Goal: Information Seeking & Learning: Compare options

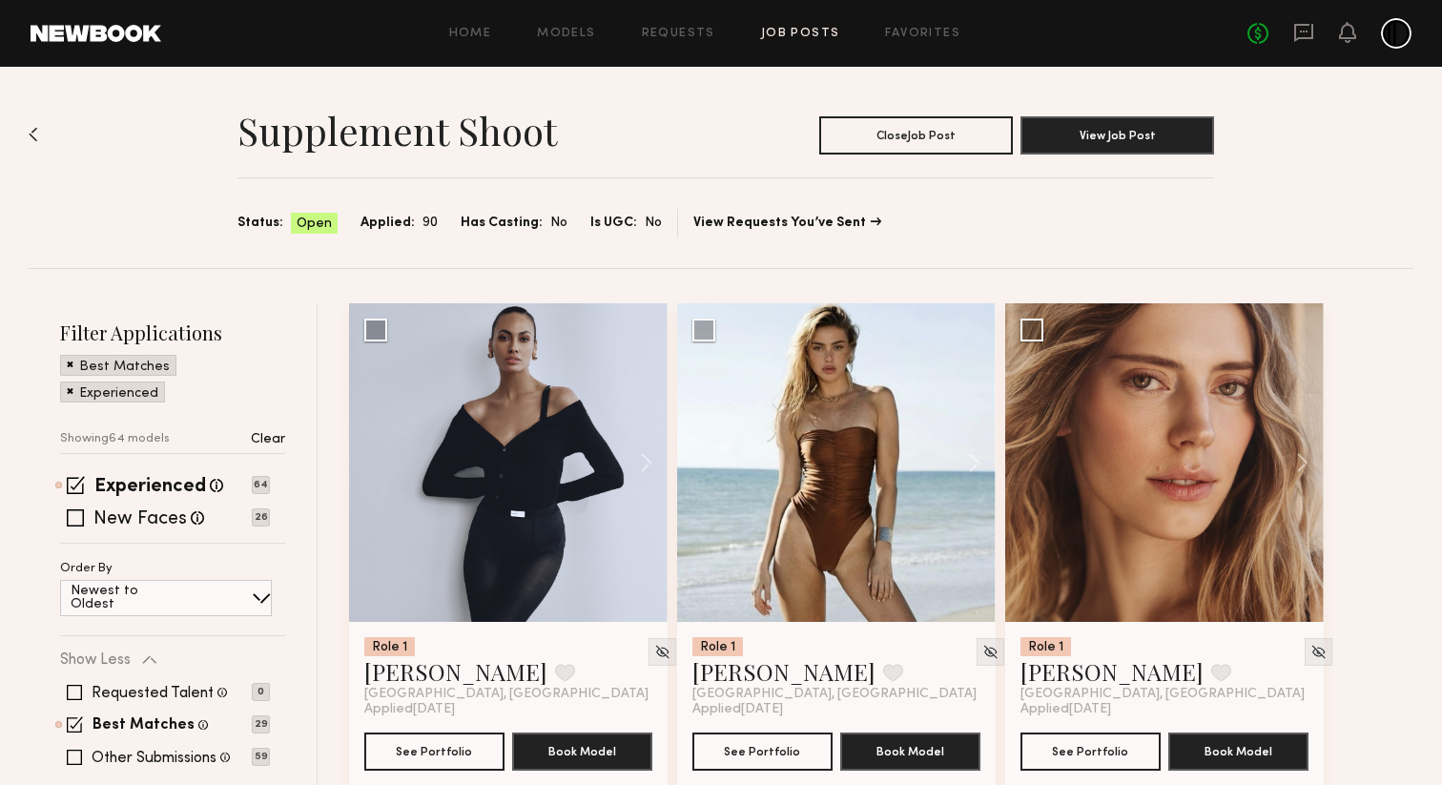
click at [69, 393] on span at bounding box center [70, 389] width 7 height 17
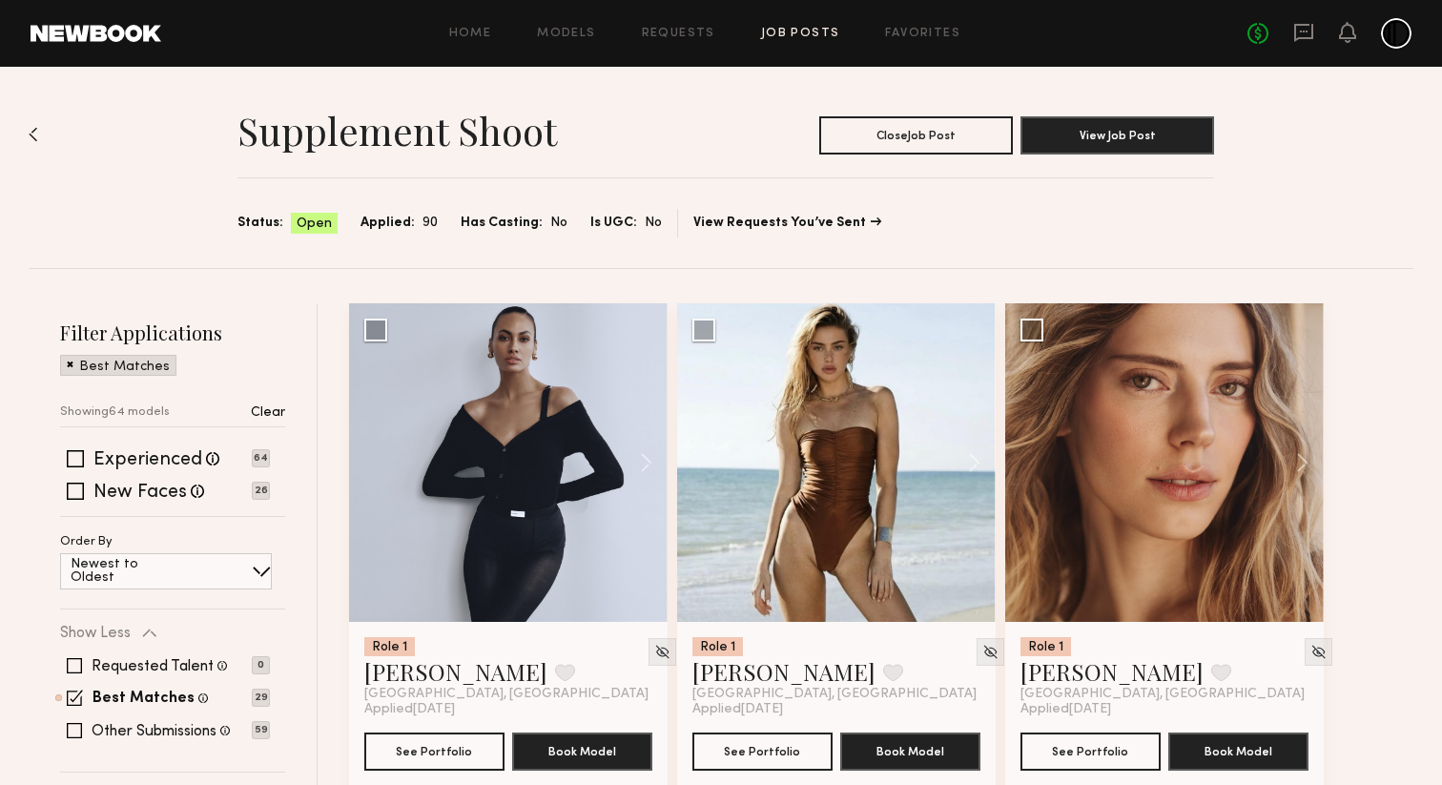
click at [68, 366] on span at bounding box center [70, 363] width 7 height 17
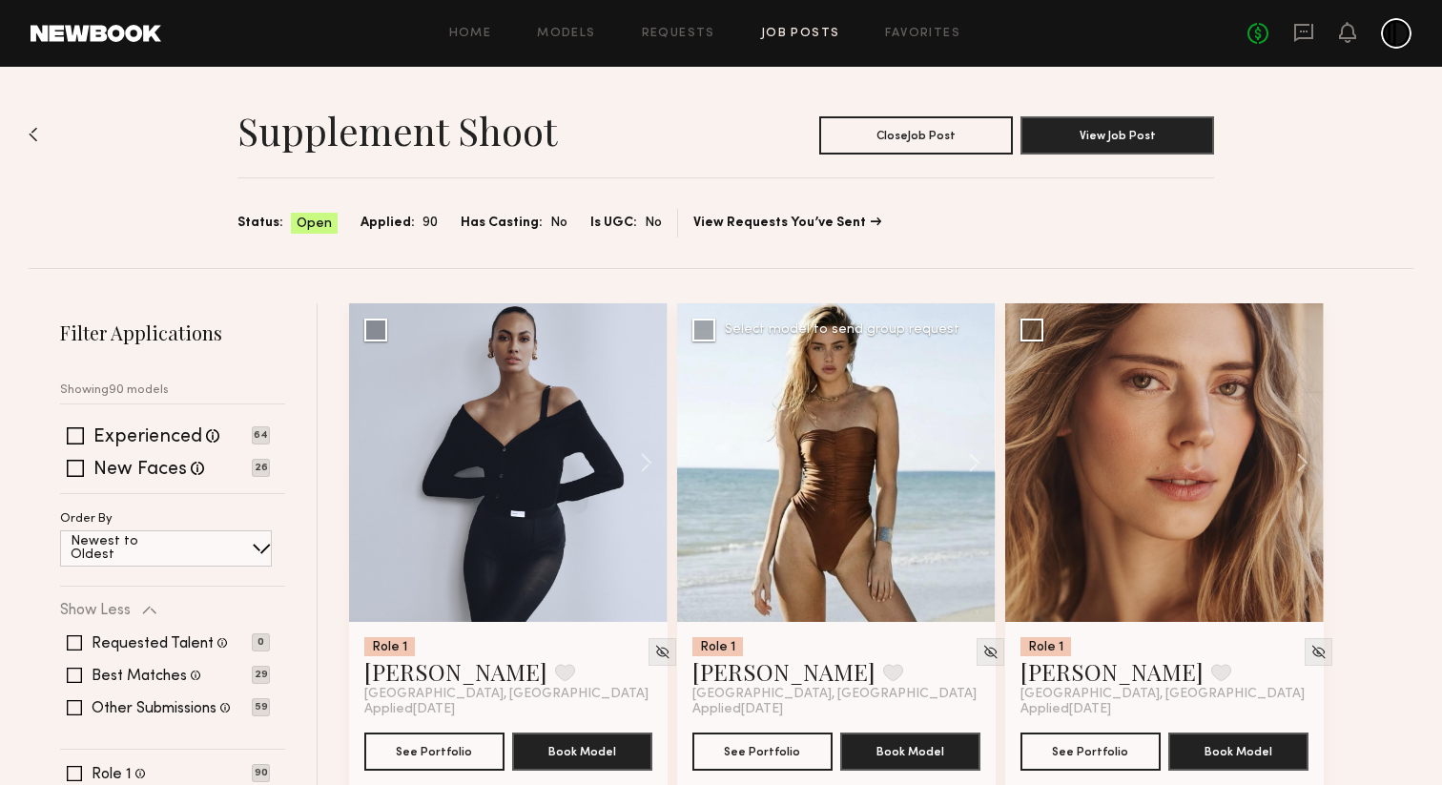
click at [805, 469] on div at bounding box center [836, 462] width 318 height 318
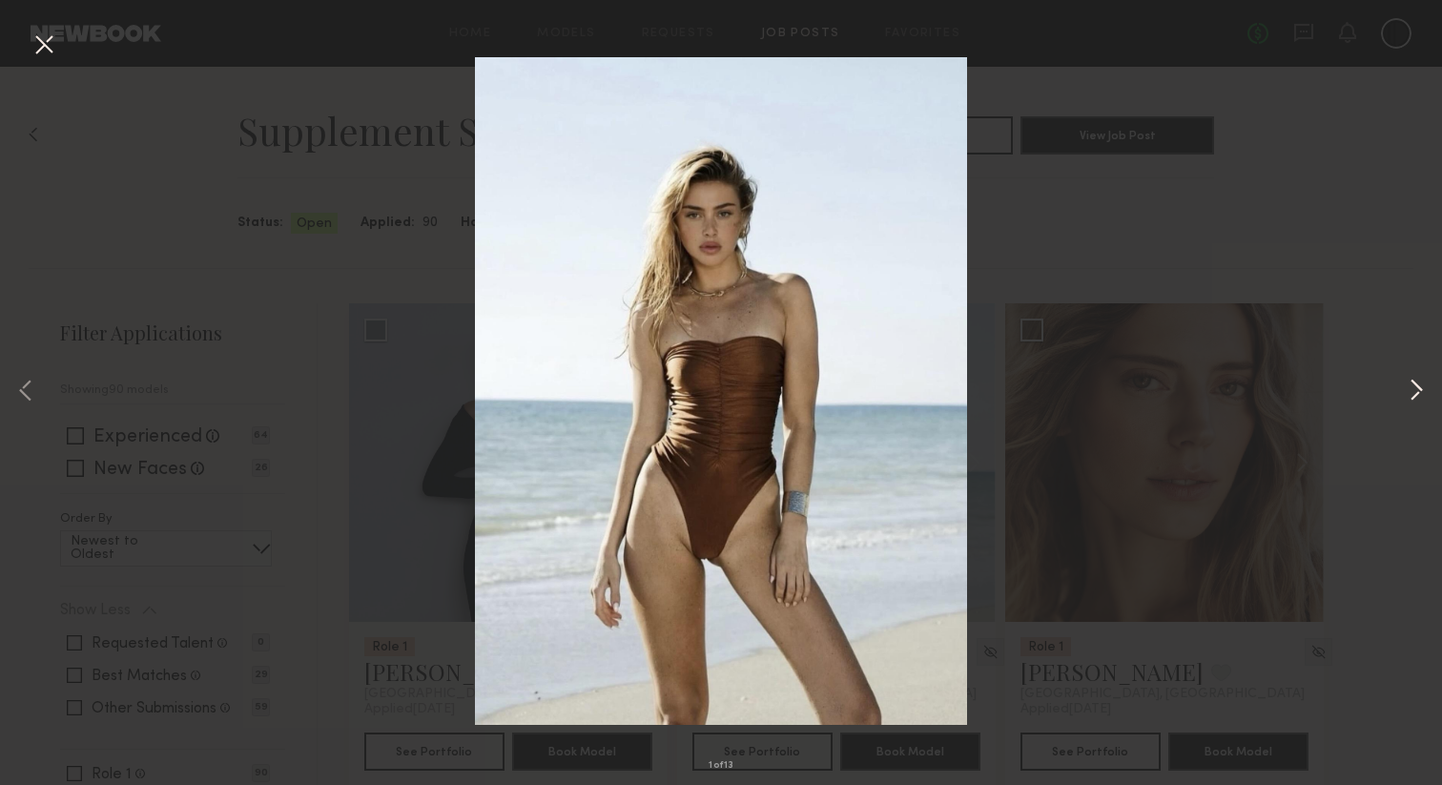
click at [1410, 391] on button at bounding box center [1416, 391] width 23 height 627
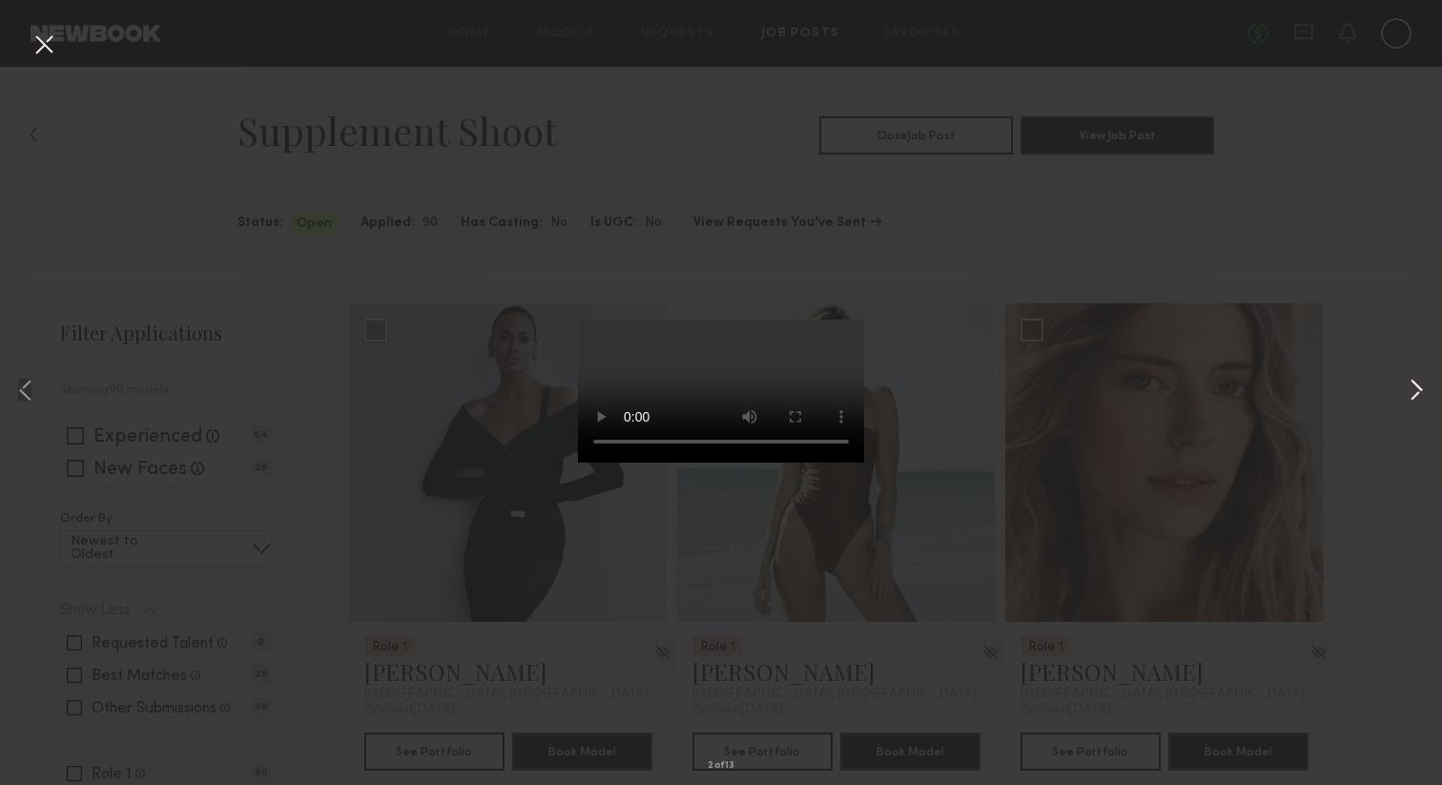
click at [1410, 391] on button at bounding box center [1416, 391] width 23 height 627
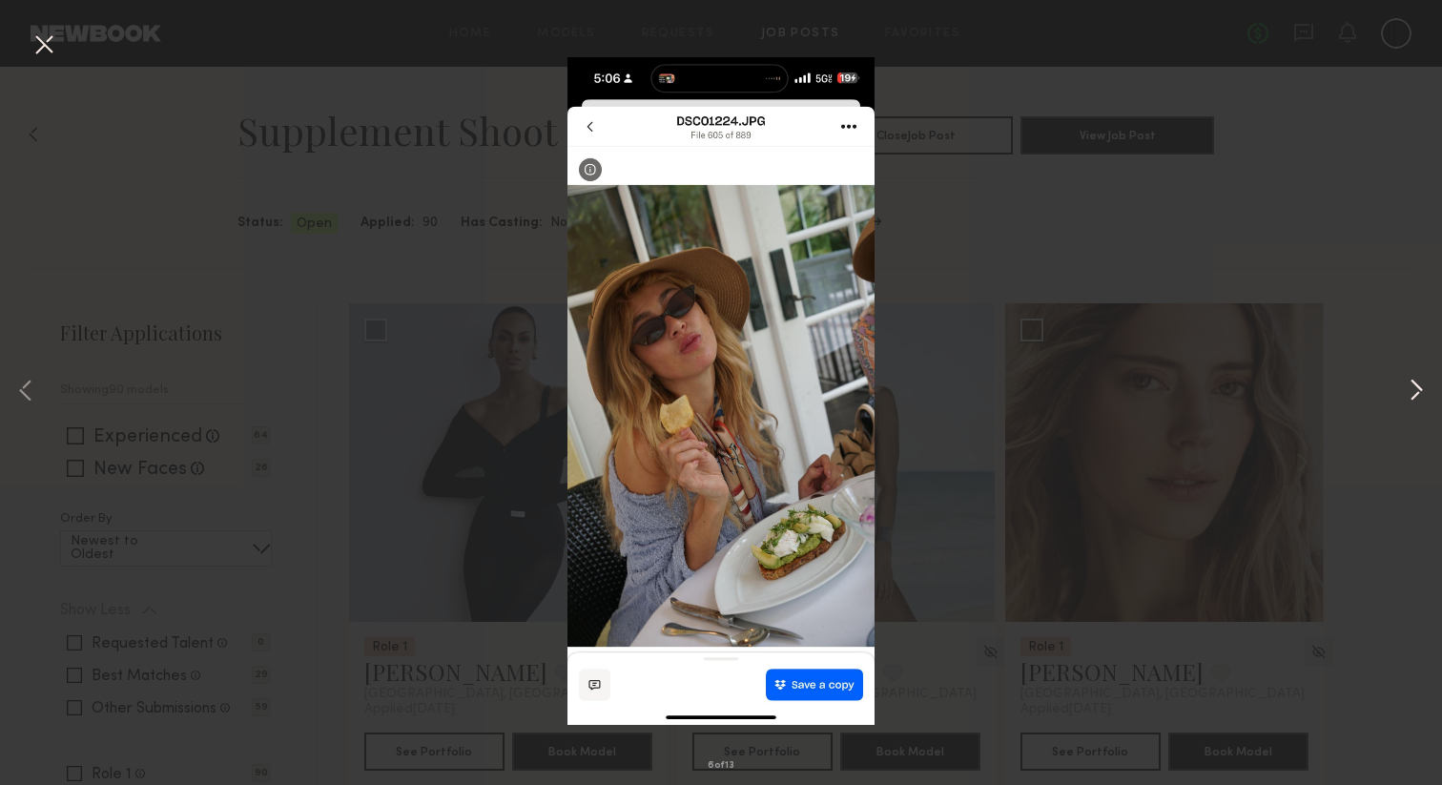
click at [1410, 391] on button at bounding box center [1416, 391] width 23 height 627
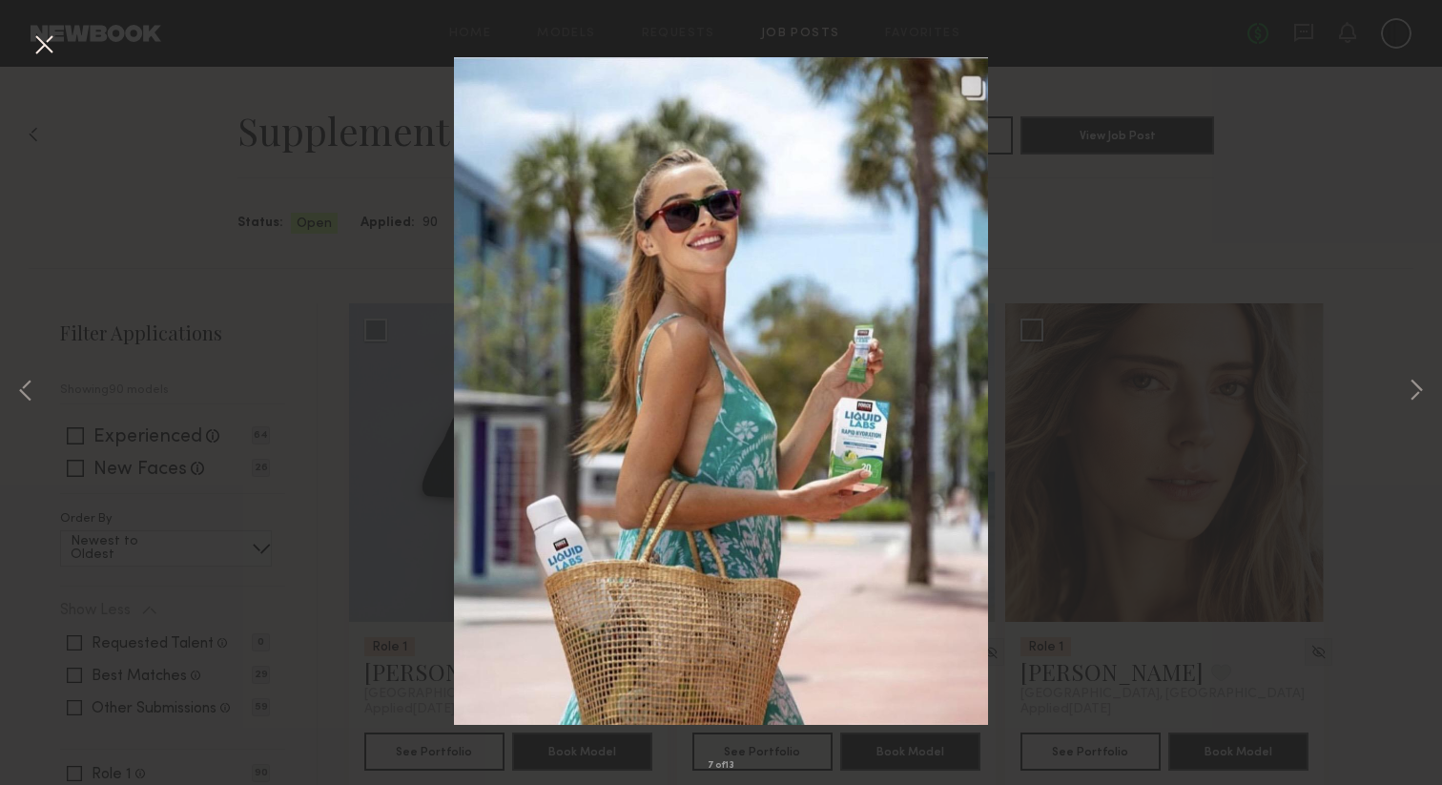
click at [1343, 278] on div "7 of 13" at bounding box center [721, 392] width 1442 height 785
click at [39, 46] on button at bounding box center [44, 46] width 31 height 34
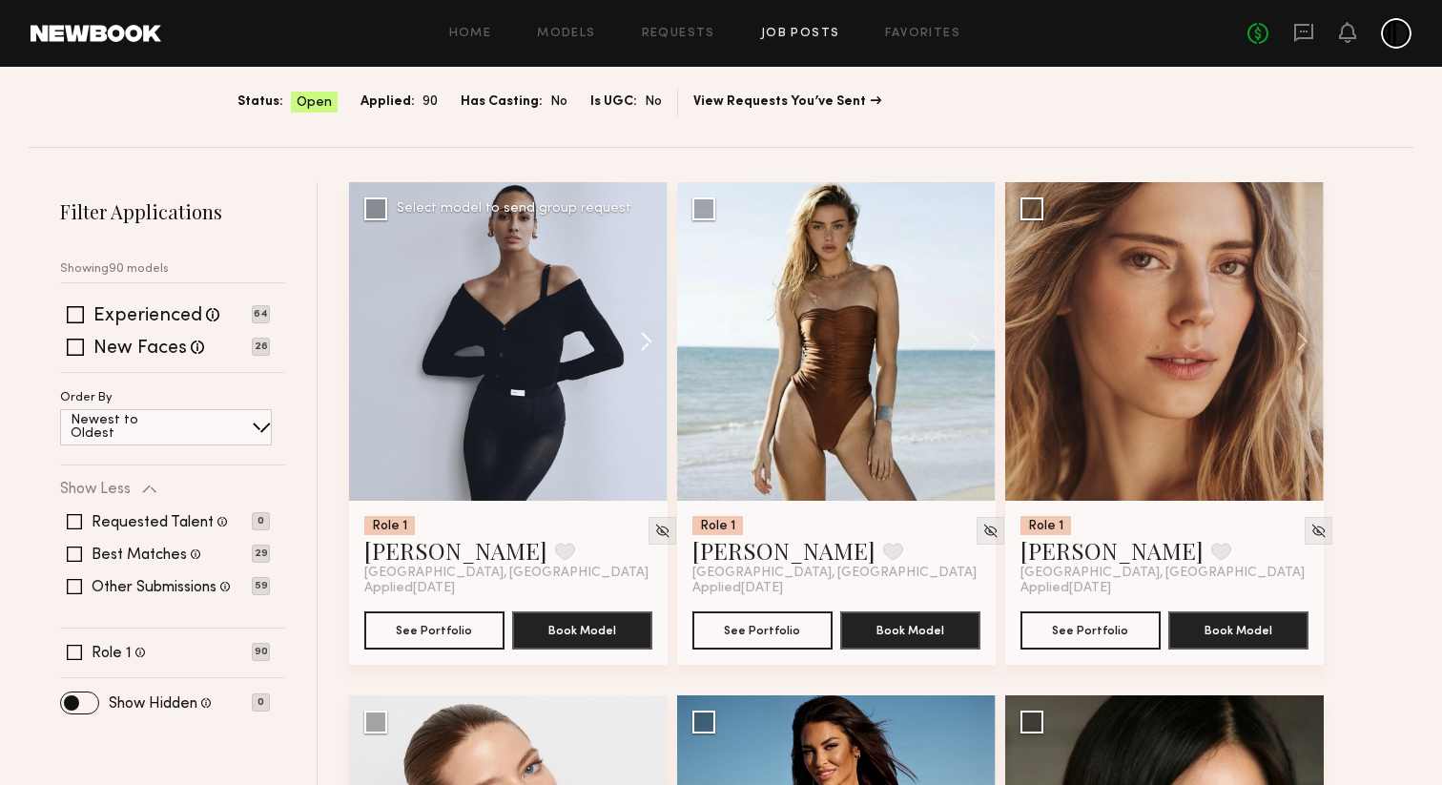
scroll to position [120, 0]
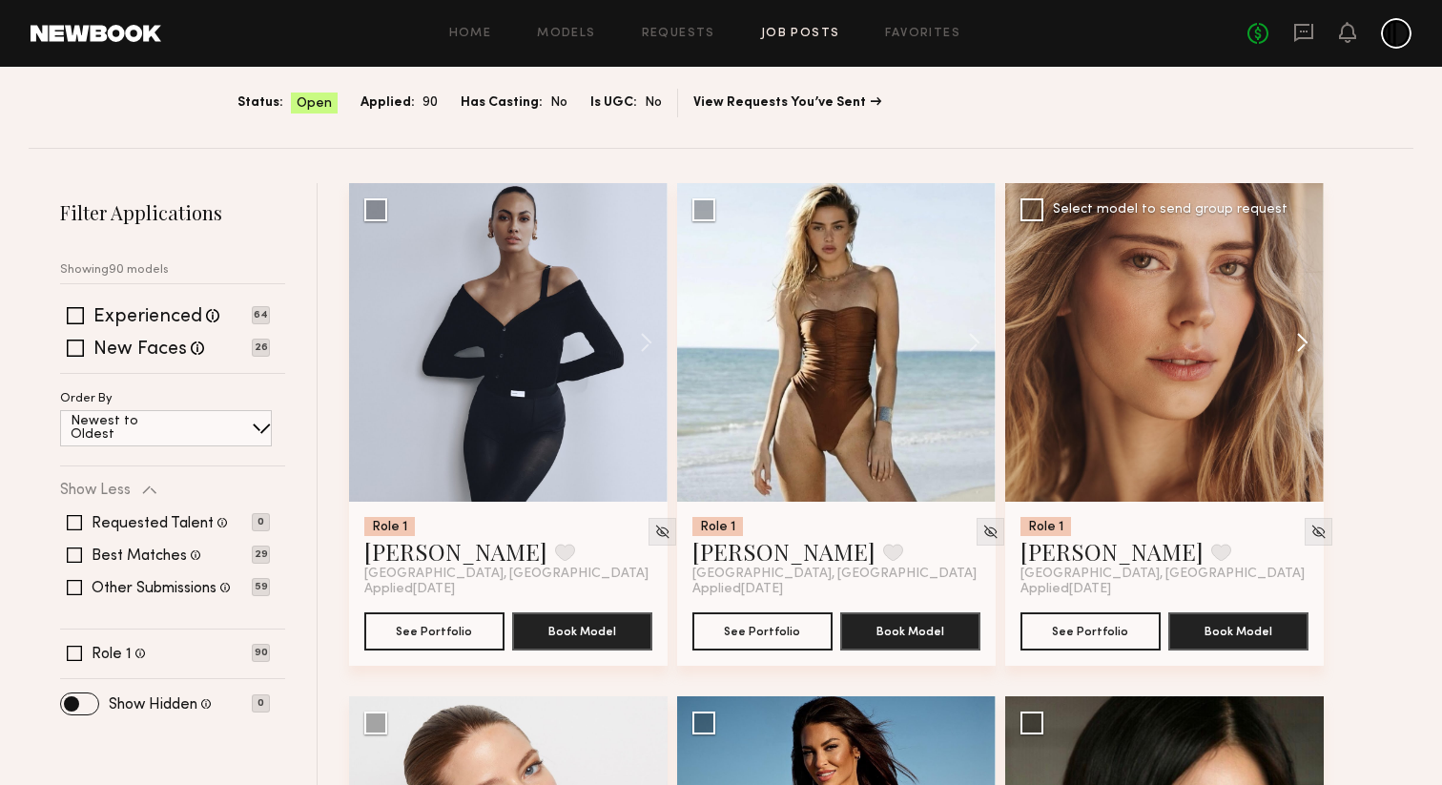
click at [1297, 341] on button at bounding box center [1293, 342] width 61 height 318
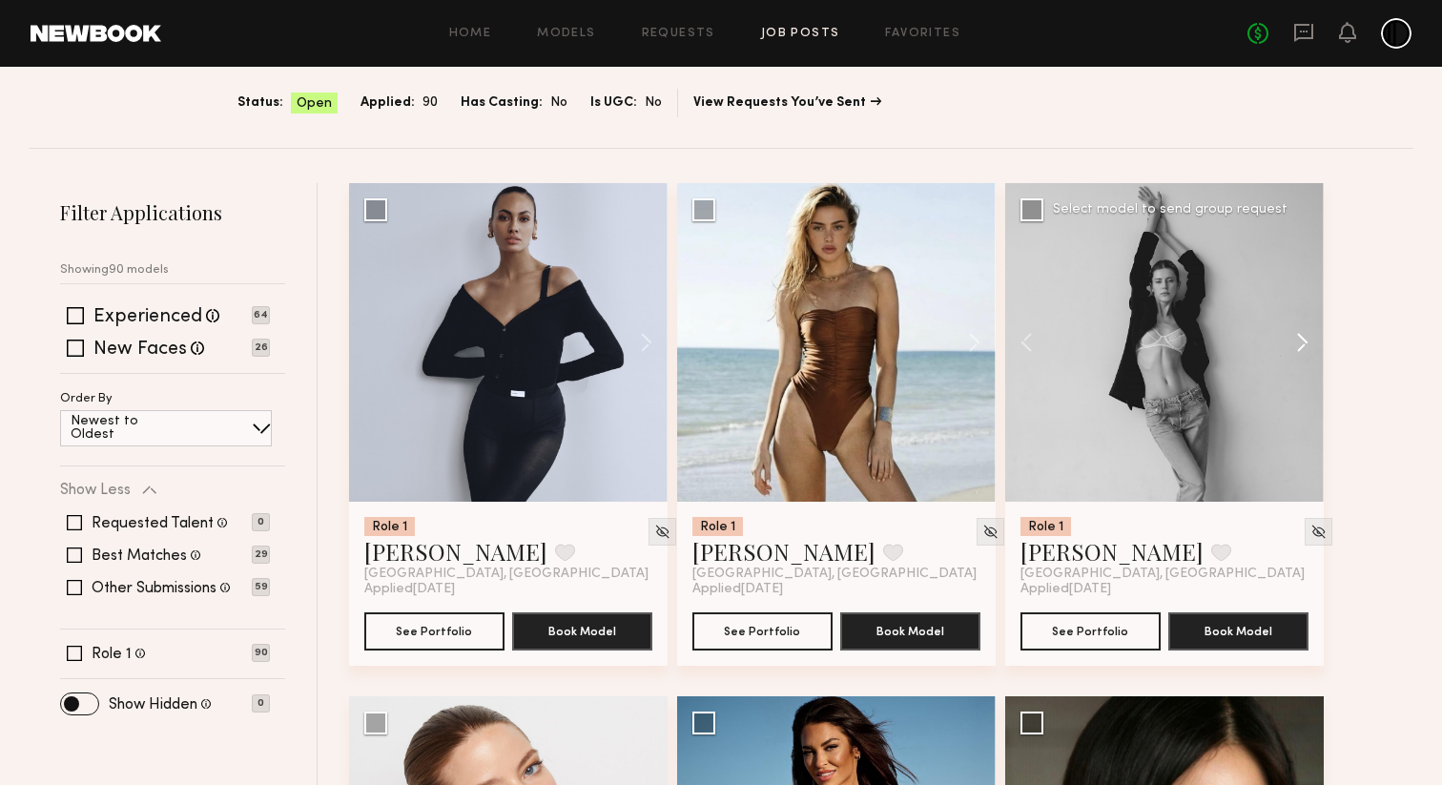
click at [1297, 341] on button at bounding box center [1293, 342] width 61 height 318
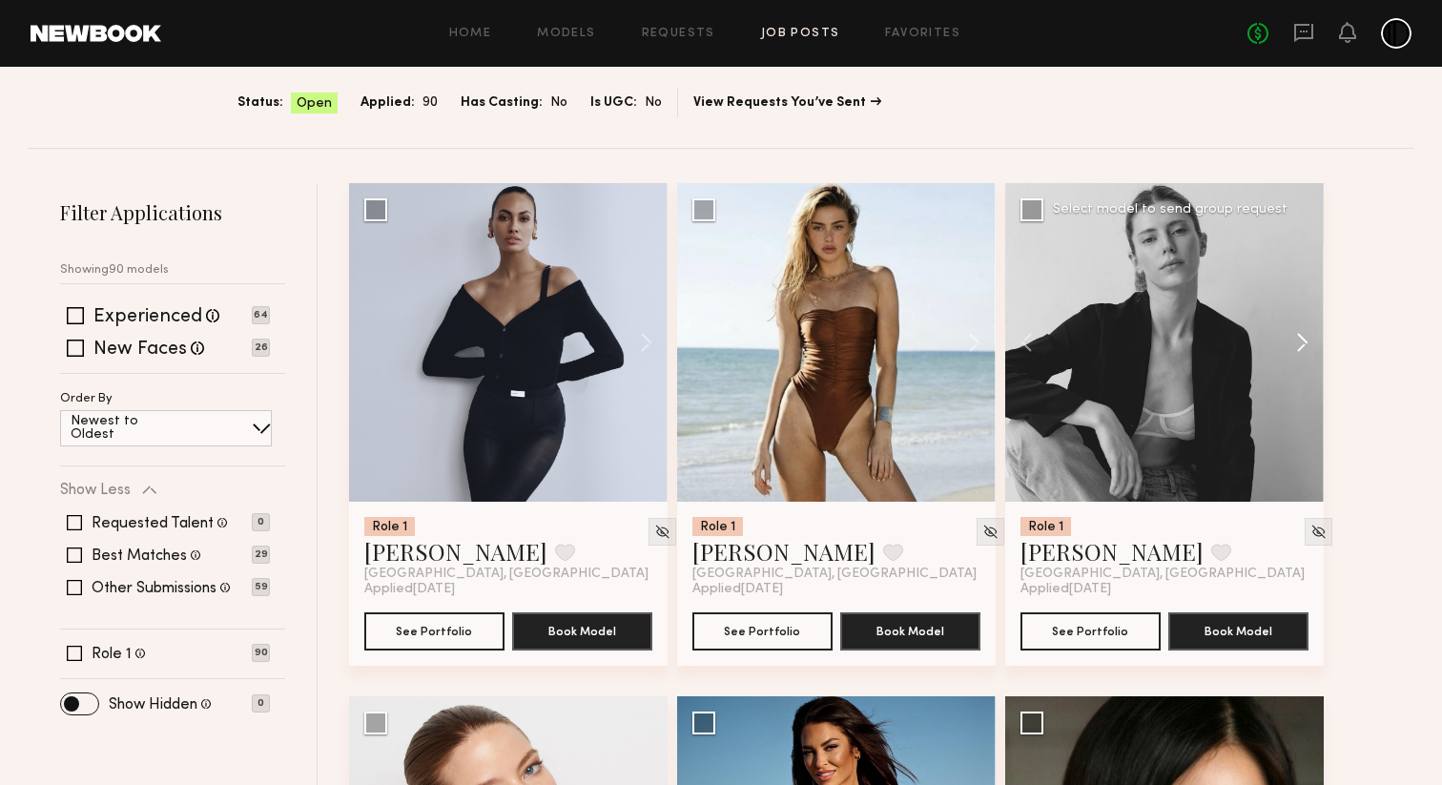
click at [1297, 341] on button at bounding box center [1293, 342] width 61 height 318
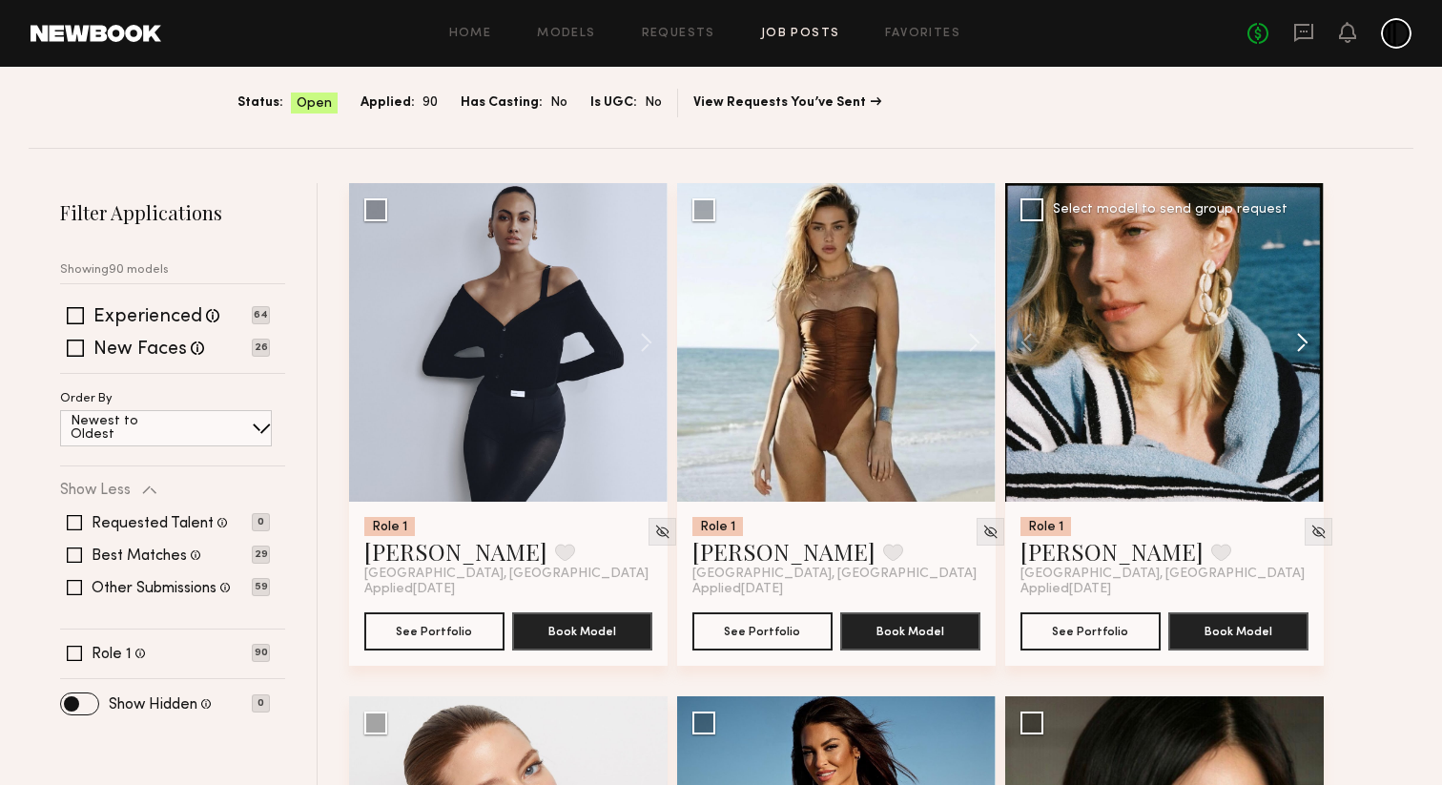
click at [1297, 341] on button at bounding box center [1293, 342] width 61 height 318
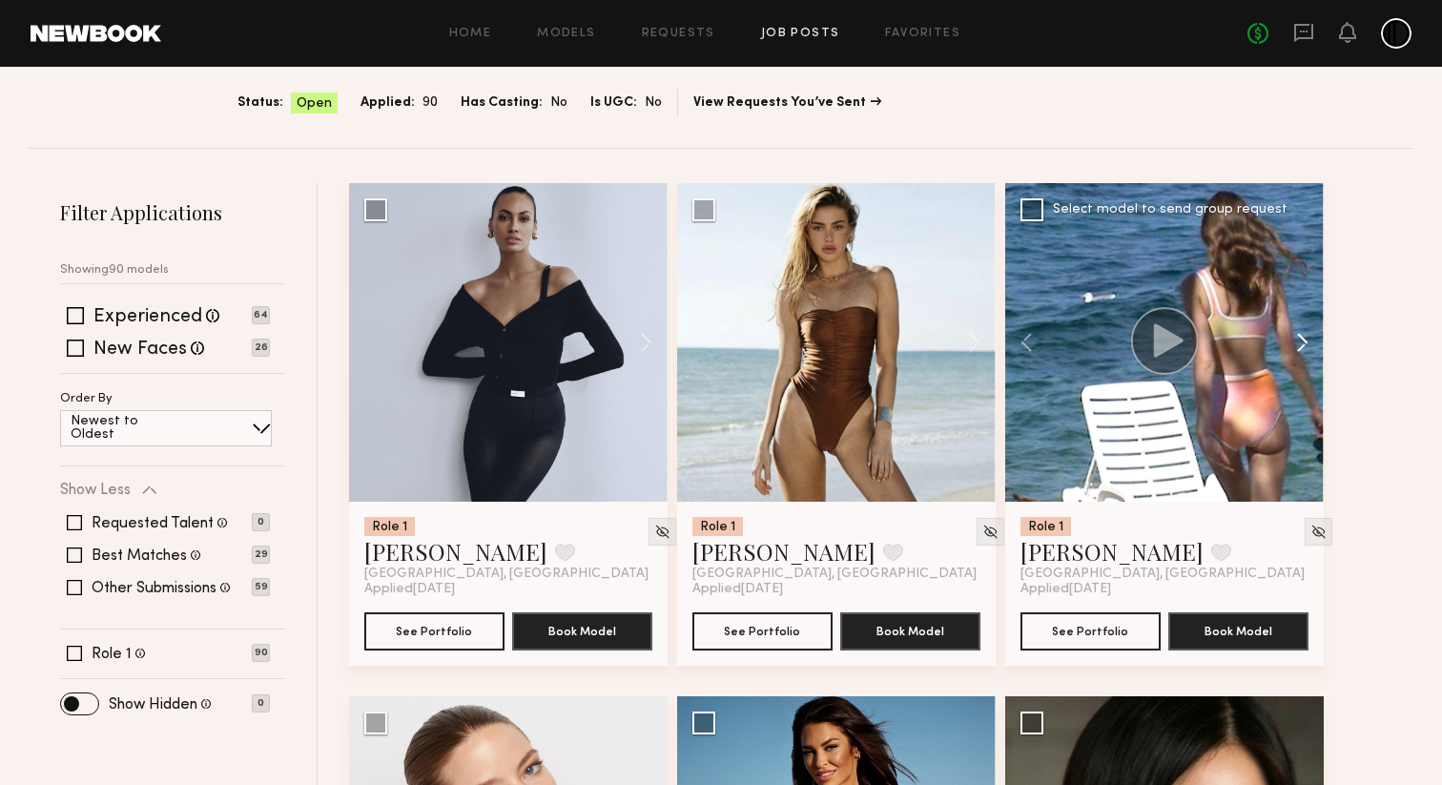
click at [1297, 341] on button at bounding box center [1293, 342] width 61 height 318
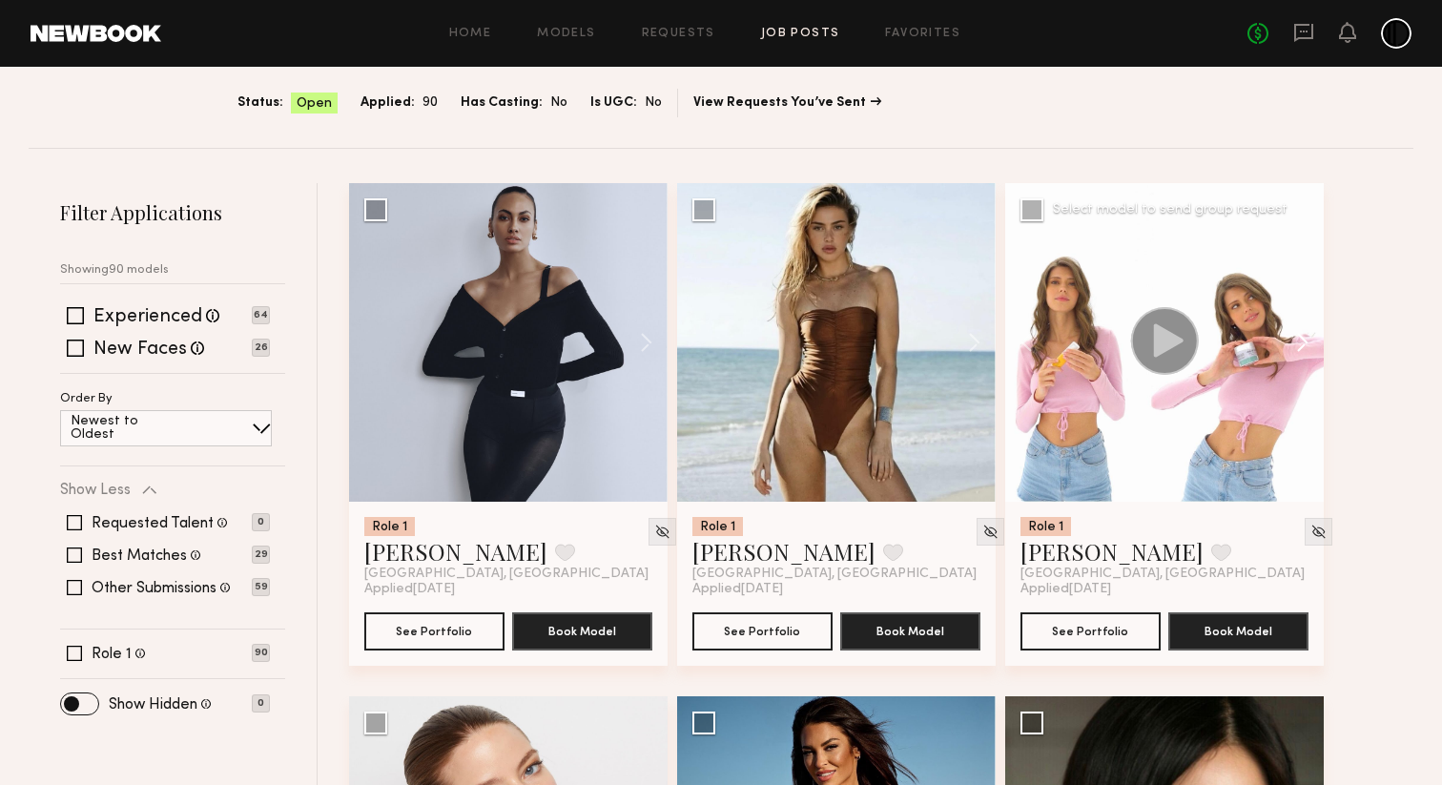
click at [1297, 341] on button at bounding box center [1293, 342] width 61 height 318
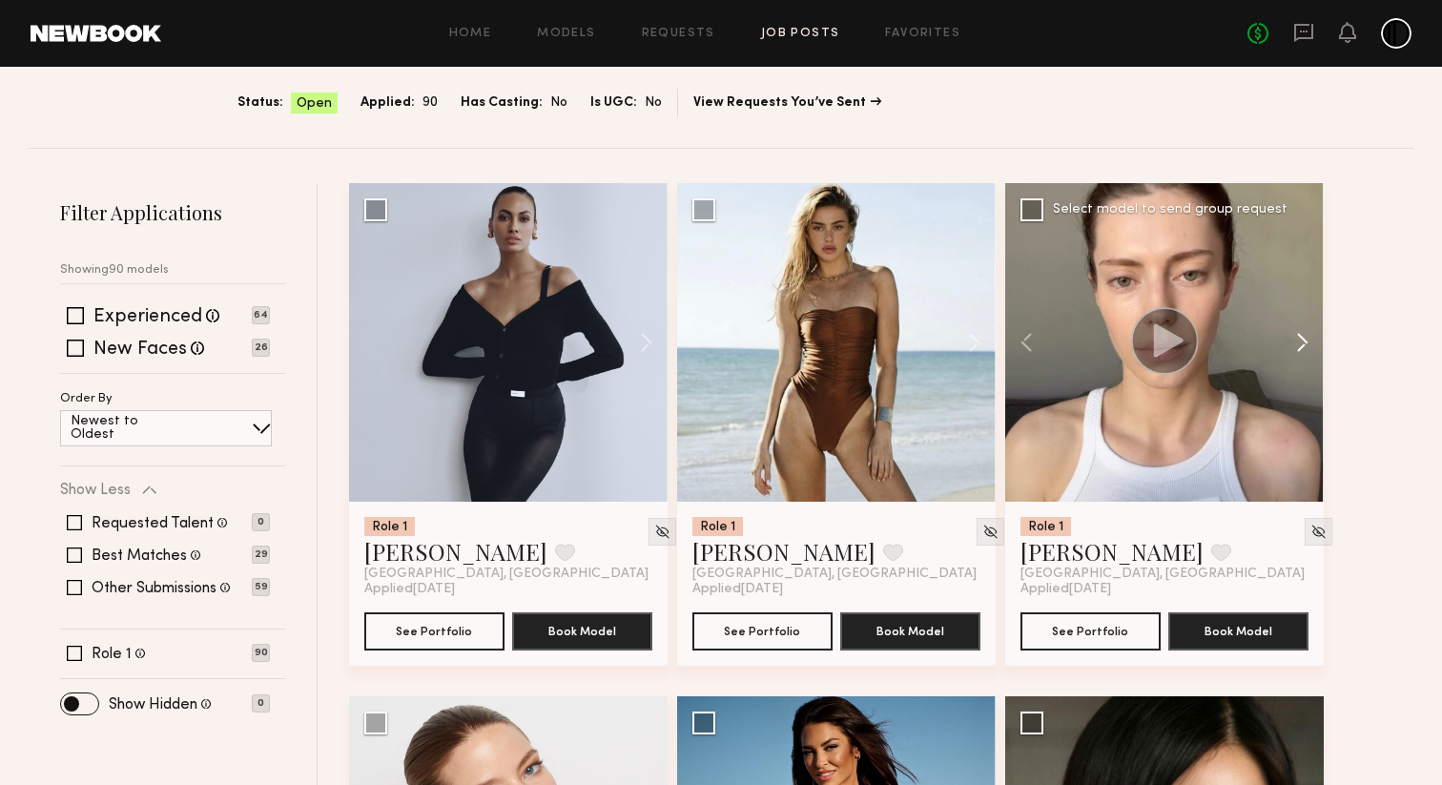
click at [1297, 341] on button at bounding box center [1293, 342] width 61 height 318
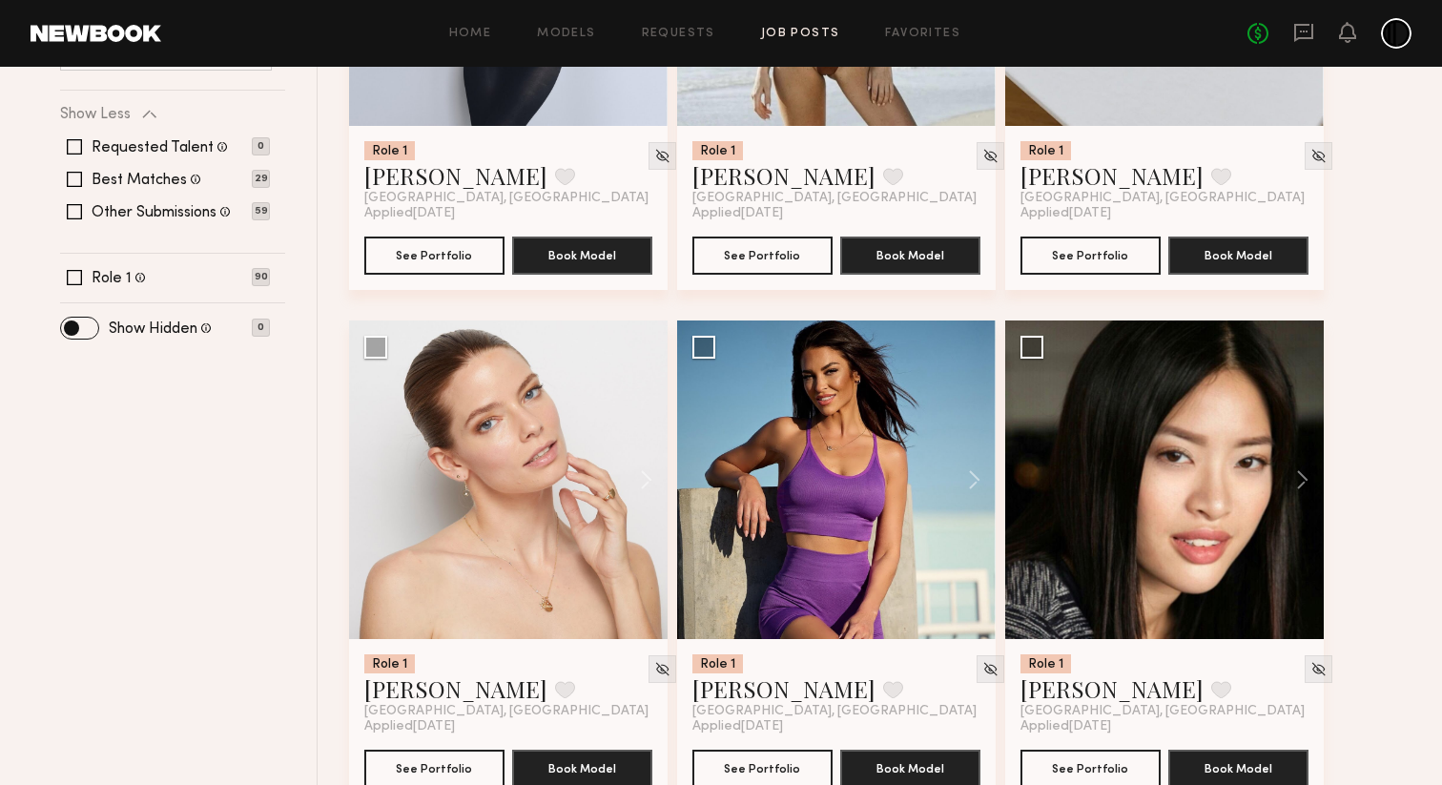
scroll to position [509, 0]
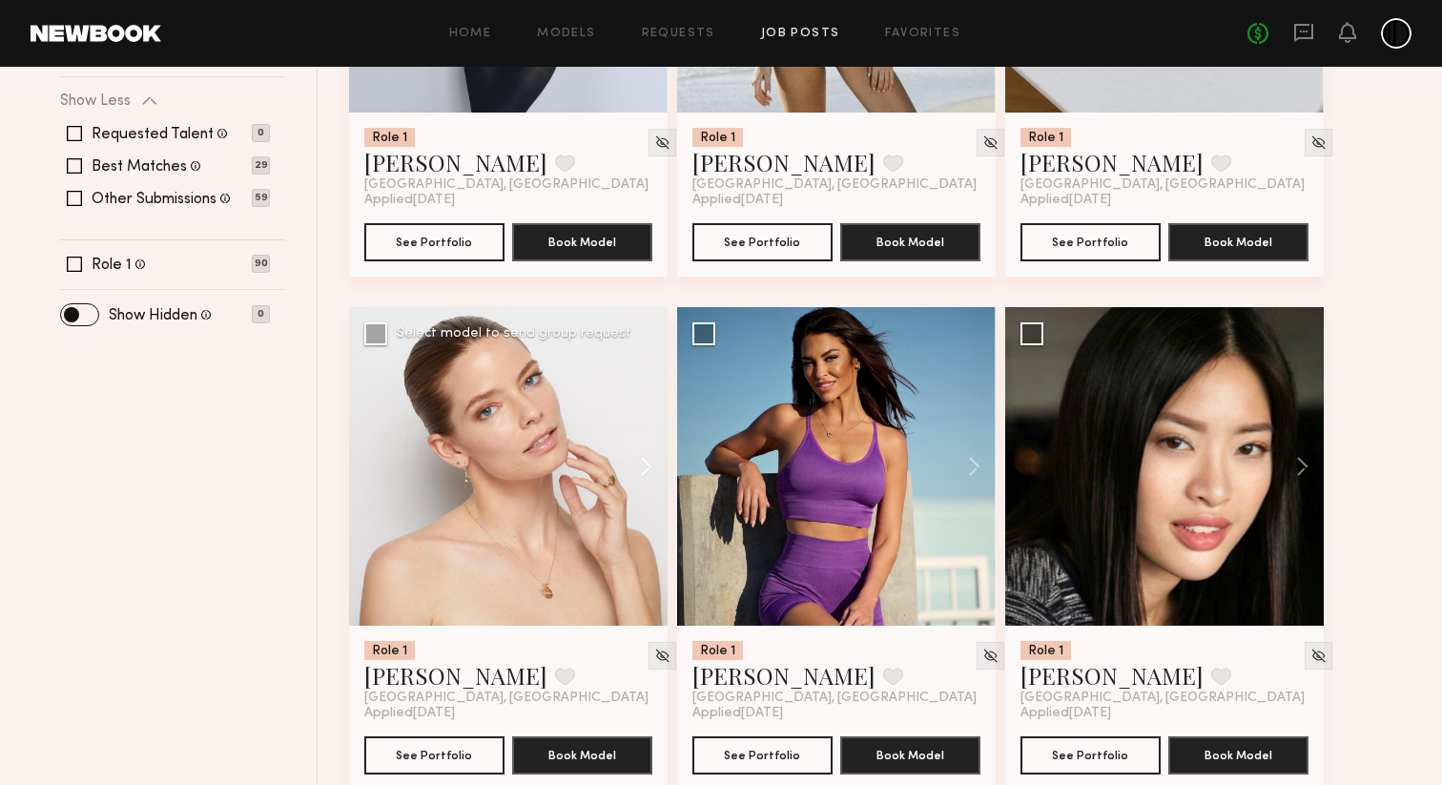
click at [645, 464] on button at bounding box center [636, 466] width 61 height 318
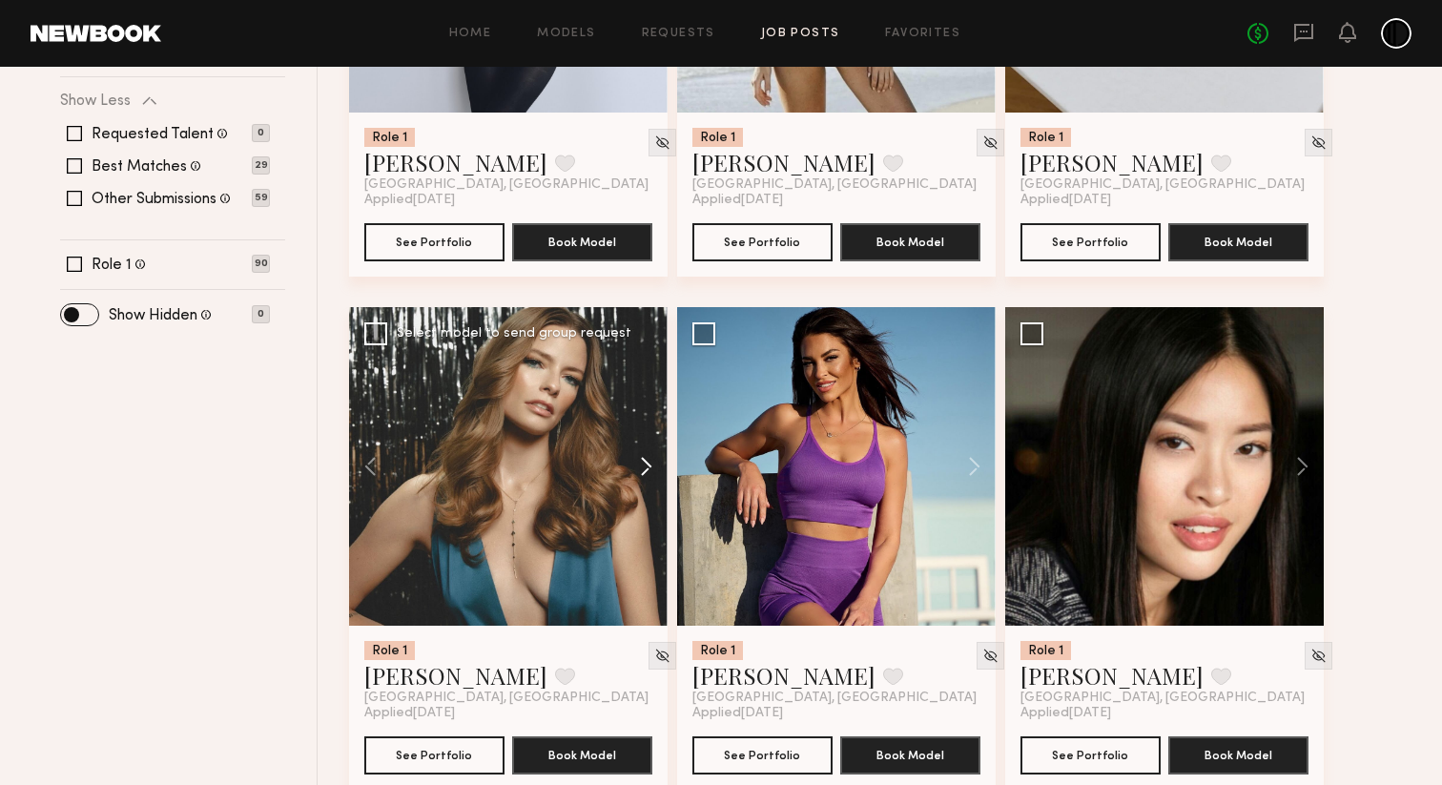
click at [645, 464] on button at bounding box center [636, 466] width 61 height 318
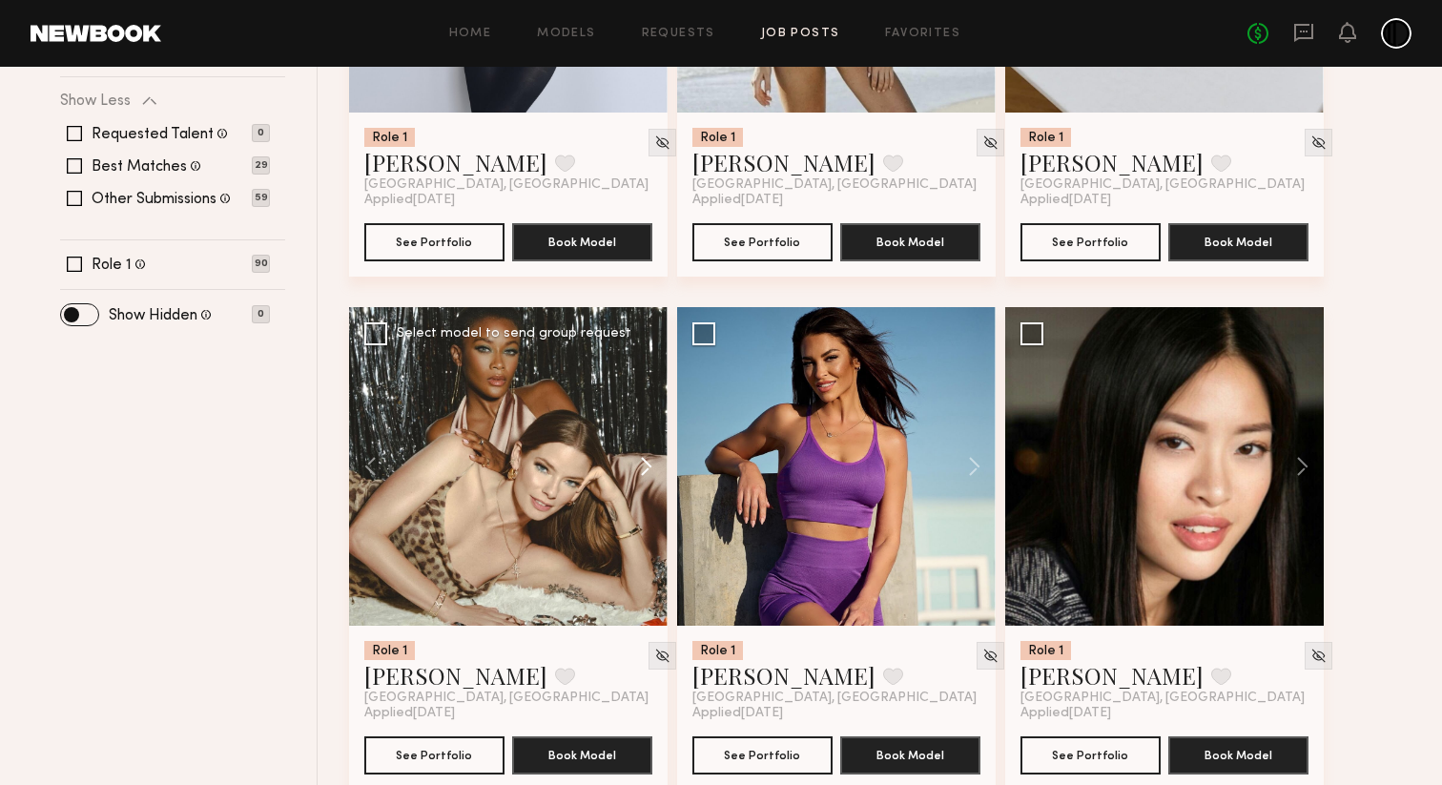
click at [645, 464] on button at bounding box center [636, 466] width 61 height 318
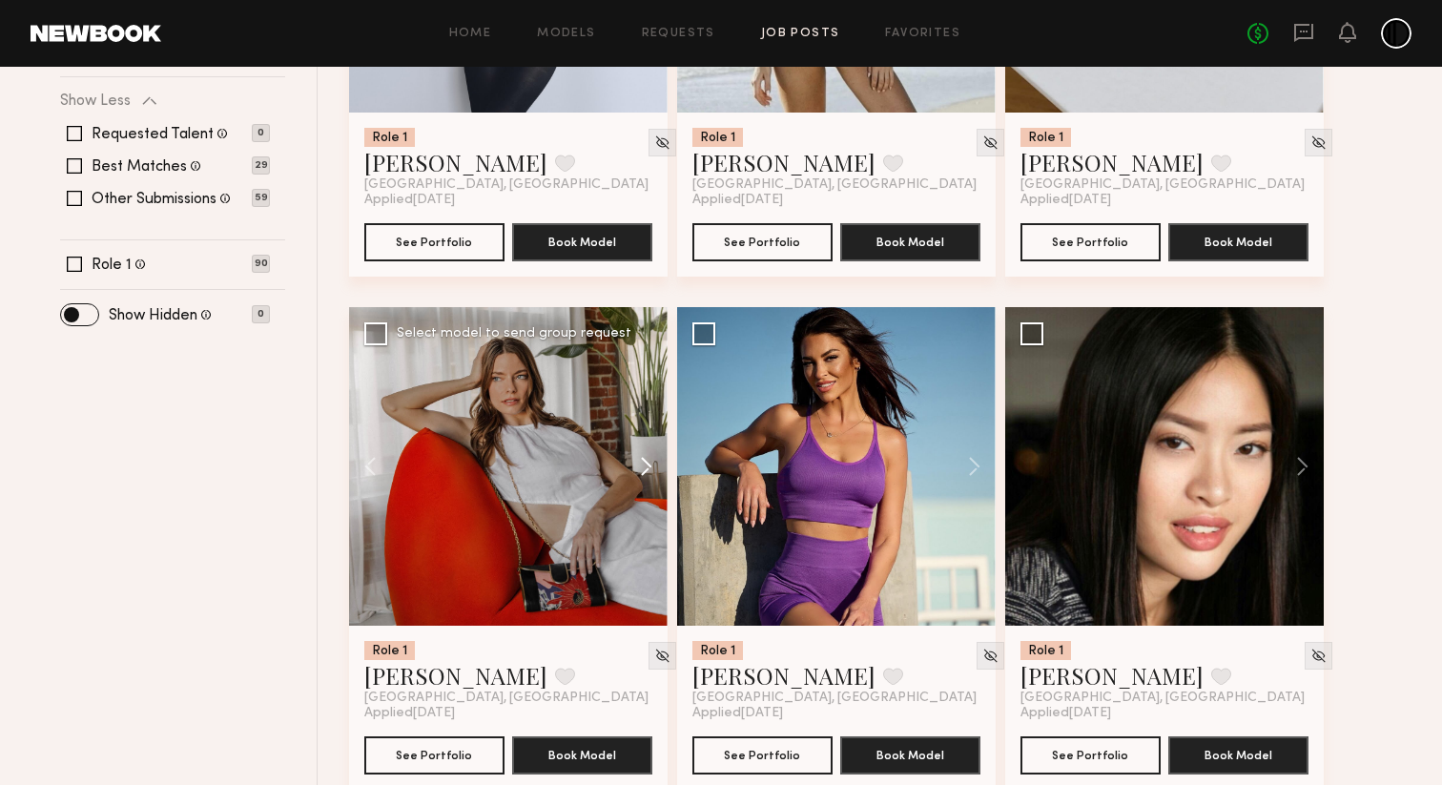
click at [645, 464] on button at bounding box center [636, 466] width 61 height 318
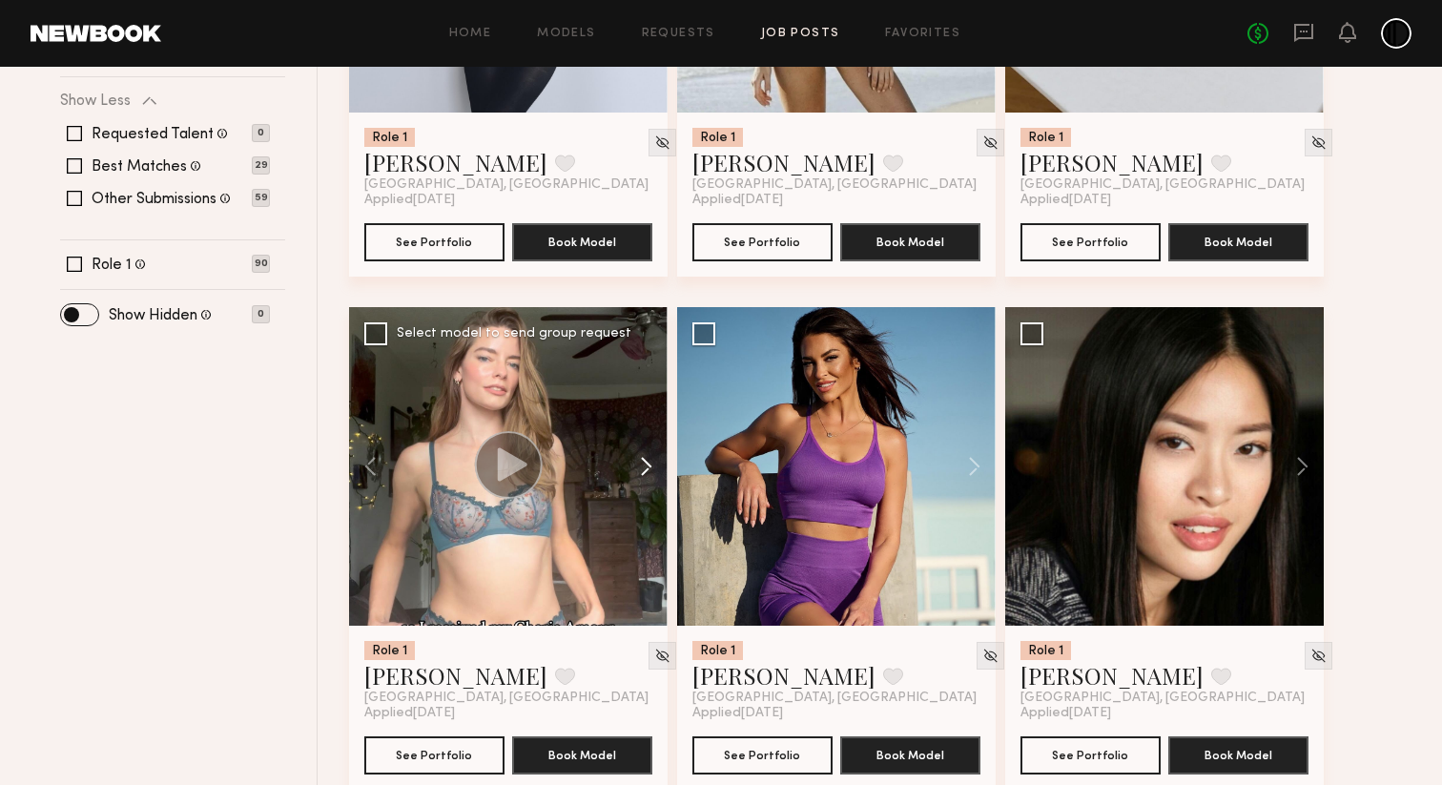
click at [645, 464] on button at bounding box center [636, 466] width 61 height 318
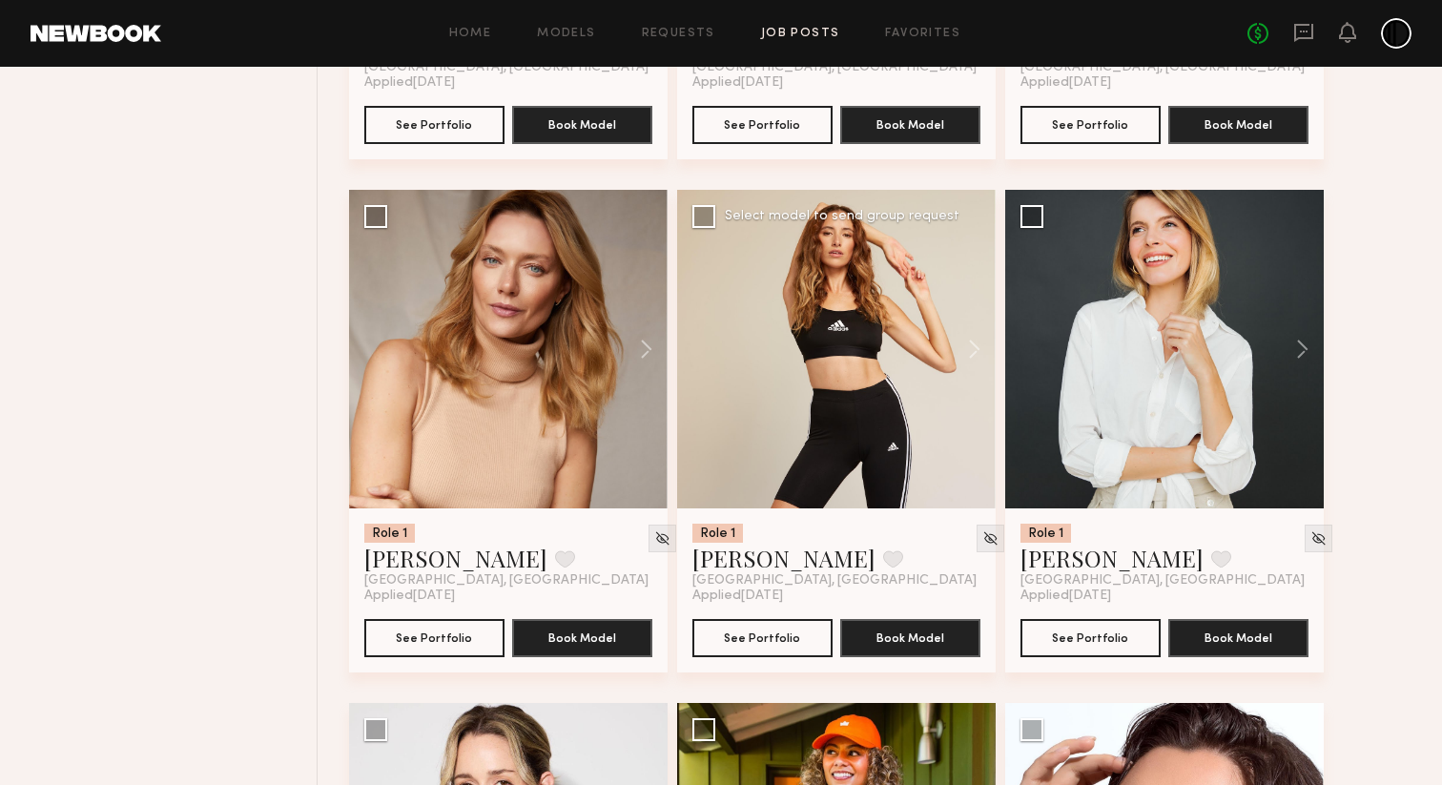
scroll to position [1138, 0]
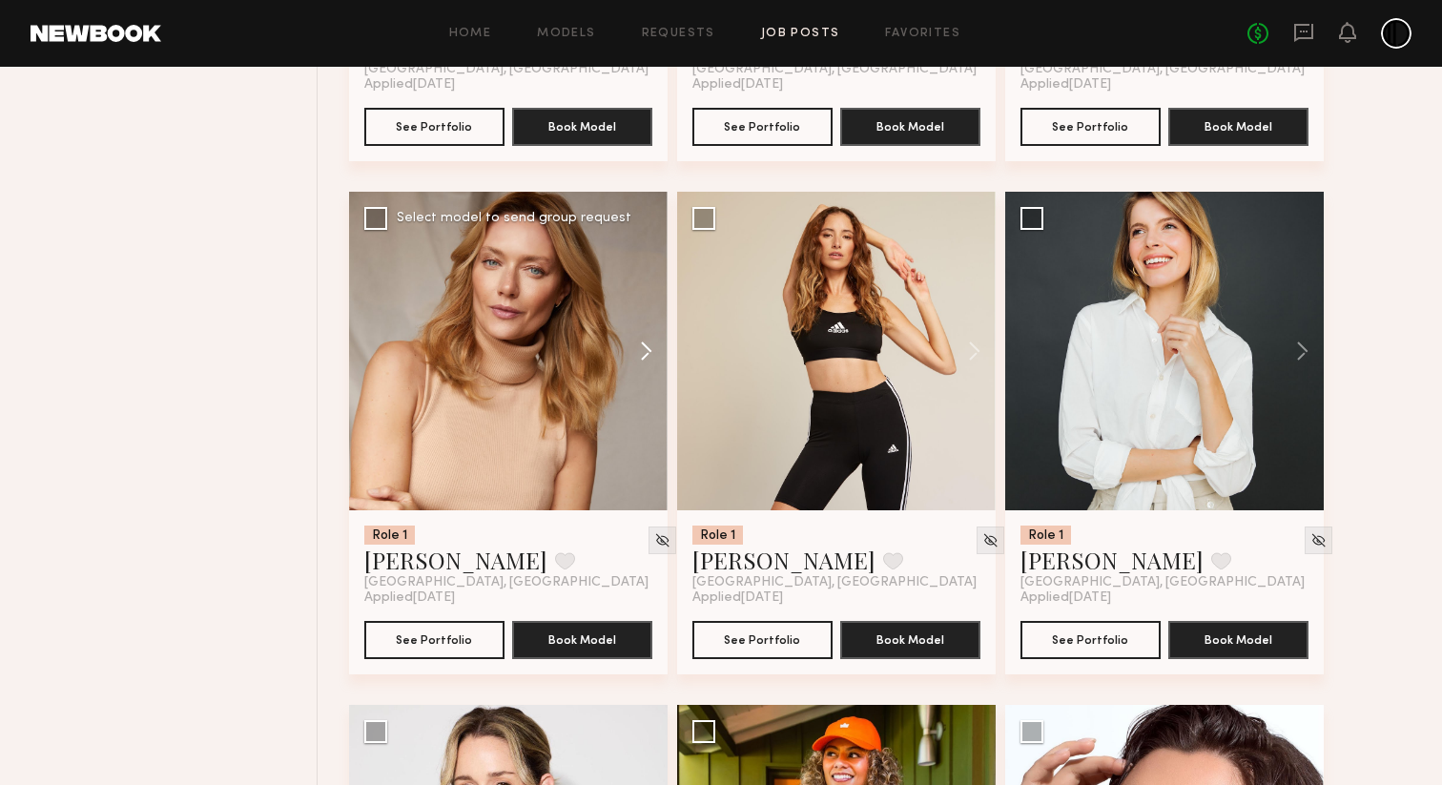
click at [646, 349] on button at bounding box center [636, 351] width 61 height 318
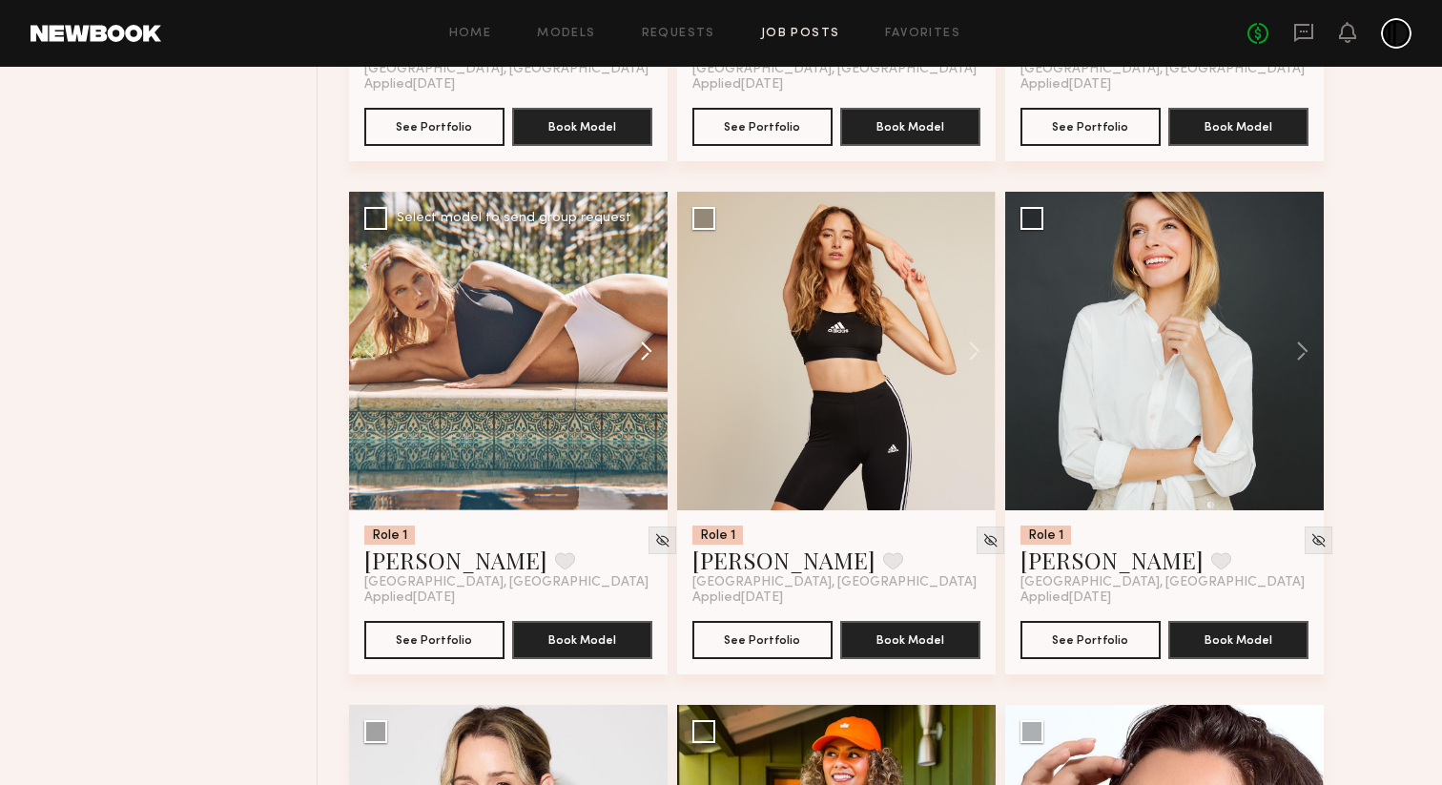
click at [646, 350] on button at bounding box center [636, 351] width 61 height 318
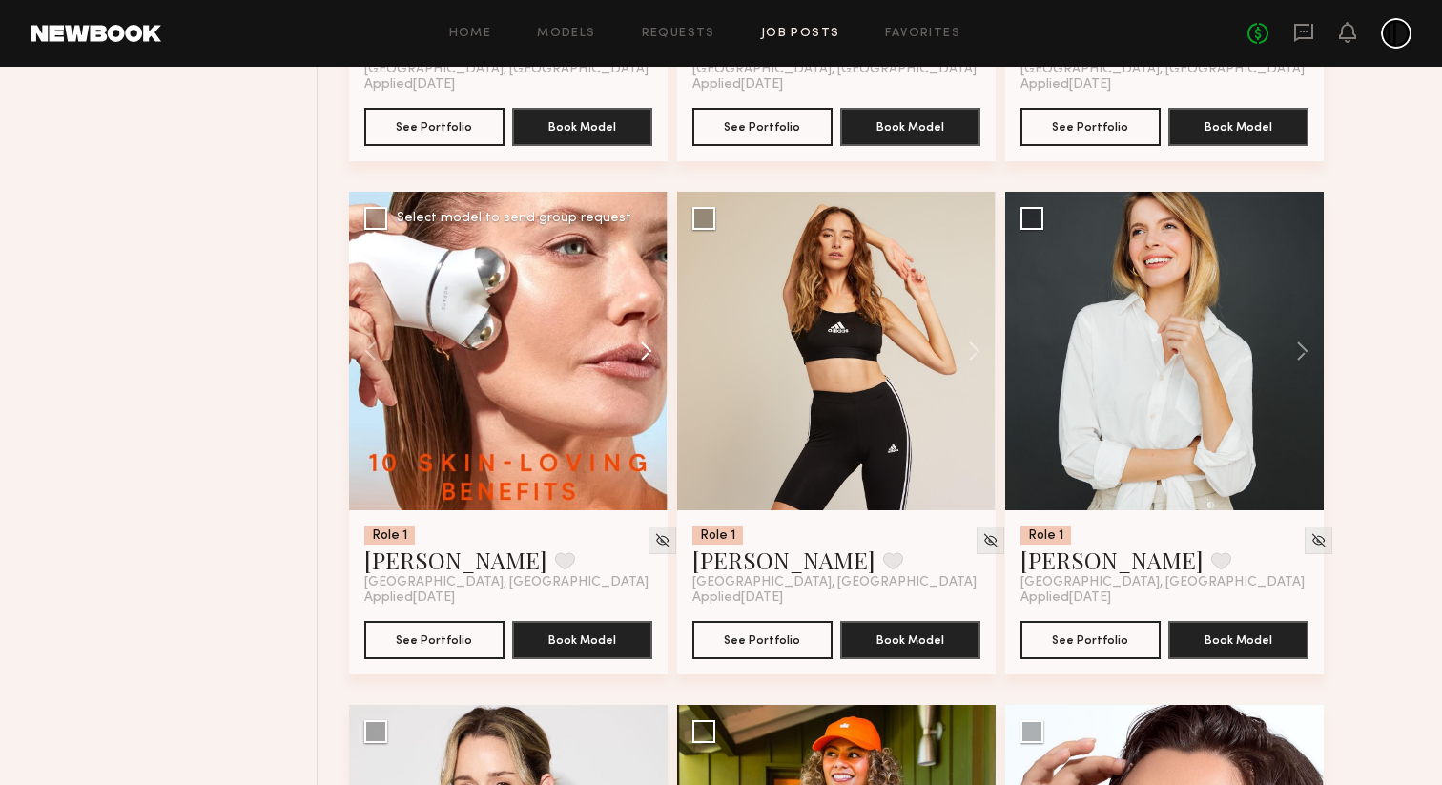
click at [647, 353] on button at bounding box center [636, 351] width 61 height 318
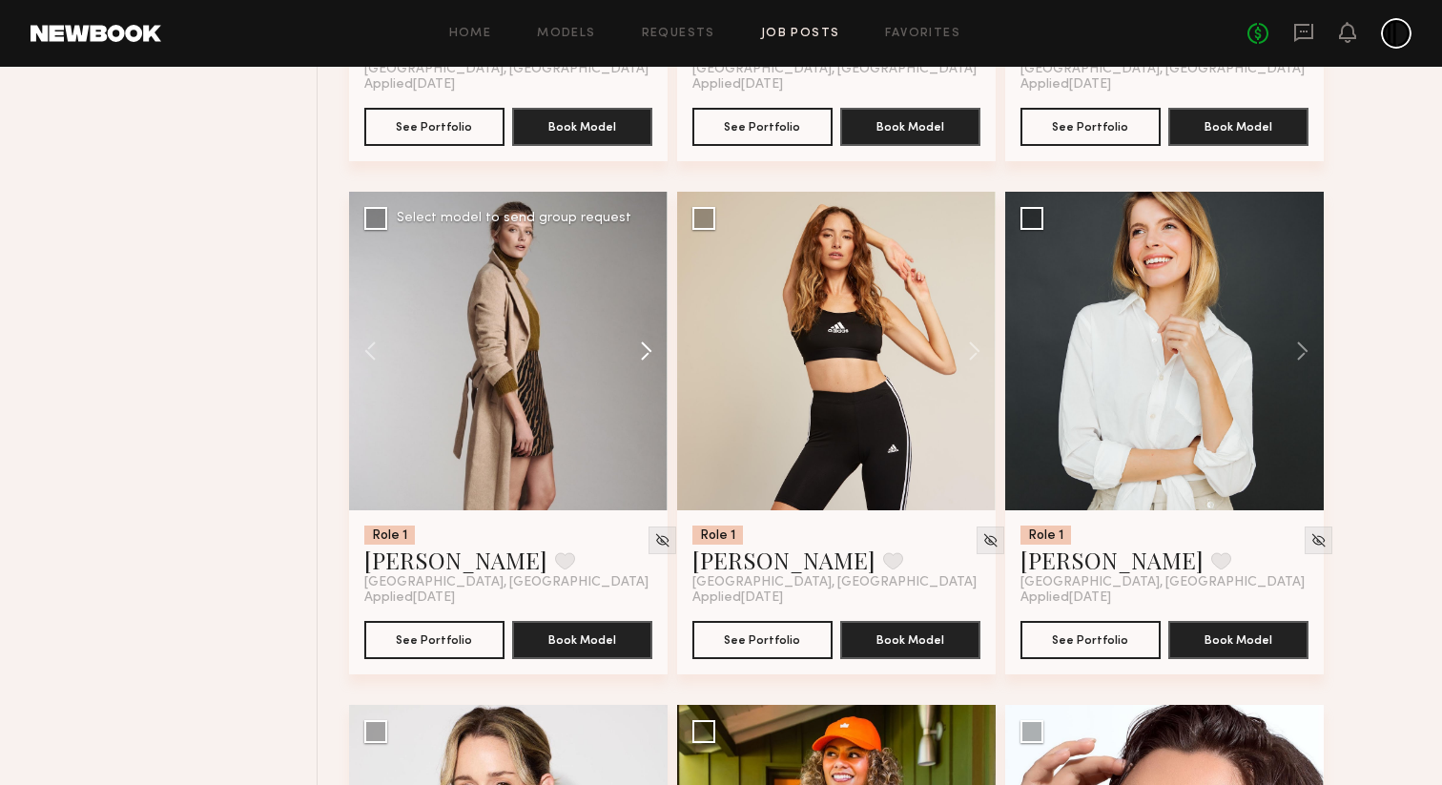
click at [648, 353] on button at bounding box center [636, 351] width 61 height 318
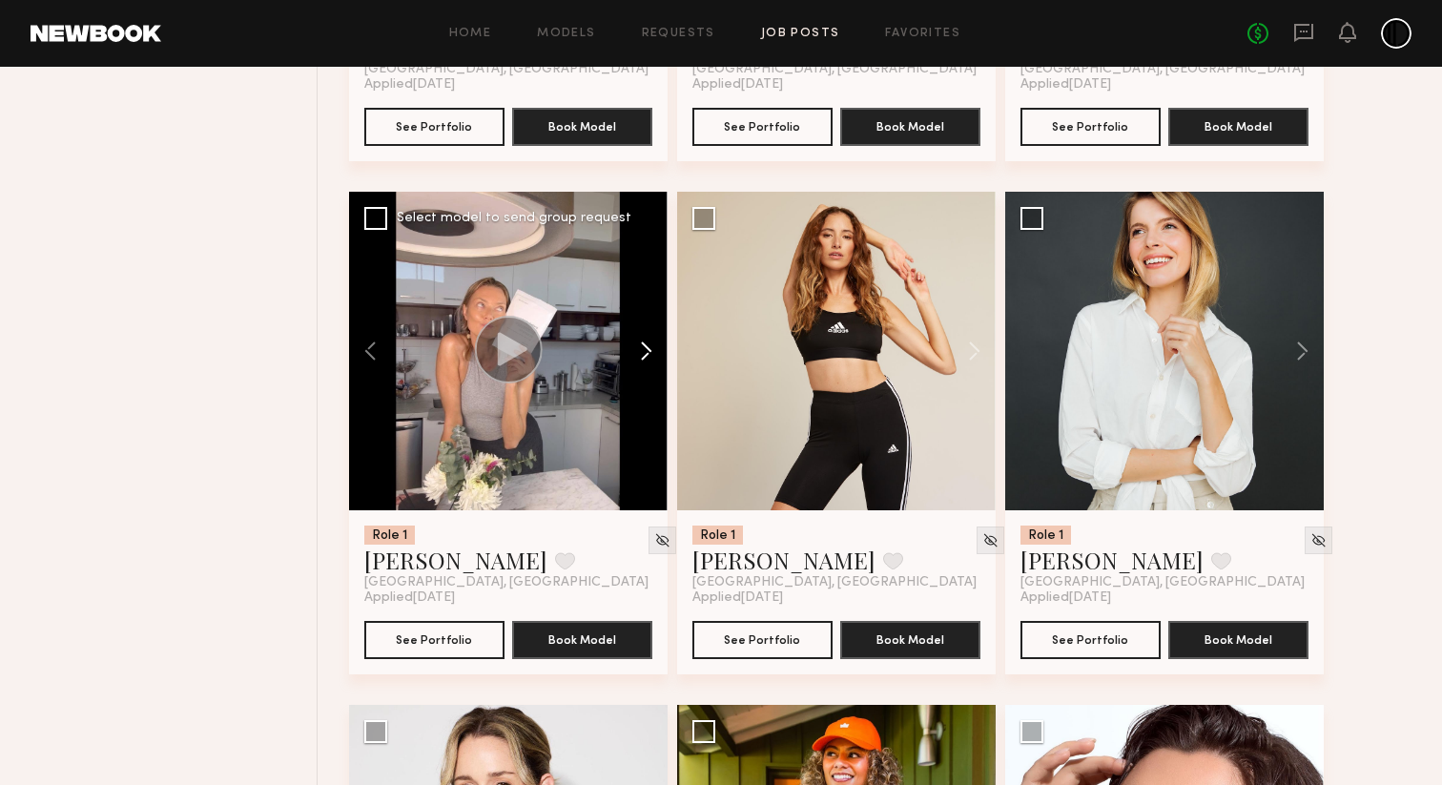
click at [648, 353] on button at bounding box center [636, 351] width 61 height 318
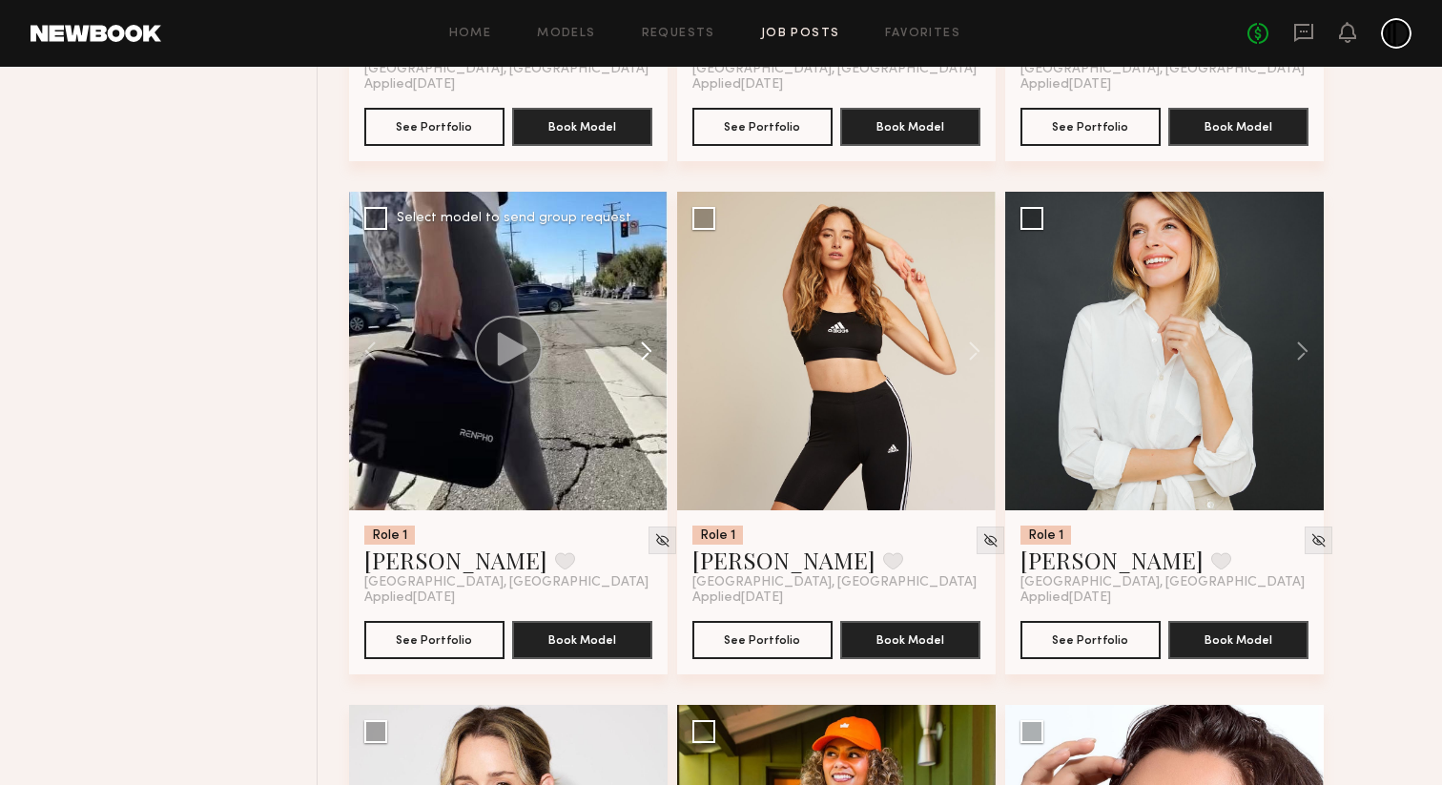
click at [648, 353] on button at bounding box center [636, 351] width 61 height 318
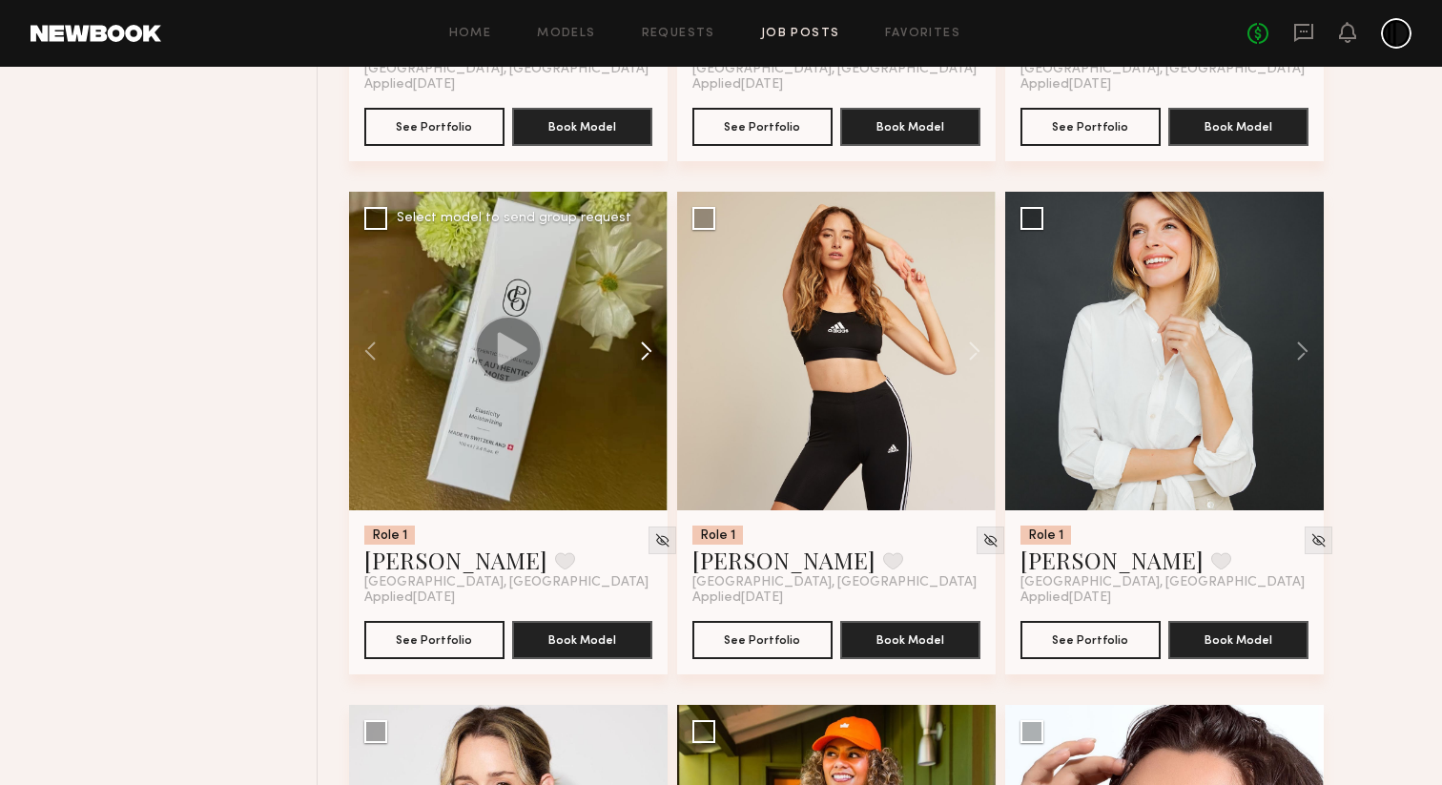
click at [648, 353] on button at bounding box center [636, 351] width 61 height 318
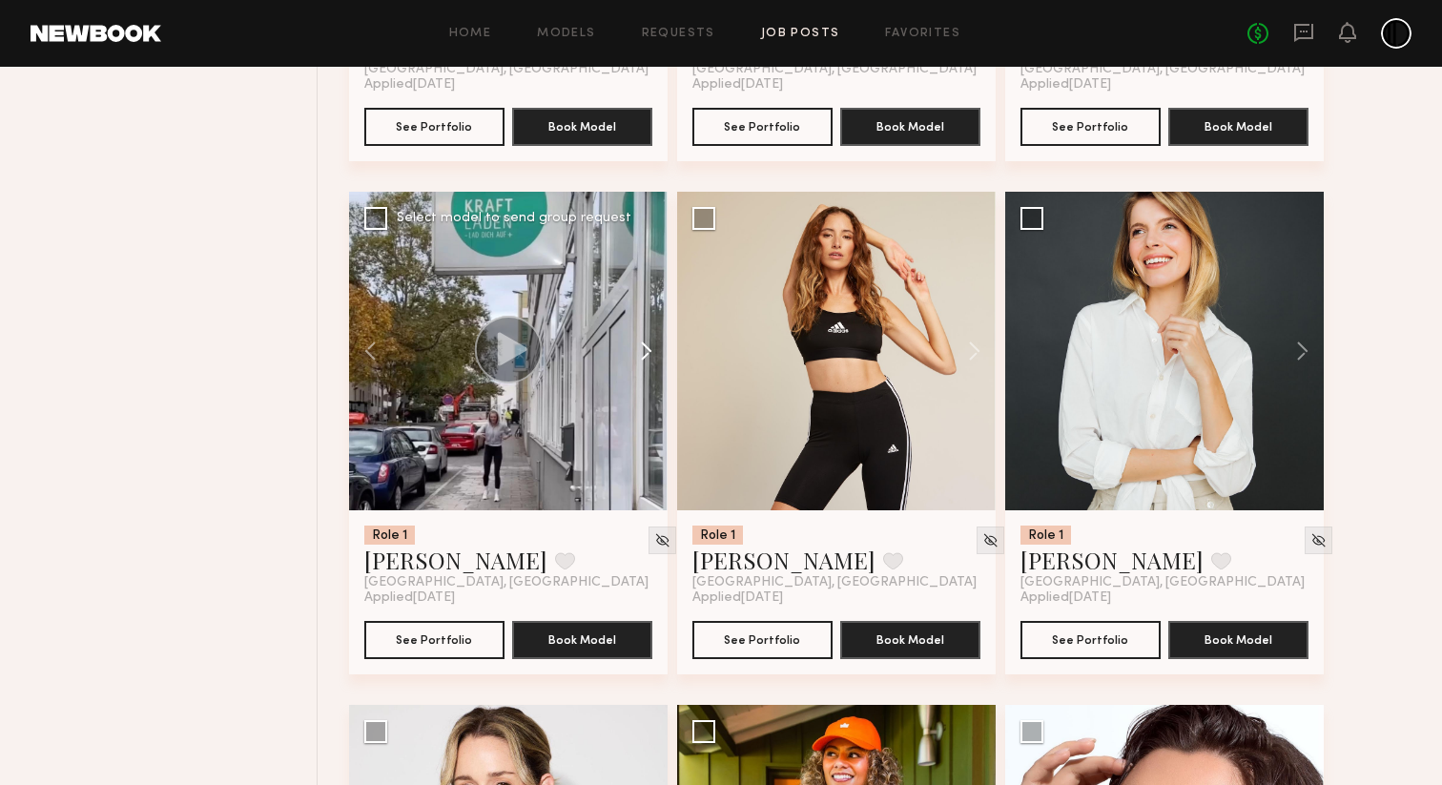
click at [648, 353] on button at bounding box center [636, 351] width 61 height 318
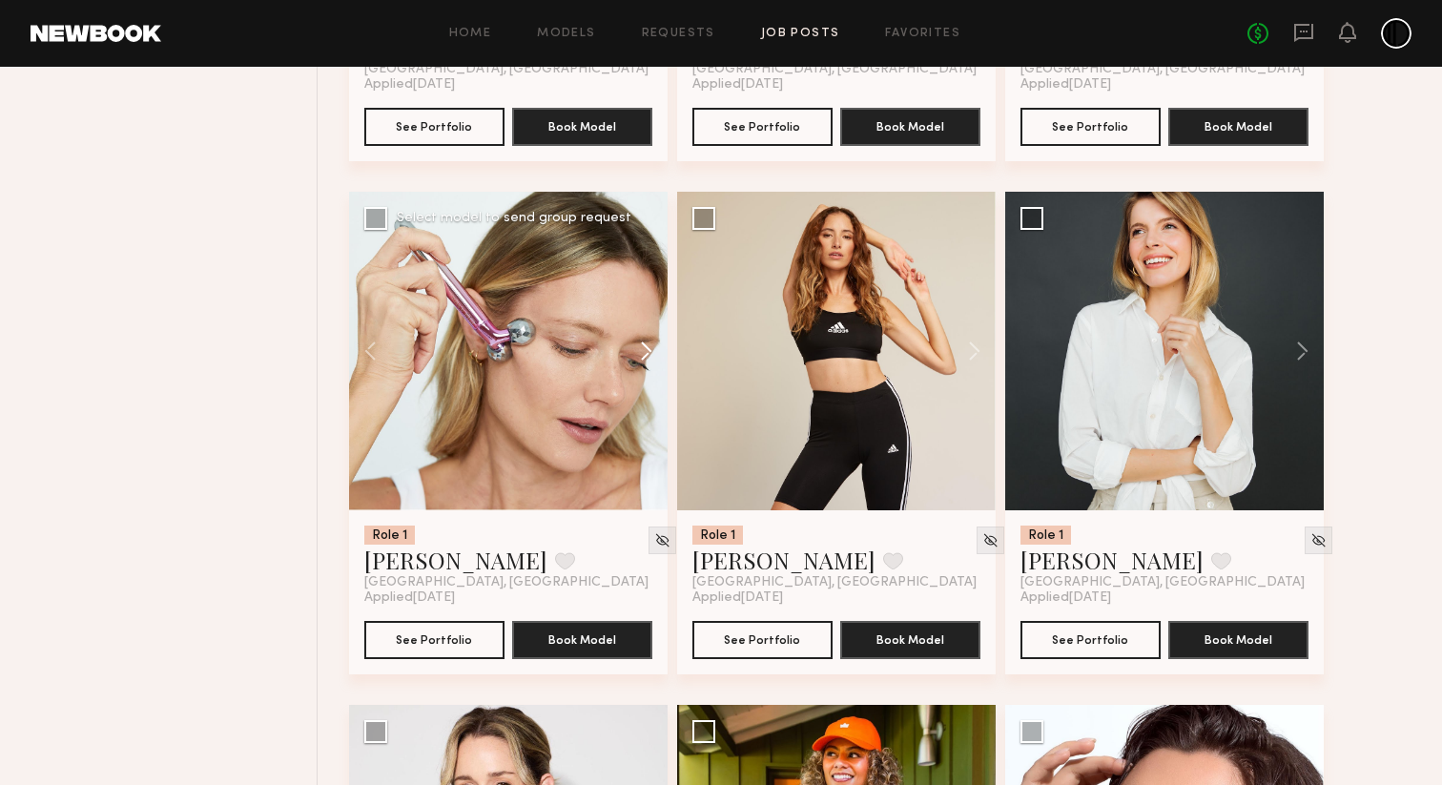
click at [648, 353] on button at bounding box center [636, 351] width 61 height 318
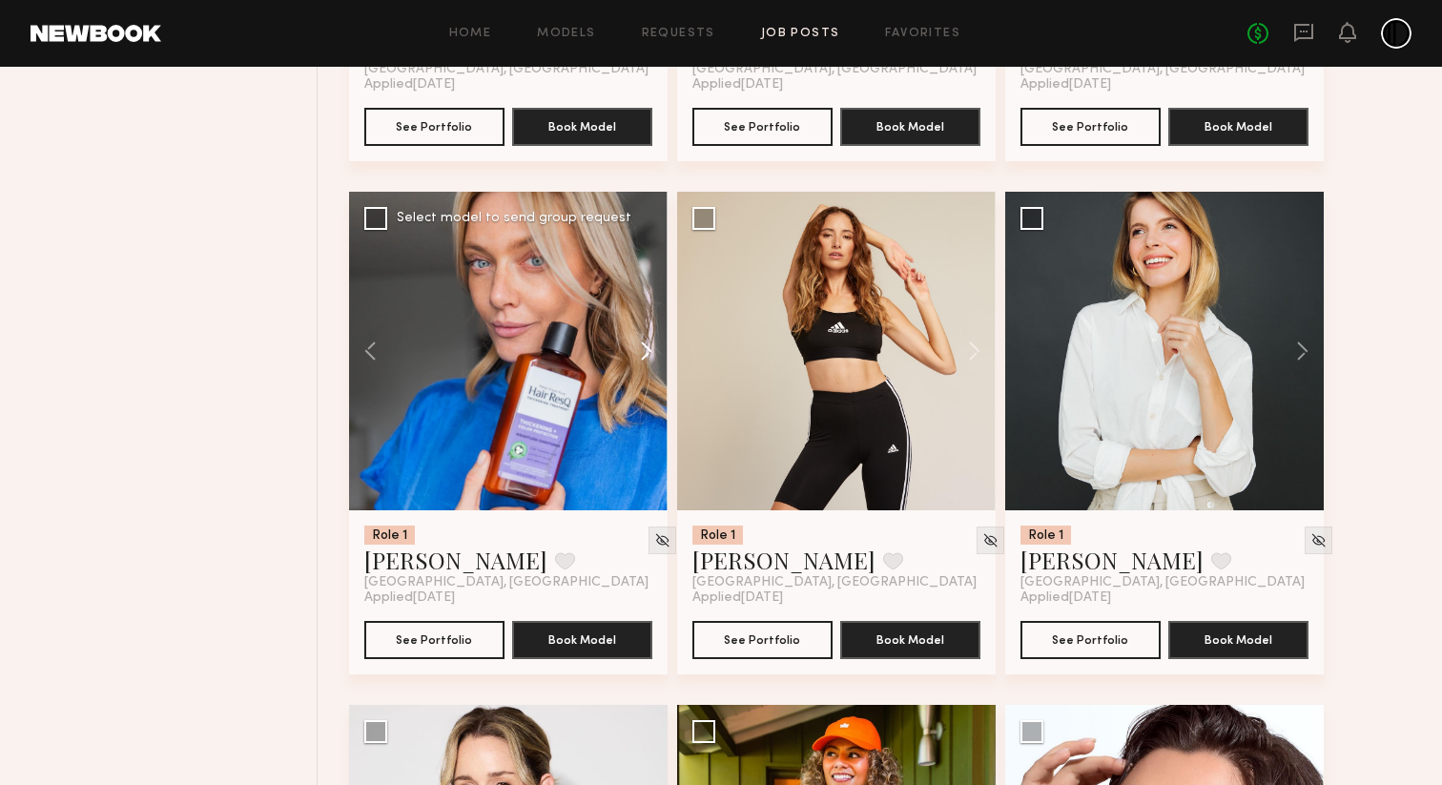
click at [648, 353] on button at bounding box center [636, 351] width 61 height 318
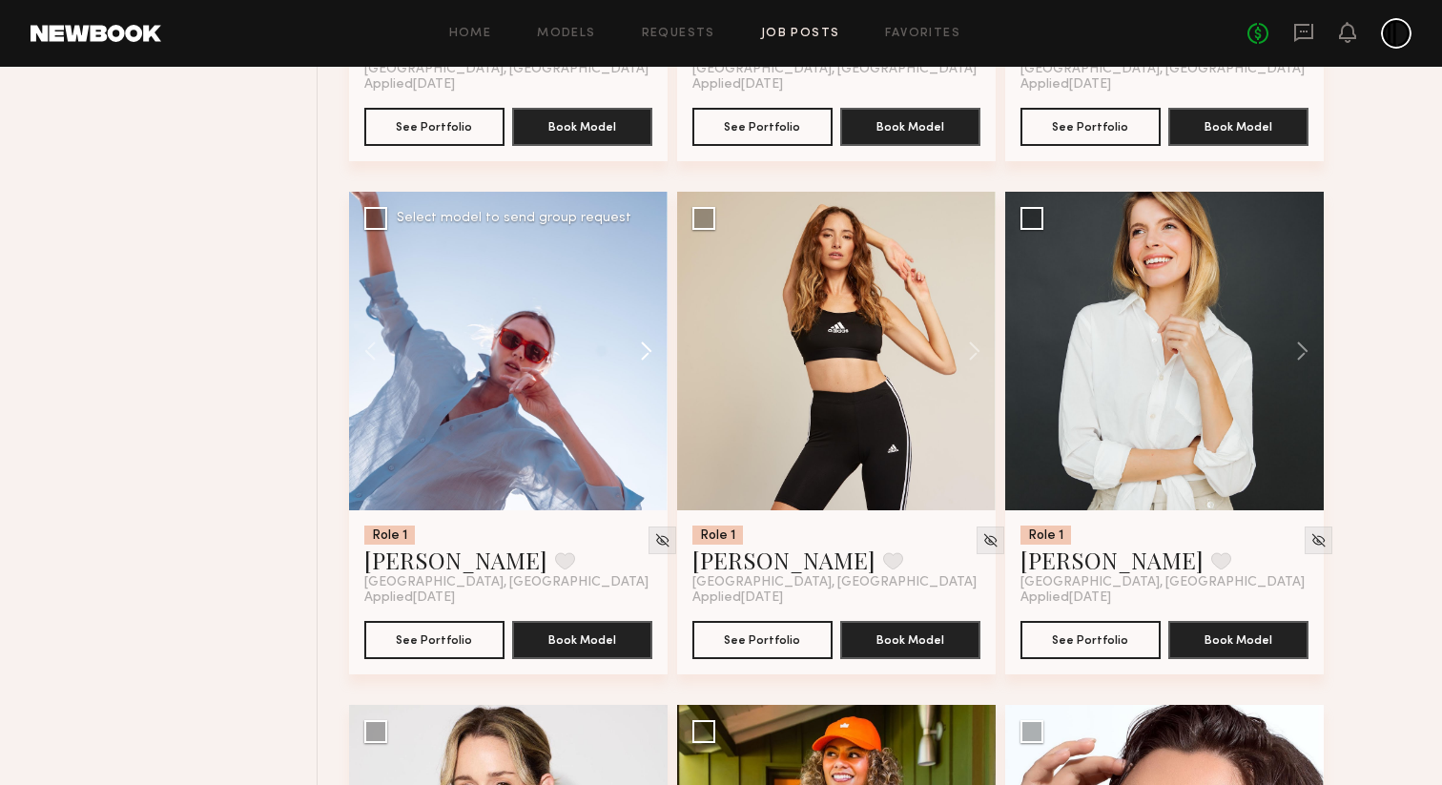
click at [648, 353] on button at bounding box center [636, 351] width 61 height 318
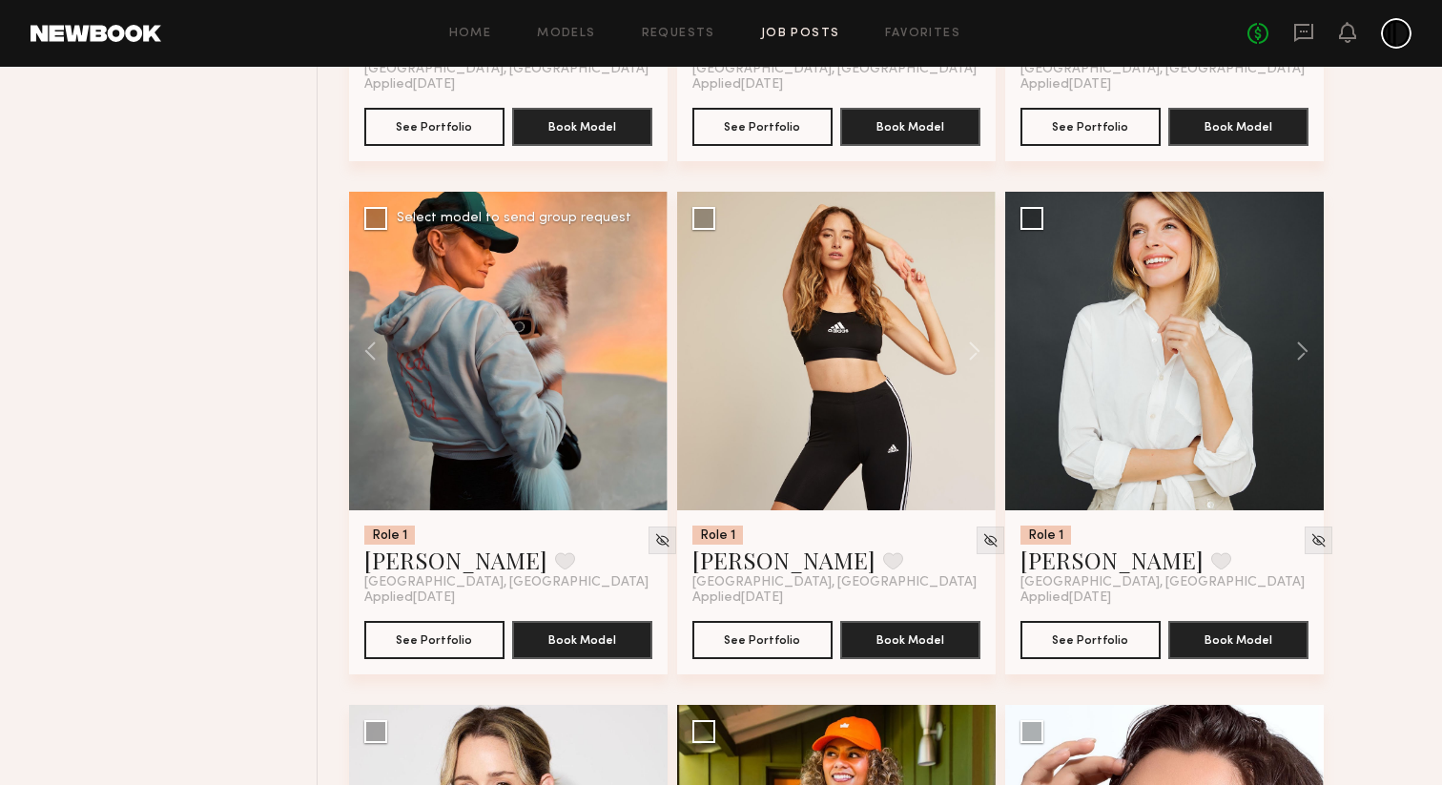
click at [648, 353] on div at bounding box center [508, 351] width 318 height 318
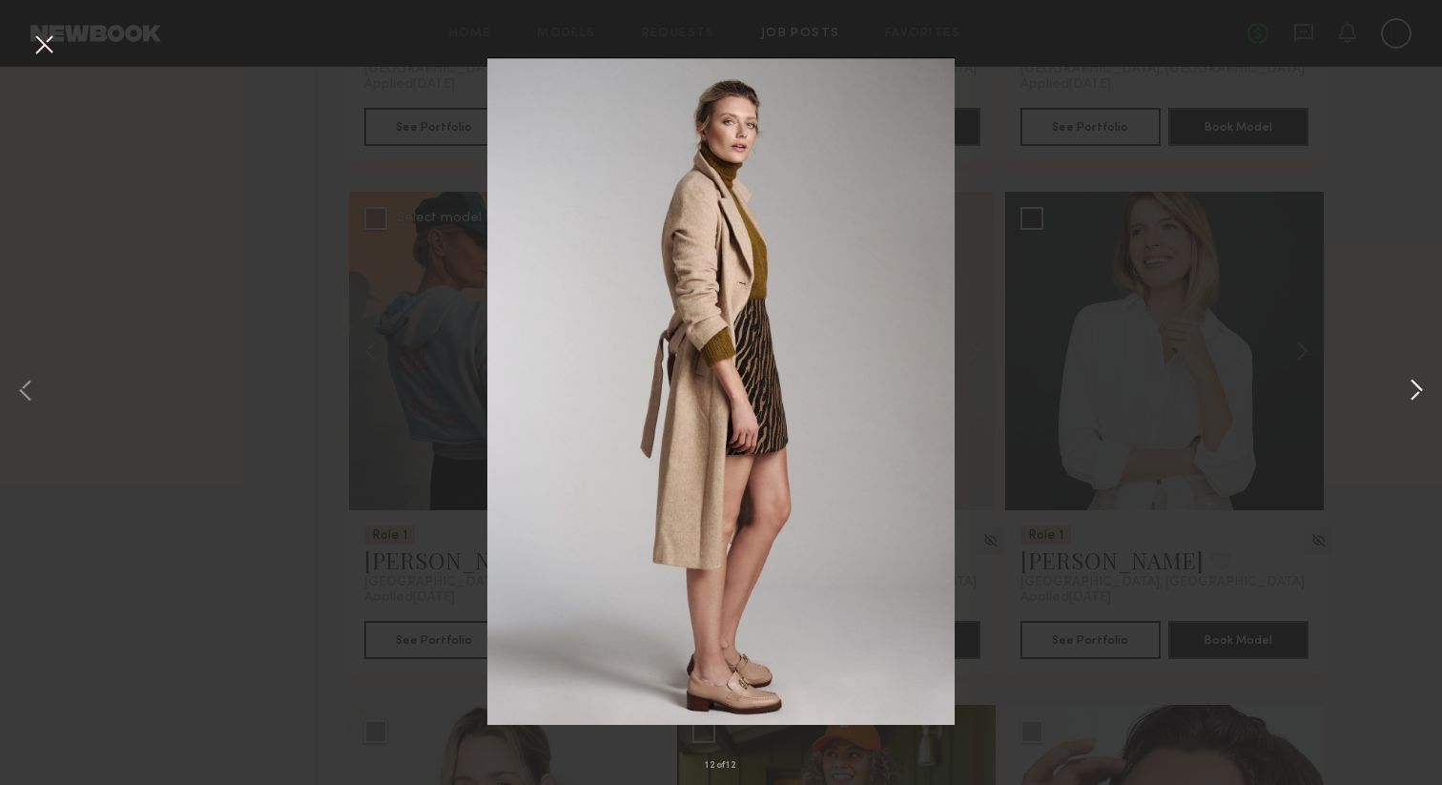
click at [1417, 383] on button at bounding box center [1416, 391] width 23 height 627
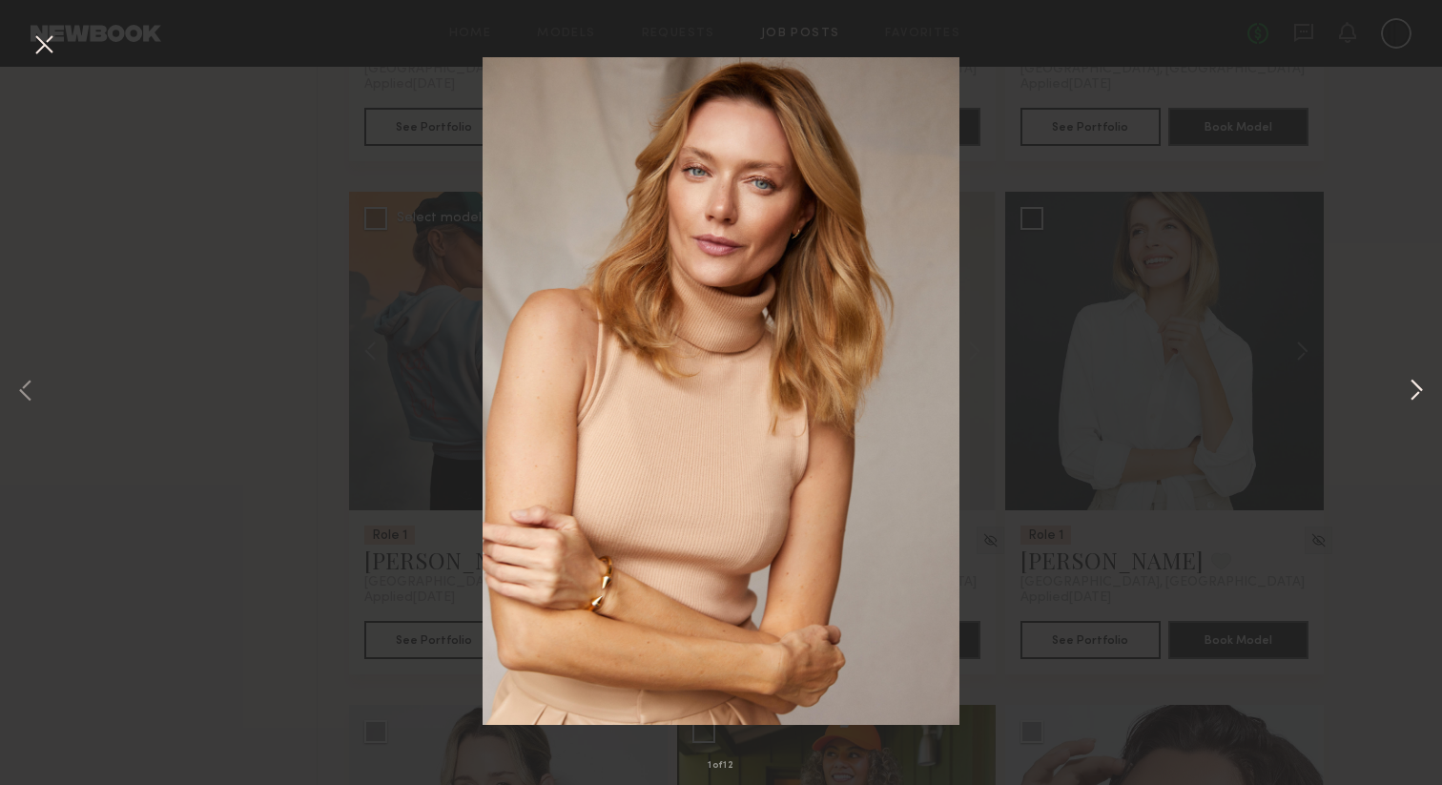
click at [1417, 383] on button at bounding box center [1416, 391] width 23 height 627
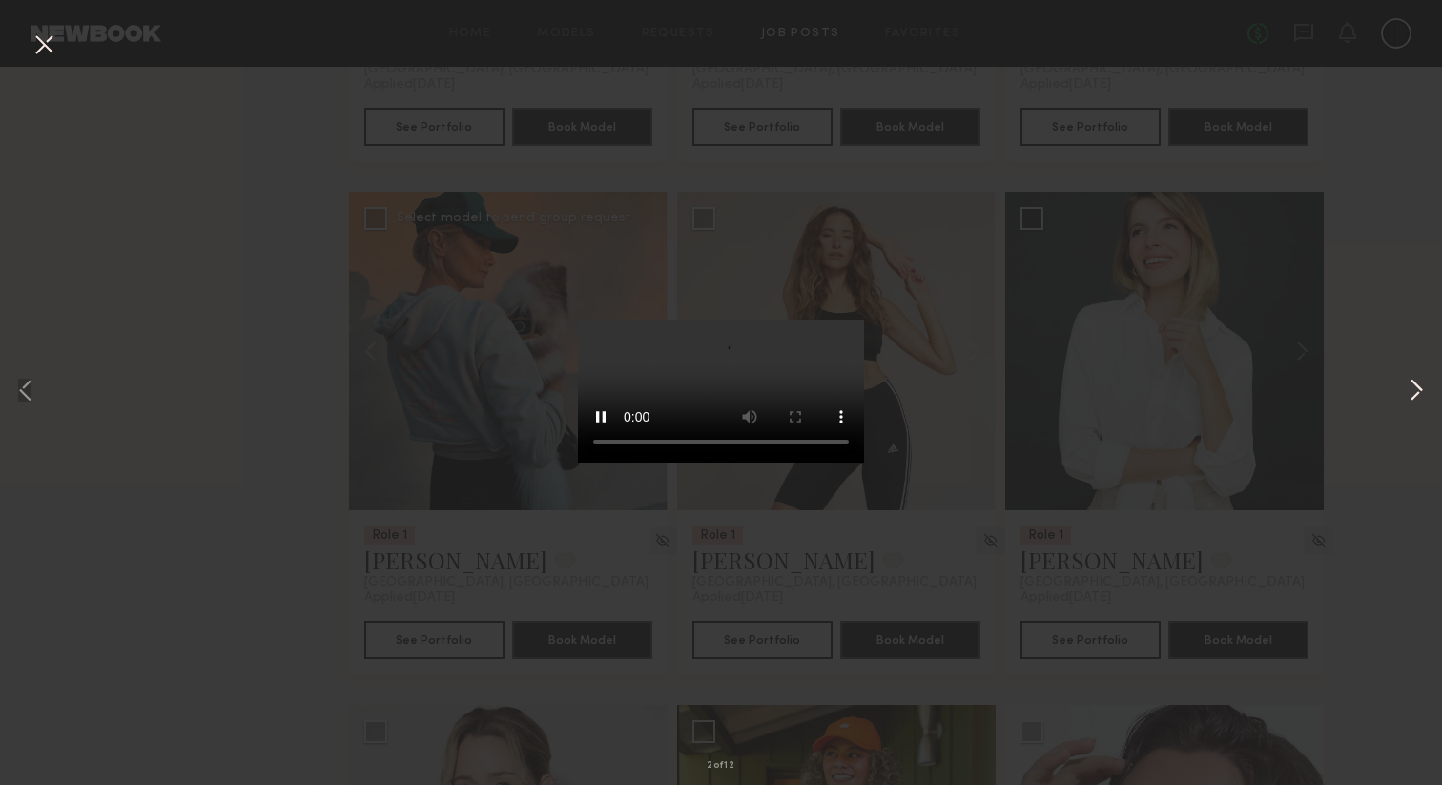
click at [1417, 383] on button at bounding box center [1416, 391] width 23 height 627
click at [309, 391] on div "4 of 12" at bounding box center [721, 392] width 1442 height 785
click at [1418, 384] on button at bounding box center [1416, 391] width 23 height 627
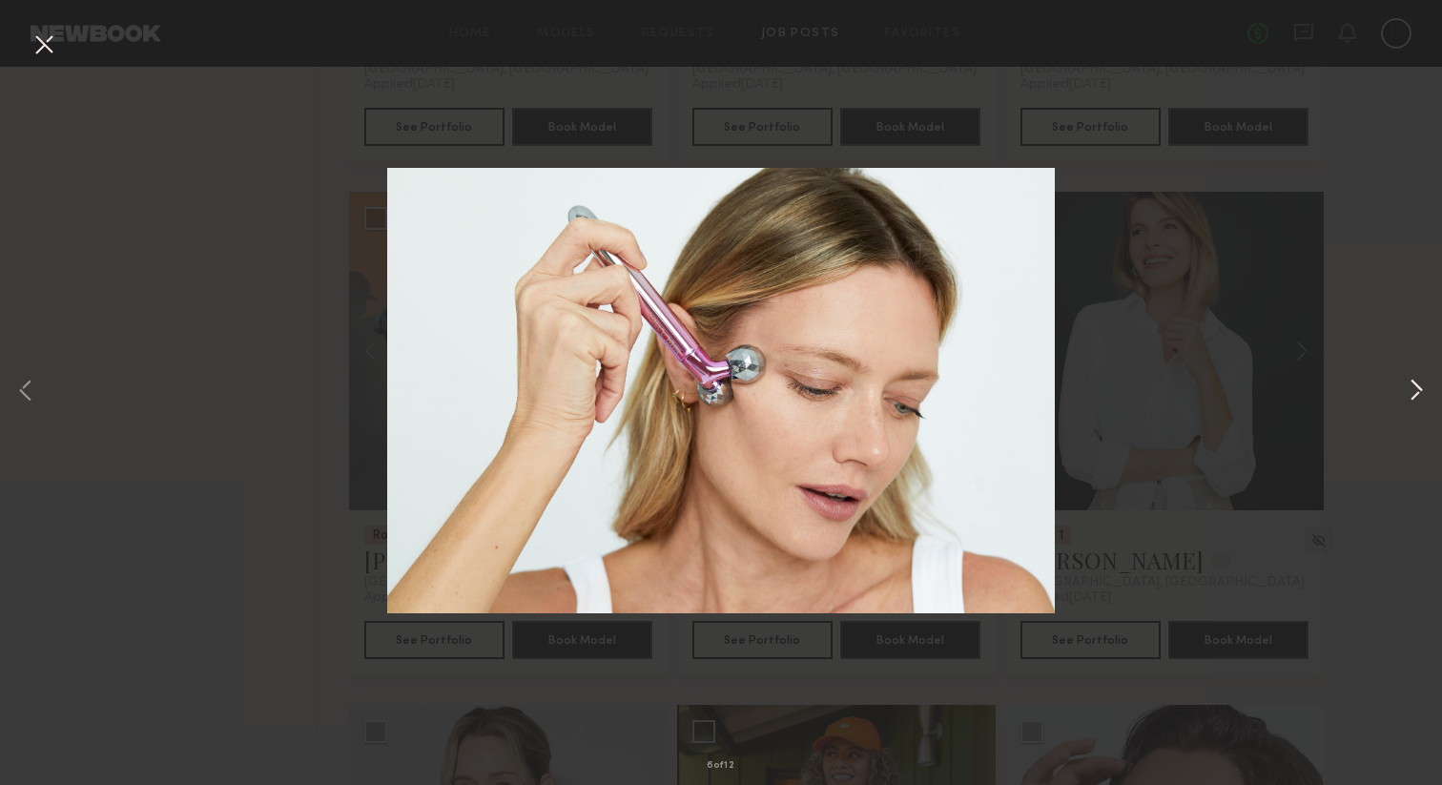
click at [1418, 384] on button at bounding box center [1416, 391] width 23 height 627
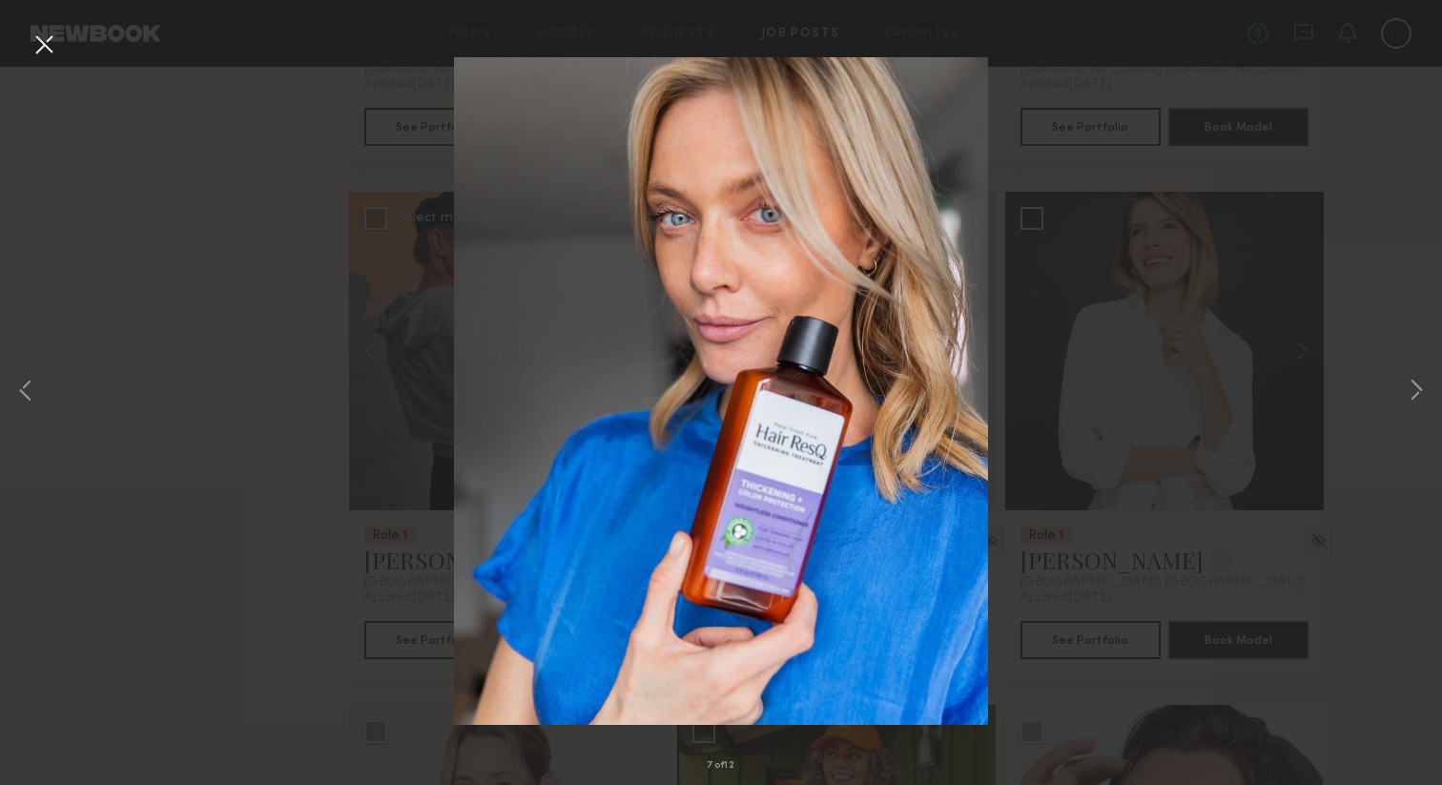
click at [52, 48] on button at bounding box center [44, 46] width 31 height 34
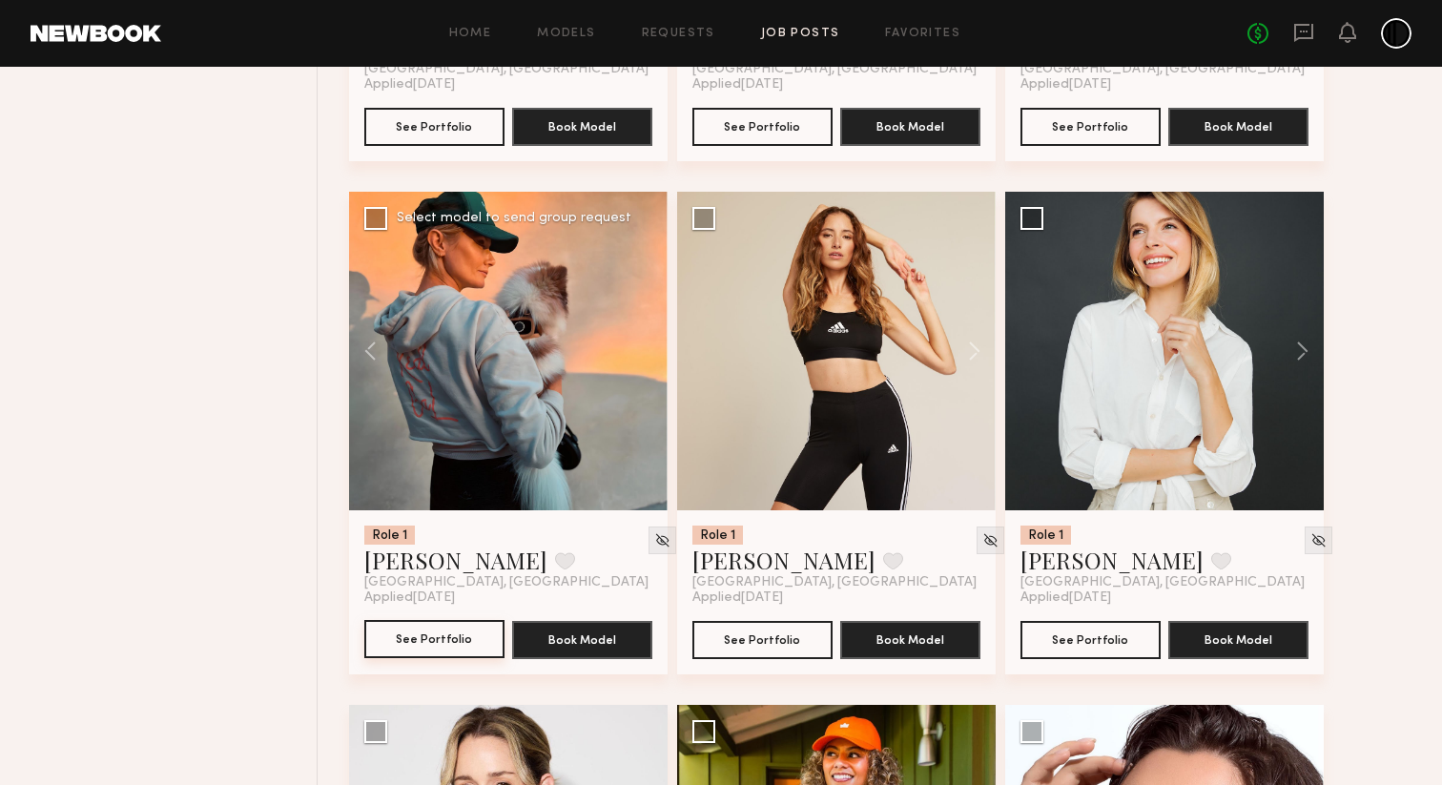
click at [455, 634] on button "See Portfolio" at bounding box center [434, 639] width 140 height 38
click at [555, 566] on button at bounding box center [565, 560] width 20 height 17
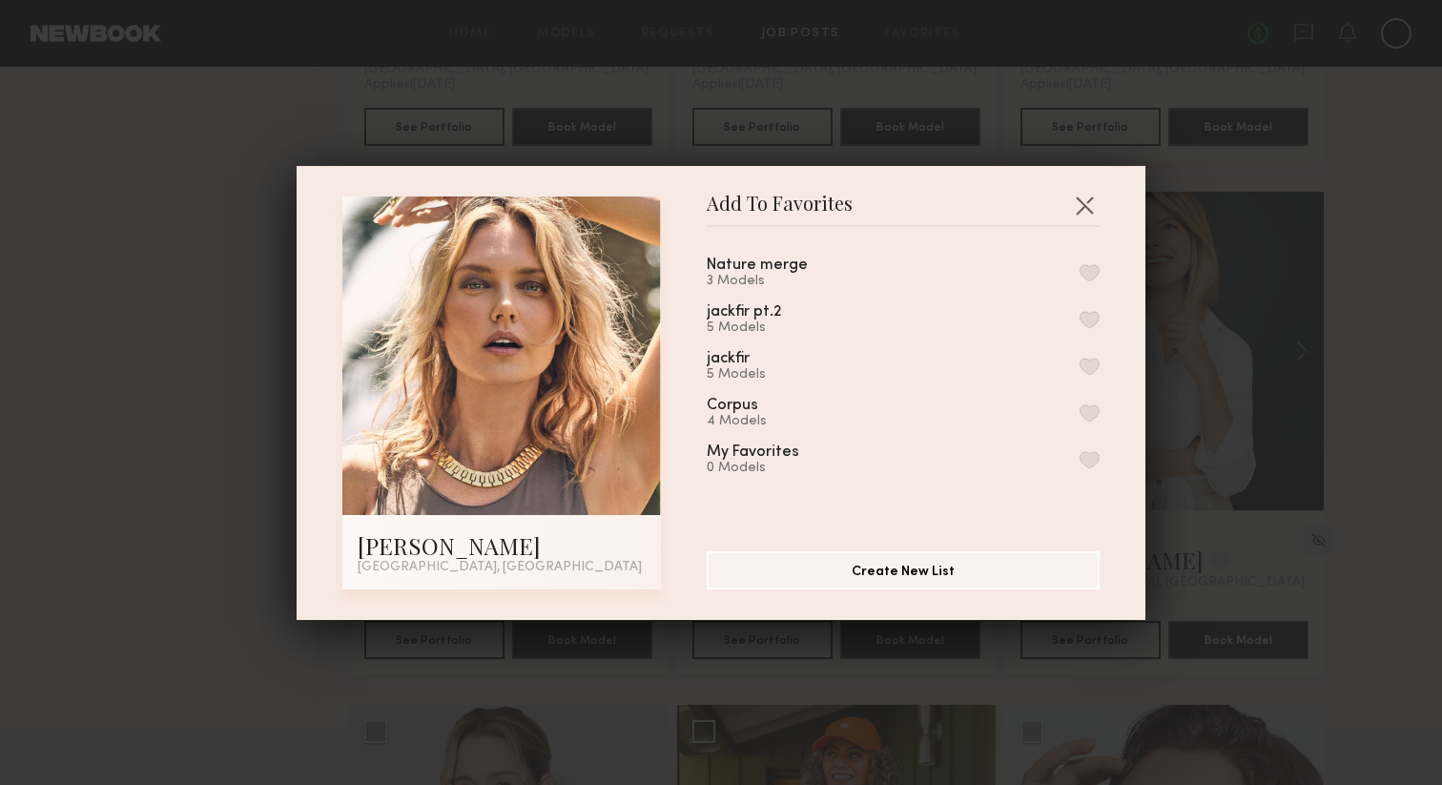
click at [803, 276] on div "3 Models" at bounding box center [780, 281] width 147 height 15
click at [1091, 269] on button "button" at bounding box center [1089, 272] width 20 height 17
click at [1082, 202] on button "button" at bounding box center [1084, 205] width 31 height 31
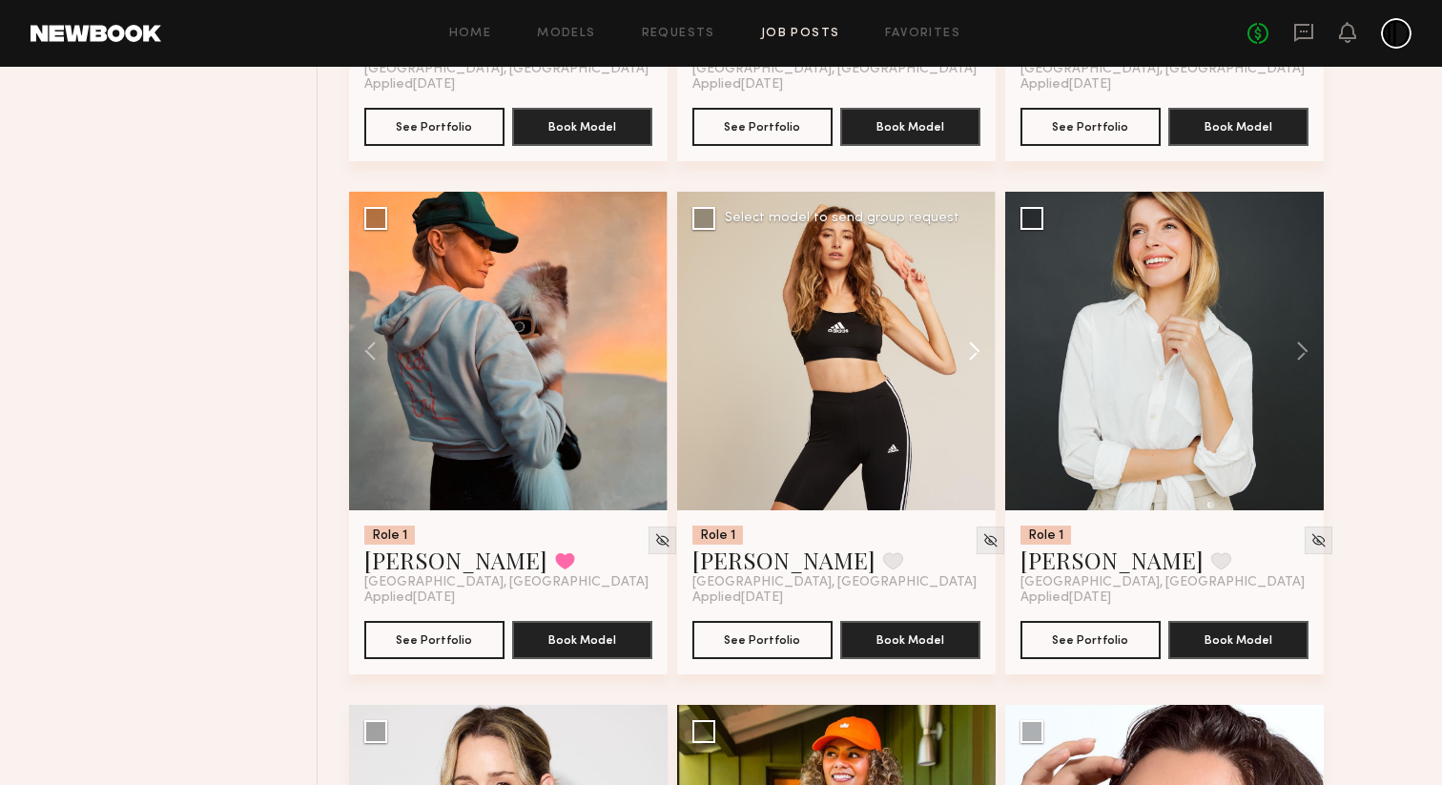
click at [964, 356] on button at bounding box center [965, 351] width 61 height 318
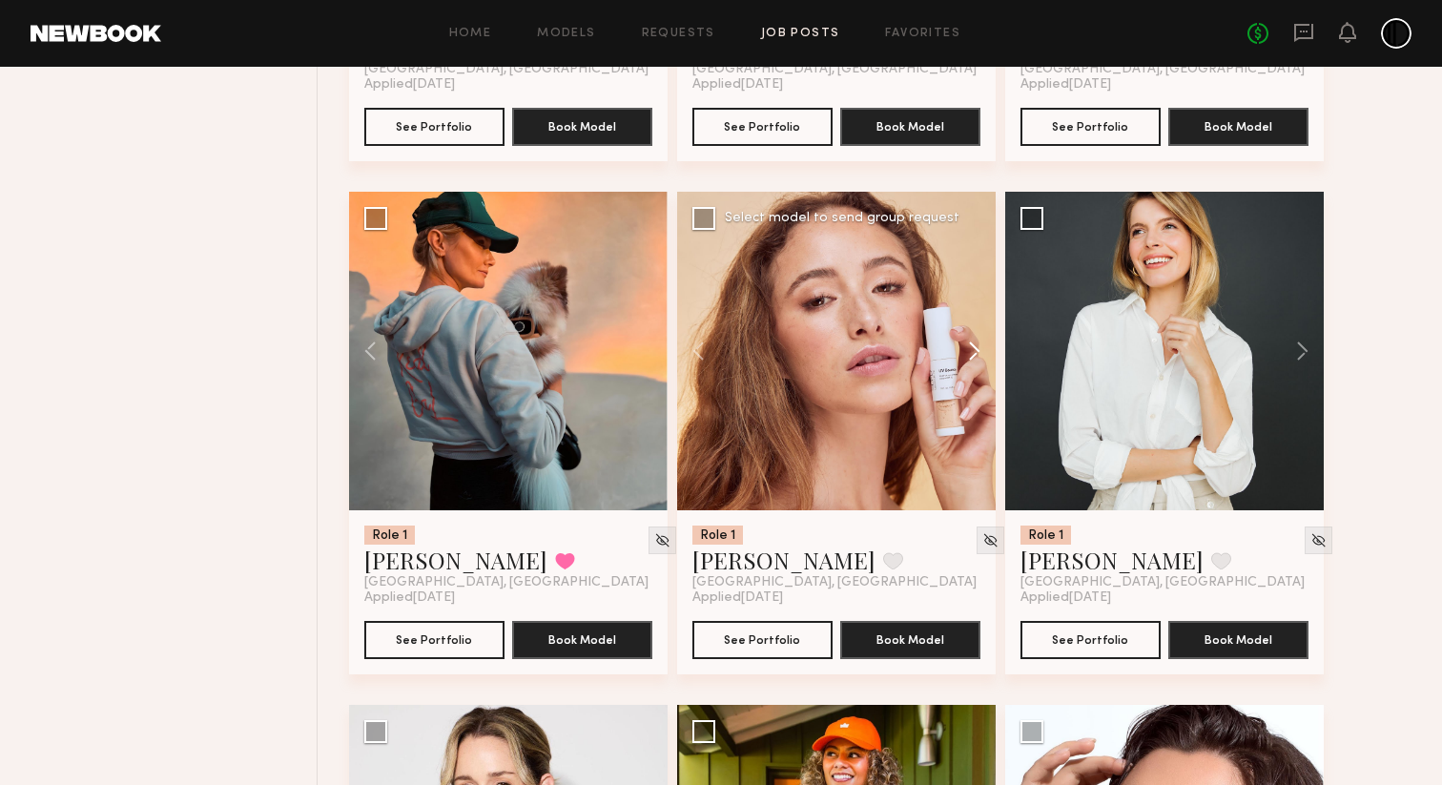
click at [964, 356] on button at bounding box center [965, 351] width 61 height 318
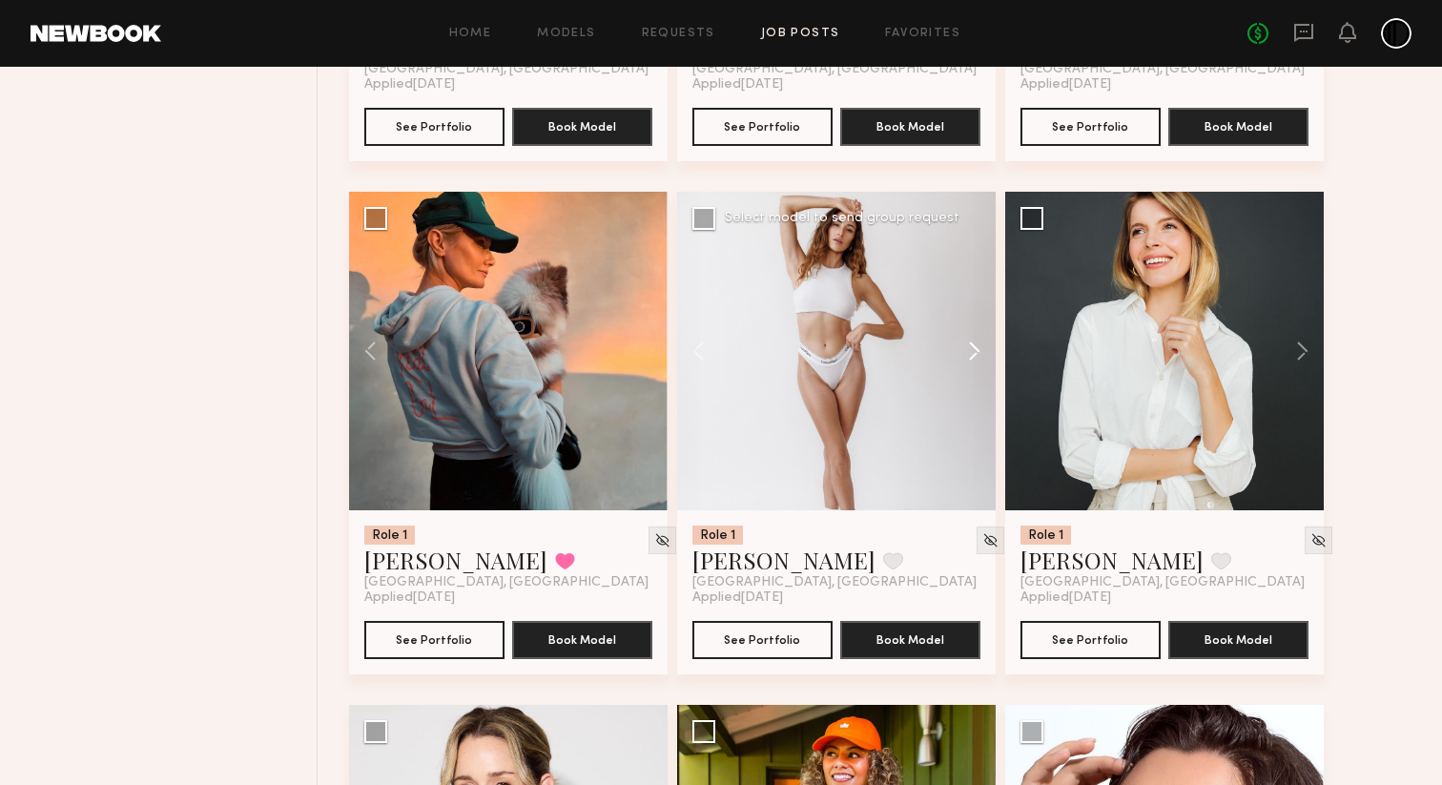
click at [964, 356] on button at bounding box center [965, 351] width 61 height 318
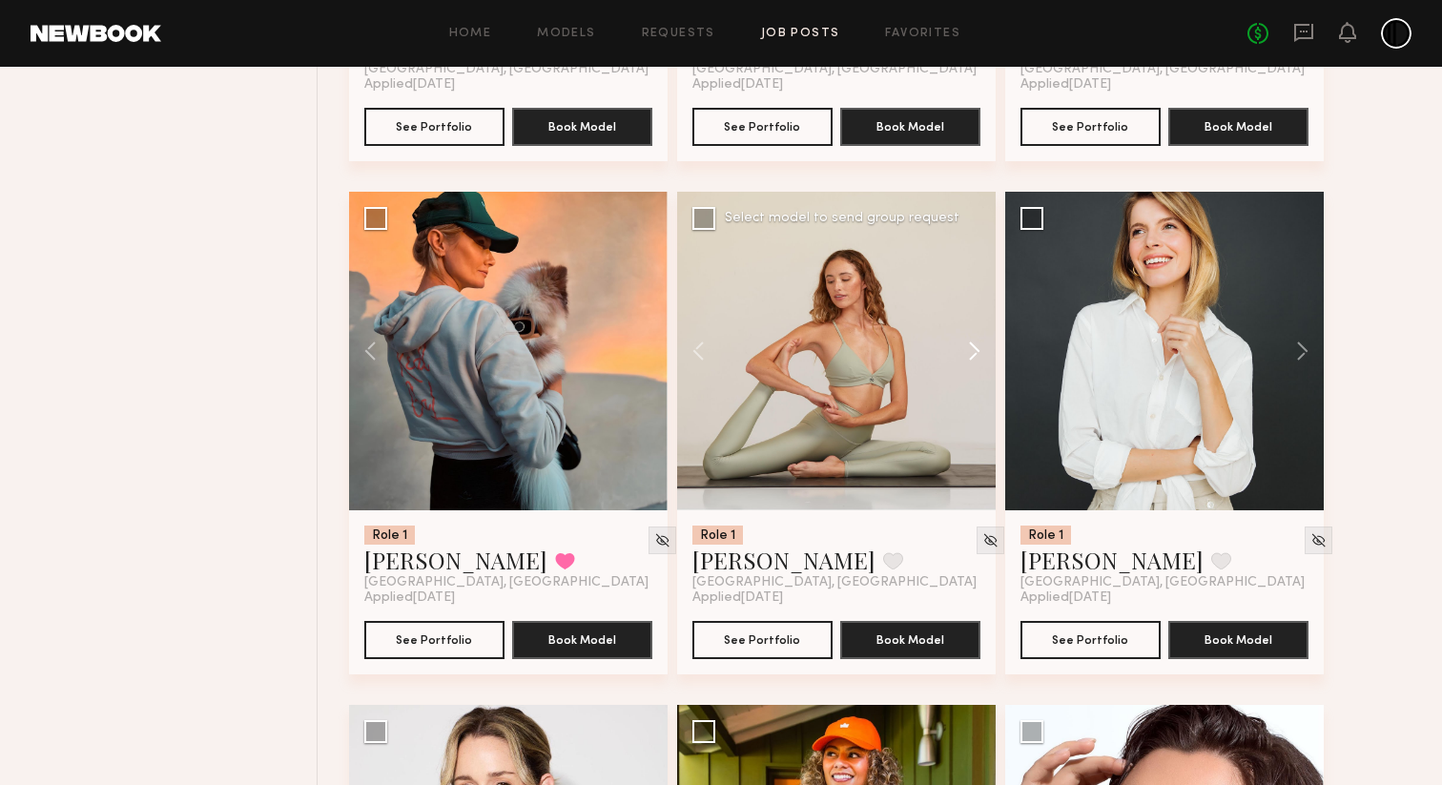
click at [964, 356] on button at bounding box center [965, 351] width 61 height 318
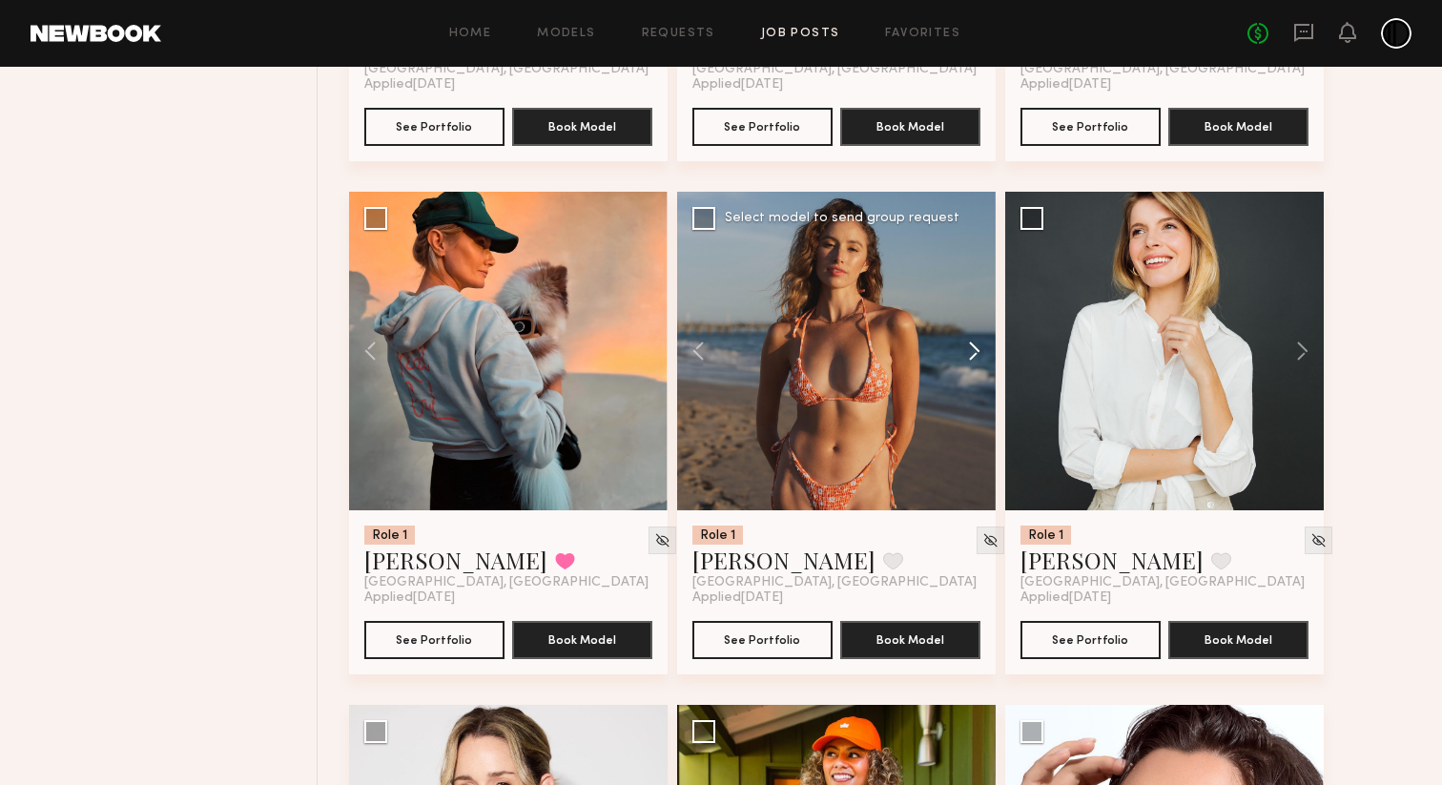
click at [964, 356] on button at bounding box center [965, 351] width 61 height 318
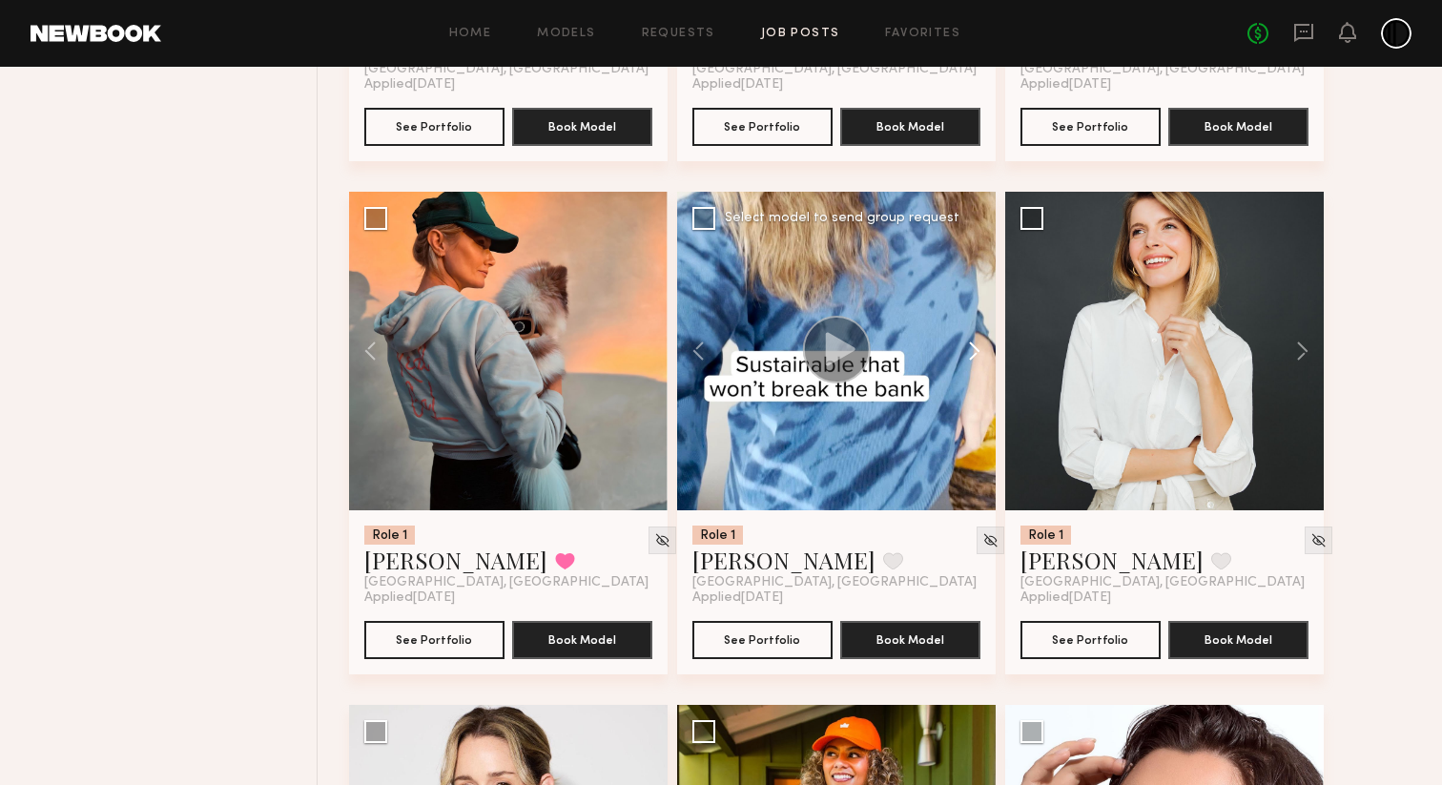
click at [964, 356] on button at bounding box center [965, 351] width 61 height 318
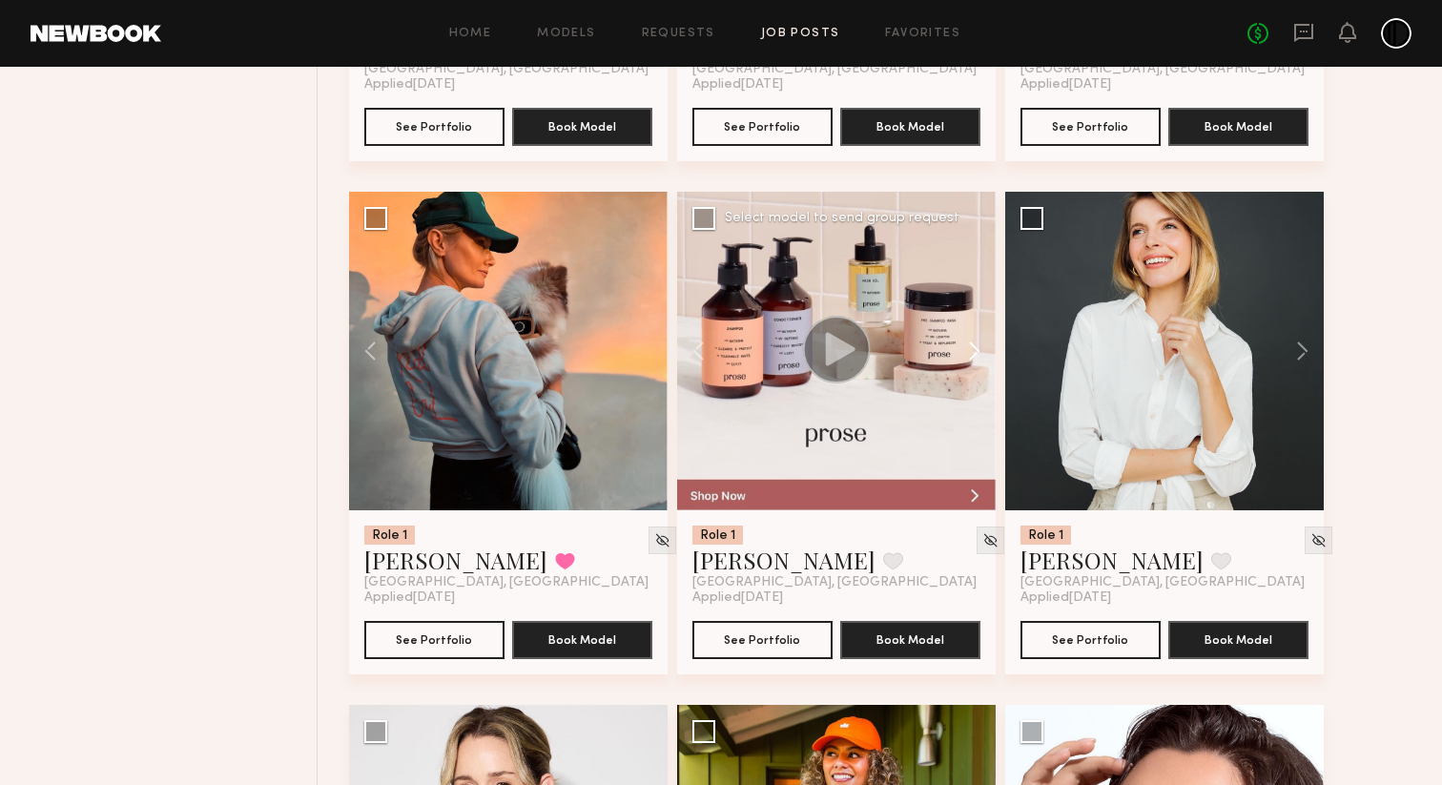
click at [964, 356] on button at bounding box center [965, 351] width 61 height 318
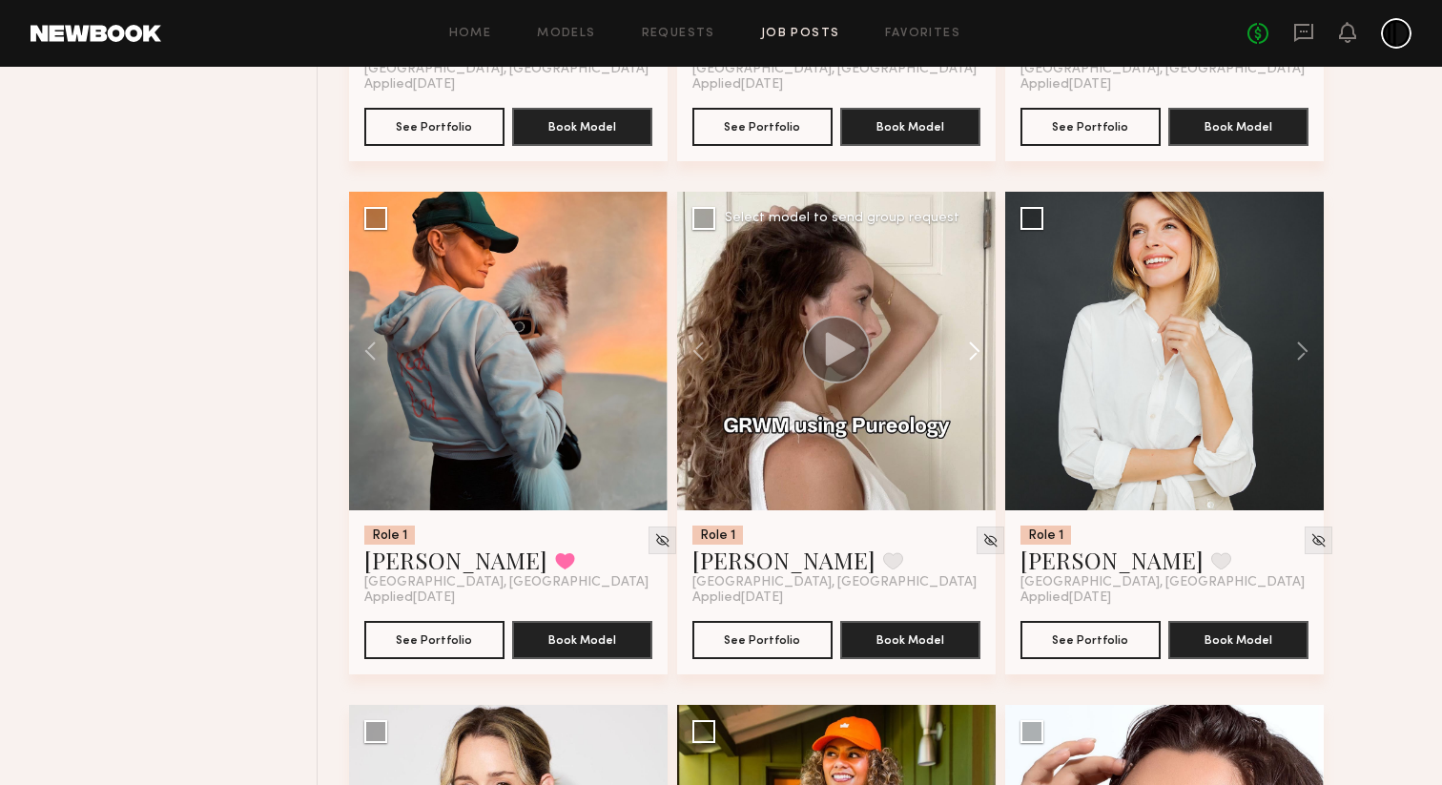
click at [964, 356] on button at bounding box center [965, 351] width 61 height 318
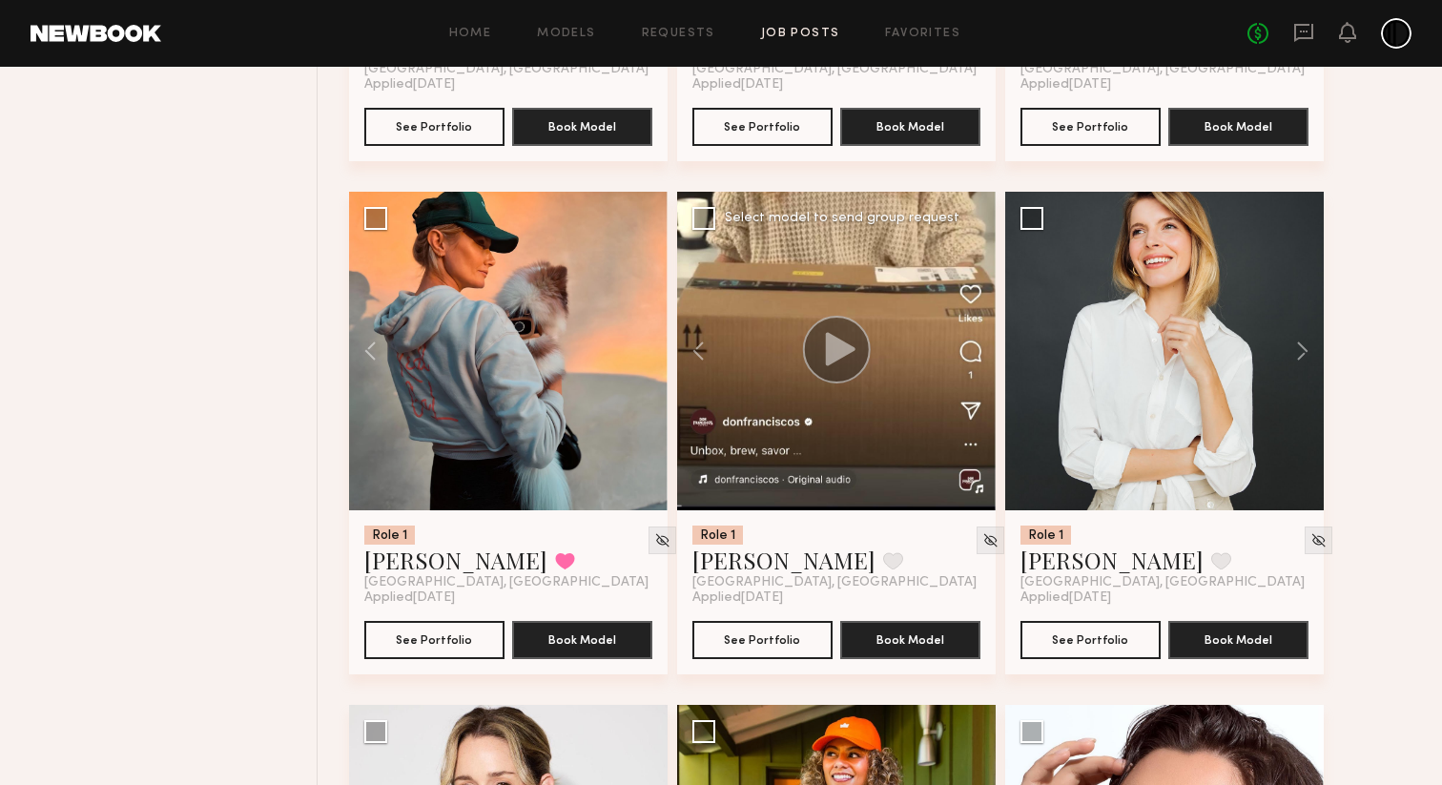
click at [971, 354] on div at bounding box center [836, 351] width 318 height 318
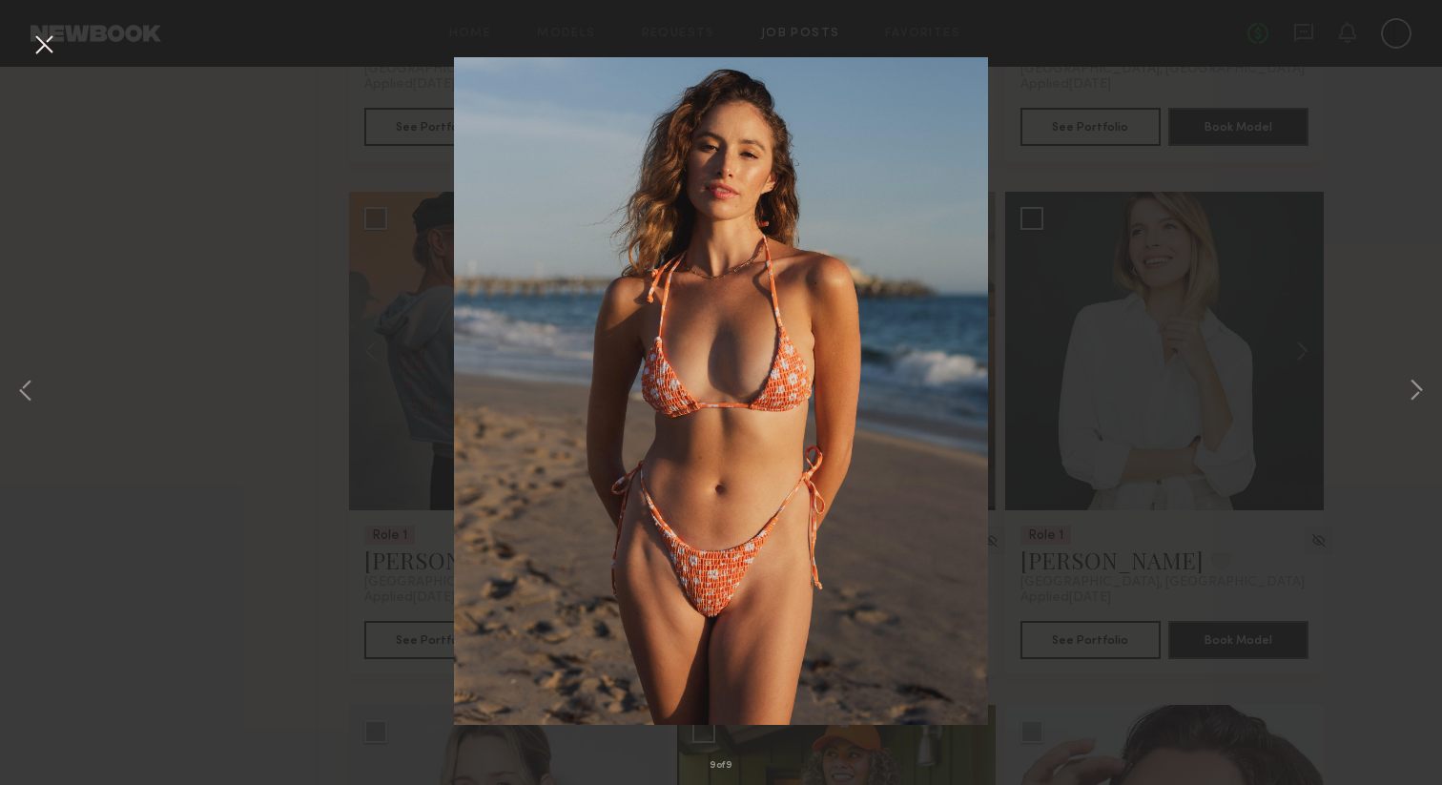
click at [42, 44] on button at bounding box center [44, 46] width 31 height 34
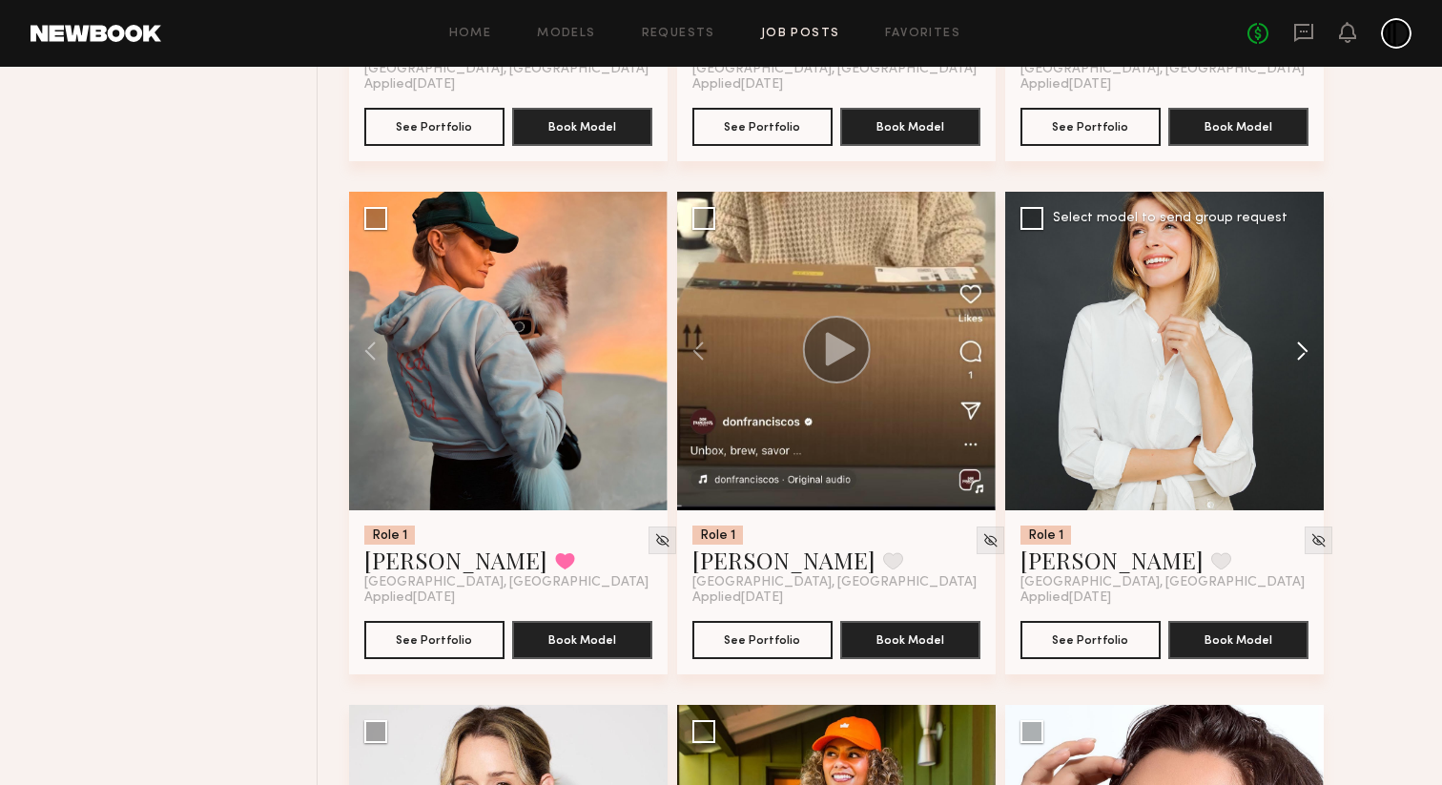
click at [1304, 348] on button at bounding box center [1293, 351] width 61 height 318
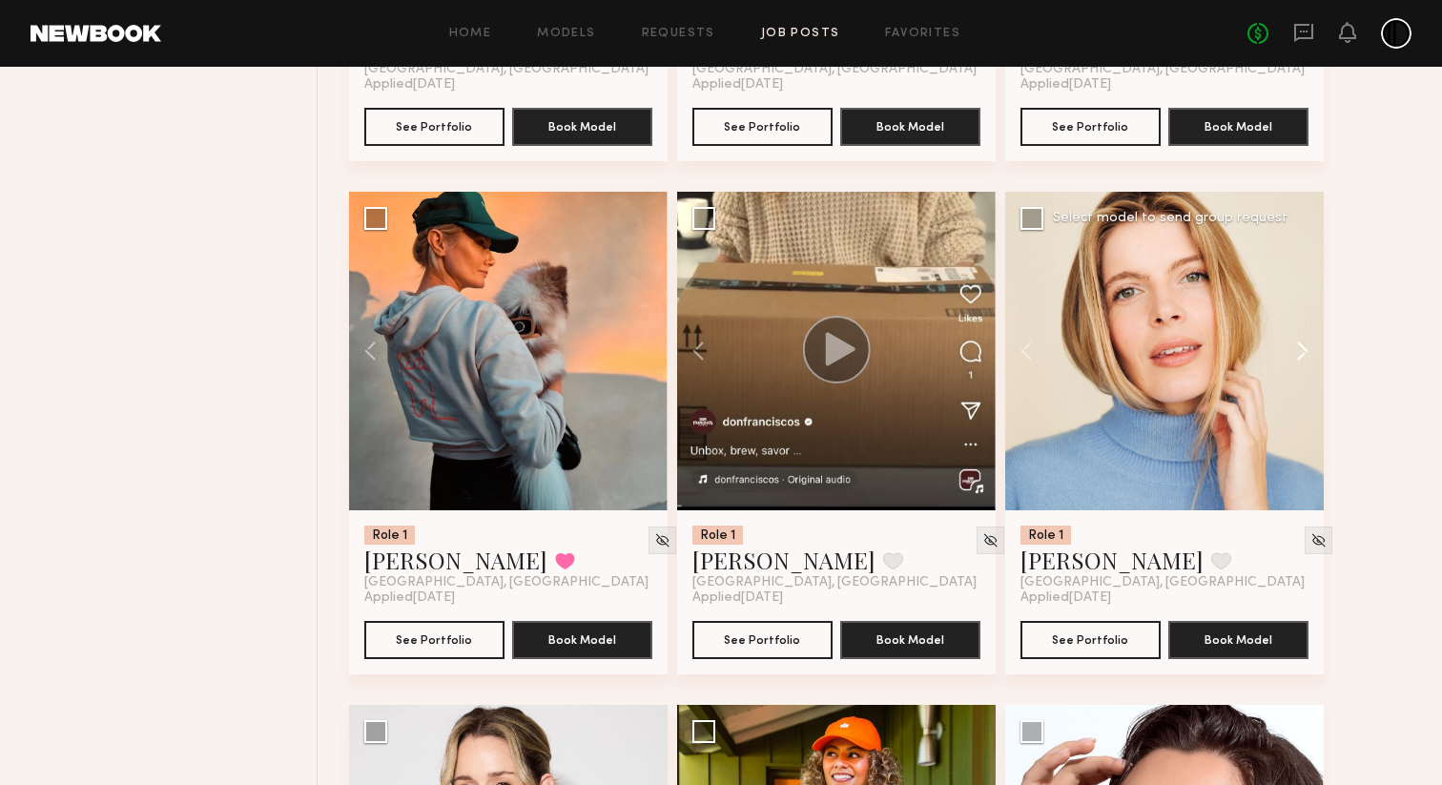
click at [1304, 348] on button at bounding box center [1293, 351] width 61 height 318
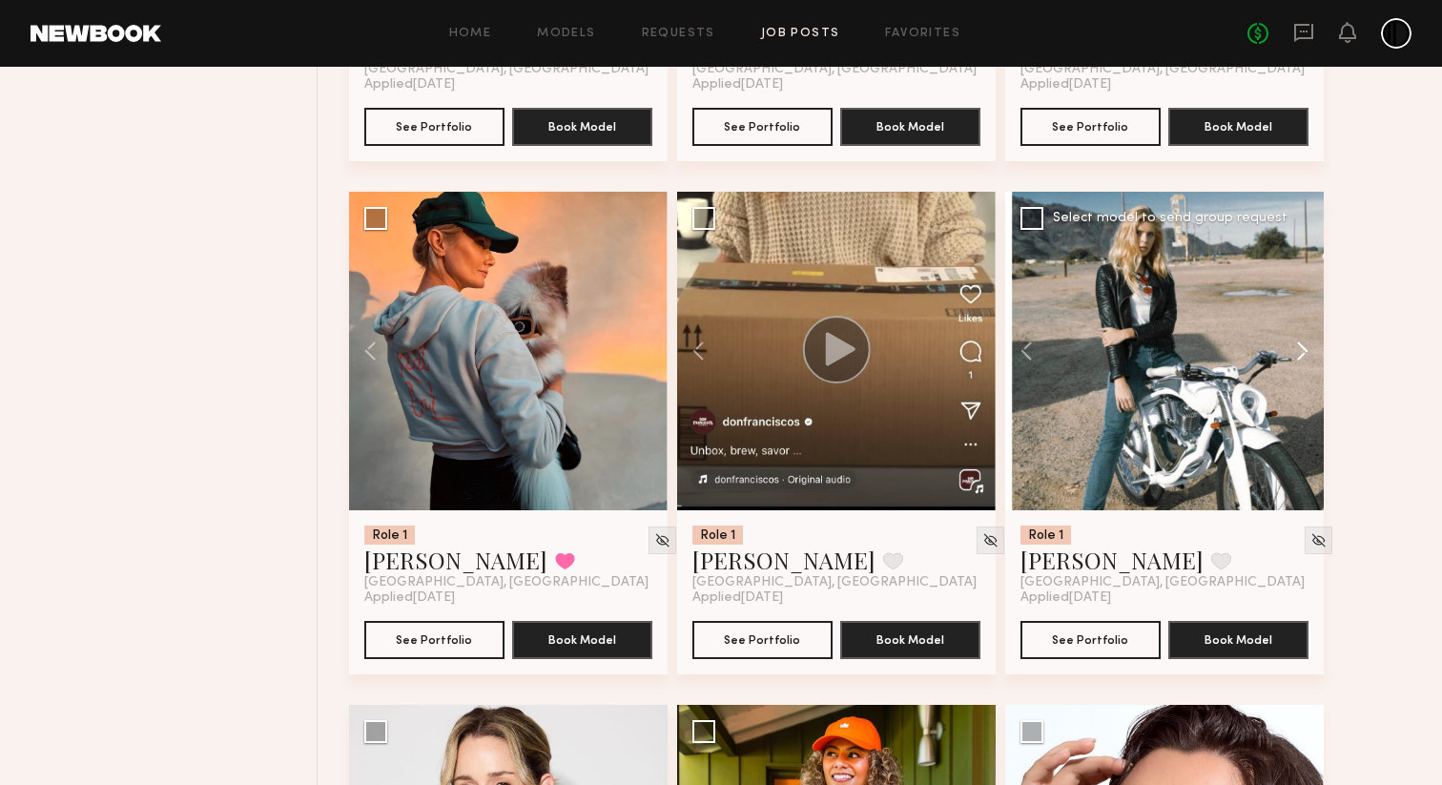
click at [1304, 348] on button at bounding box center [1293, 351] width 61 height 318
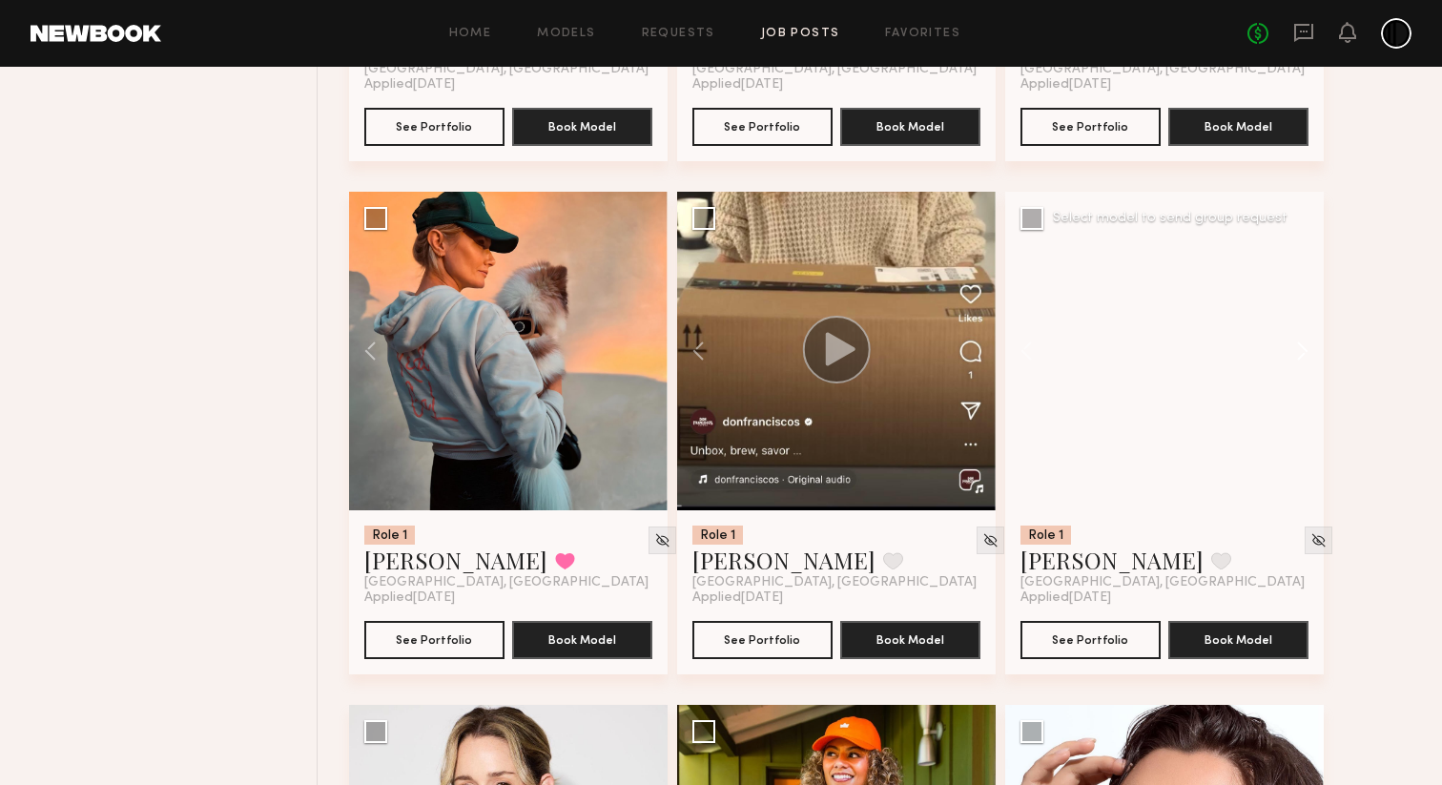
click at [1304, 348] on button at bounding box center [1293, 351] width 61 height 318
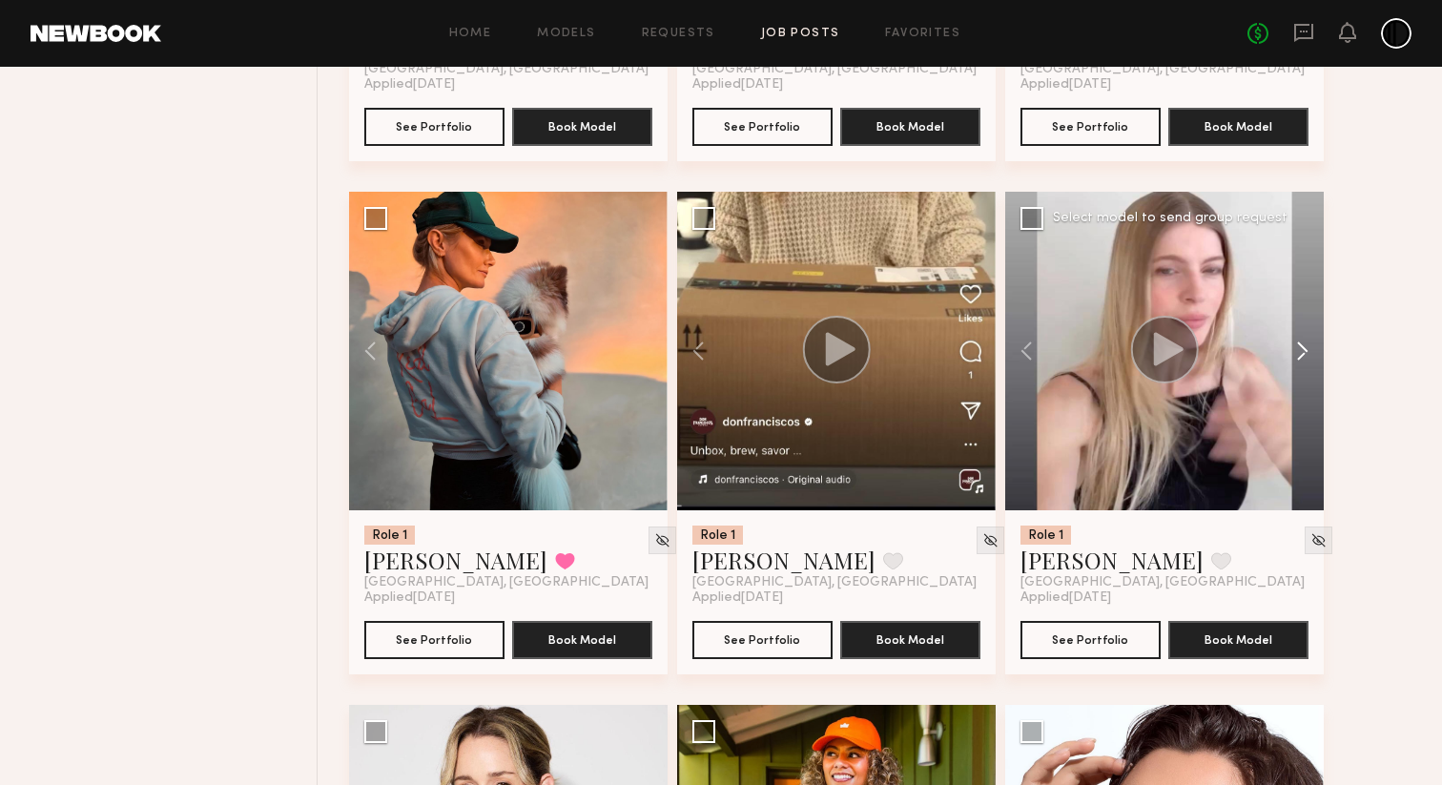
click at [1304, 348] on button at bounding box center [1293, 351] width 61 height 318
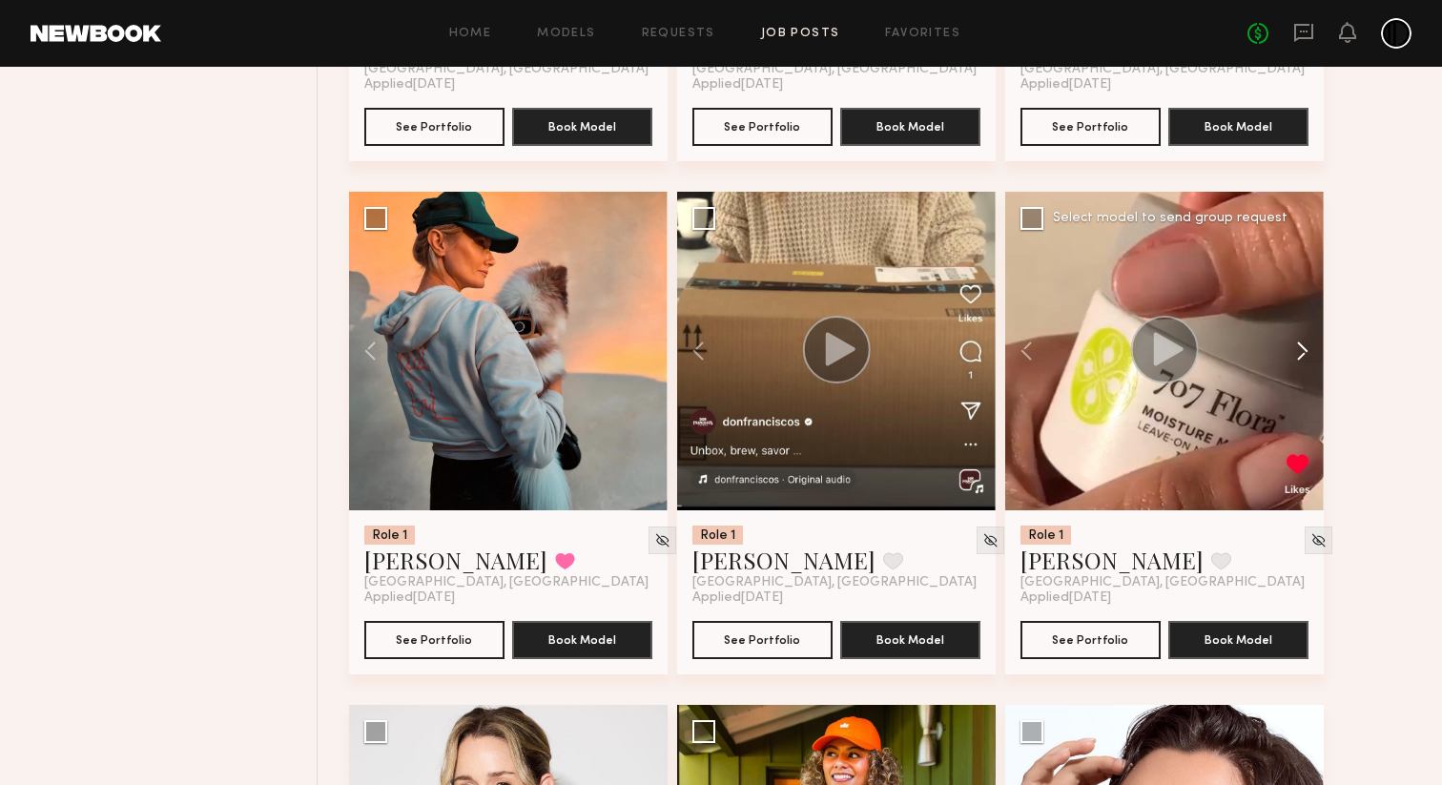
click at [1304, 348] on button at bounding box center [1293, 351] width 61 height 318
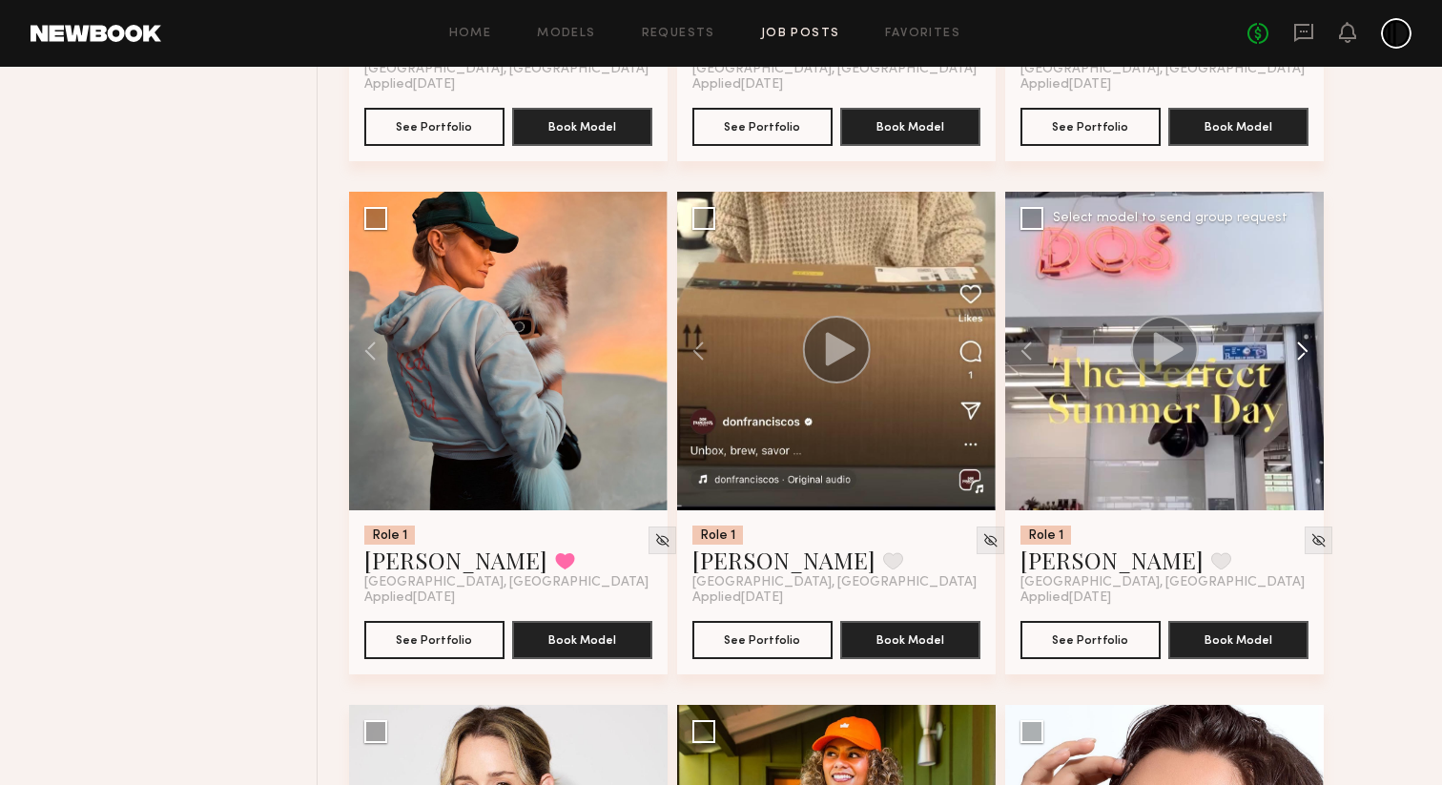
click at [1304, 348] on button at bounding box center [1293, 351] width 61 height 318
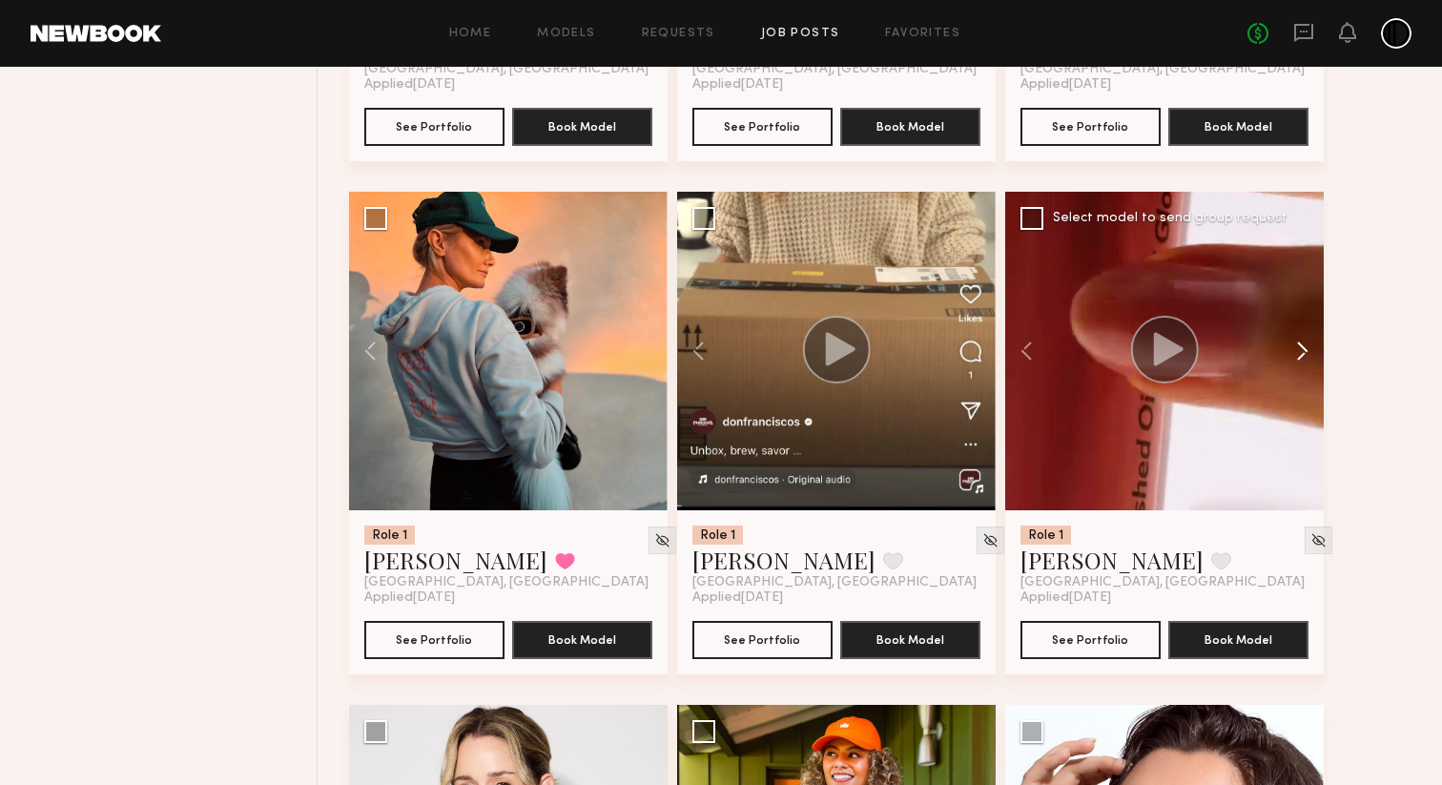
click at [1304, 348] on button at bounding box center [1293, 351] width 61 height 318
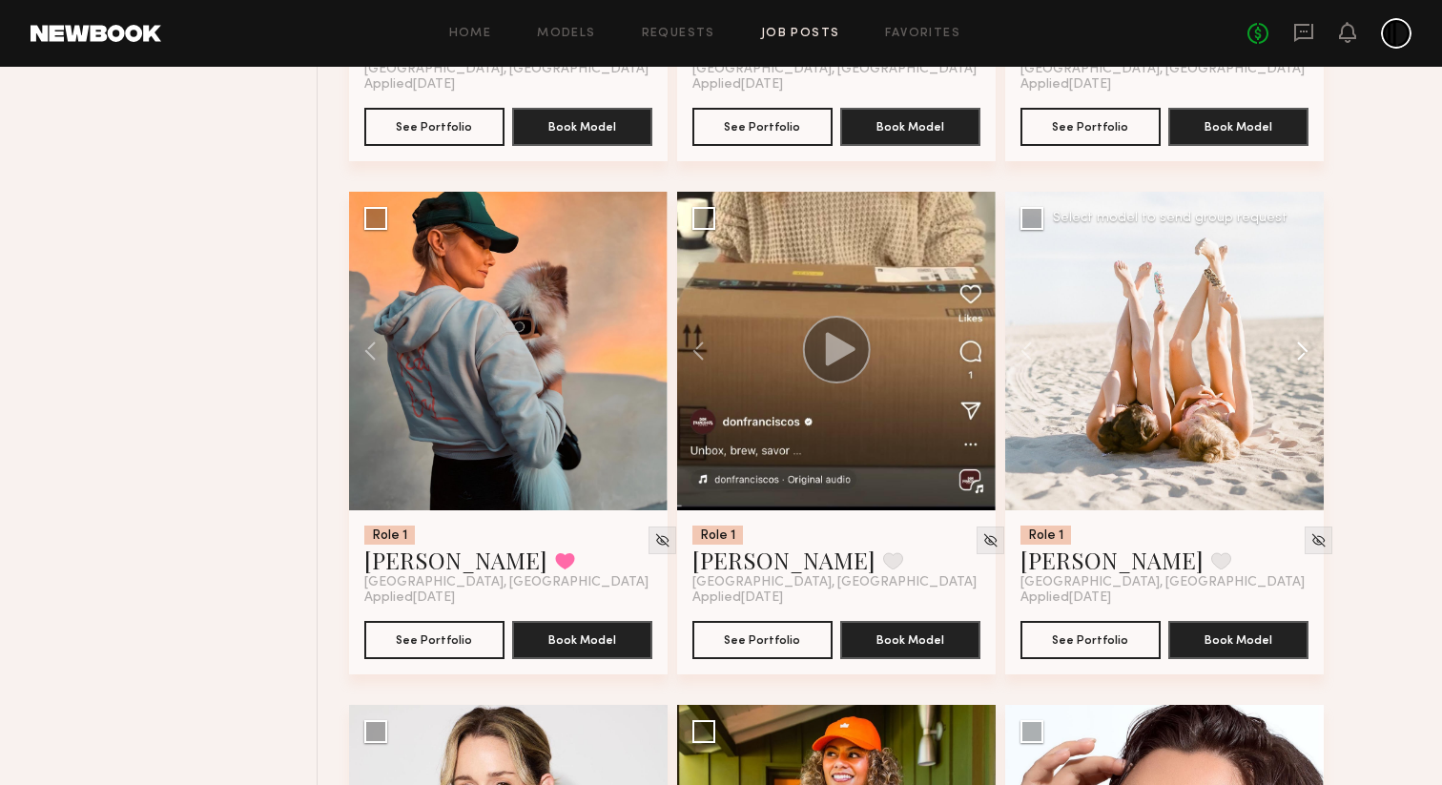
click at [1304, 348] on button at bounding box center [1293, 351] width 61 height 318
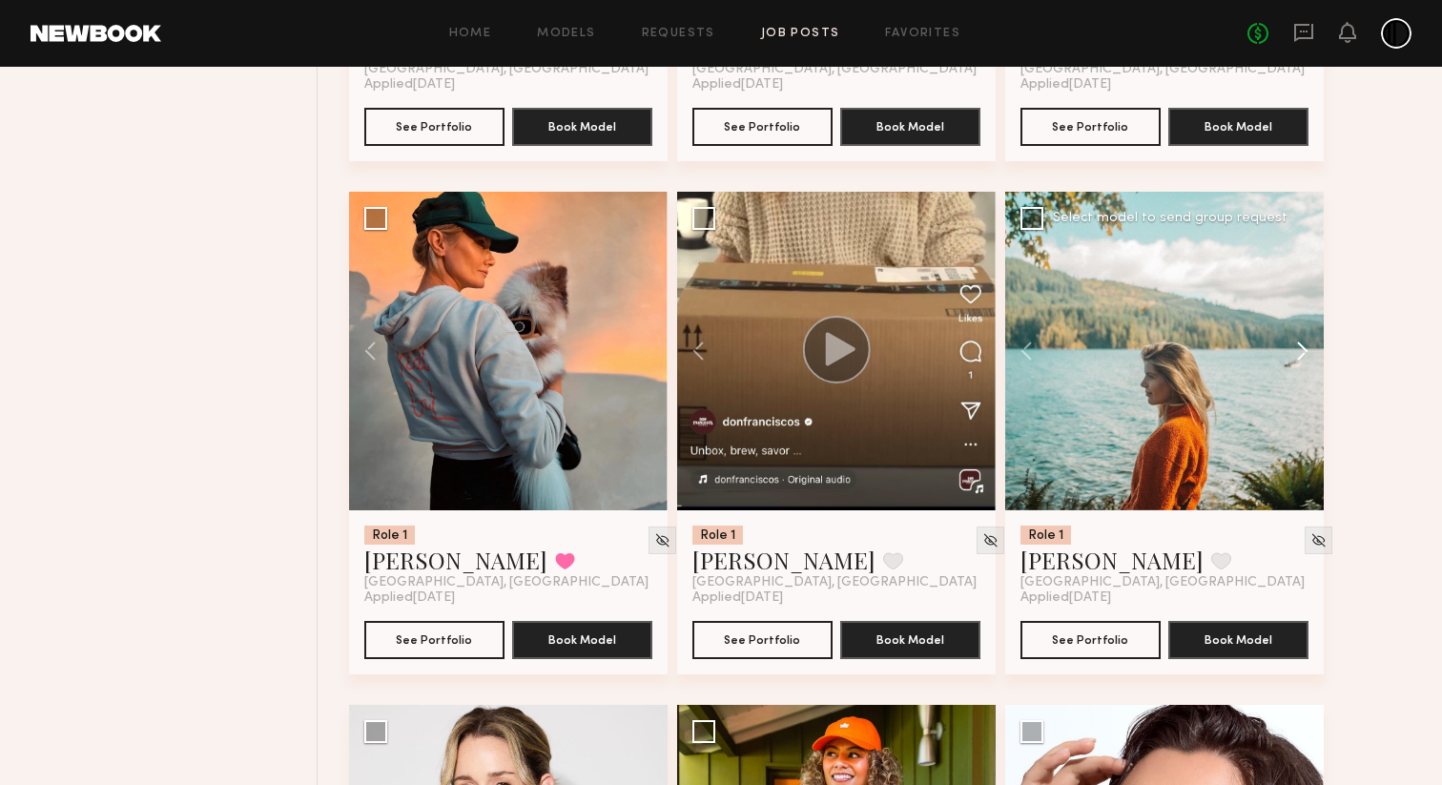
click at [1304, 348] on button at bounding box center [1293, 351] width 61 height 318
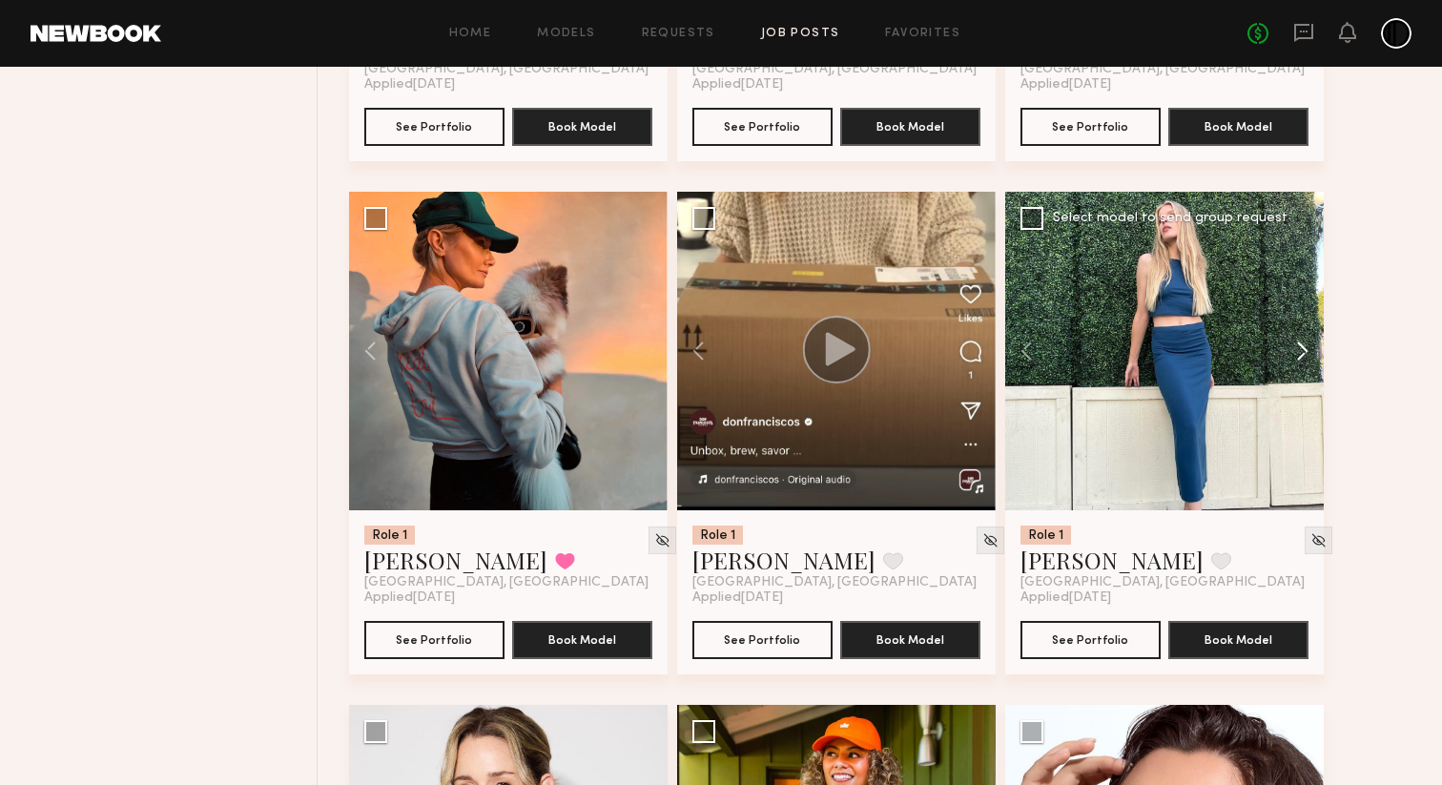
click at [1304, 348] on button at bounding box center [1293, 351] width 61 height 318
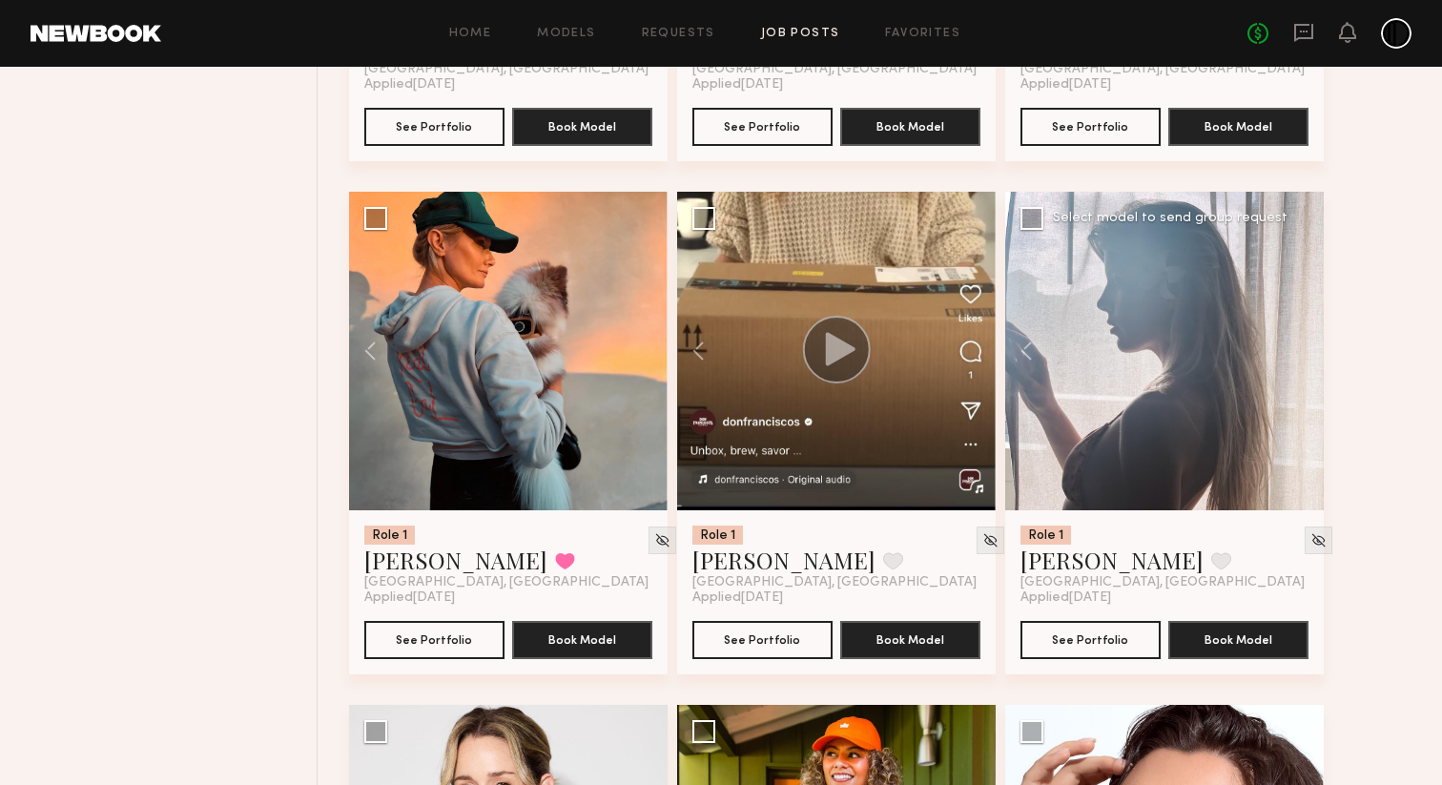
click at [1304, 348] on div at bounding box center [1164, 351] width 318 height 318
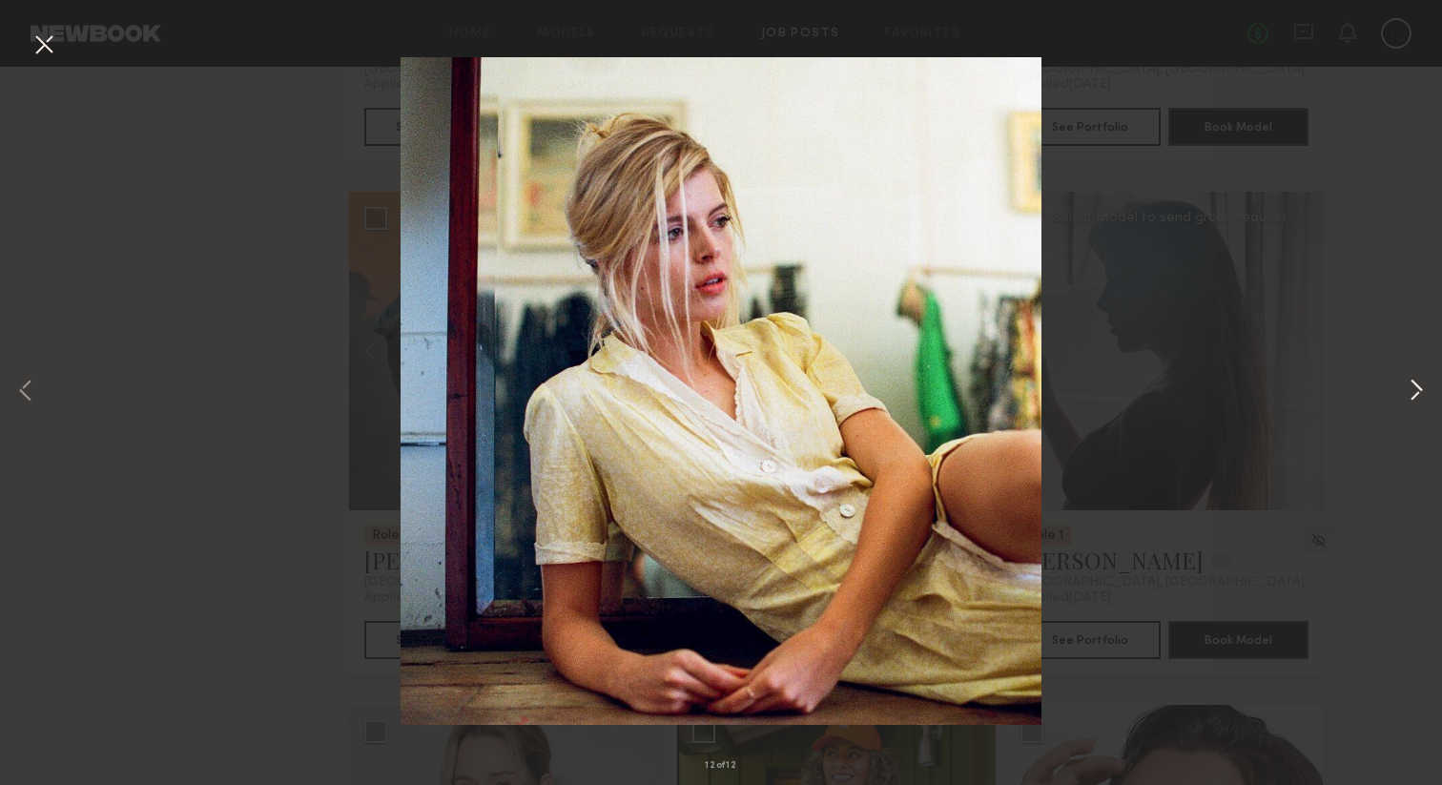
click at [1412, 387] on button at bounding box center [1416, 391] width 23 height 627
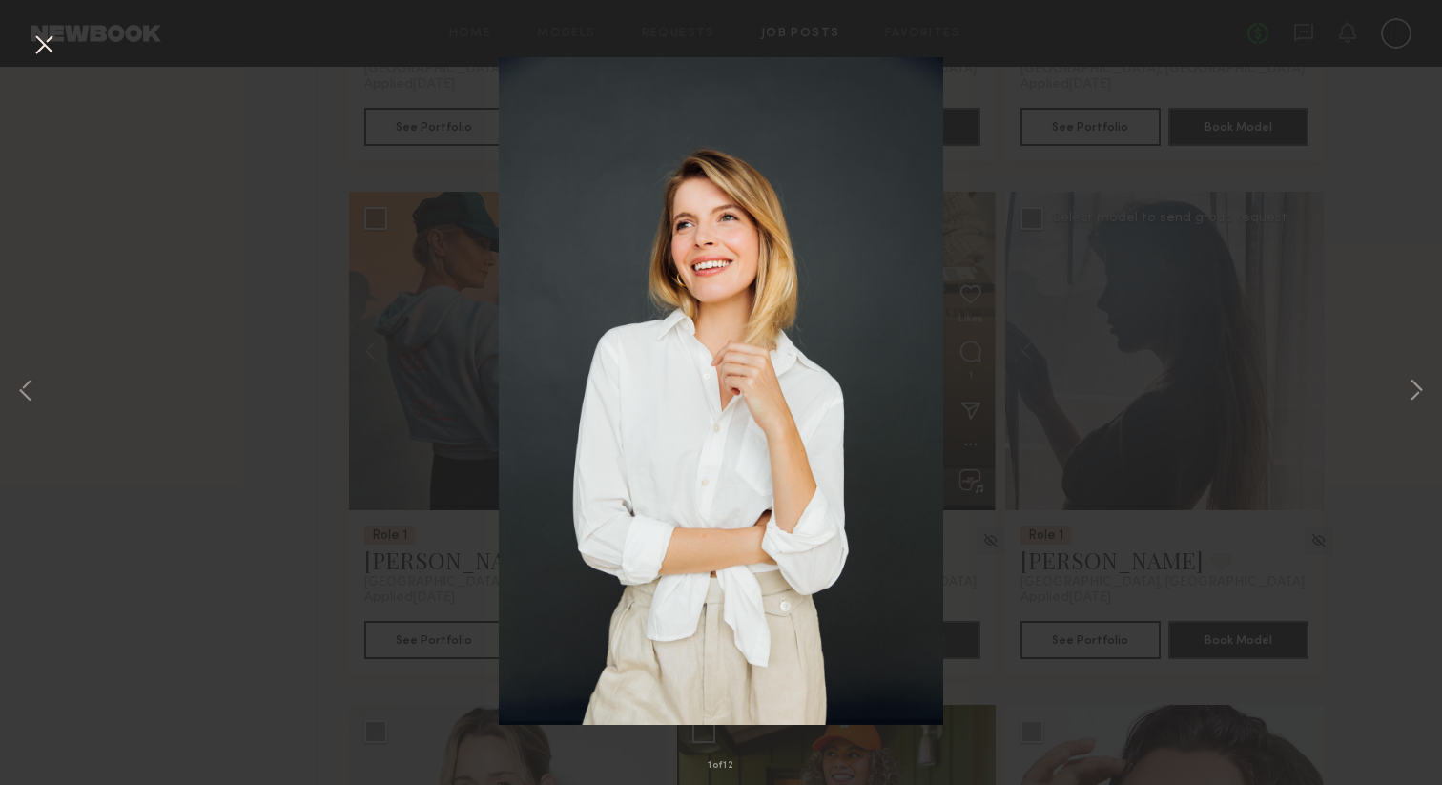
click at [38, 43] on button at bounding box center [44, 46] width 31 height 34
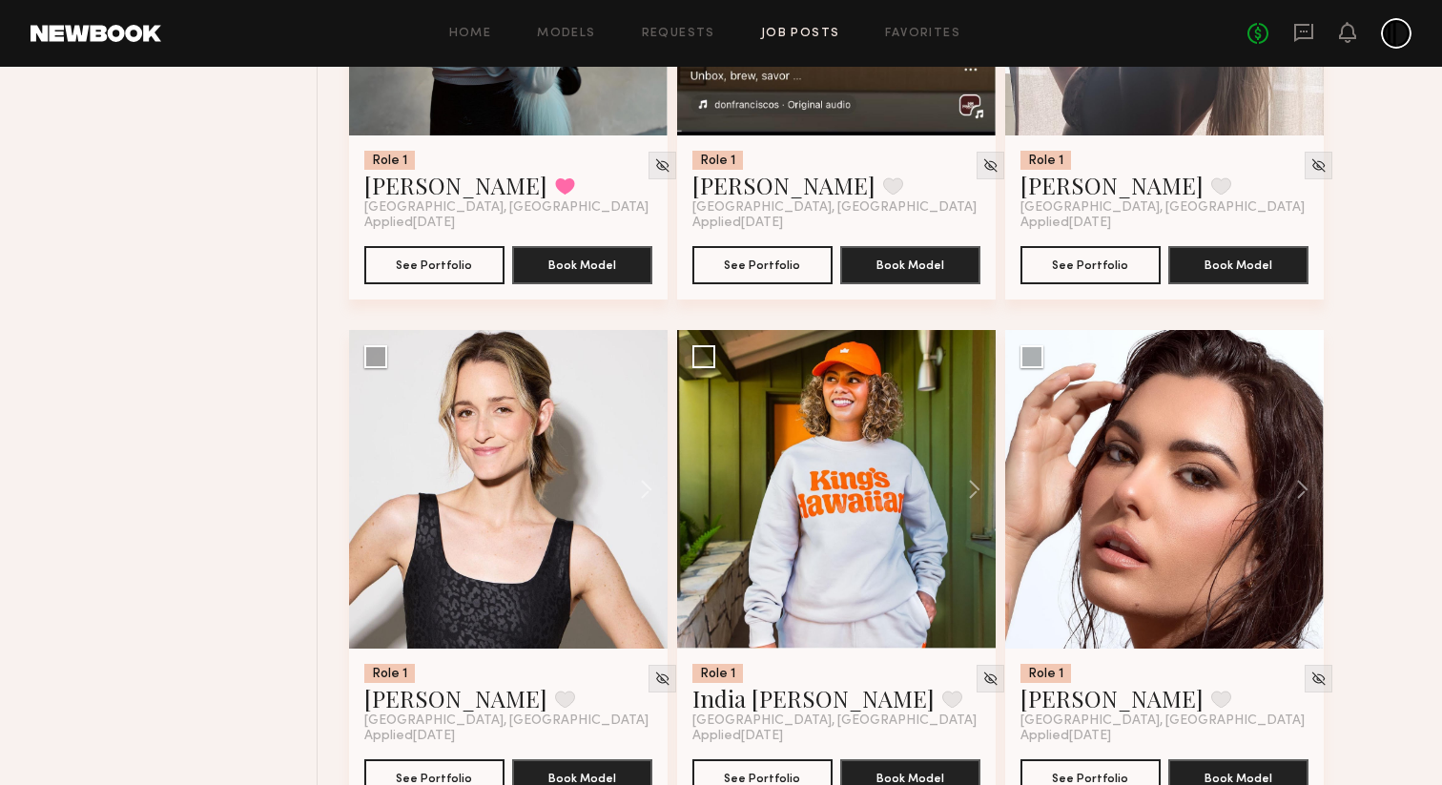
scroll to position [1526, 0]
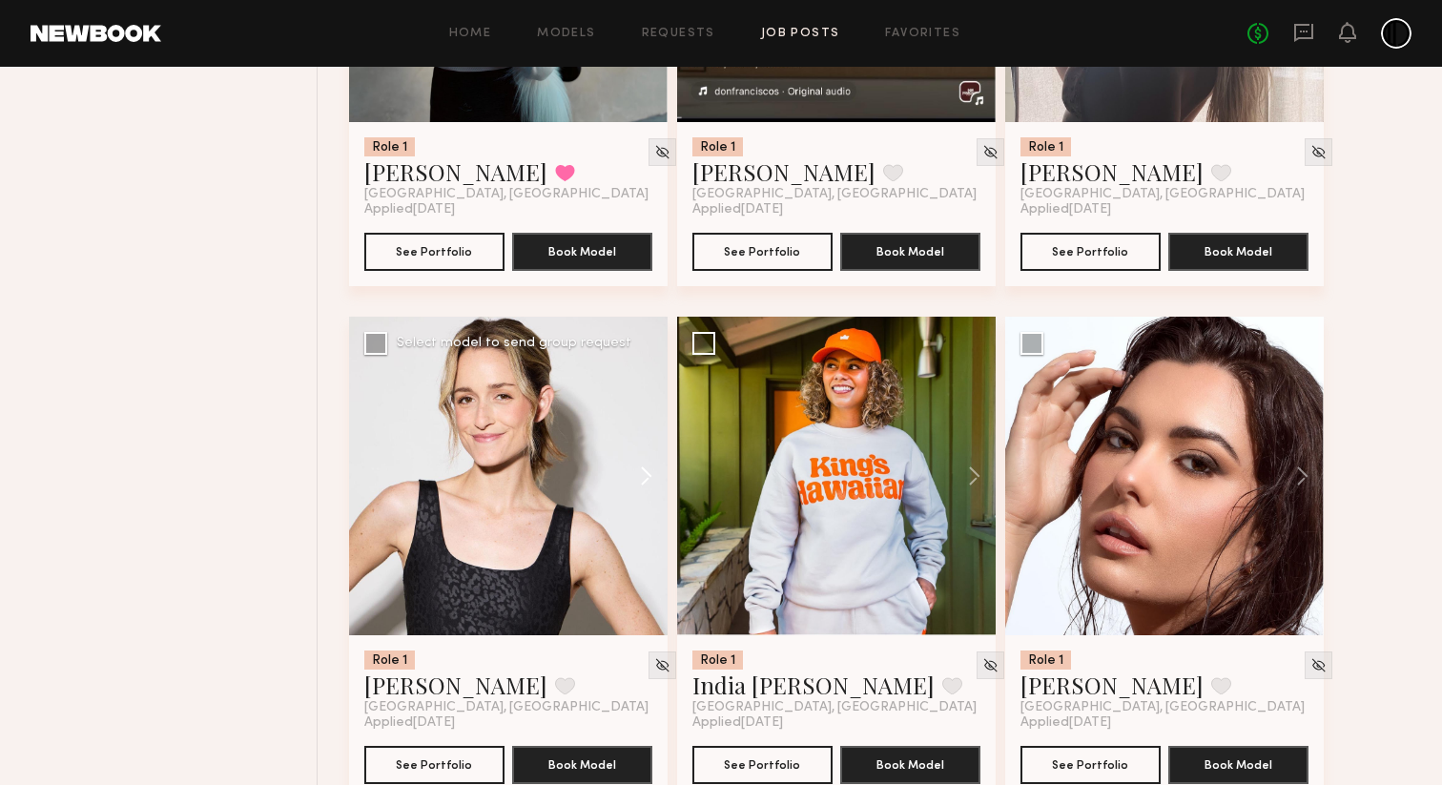
click at [647, 478] on button at bounding box center [636, 476] width 61 height 318
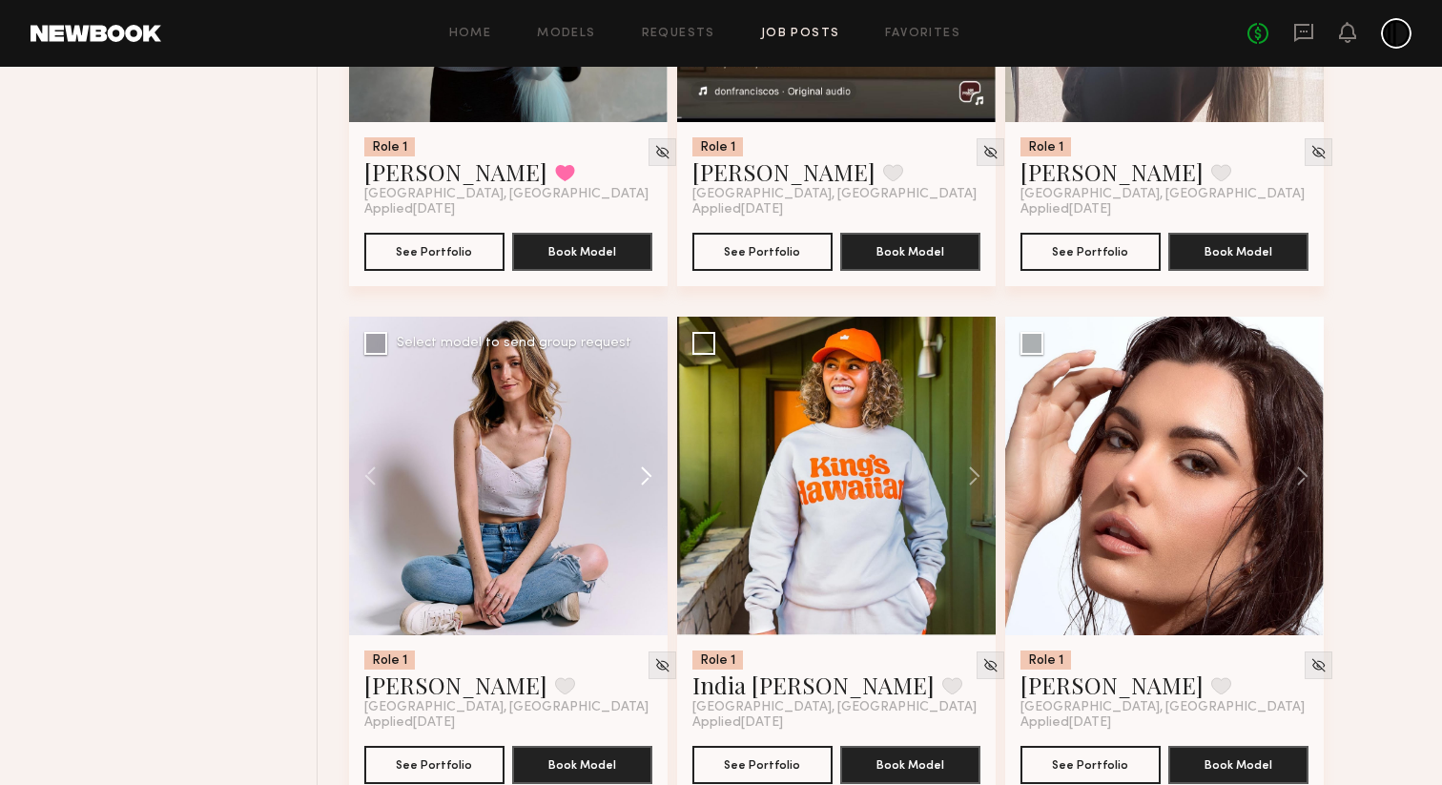
click at [647, 478] on button at bounding box center [636, 476] width 61 height 318
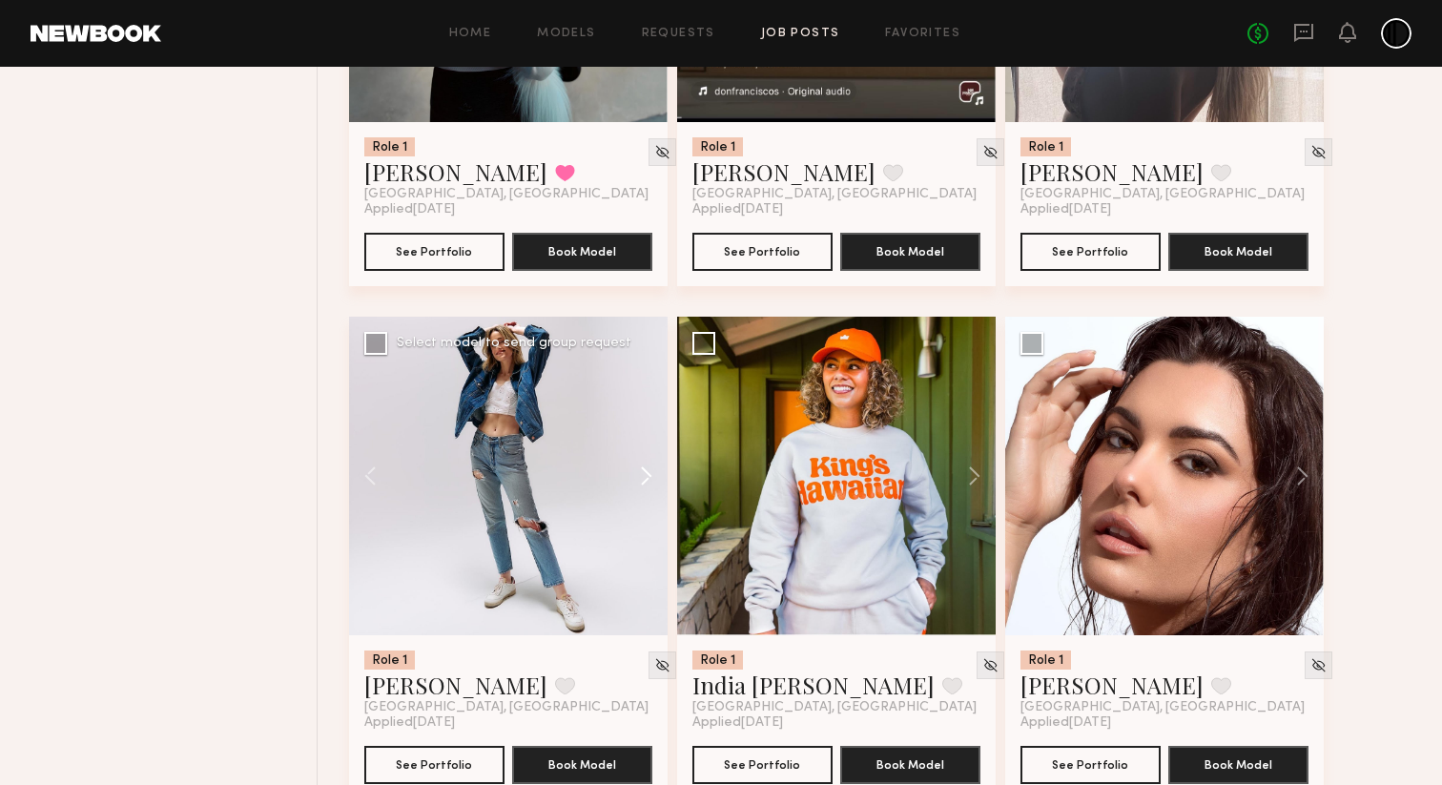
click at [647, 478] on button at bounding box center [636, 476] width 61 height 318
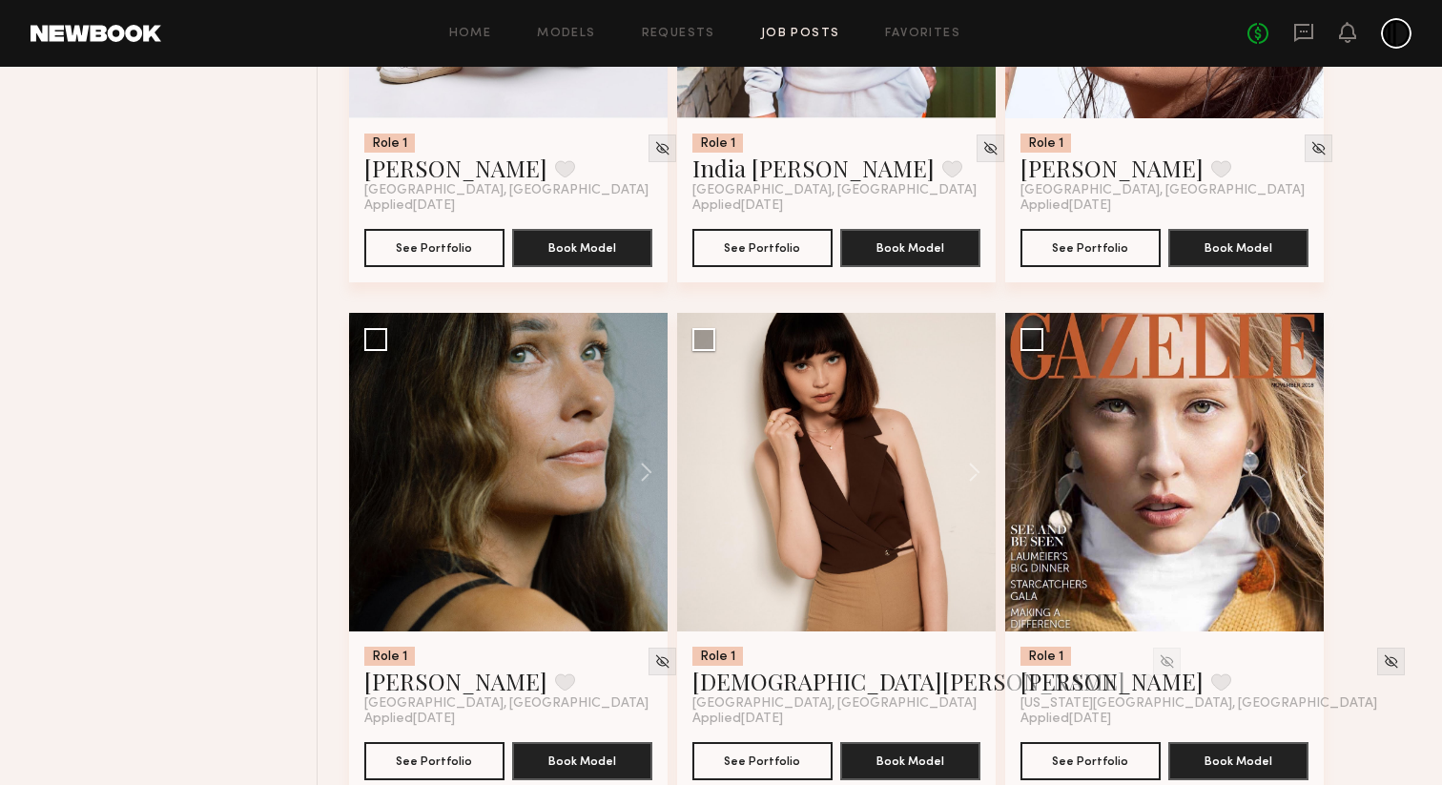
scroll to position [2052, 0]
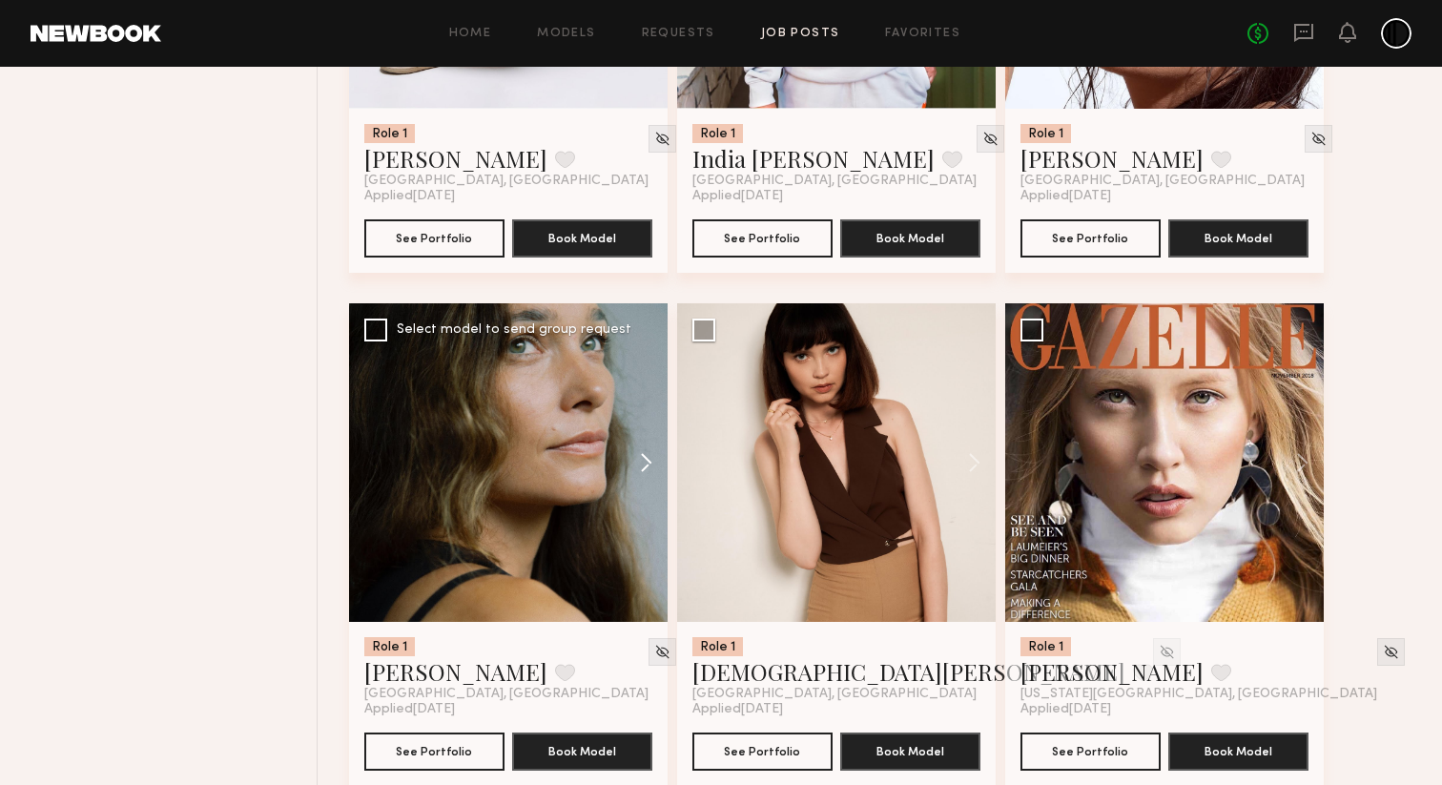
click at [646, 476] on button at bounding box center [636, 462] width 61 height 318
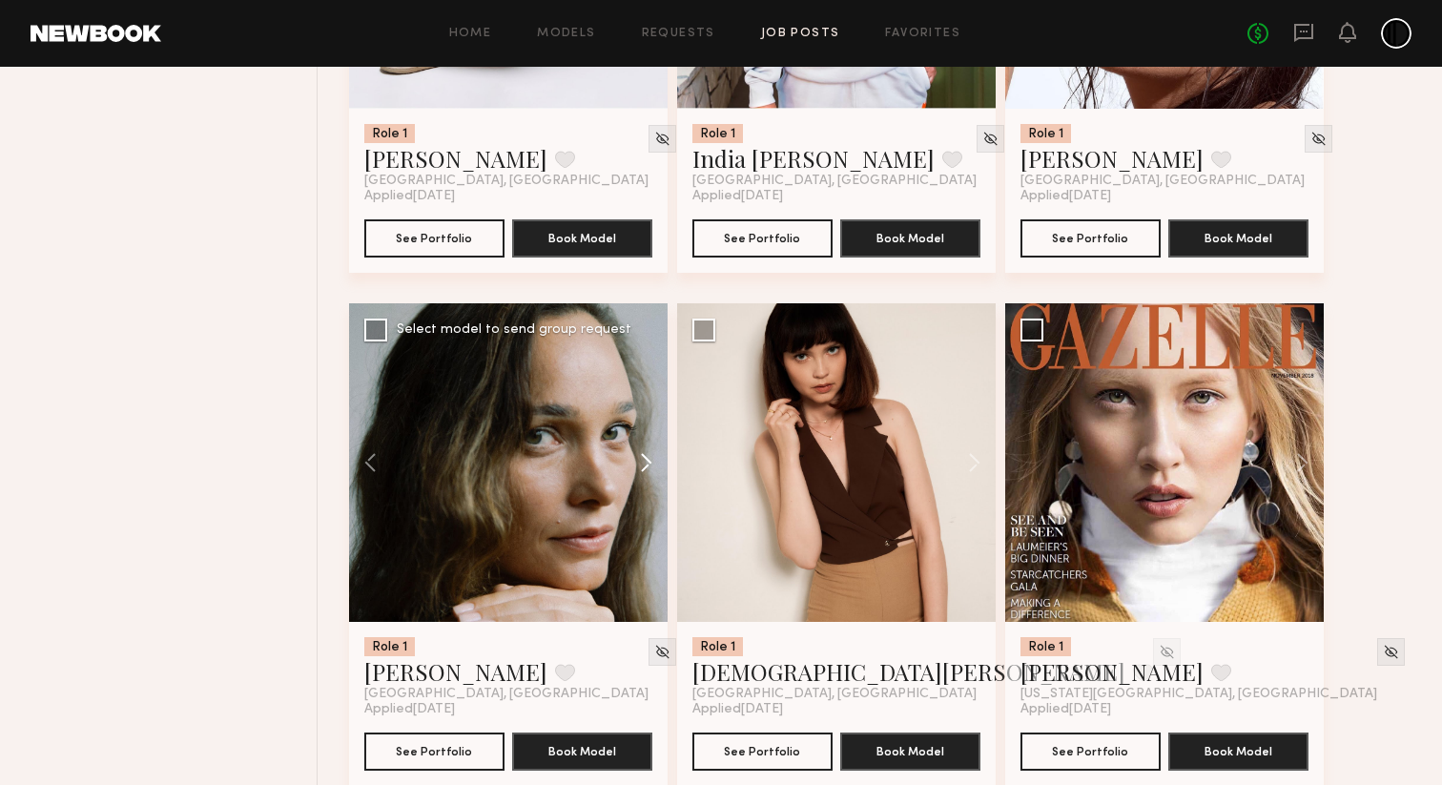
click at [646, 476] on button at bounding box center [636, 462] width 61 height 318
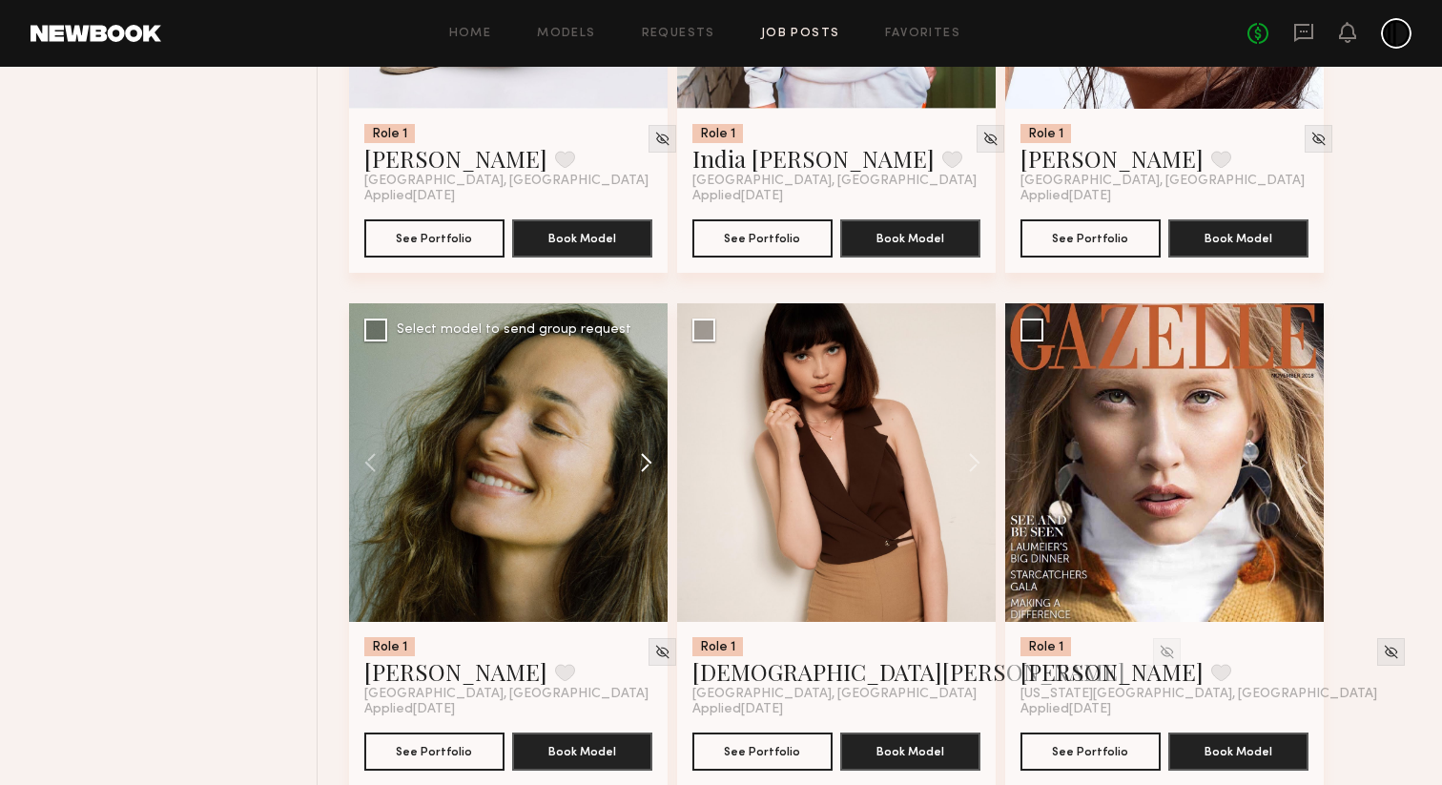
click at [646, 476] on button at bounding box center [636, 462] width 61 height 318
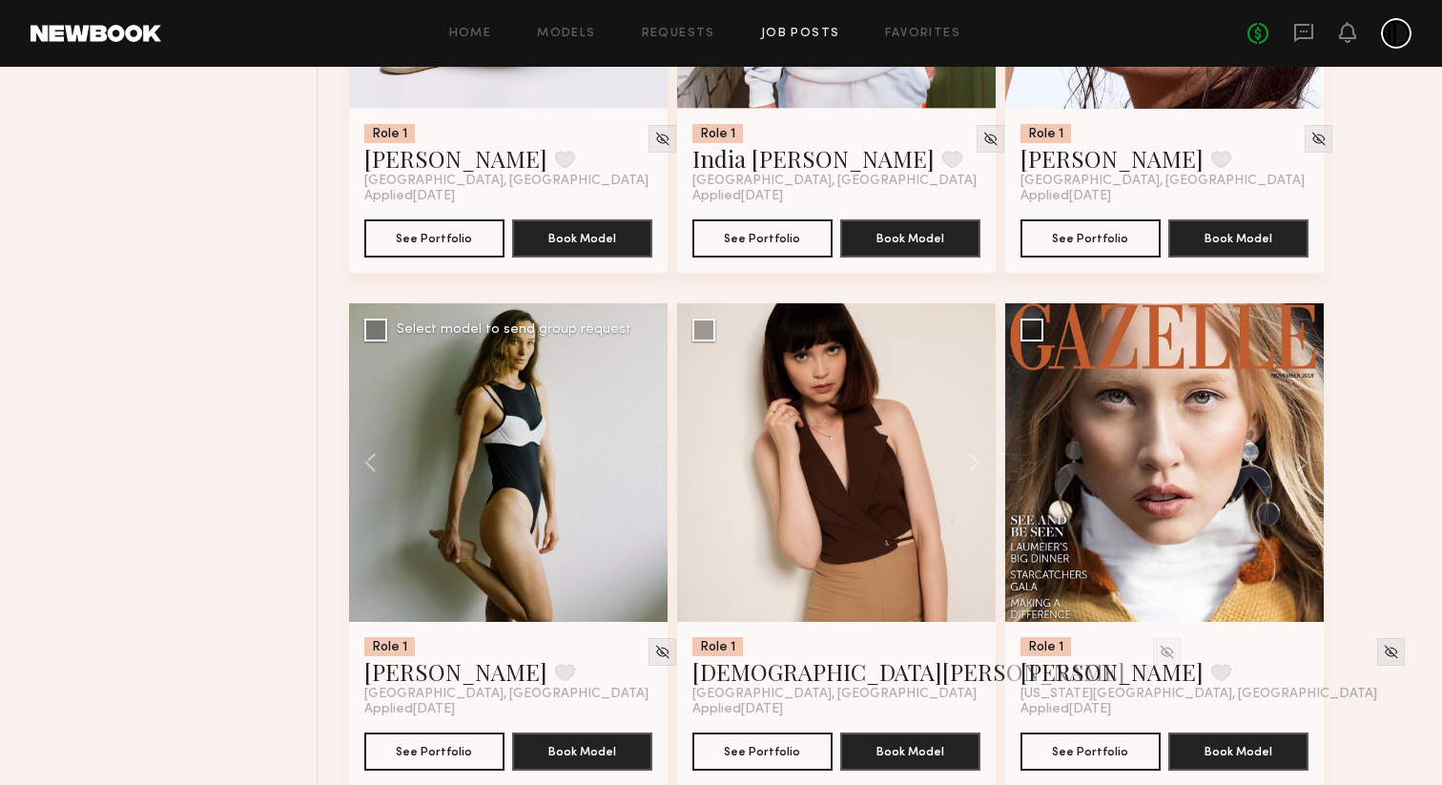
click at [646, 476] on div at bounding box center [508, 462] width 318 height 318
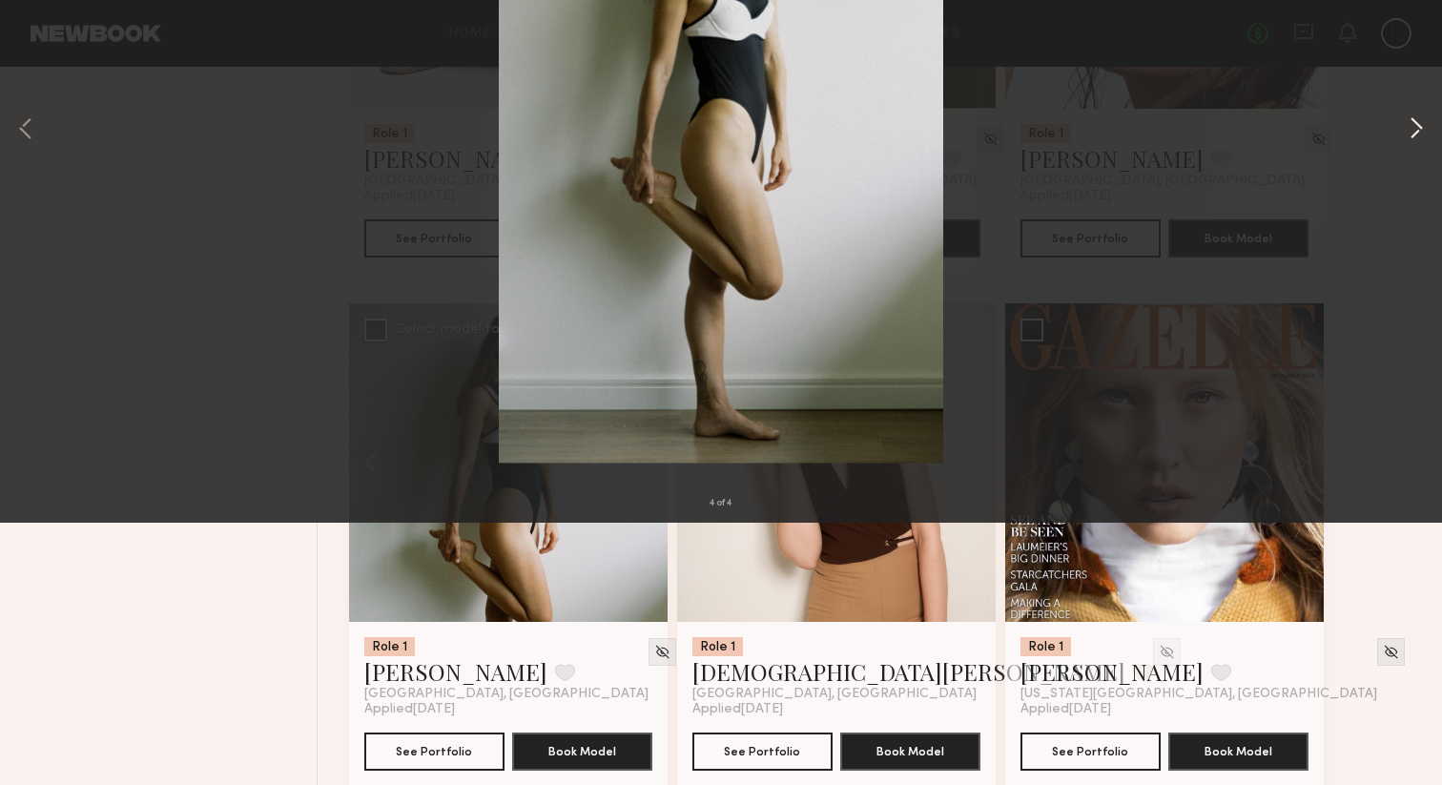
click at [1415, 385] on button at bounding box center [1416, 391] width 23 height 627
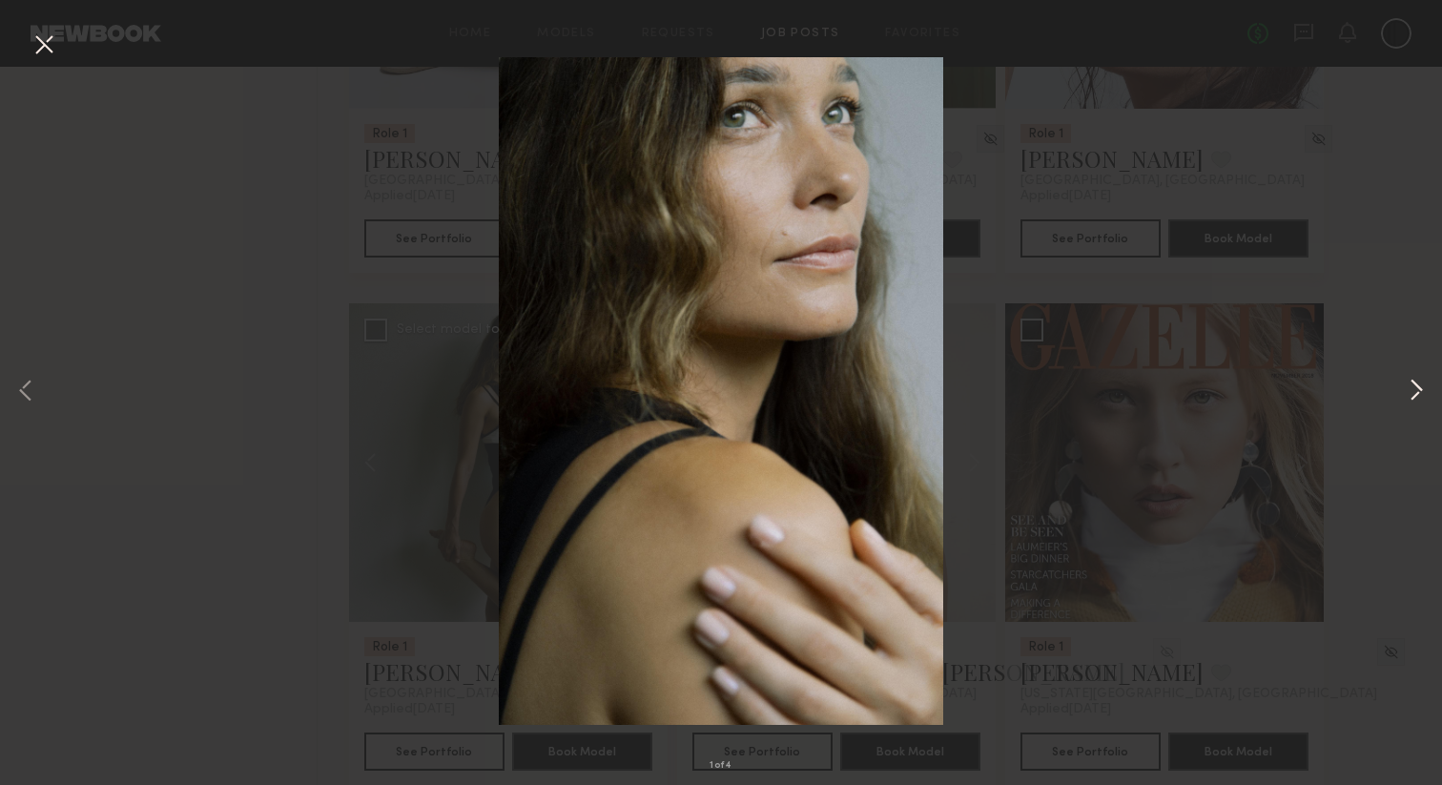
click at [1415, 385] on button at bounding box center [1416, 391] width 23 height 627
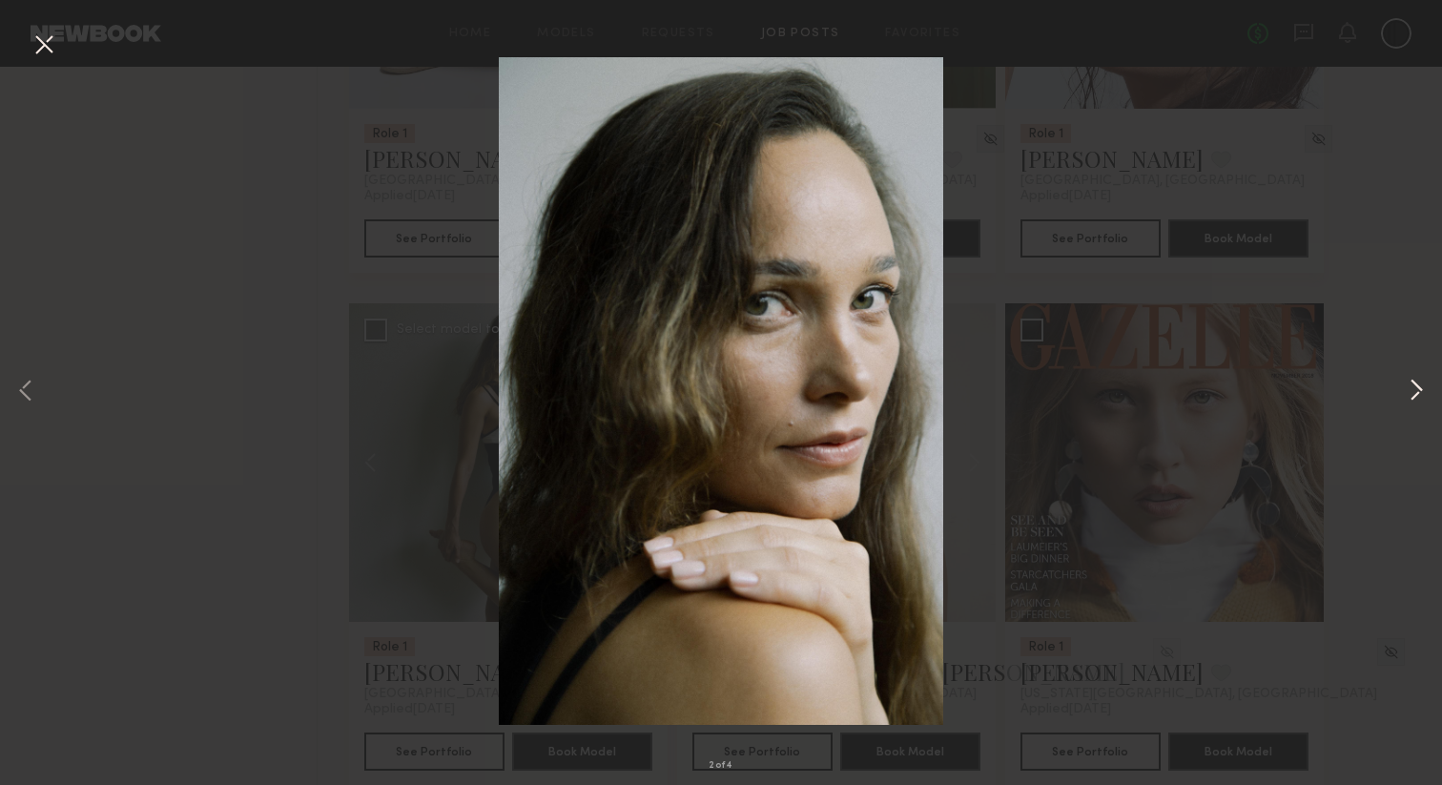
click at [1415, 385] on button at bounding box center [1416, 391] width 23 height 627
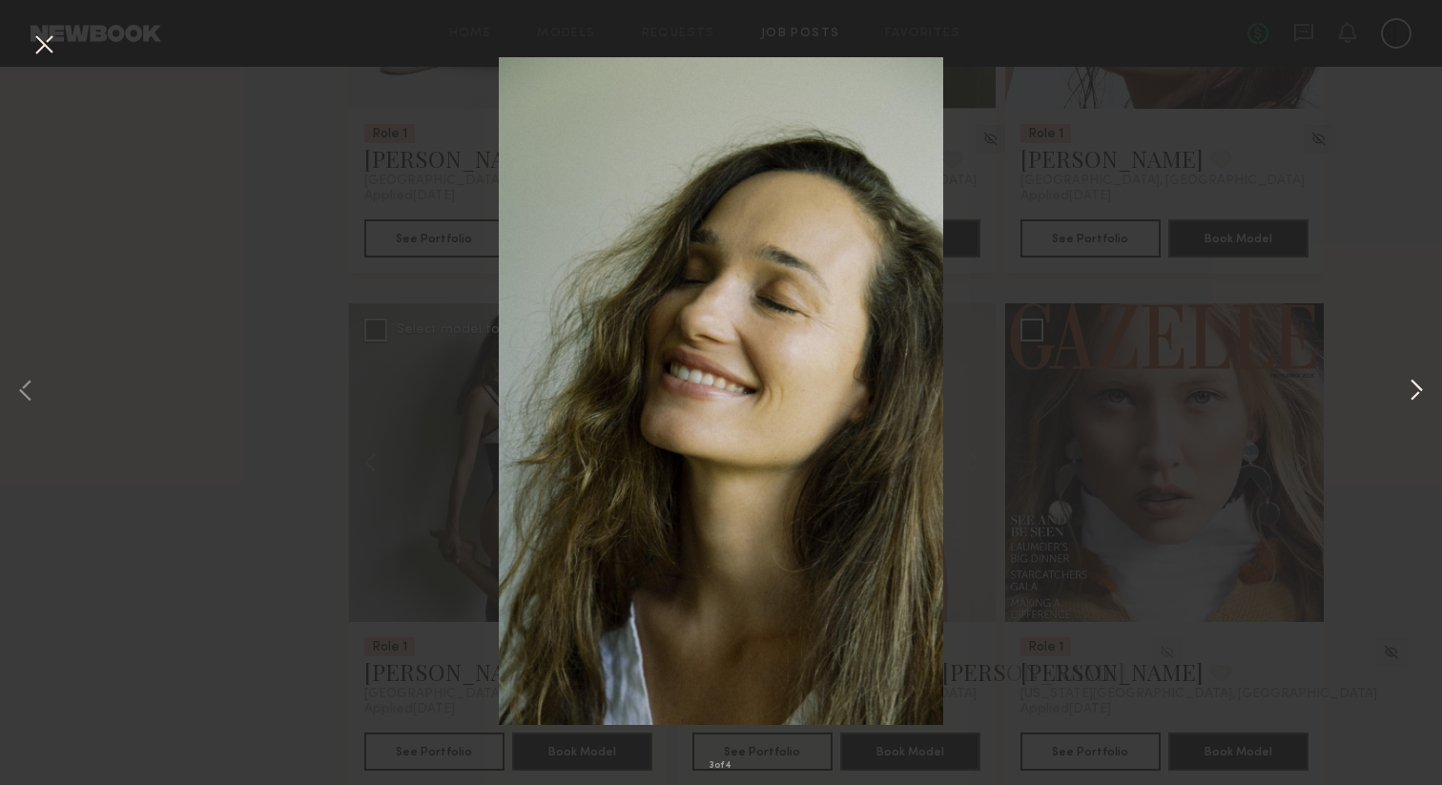
click at [1415, 385] on button at bounding box center [1416, 391] width 23 height 627
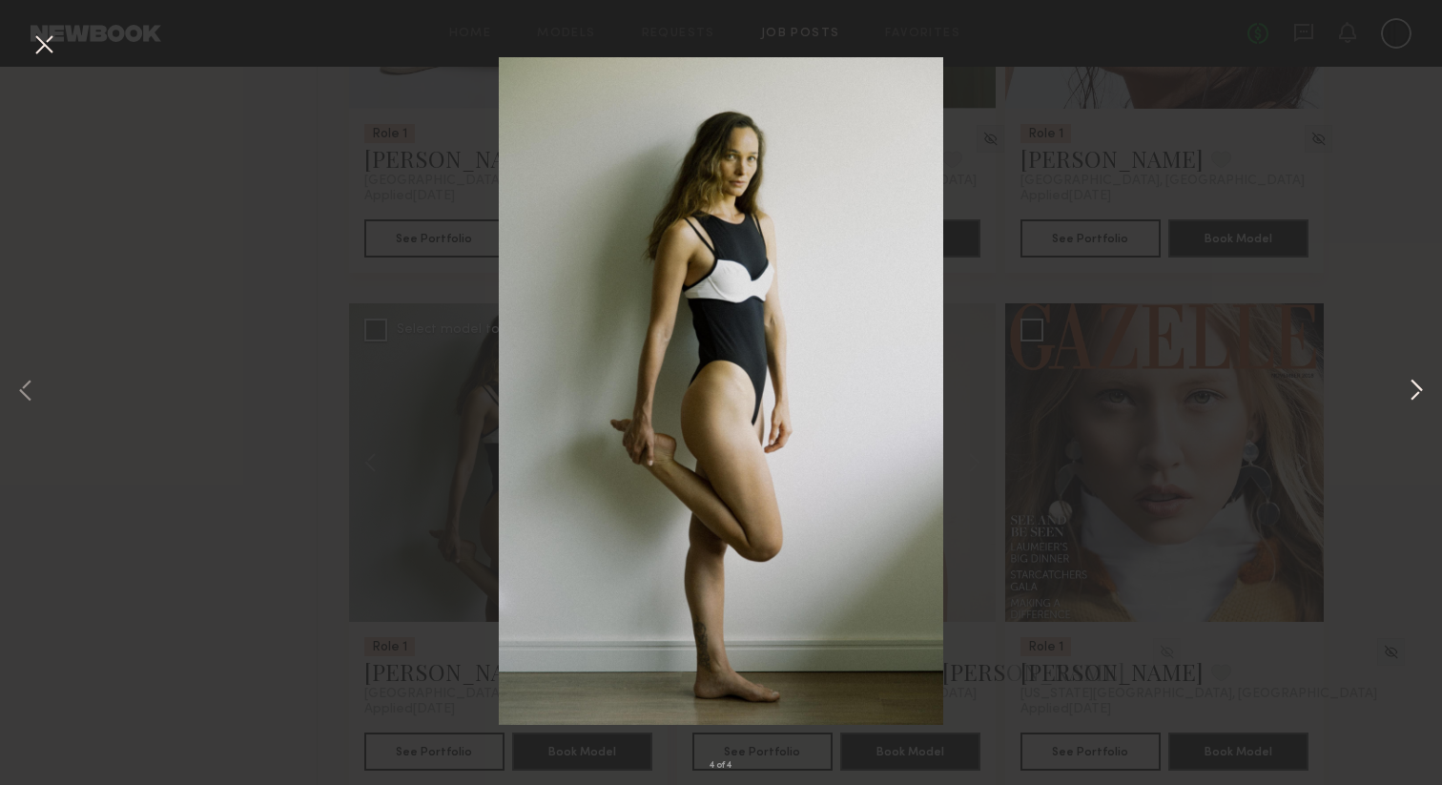
click at [1415, 385] on button at bounding box center [1416, 391] width 23 height 627
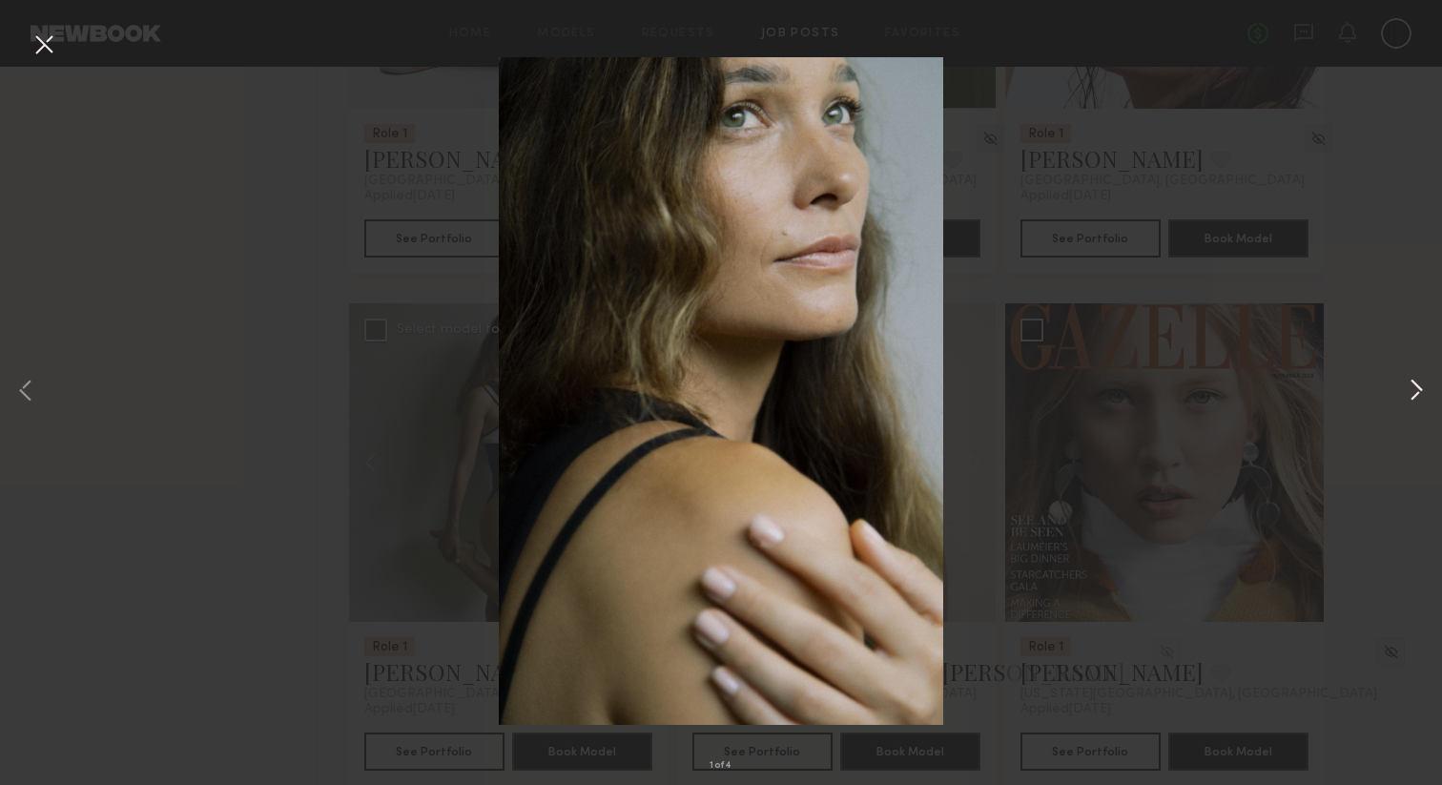
click at [1415, 385] on button at bounding box center [1416, 391] width 23 height 627
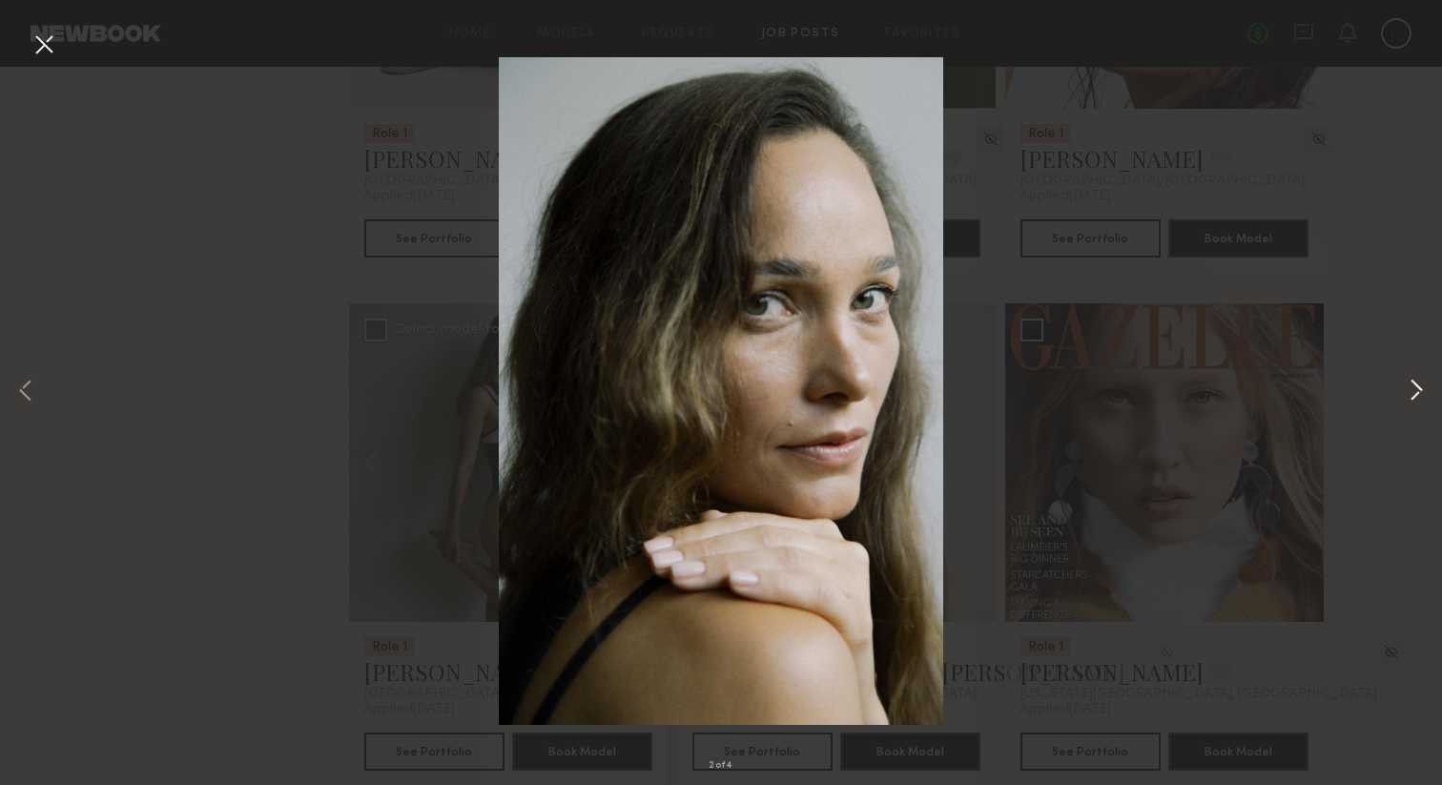
click at [1415, 385] on button at bounding box center [1416, 391] width 23 height 627
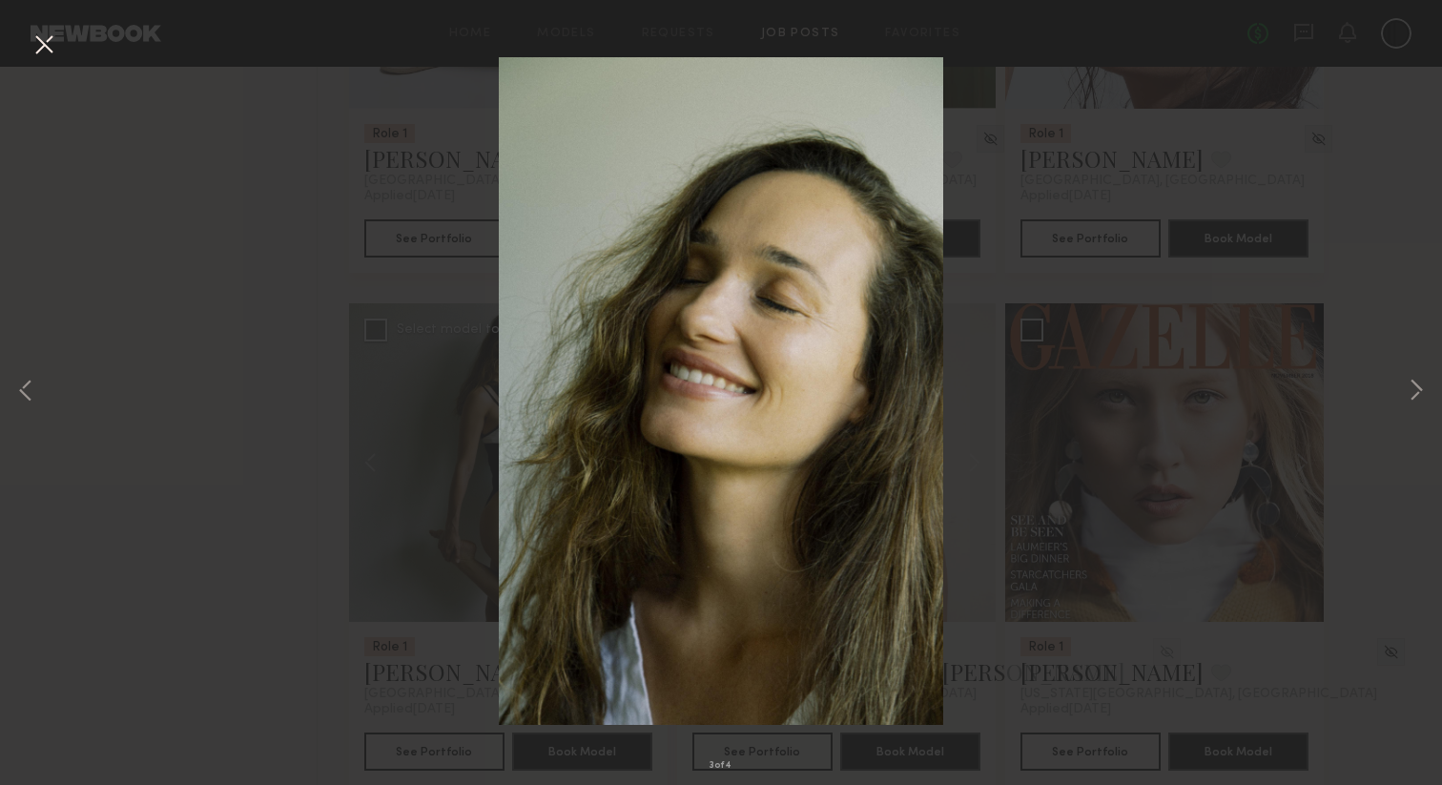
click at [49, 53] on button at bounding box center [44, 46] width 31 height 34
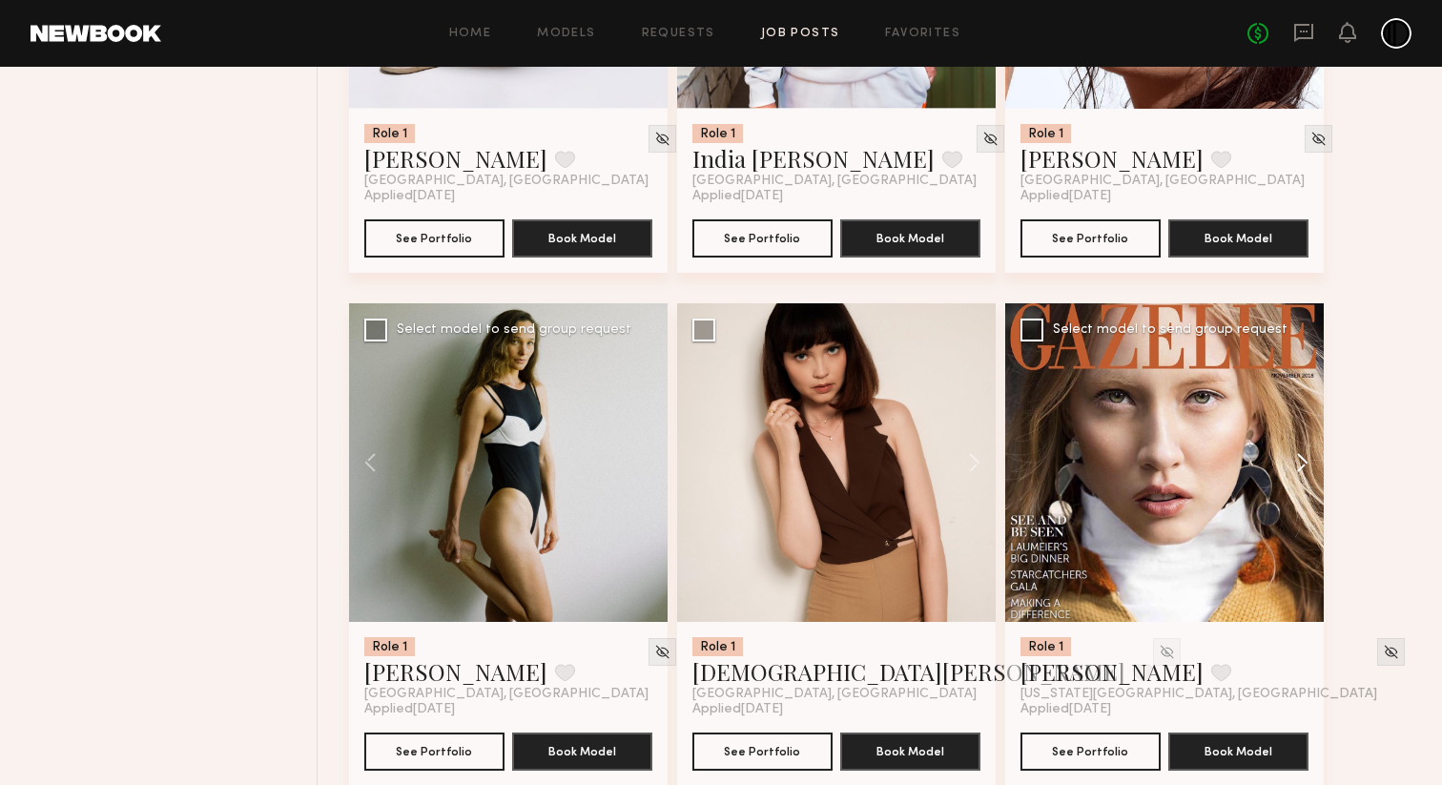
click at [1304, 474] on button at bounding box center [1293, 462] width 61 height 318
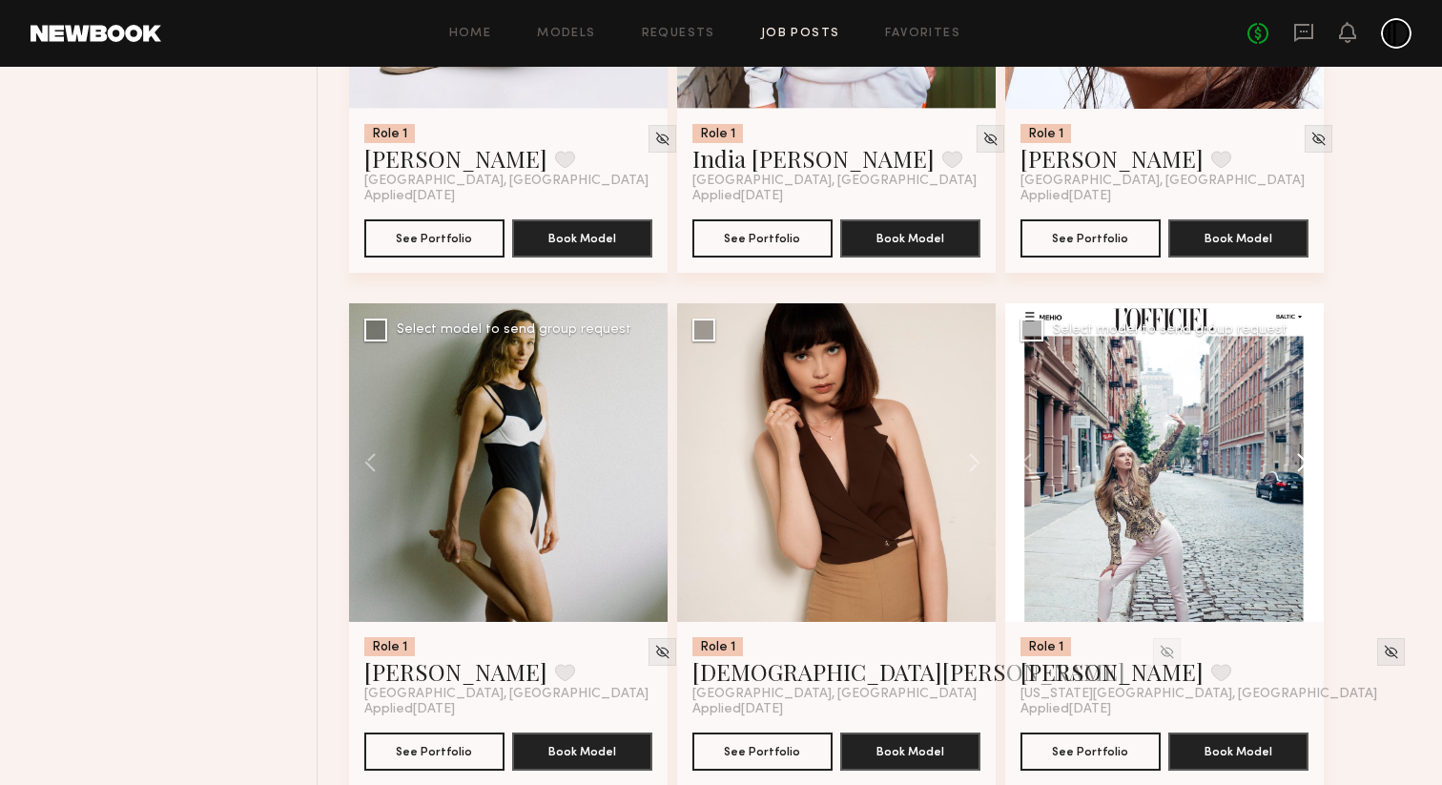
click at [1304, 474] on button at bounding box center [1293, 462] width 61 height 318
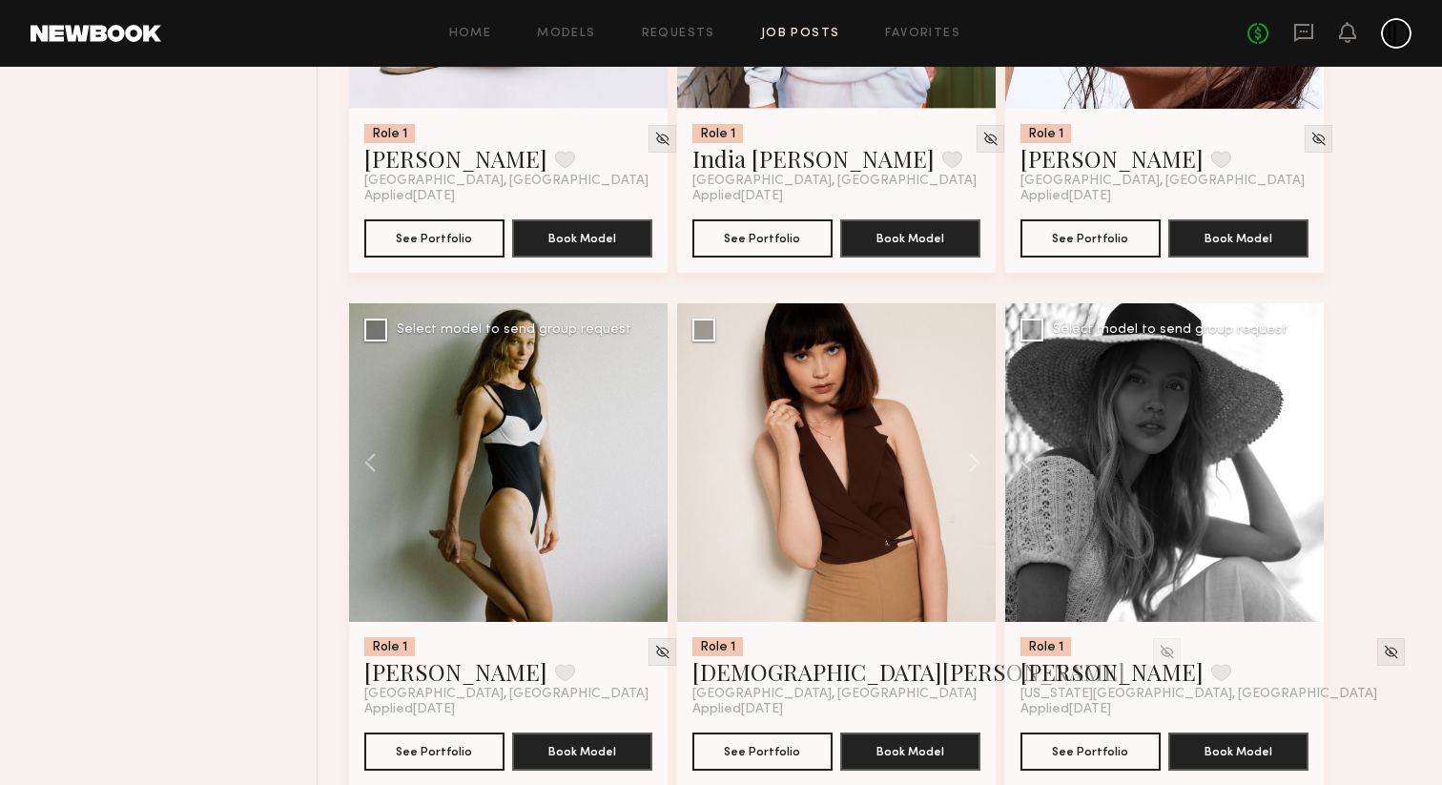
click at [1304, 474] on button at bounding box center [1293, 462] width 61 height 318
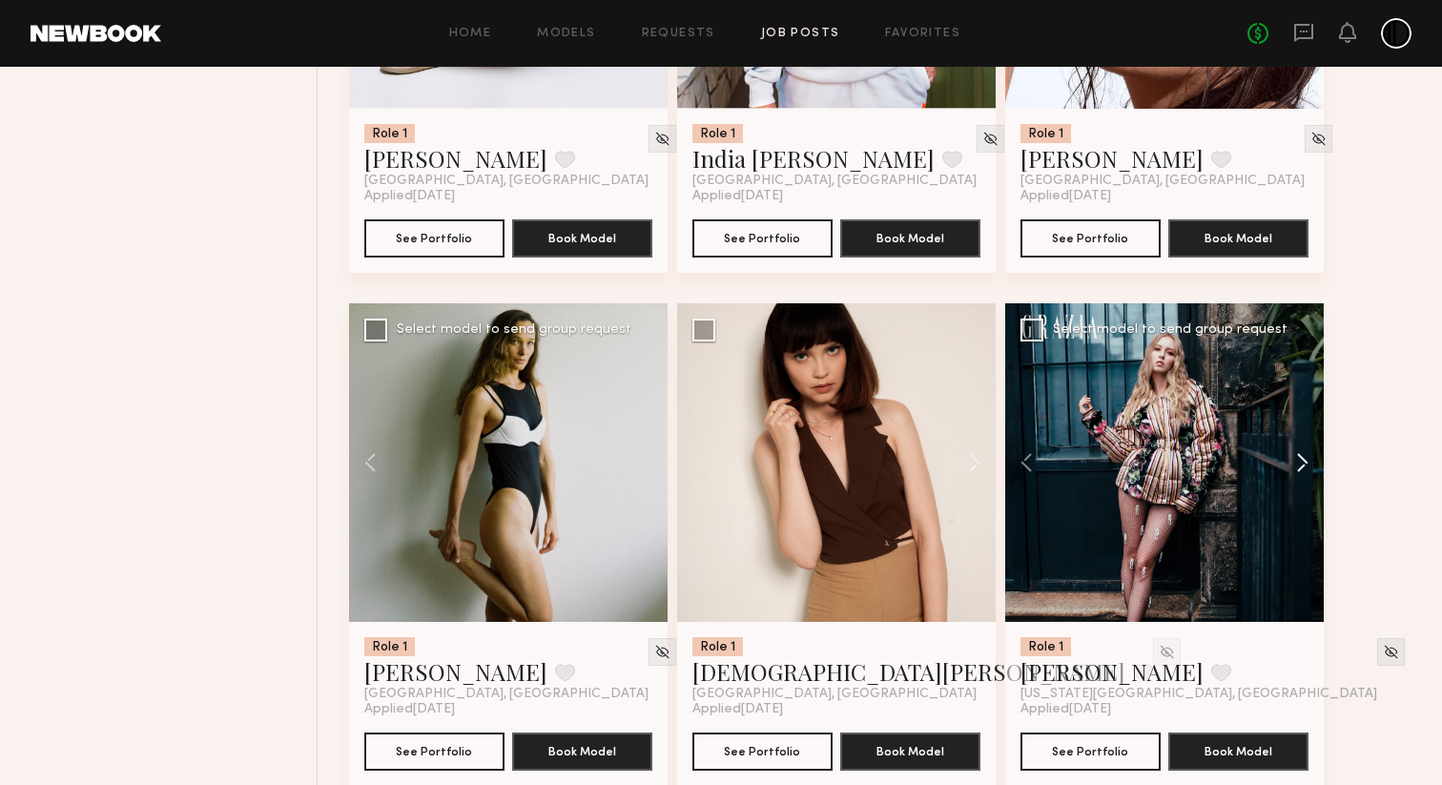
click at [1304, 474] on button at bounding box center [1293, 462] width 61 height 318
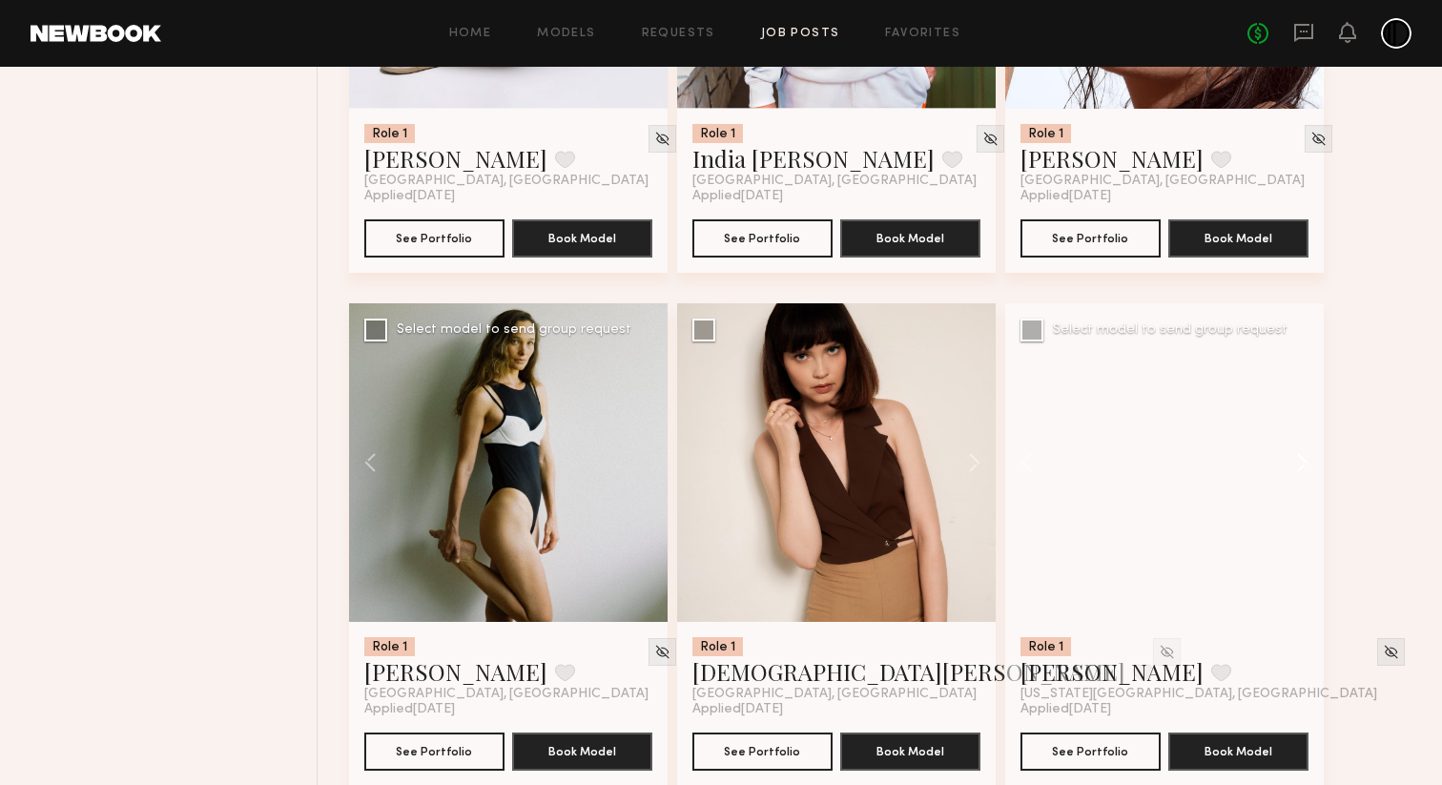
click at [1304, 474] on button at bounding box center [1293, 462] width 61 height 318
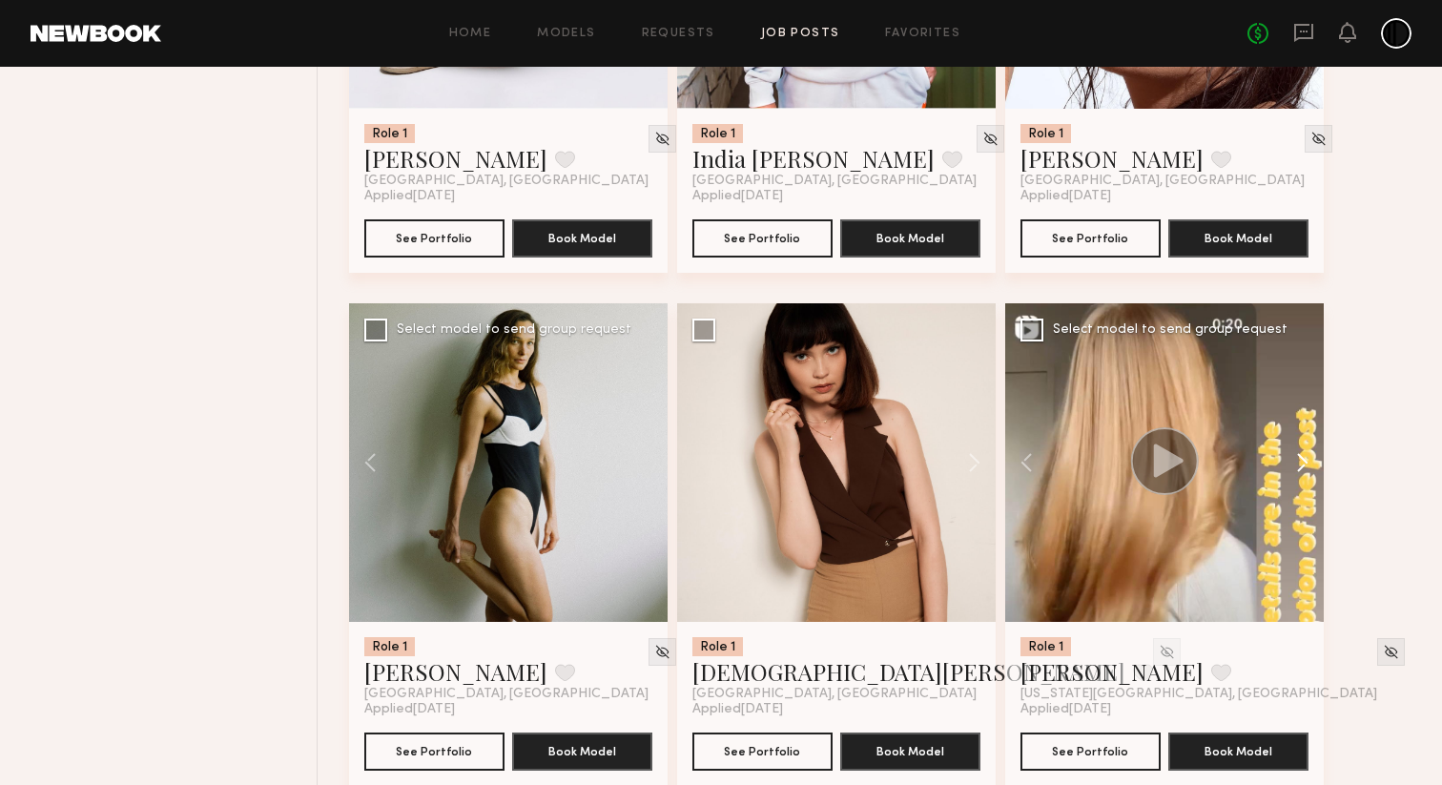
click at [1304, 474] on button at bounding box center [1293, 462] width 61 height 318
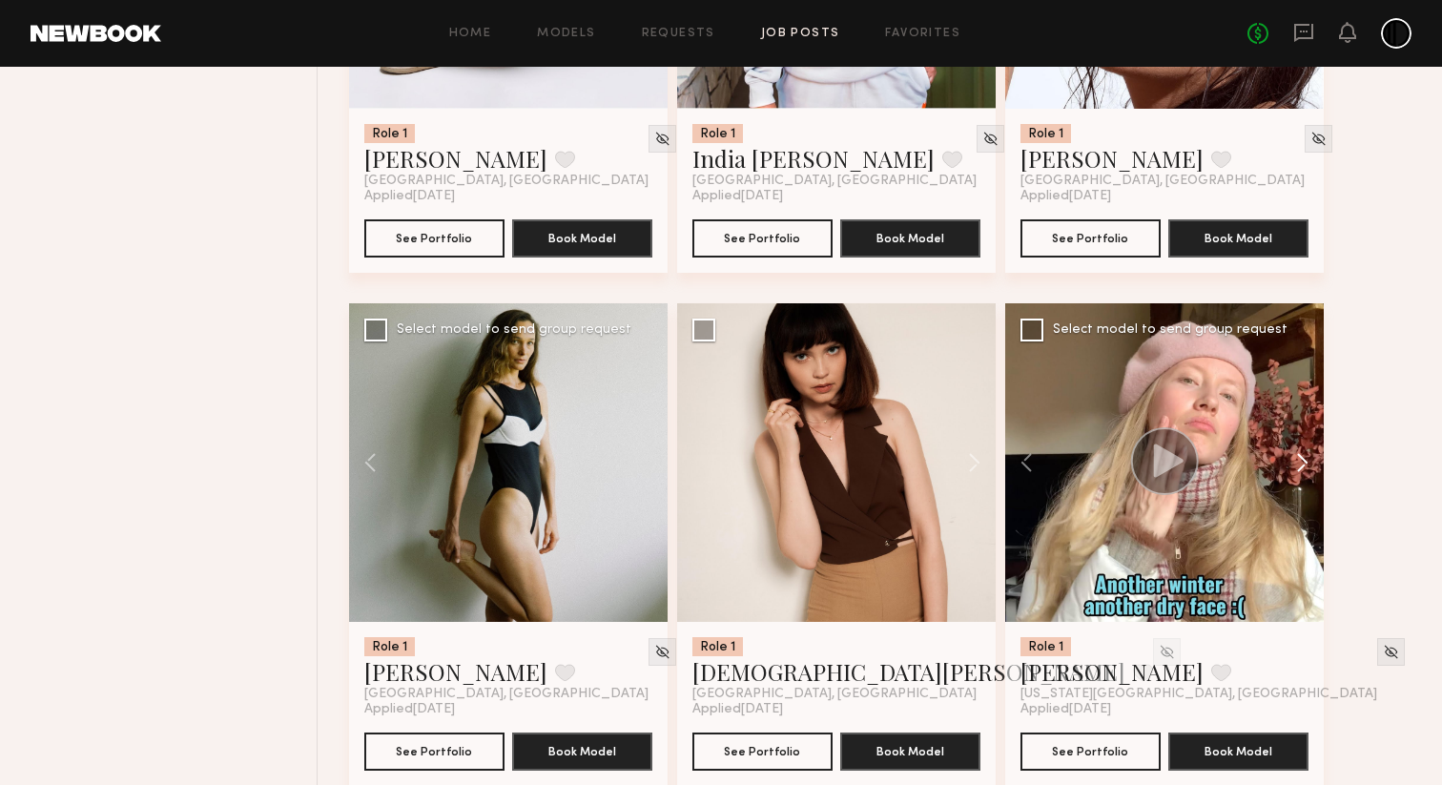
click at [1304, 474] on button at bounding box center [1293, 462] width 61 height 318
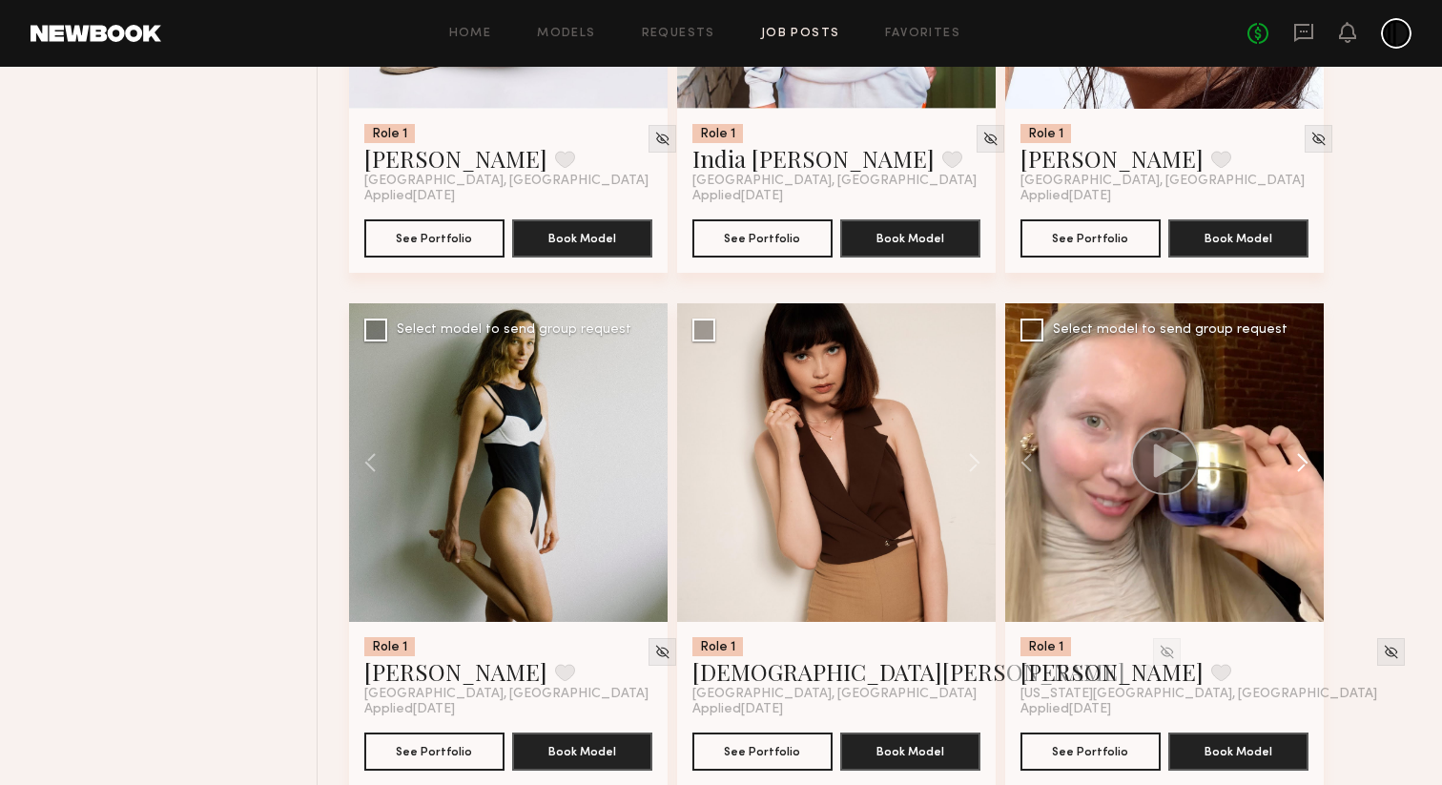
click at [1304, 474] on button at bounding box center [1293, 462] width 61 height 318
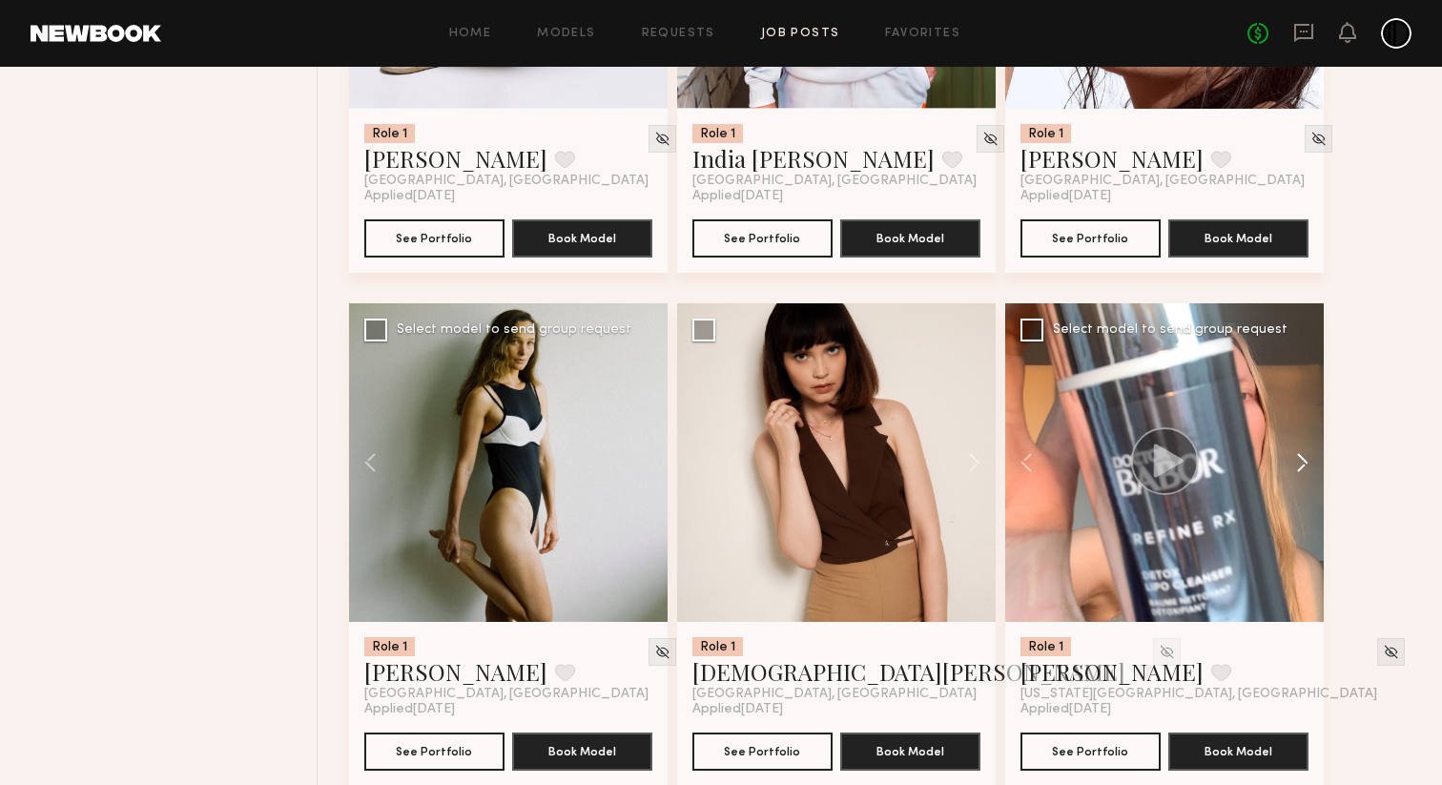
click at [1304, 474] on button at bounding box center [1293, 462] width 61 height 318
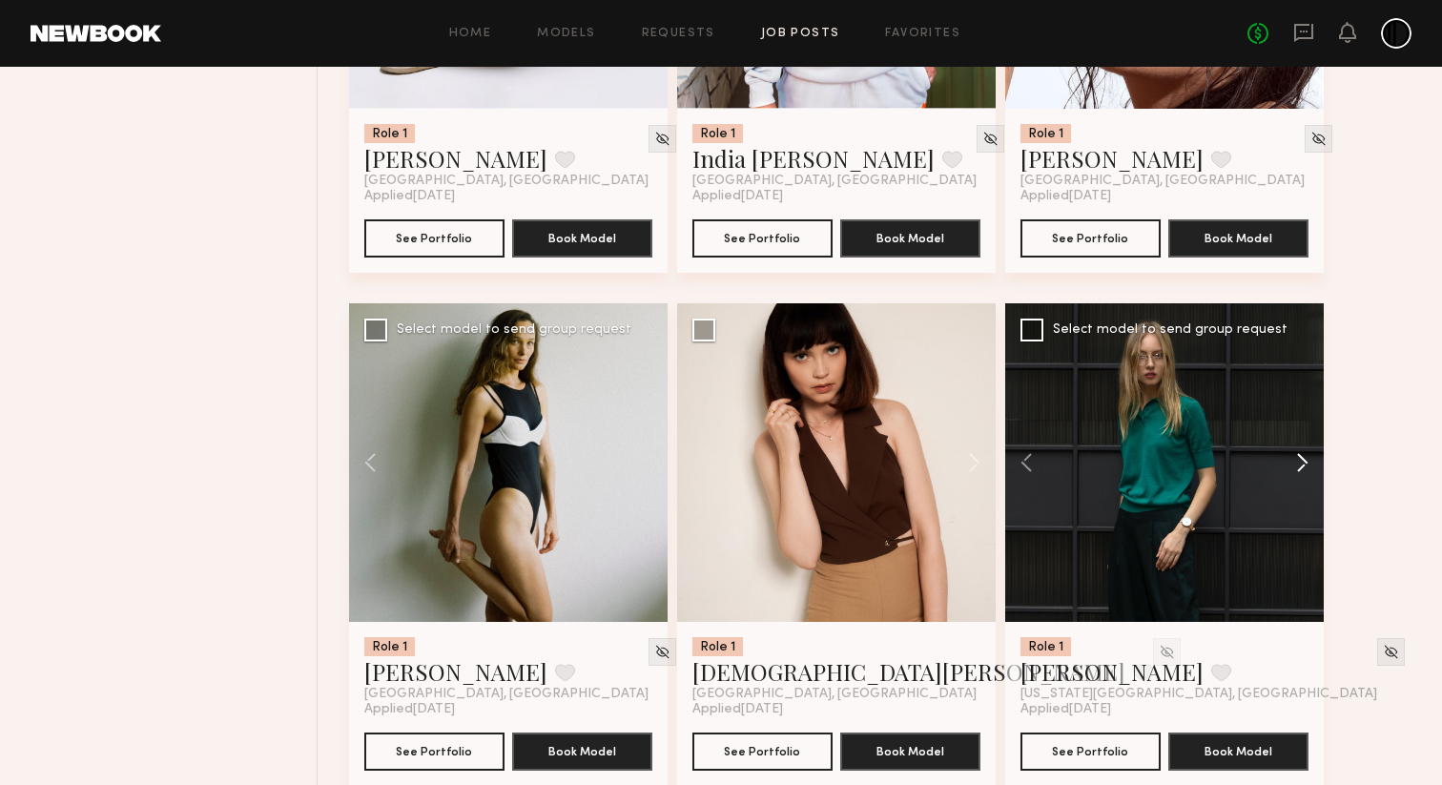
click at [1304, 474] on button at bounding box center [1293, 462] width 61 height 318
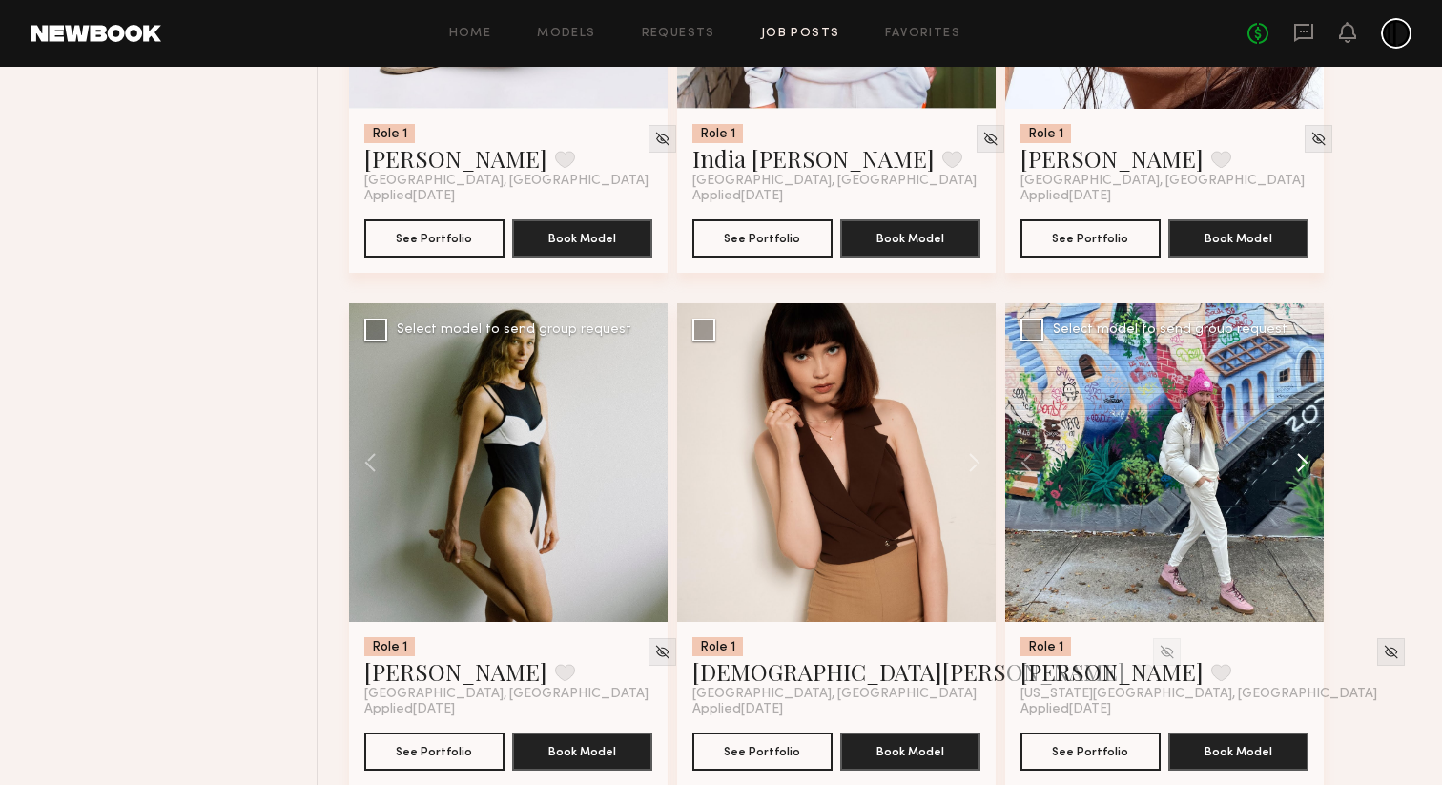
click at [1304, 474] on button at bounding box center [1293, 462] width 61 height 318
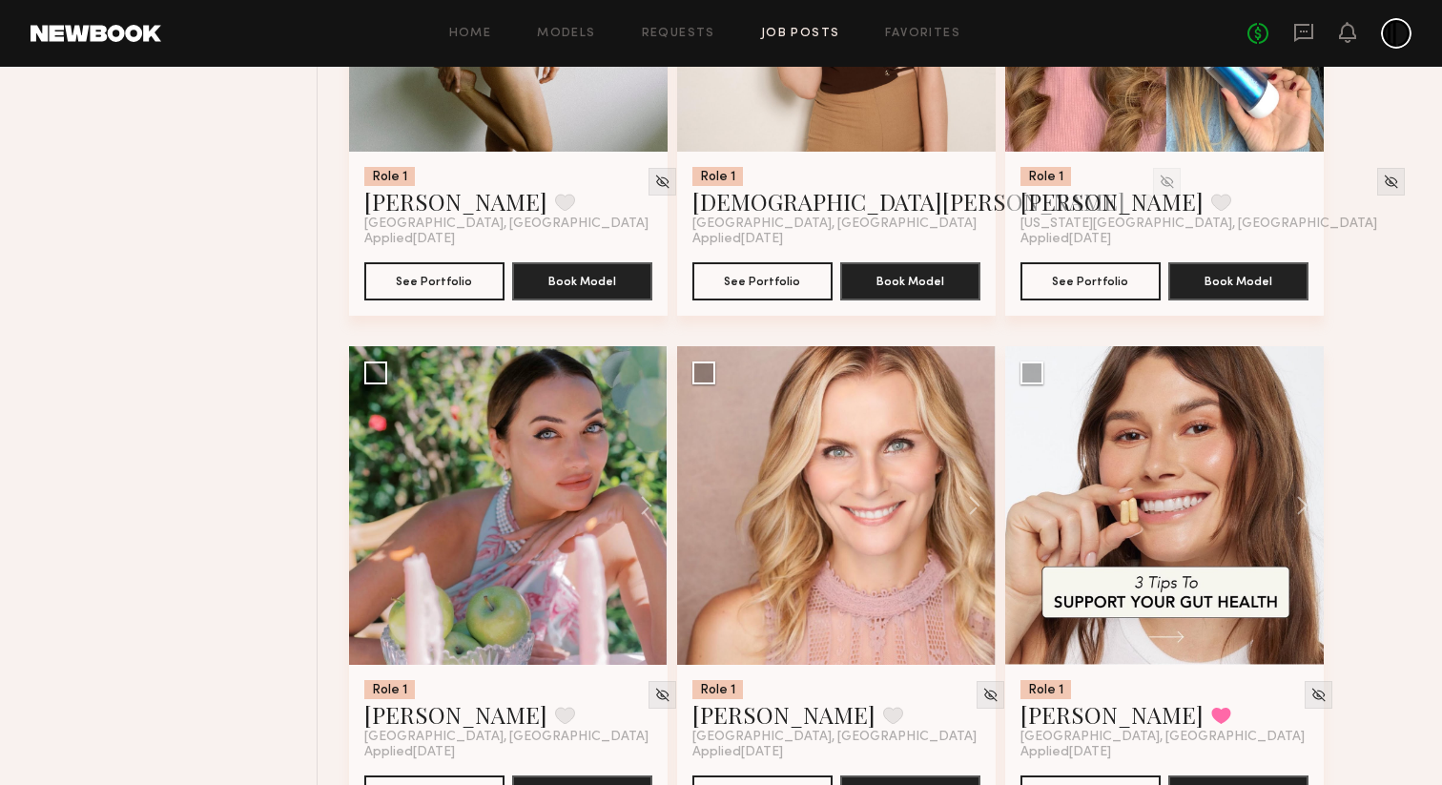
scroll to position [2536, 0]
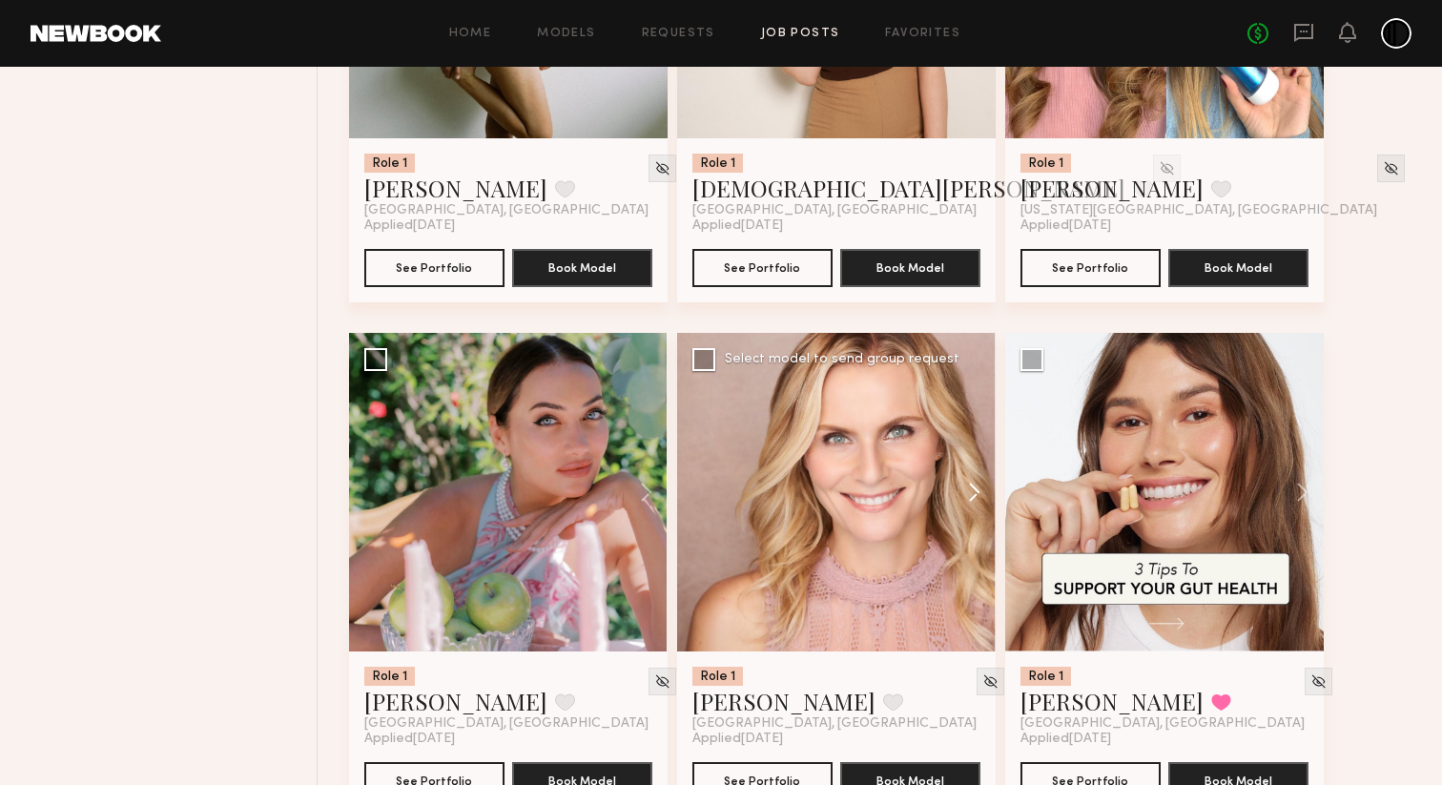
click at [977, 506] on button at bounding box center [965, 492] width 61 height 318
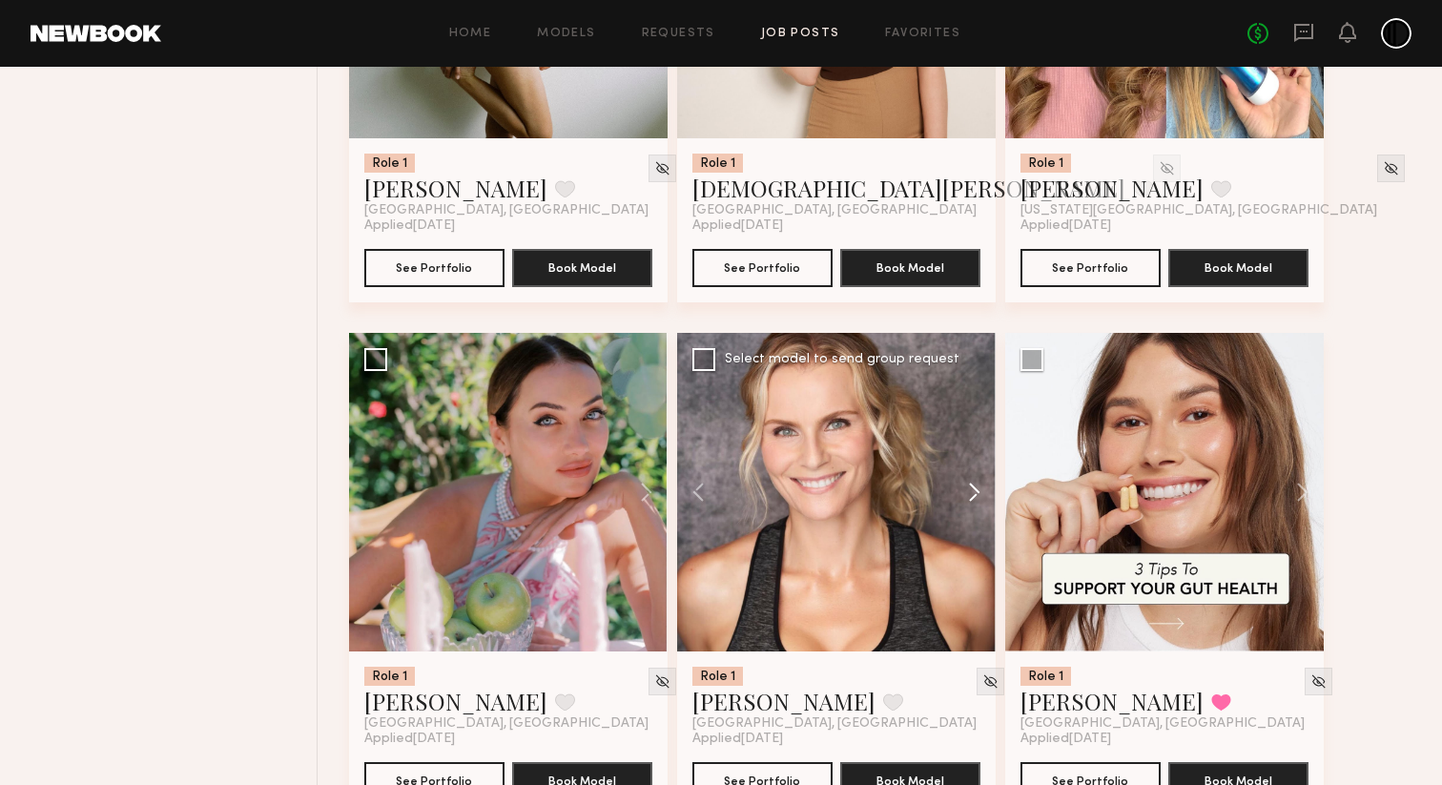
click at [977, 506] on button at bounding box center [965, 492] width 61 height 318
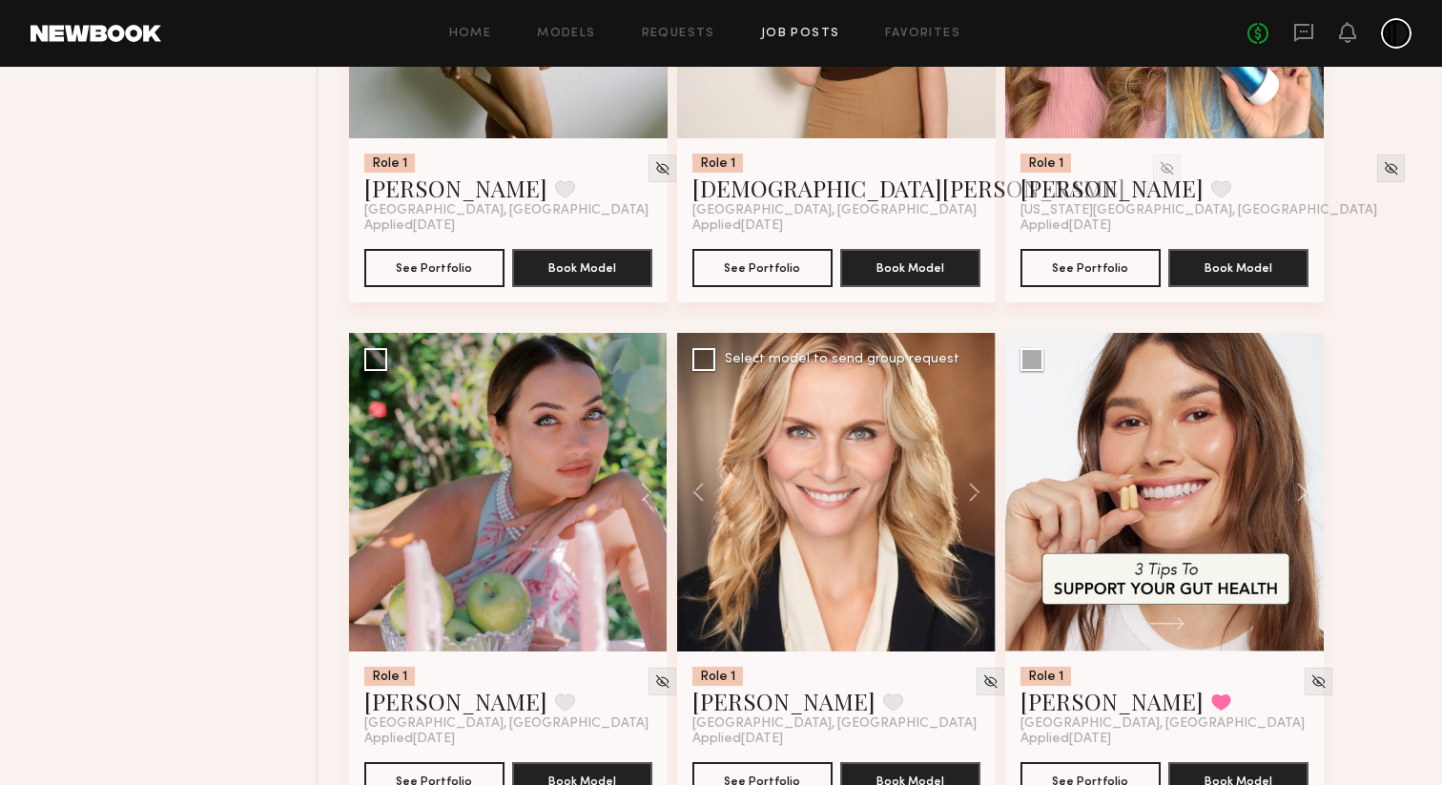
click at [894, 526] on div at bounding box center [836, 492] width 318 height 318
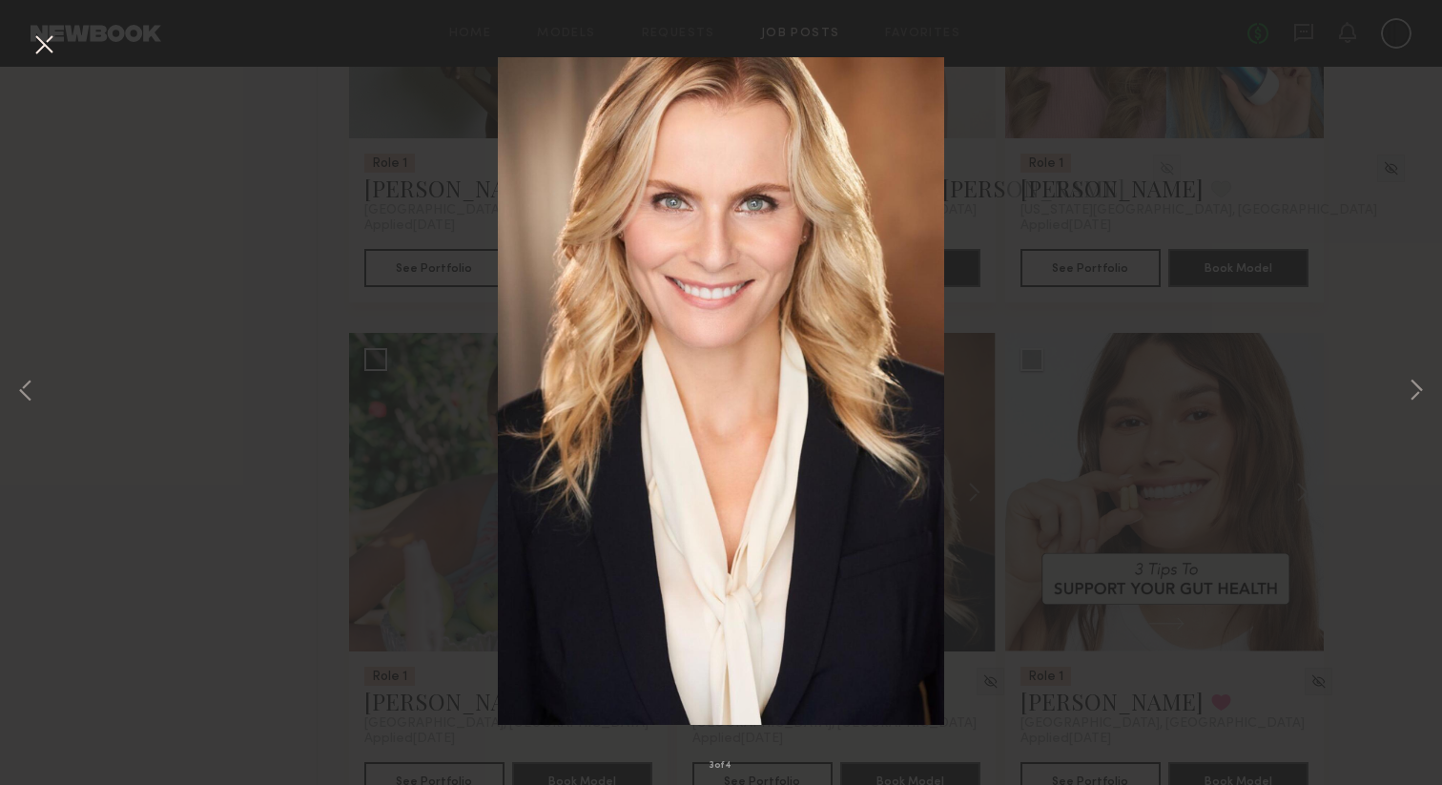
click at [257, 387] on div "3 of 4" at bounding box center [721, 392] width 1442 height 785
click at [41, 51] on button at bounding box center [44, 46] width 31 height 34
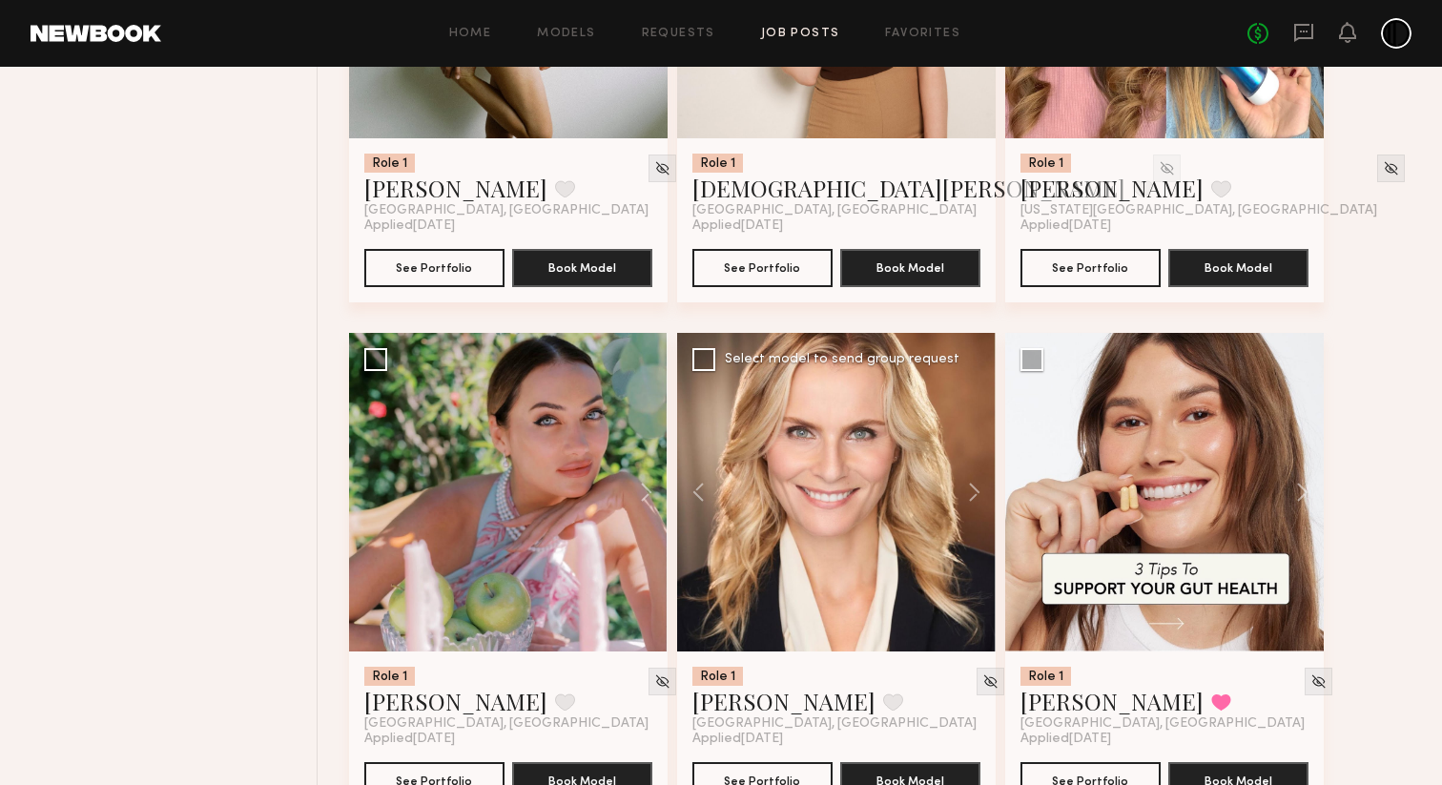
click at [908, 705] on div "Role 1 Alexandra K. Favorite Los Angeles, CA" at bounding box center [836, 699] width 288 height 65
click at [789, 716] on link "Alexandra K." at bounding box center [783, 701] width 183 height 31
click at [883, 710] on button at bounding box center [893, 701] width 20 height 17
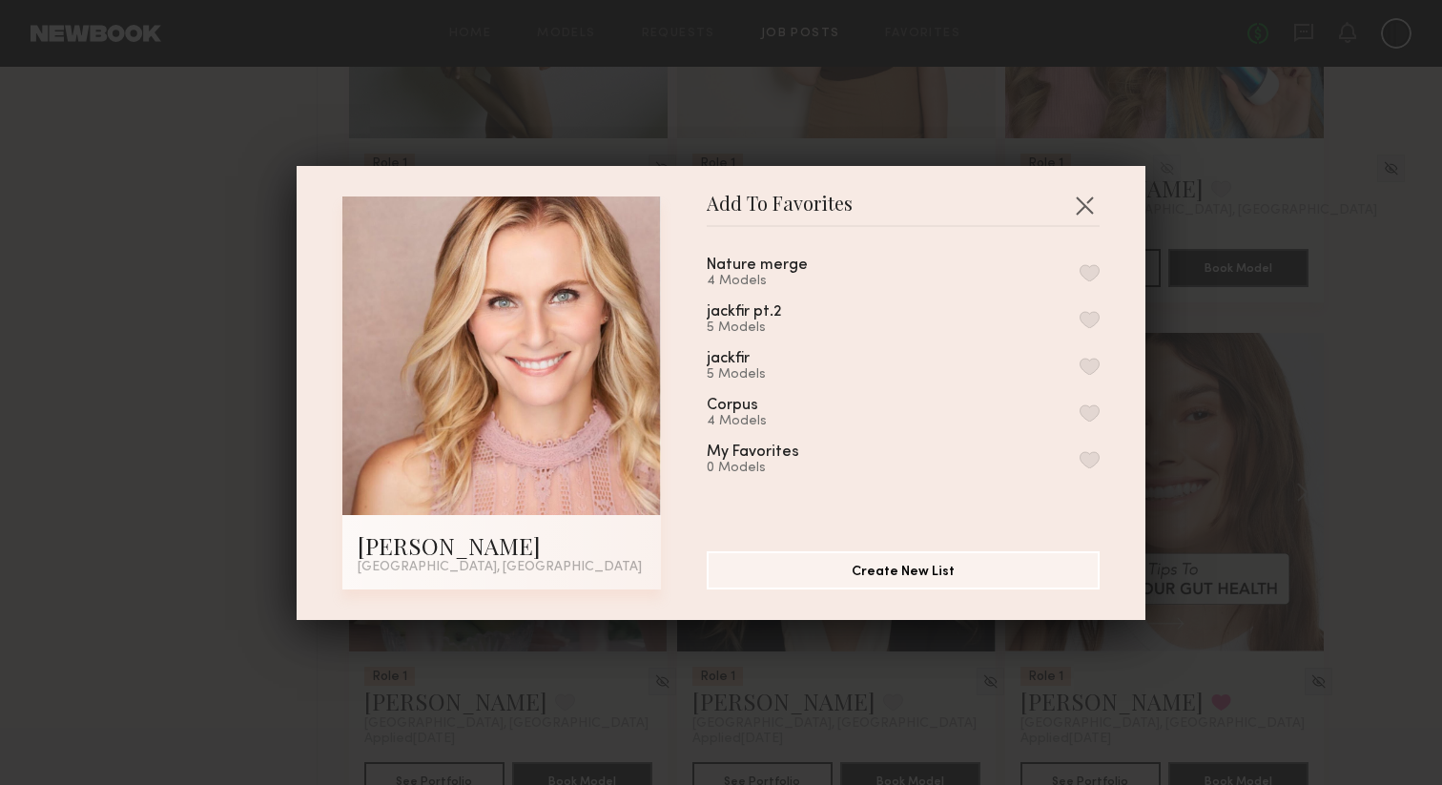
click at [1082, 266] on button "button" at bounding box center [1089, 272] width 20 height 17
click at [1081, 199] on button "button" at bounding box center [1084, 205] width 31 height 31
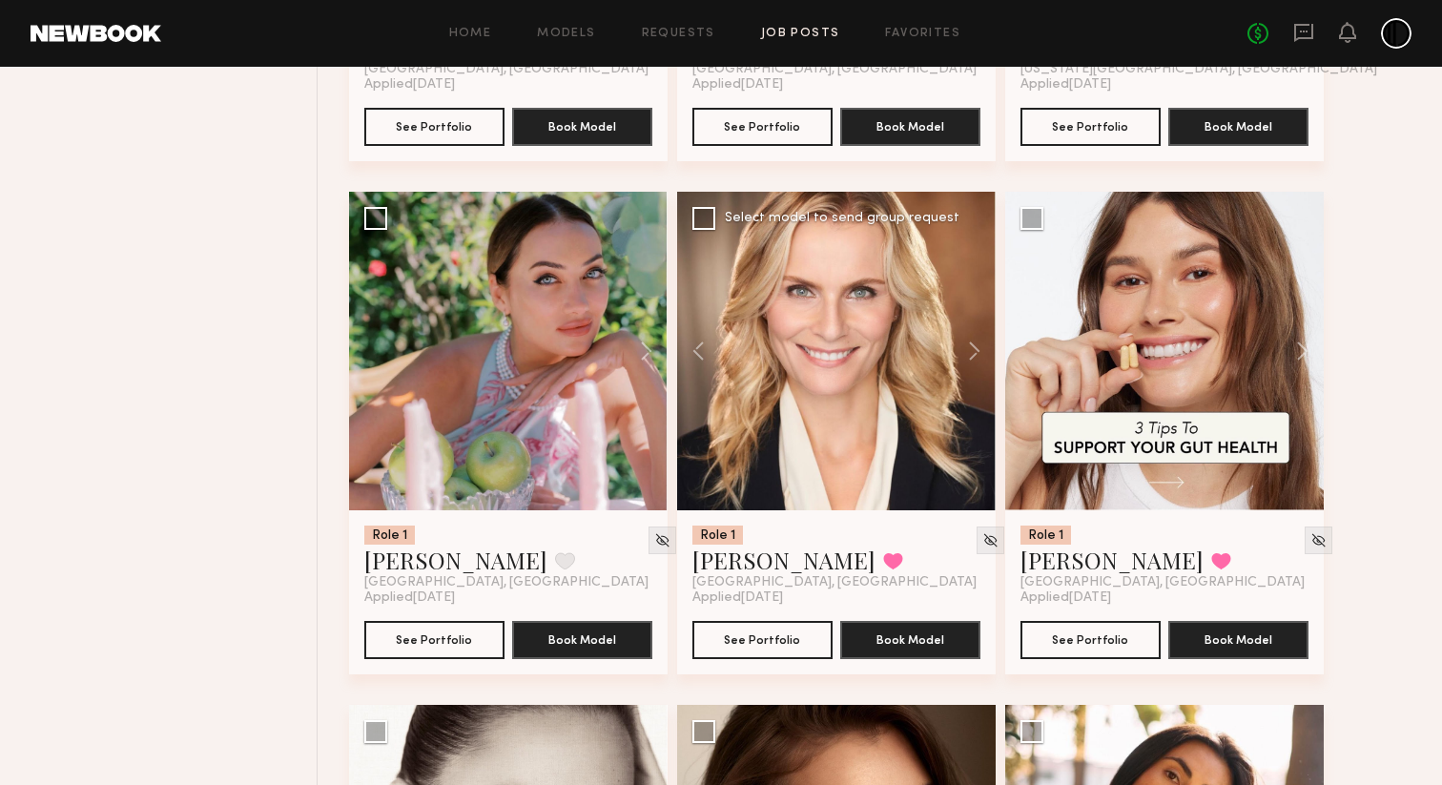
scroll to position [2679, 0]
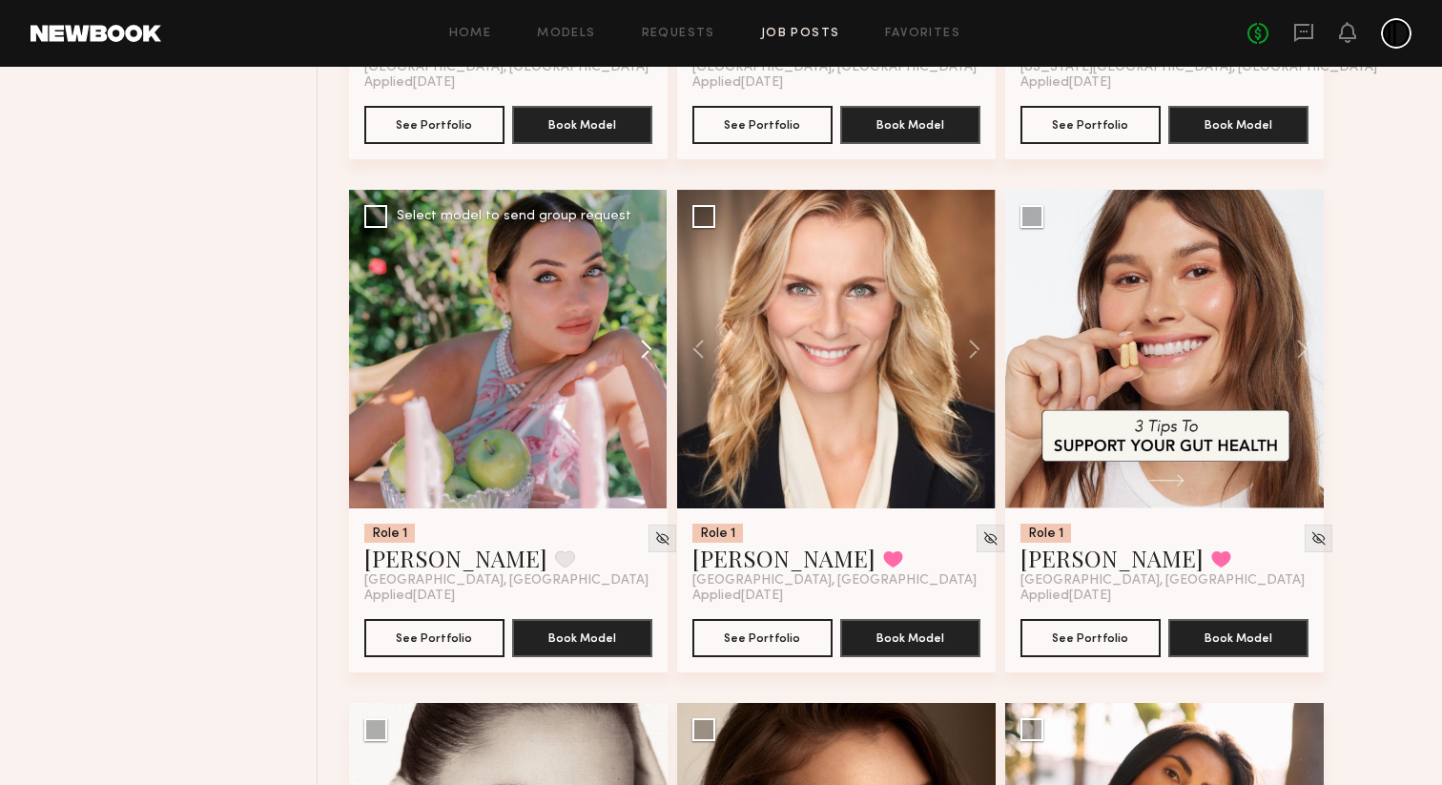
click at [647, 362] on button at bounding box center [636, 349] width 61 height 318
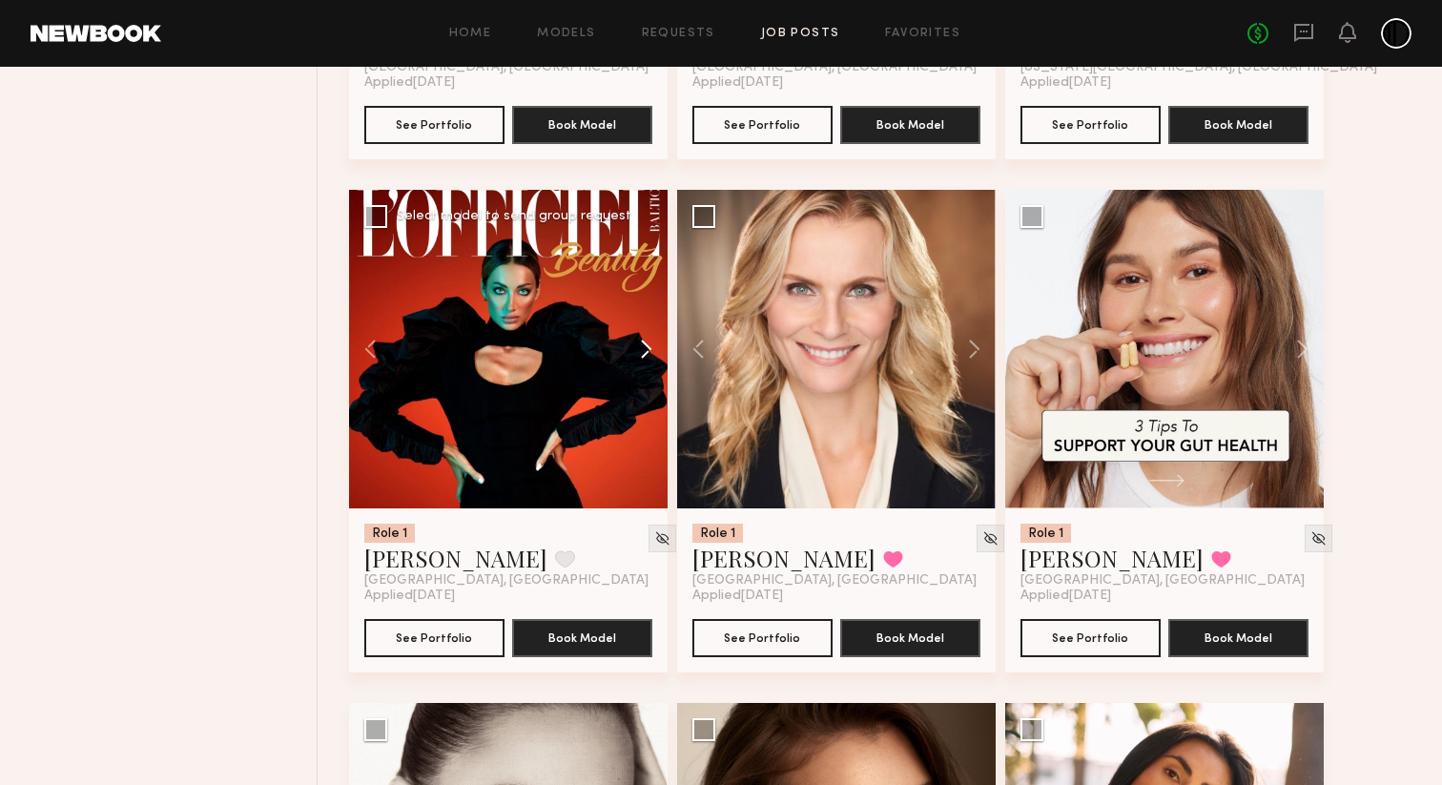
click at [647, 362] on button at bounding box center [636, 349] width 61 height 318
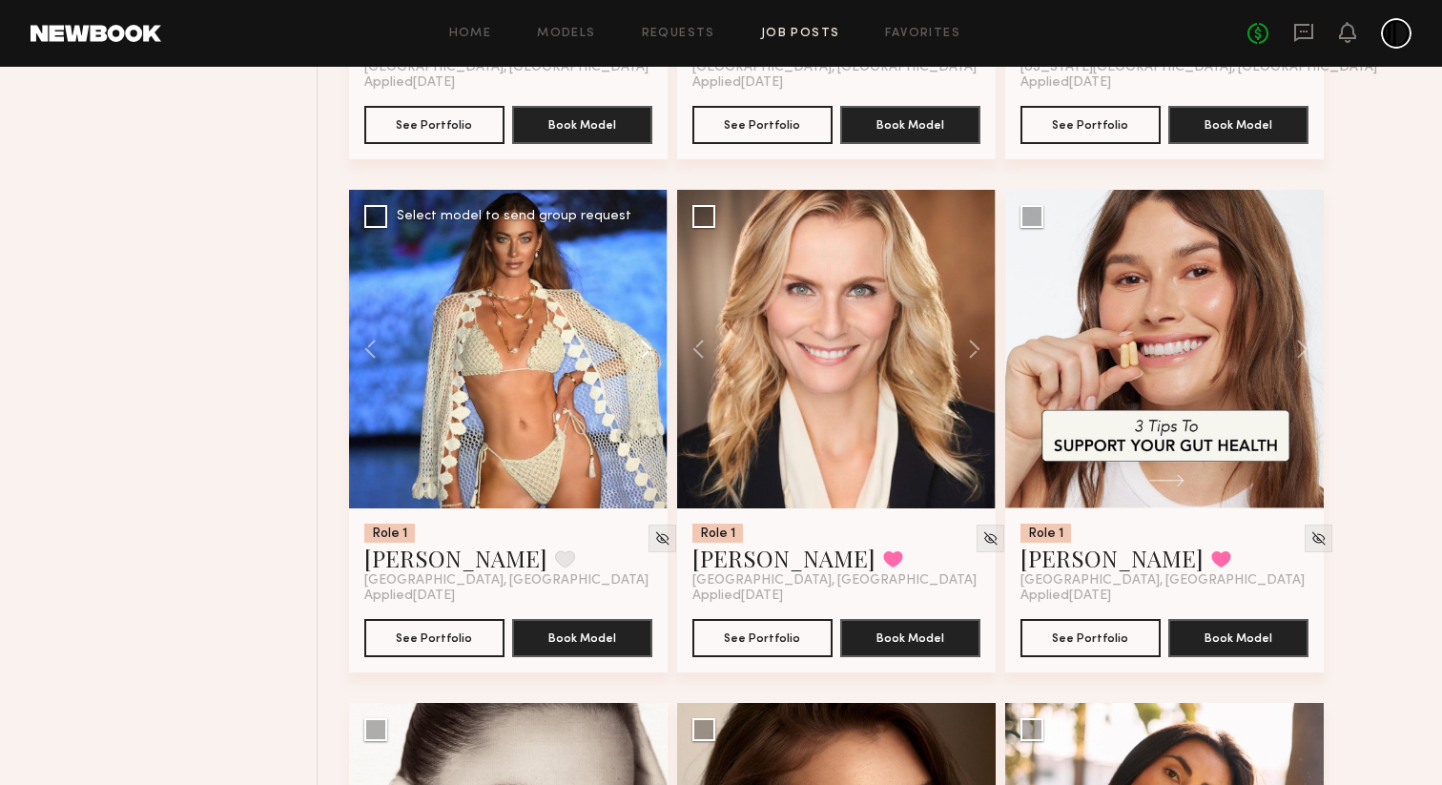
click at [647, 362] on button at bounding box center [636, 349] width 61 height 318
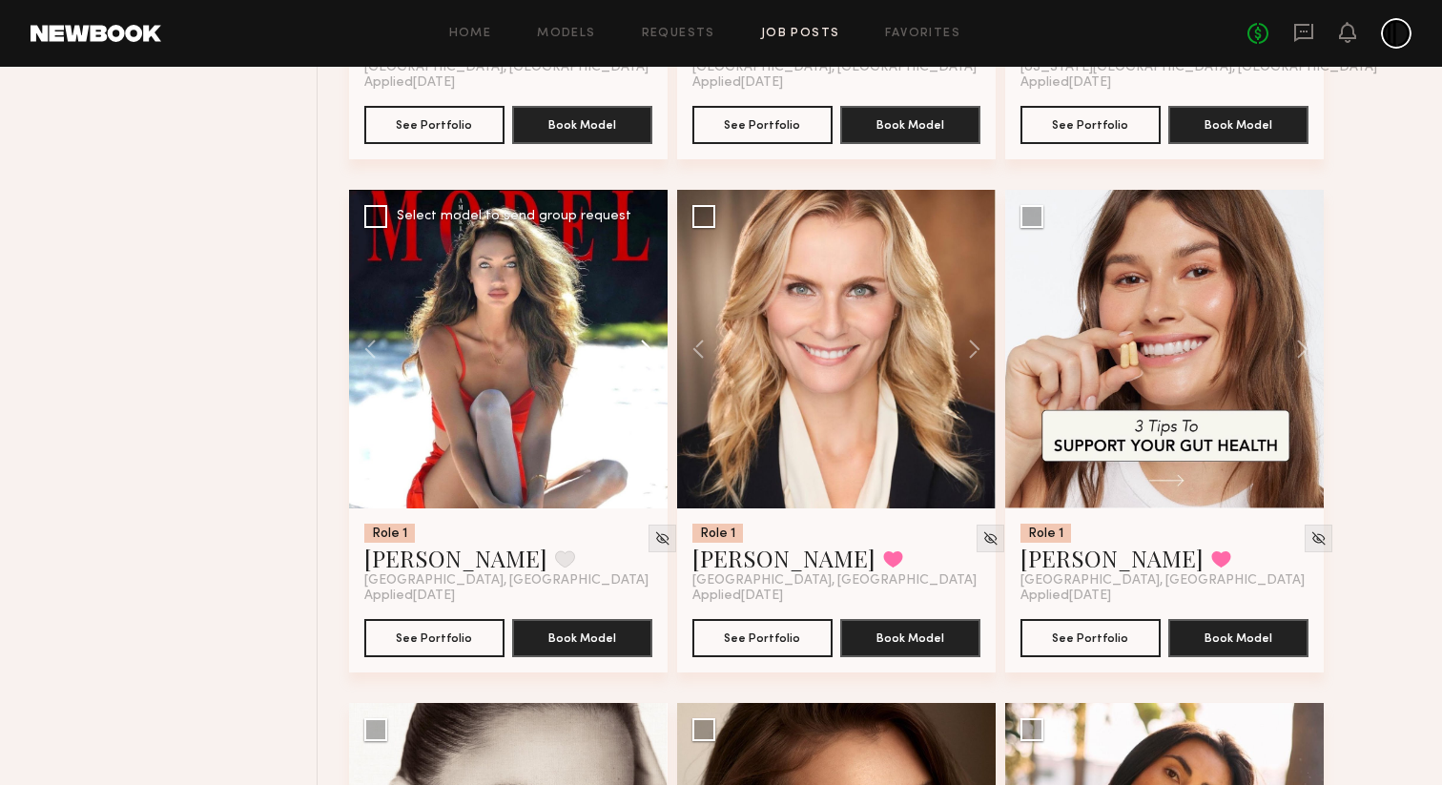
click at [647, 362] on button at bounding box center [636, 349] width 61 height 318
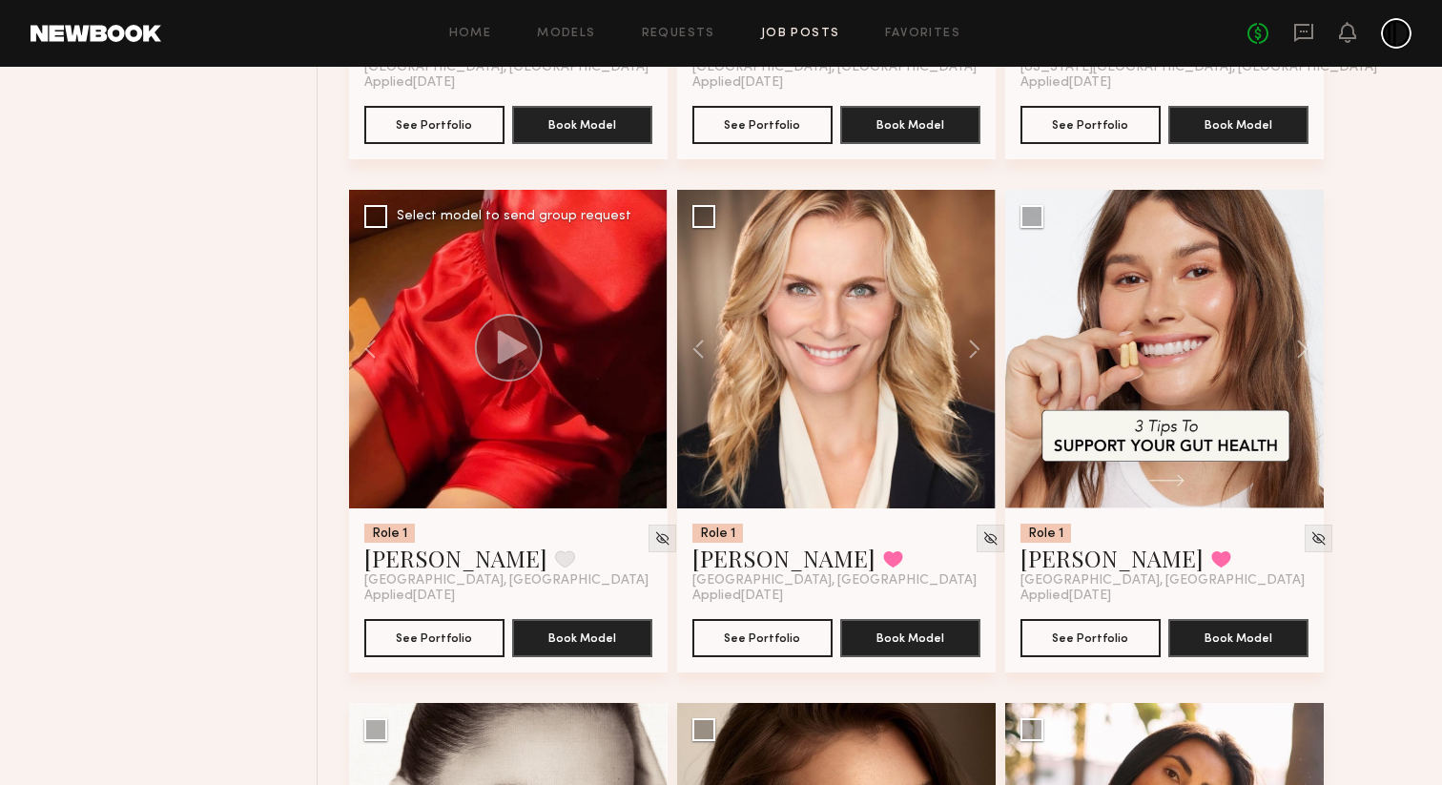
click at [647, 362] on div at bounding box center [508, 349] width 318 height 318
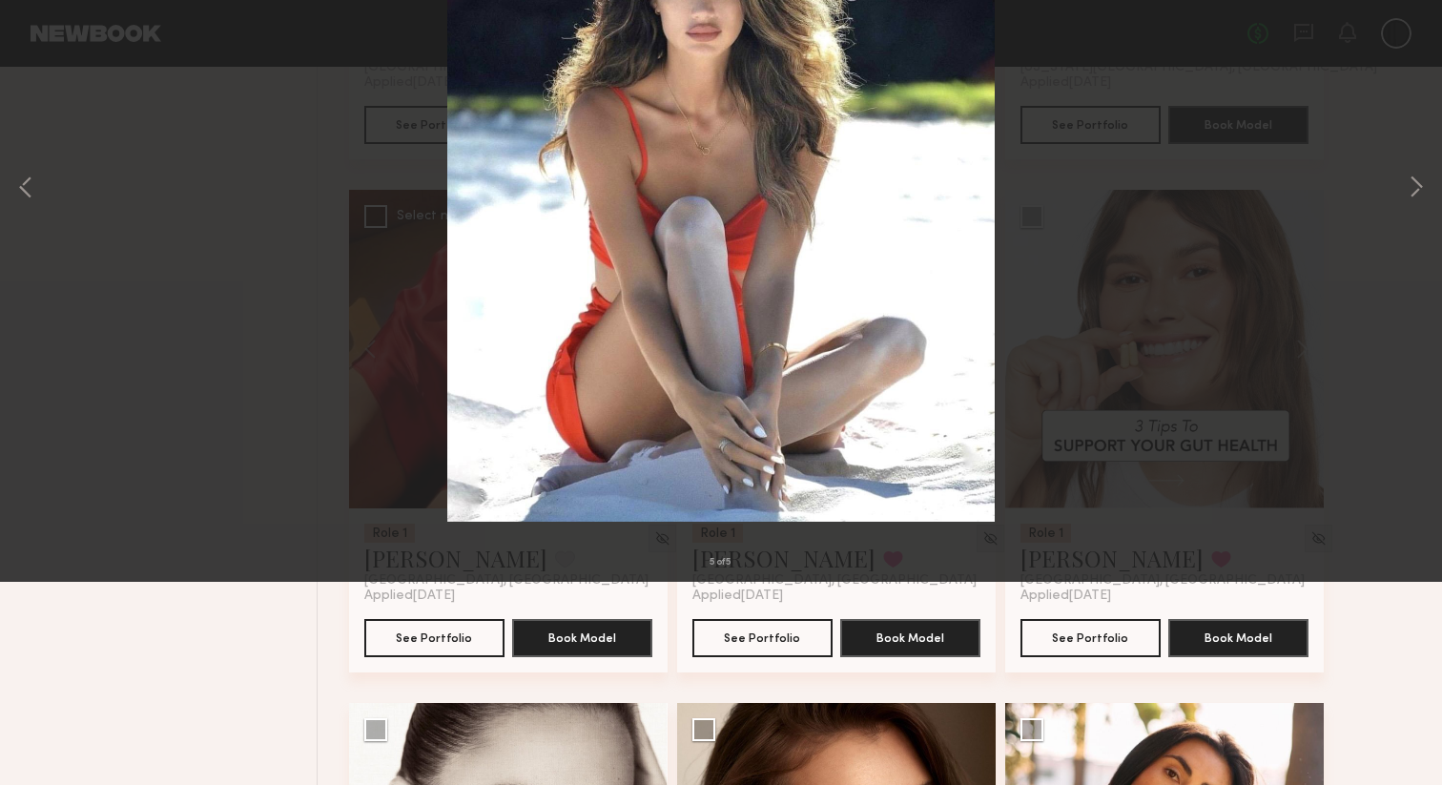
click at [344, 334] on div "5 of 5" at bounding box center [721, 392] width 1442 height 785
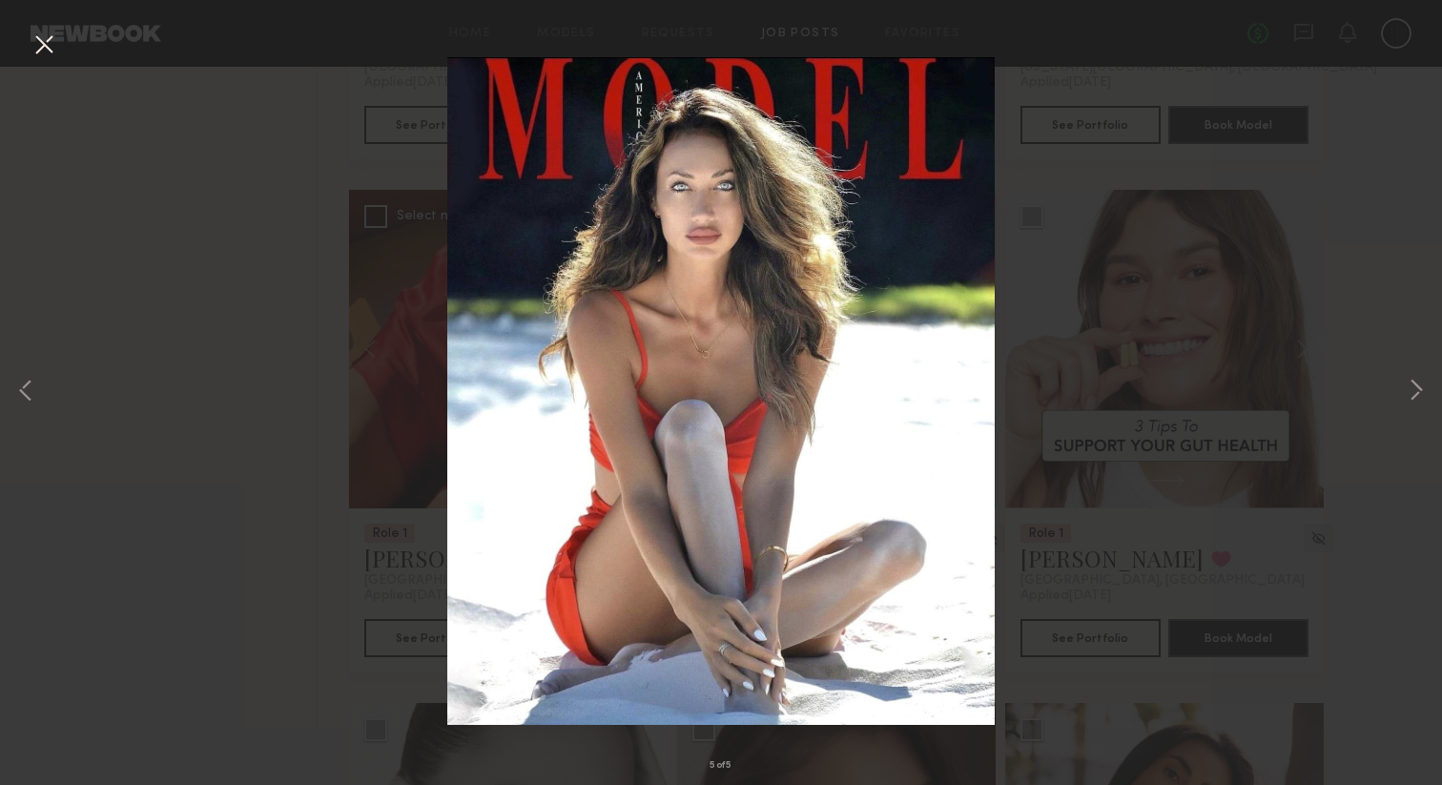
click at [48, 47] on button at bounding box center [44, 46] width 31 height 34
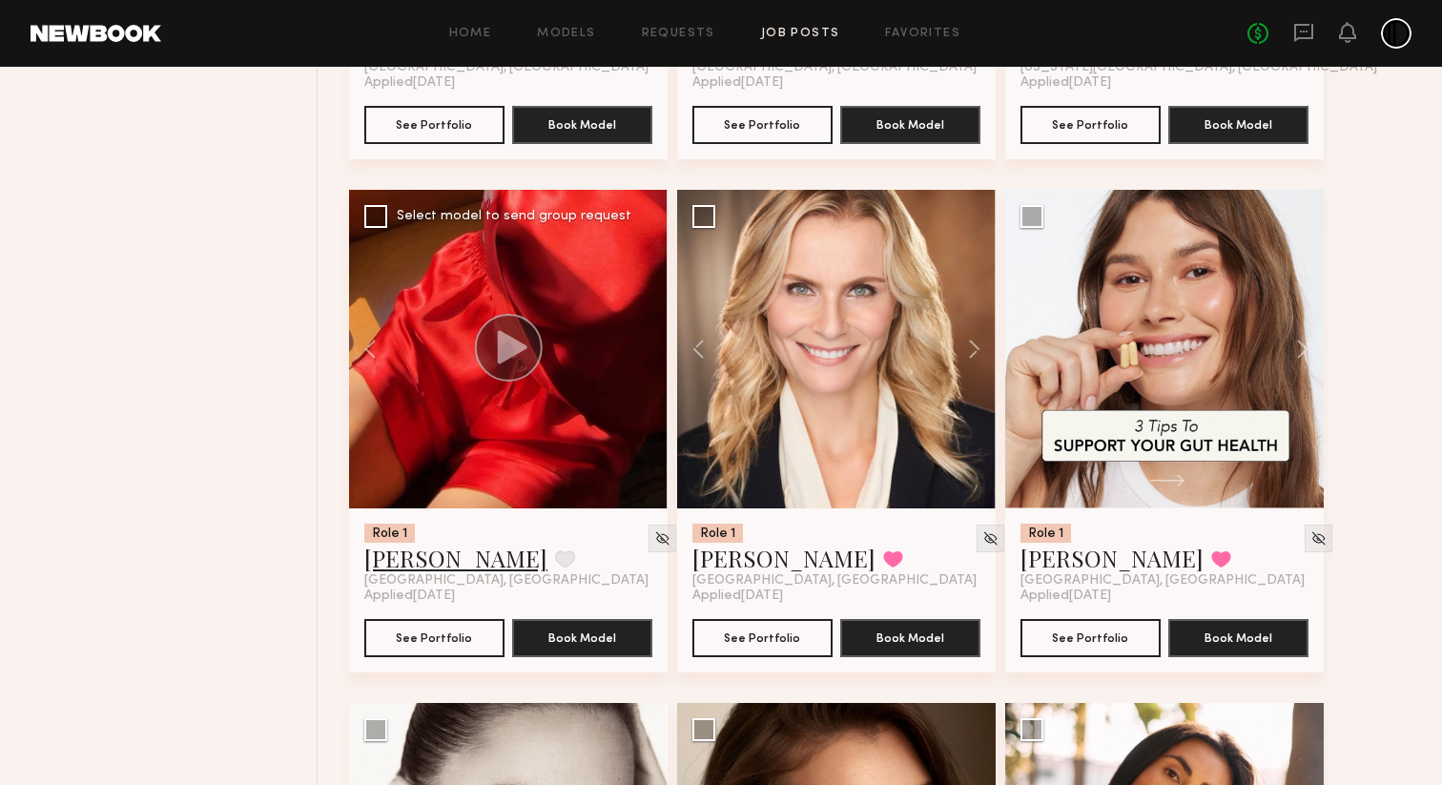
click at [417, 572] on link "Dianie B." at bounding box center [455, 558] width 183 height 31
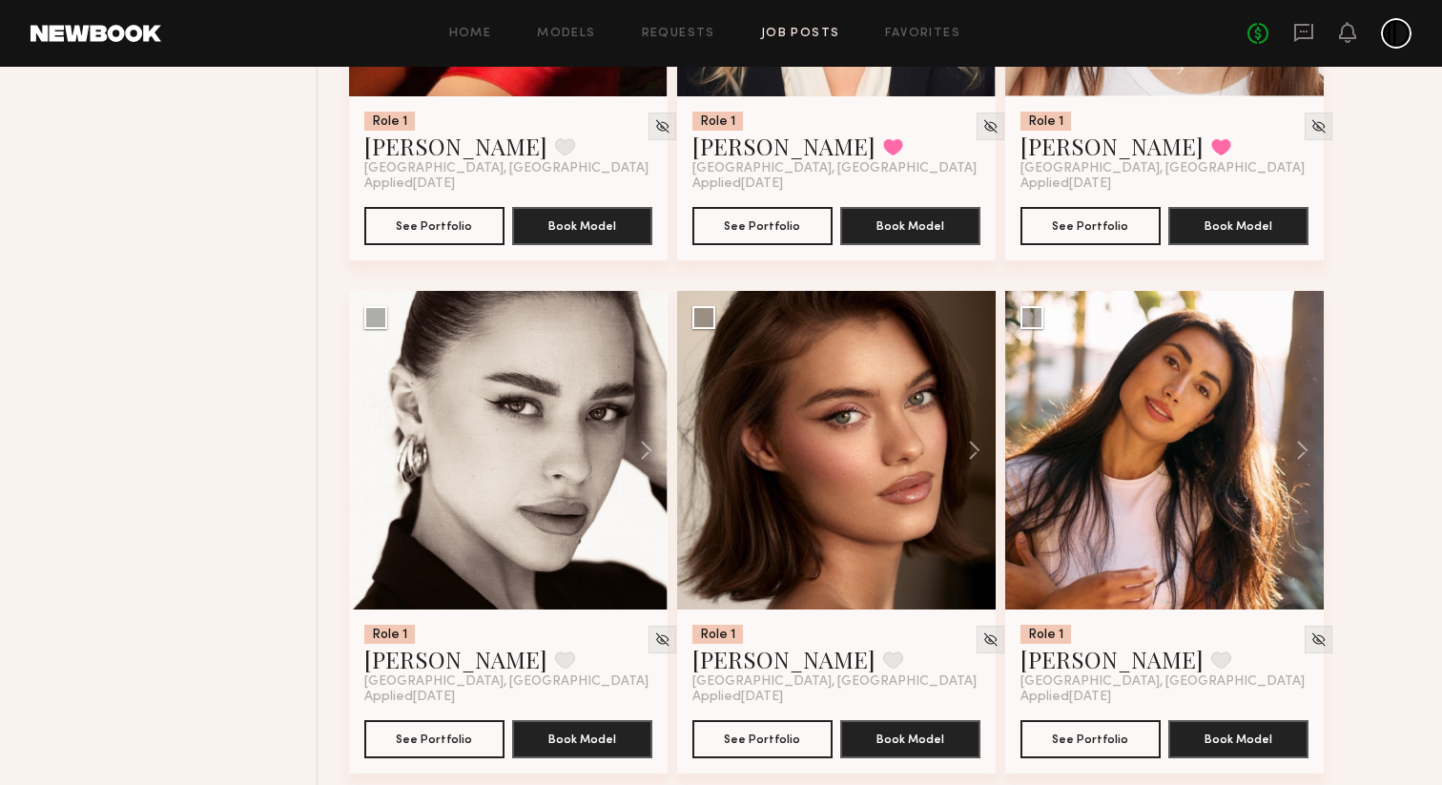
scroll to position [3099, 0]
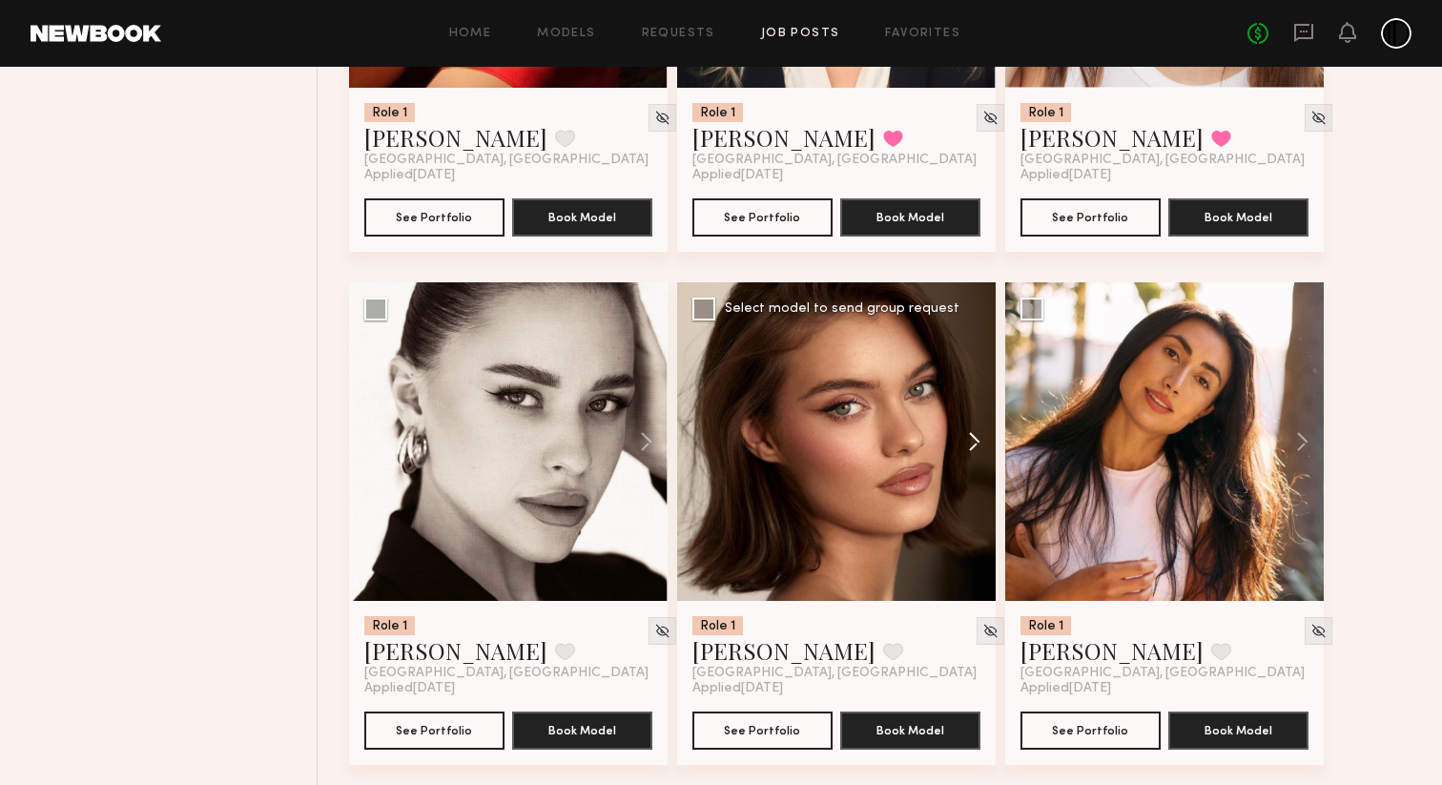
click at [973, 452] on button at bounding box center [965, 441] width 61 height 318
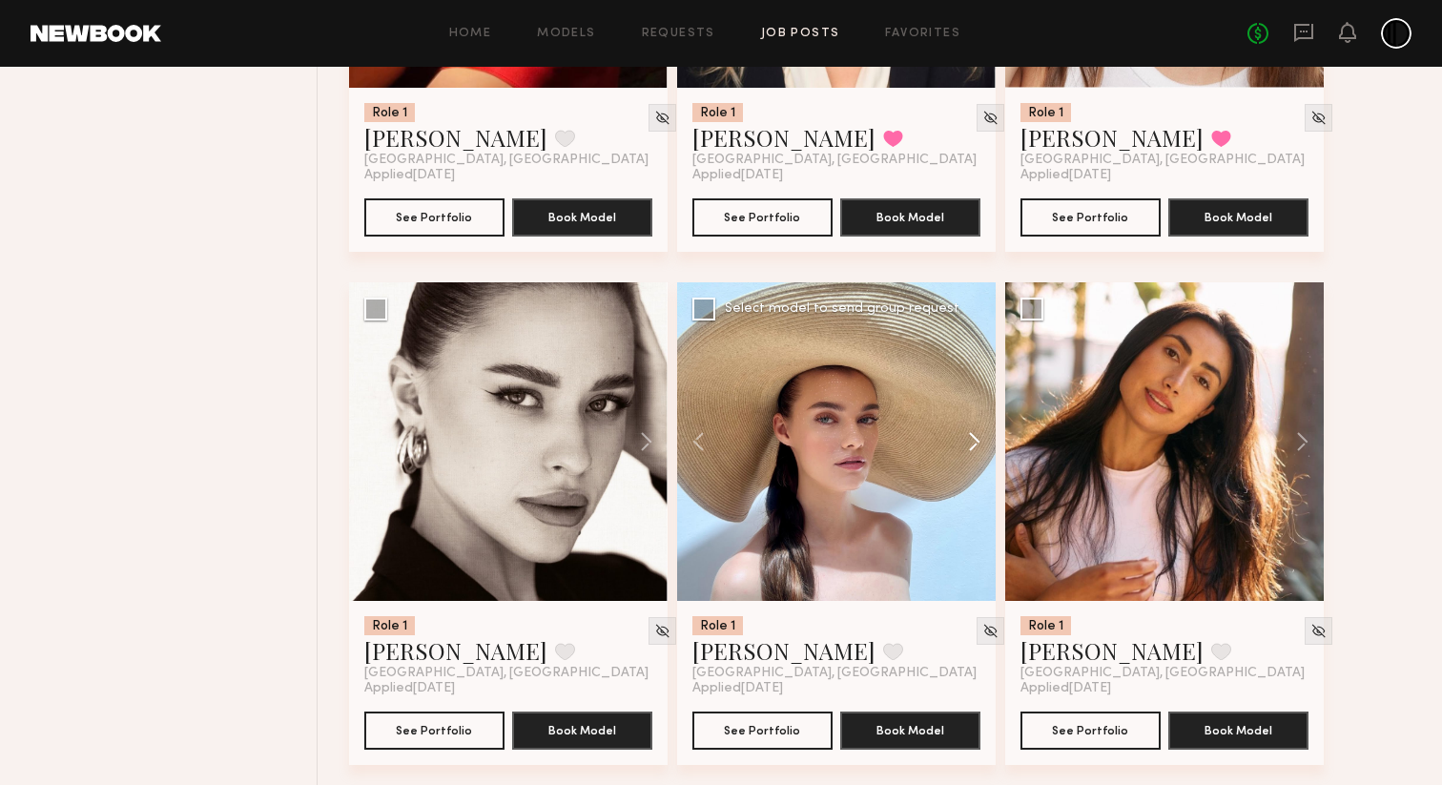
click at [973, 452] on button at bounding box center [965, 441] width 61 height 318
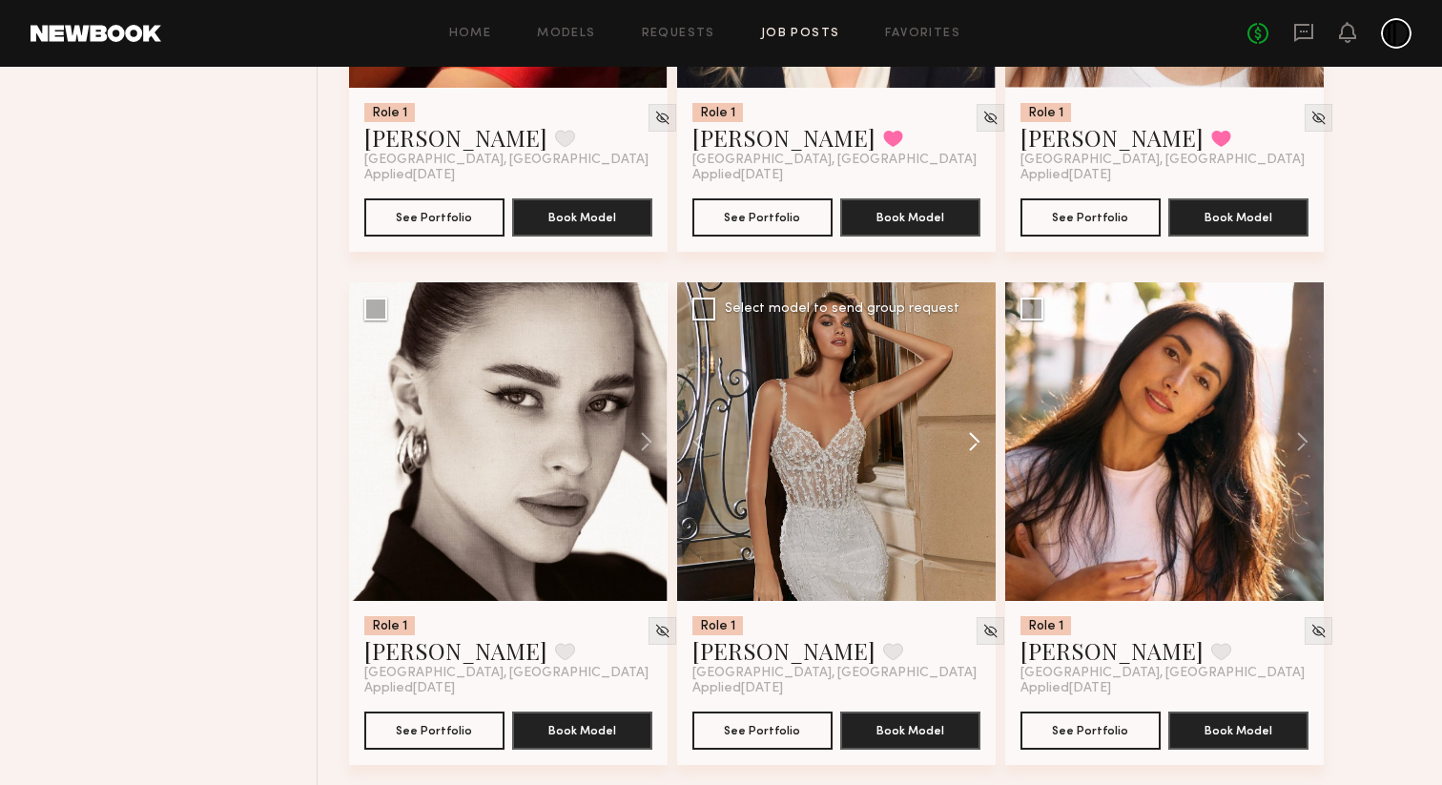
click at [973, 452] on button at bounding box center [965, 441] width 61 height 318
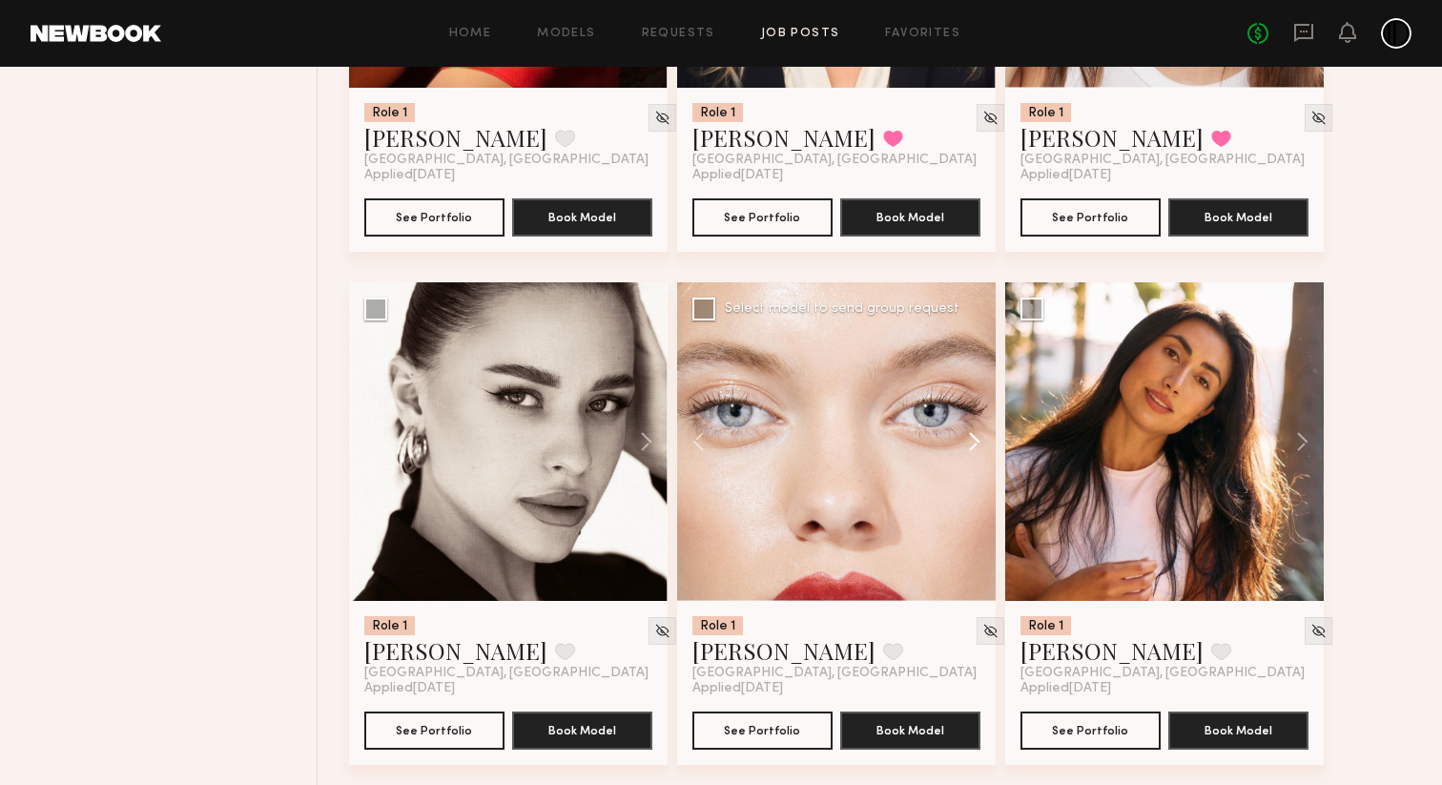
click at [973, 452] on button at bounding box center [965, 441] width 61 height 318
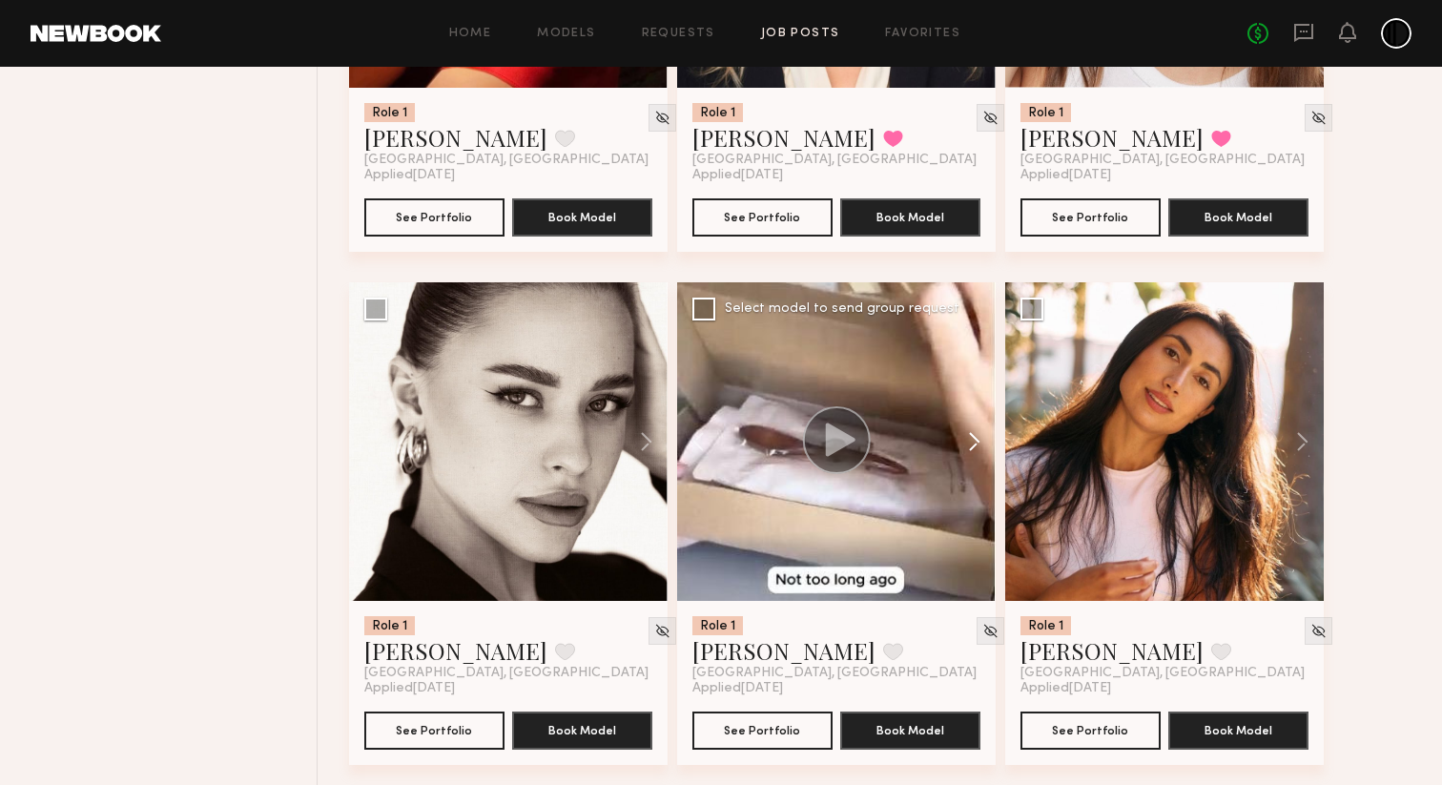
click at [973, 452] on button at bounding box center [965, 441] width 61 height 318
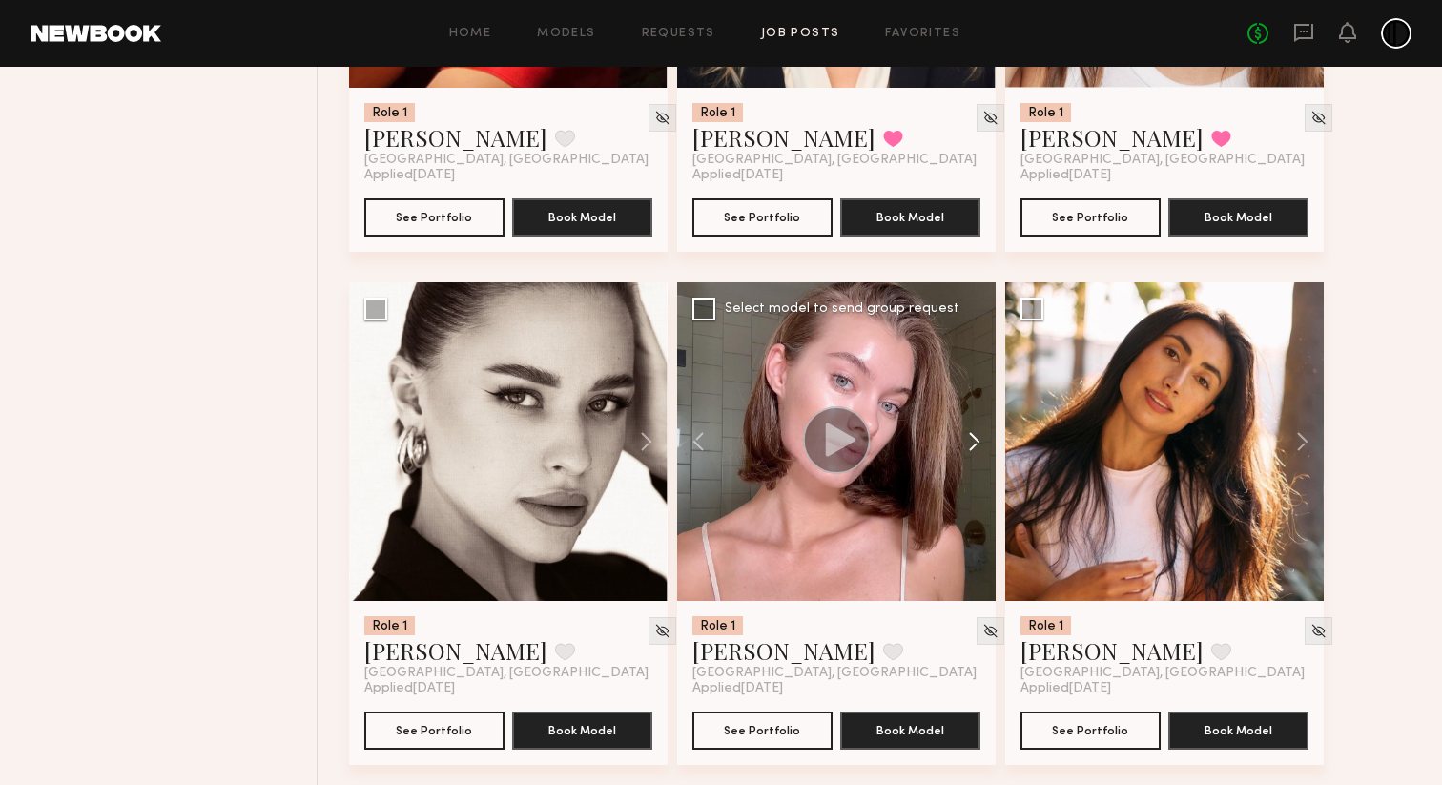
click at [973, 452] on button at bounding box center [965, 441] width 61 height 318
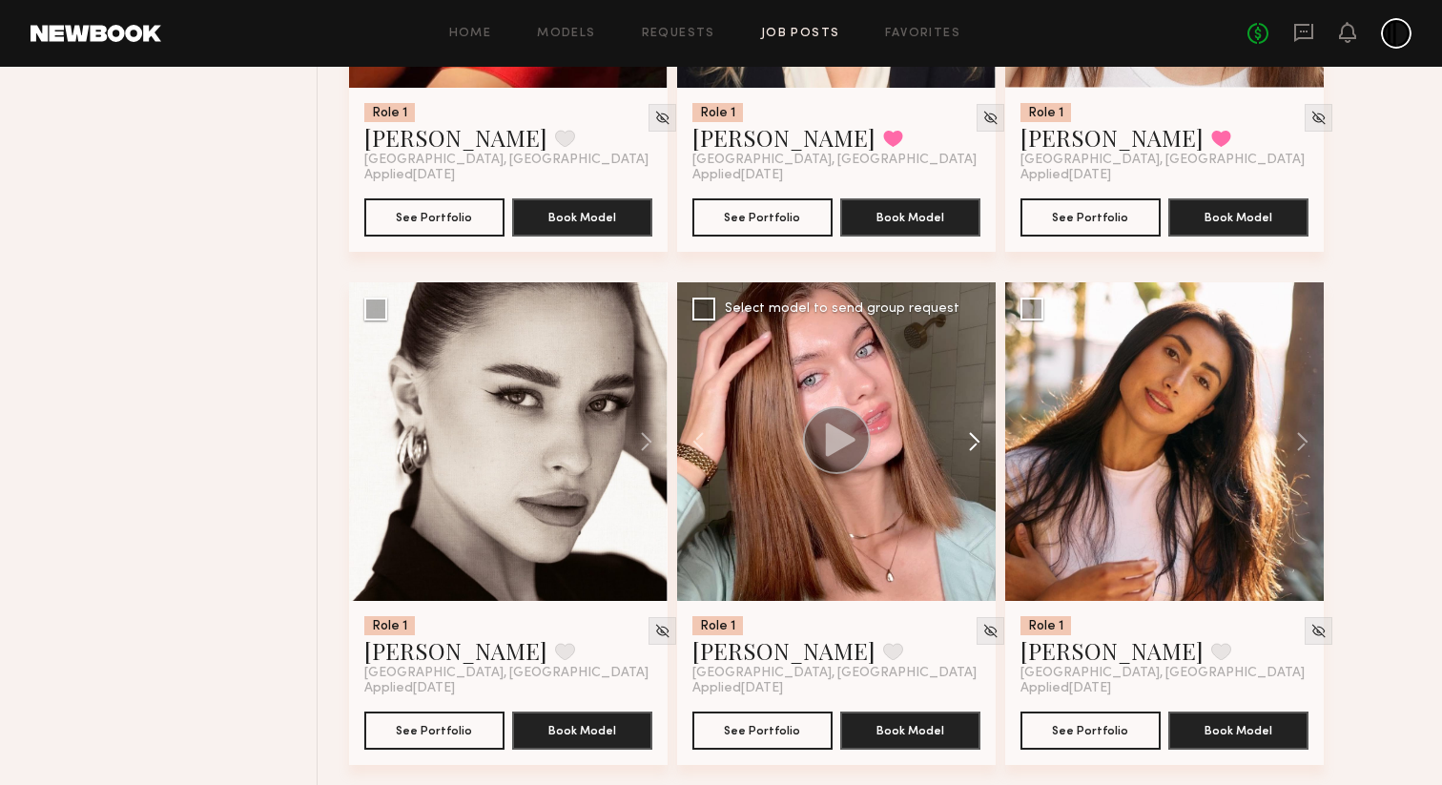
click at [973, 452] on button at bounding box center [965, 441] width 61 height 318
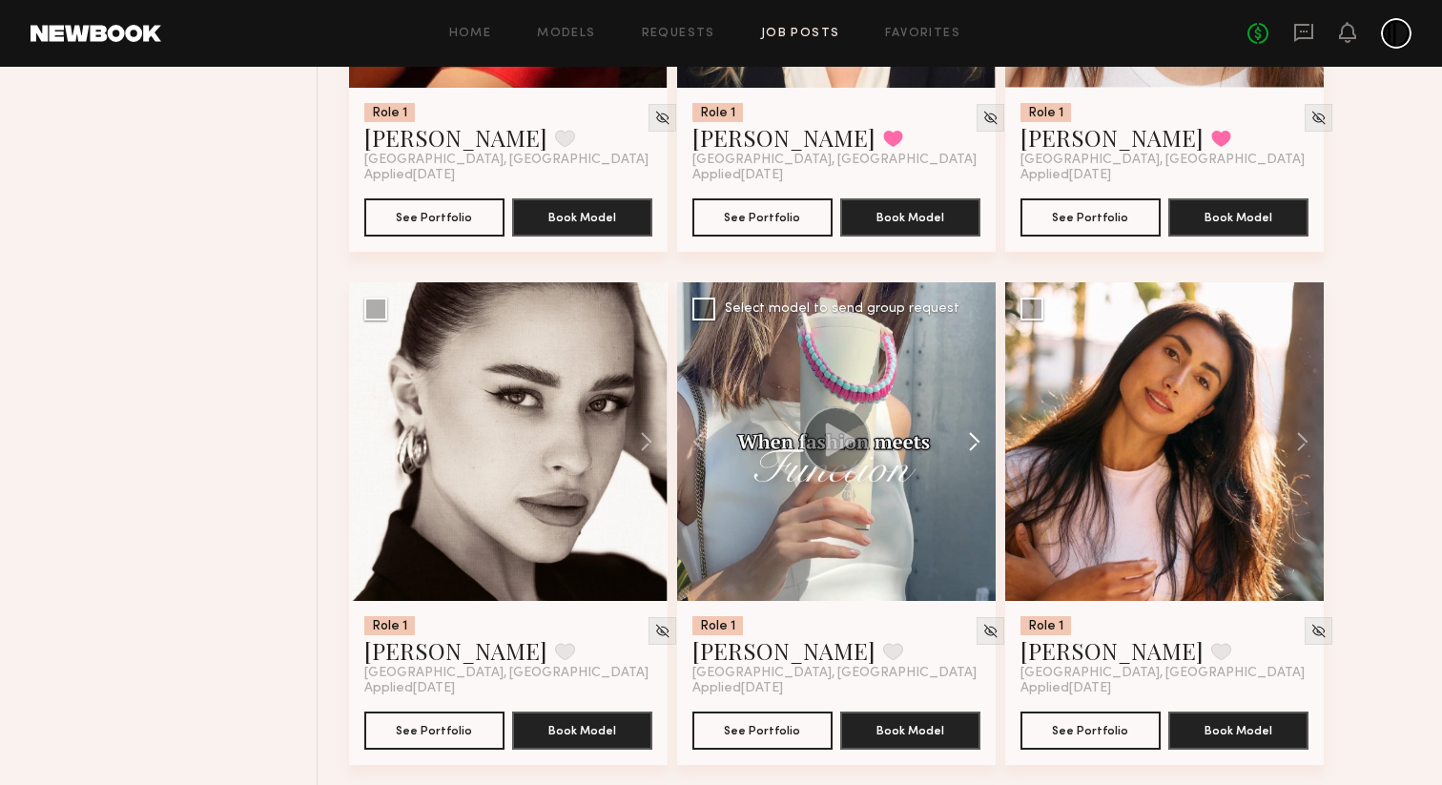
click at [973, 452] on button at bounding box center [965, 441] width 61 height 318
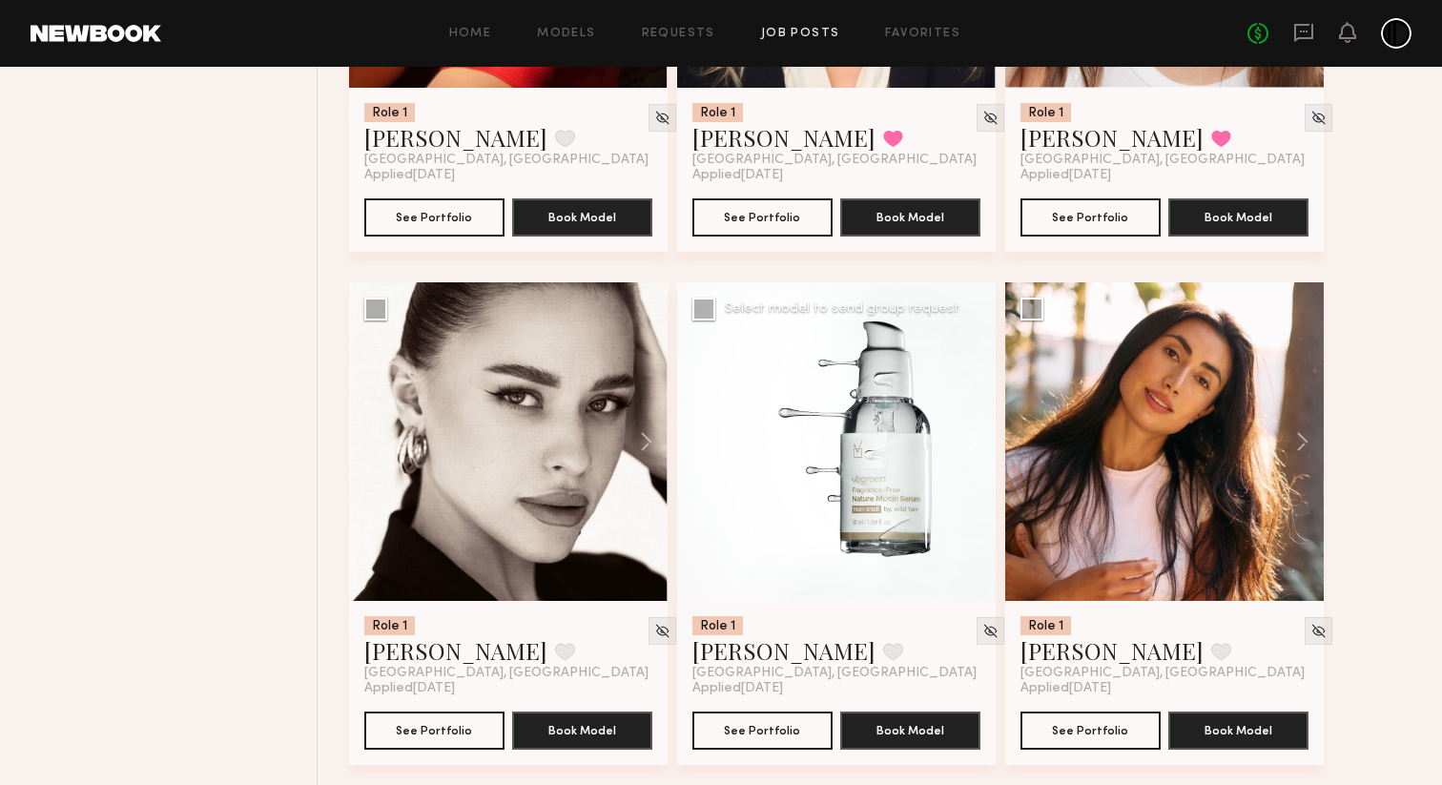
click at [973, 452] on button at bounding box center [965, 441] width 61 height 318
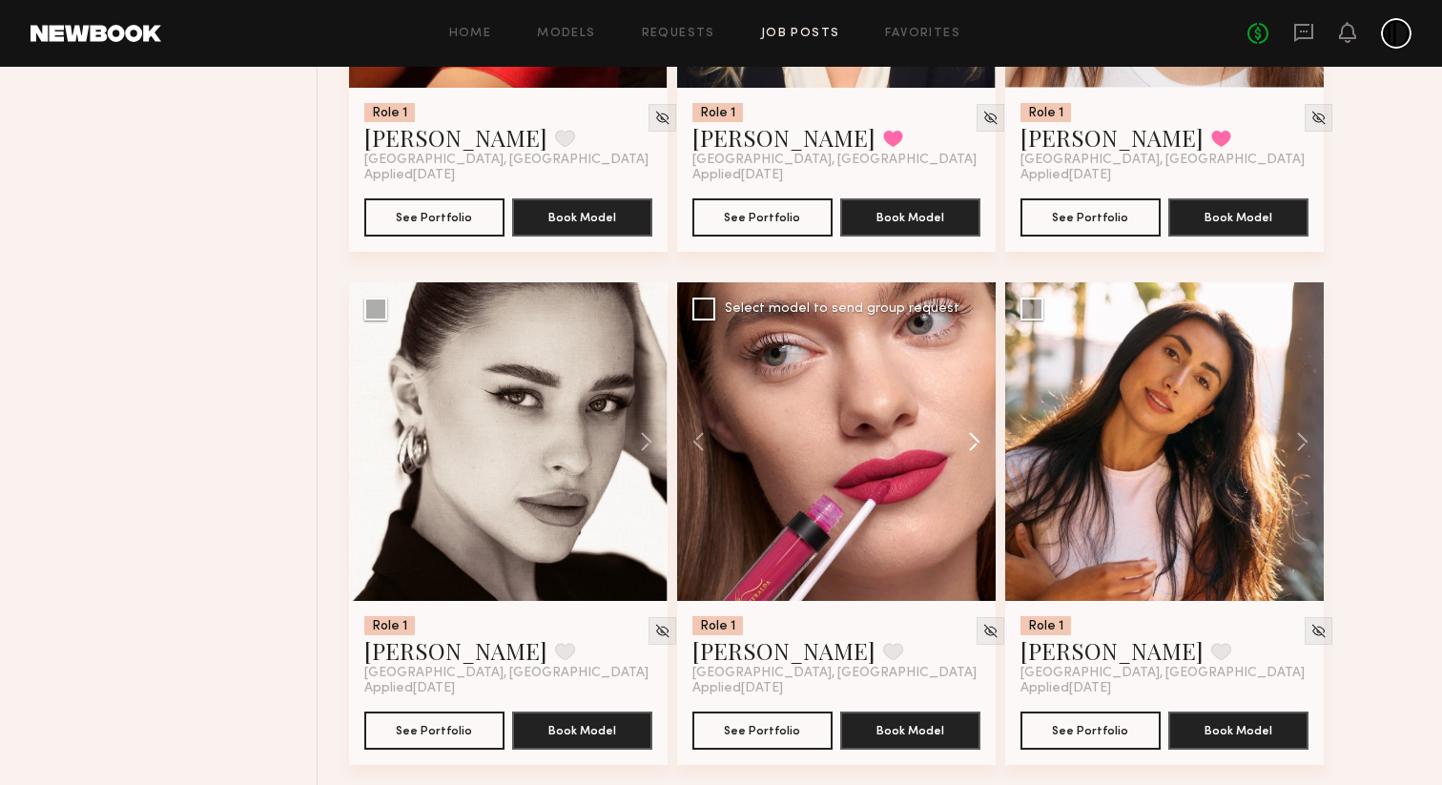
click at [973, 452] on button at bounding box center [965, 441] width 61 height 318
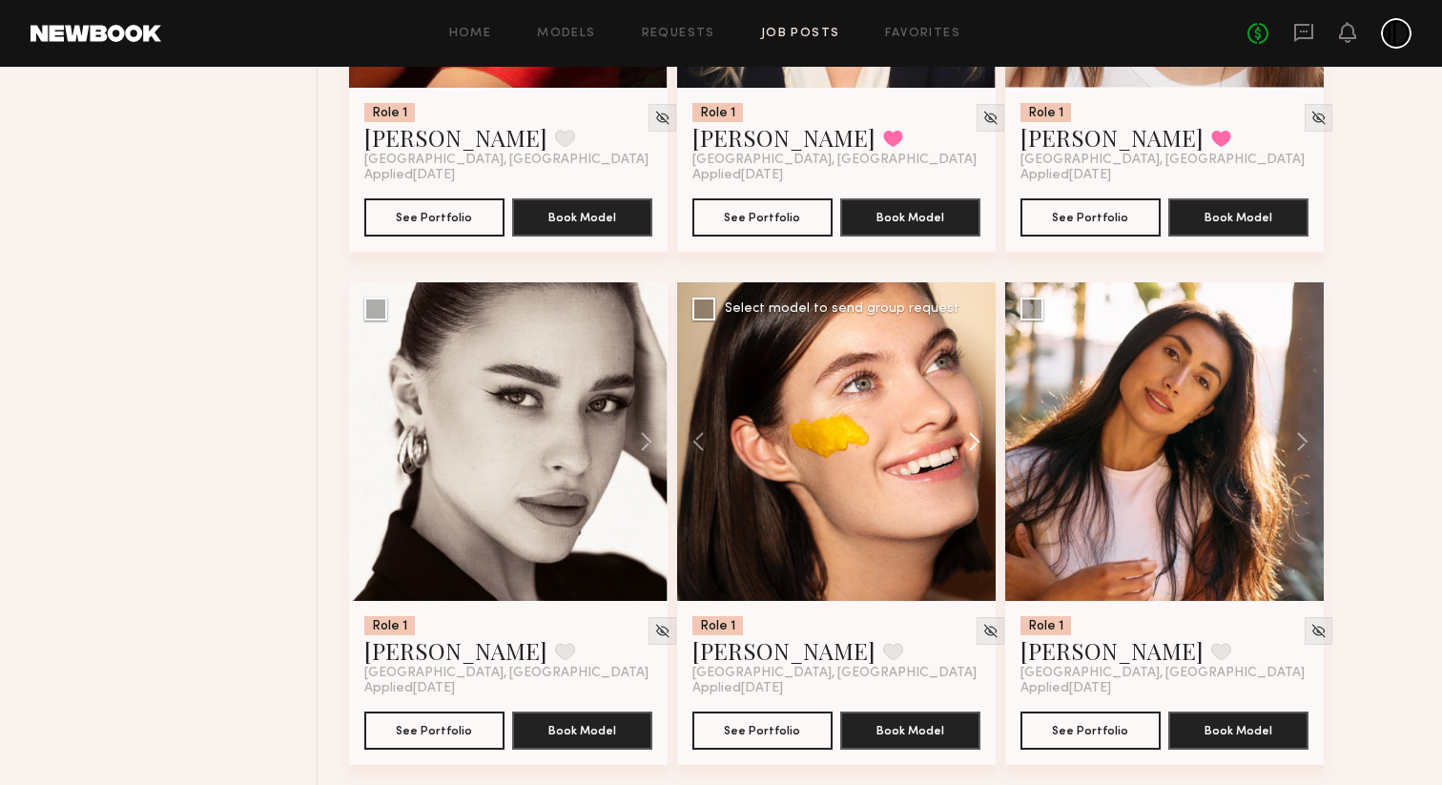
click at [973, 452] on button at bounding box center [965, 441] width 61 height 318
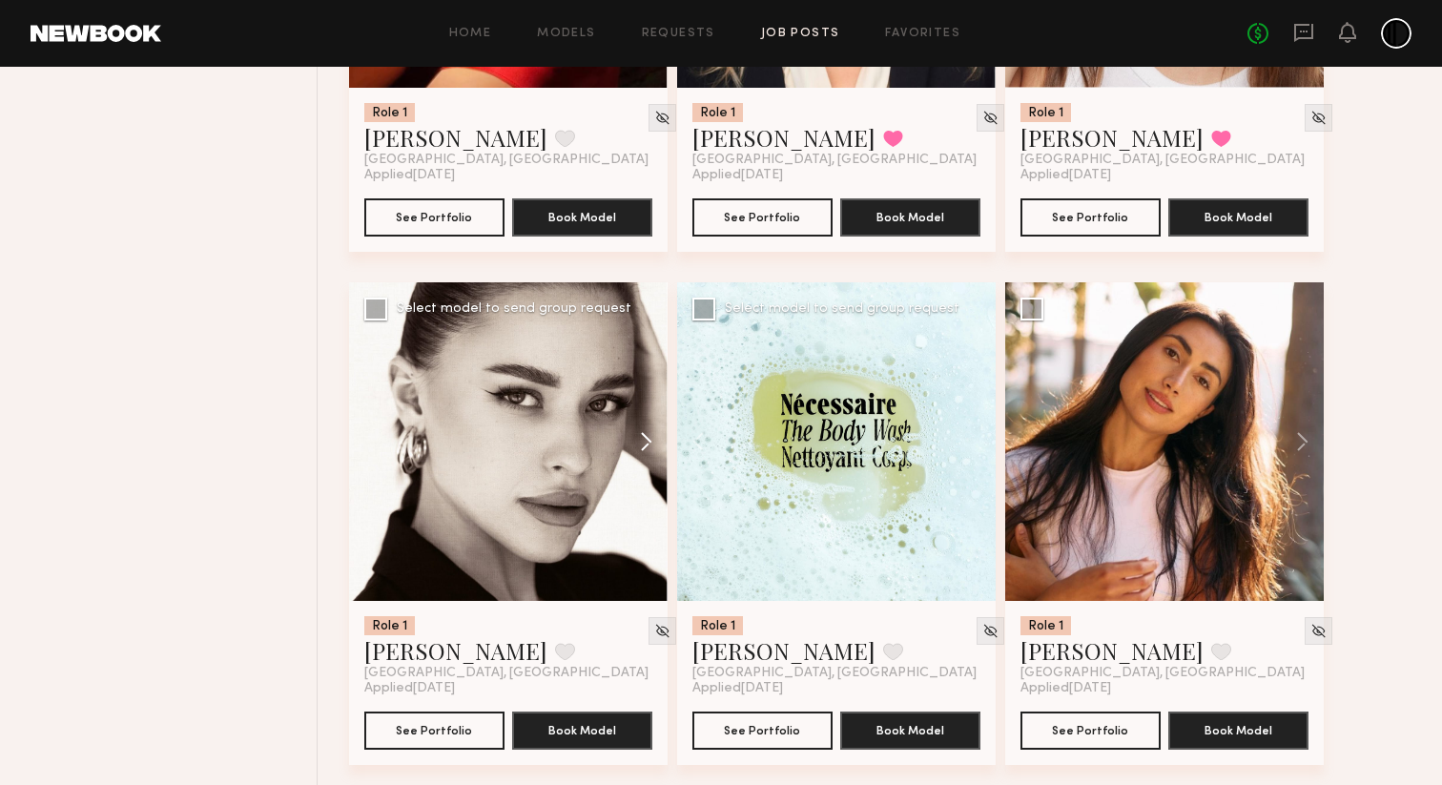
click at [646, 453] on button at bounding box center [636, 441] width 61 height 318
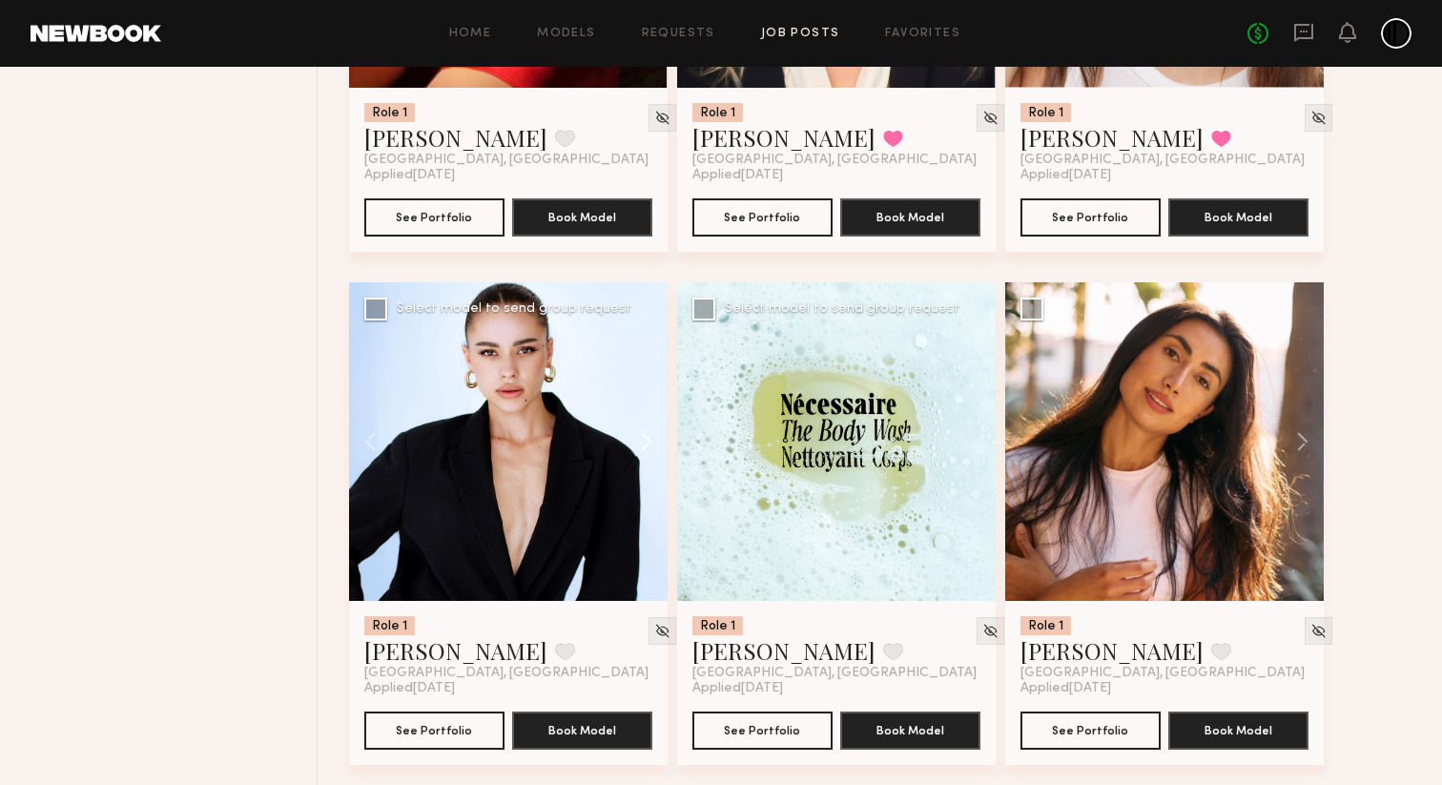
click at [646, 453] on button at bounding box center [636, 441] width 61 height 318
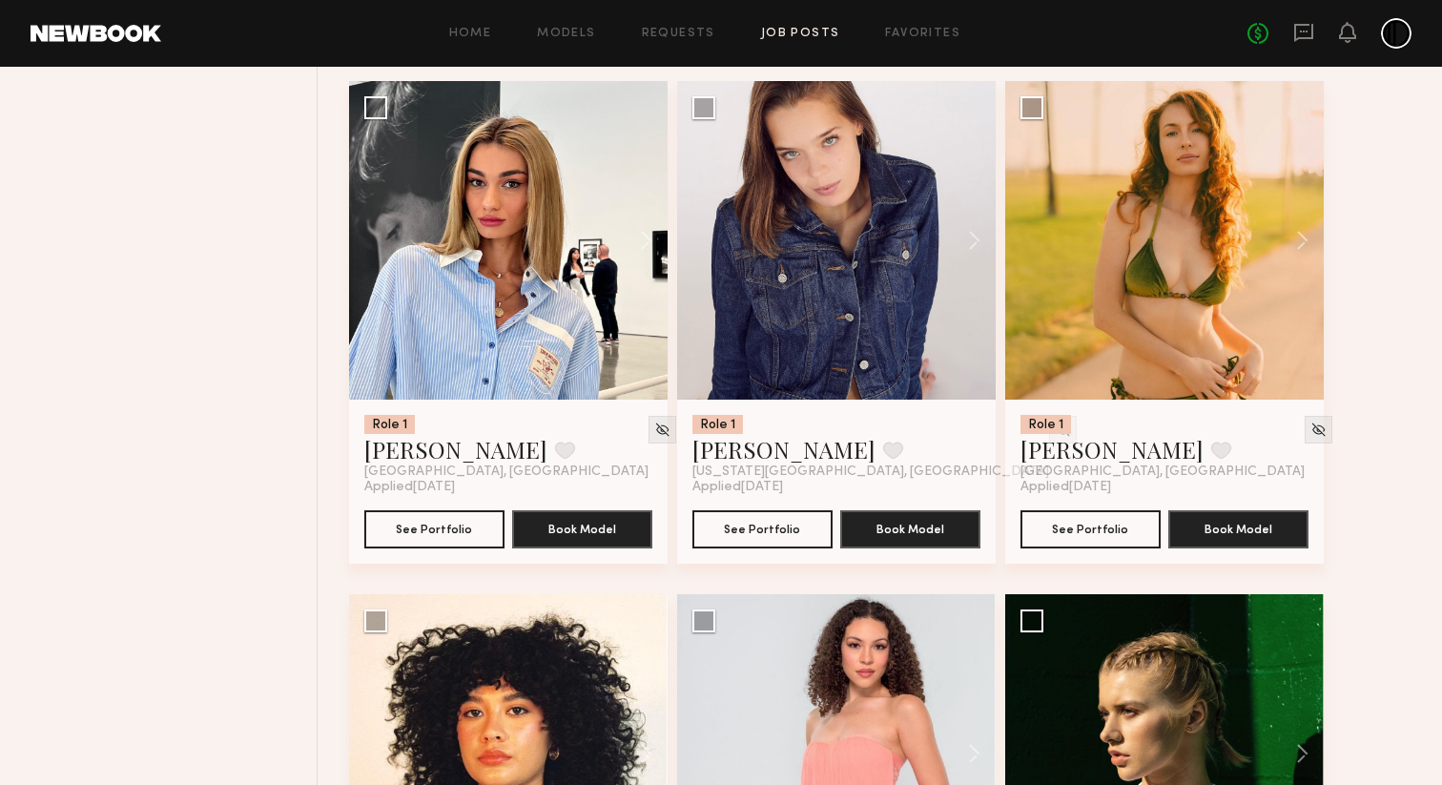
scroll to position [3827, 0]
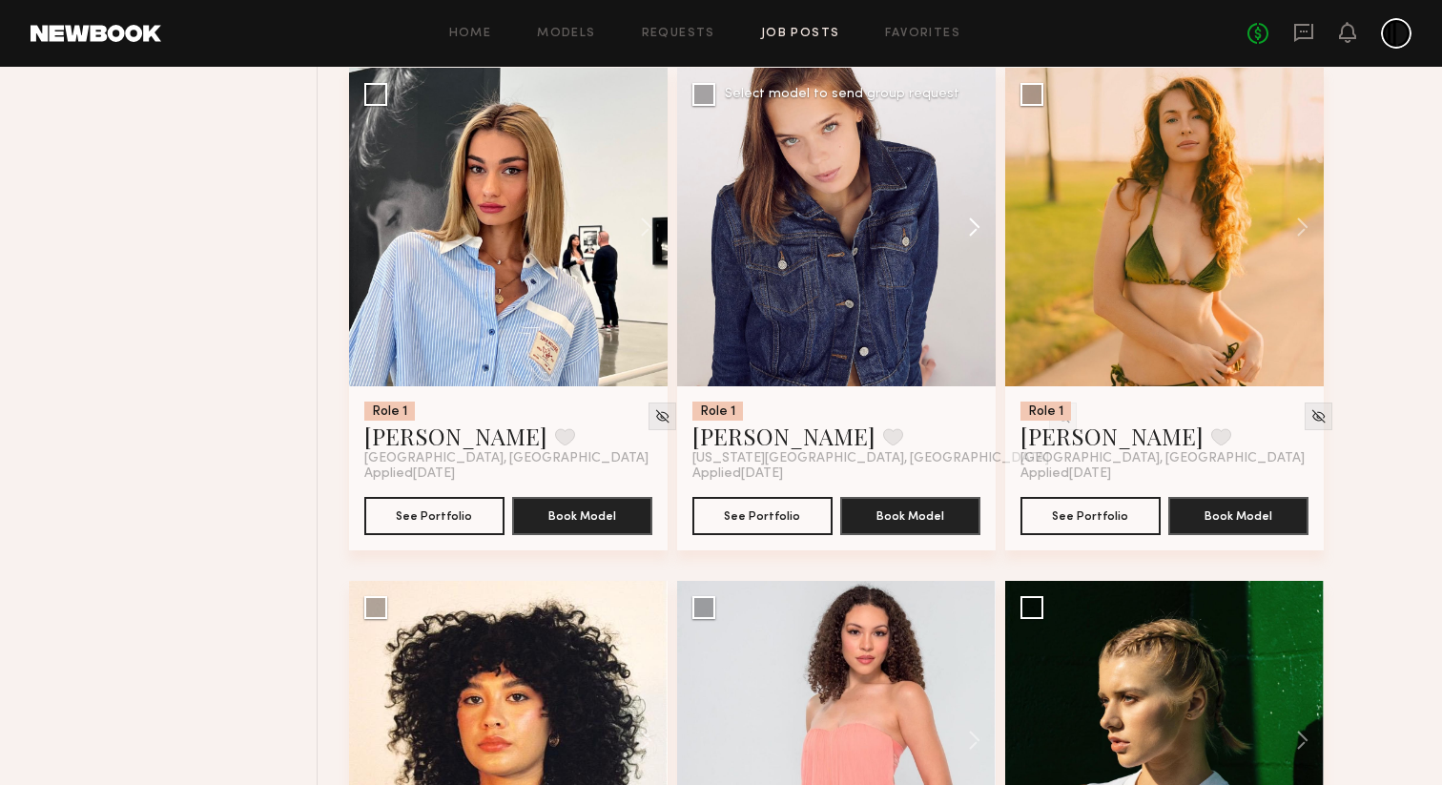
click at [972, 236] on button at bounding box center [965, 227] width 61 height 318
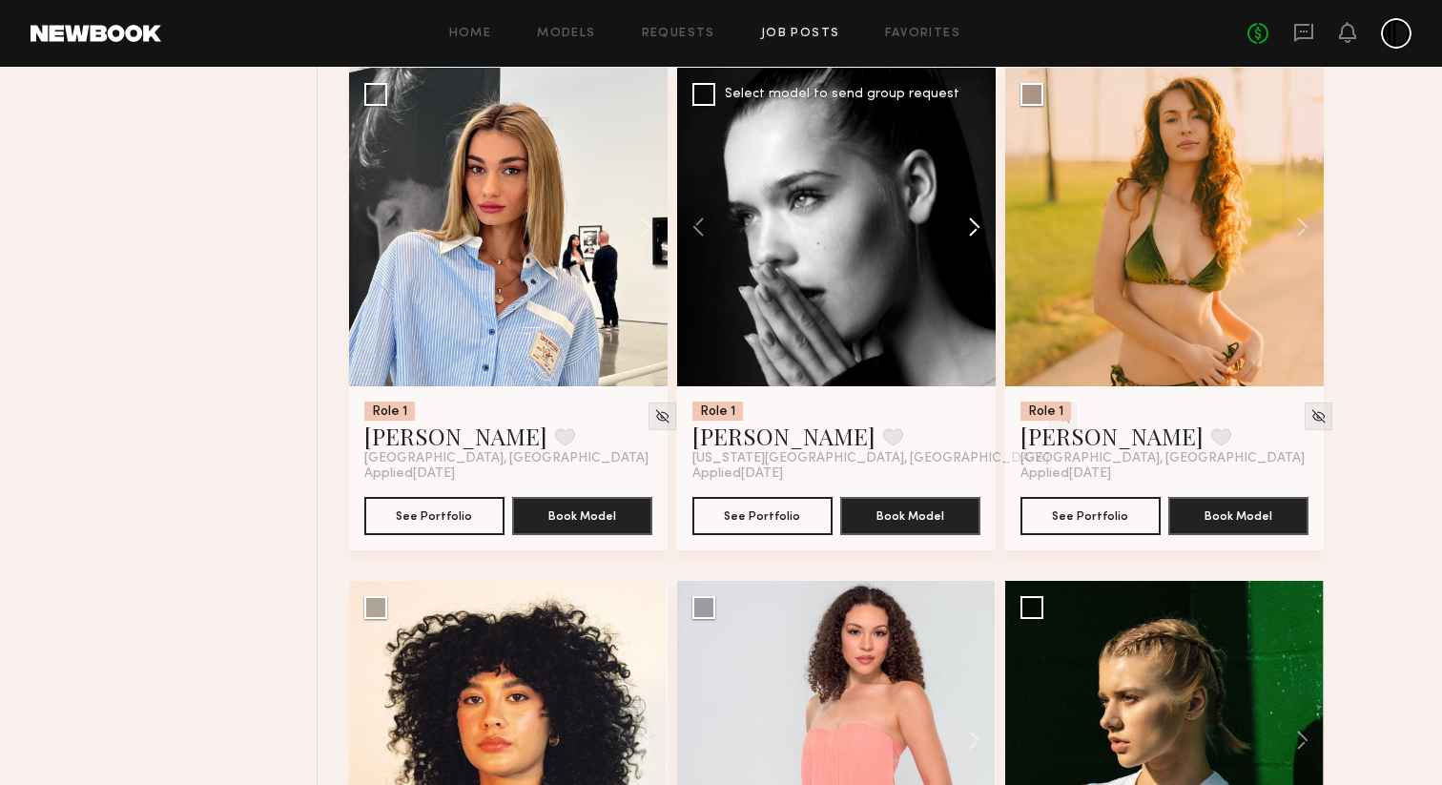
click at [972, 236] on button at bounding box center [965, 227] width 61 height 318
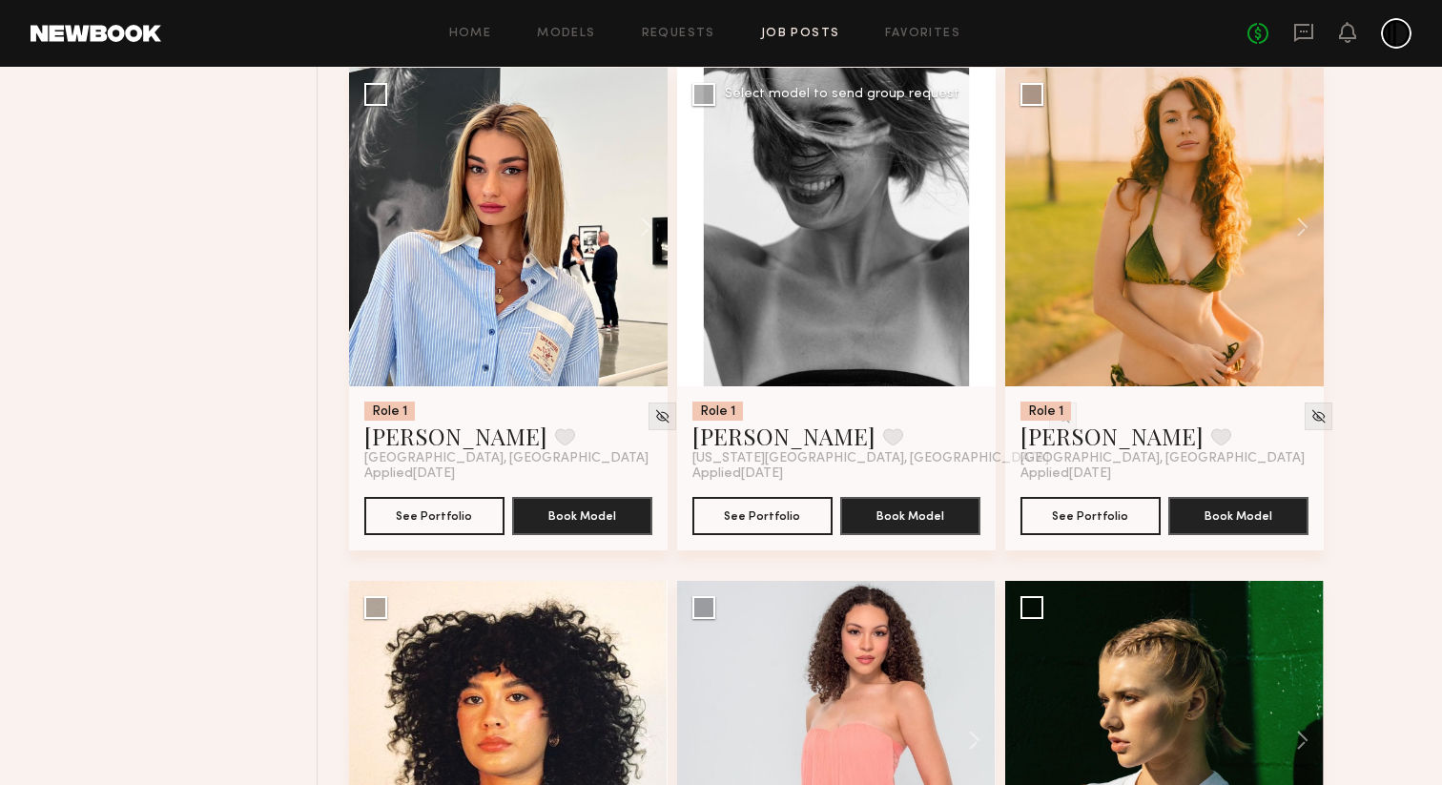
click at [972, 236] on button at bounding box center [965, 227] width 61 height 318
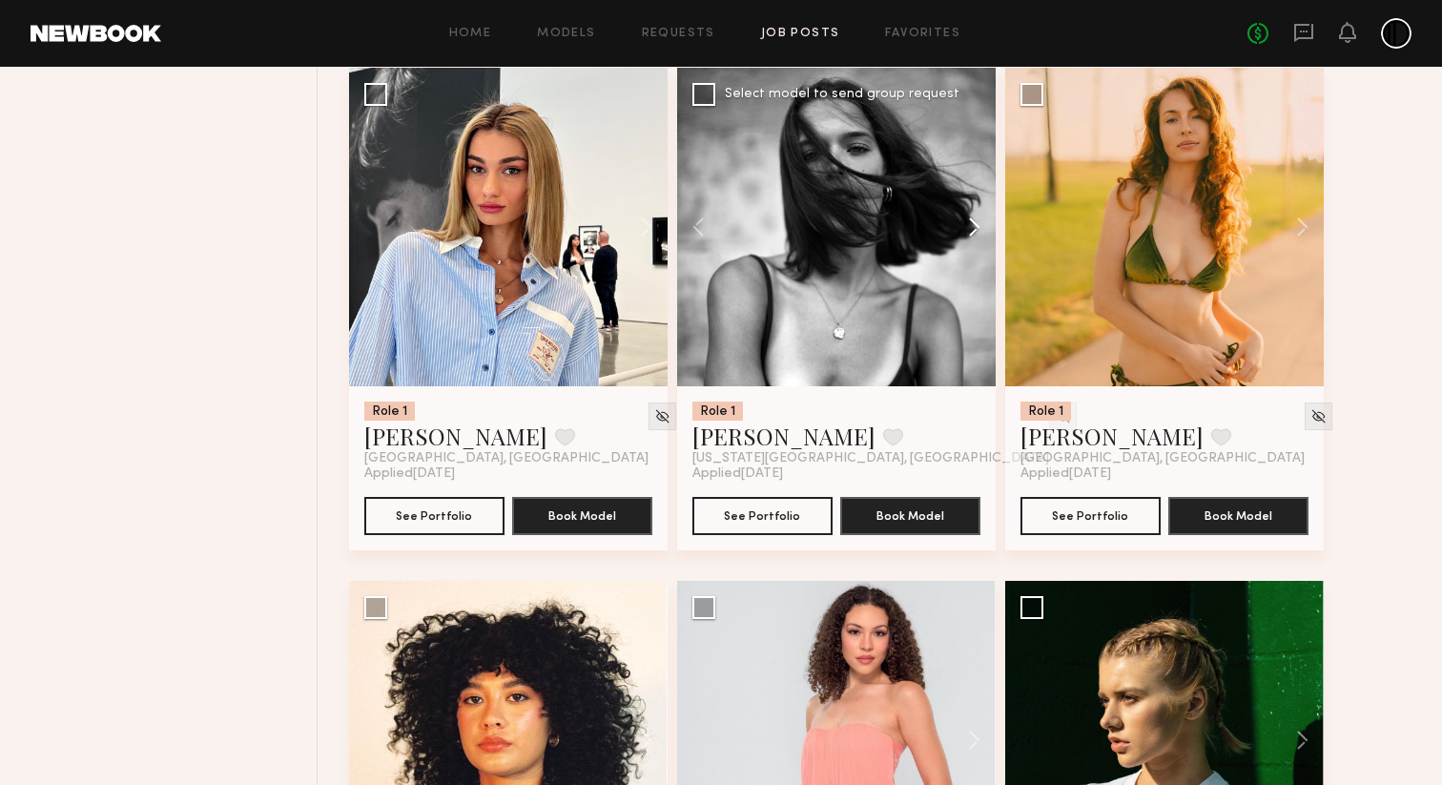
click at [972, 236] on button at bounding box center [965, 227] width 61 height 318
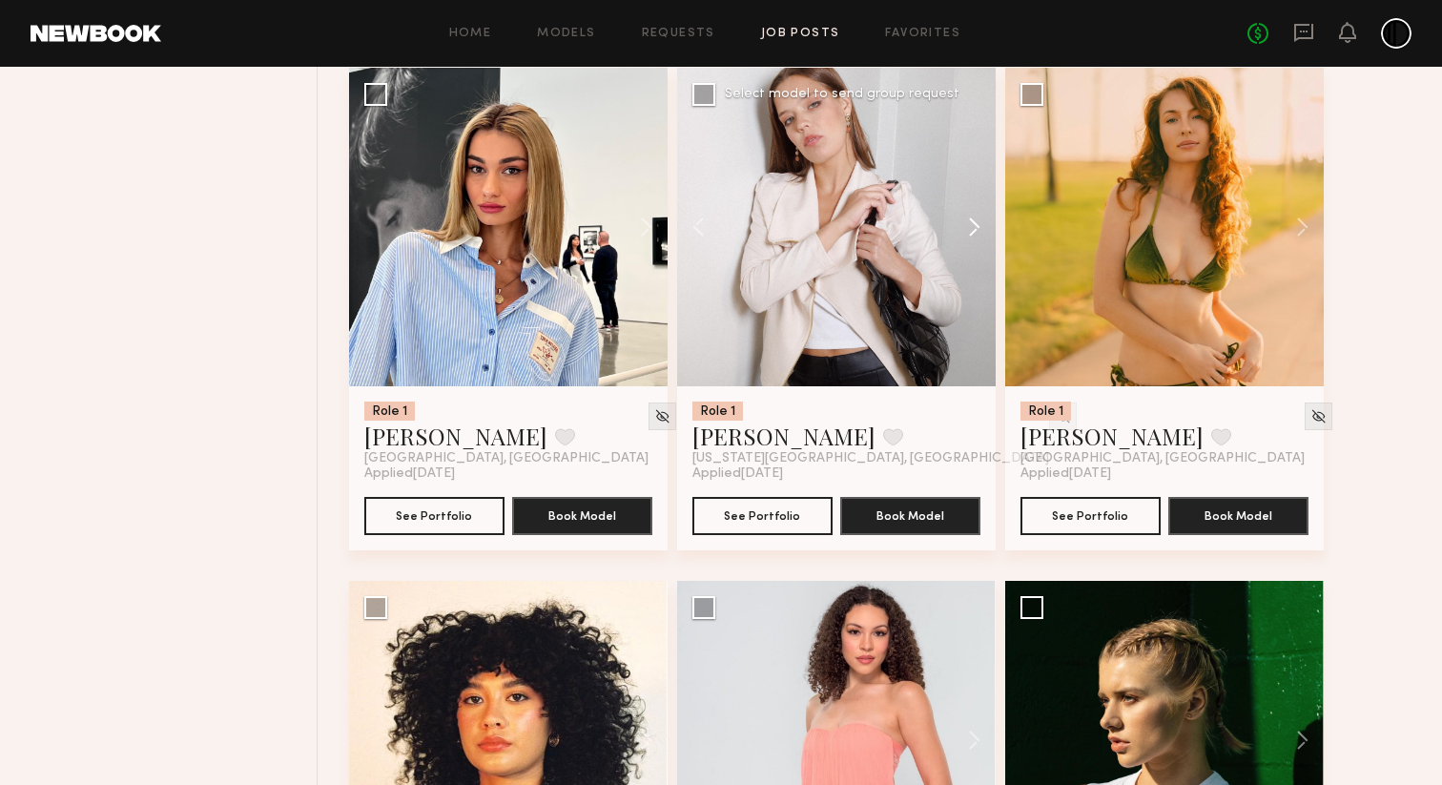
click at [972, 236] on button at bounding box center [965, 227] width 61 height 318
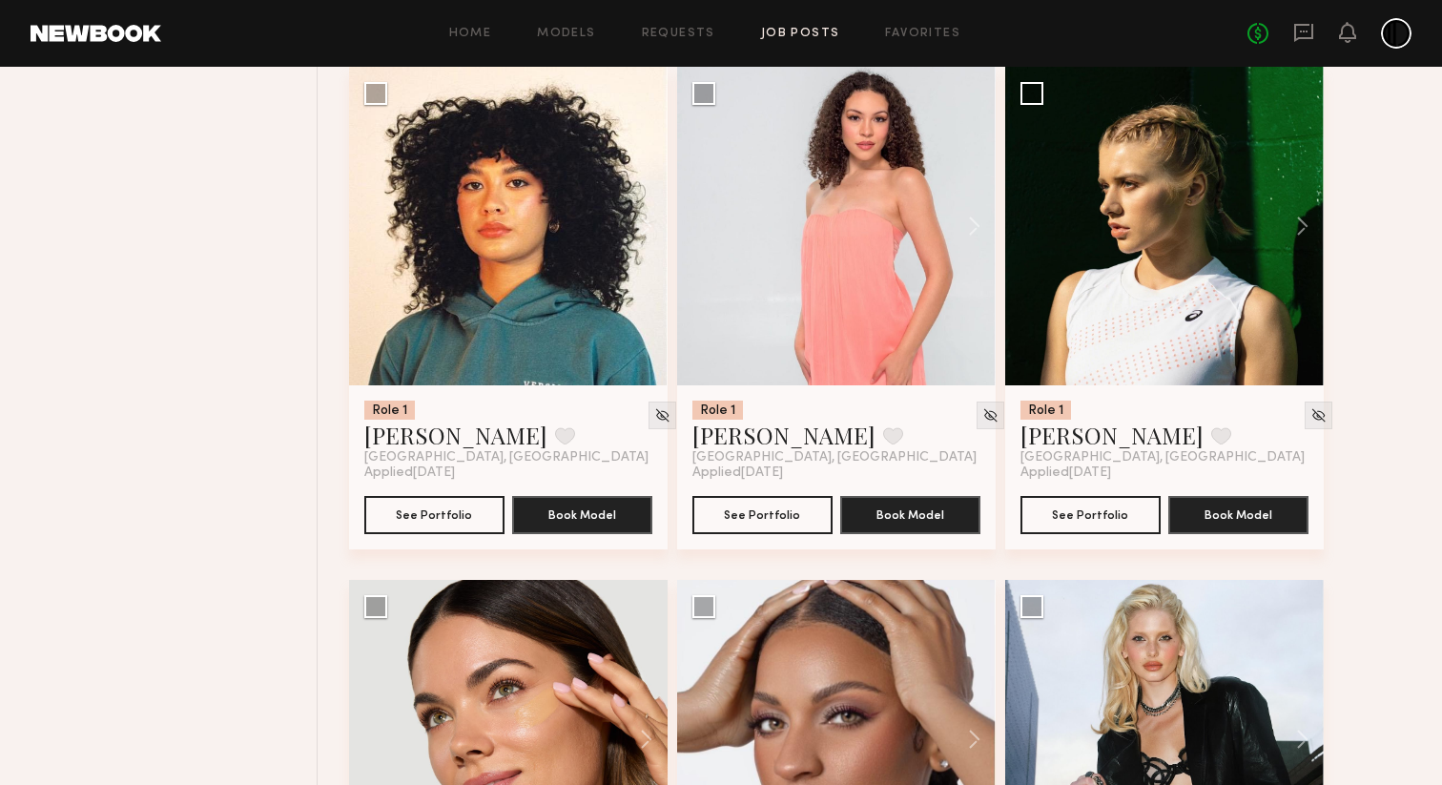
scroll to position [4324, 0]
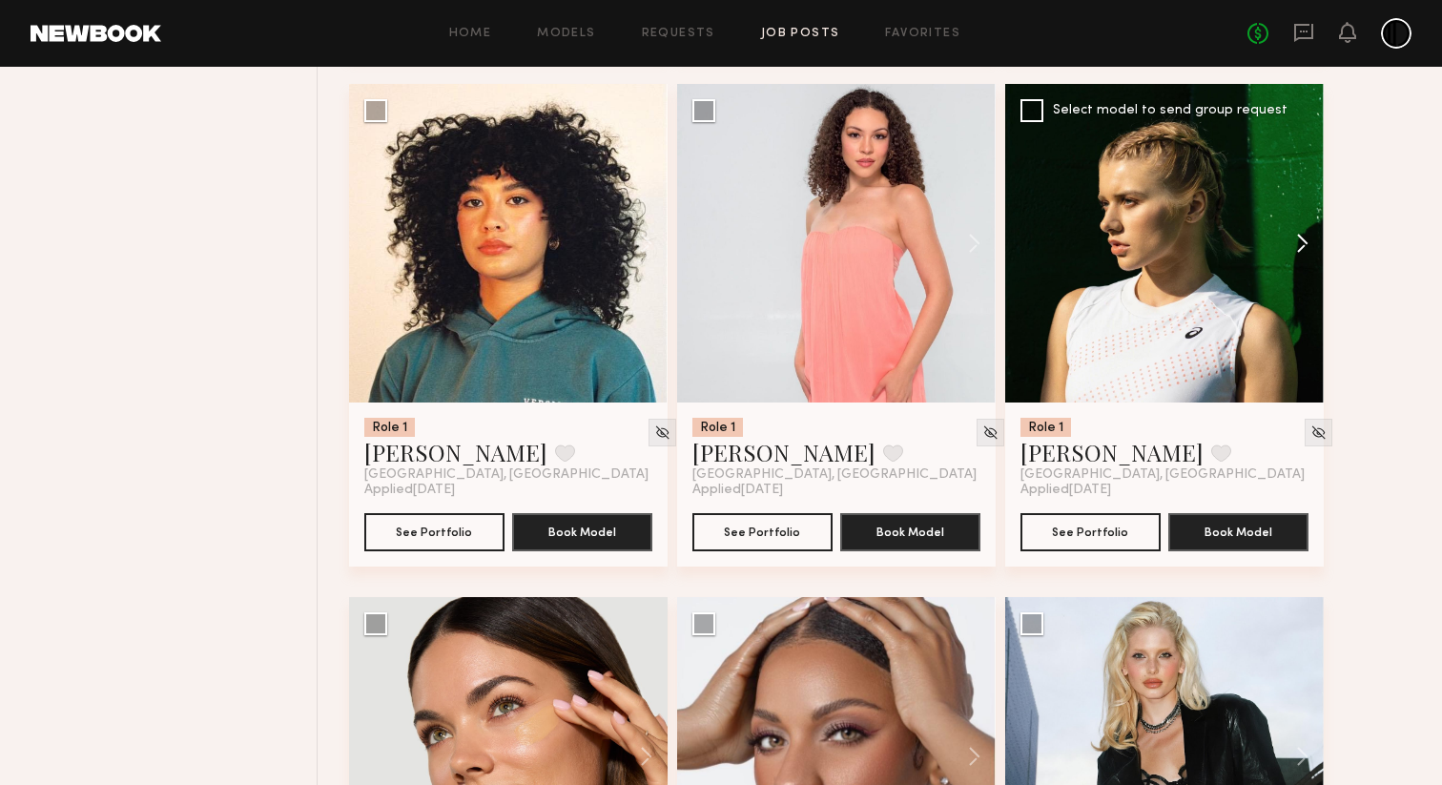
click at [1298, 250] on button at bounding box center [1293, 243] width 61 height 318
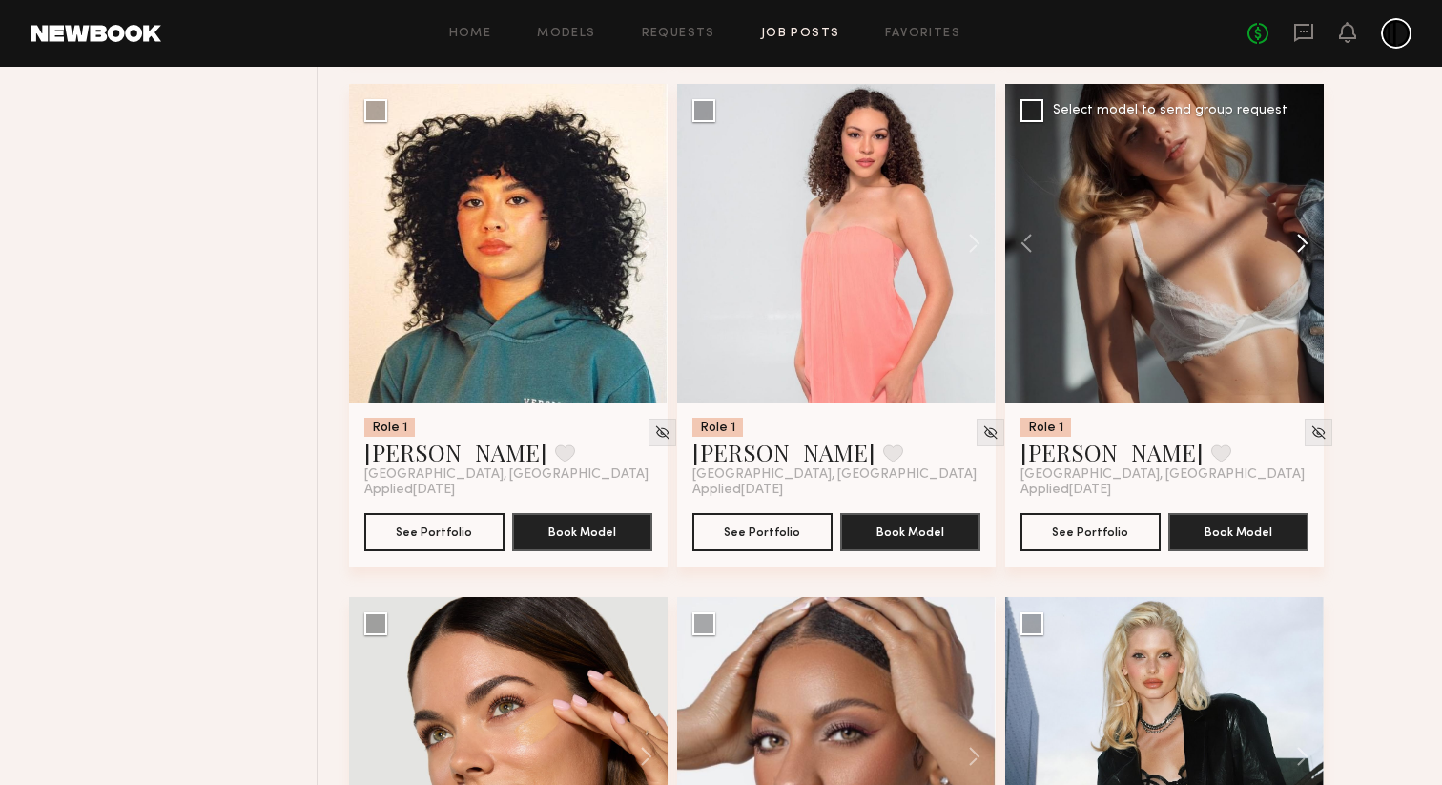
click at [1298, 250] on button at bounding box center [1293, 243] width 61 height 318
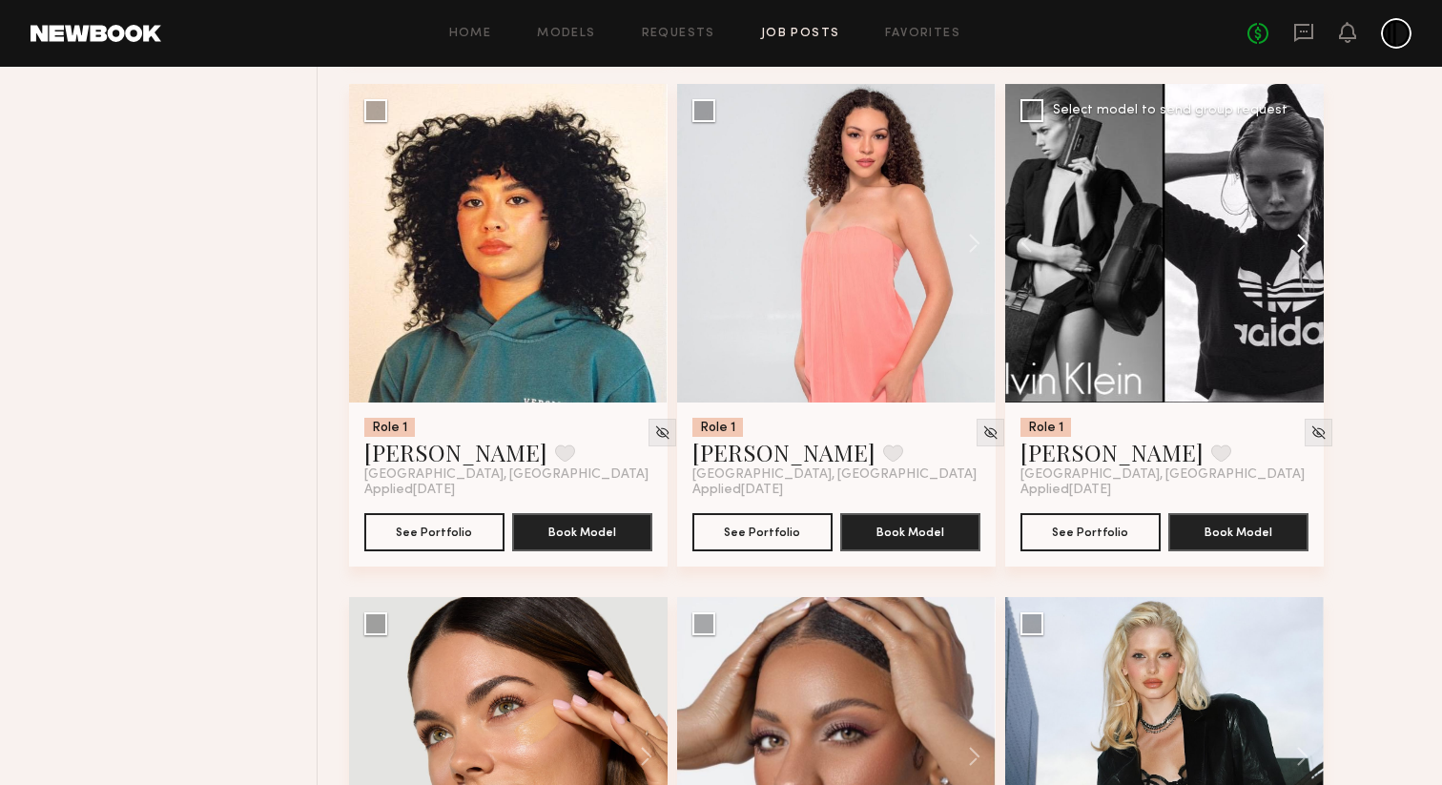
click at [1298, 250] on button at bounding box center [1293, 243] width 61 height 318
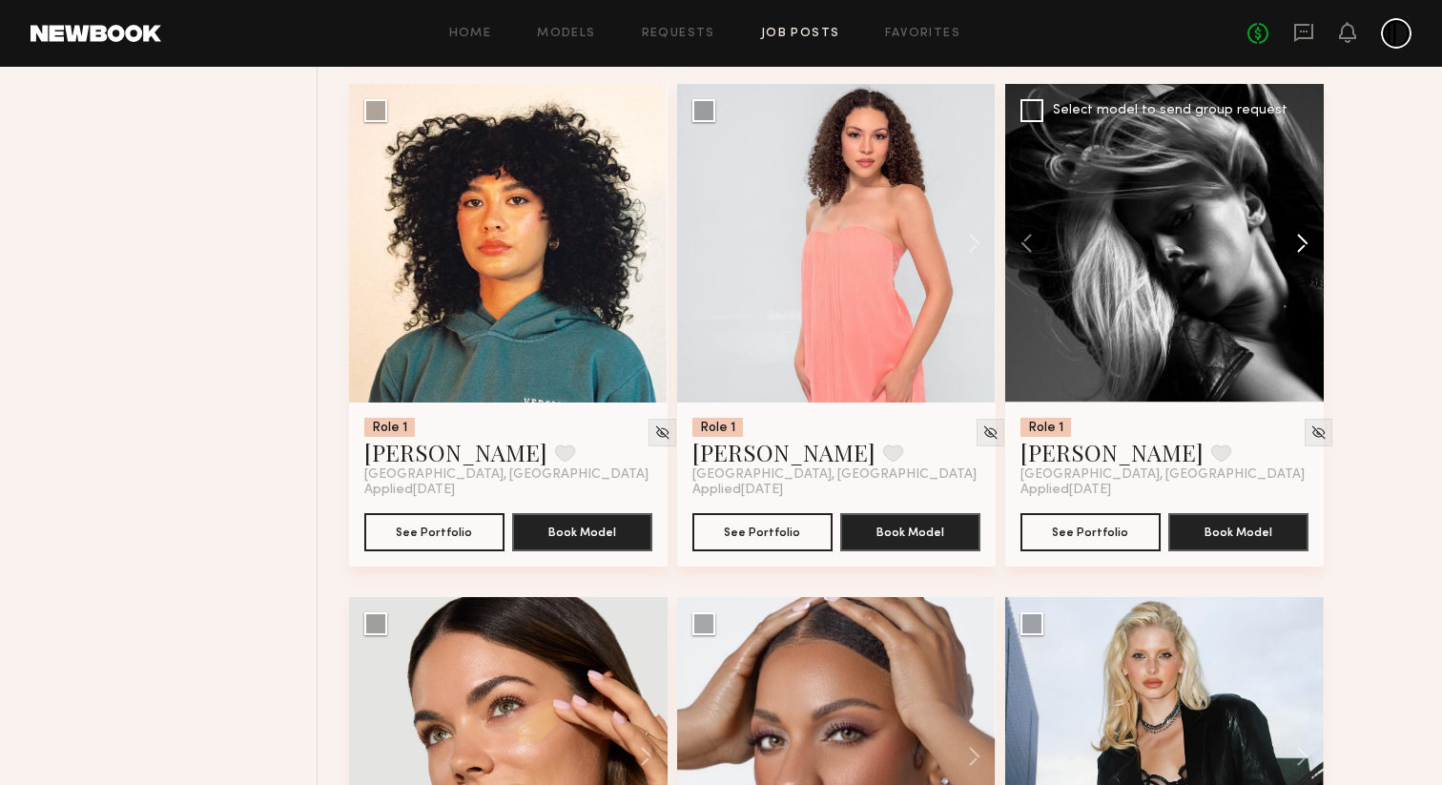
click at [1298, 250] on button at bounding box center [1293, 243] width 61 height 318
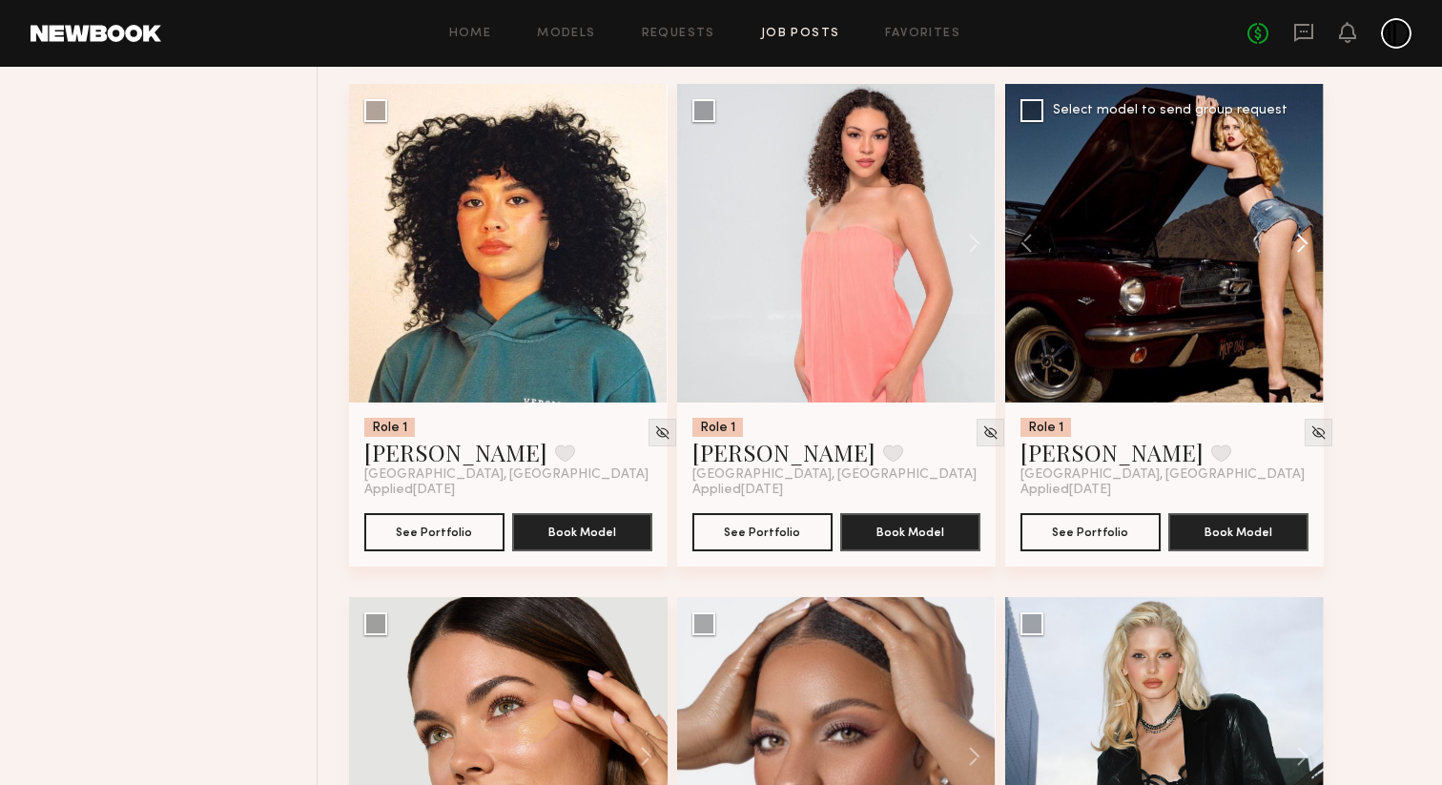
click at [1298, 250] on button at bounding box center [1293, 243] width 61 height 318
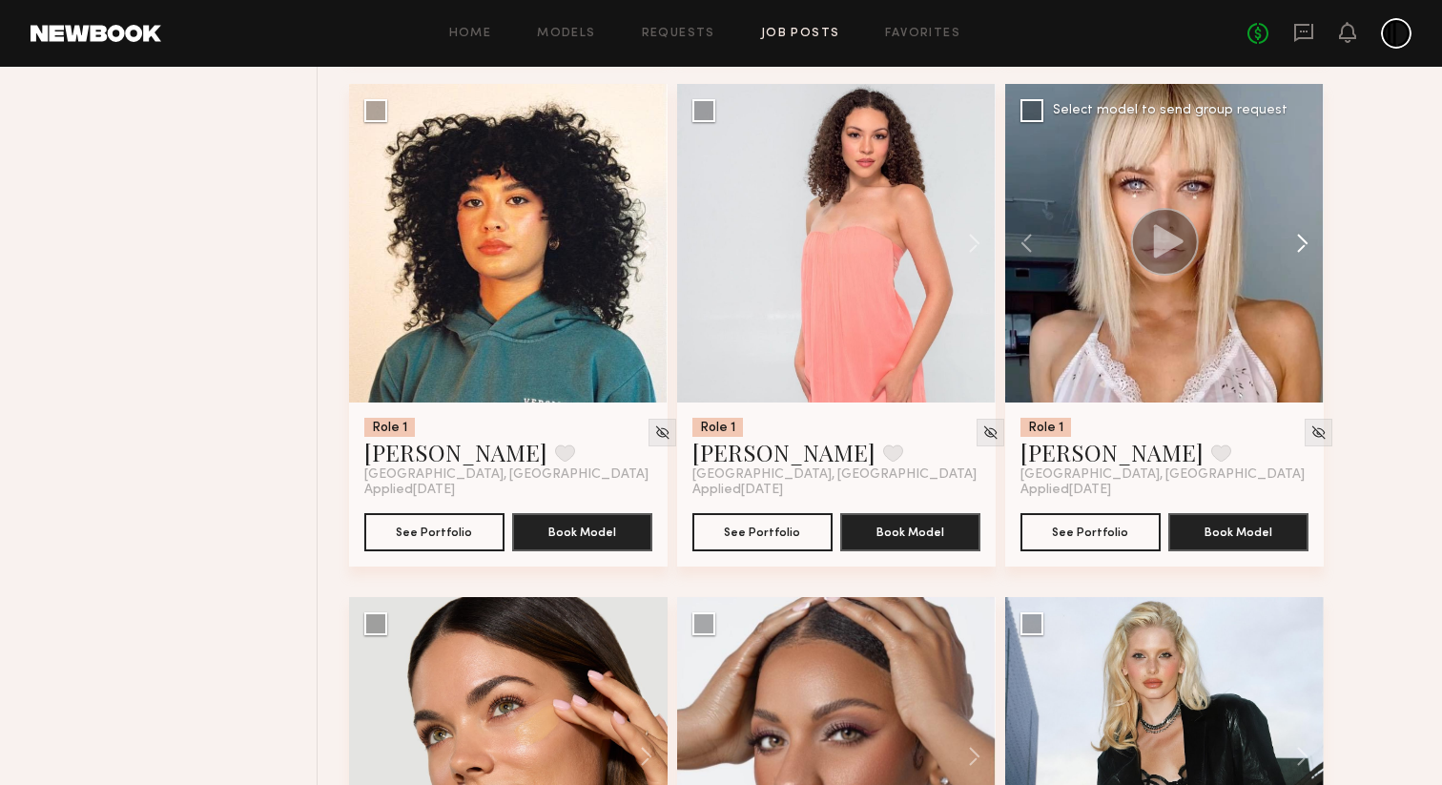
click at [1298, 250] on button at bounding box center [1293, 243] width 61 height 318
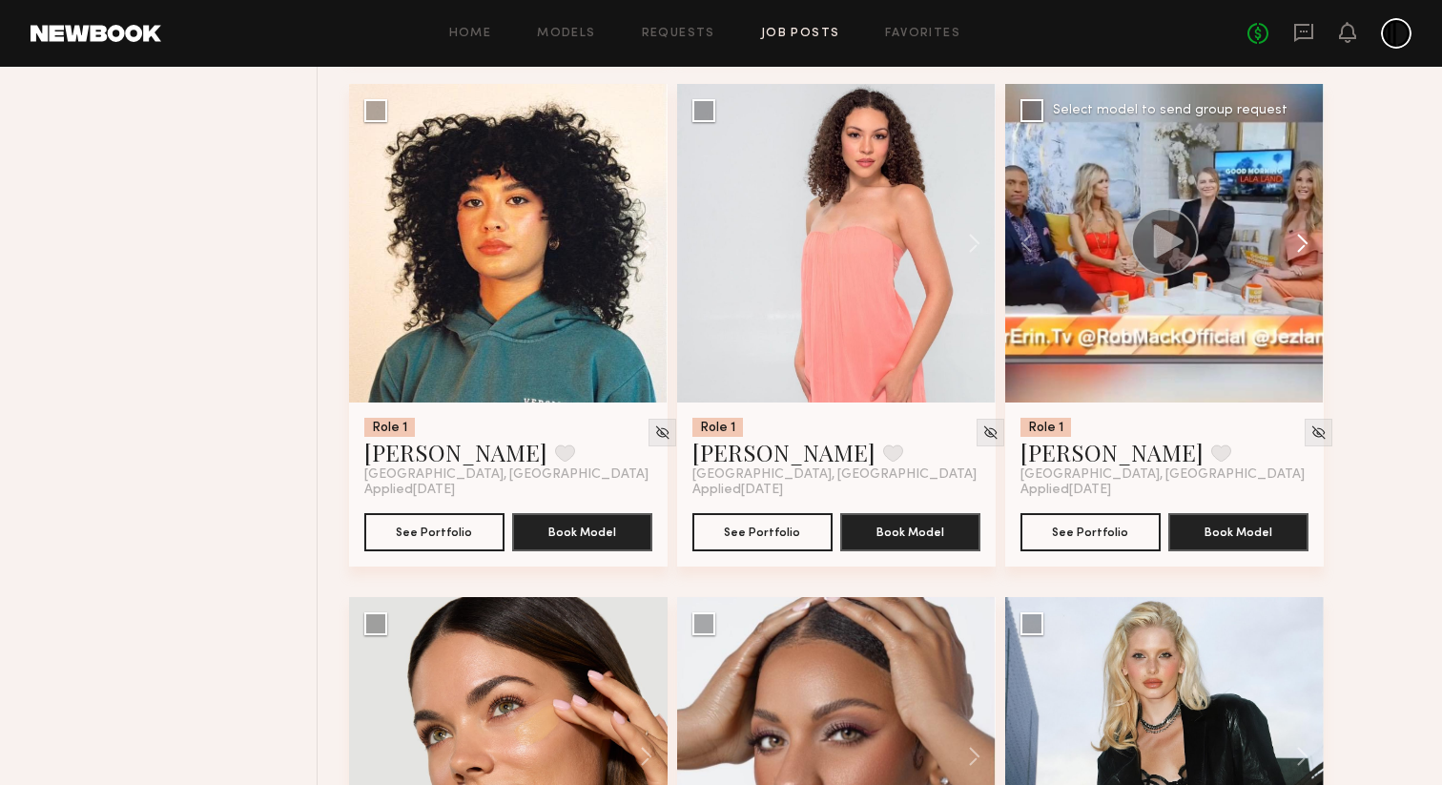
click at [1298, 250] on button at bounding box center [1293, 243] width 61 height 318
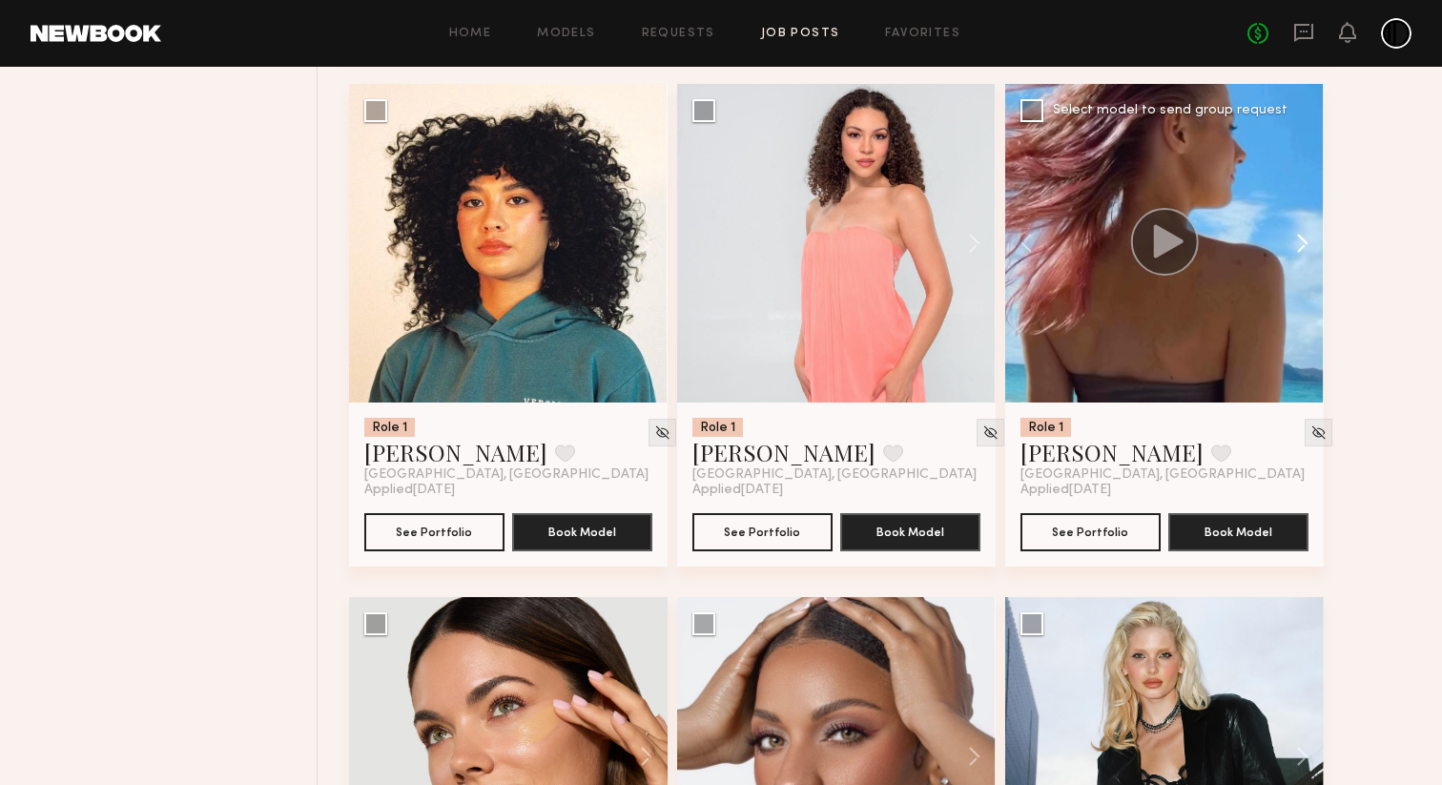
click at [1298, 250] on button at bounding box center [1293, 243] width 61 height 318
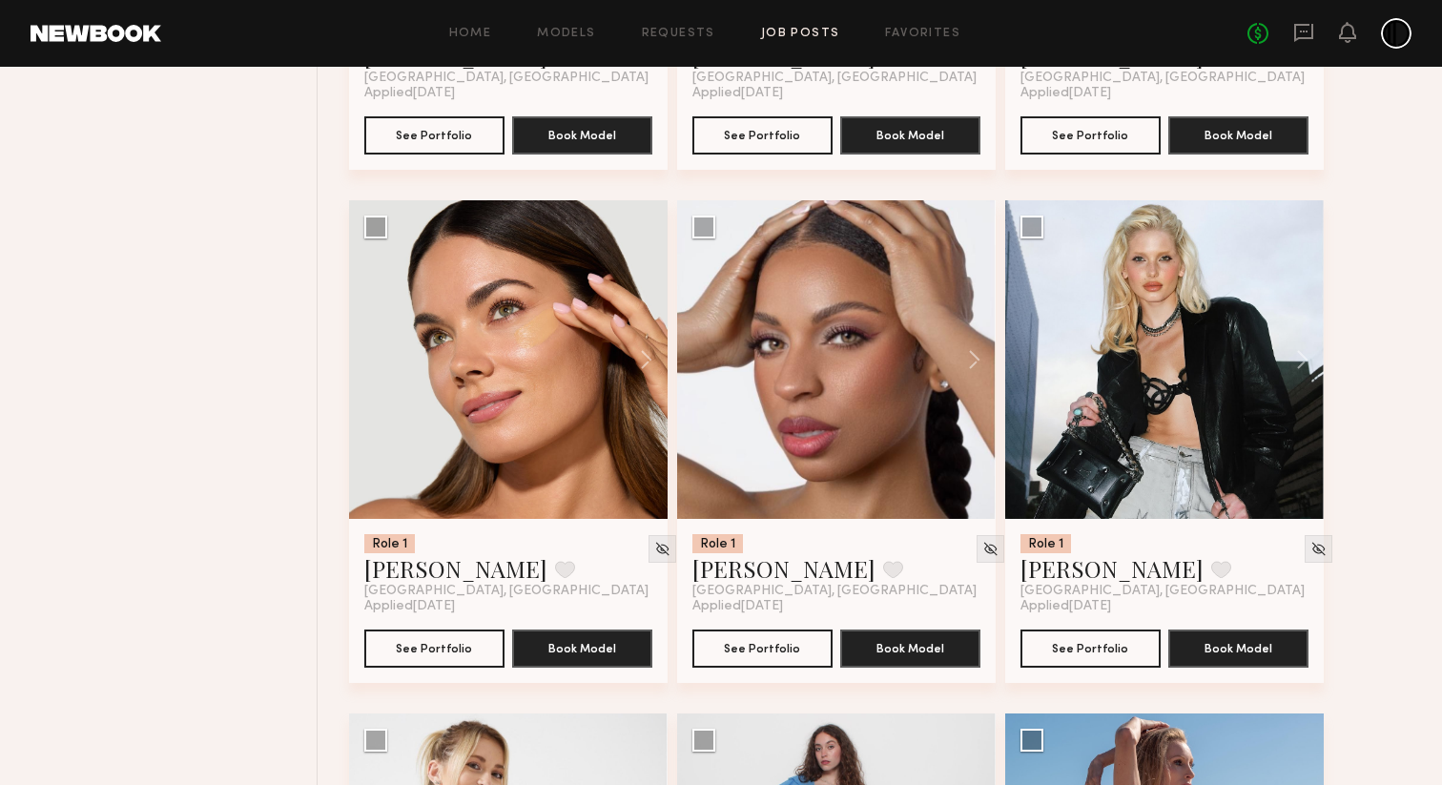
scroll to position [4728, 0]
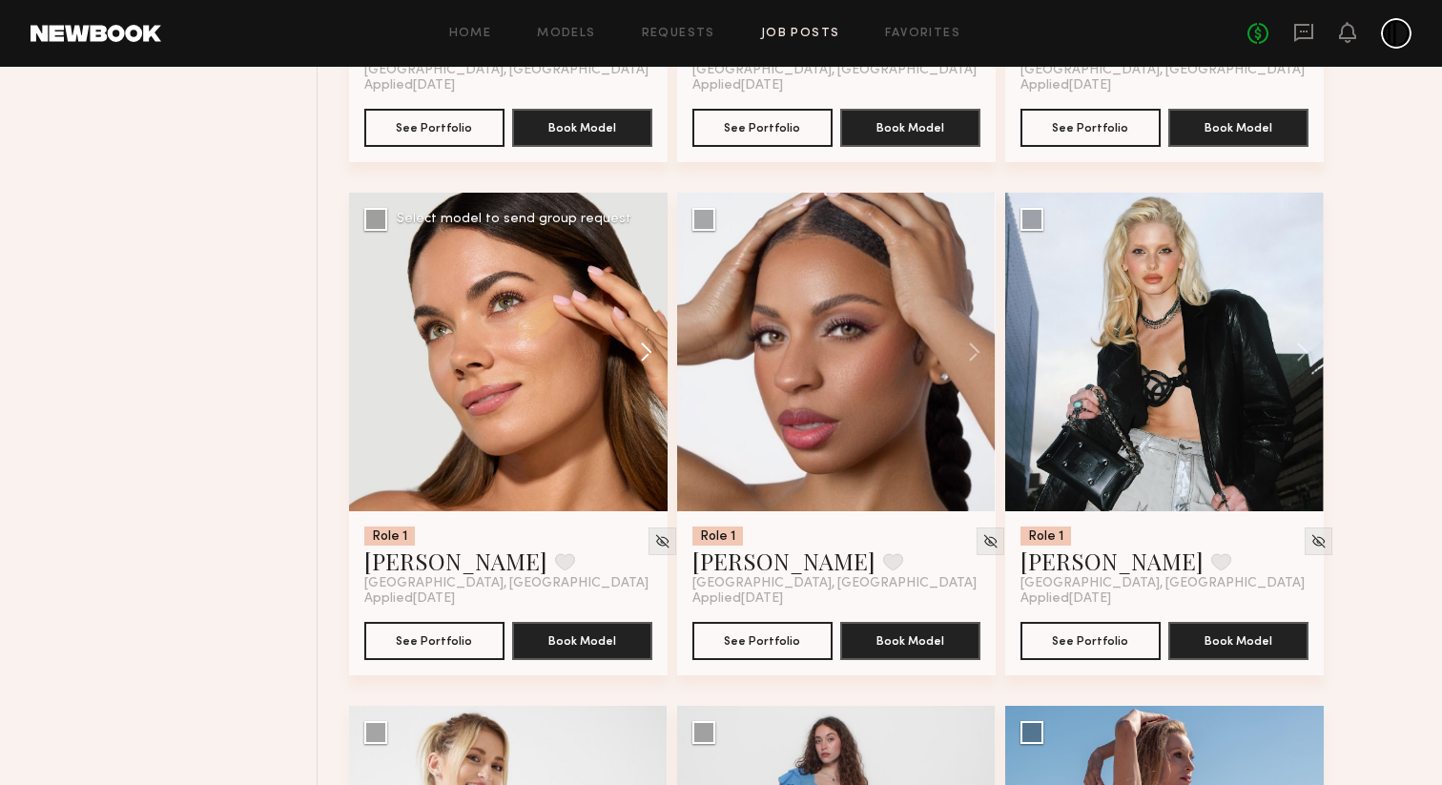
click at [647, 373] on button at bounding box center [636, 352] width 61 height 318
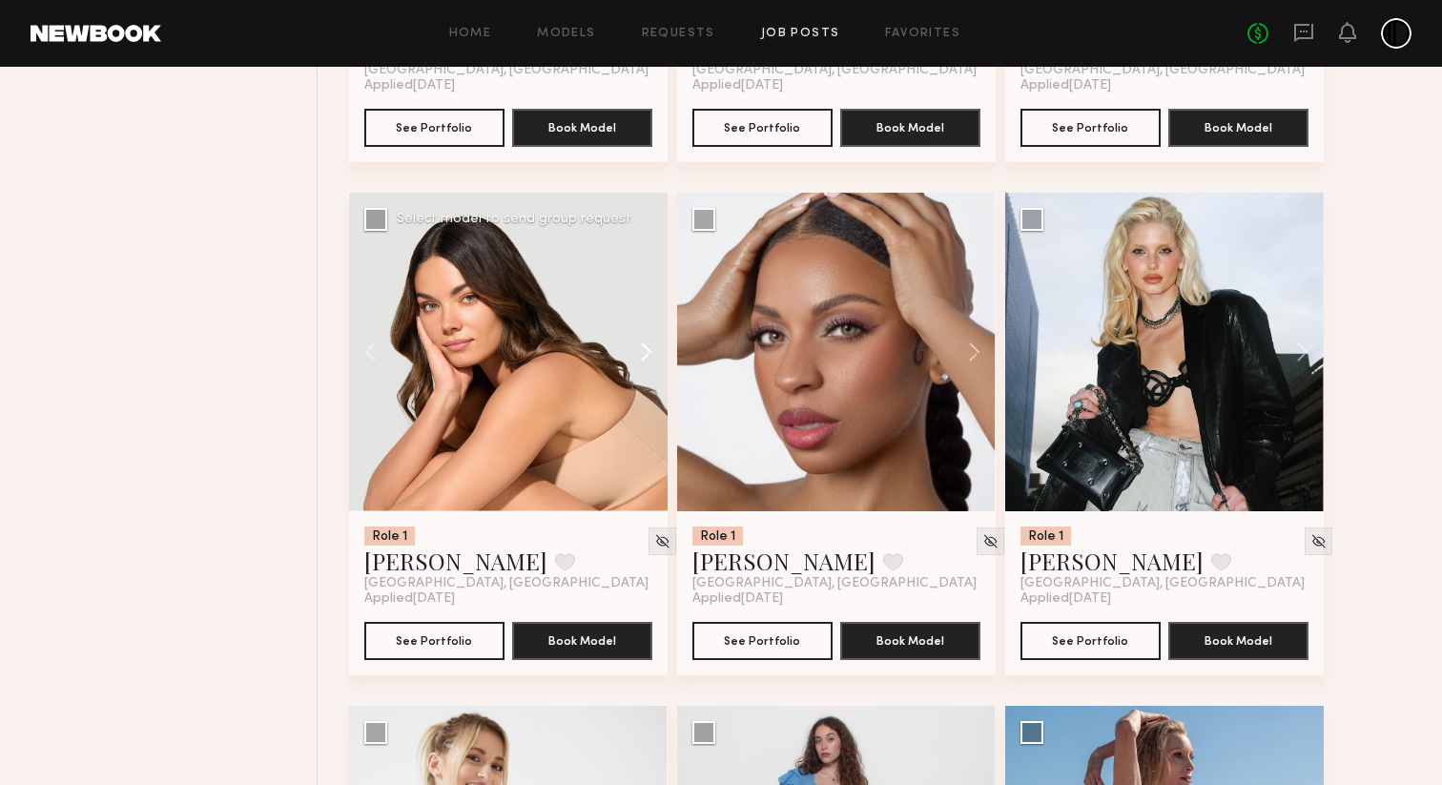
click at [647, 373] on button at bounding box center [636, 352] width 61 height 318
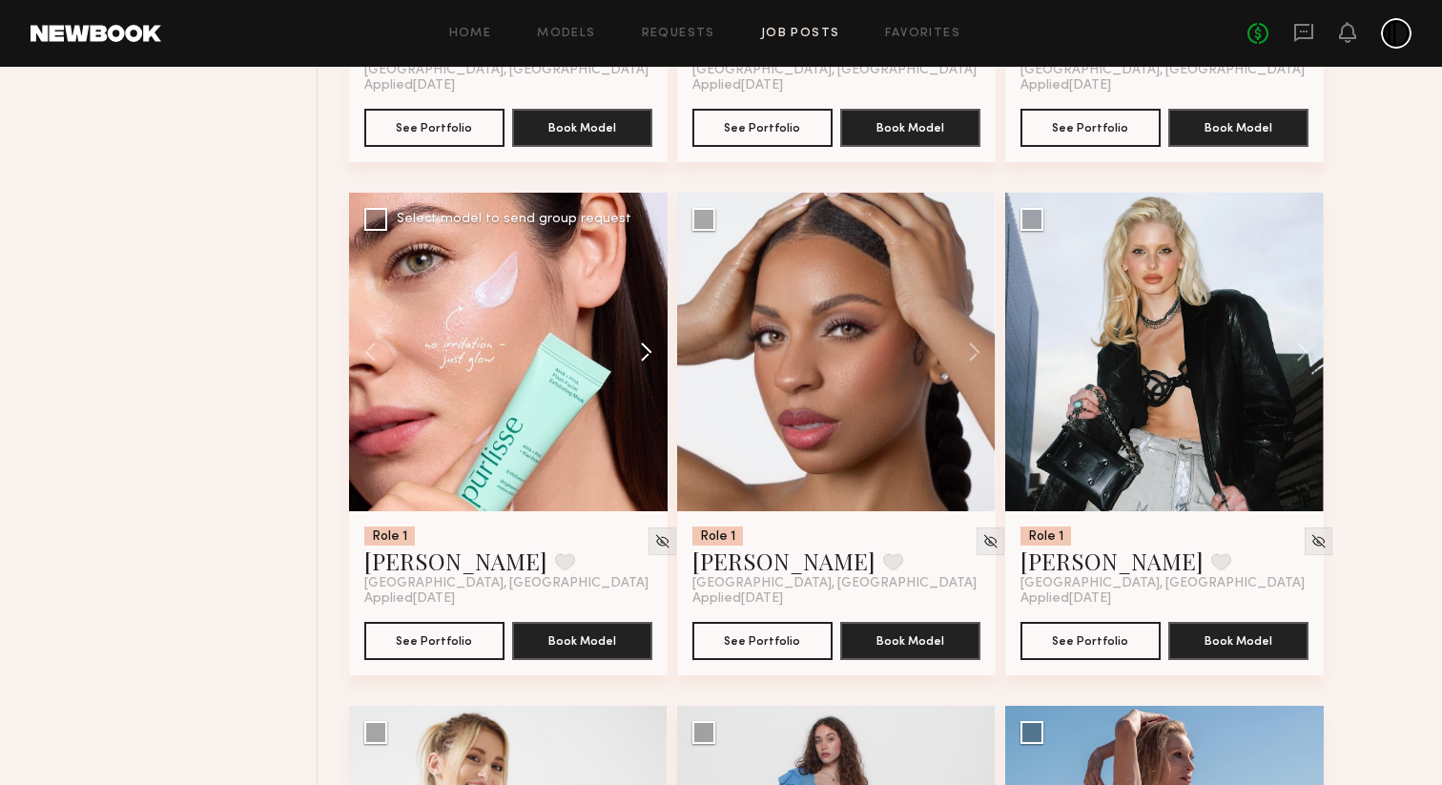
click at [647, 373] on button at bounding box center [636, 352] width 61 height 318
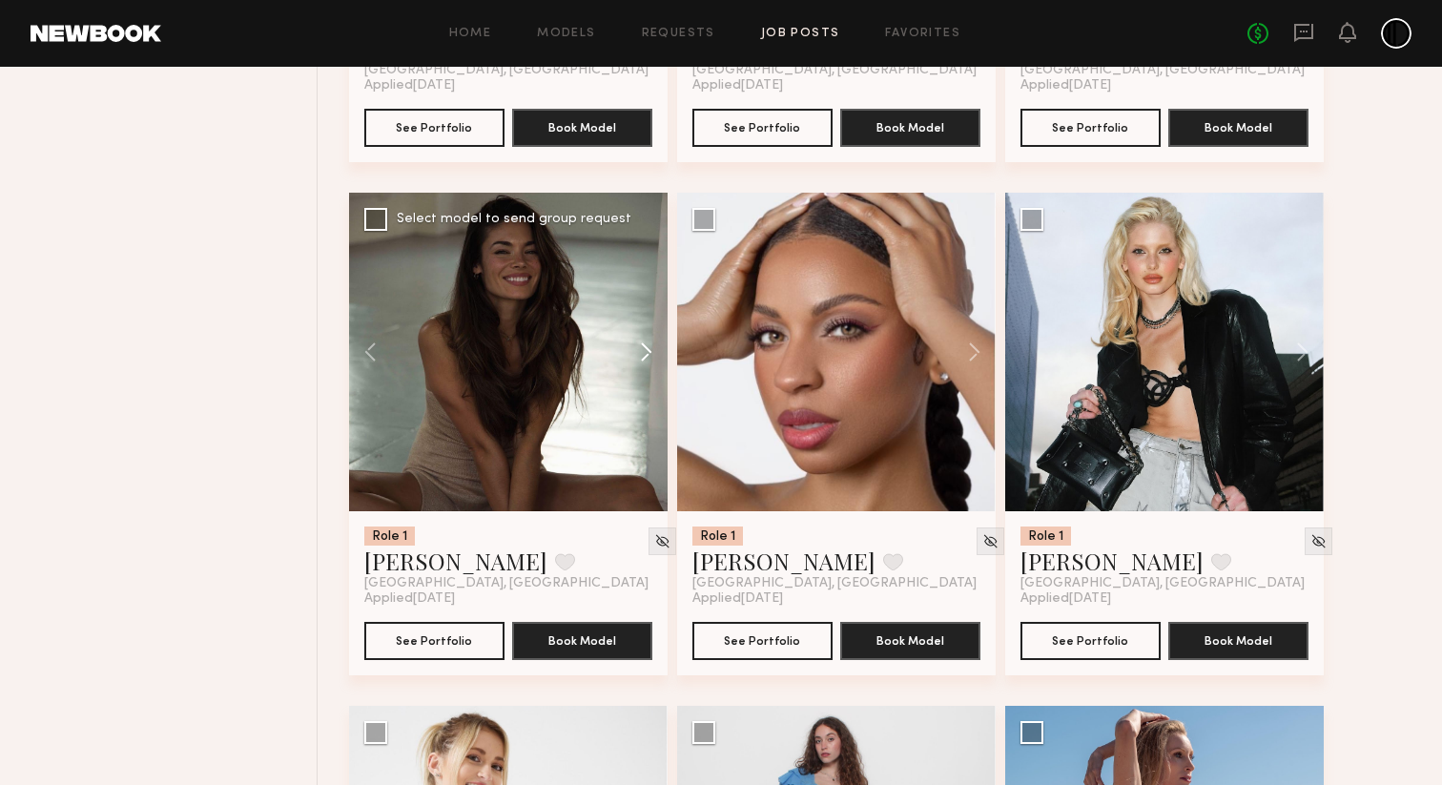
click at [647, 373] on button at bounding box center [636, 352] width 61 height 318
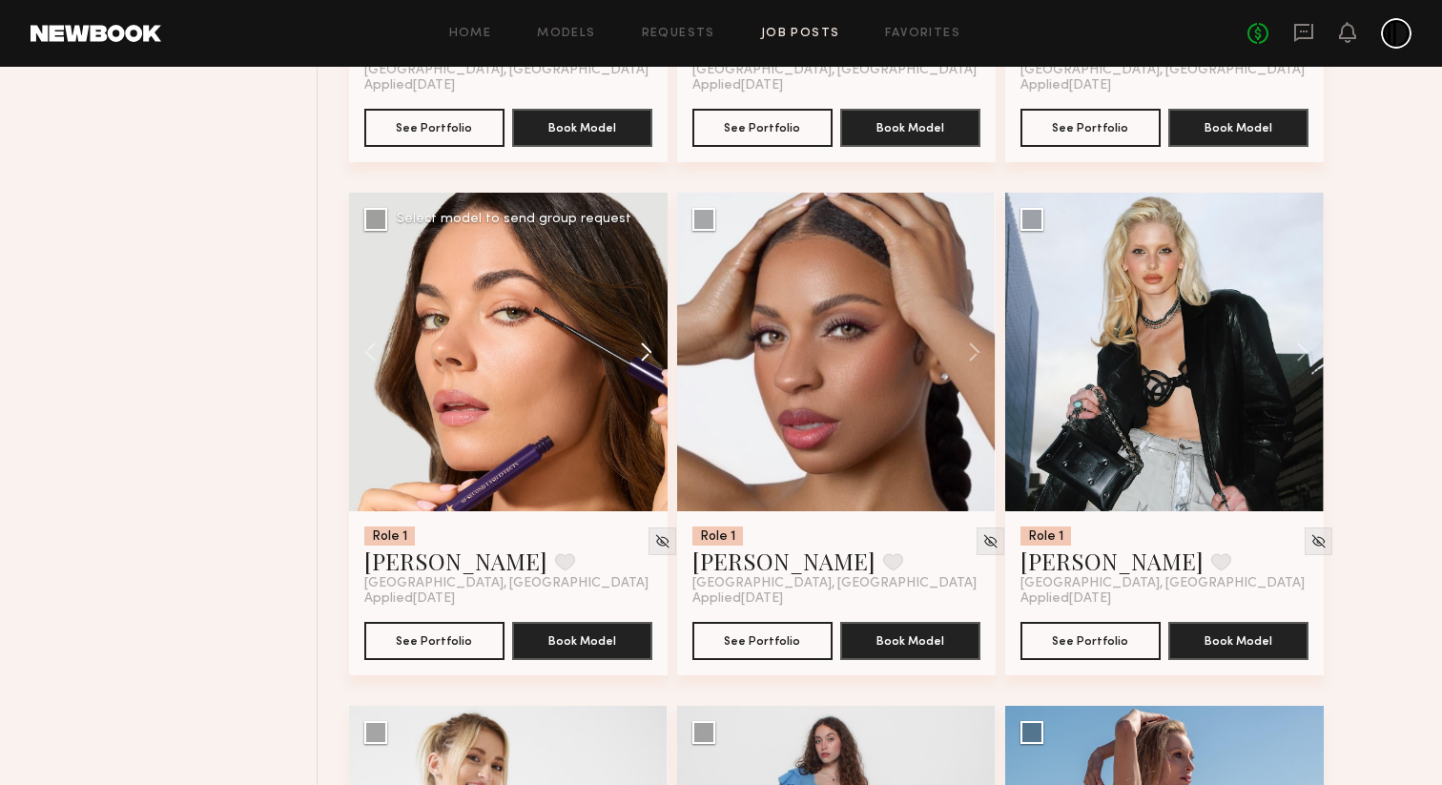
click at [647, 373] on button at bounding box center [636, 352] width 61 height 318
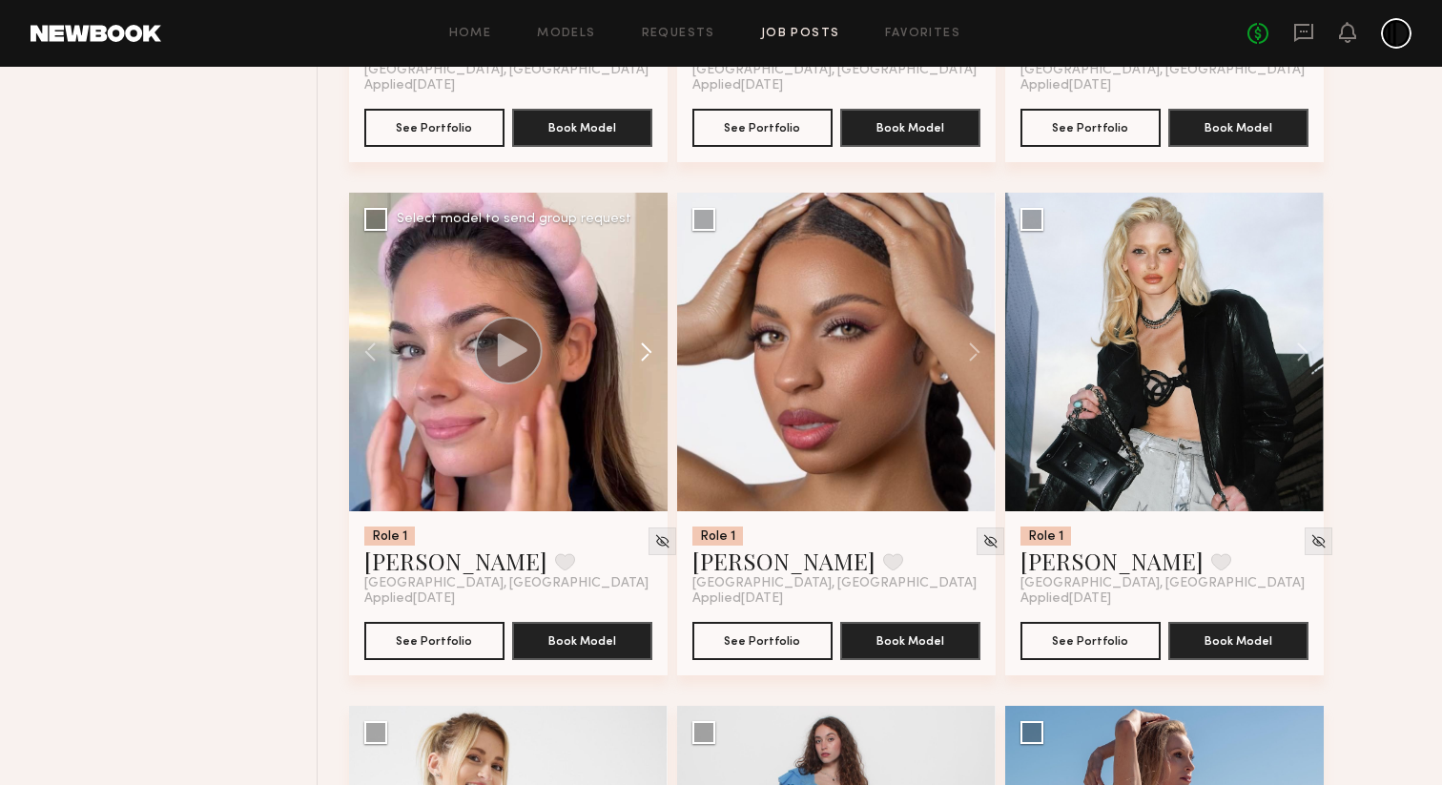
click at [647, 373] on button at bounding box center [636, 352] width 61 height 318
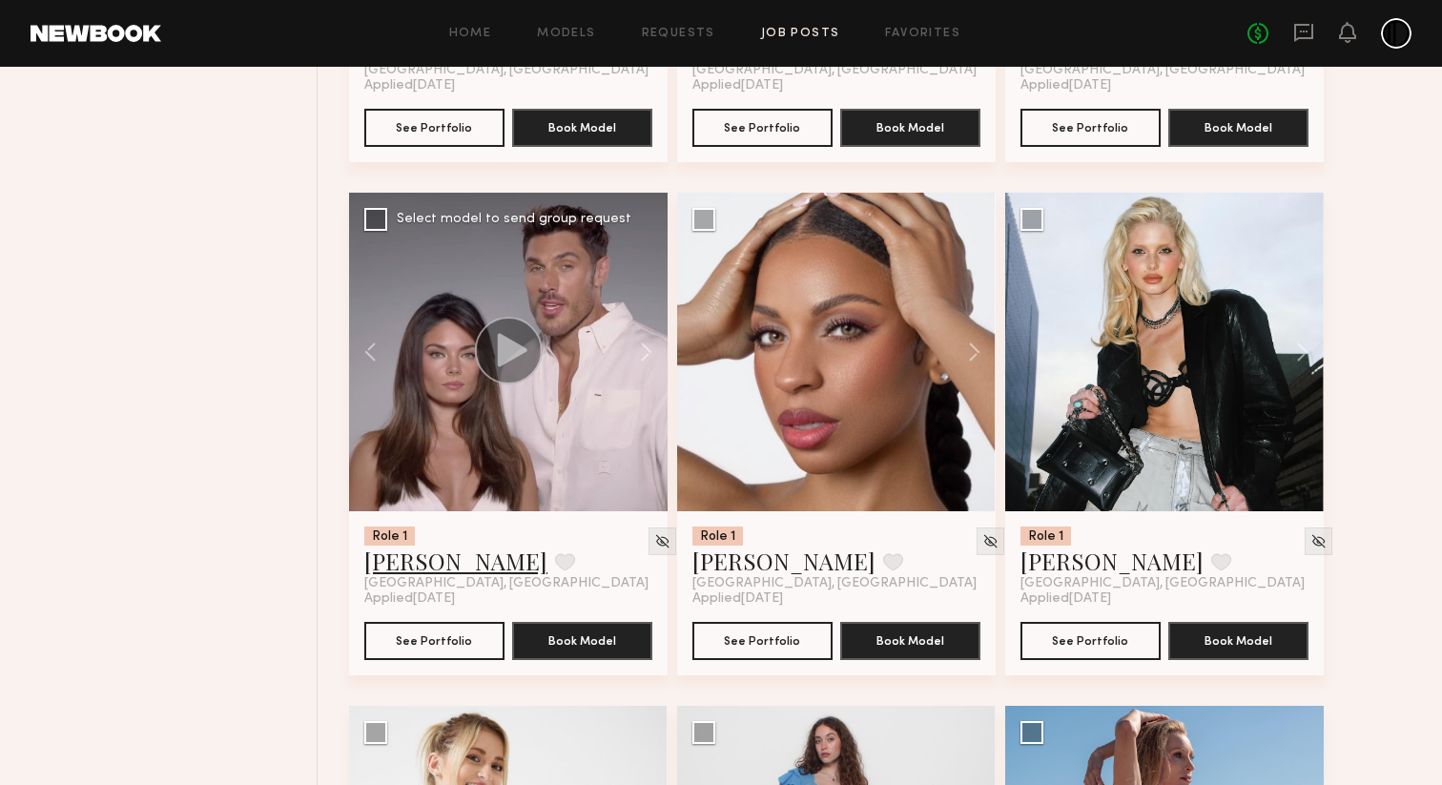
click at [420, 576] on link "Caina F." at bounding box center [455, 560] width 183 height 31
click at [555, 570] on button at bounding box center [565, 561] width 20 height 17
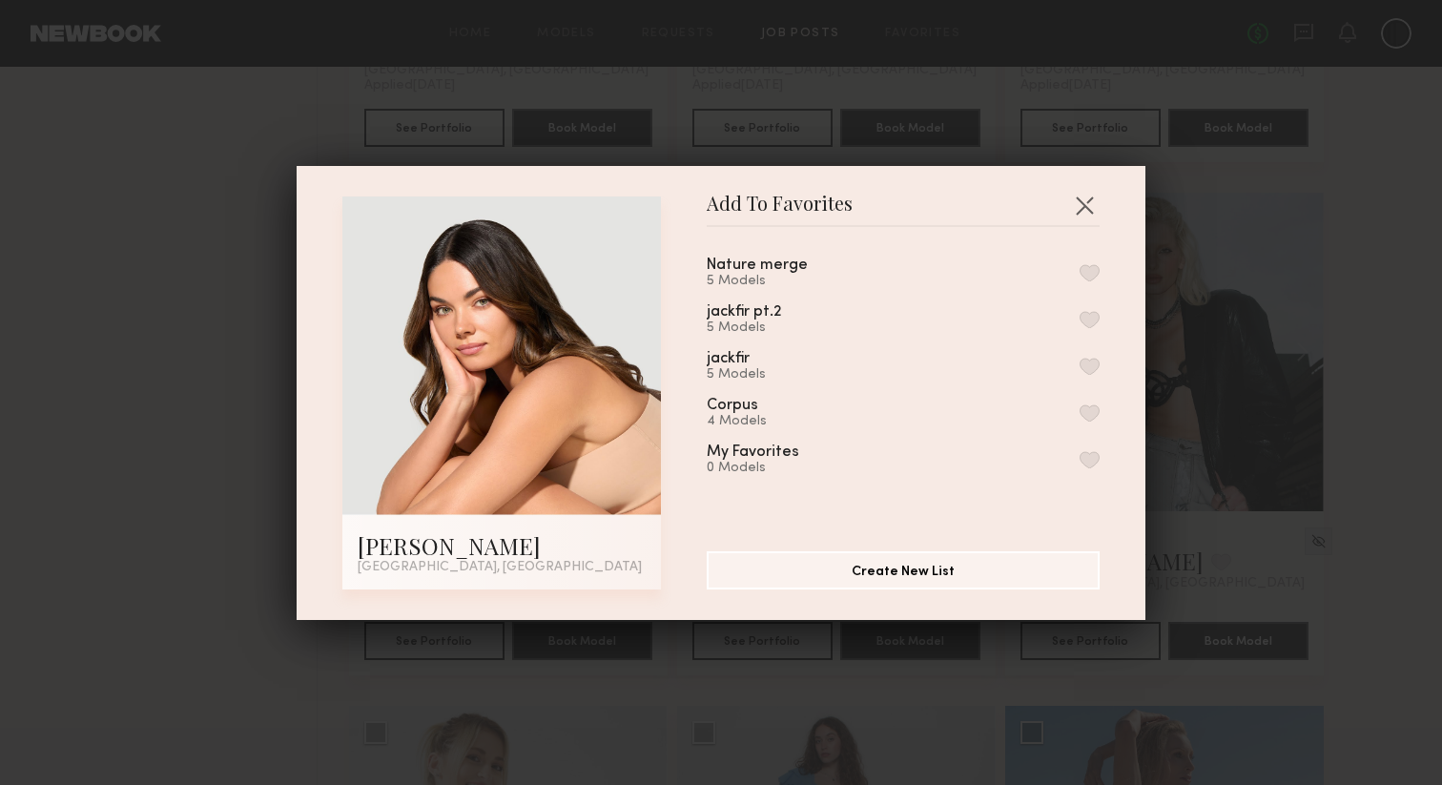
click at [1085, 269] on button "button" at bounding box center [1089, 272] width 20 height 17
click at [1085, 200] on button "button" at bounding box center [1084, 205] width 31 height 31
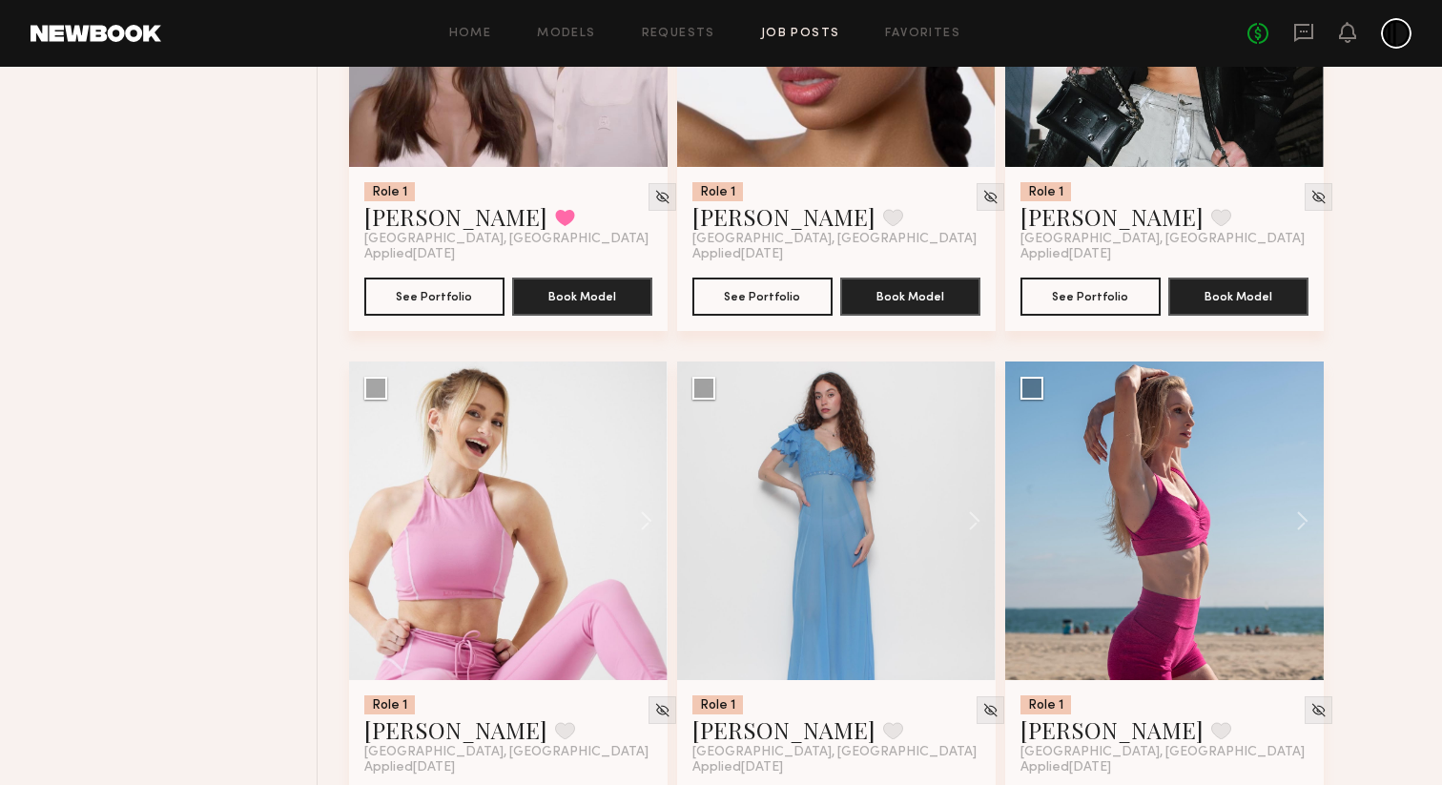
scroll to position [5095, 0]
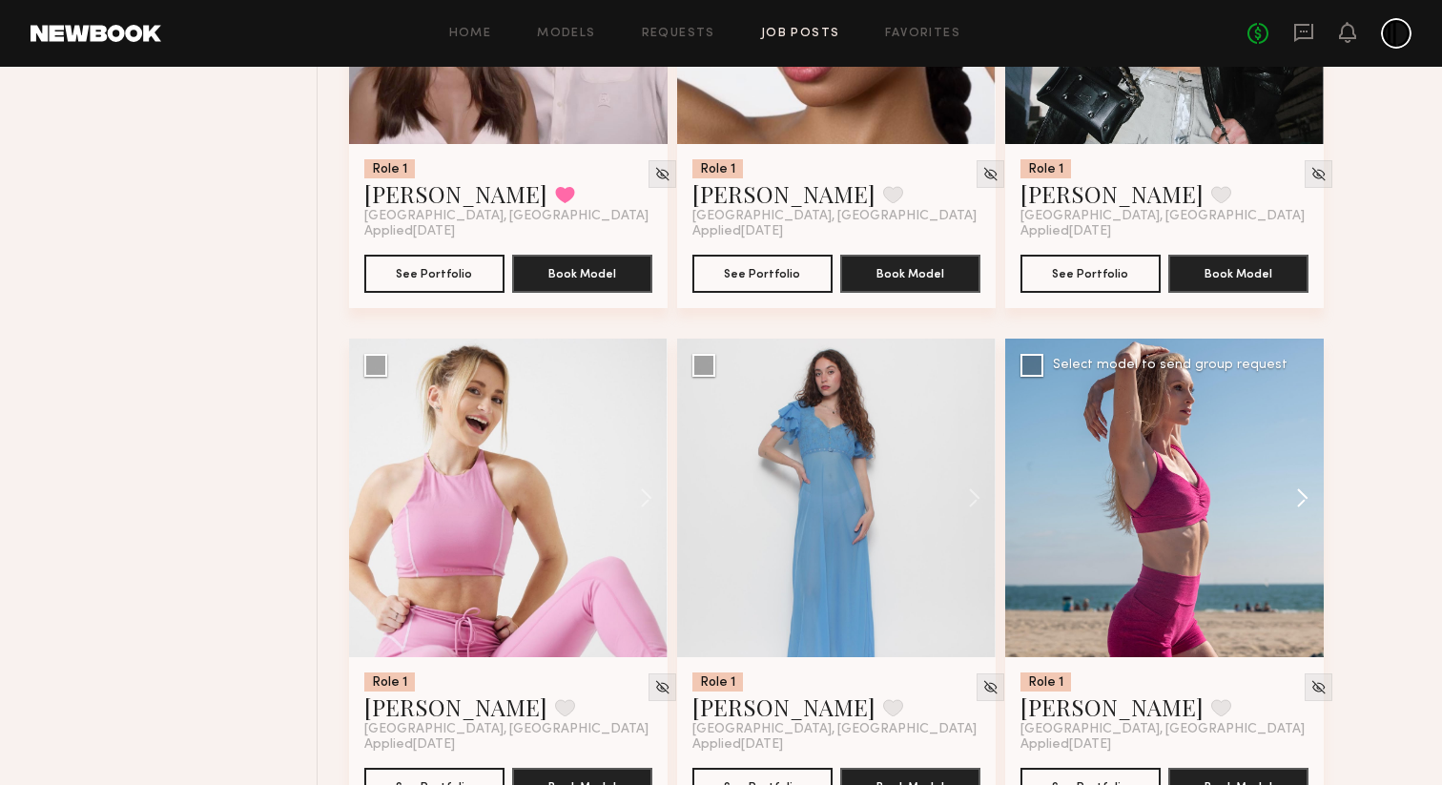
click at [1301, 515] on button at bounding box center [1293, 498] width 61 height 318
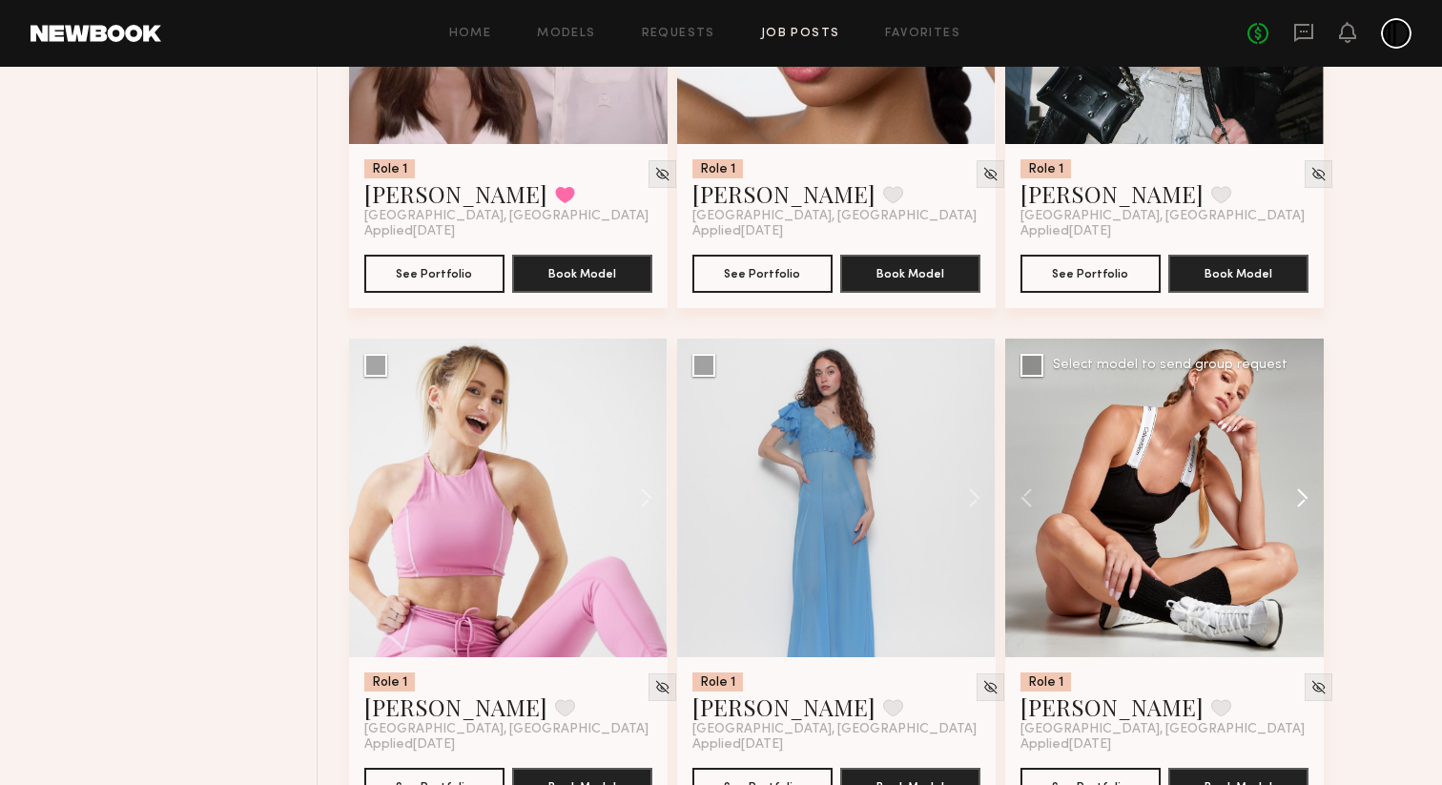
click at [1301, 515] on button at bounding box center [1293, 498] width 61 height 318
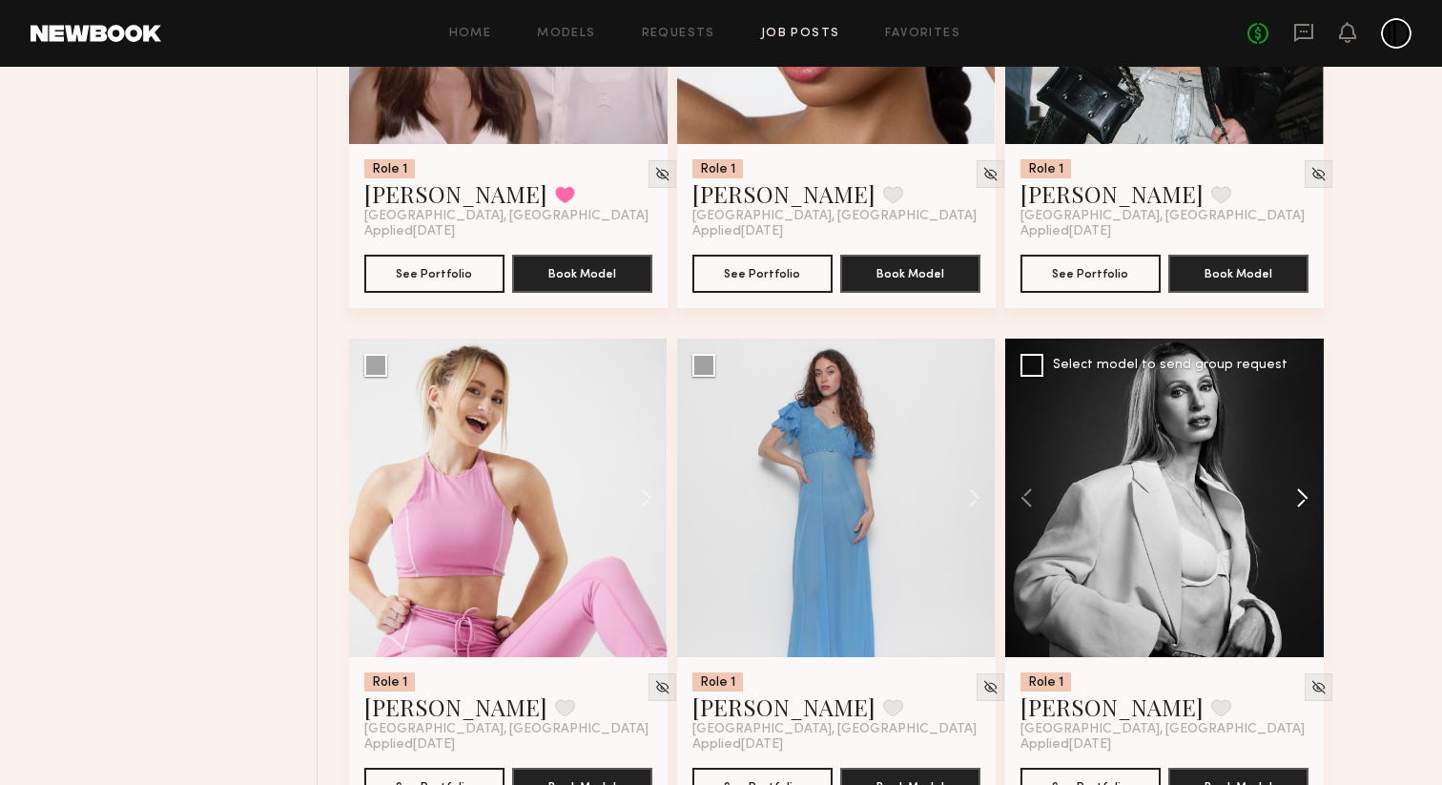
click at [1301, 516] on button at bounding box center [1293, 498] width 61 height 318
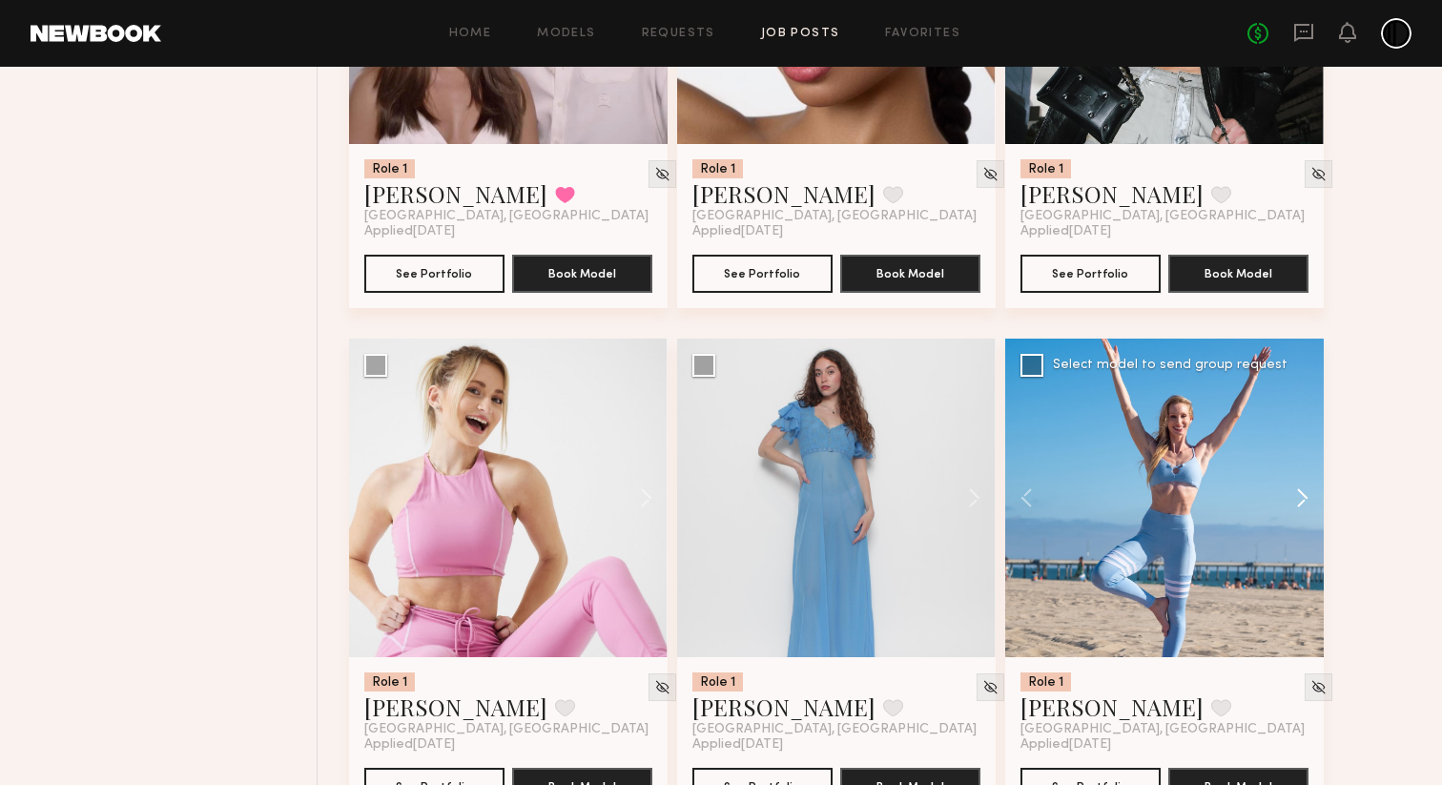
click at [1301, 517] on button at bounding box center [1293, 498] width 61 height 318
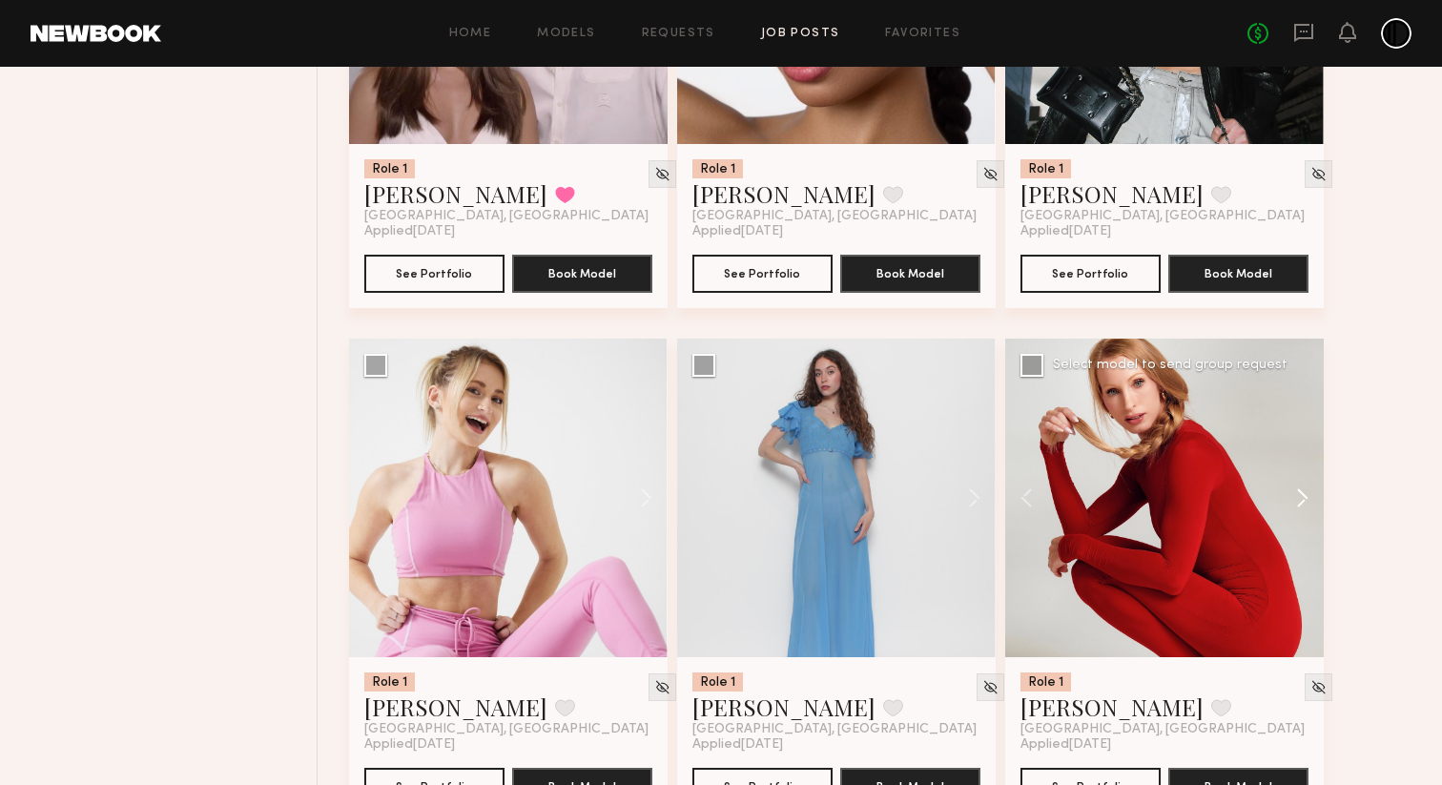
click at [1301, 517] on button at bounding box center [1293, 498] width 61 height 318
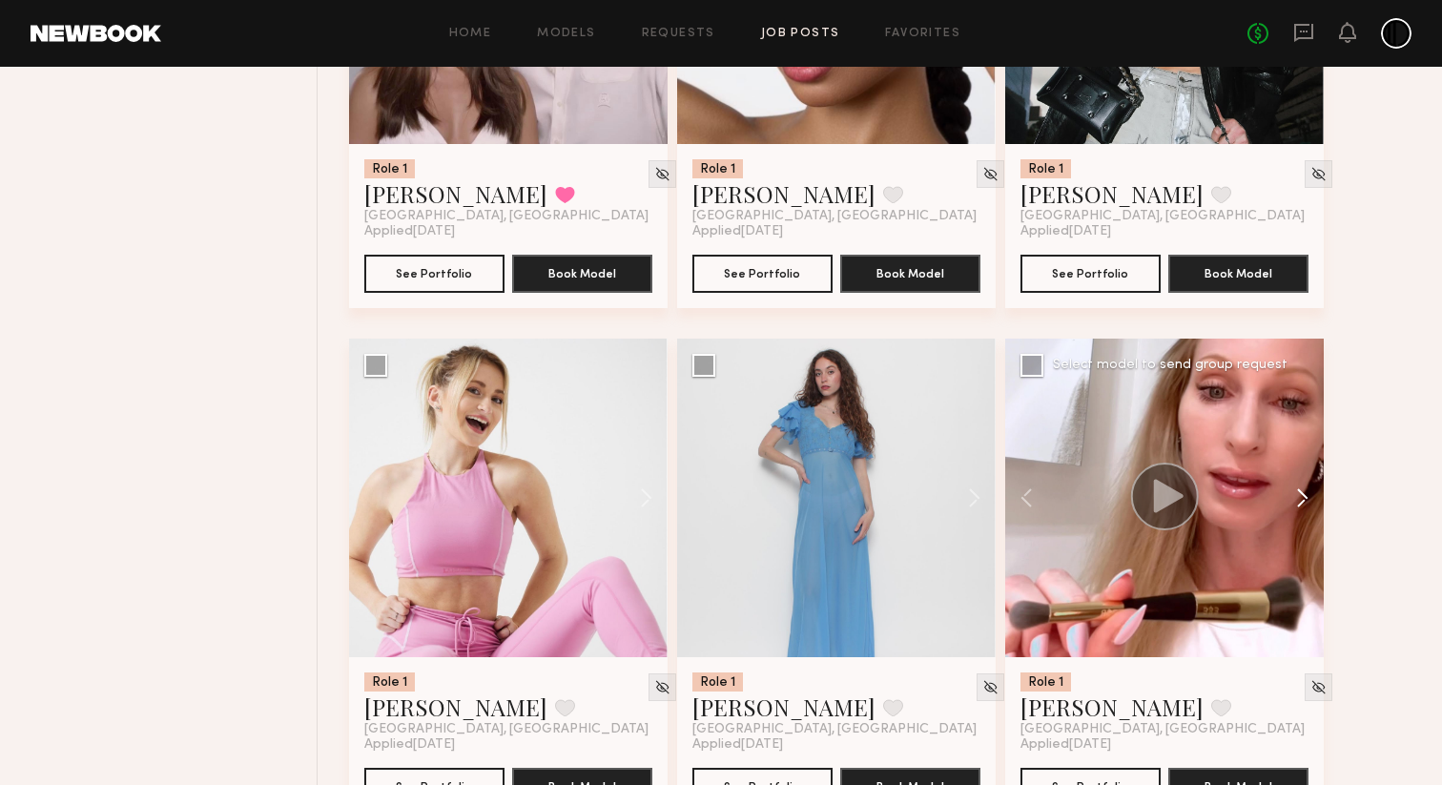
click at [1301, 517] on button at bounding box center [1293, 498] width 61 height 318
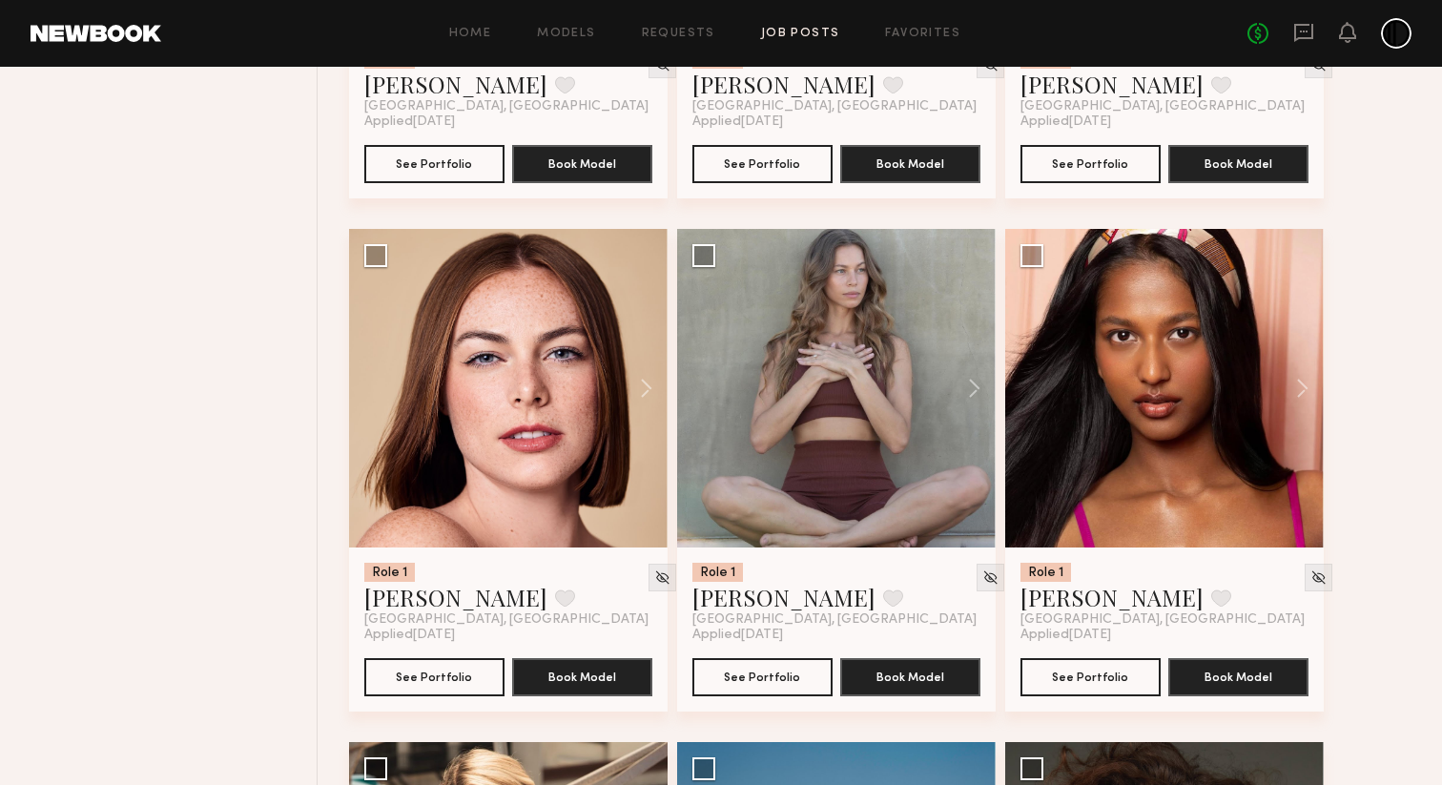
scroll to position [5731, 0]
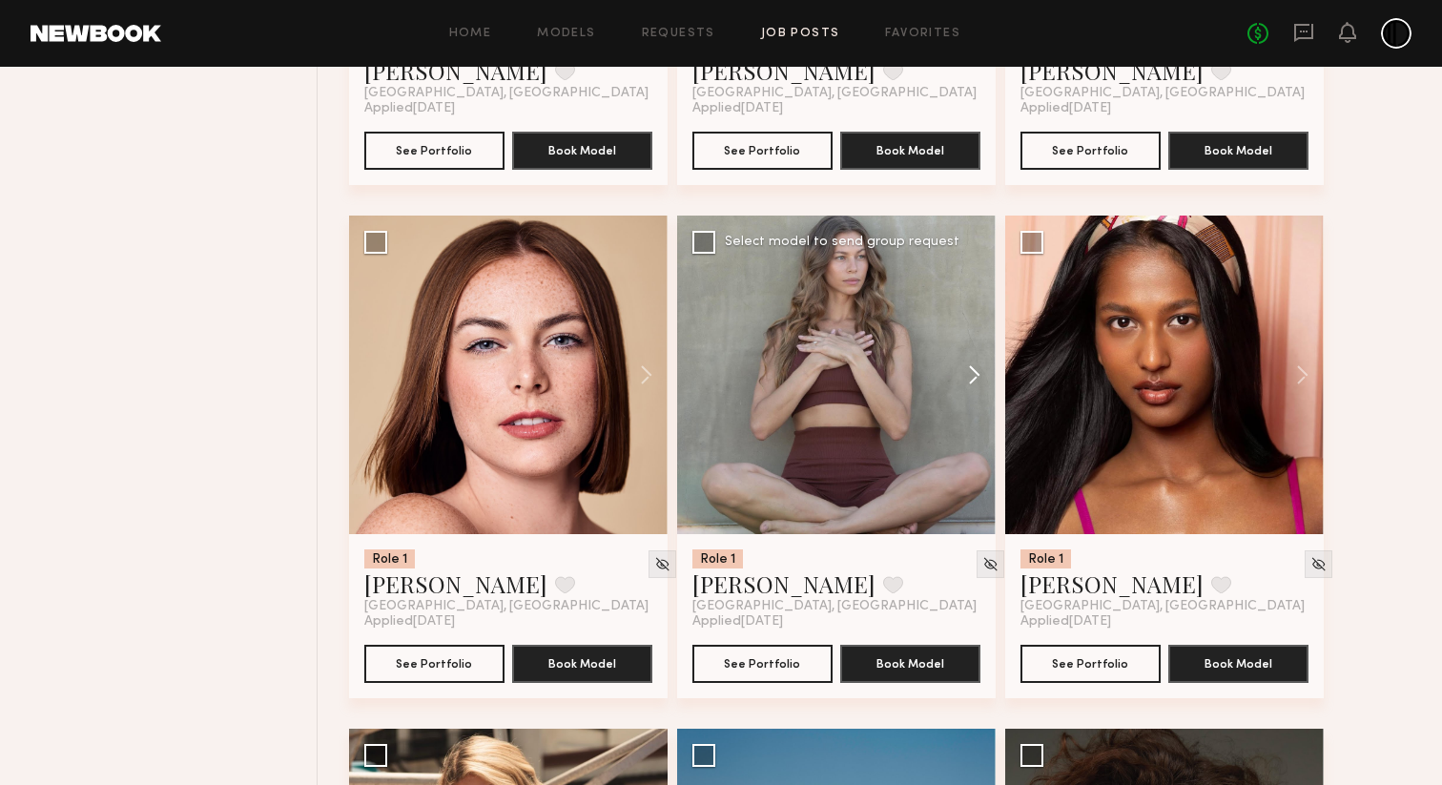
click at [978, 400] on button at bounding box center [965, 375] width 61 height 318
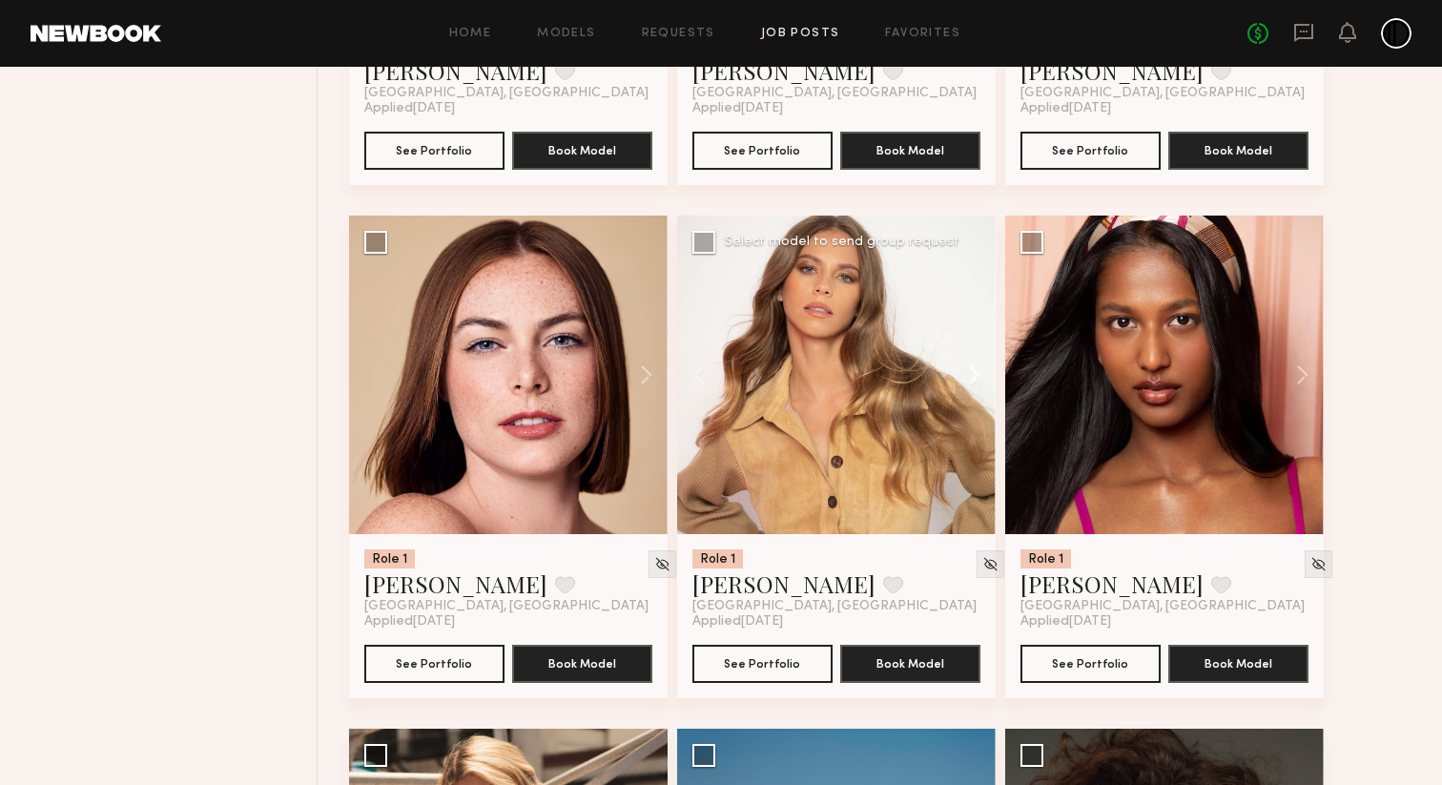
click at [978, 400] on button at bounding box center [965, 375] width 61 height 318
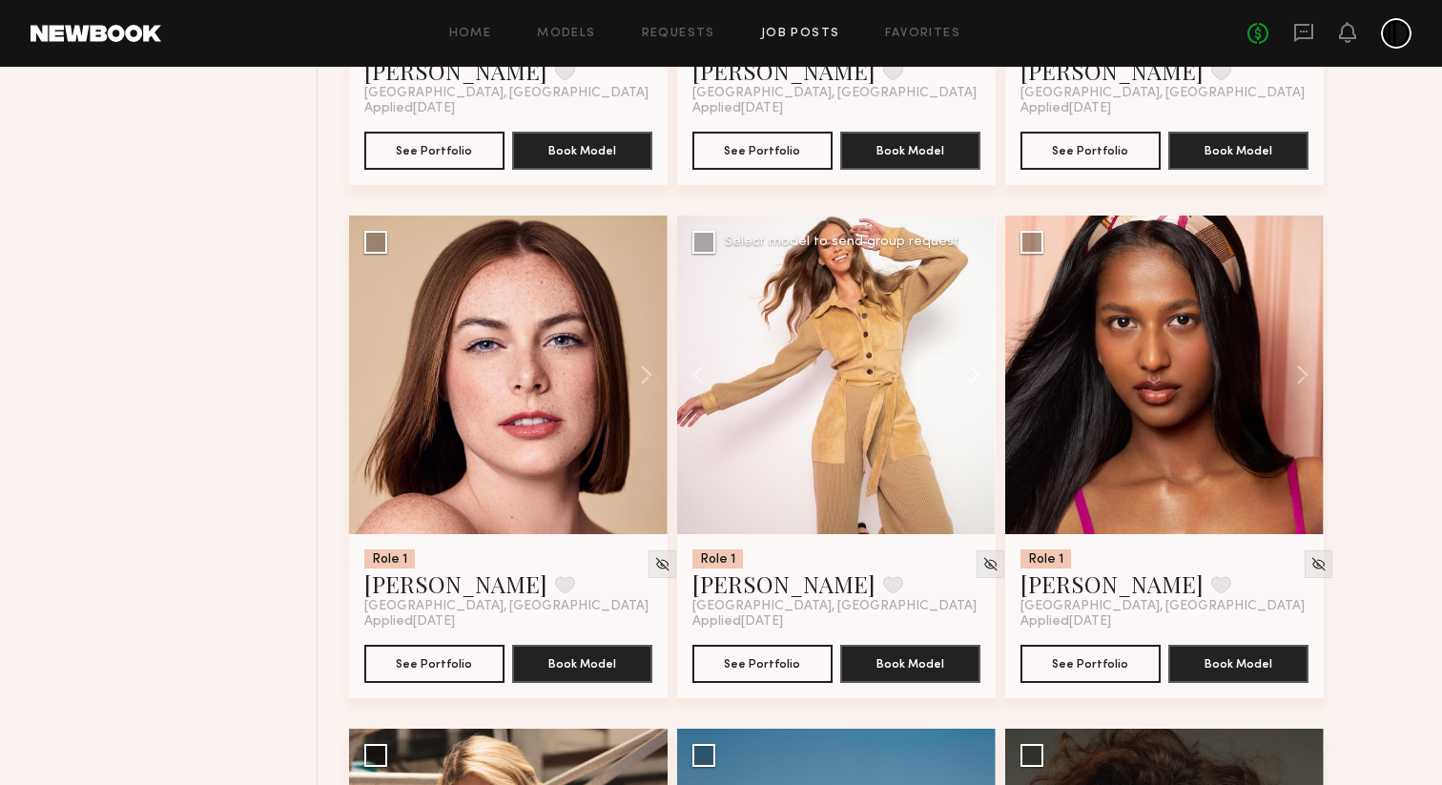
click at [978, 400] on button at bounding box center [965, 375] width 61 height 318
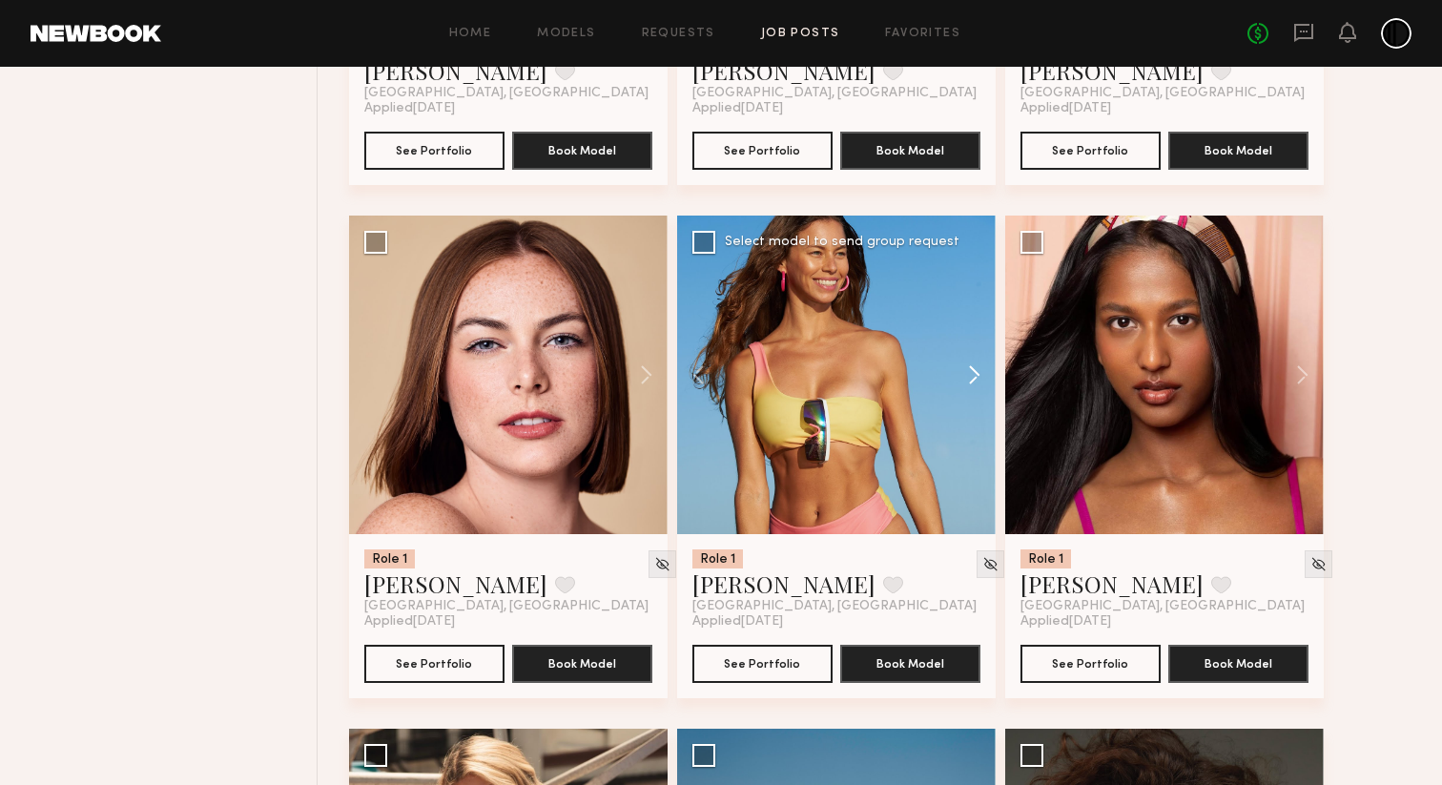
click at [978, 400] on button at bounding box center [965, 375] width 61 height 318
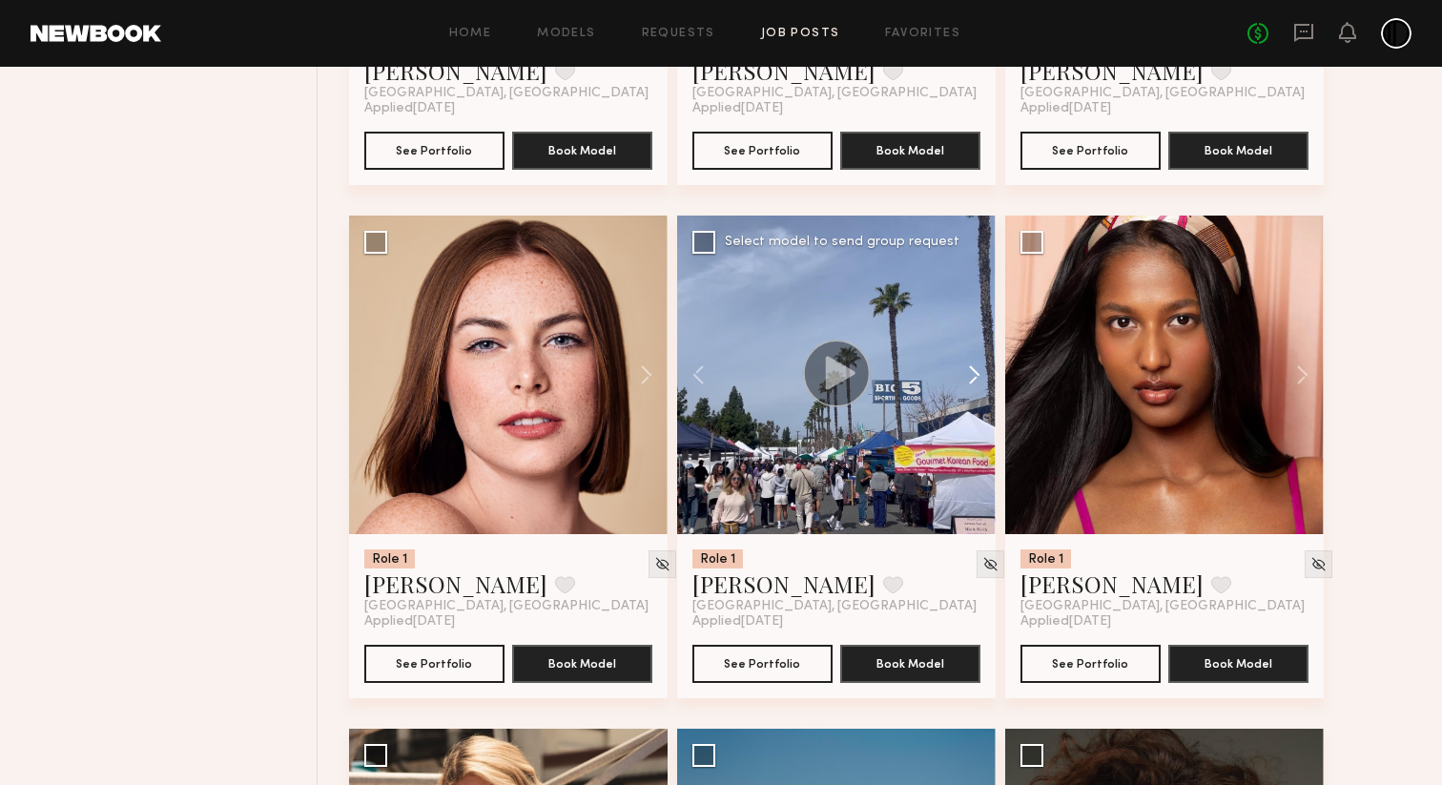
click at [978, 400] on button at bounding box center [965, 375] width 61 height 318
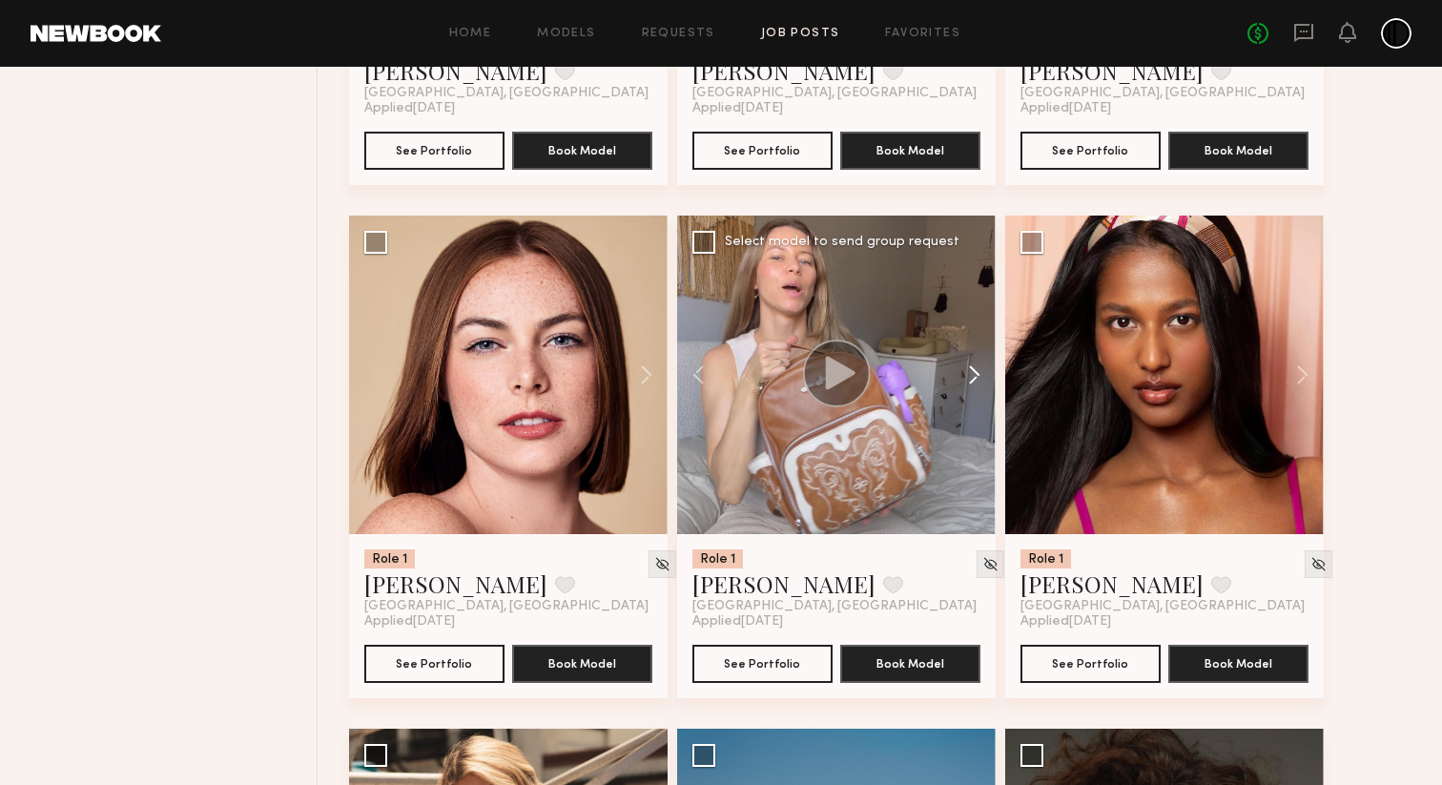
click at [978, 400] on button at bounding box center [965, 375] width 61 height 318
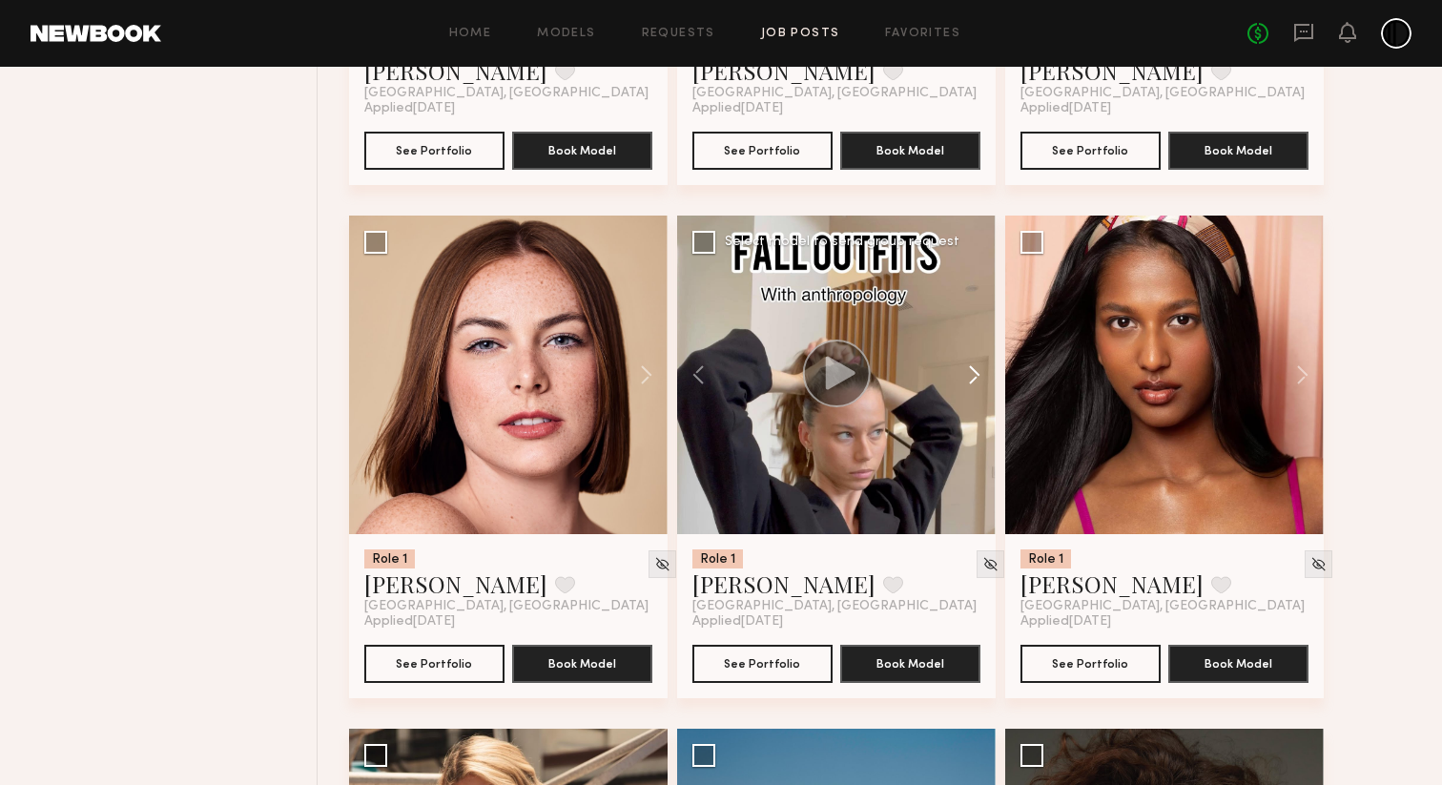
click at [978, 400] on button at bounding box center [965, 375] width 61 height 318
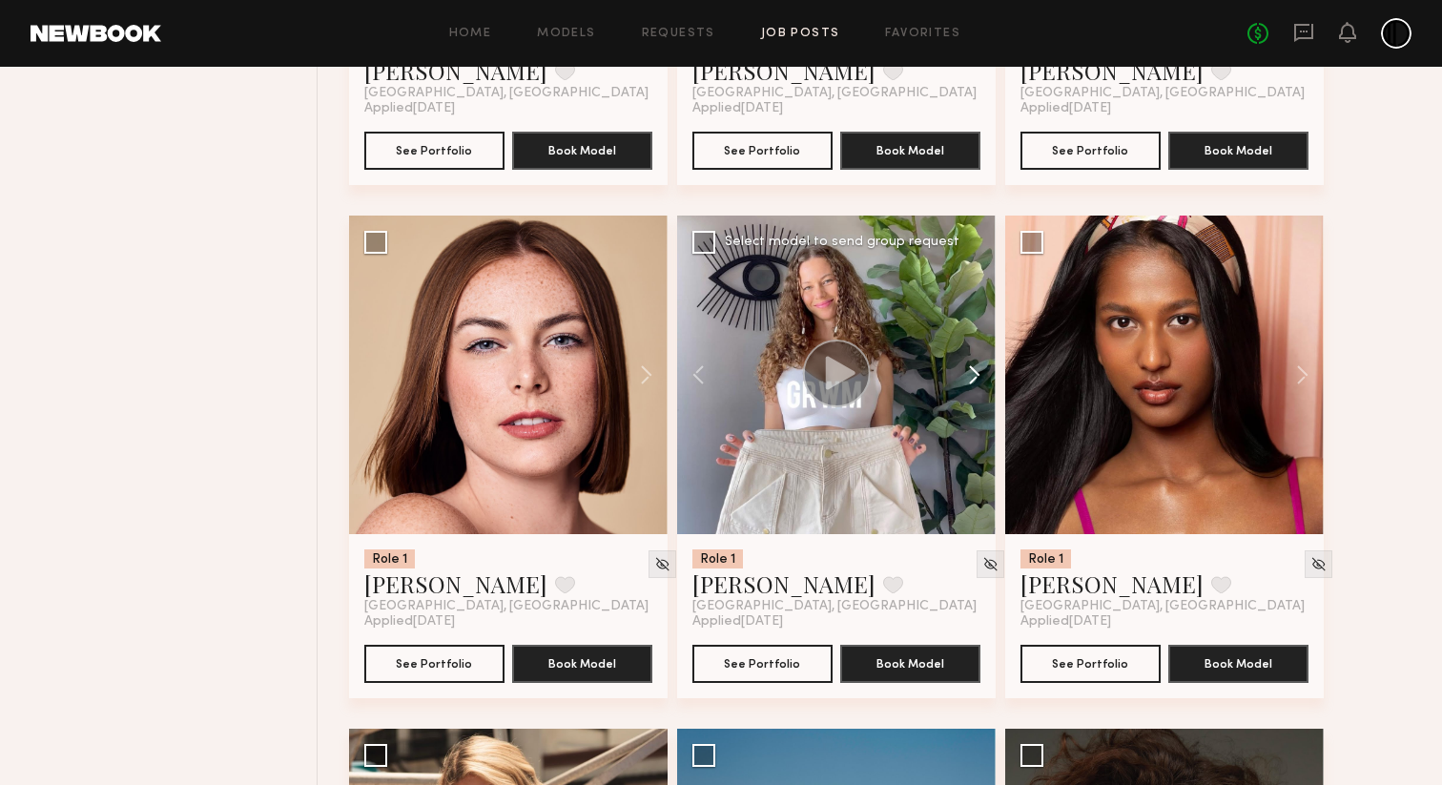
click at [978, 400] on button at bounding box center [965, 375] width 61 height 318
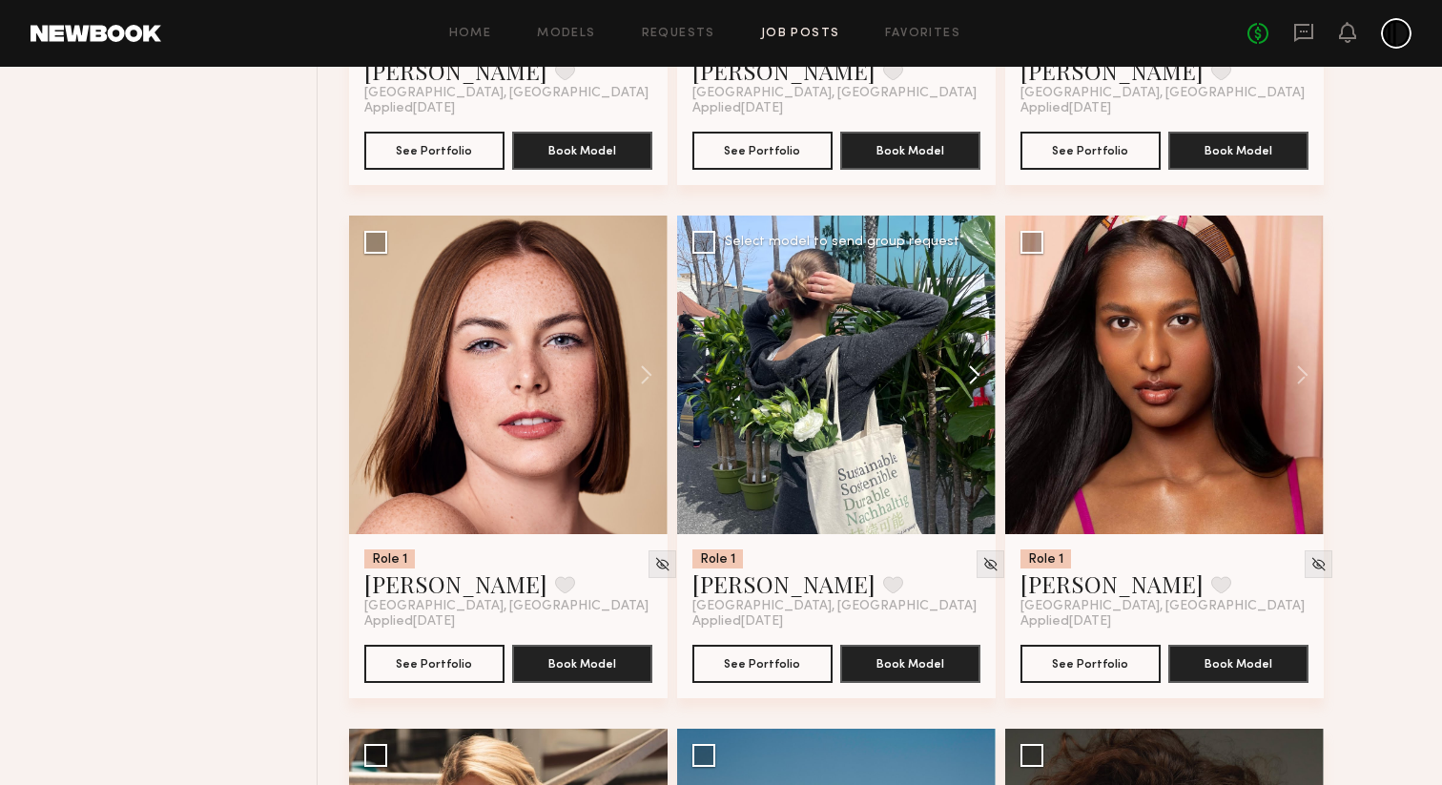
click at [978, 400] on button at bounding box center [965, 375] width 61 height 318
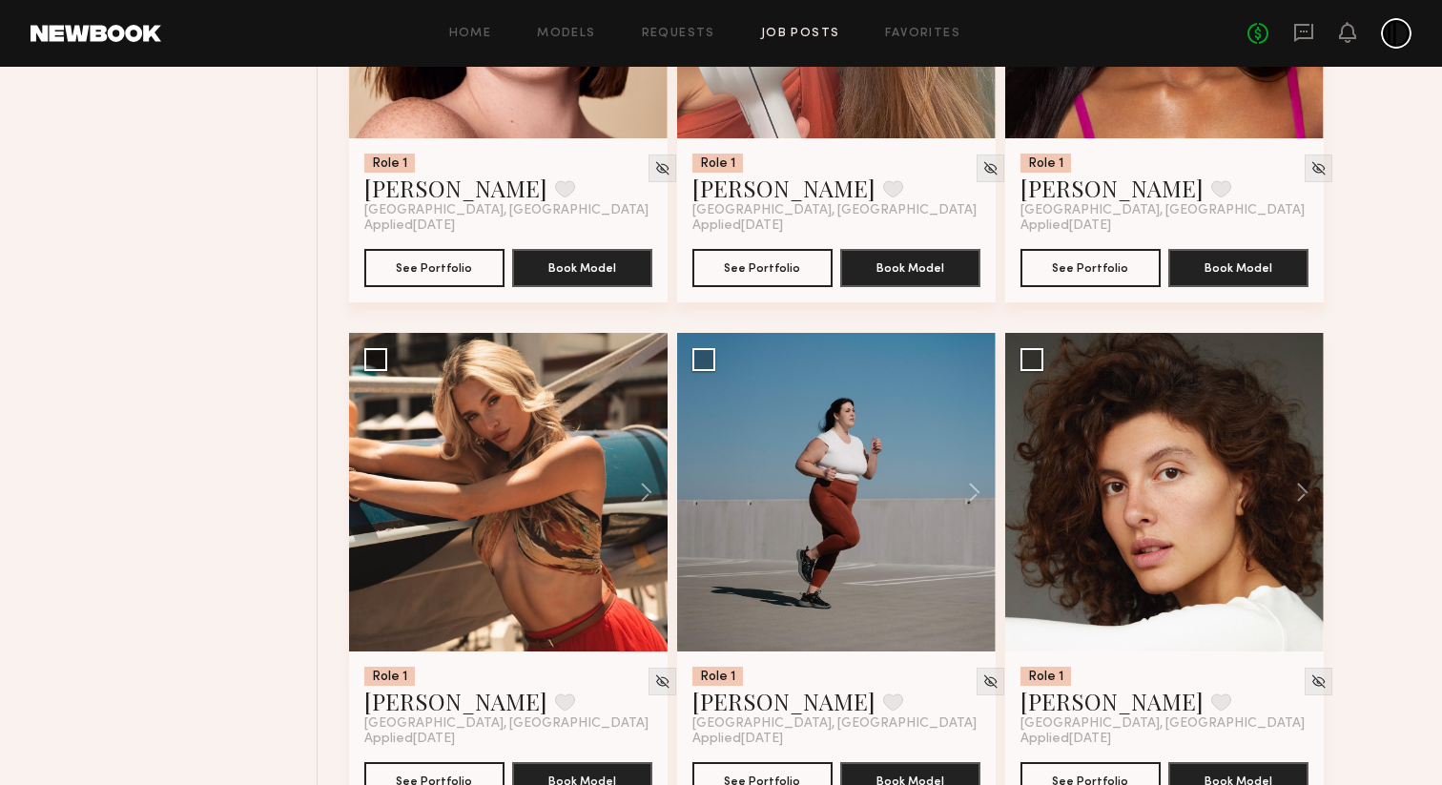
scroll to position [6126, 0]
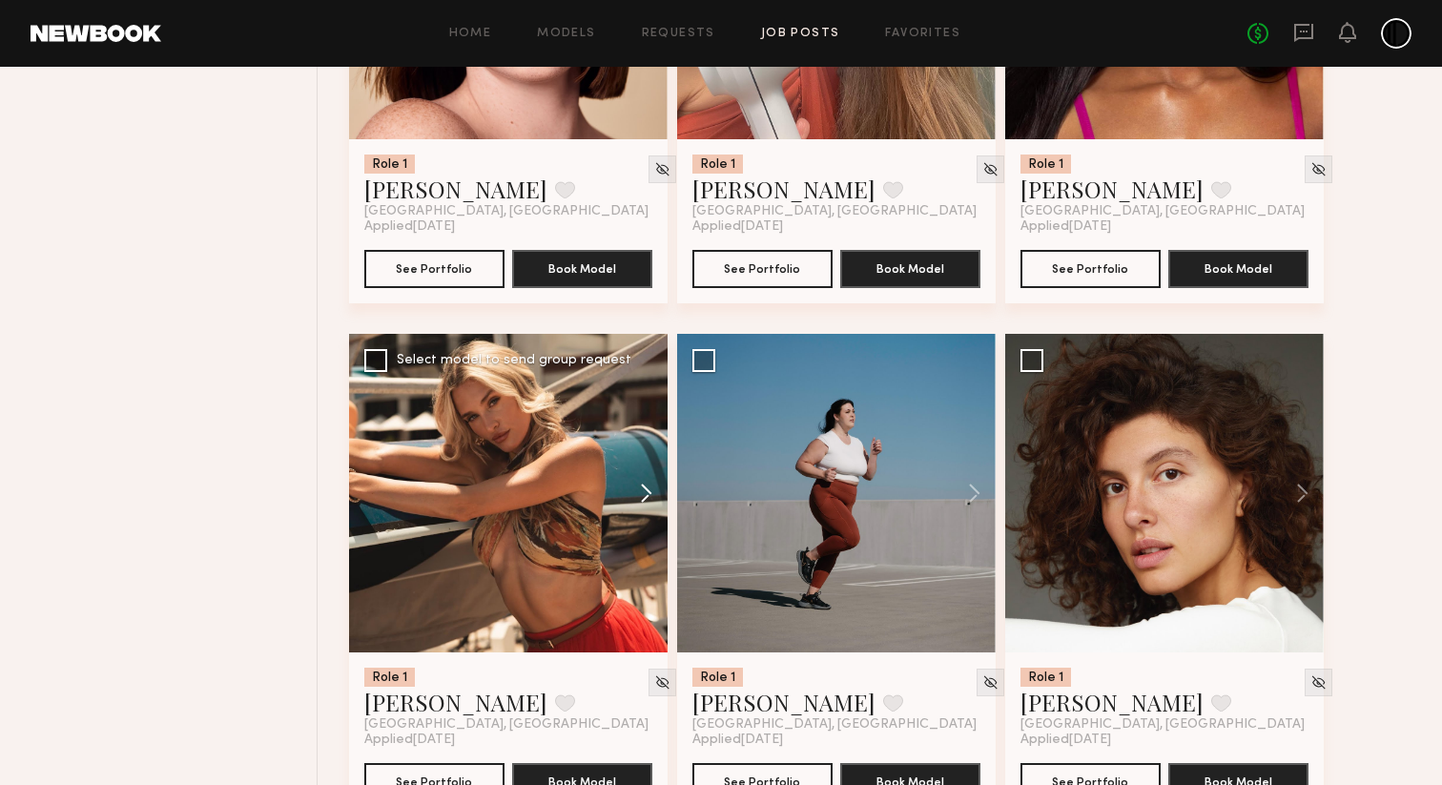
click at [647, 526] on button at bounding box center [636, 493] width 61 height 318
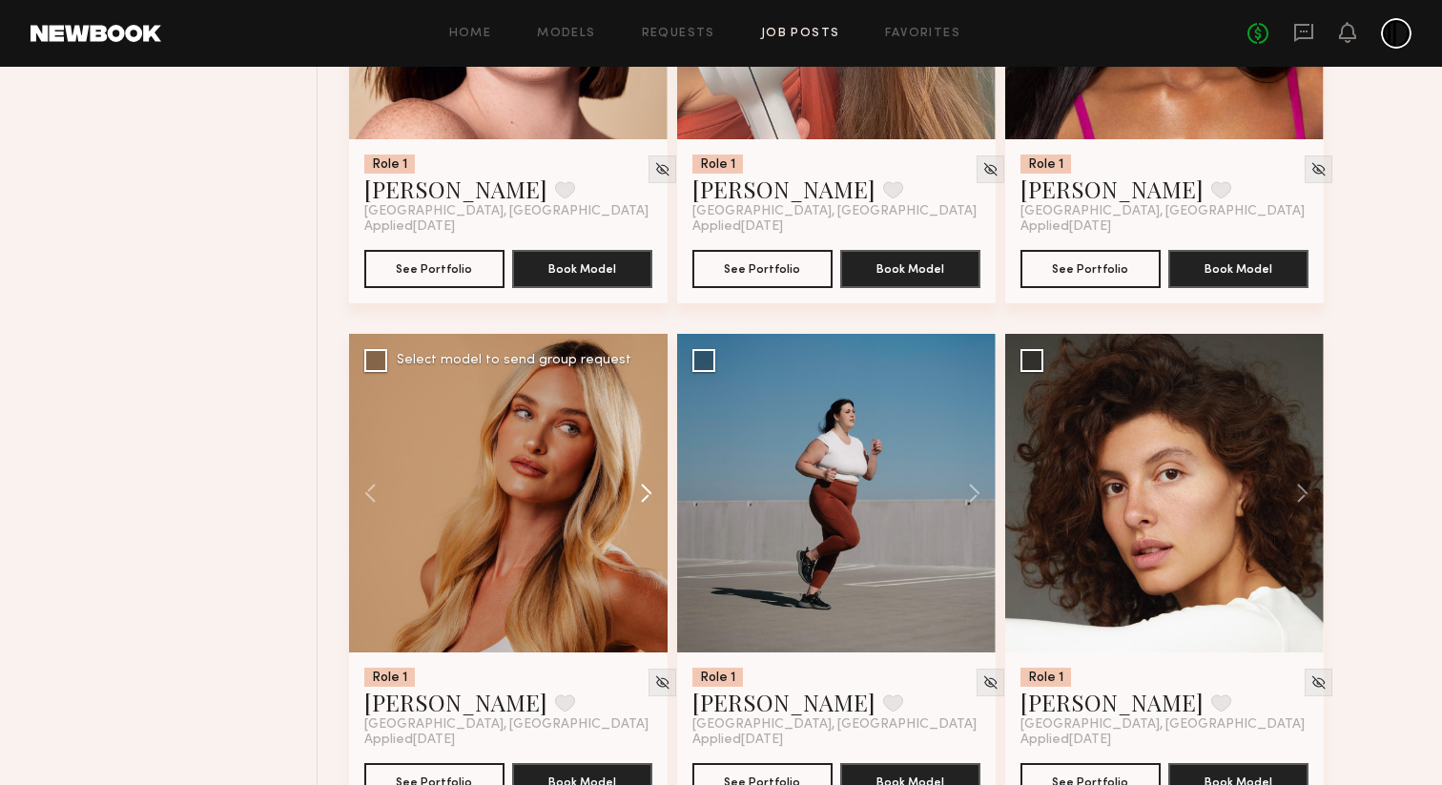
click at [647, 526] on button at bounding box center [636, 493] width 61 height 318
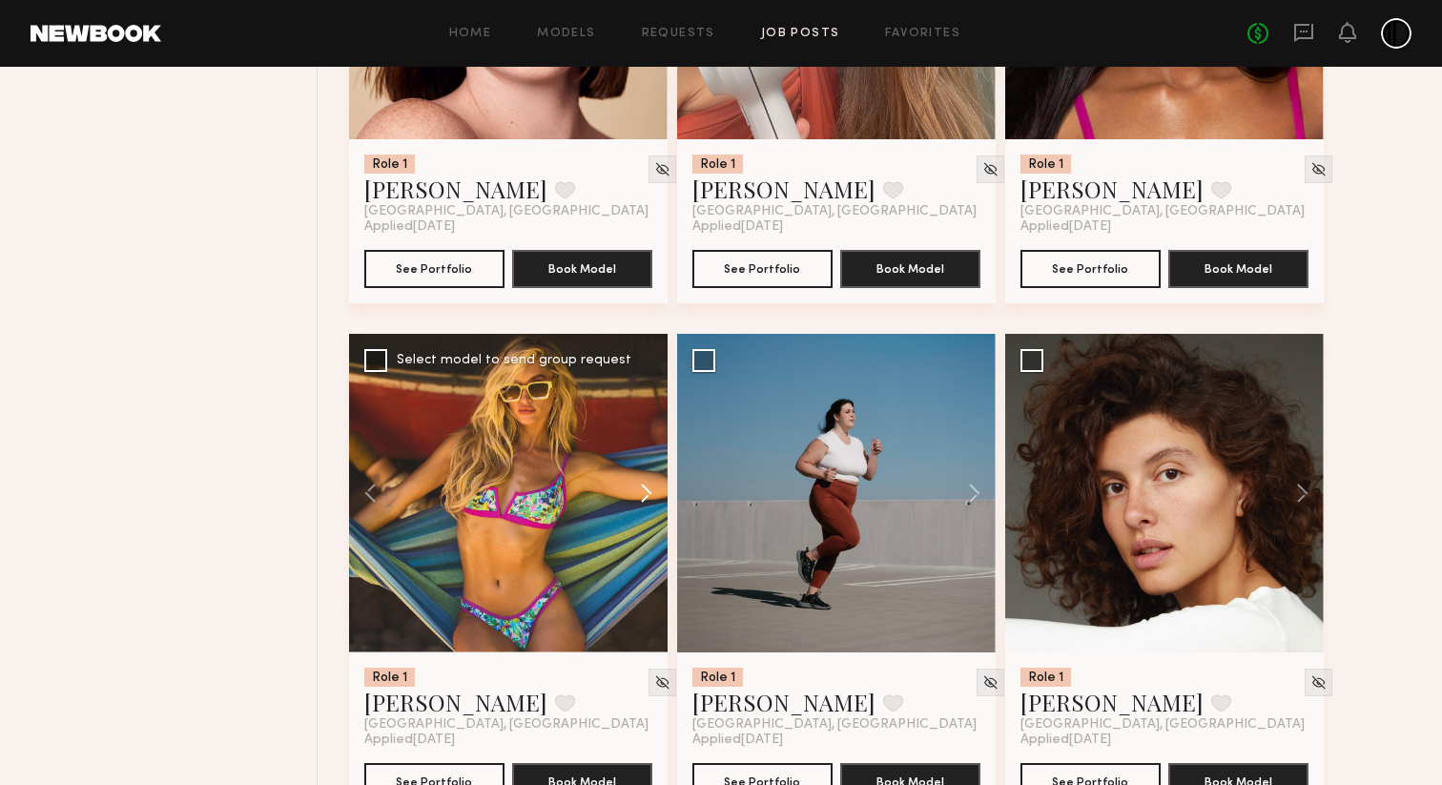
click at [647, 526] on button at bounding box center [636, 493] width 61 height 318
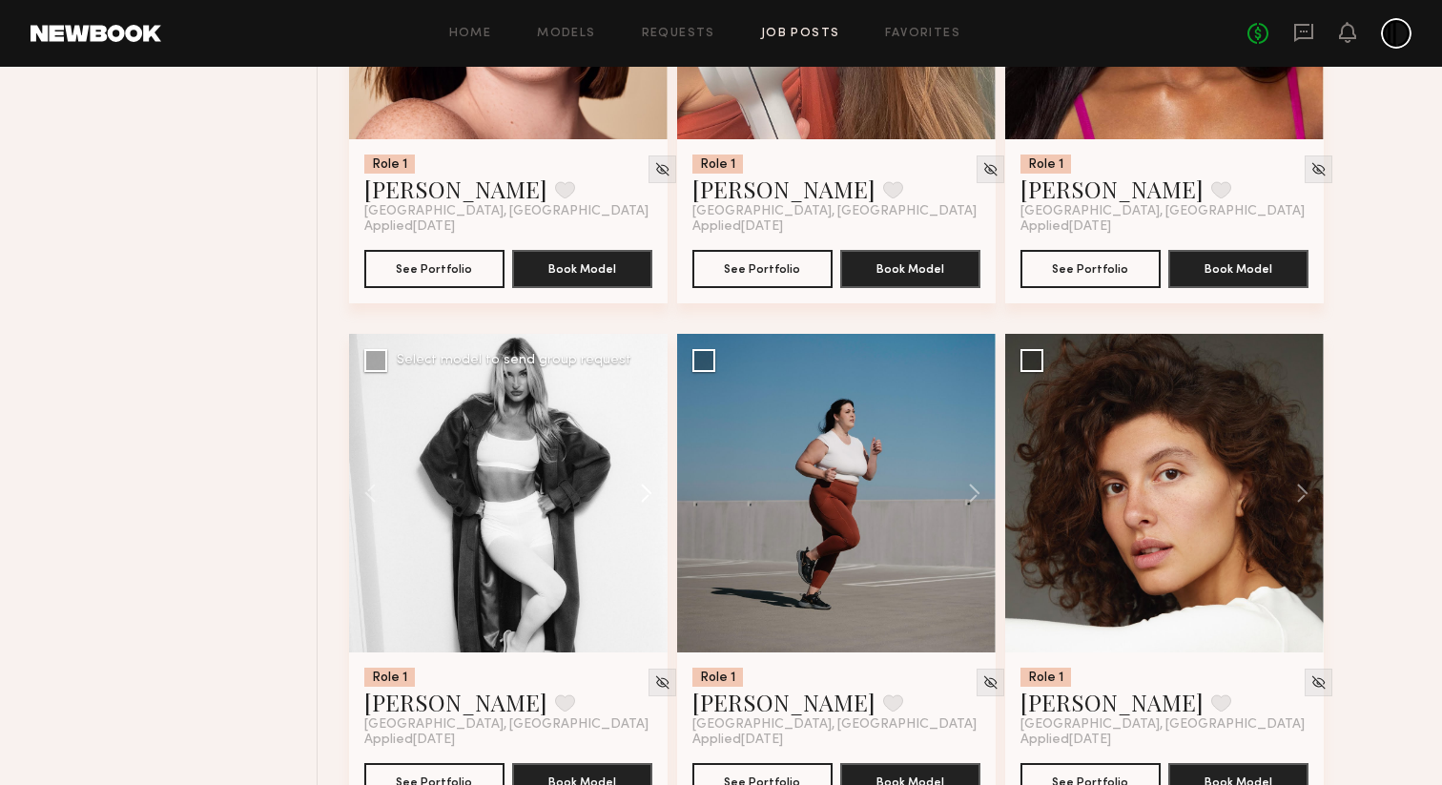
click at [647, 526] on button at bounding box center [636, 493] width 61 height 318
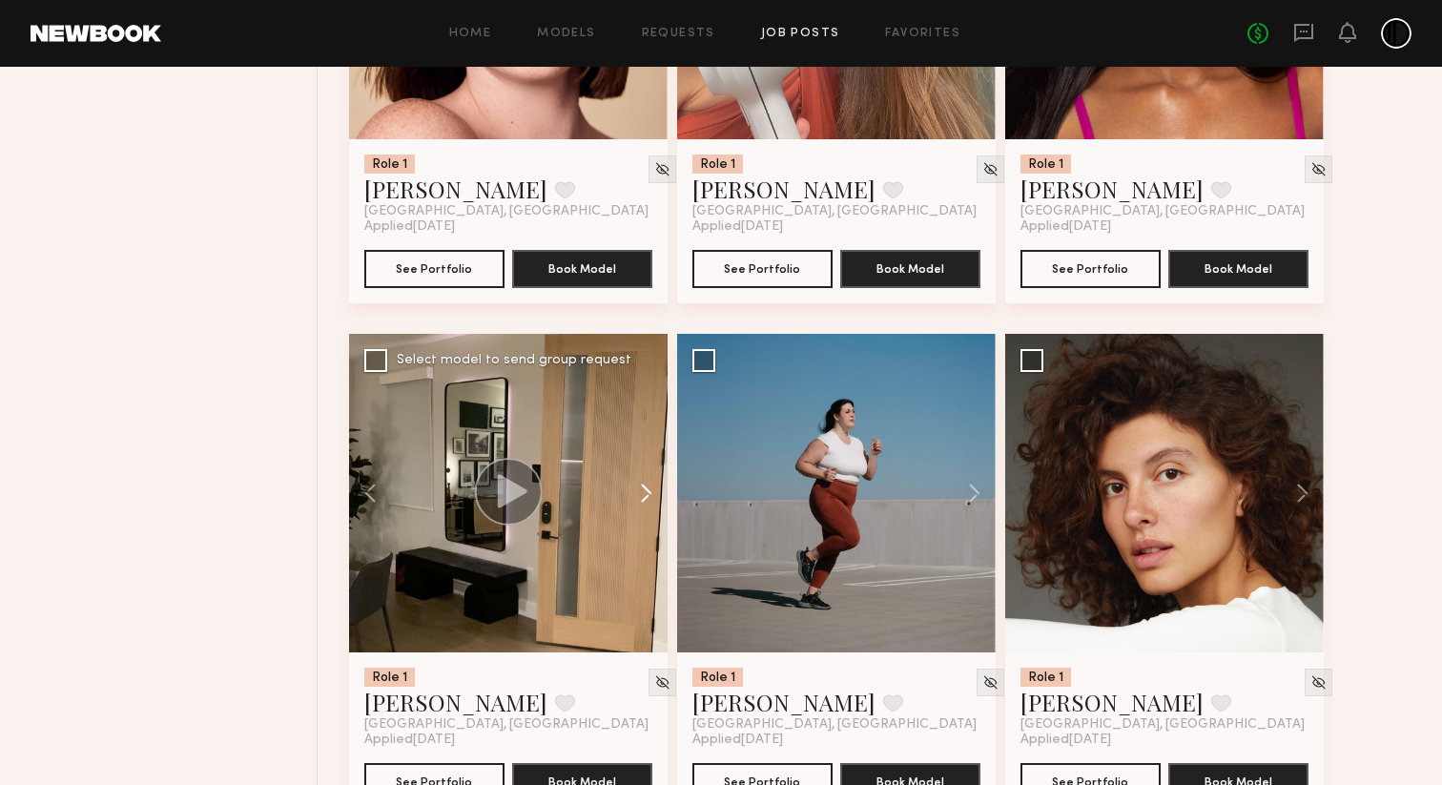
click at [647, 526] on button at bounding box center [636, 493] width 61 height 318
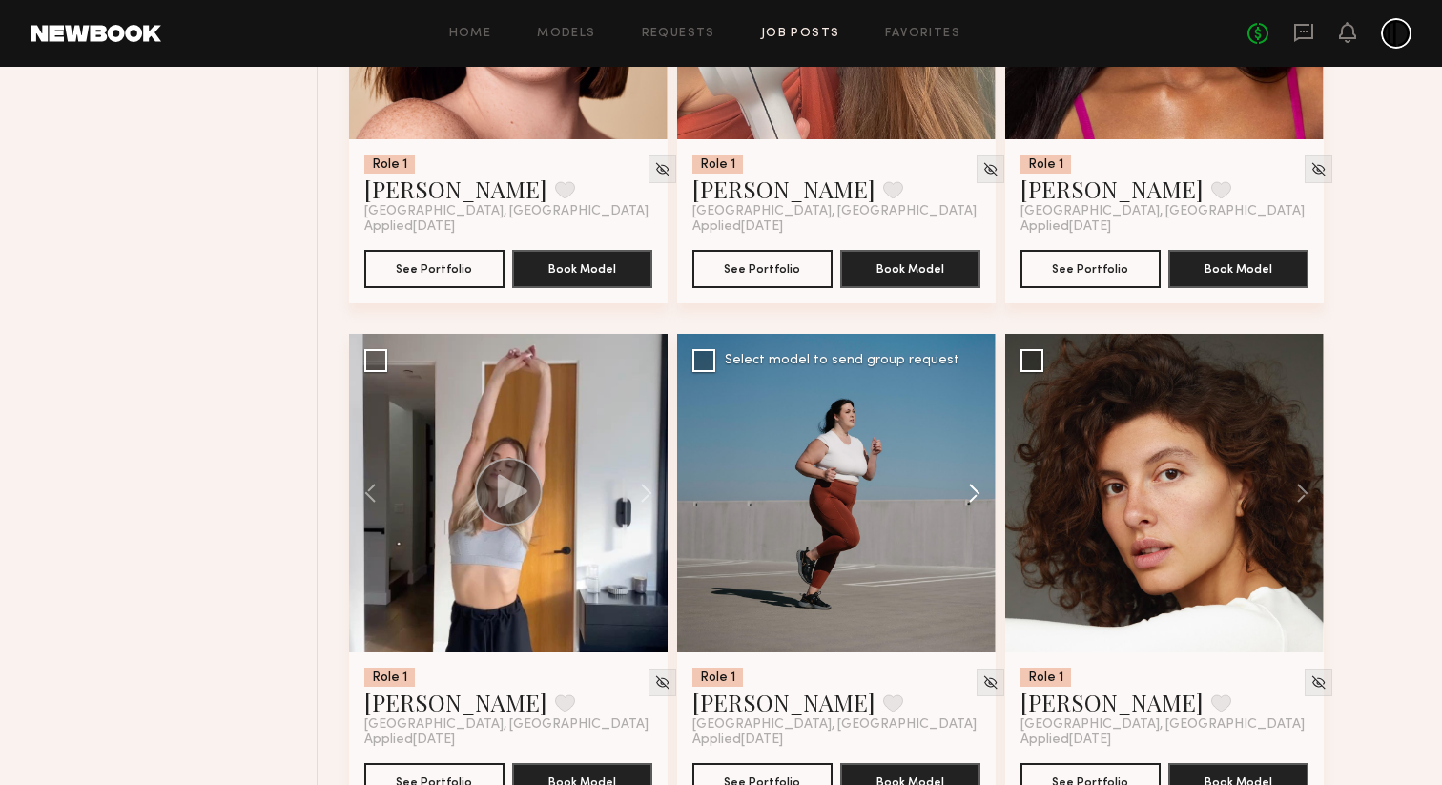
click at [975, 516] on button at bounding box center [965, 493] width 61 height 318
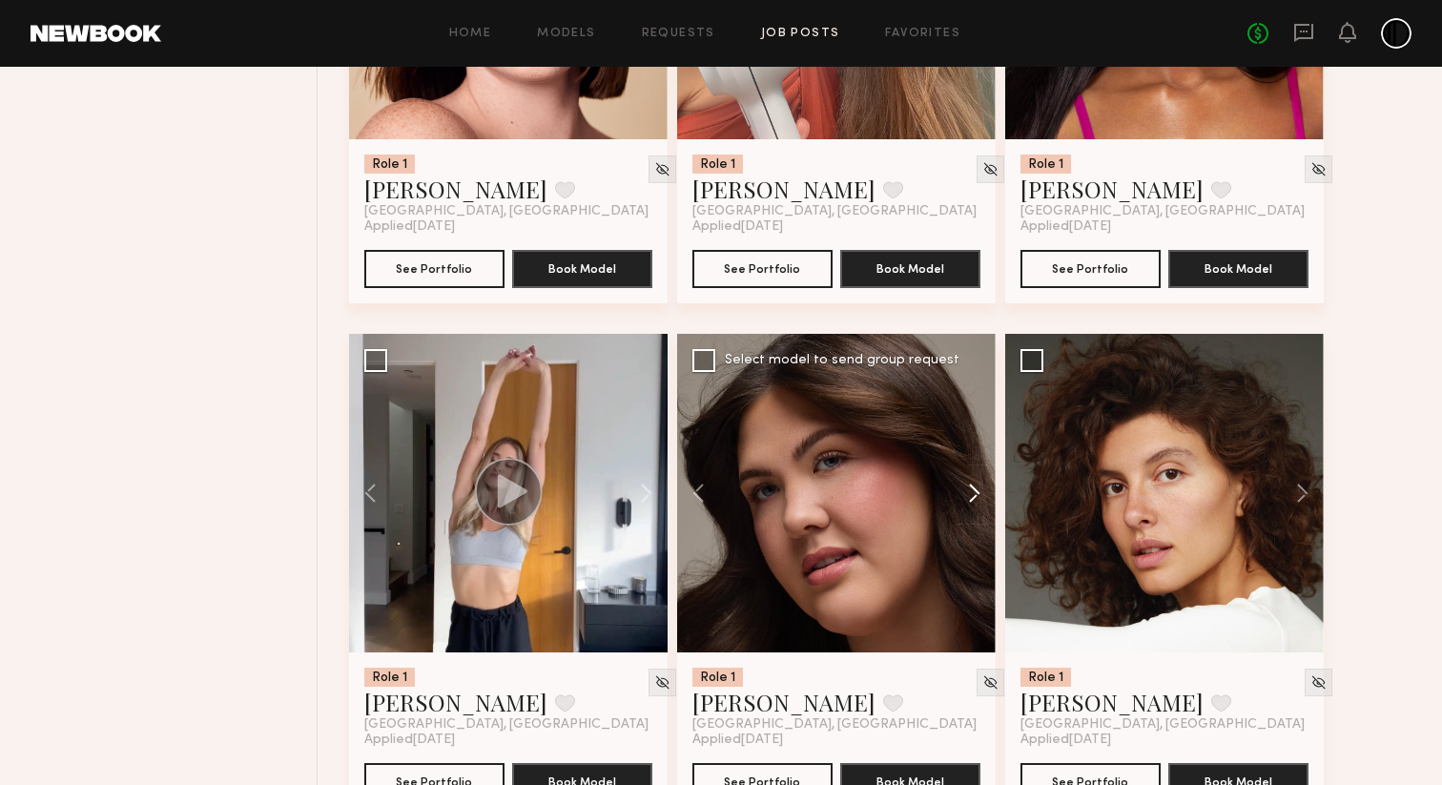
click at [975, 516] on button at bounding box center [965, 493] width 61 height 318
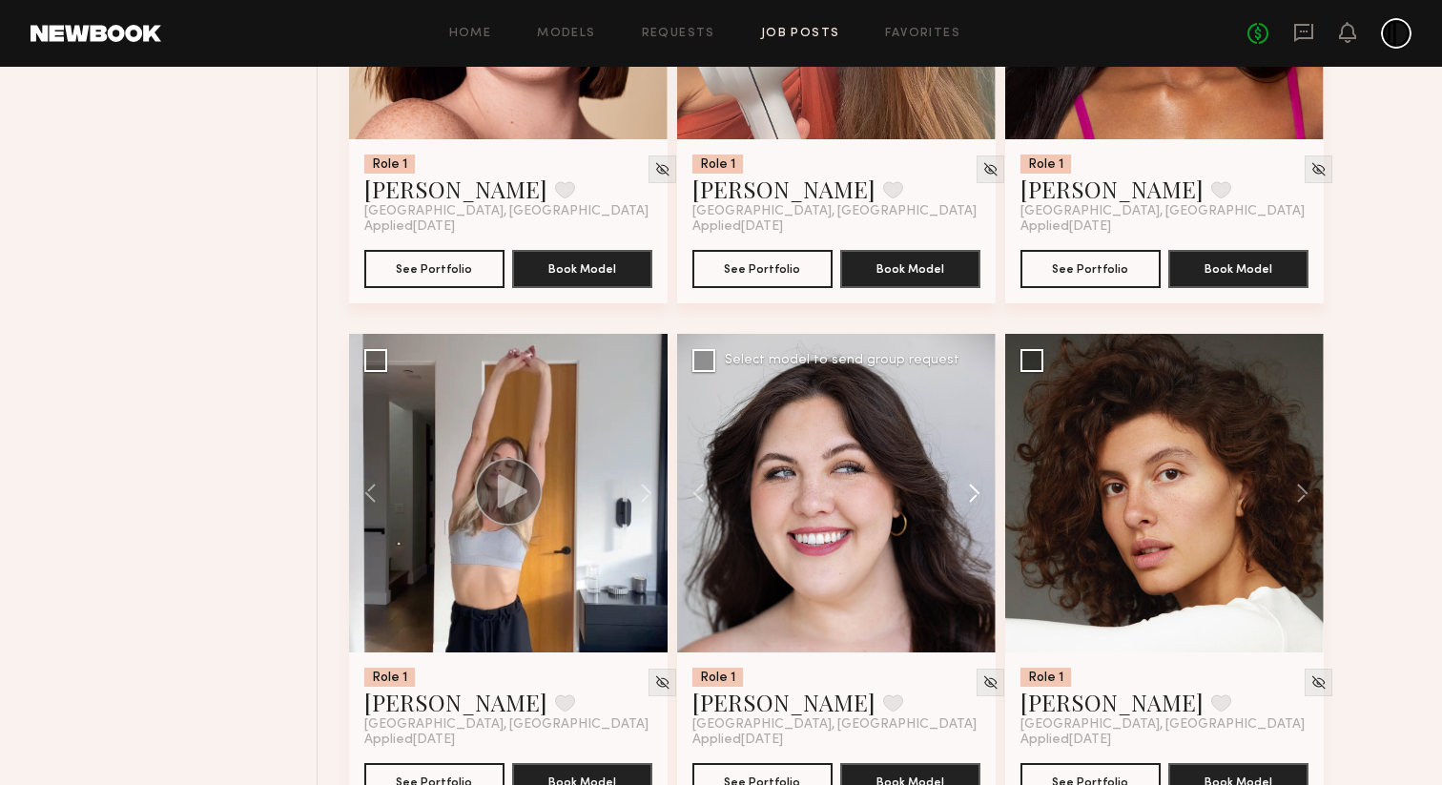
click at [975, 516] on button at bounding box center [965, 493] width 61 height 318
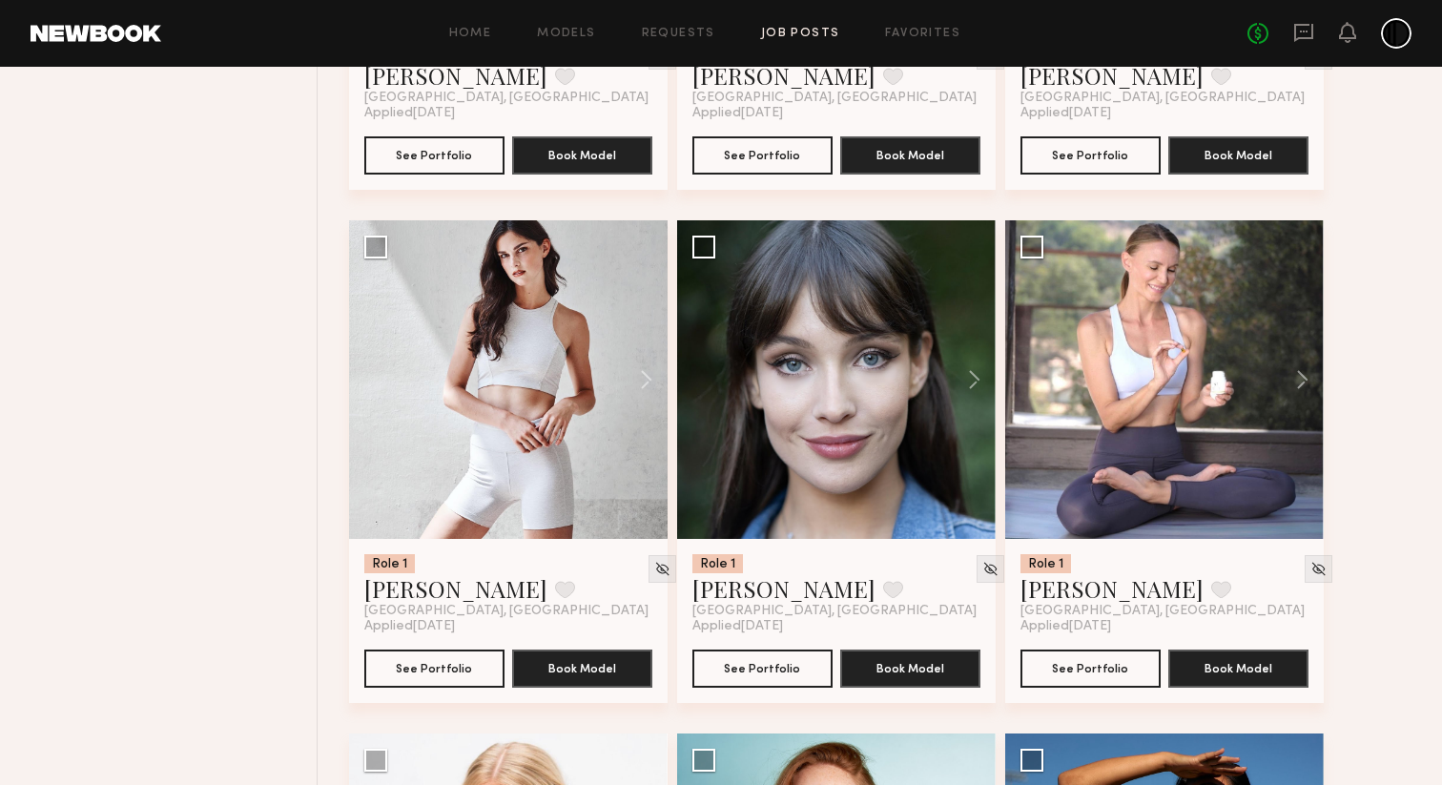
scroll to position [6811, 0]
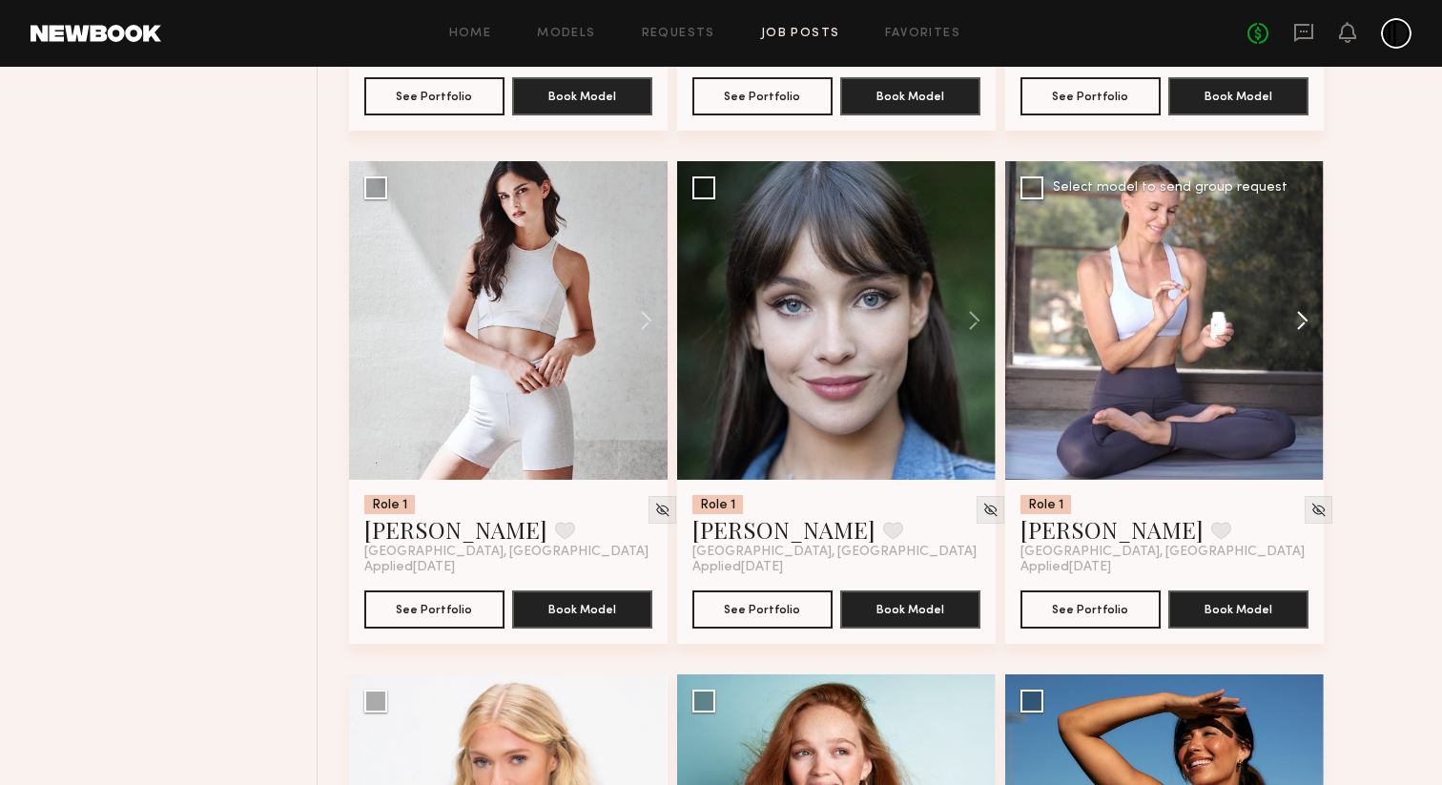
click at [1302, 342] on button at bounding box center [1293, 320] width 61 height 318
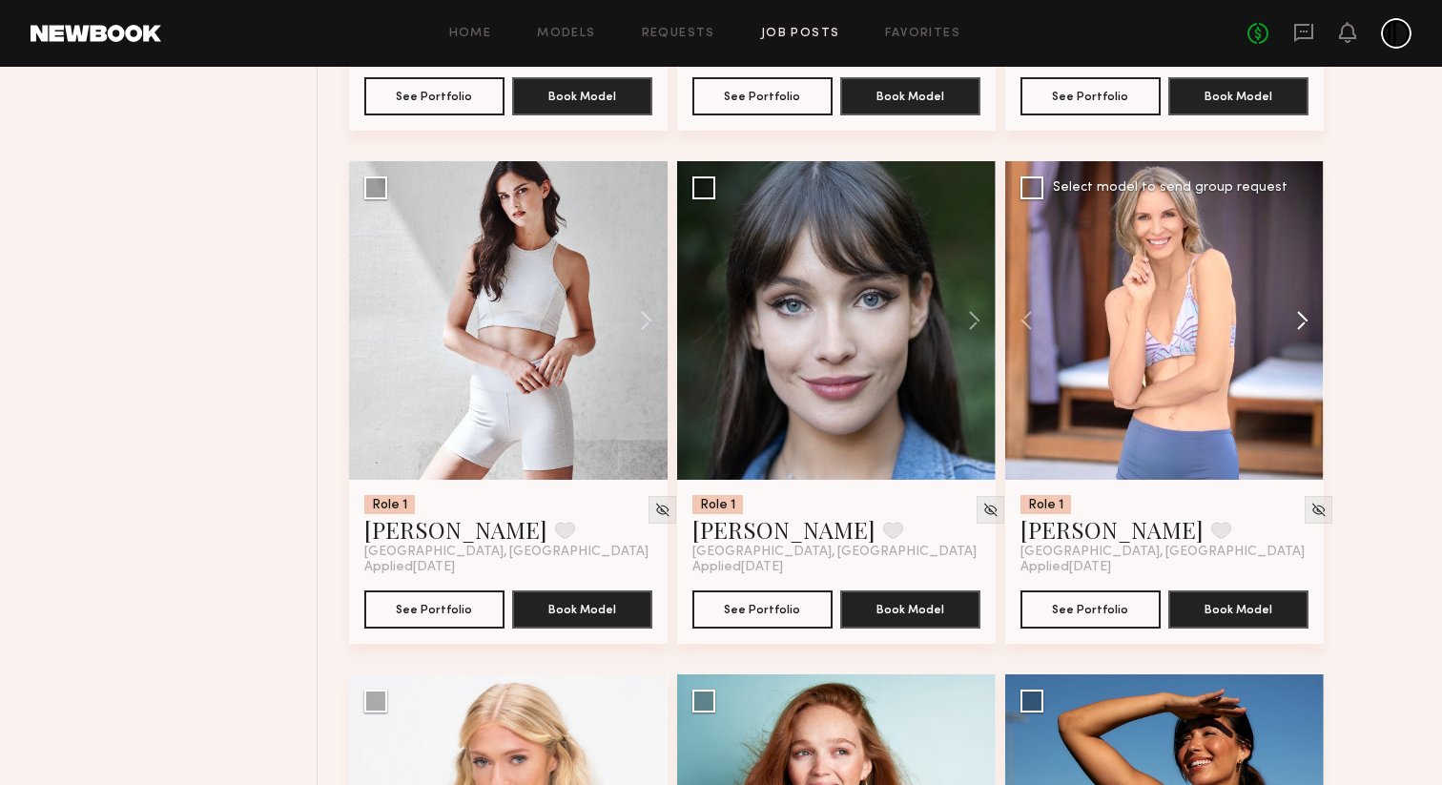
click at [1302, 342] on button at bounding box center [1293, 320] width 61 height 318
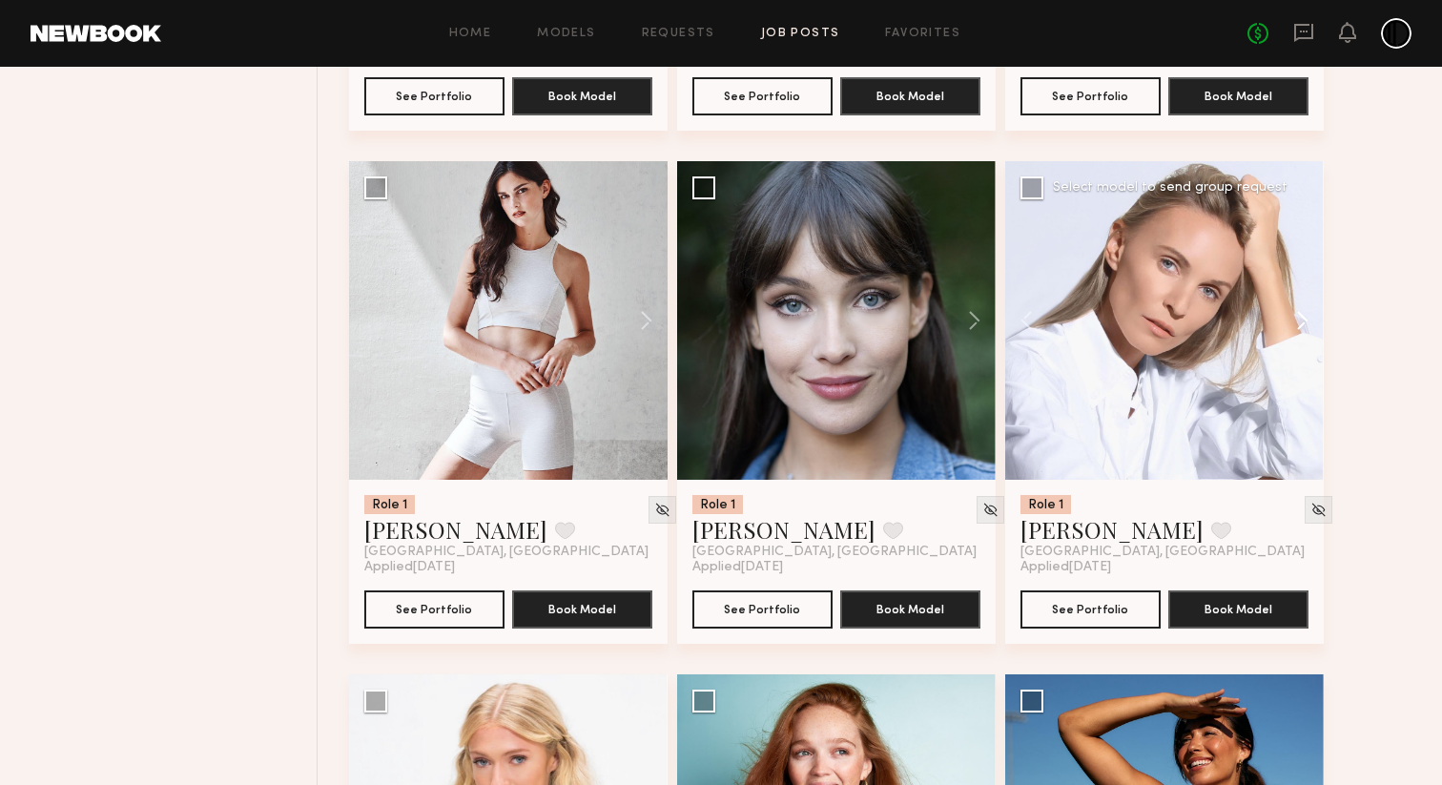
click at [1302, 342] on button at bounding box center [1293, 320] width 61 height 318
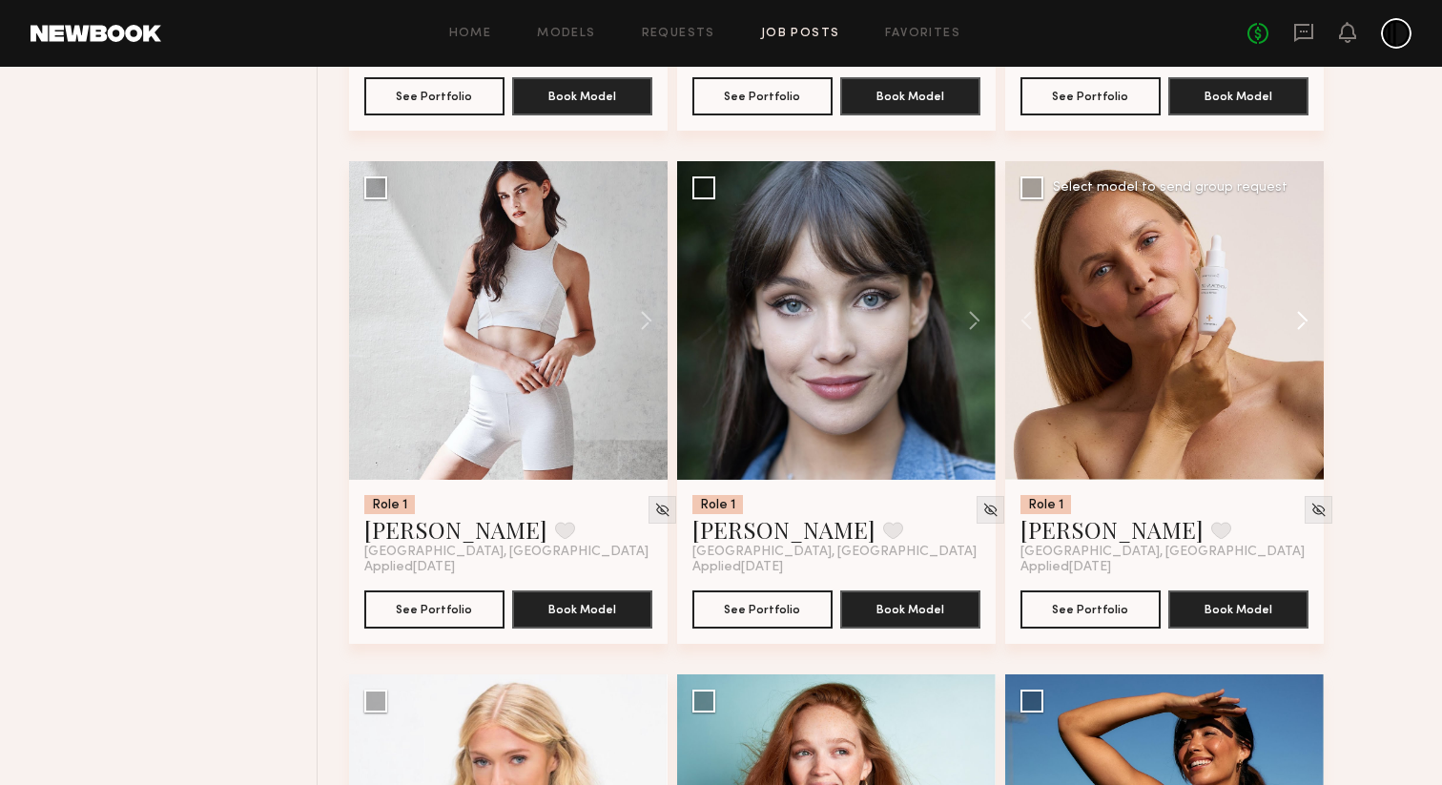
click at [1302, 342] on button at bounding box center [1293, 320] width 61 height 318
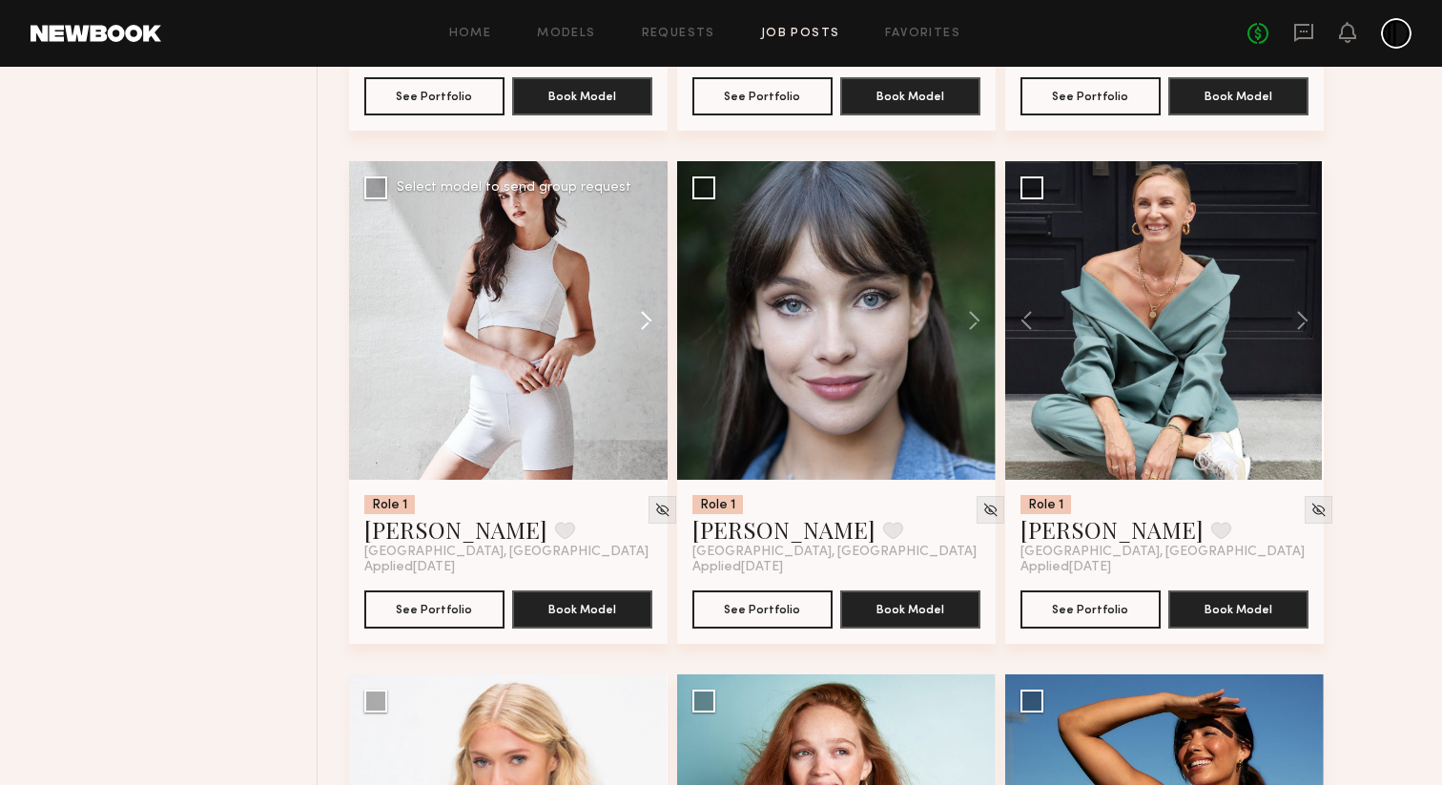
click at [645, 347] on button at bounding box center [636, 320] width 61 height 318
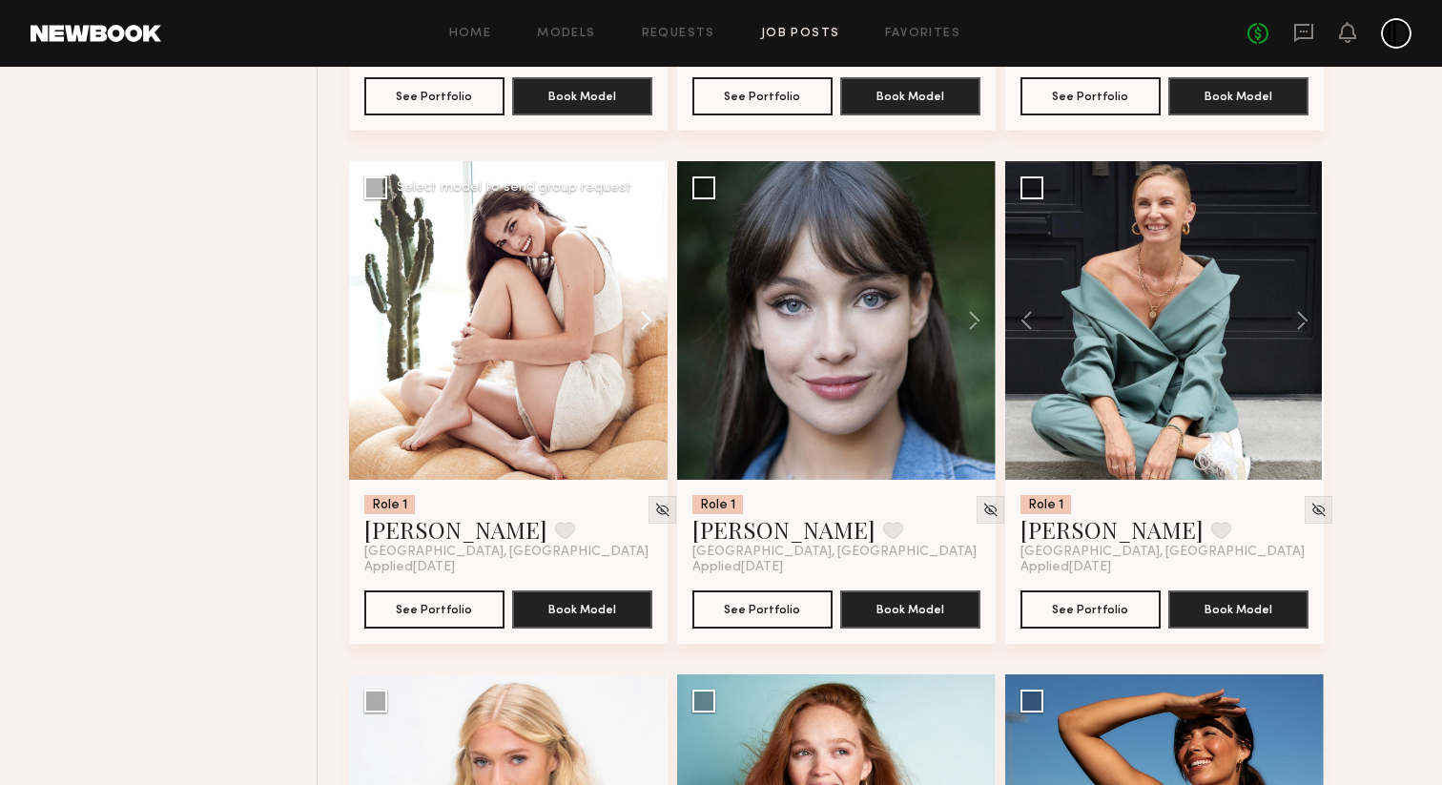
click at [645, 347] on button at bounding box center [636, 320] width 61 height 318
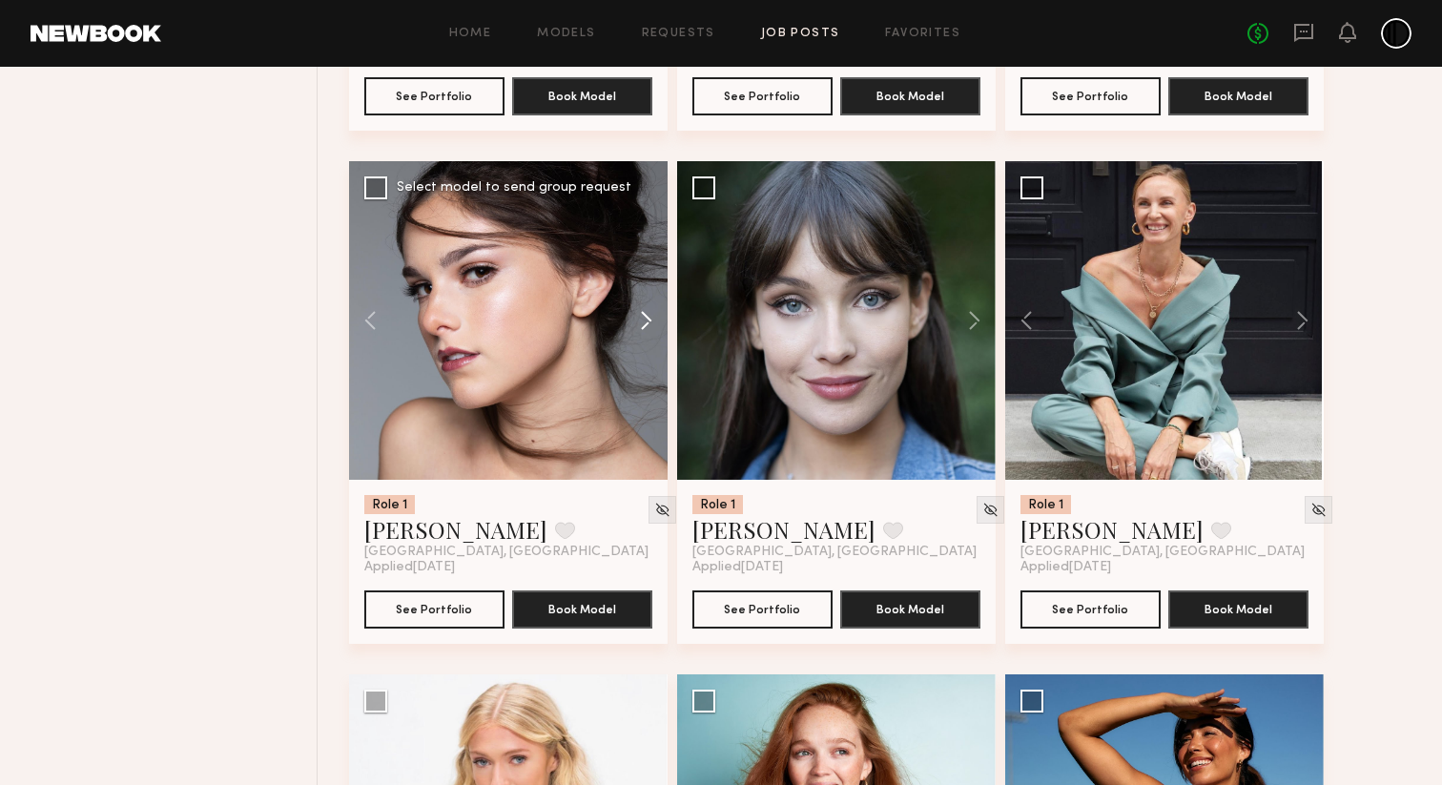
click at [645, 347] on button at bounding box center [636, 320] width 61 height 318
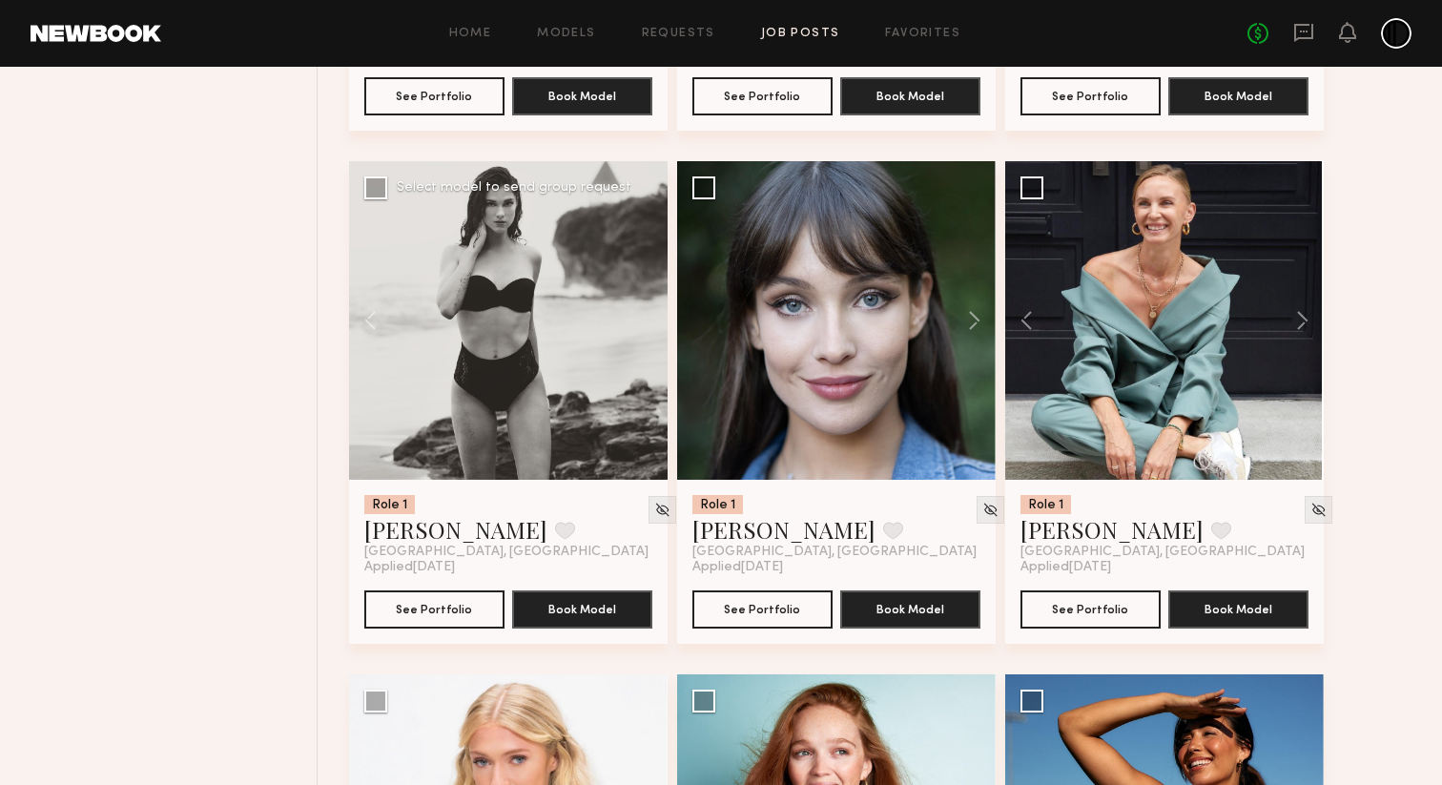
click at [645, 347] on div at bounding box center [508, 320] width 318 height 318
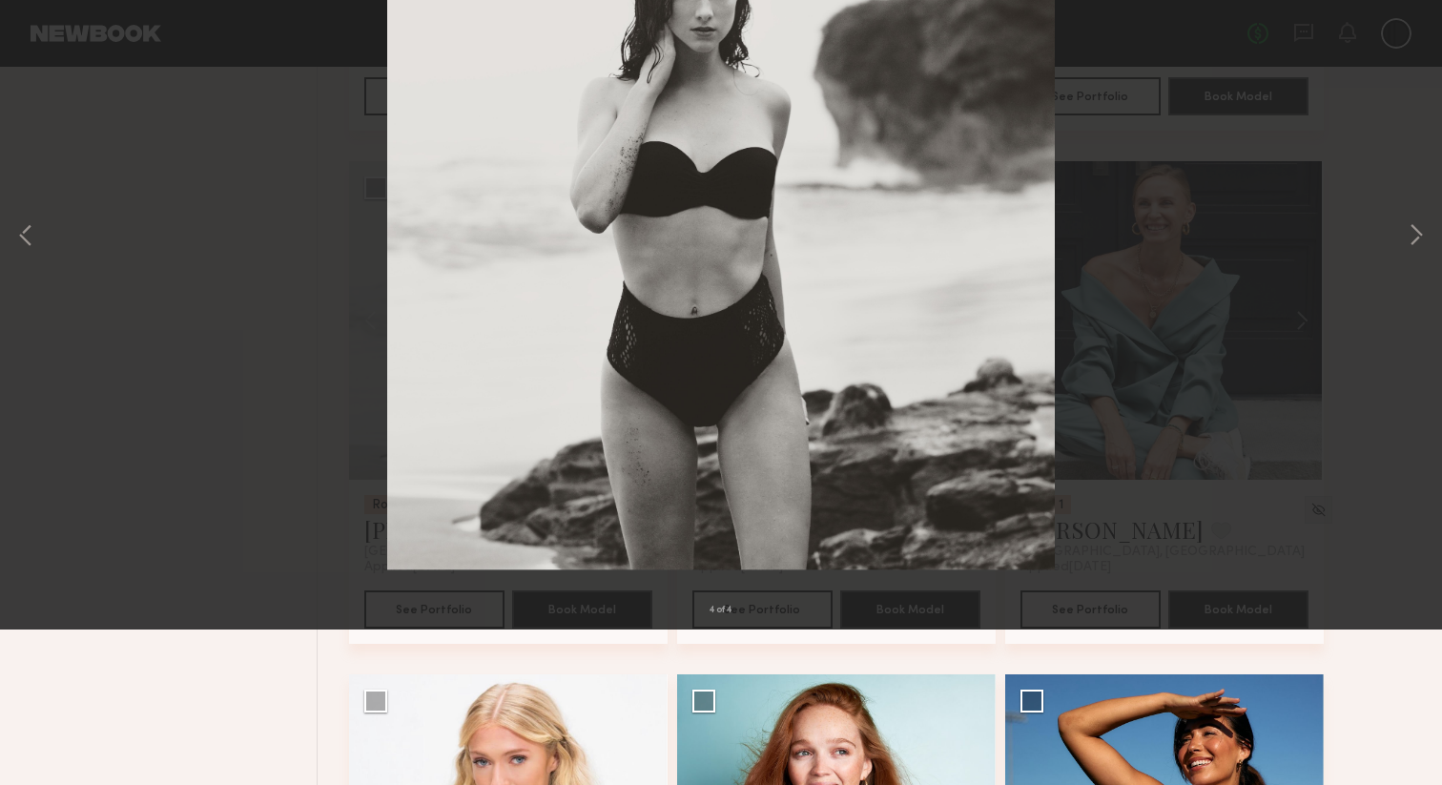
click at [280, 169] on div "4 of 4" at bounding box center [721, 392] width 1442 height 785
click at [55, 37] on button at bounding box center [44, 46] width 31 height 34
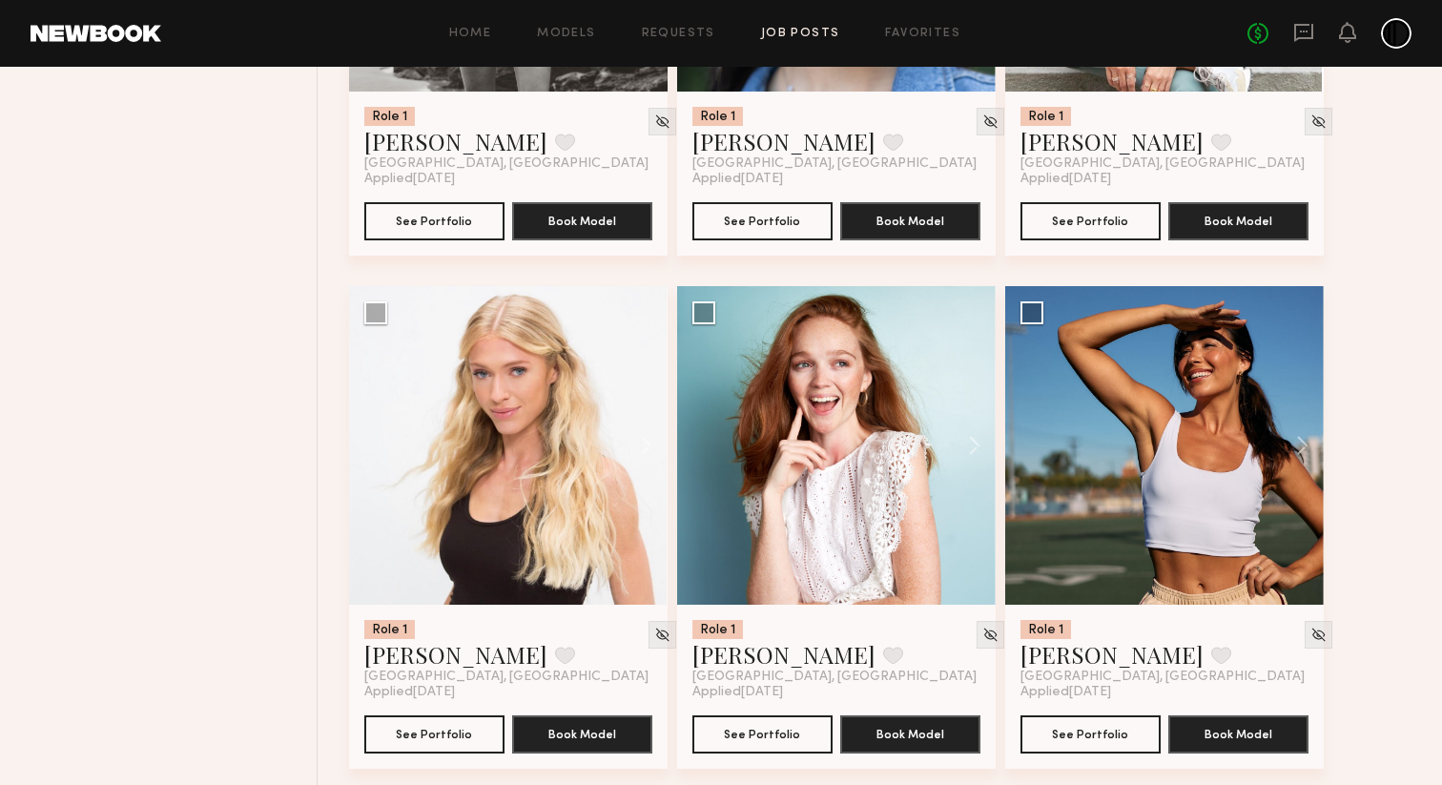
scroll to position [7201, 0]
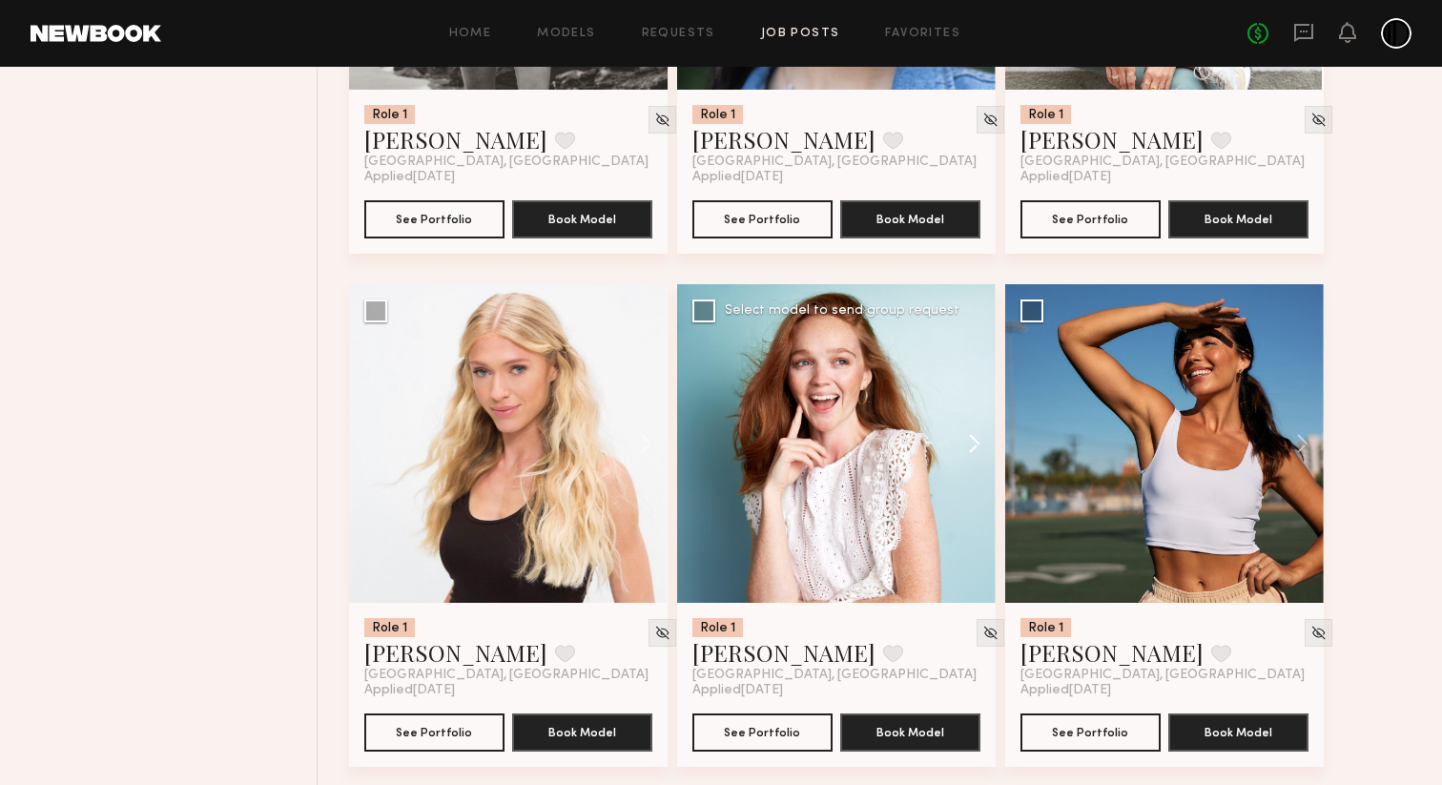
click at [973, 482] on button at bounding box center [965, 443] width 61 height 318
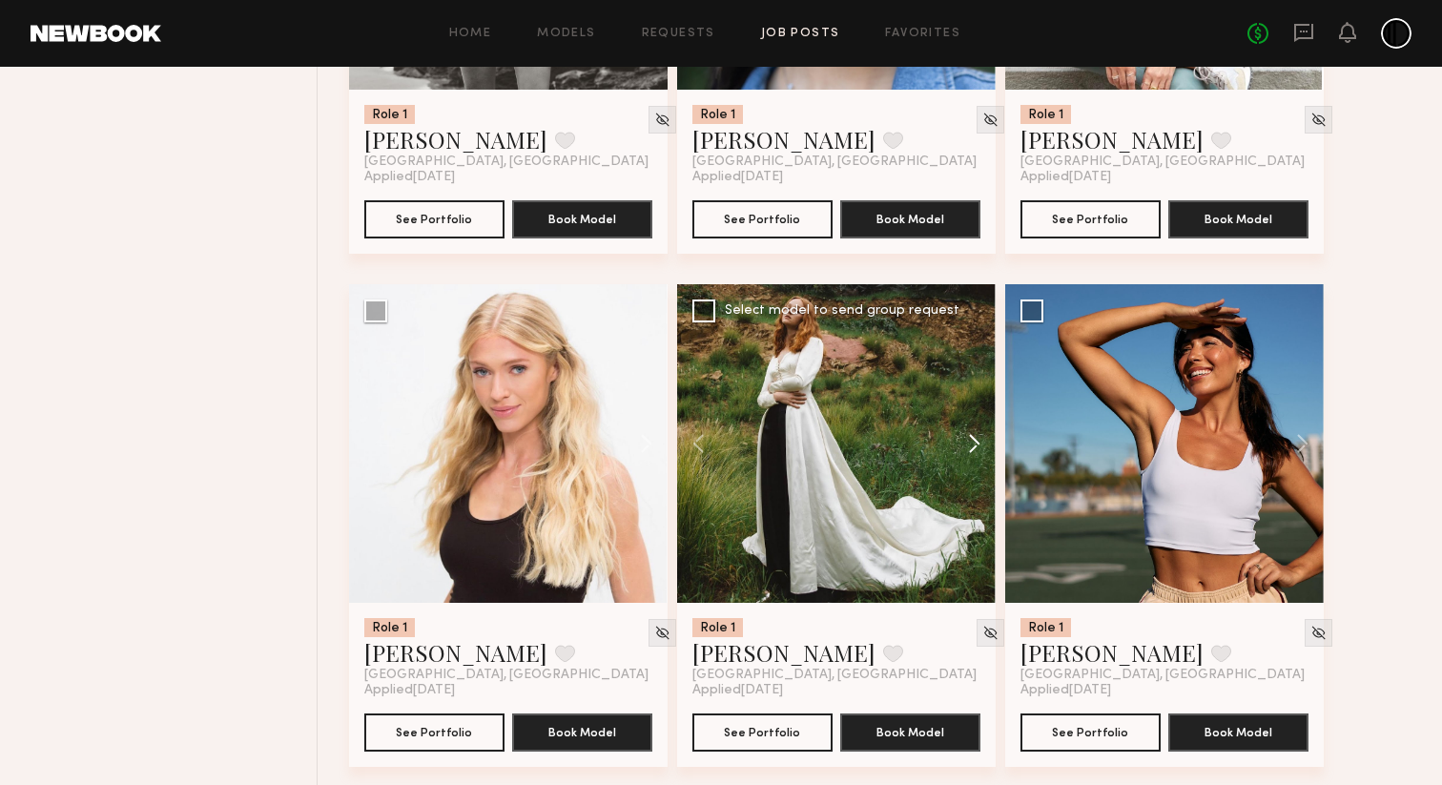
click at [973, 482] on button at bounding box center [965, 443] width 61 height 318
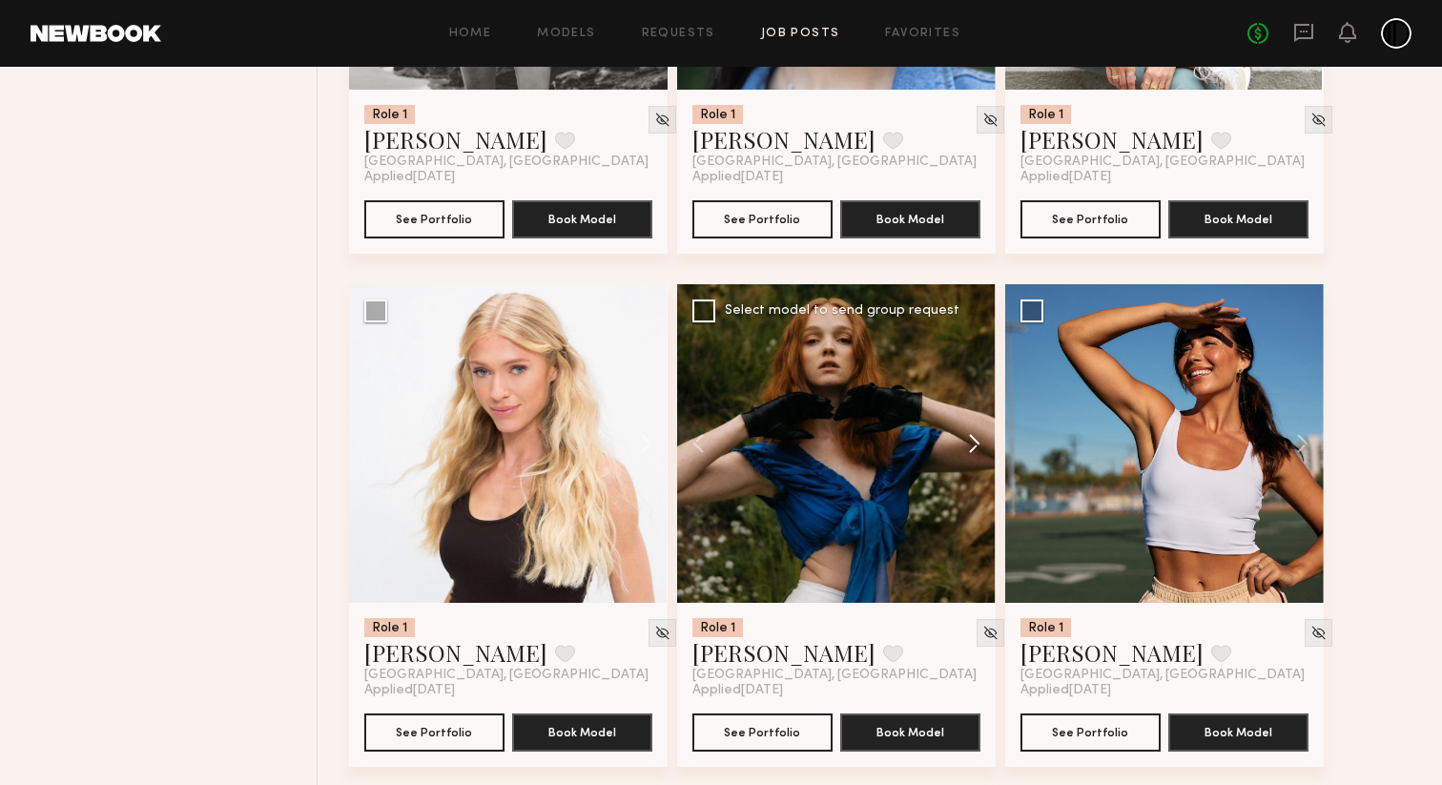
click at [973, 482] on button at bounding box center [965, 443] width 61 height 318
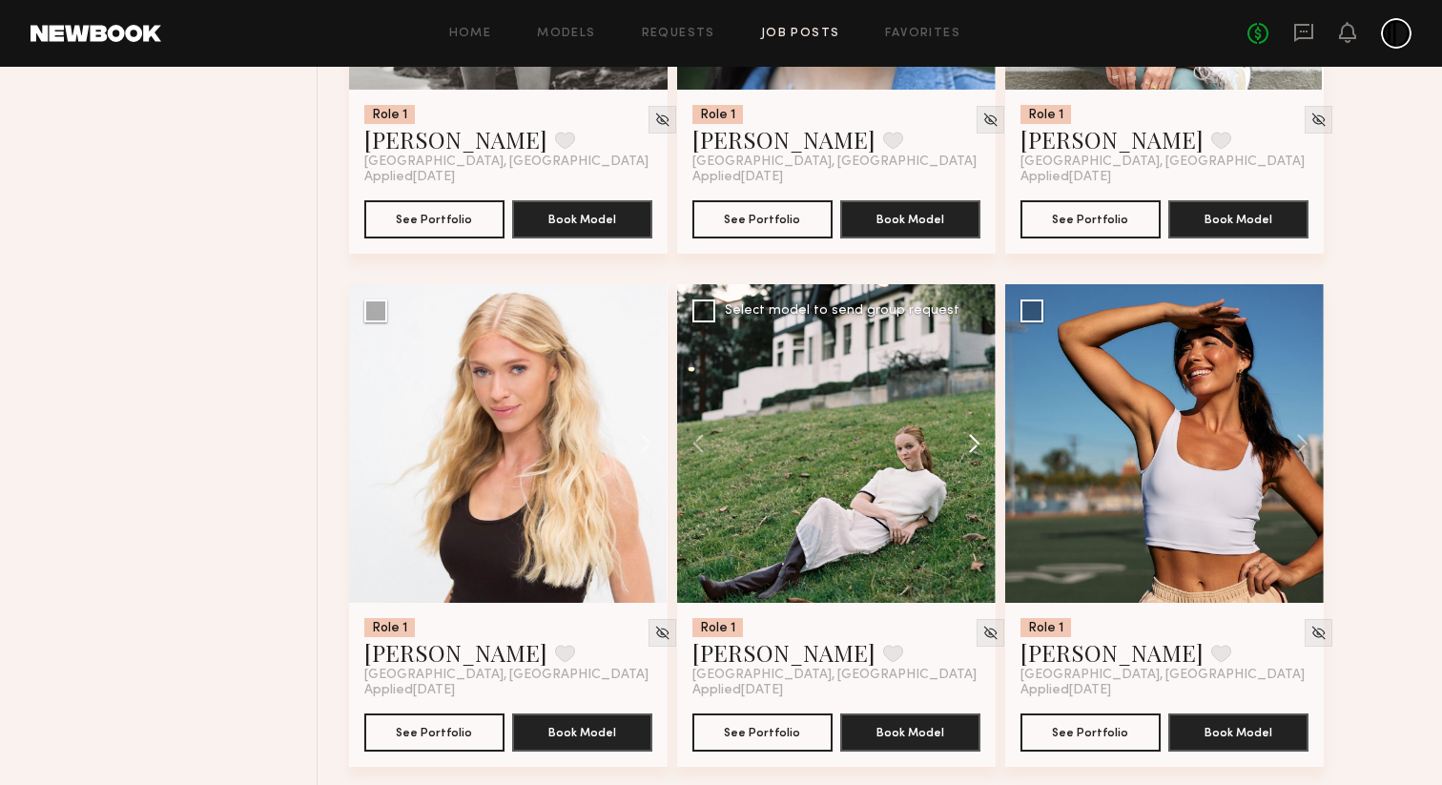
click at [973, 482] on button at bounding box center [965, 443] width 61 height 318
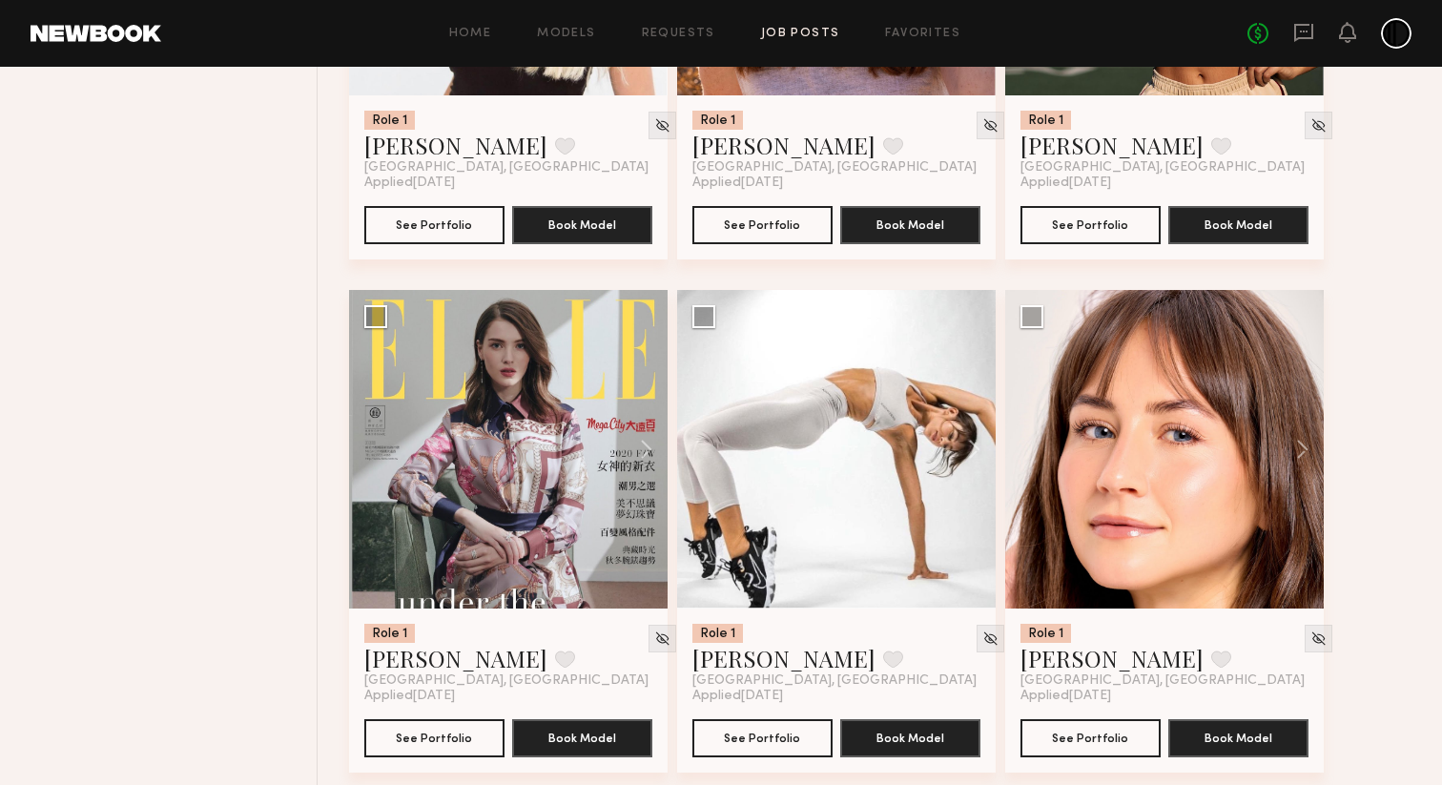
scroll to position [7712, 0]
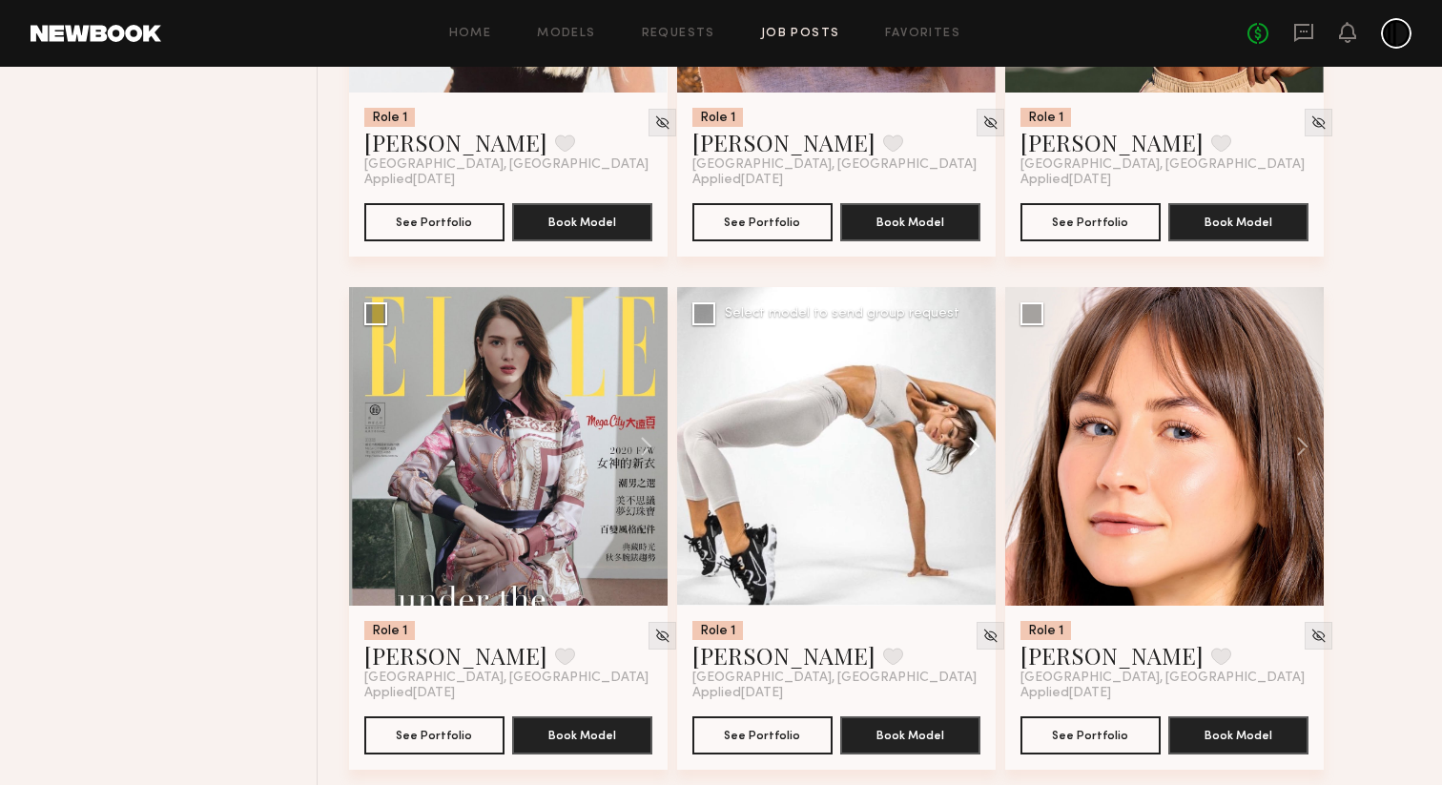
click at [971, 485] on button at bounding box center [965, 446] width 61 height 318
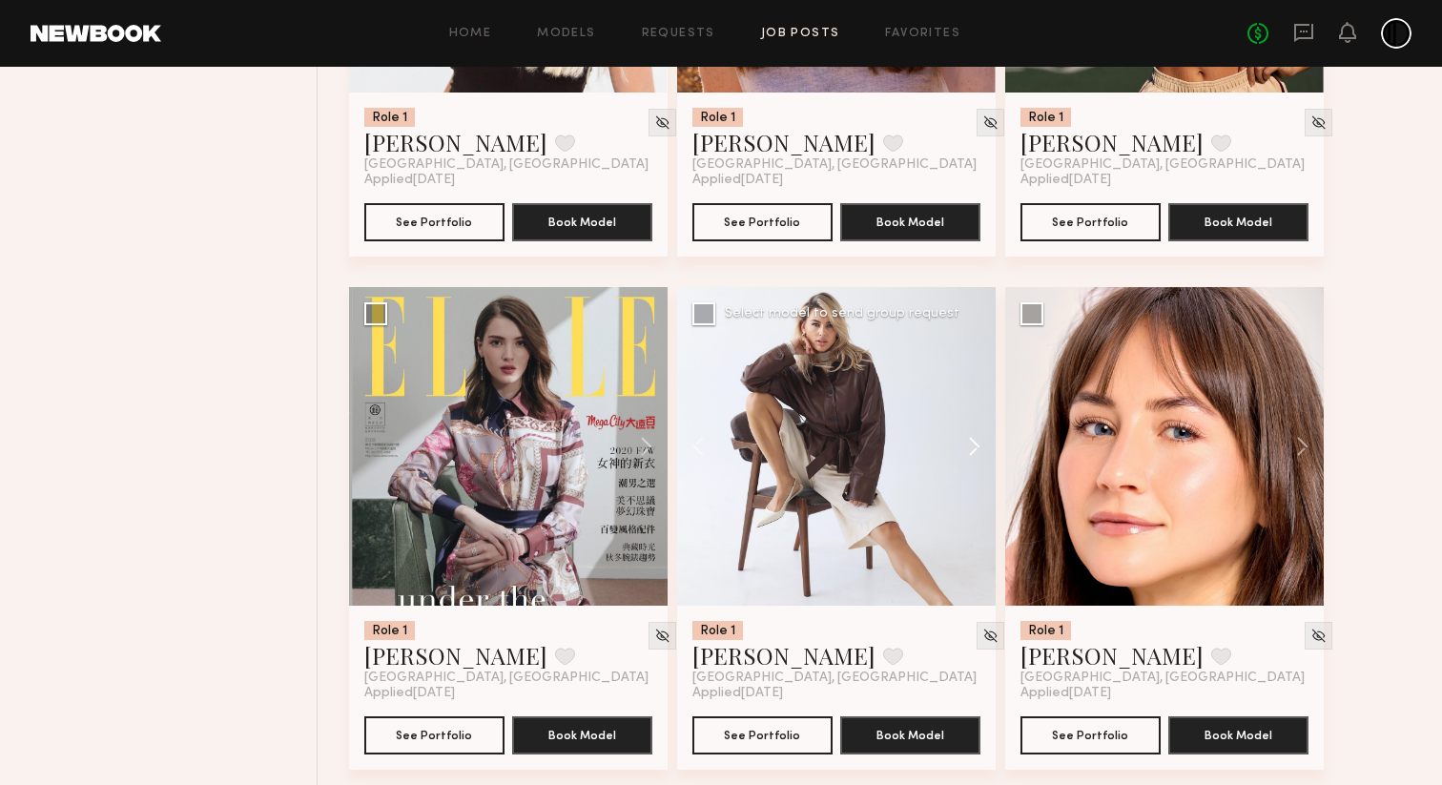
click at [971, 485] on button at bounding box center [965, 446] width 61 height 318
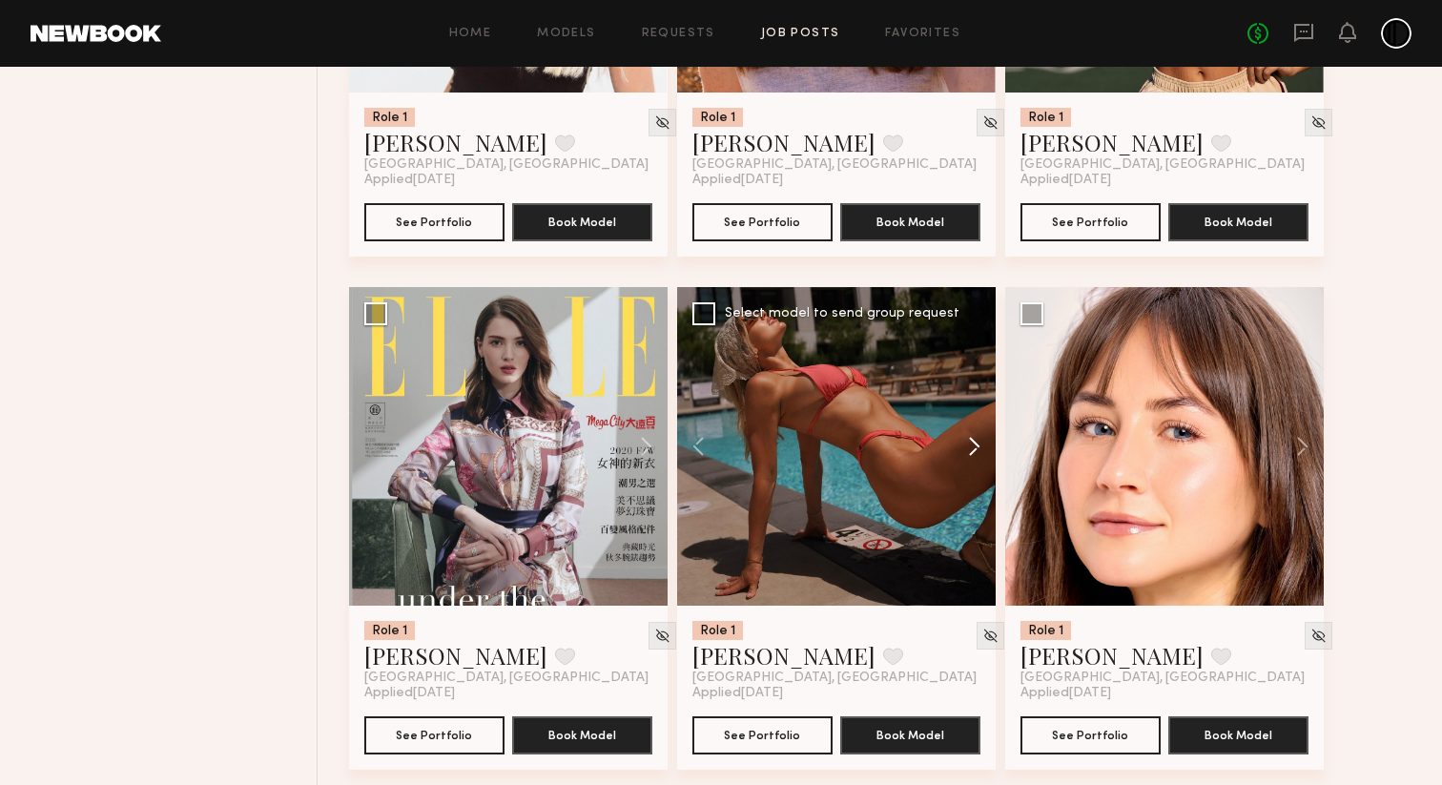
click at [971, 485] on button at bounding box center [965, 446] width 61 height 318
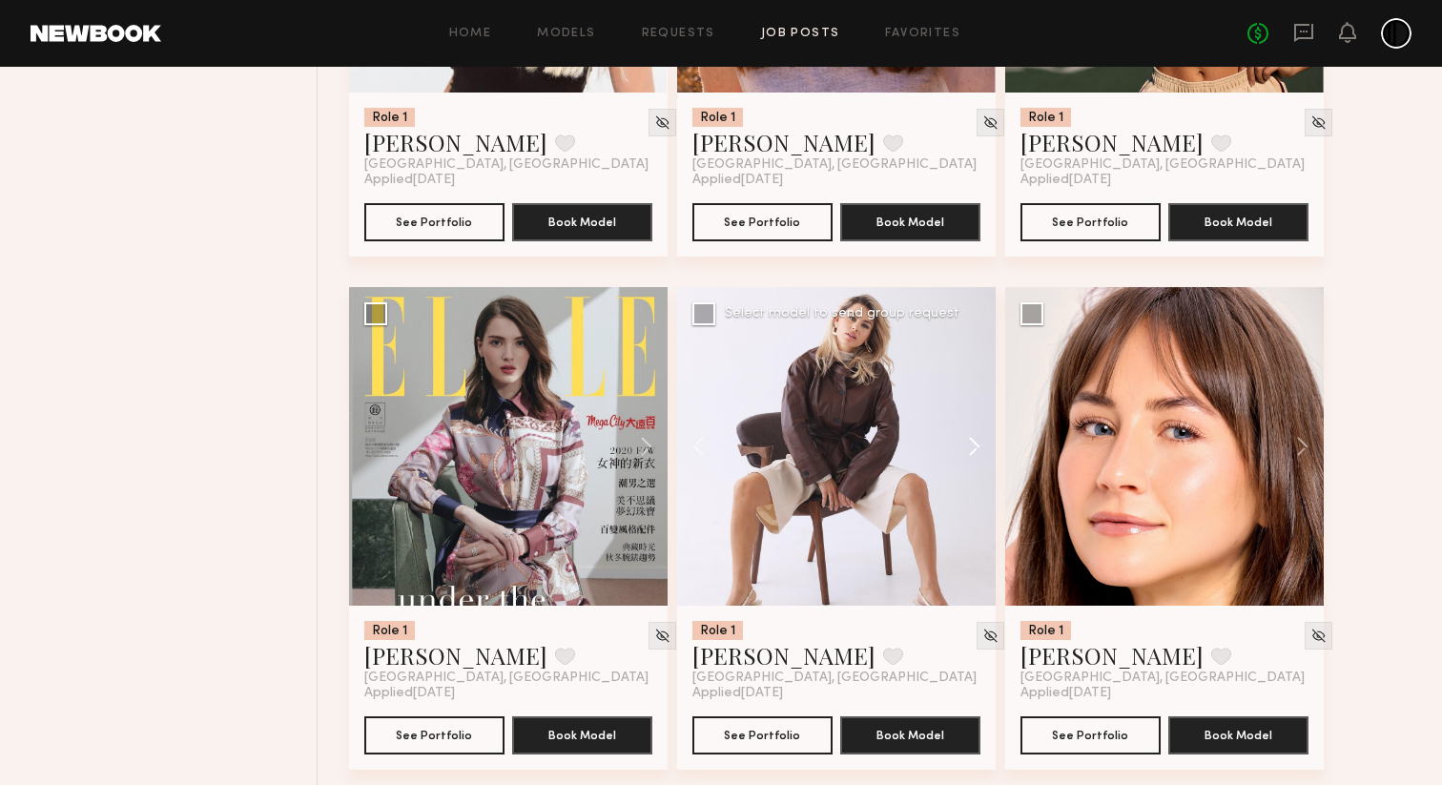
click at [971, 485] on button at bounding box center [965, 446] width 61 height 318
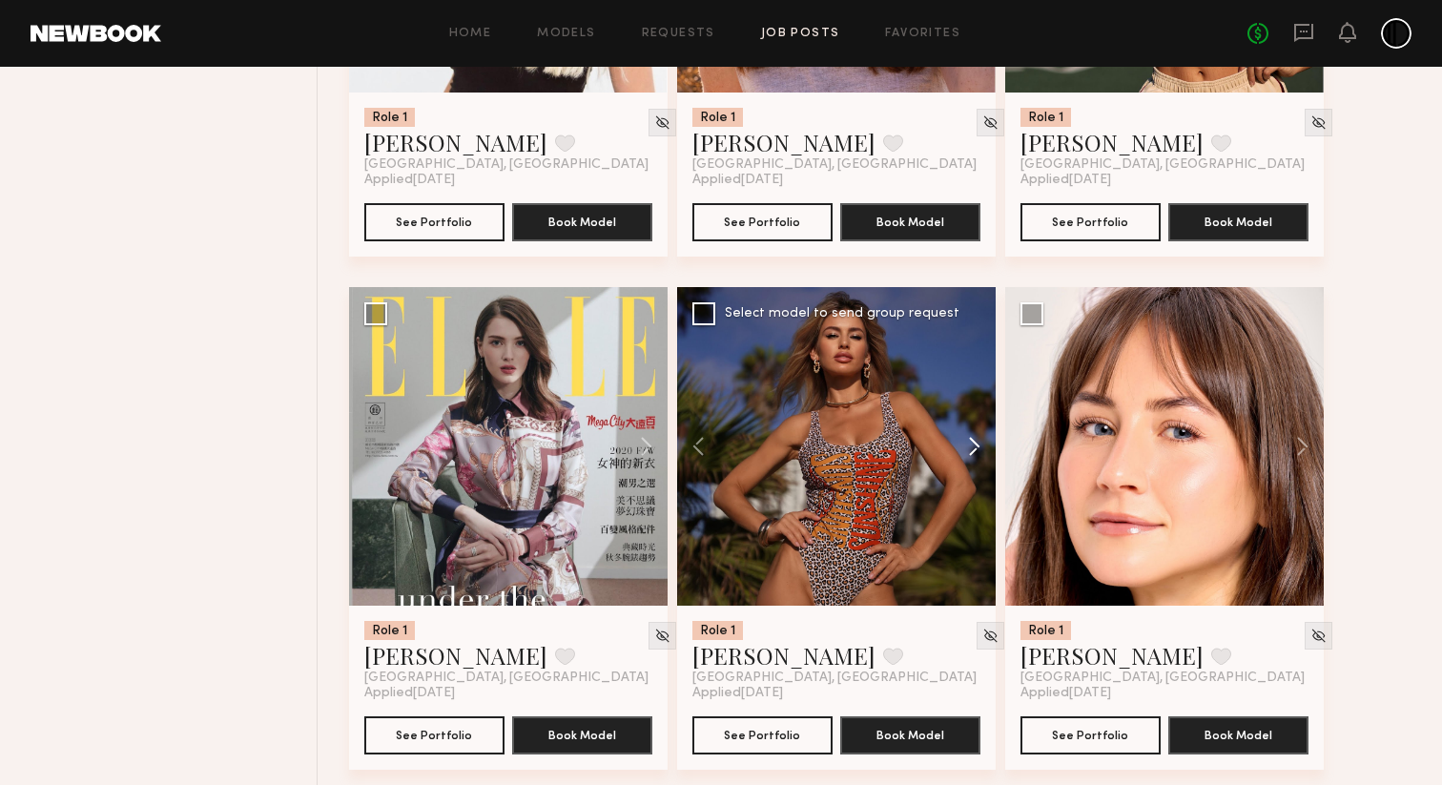
click at [971, 485] on button at bounding box center [965, 446] width 61 height 318
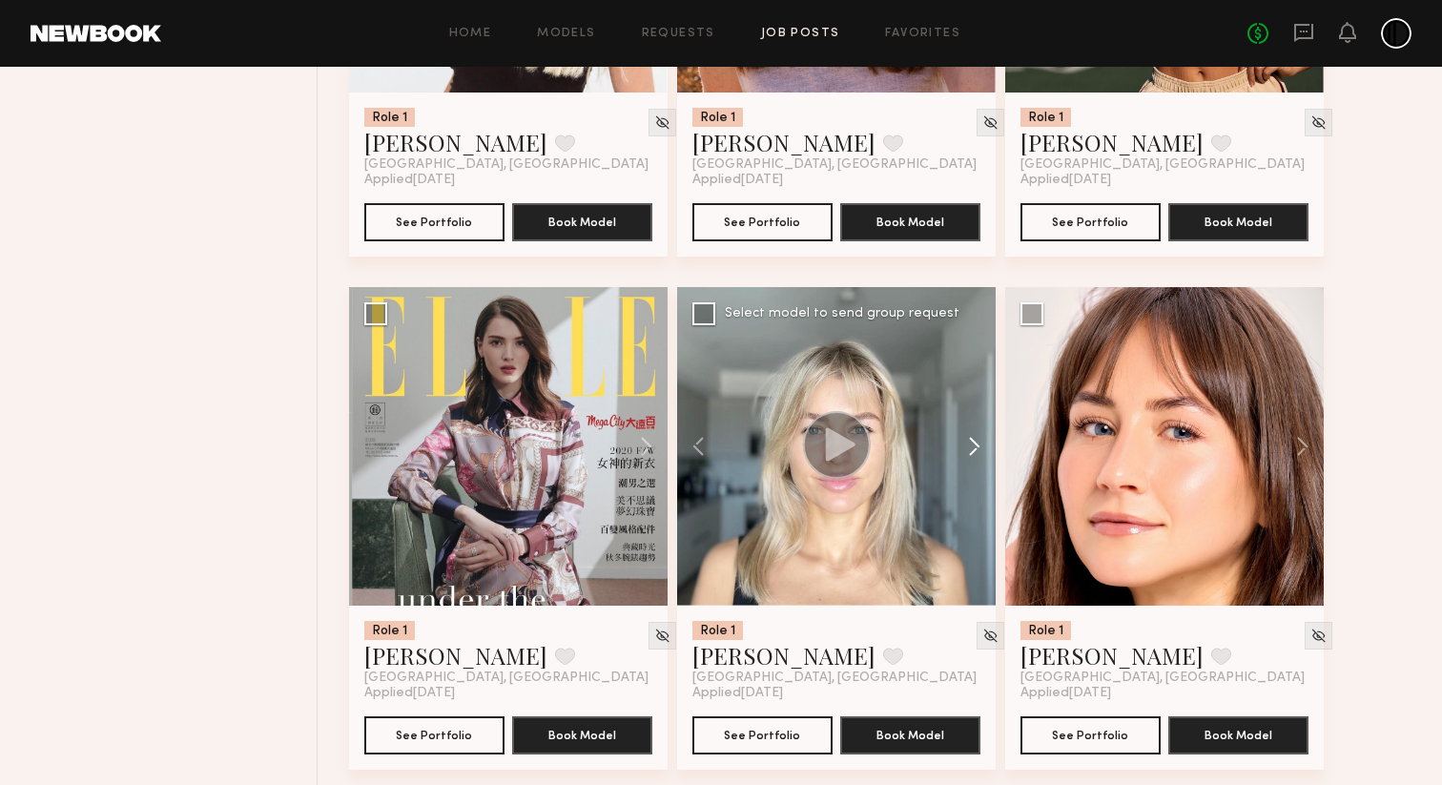
click at [971, 485] on button at bounding box center [965, 446] width 61 height 318
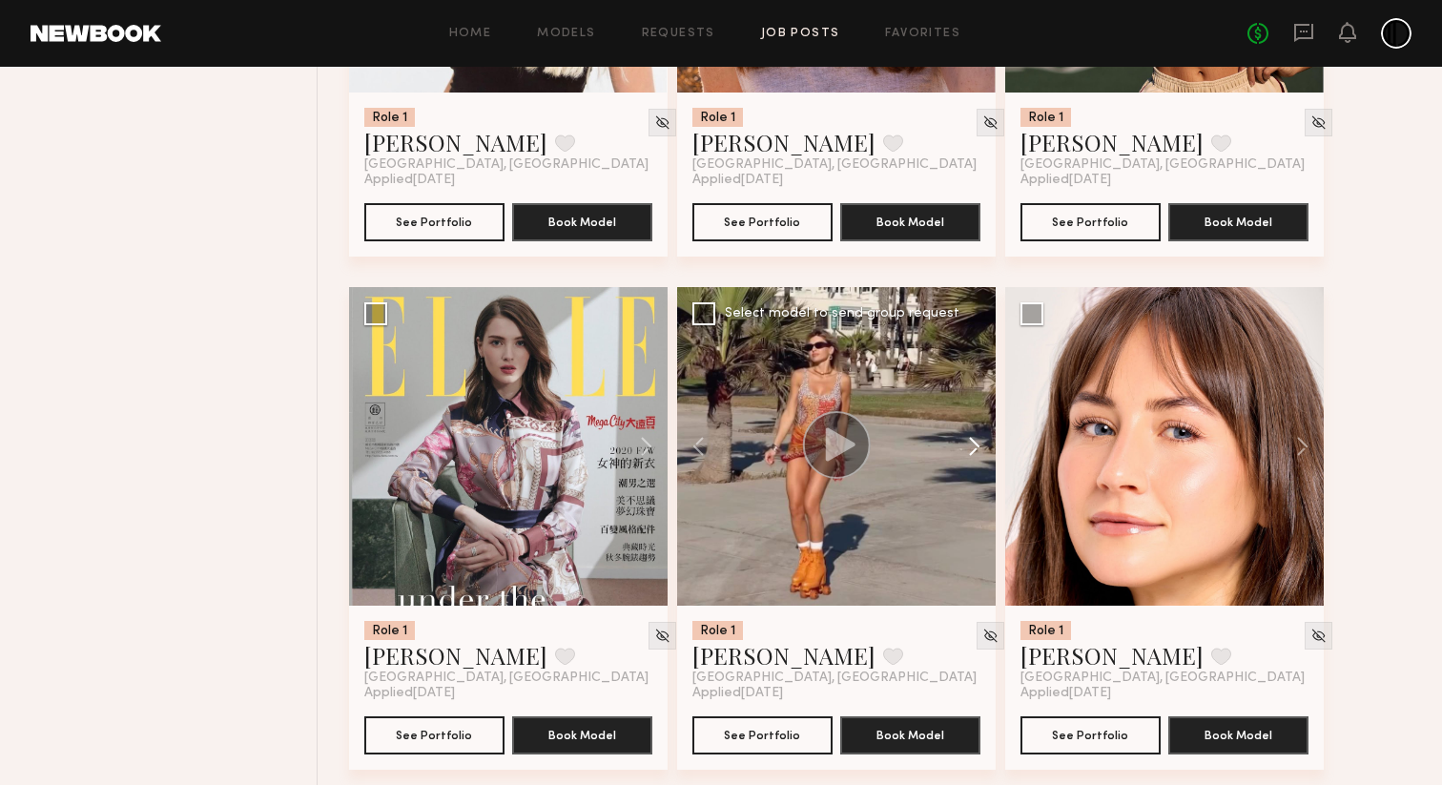
click at [971, 485] on button at bounding box center [965, 446] width 61 height 318
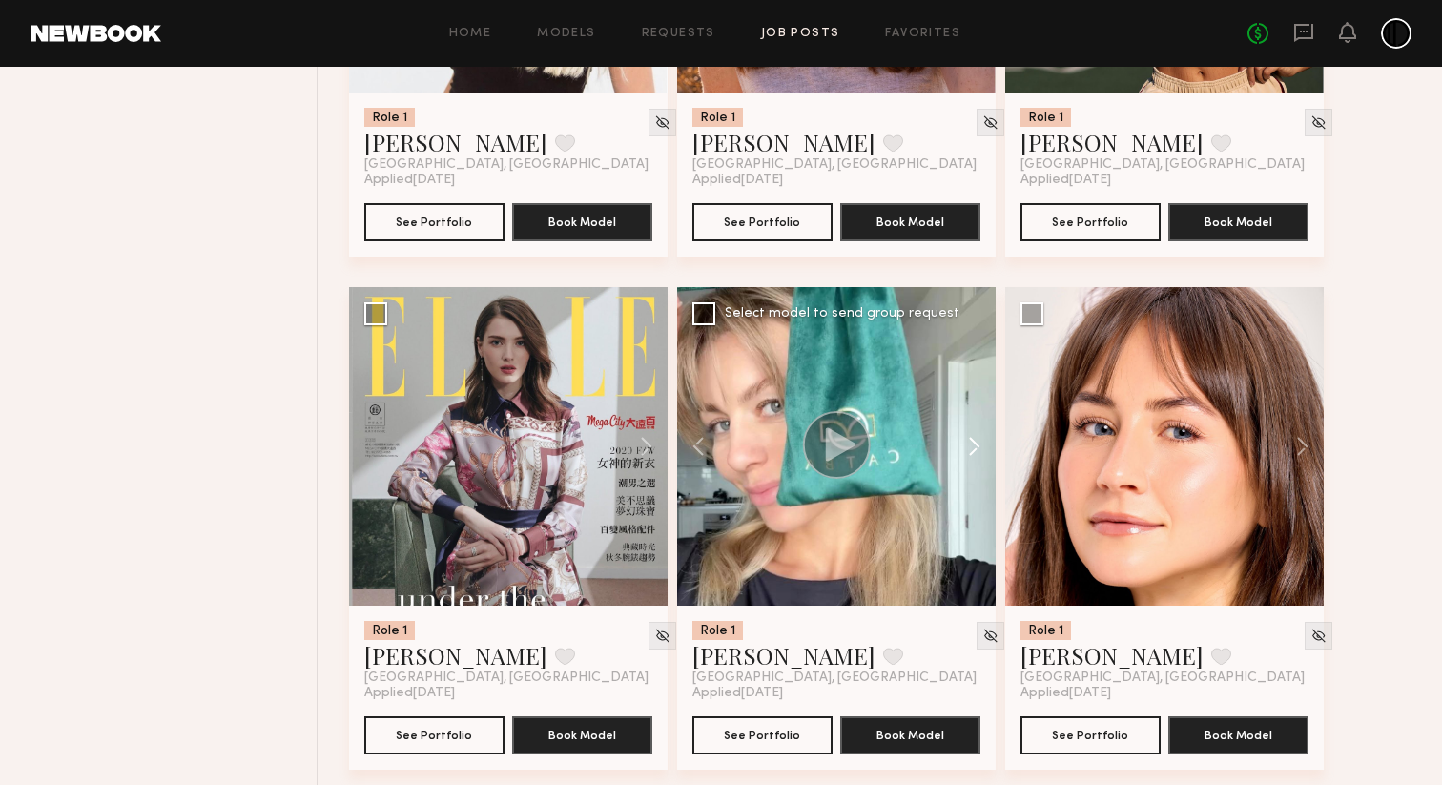
click at [971, 485] on button at bounding box center [965, 446] width 61 height 318
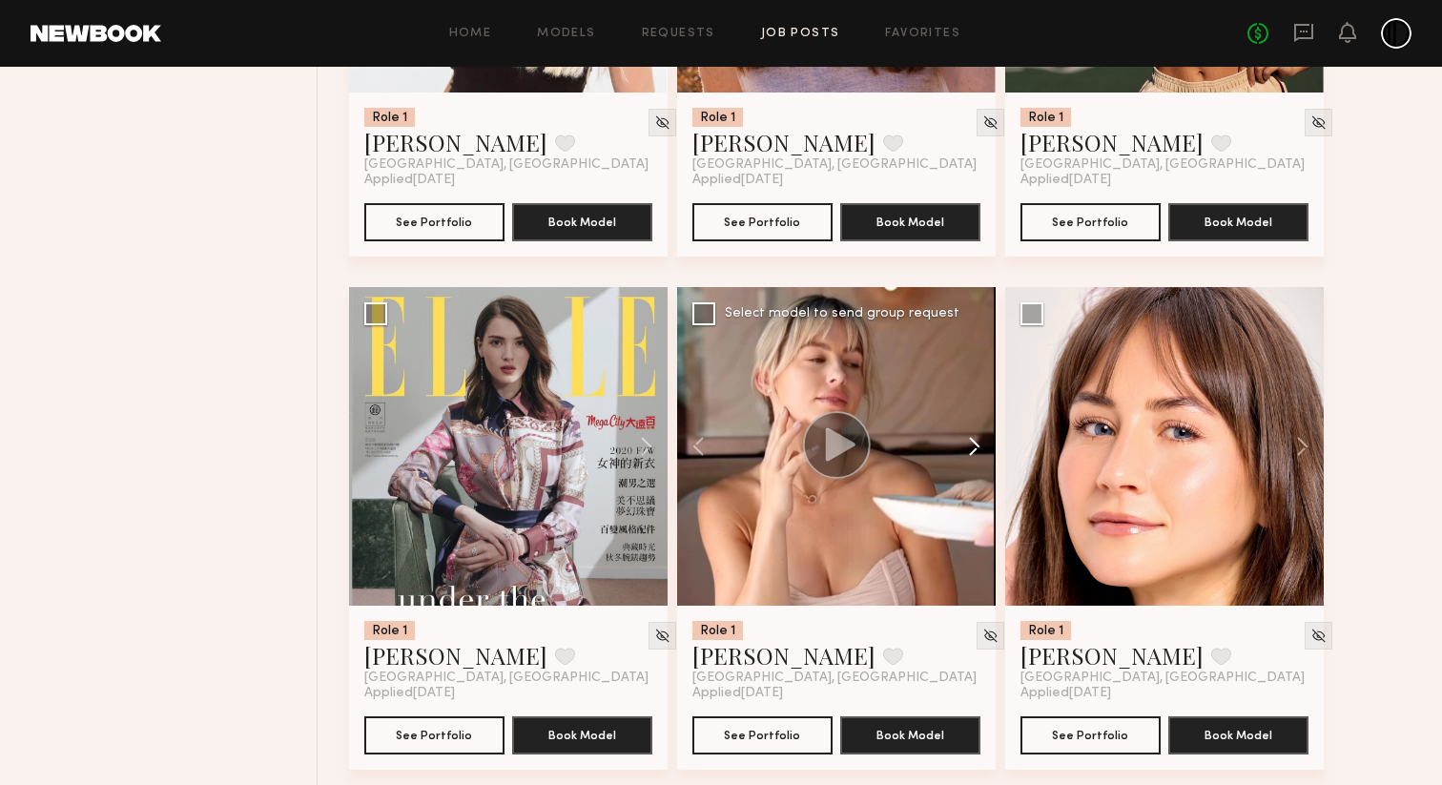
click at [971, 485] on button at bounding box center [965, 446] width 61 height 318
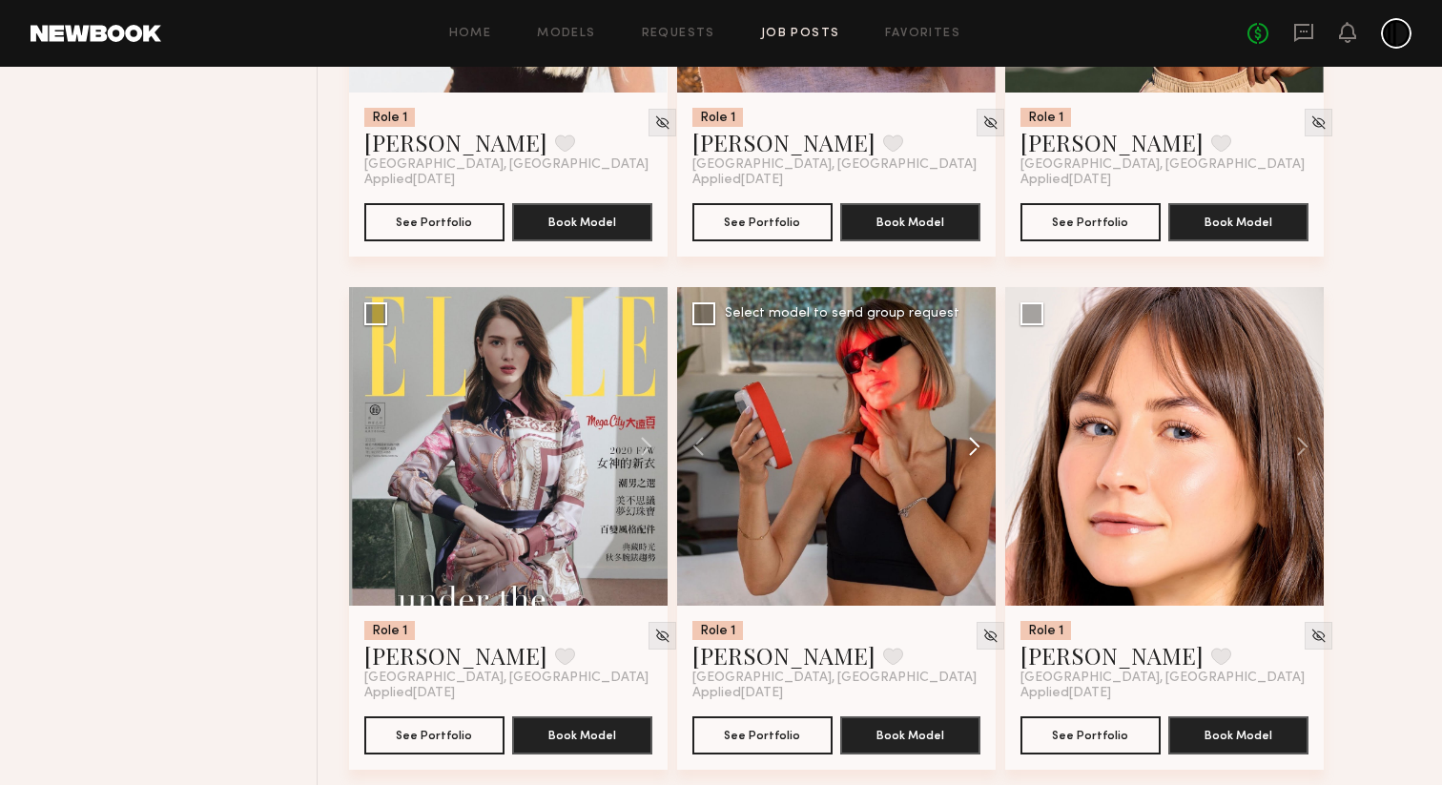
click at [971, 485] on button at bounding box center [965, 446] width 61 height 318
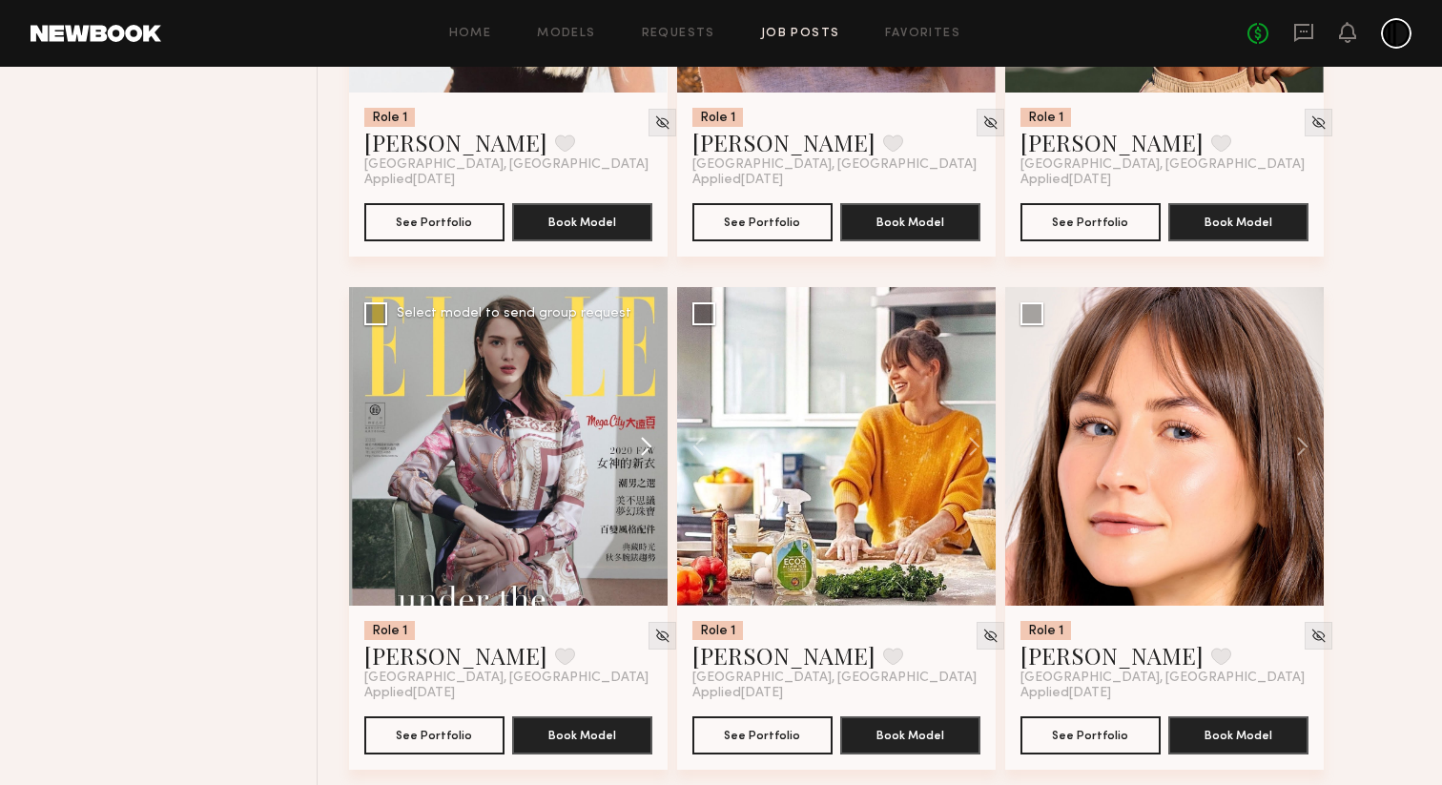
click at [648, 486] on button at bounding box center [636, 446] width 61 height 318
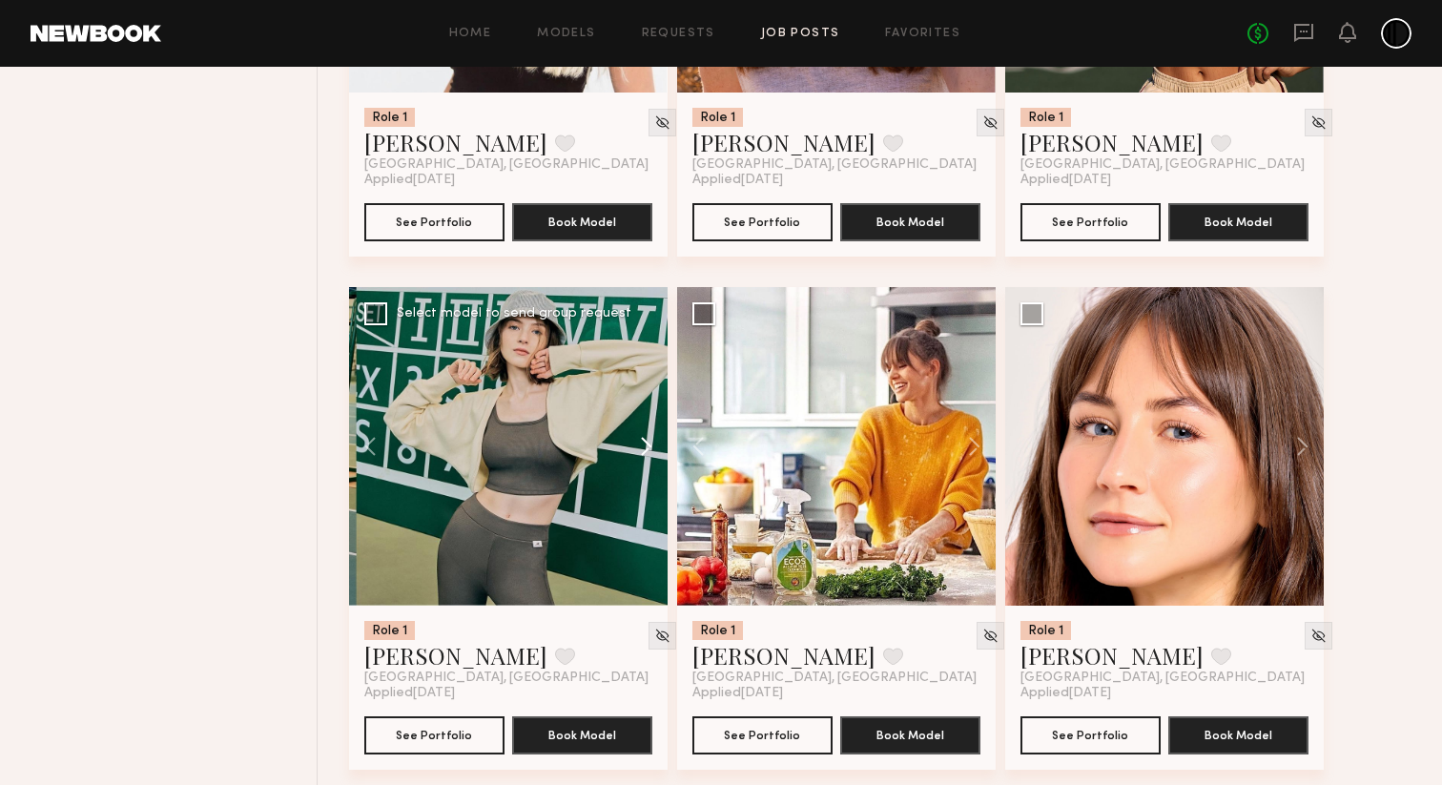
click at [648, 486] on button at bounding box center [636, 446] width 61 height 318
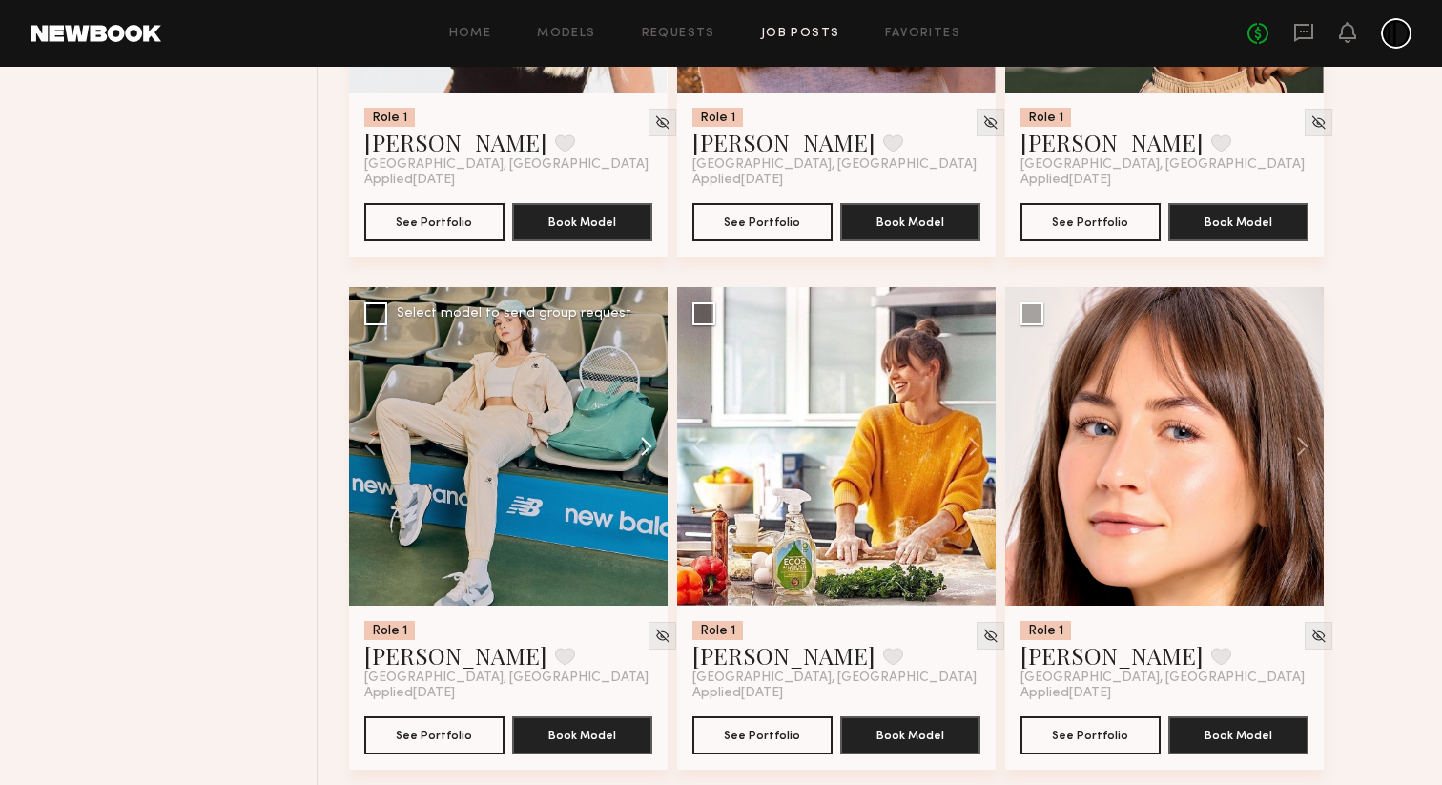
click at [648, 486] on button at bounding box center [636, 446] width 61 height 318
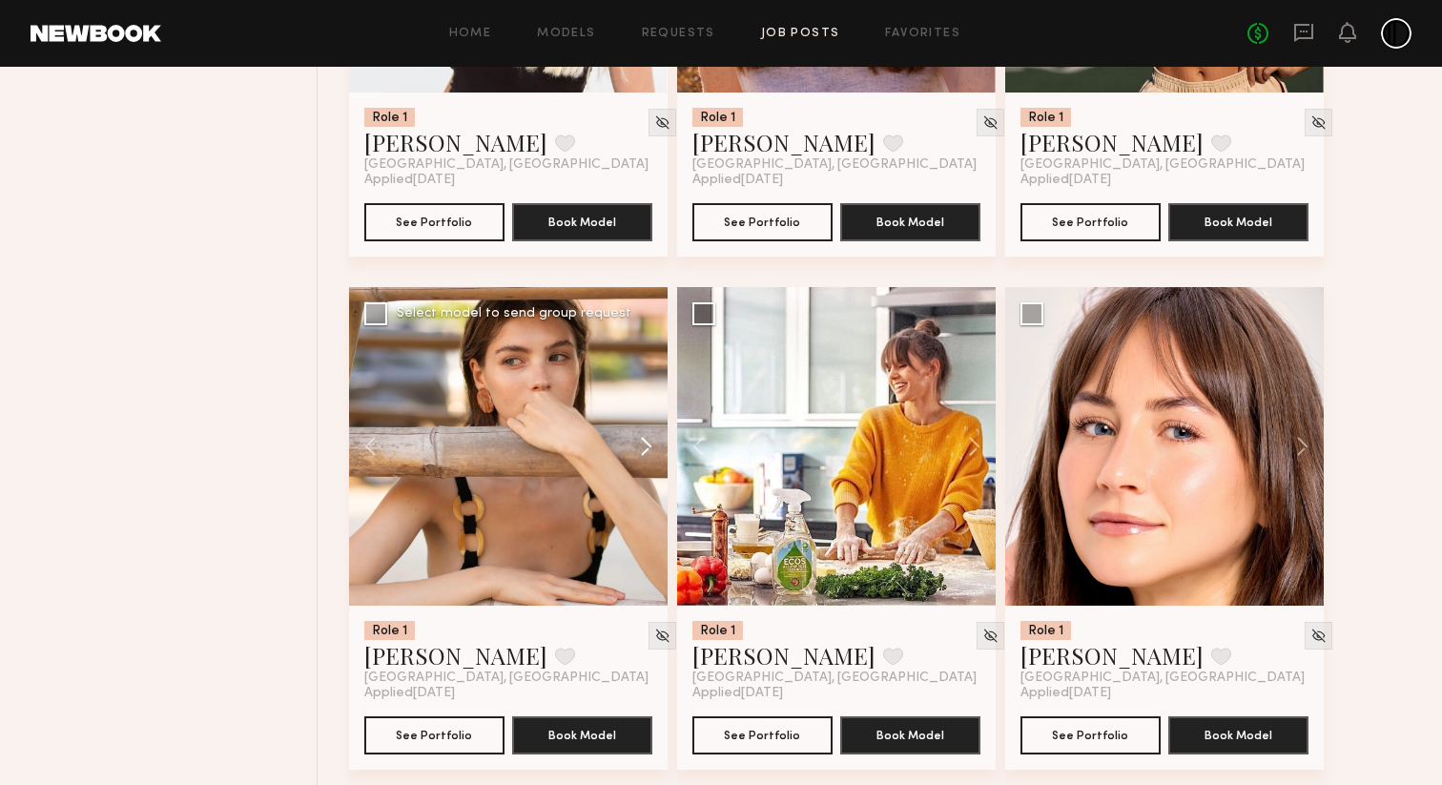
click at [648, 486] on button at bounding box center [636, 446] width 61 height 318
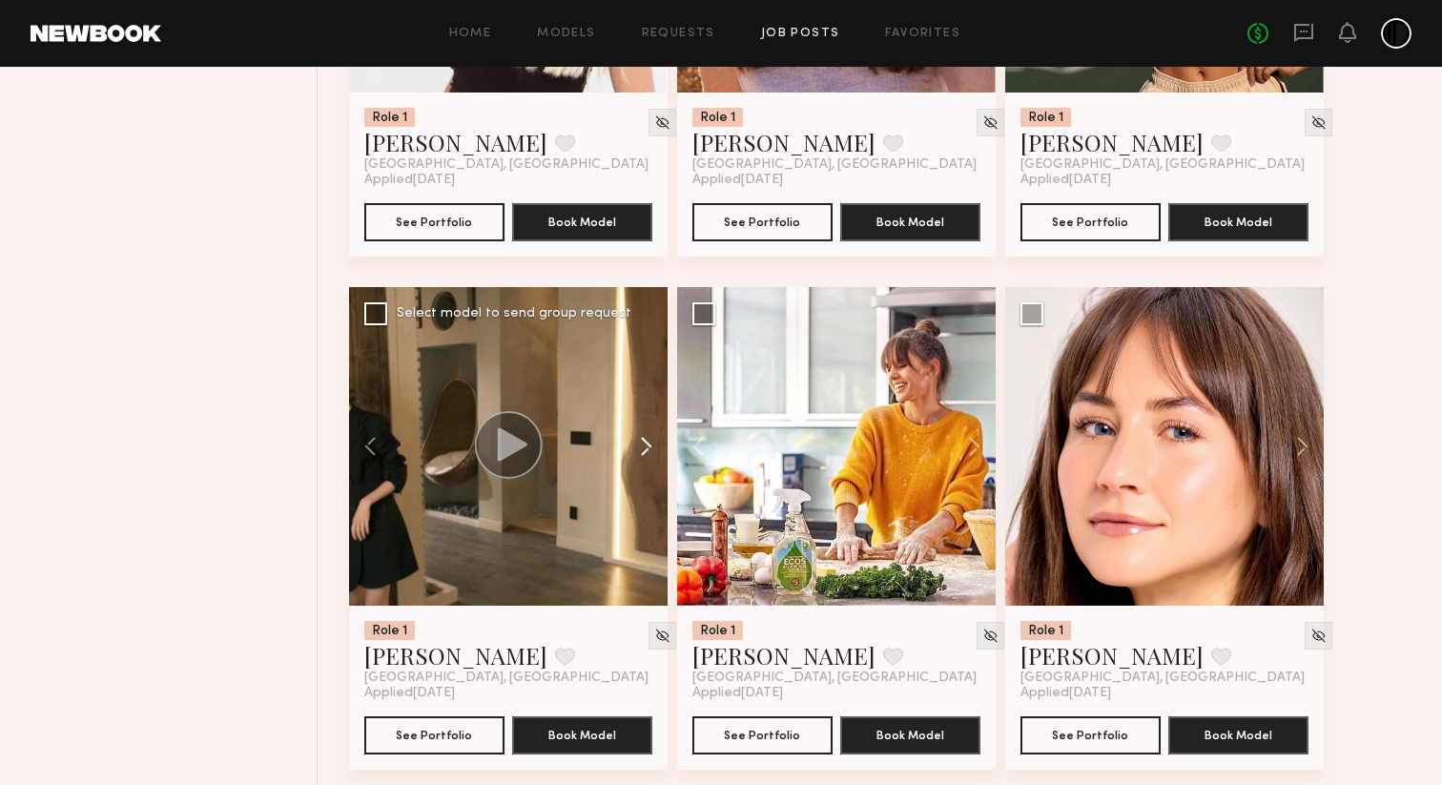
click at [648, 486] on button at bounding box center [636, 446] width 61 height 318
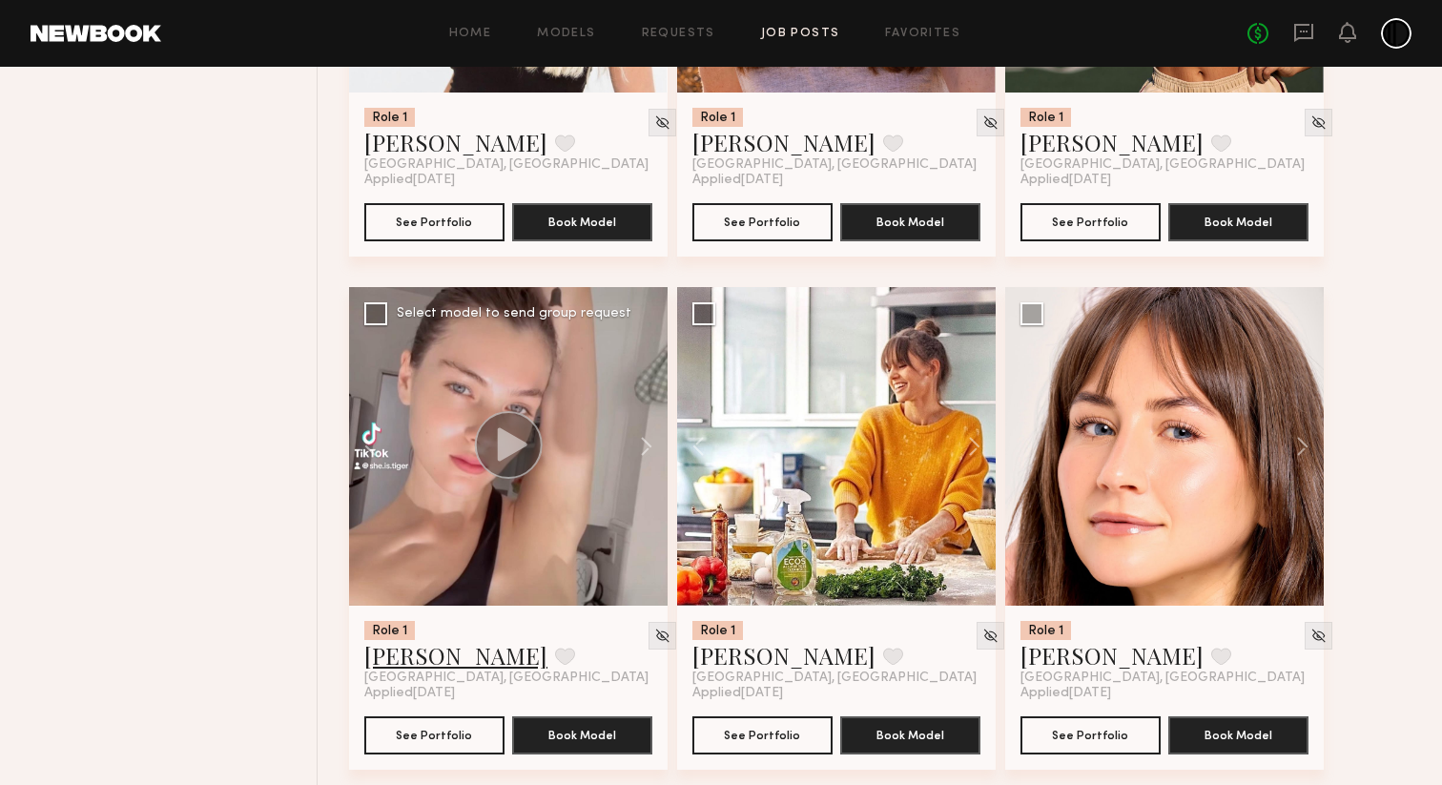
click at [388, 670] on link "Lera G." at bounding box center [455, 655] width 183 height 31
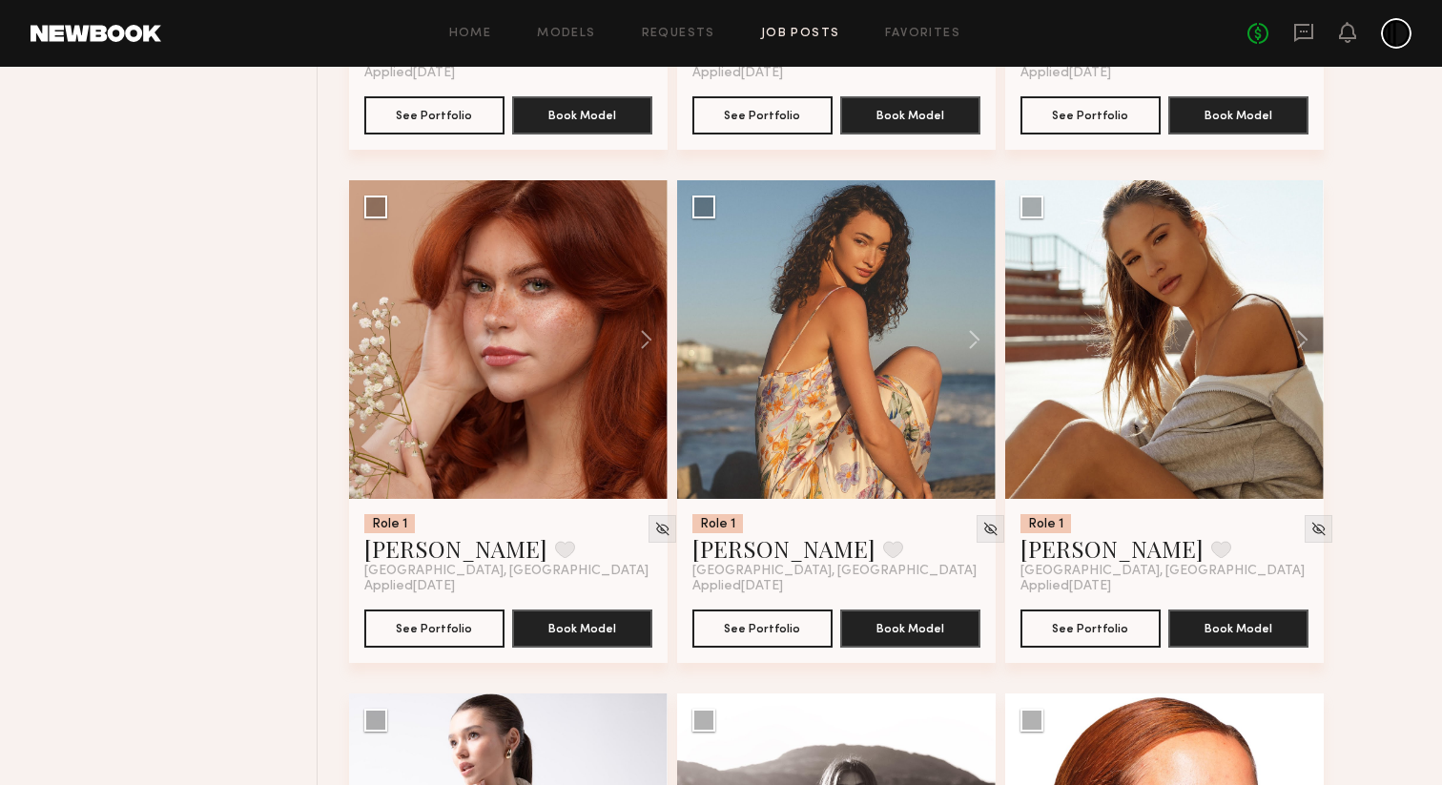
scroll to position [8339, 0]
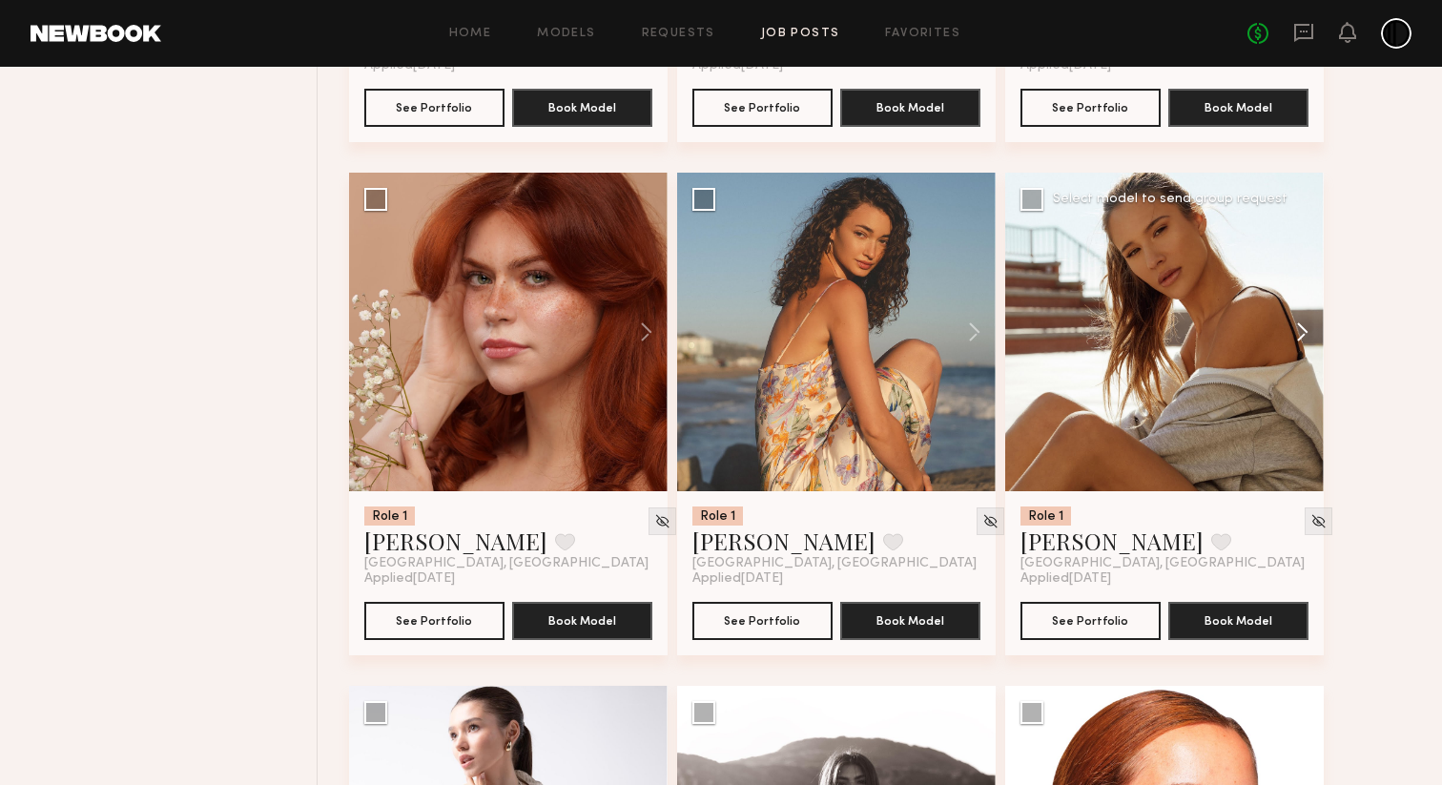
click at [1303, 371] on button at bounding box center [1293, 332] width 61 height 318
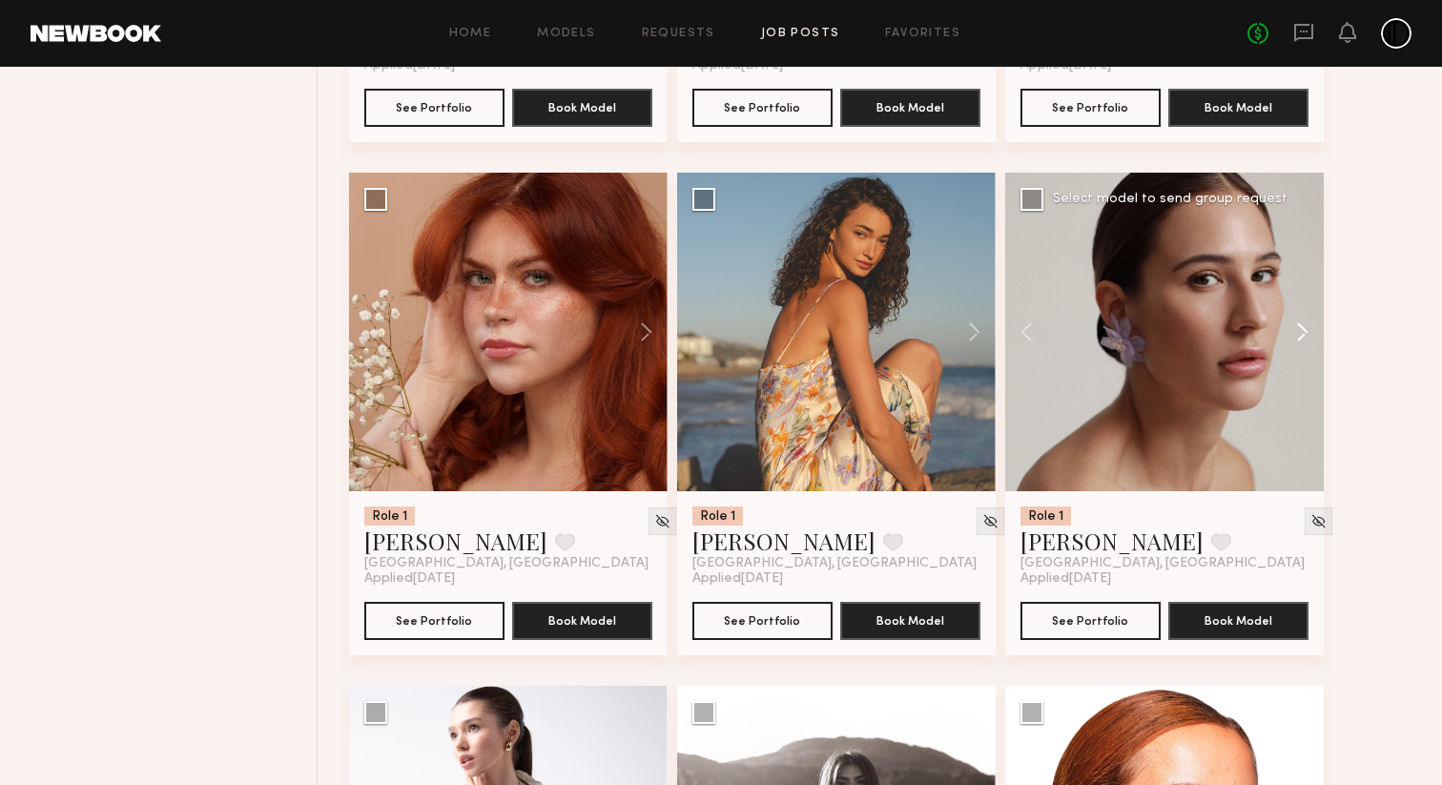
click at [1303, 371] on button at bounding box center [1293, 332] width 61 height 318
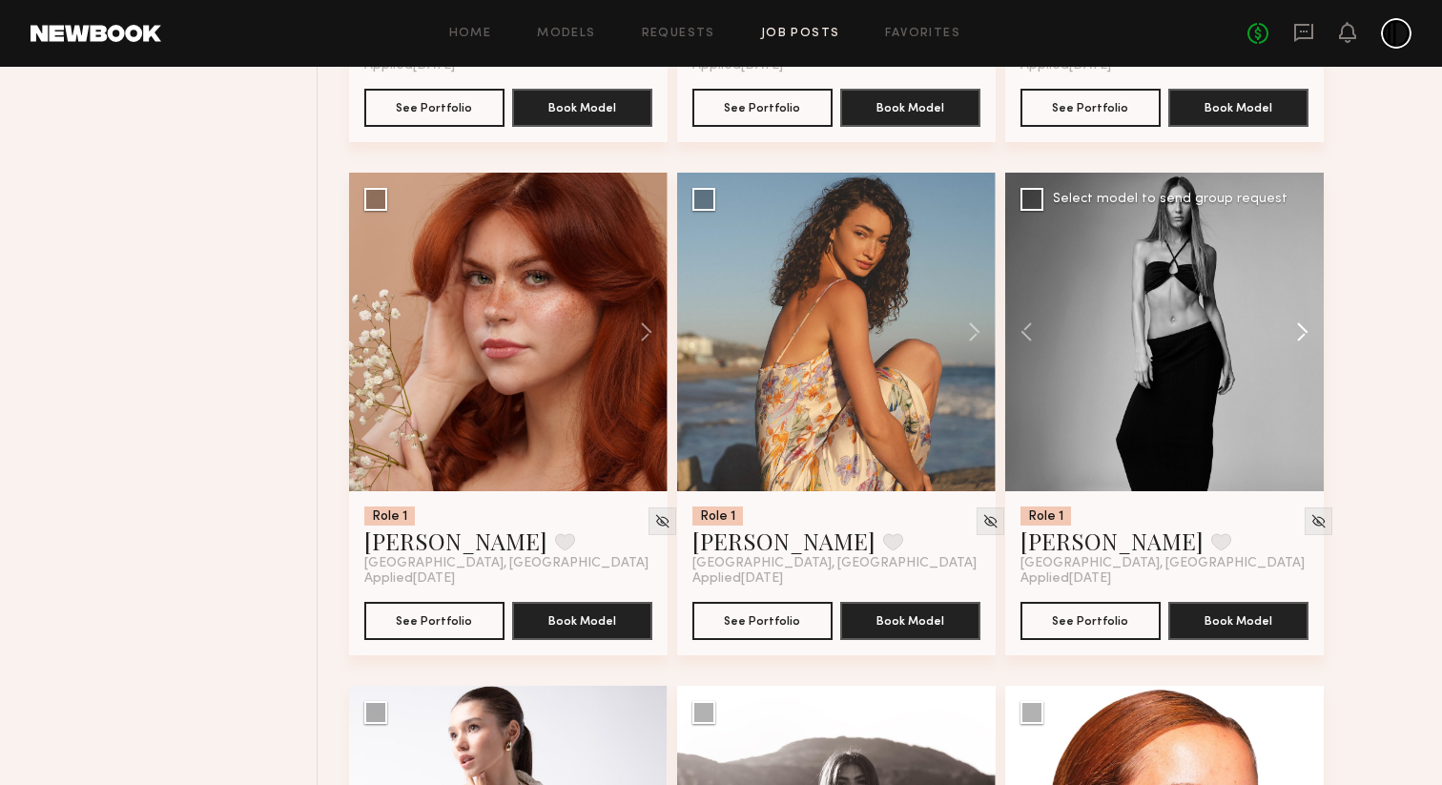
click at [1303, 371] on button at bounding box center [1293, 332] width 61 height 318
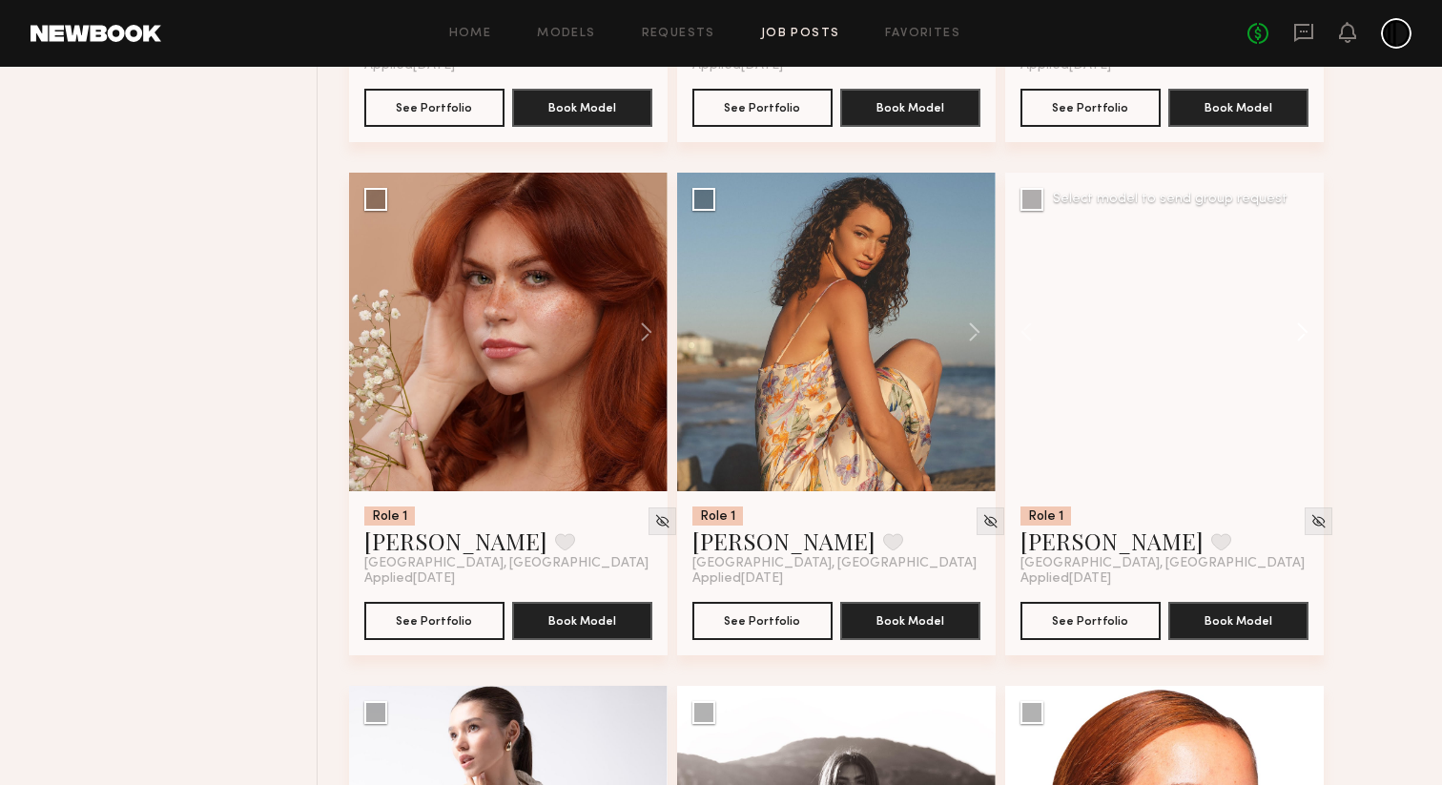
scroll to position [8849, 0]
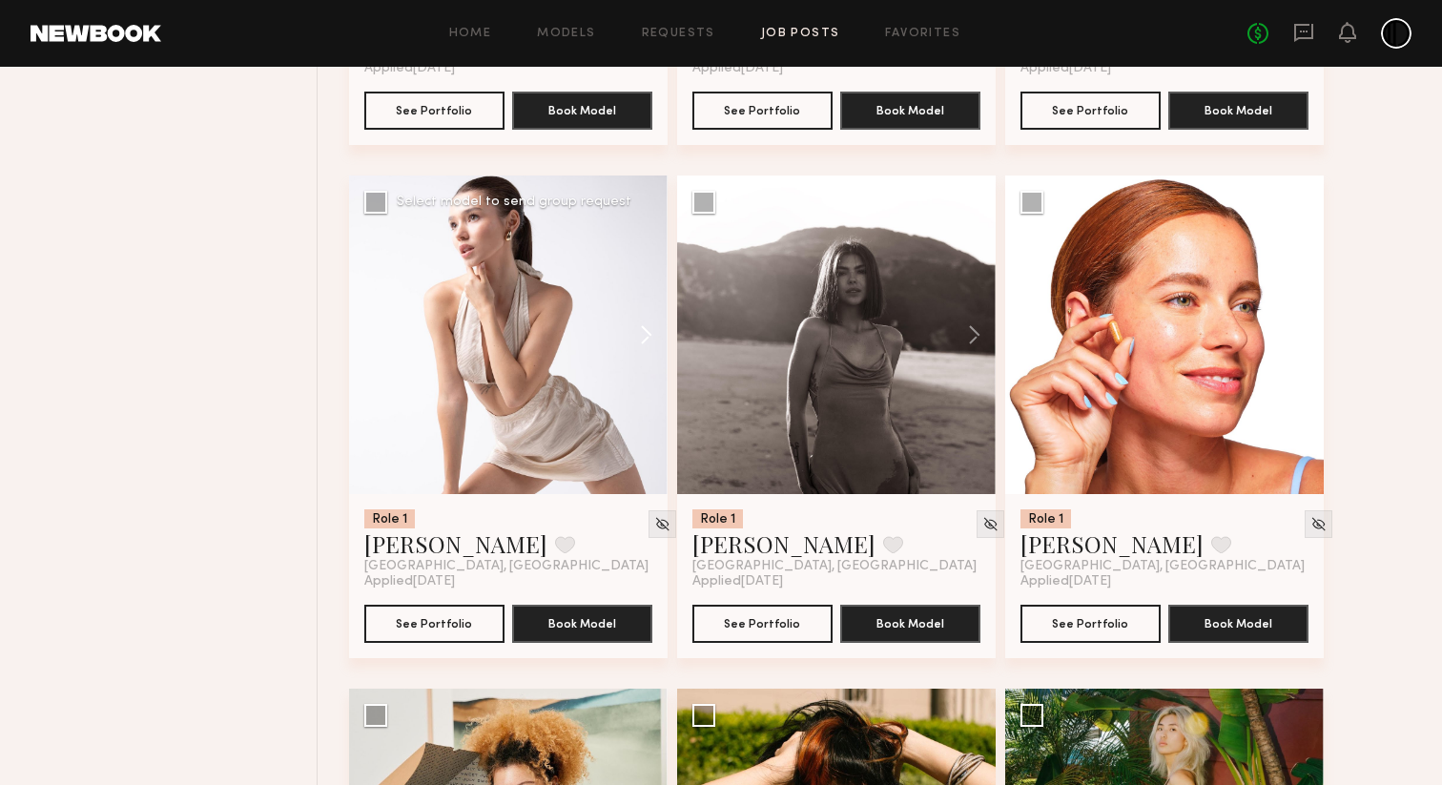
click at [647, 369] on button at bounding box center [636, 334] width 61 height 318
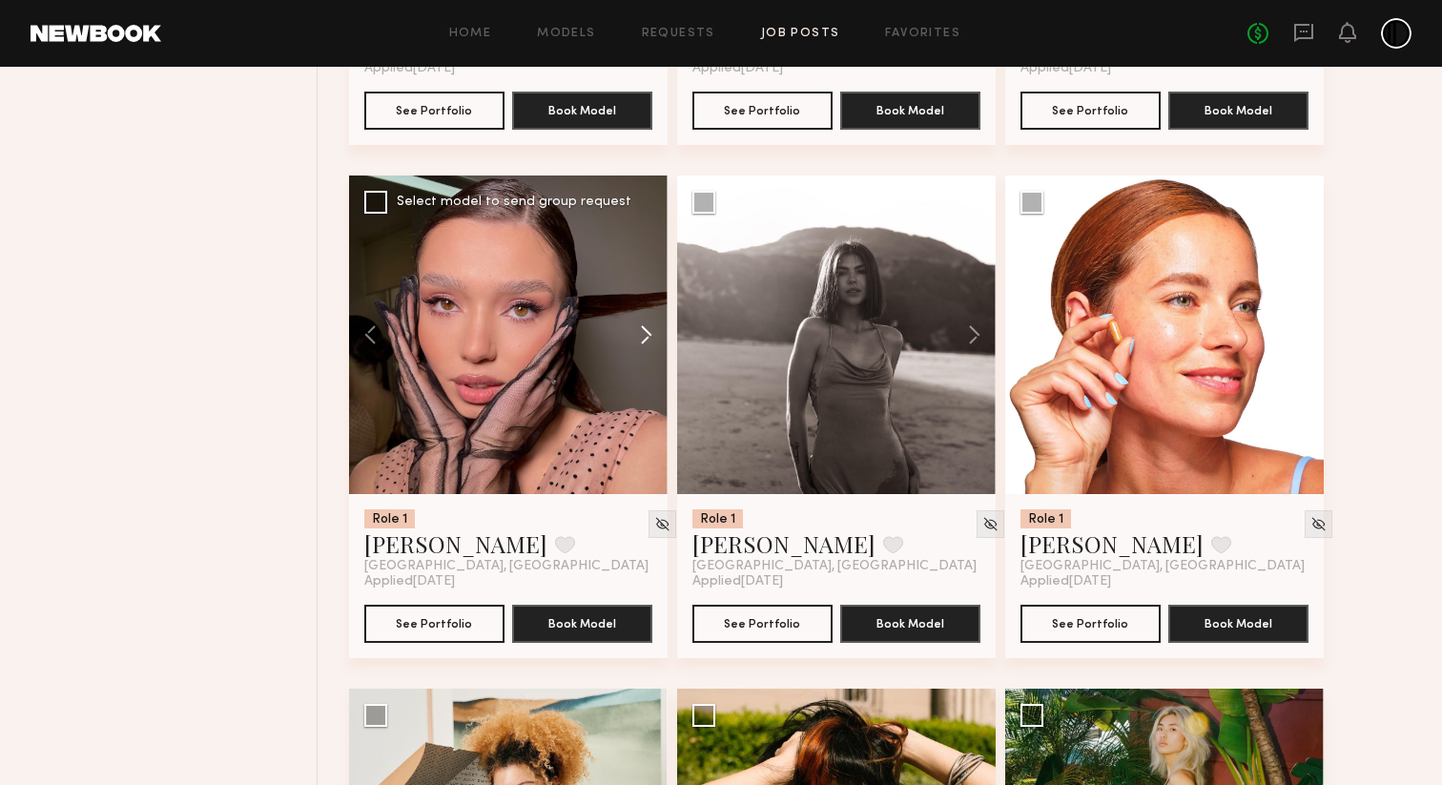
click at [647, 369] on button at bounding box center [636, 334] width 61 height 318
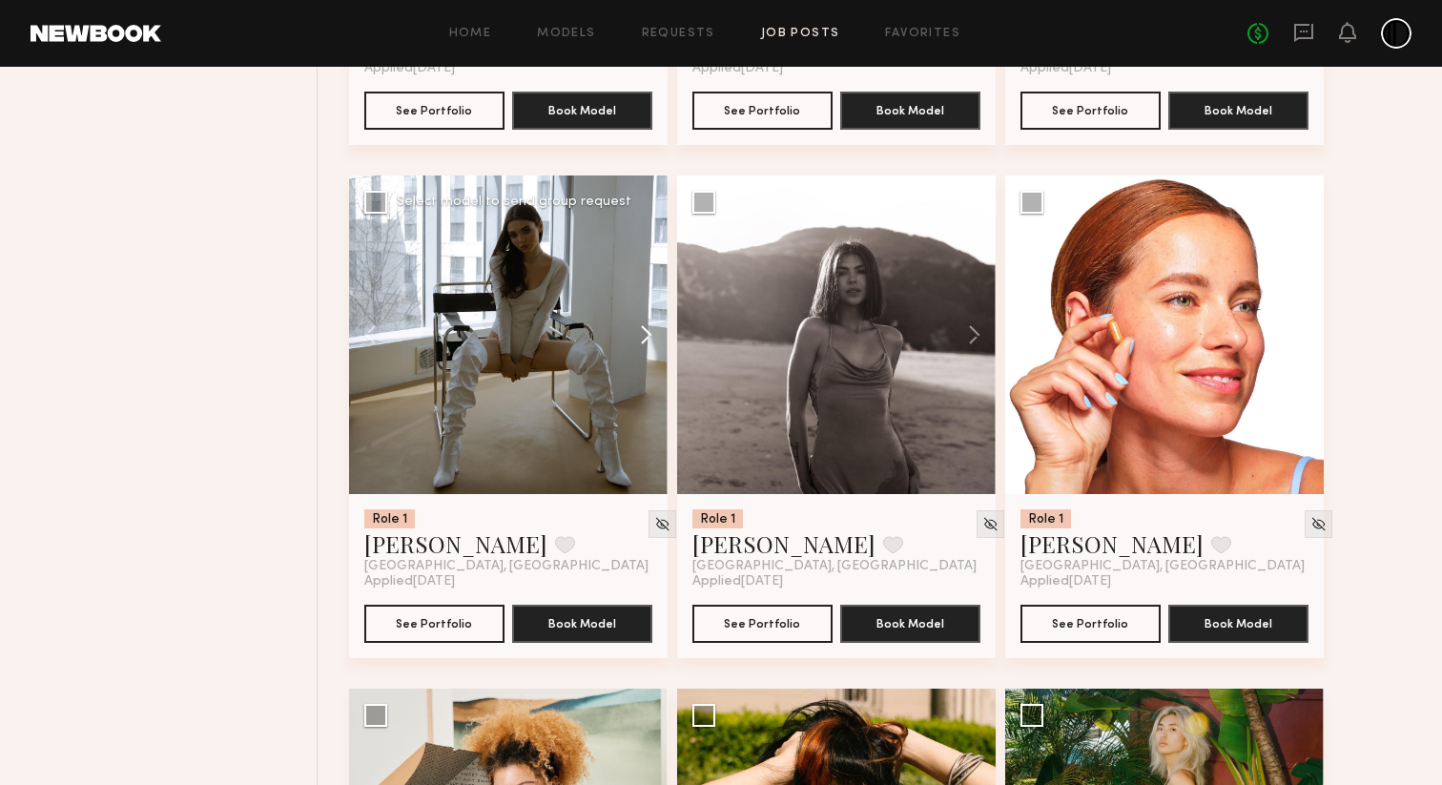
click at [647, 371] on button at bounding box center [636, 334] width 61 height 318
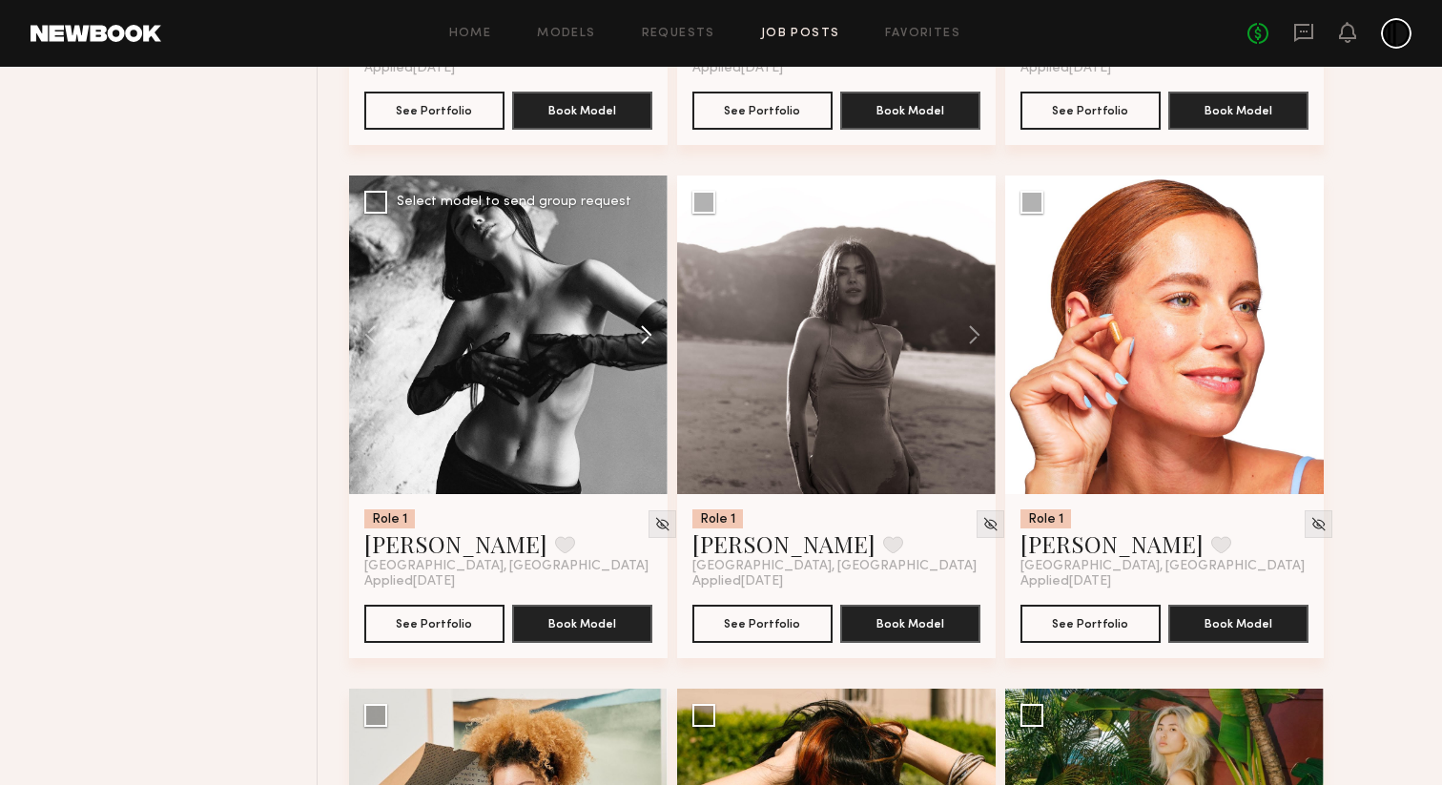
click at [647, 371] on button at bounding box center [636, 334] width 61 height 318
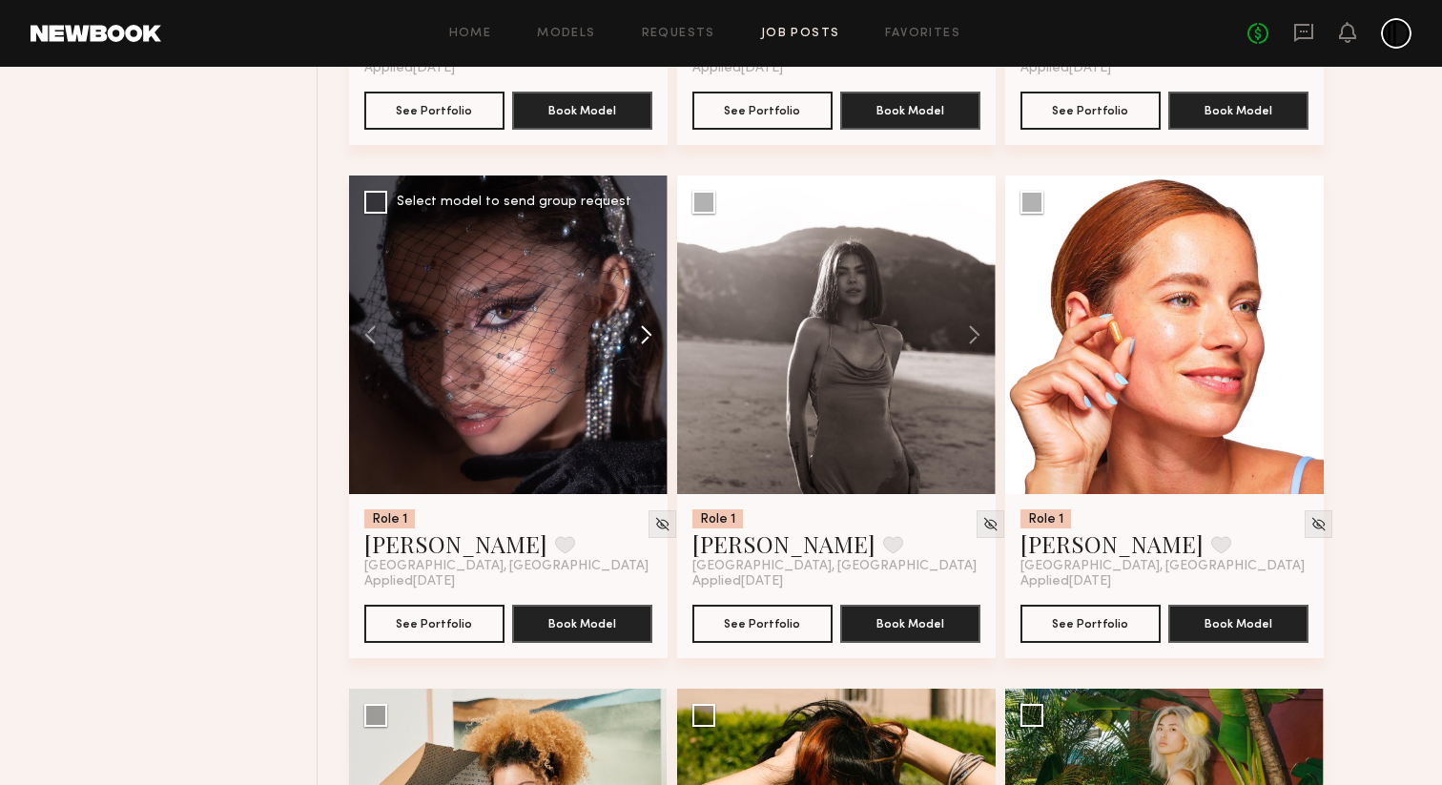
click at [647, 371] on button at bounding box center [636, 334] width 61 height 318
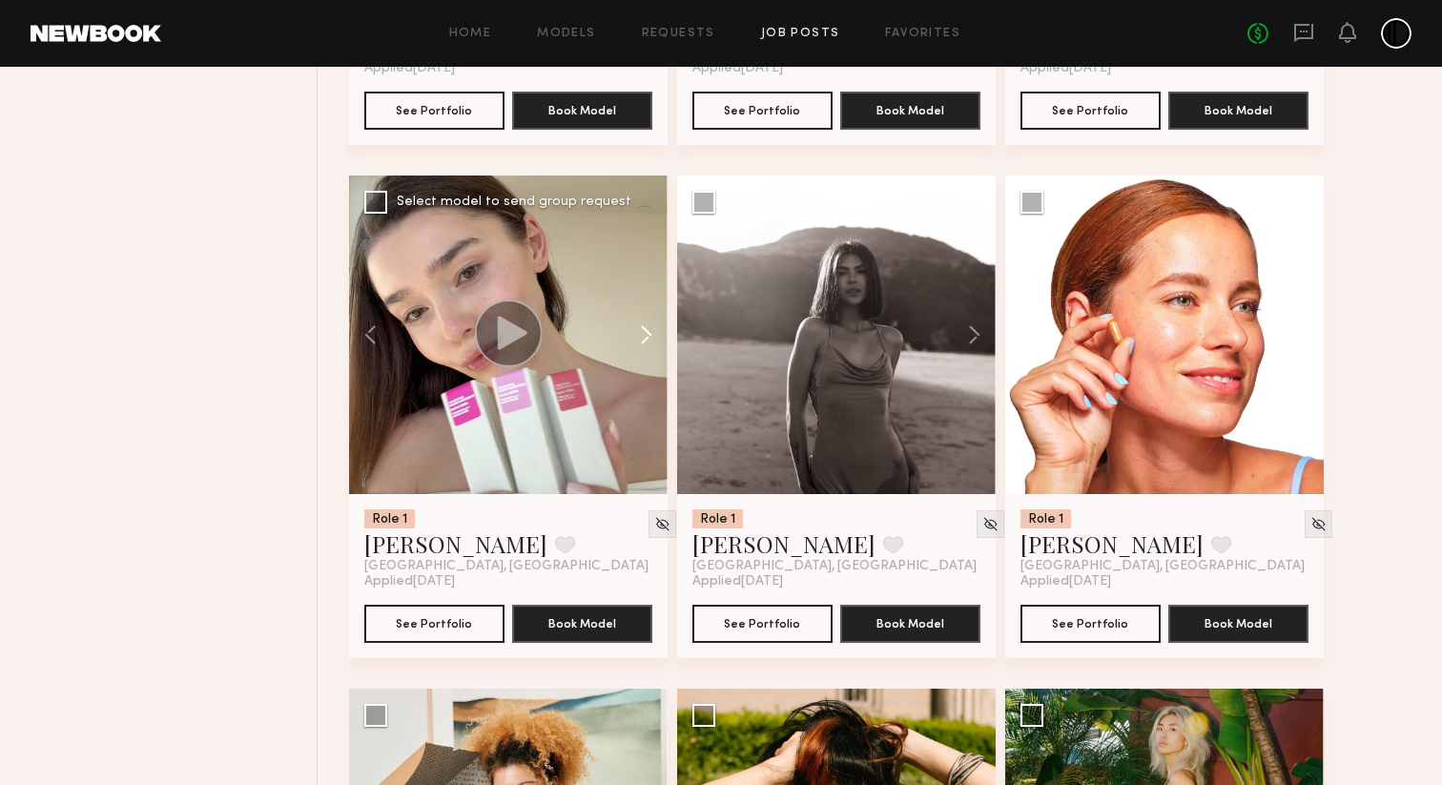
click at [647, 371] on button at bounding box center [636, 334] width 61 height 318
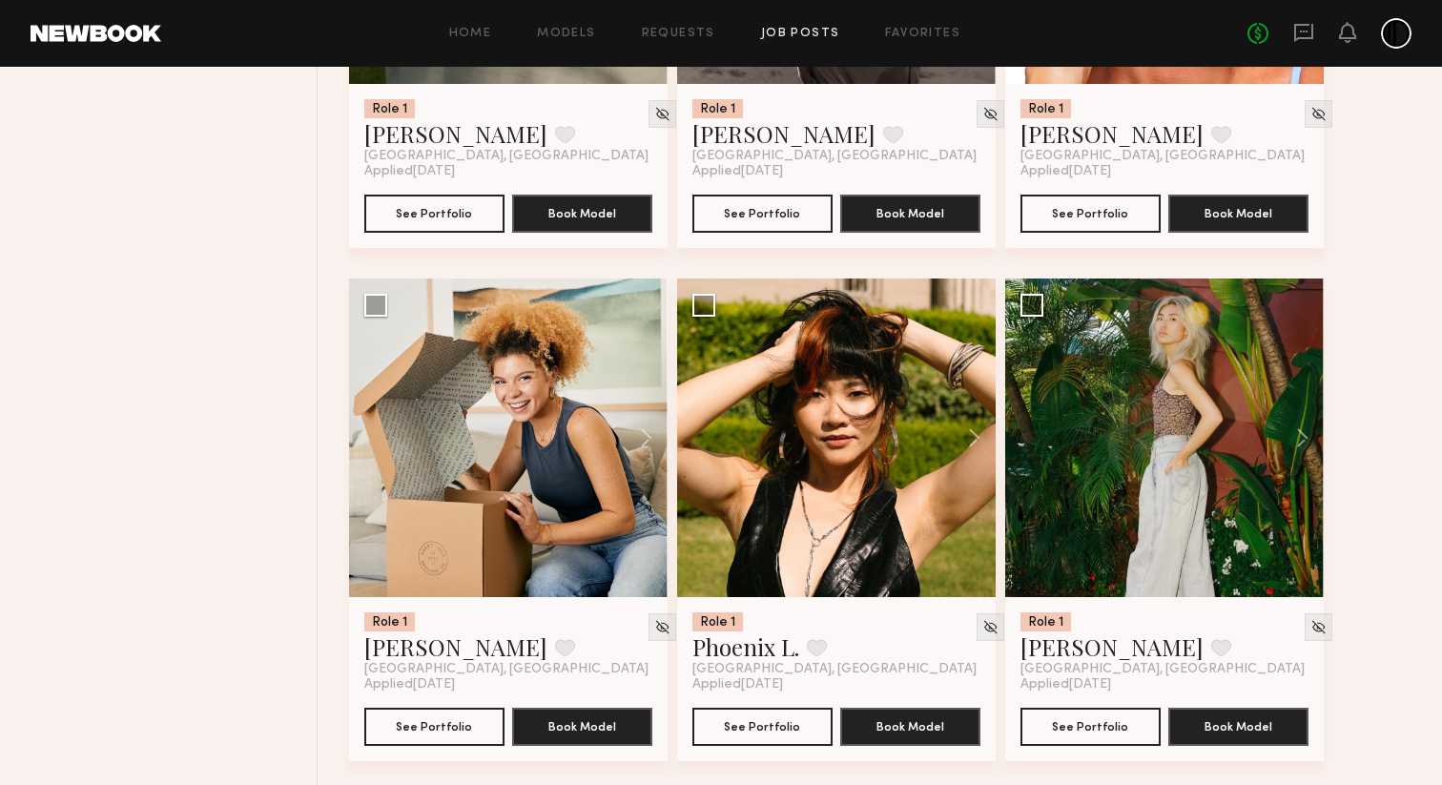
scroll to position [9266, 0]
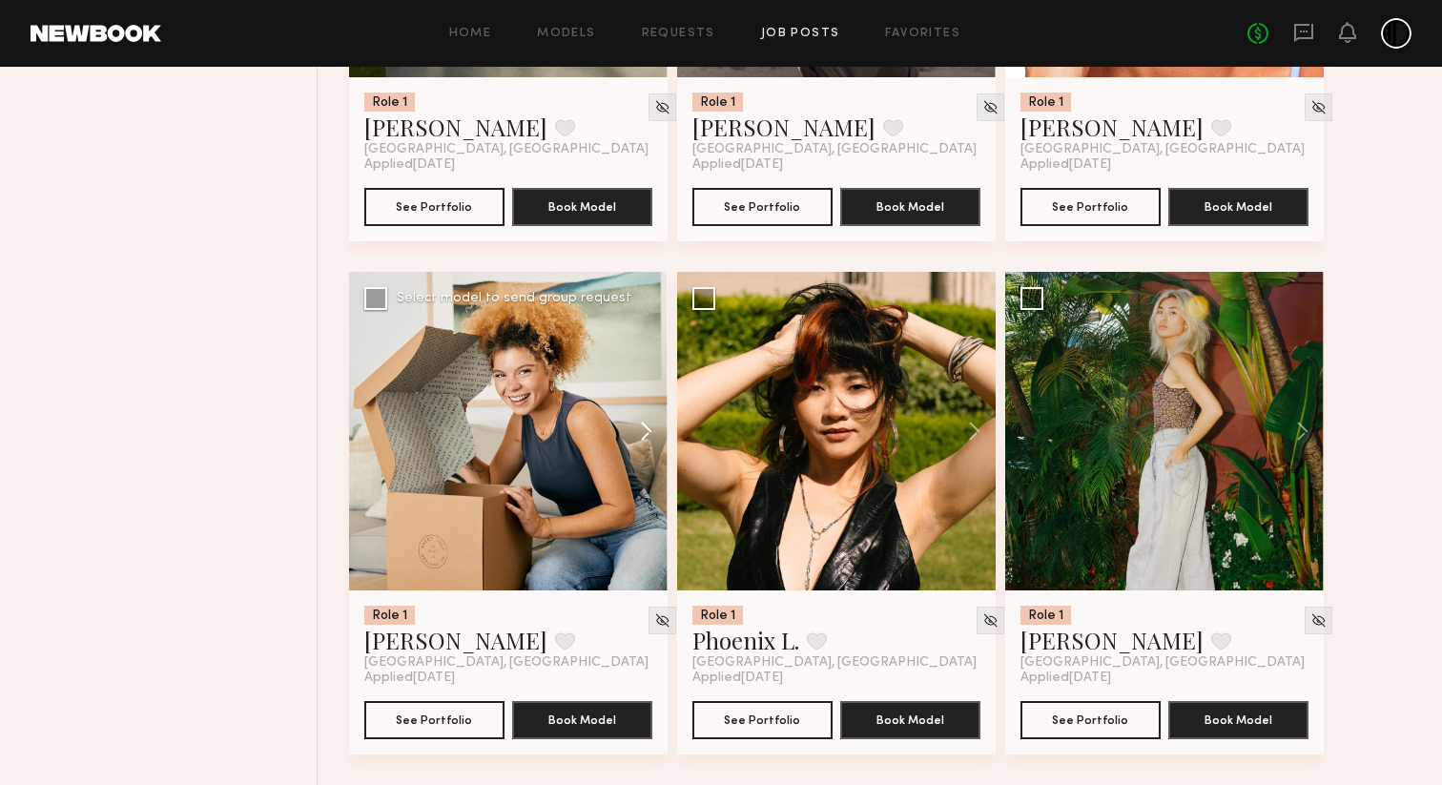
click at [644, 465] on button at bounding box center [636, 431] width 61 height 318
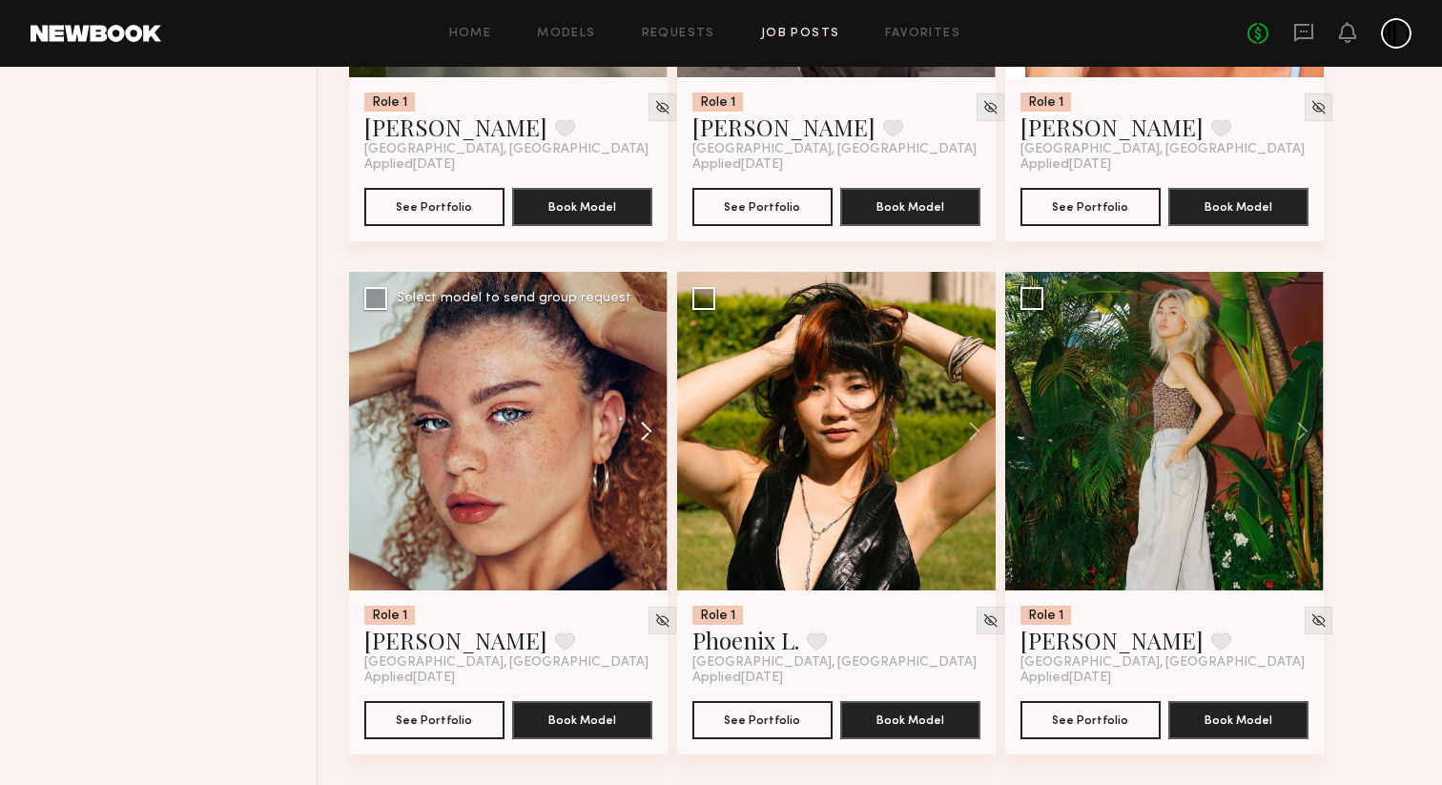
click at [644, 465] on button at bounding box center [636, 431] width 61 height 318
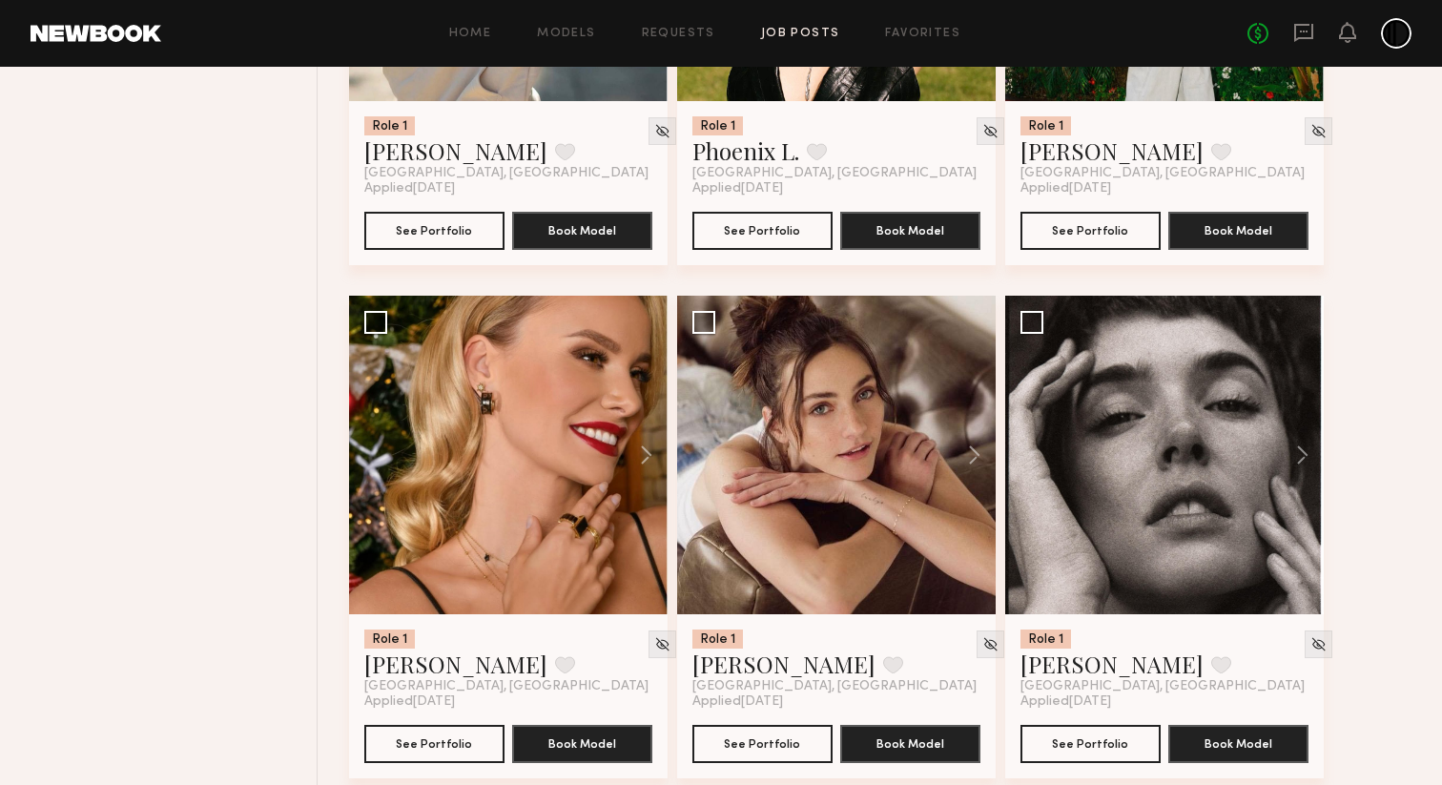
scroll to position [9756, 0]
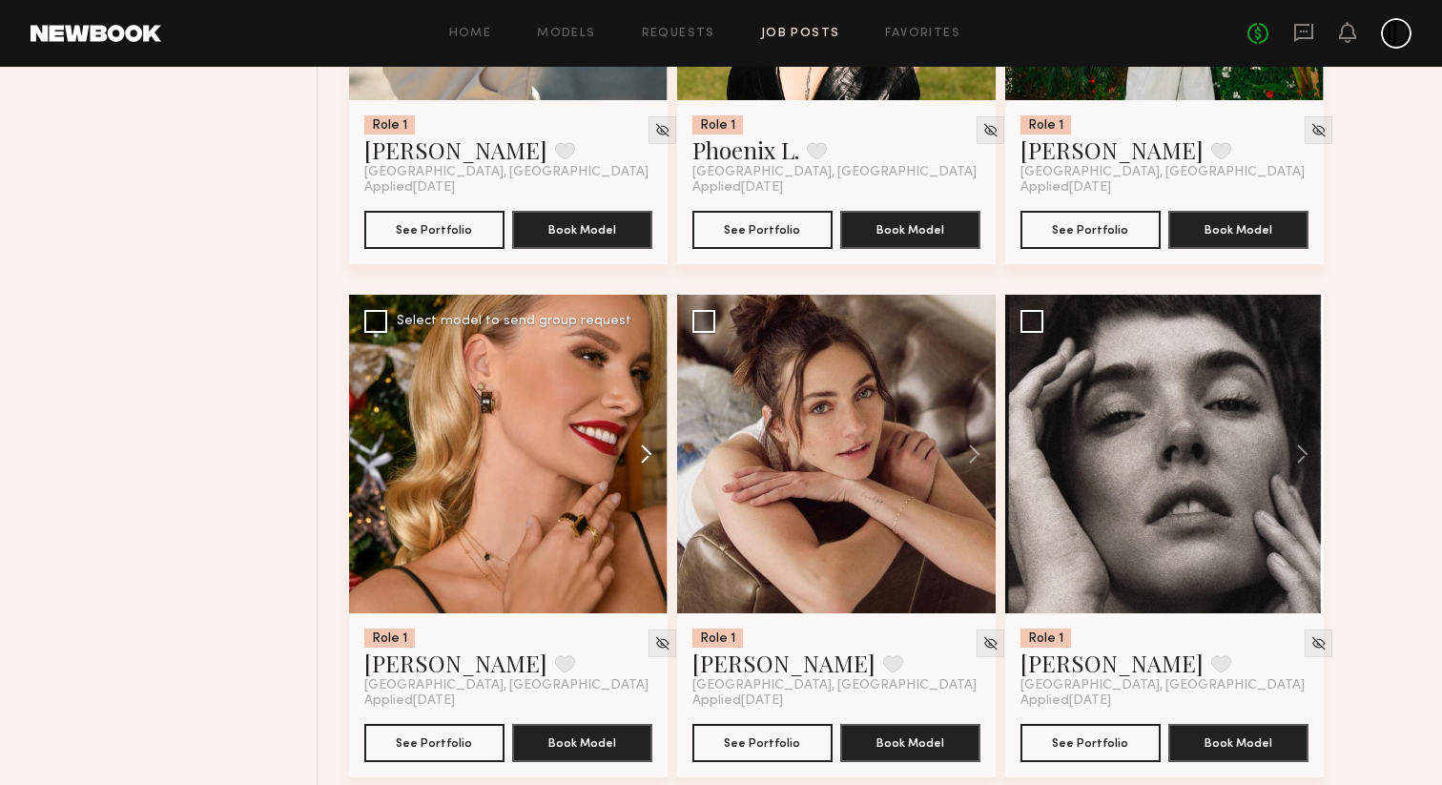
click at [643, 487] on button at bounding box center [636, 454] width 61 height 318
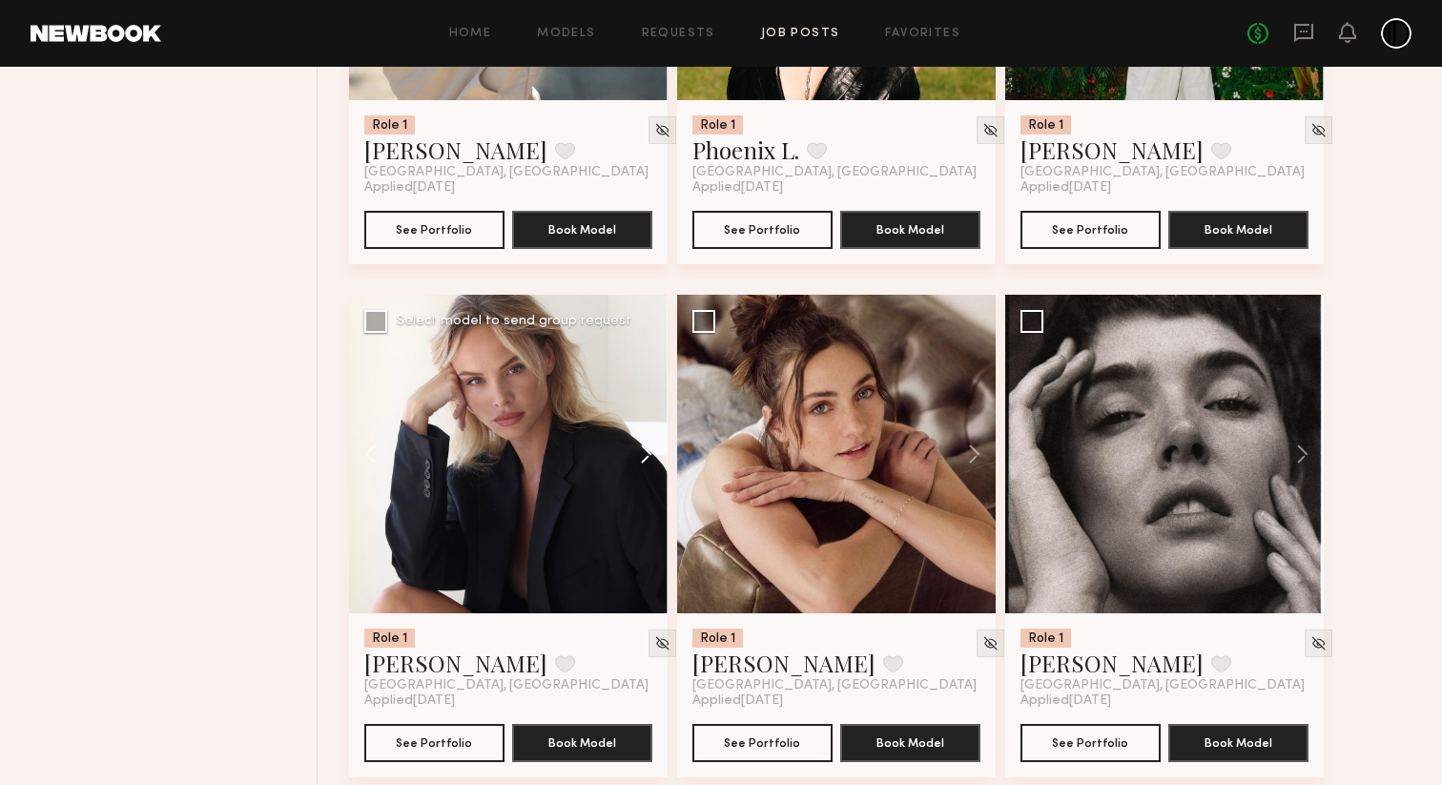
click at [643, 489] on button at bounding box center [636, 454] width 61 height 318
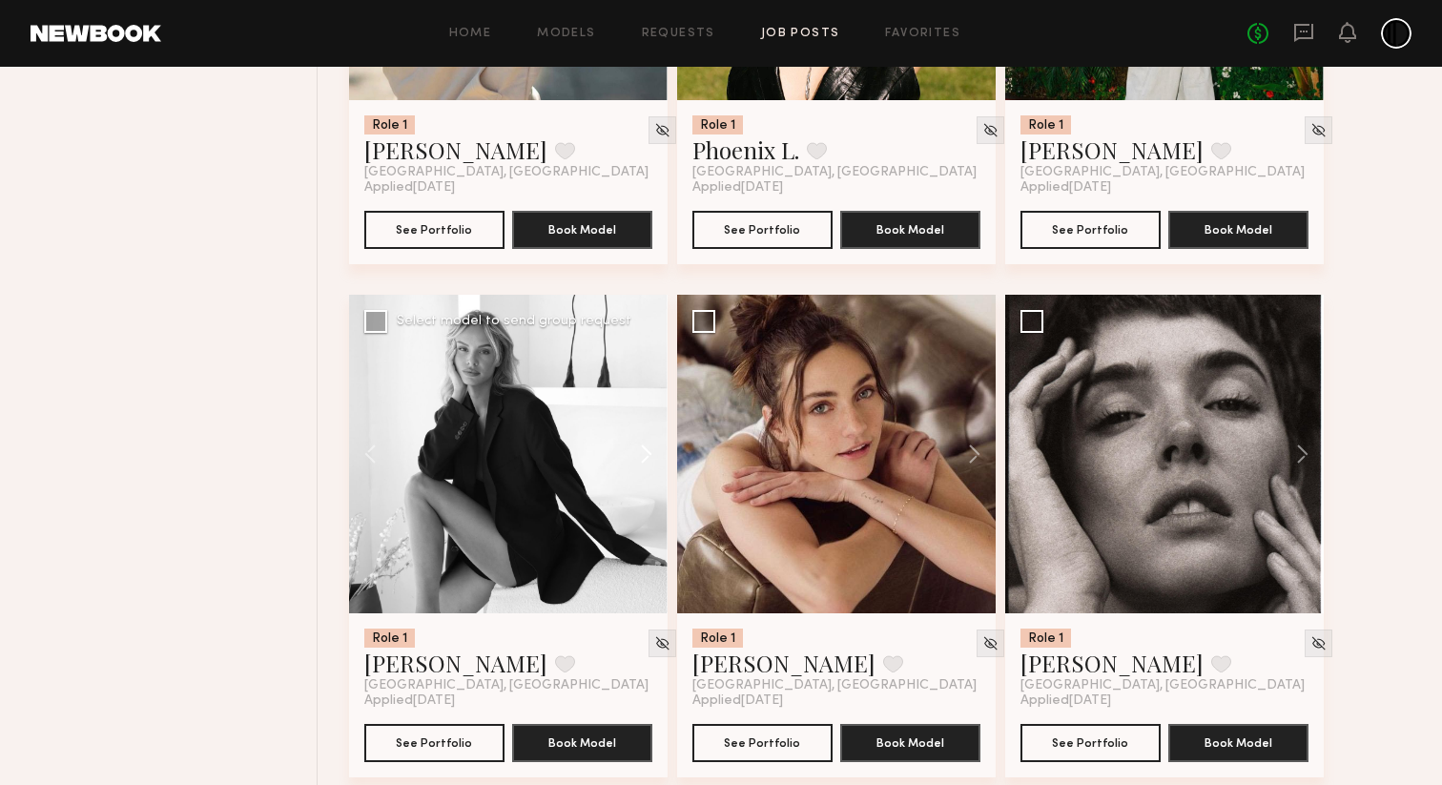
click at [643, 490] on button at bounding box center [636, 454] width 61 height 318
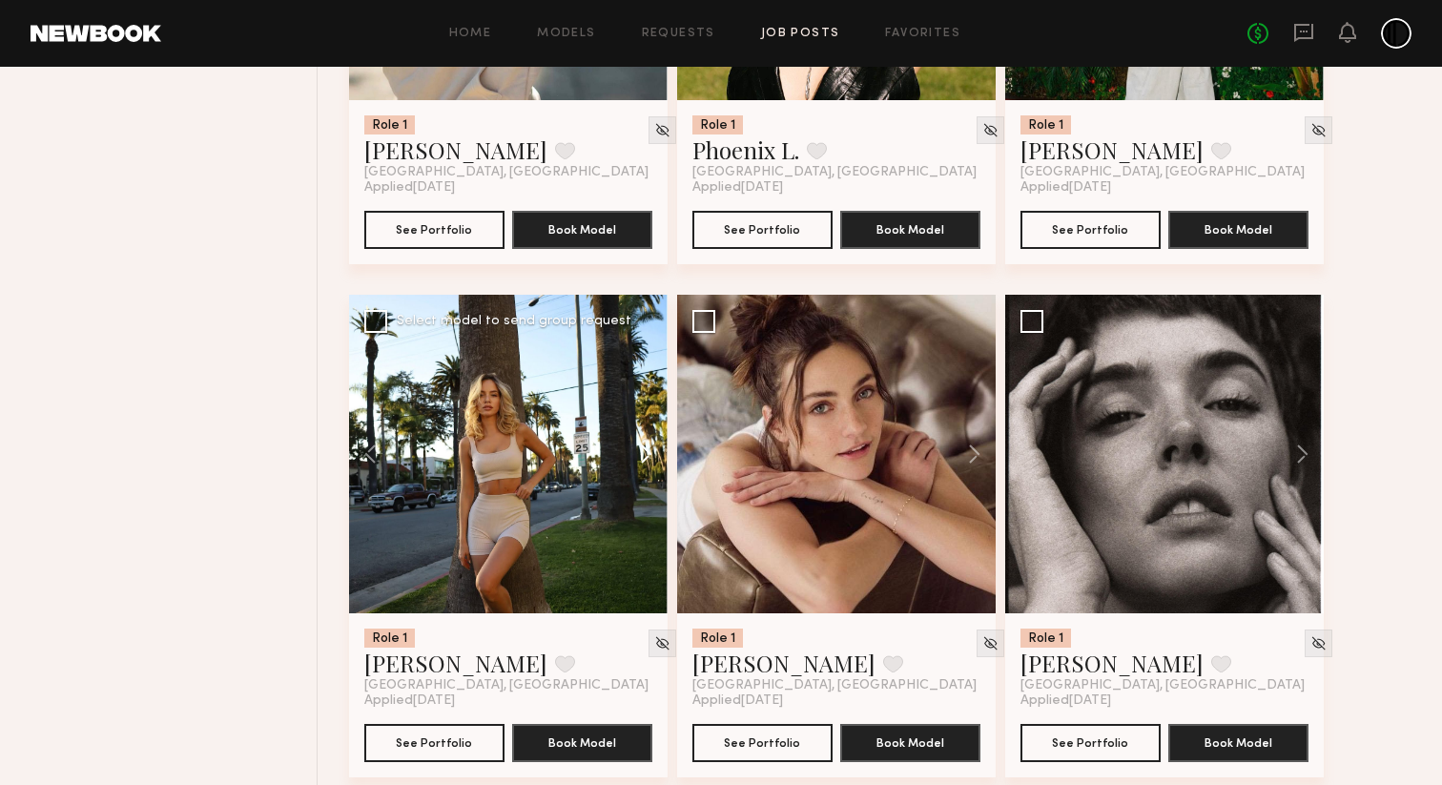
click at [643, 490] on button at bounding box center [636, 454] width 61 height 318
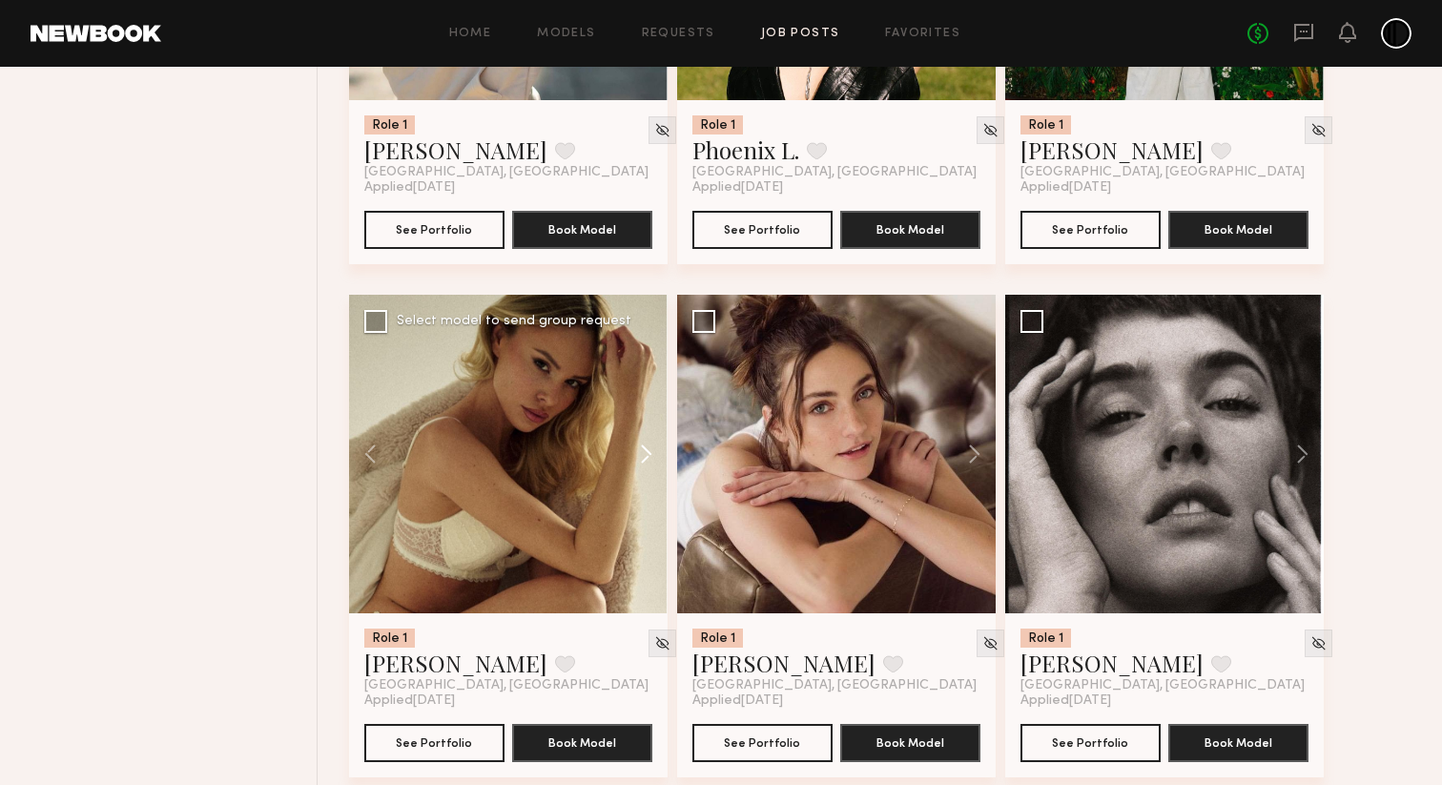
click at [643, 490] on button at bounding box center [636, 454] width 61 height 318
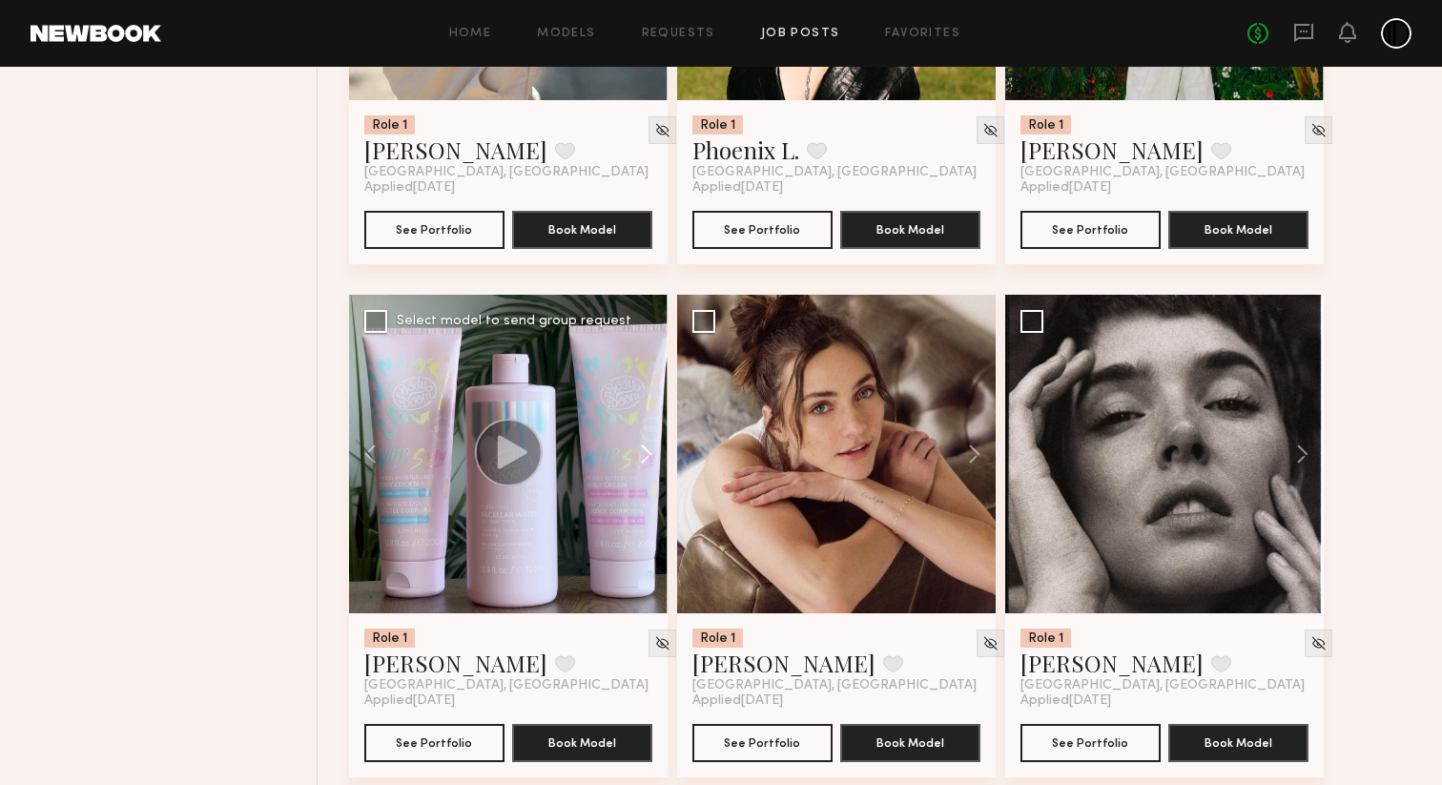
click at [643, 490] on button at bounding box center [636, 454] width 61 height 318
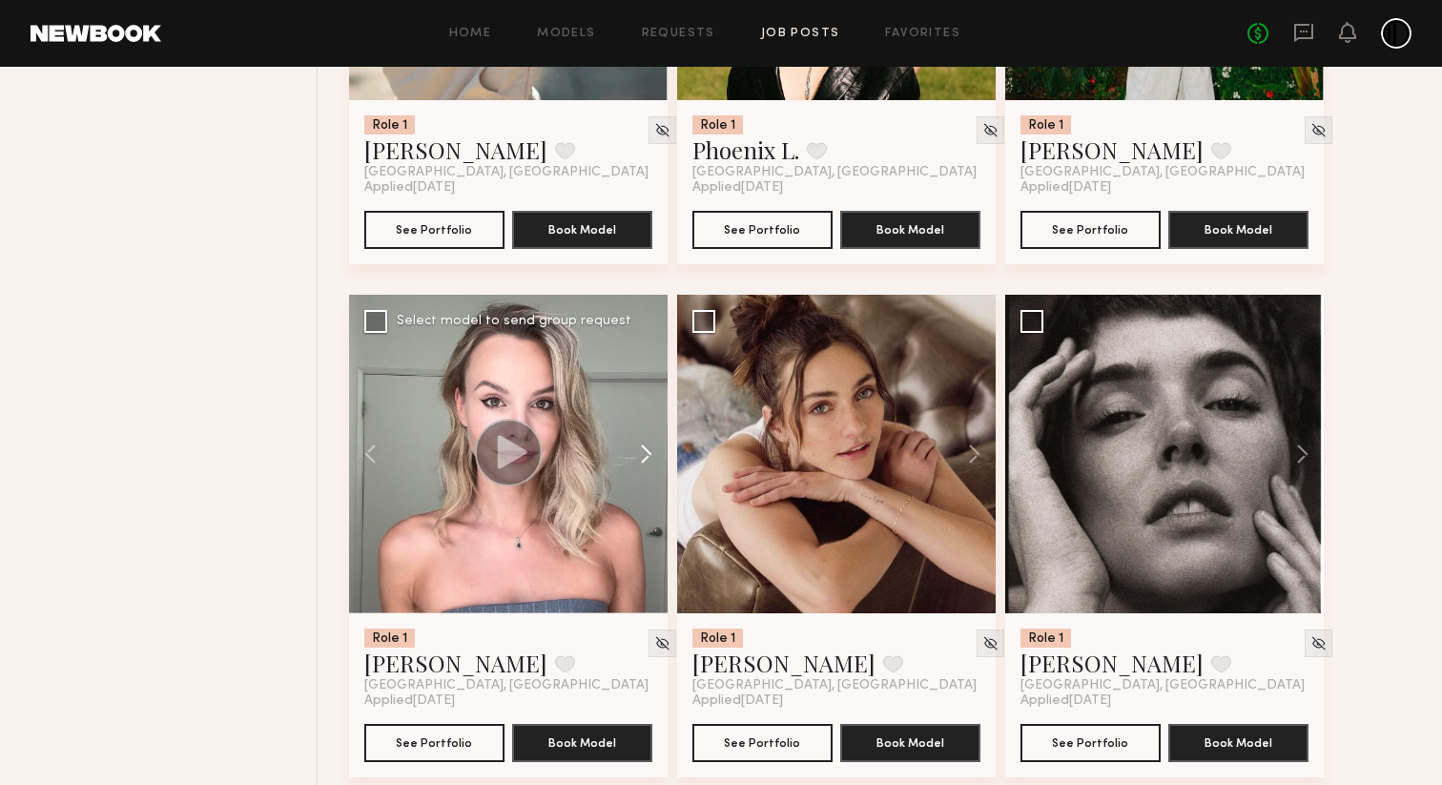
click at [643, 490] on button at bounding box center [636, 454] width 61 height 318
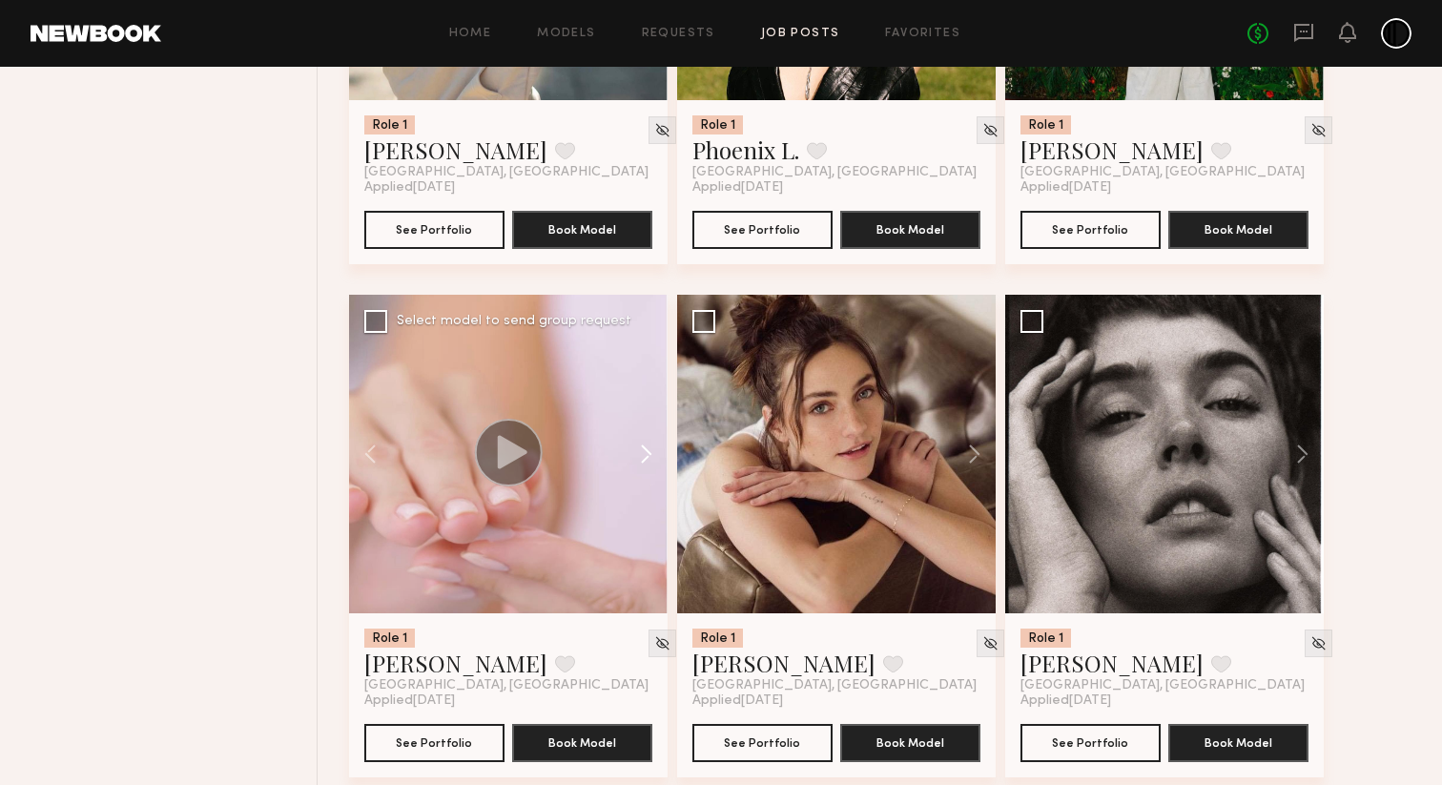
click at [643, 490] on button at bounding box center [636, 454] width 61 height 318
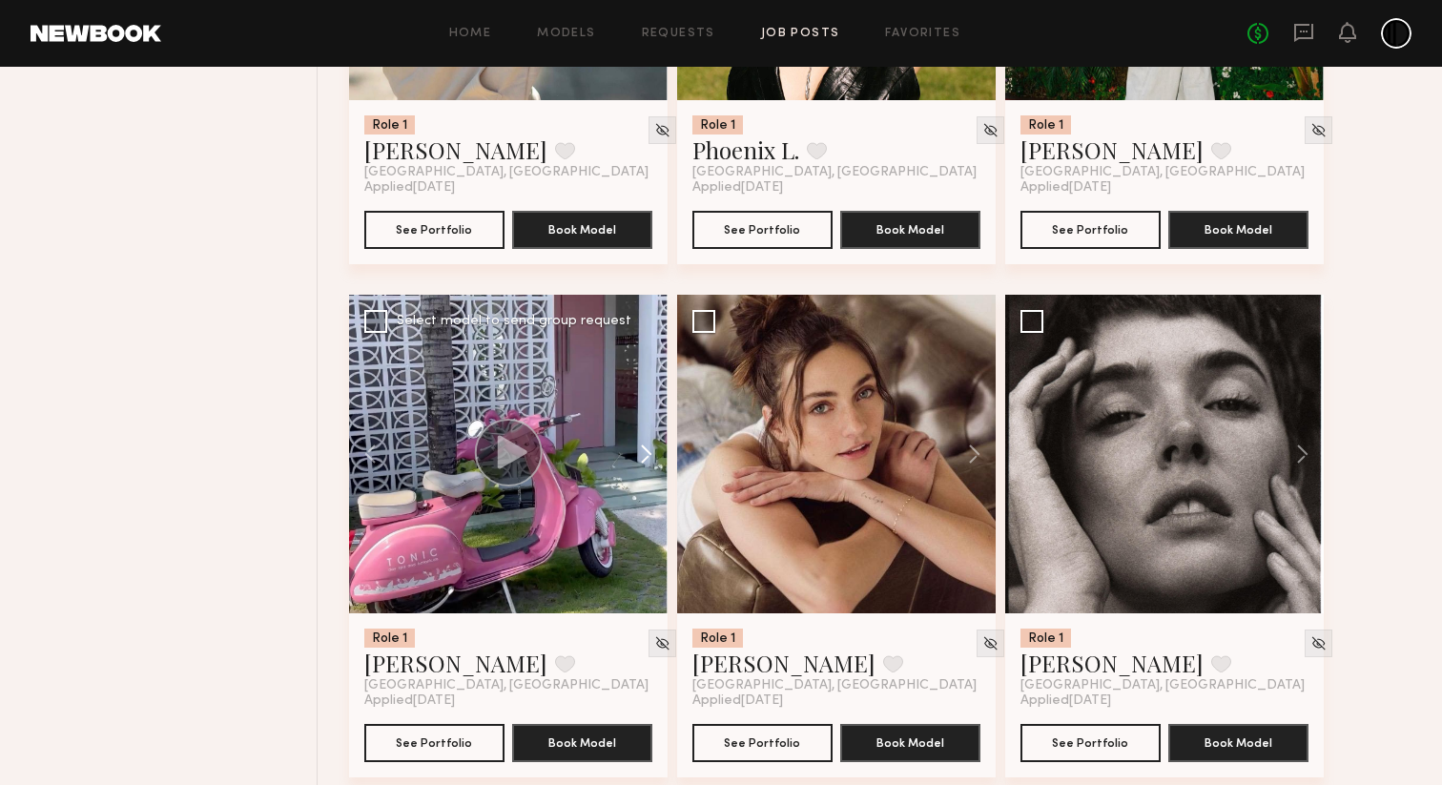
click at [643, 490] on button at bounding box center [636, 454] width 61 height 318
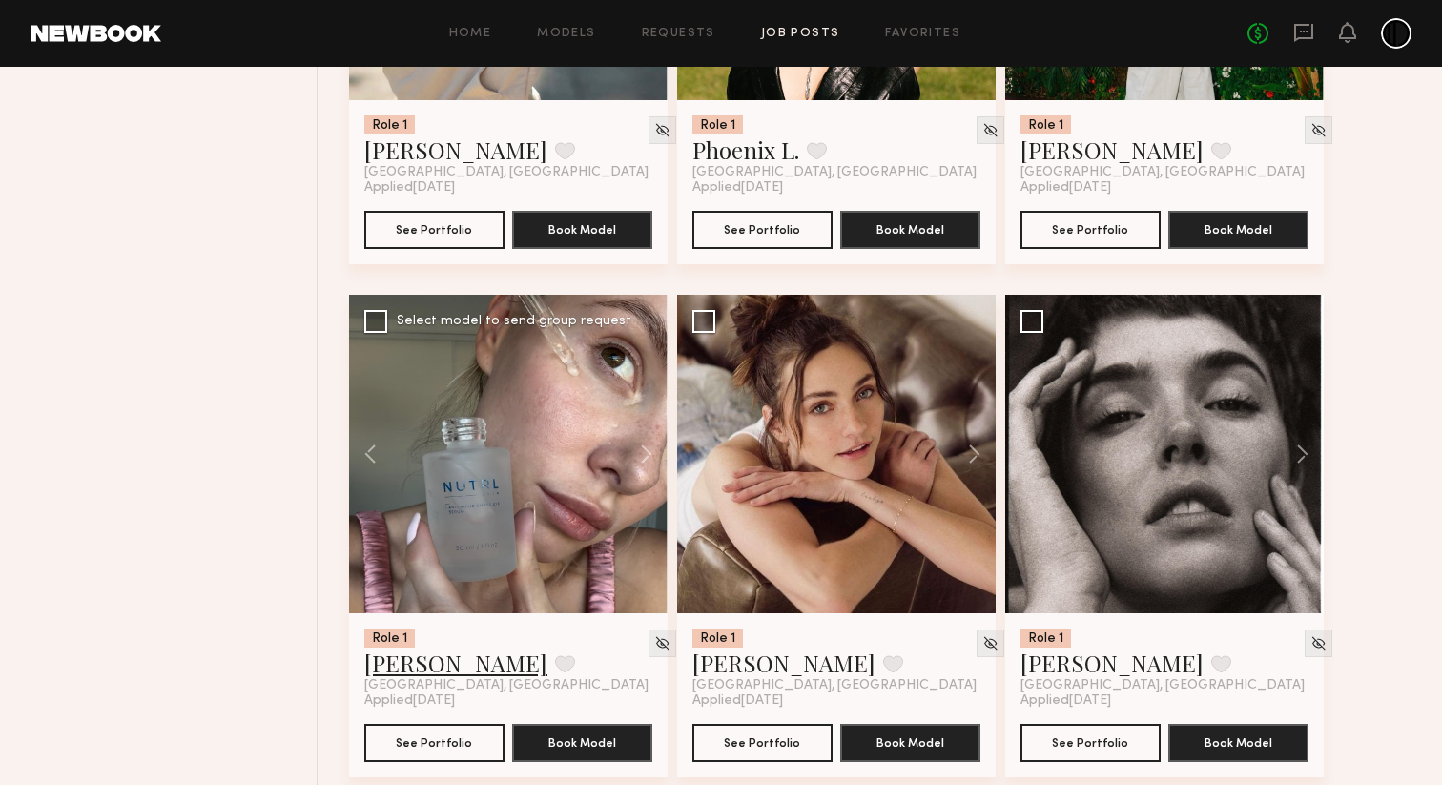
click at [412, 678] on link "Klaudia S." at bounding box center [455, 662] width 183 height 31
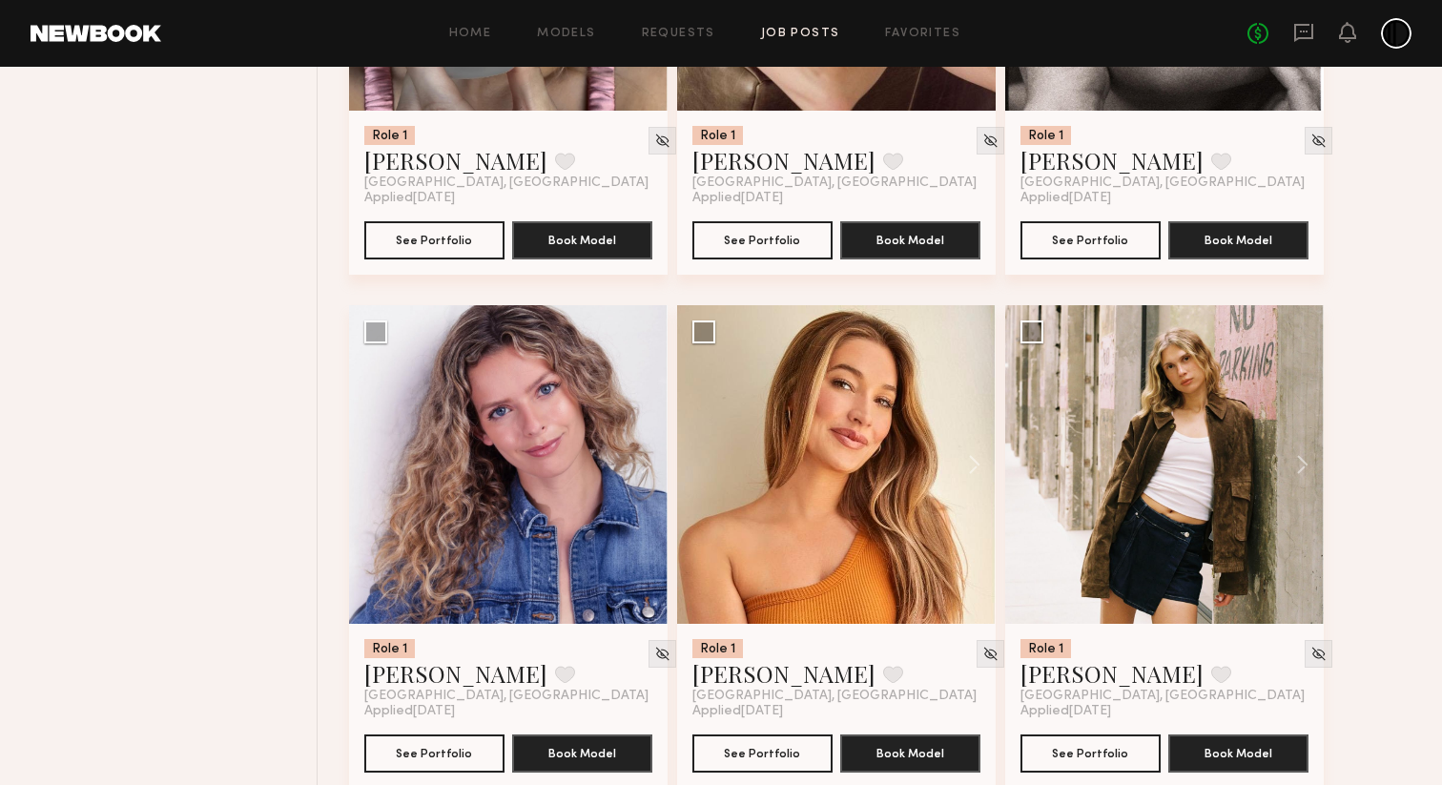
scroll to position [10262, 0]
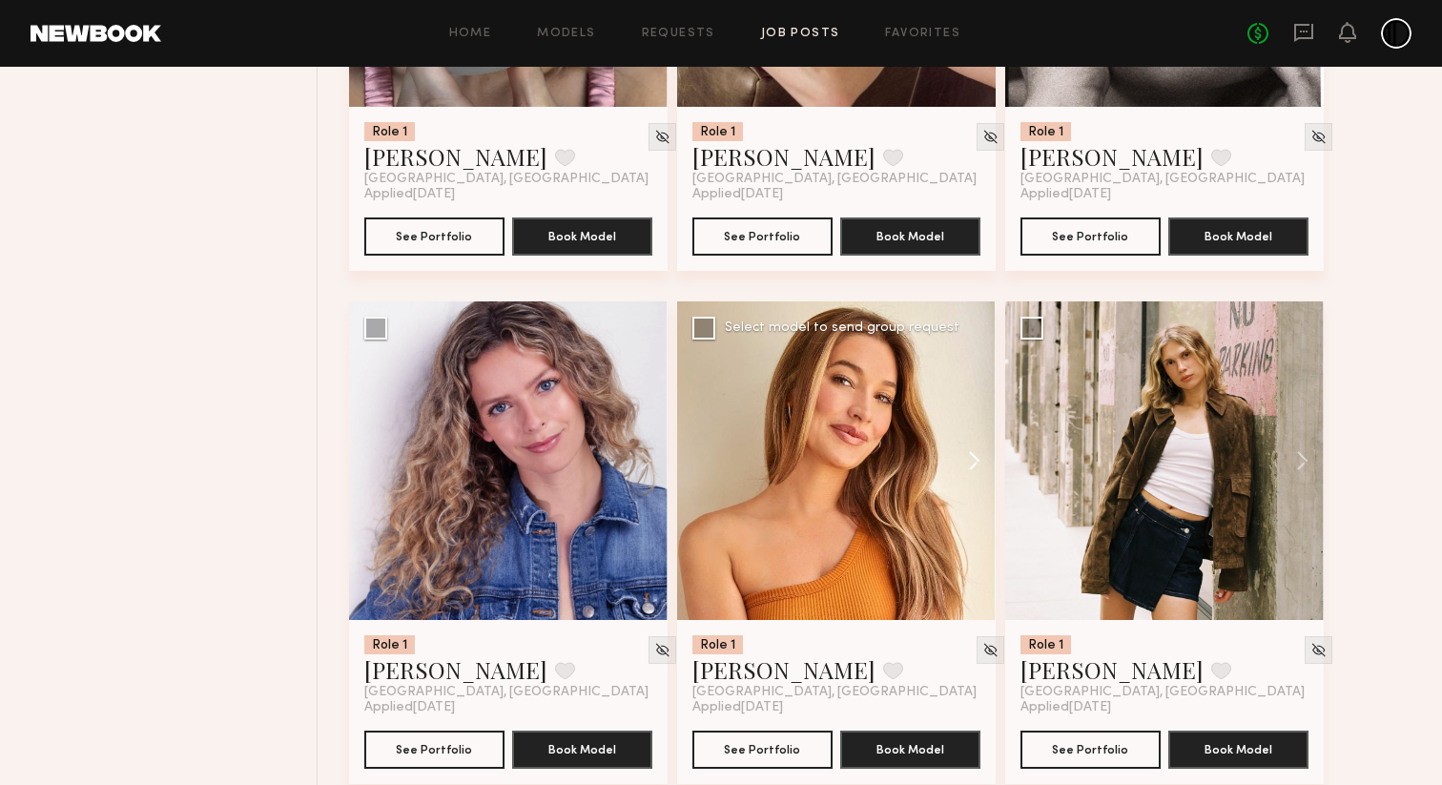
click at [967, 509] on button at bounding box center [965, 460] width 61 height 318
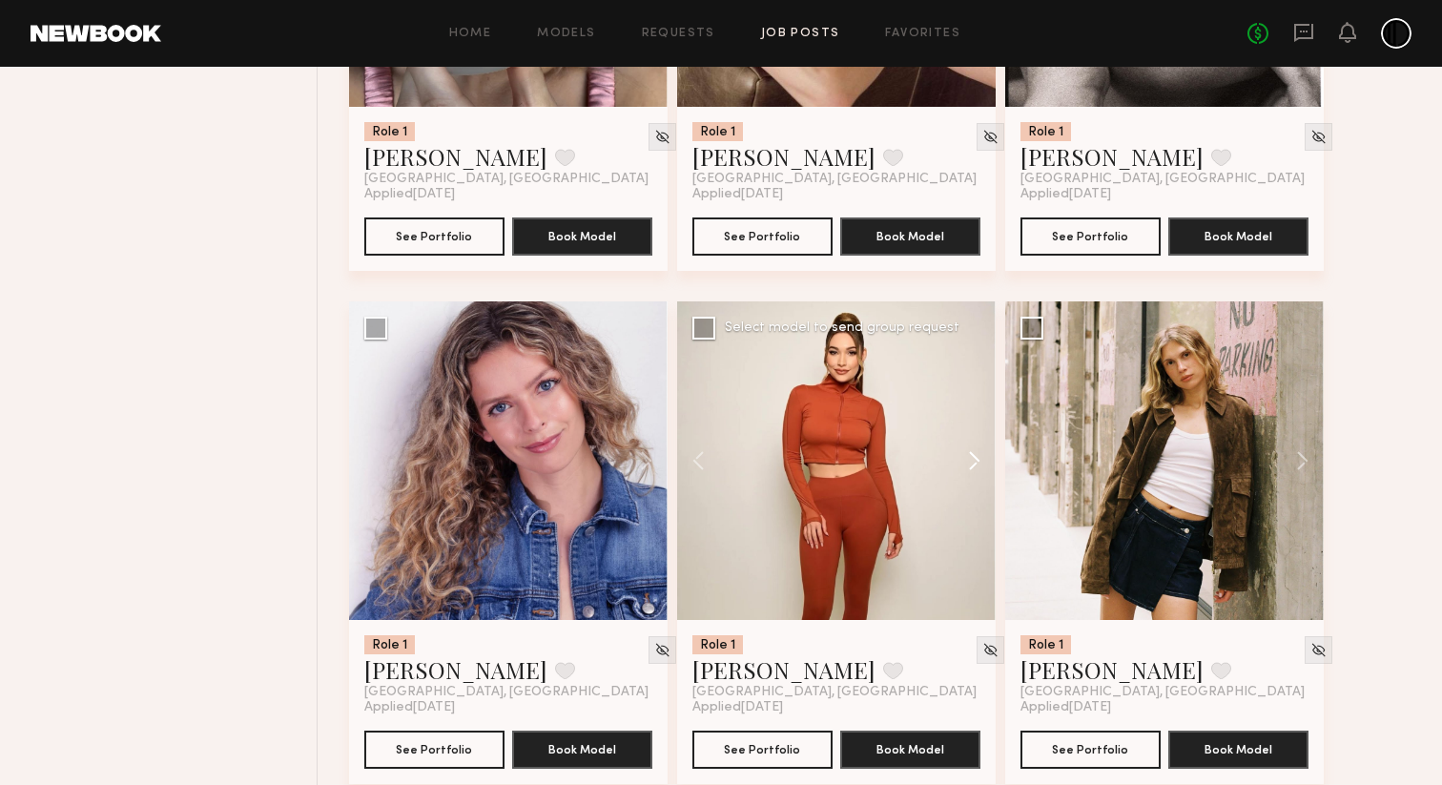
click at [968, 505] on button at bounding box center [965, 460] width 61 height 318
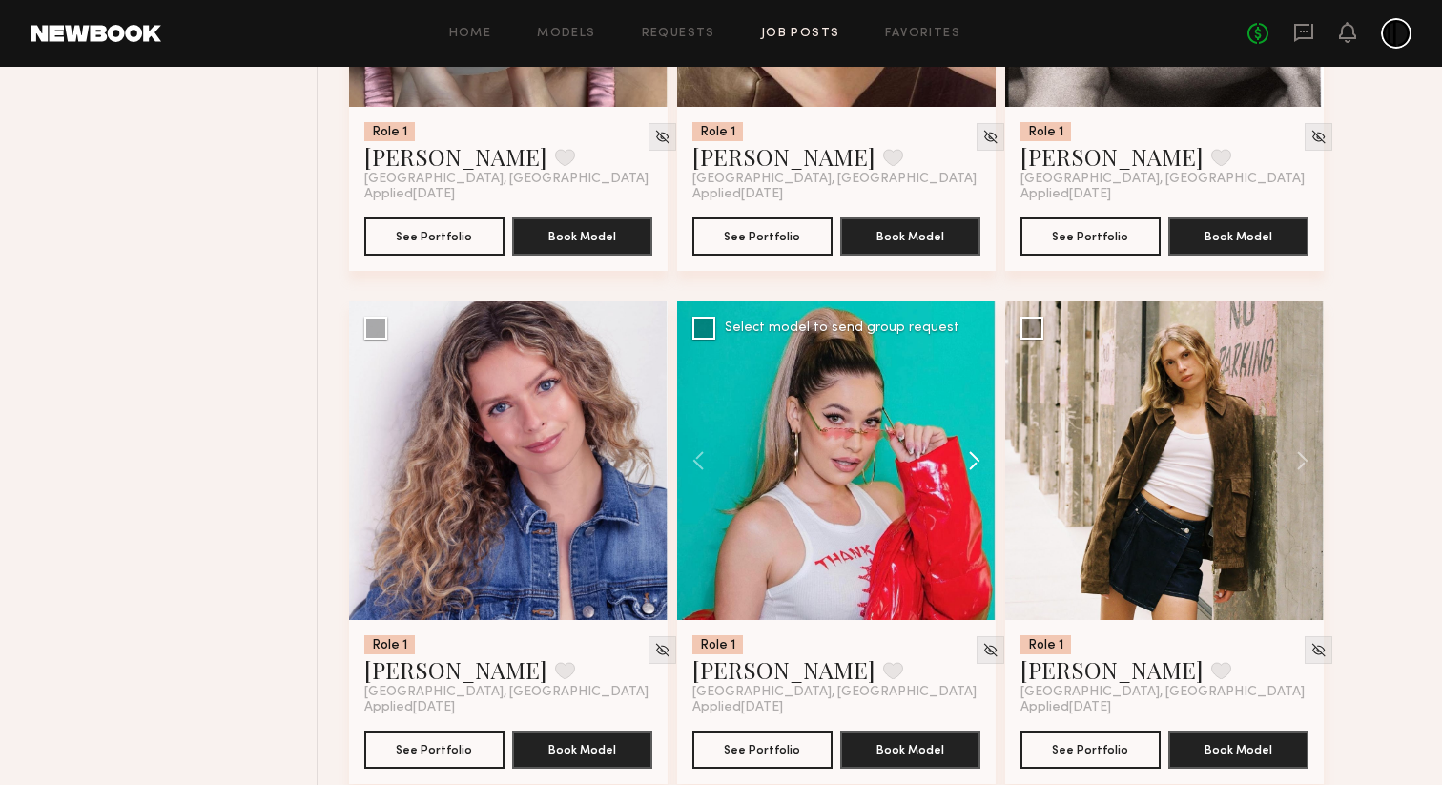
click at [968, 505] on button at bounding box center [965, 460] width 61 height 318
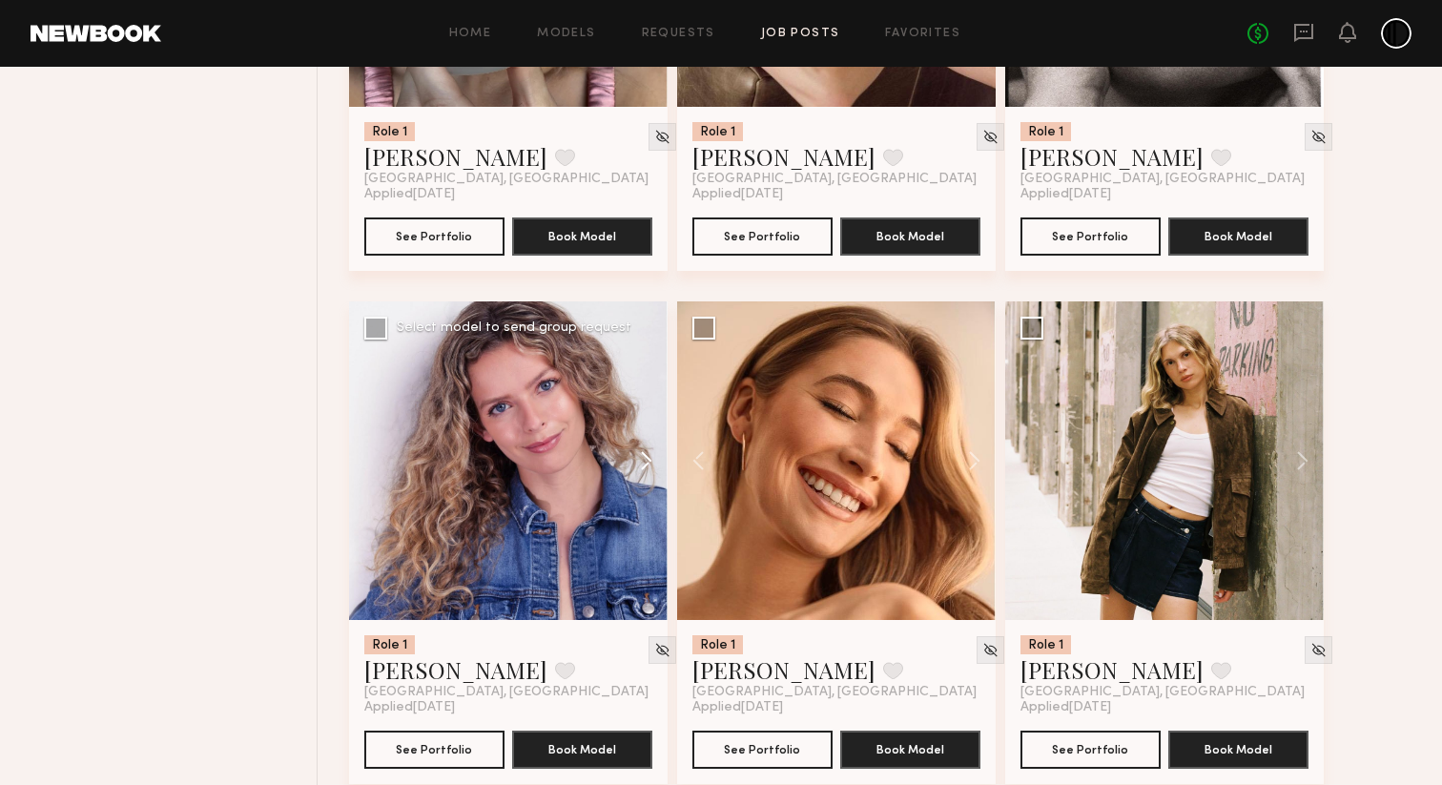
click at [644, 506] on button at bounding box center [636, 460] width 61 height 318
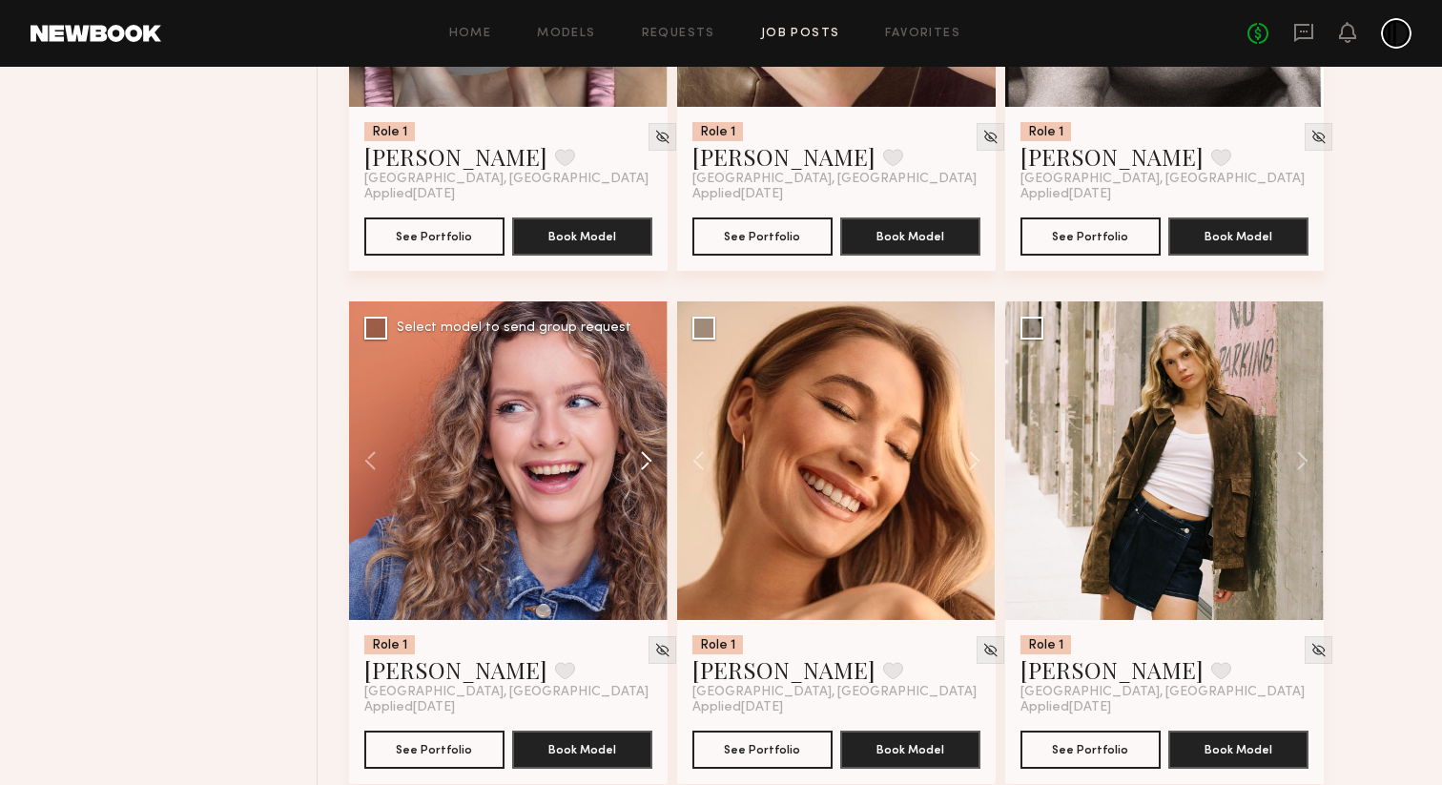
click at [644, 506] on button at bounding box center [636, 460] width 61 height 318
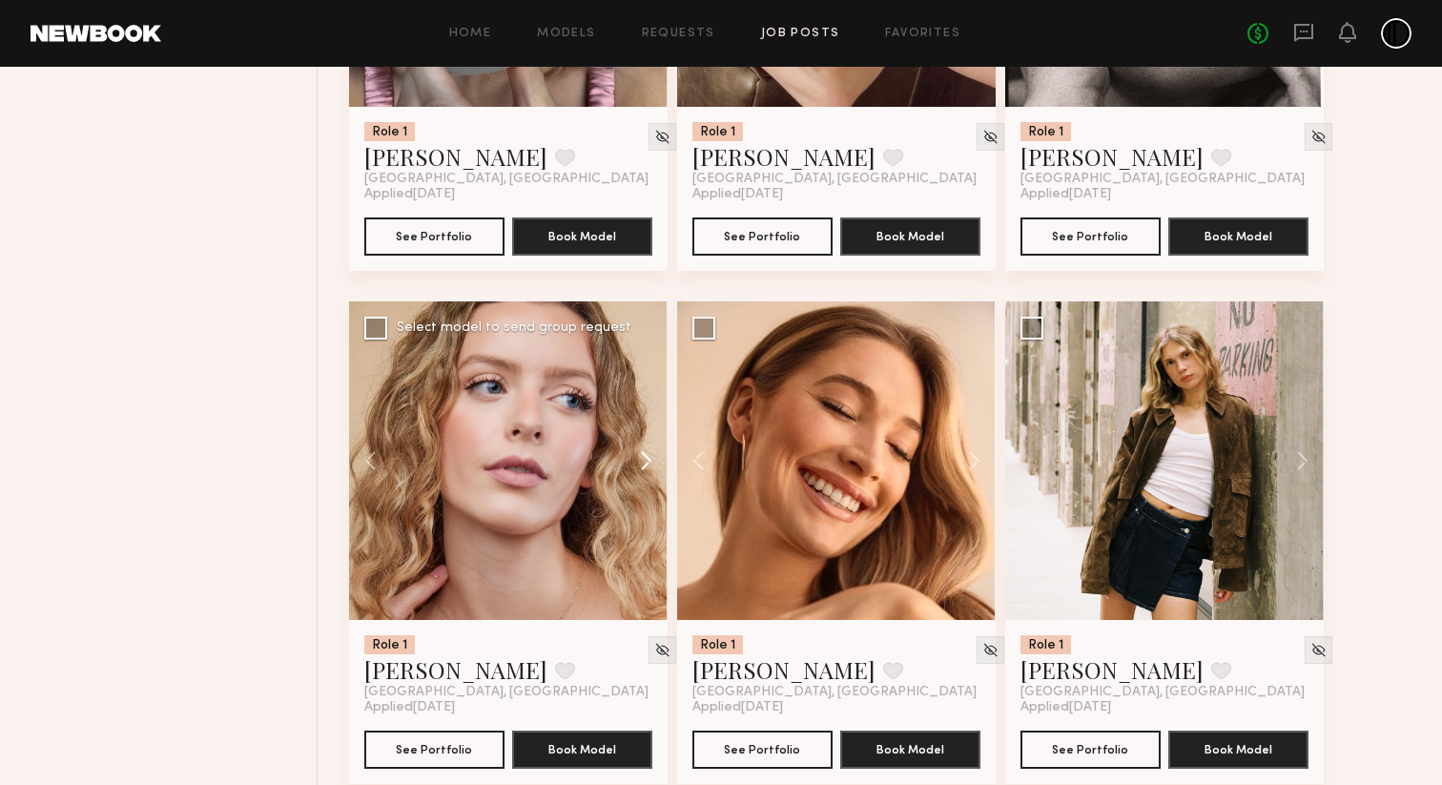
click at [644, 506] on button at bounding box center [636, 460] width 61 height 318
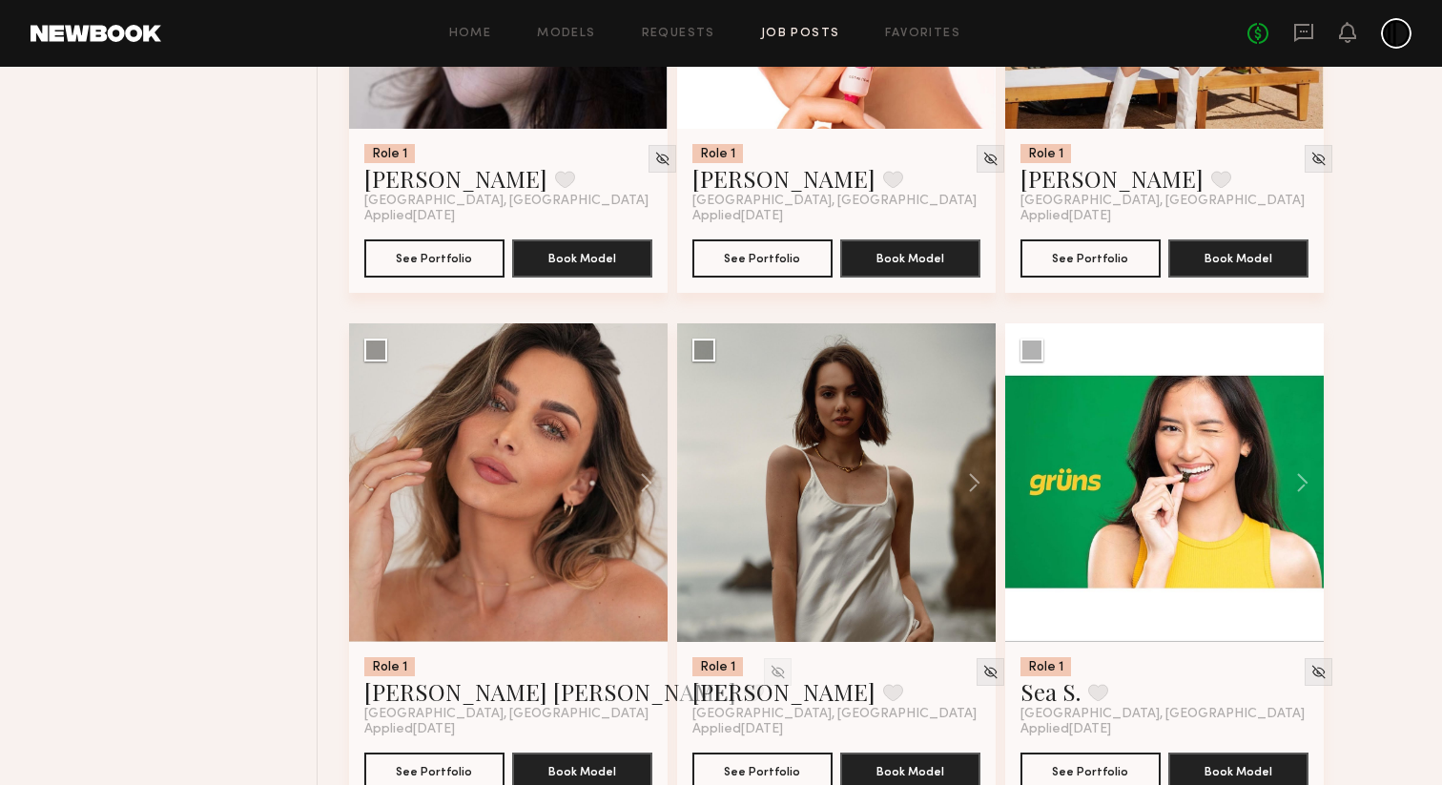
scroll to position [11271, 0]
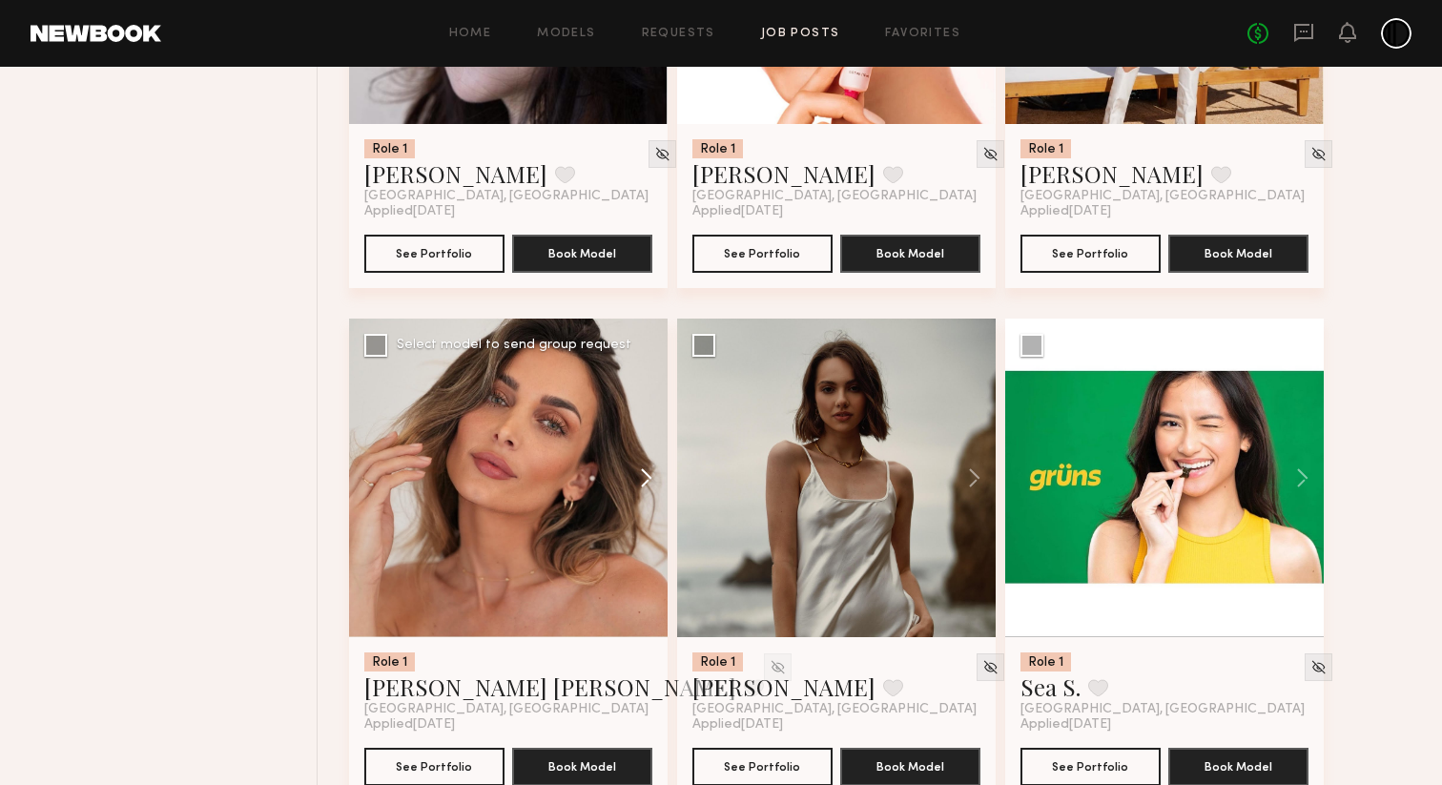
click at [642, 514] on button at bounding box center [636, 477] width 61 height 318
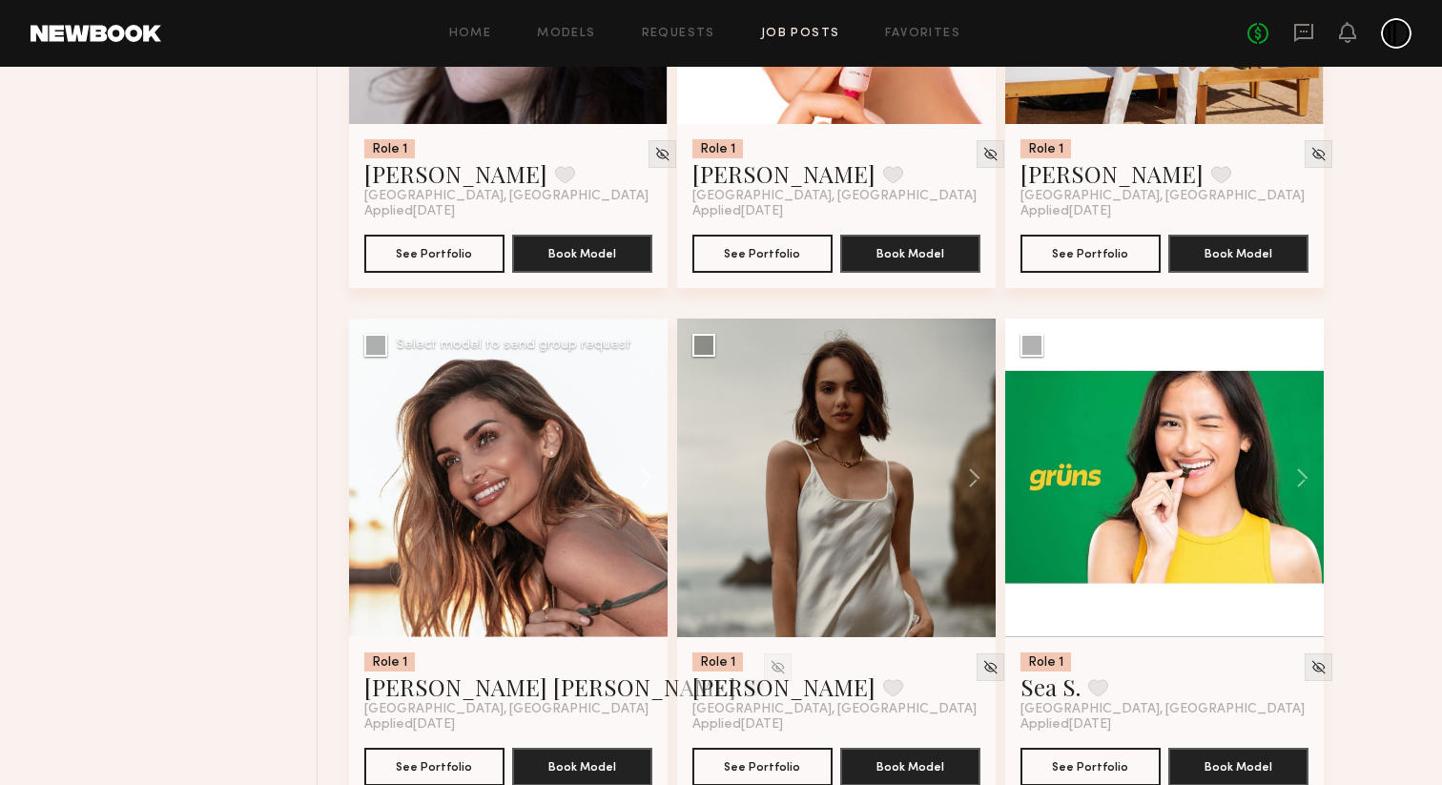
click at [642, 514] on button at bounding box center [636, 477] width 61 height 318
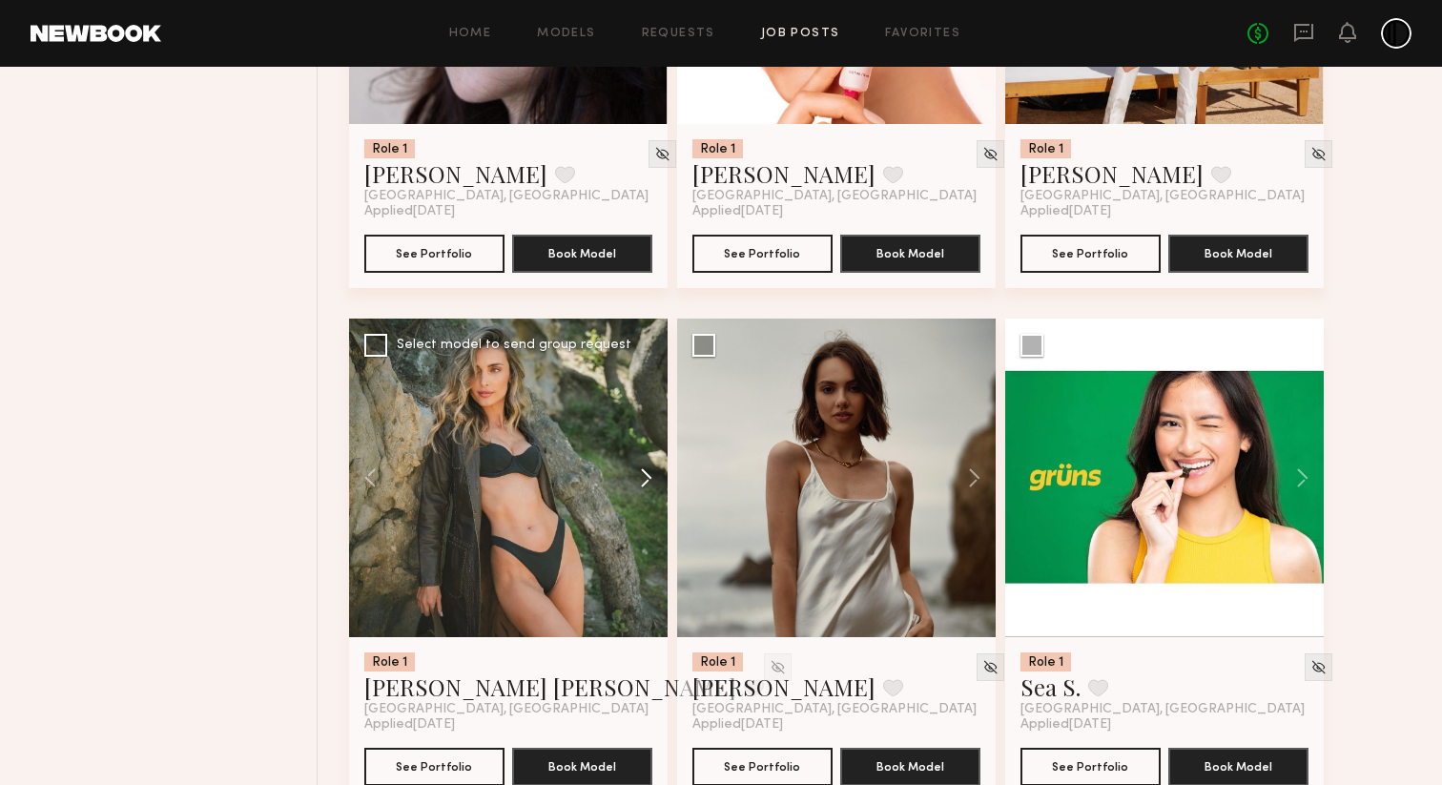
click at [642, 514] on button at bounding box center [636, 477] width 61 height 318
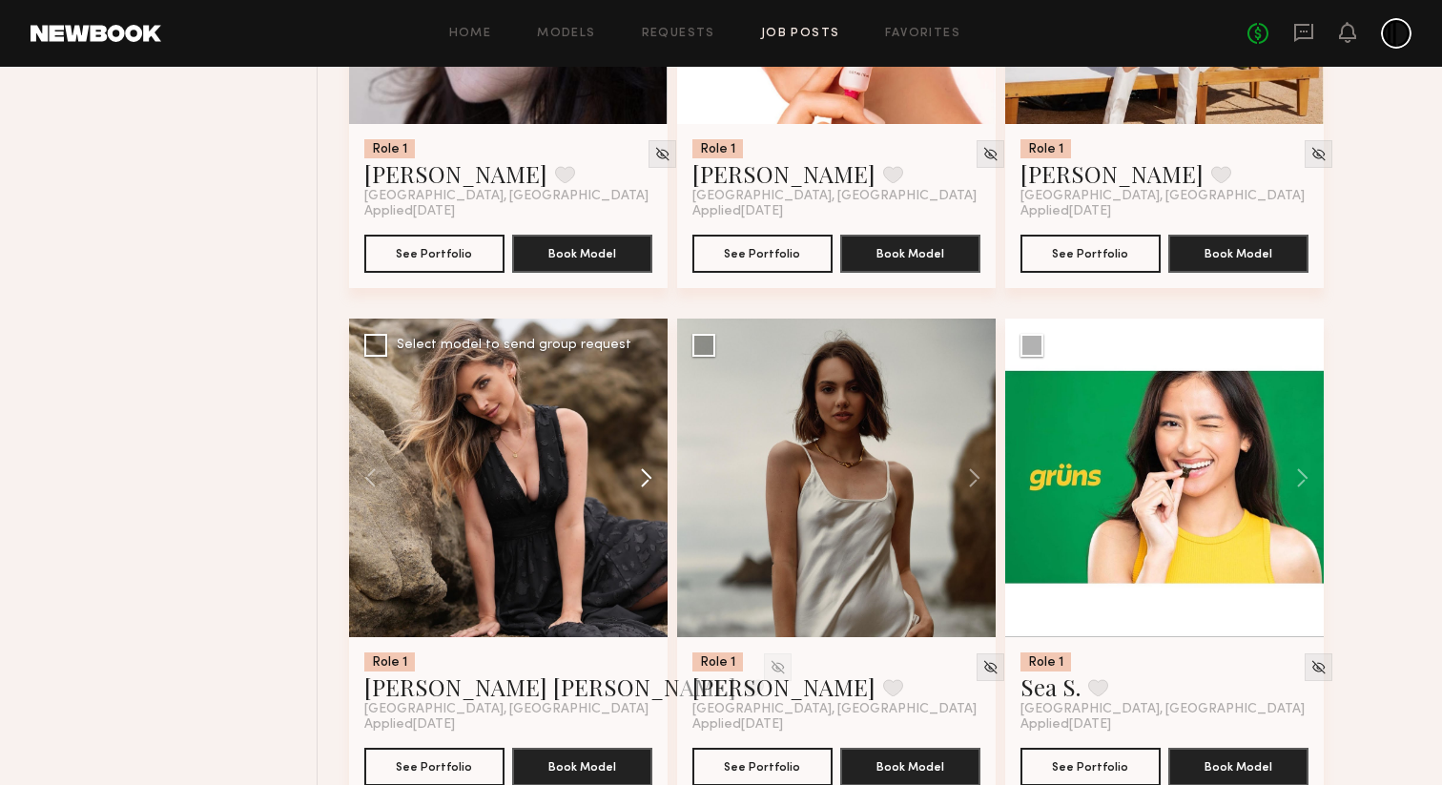
click at [642, 514] on button at bounding box center [636, 477] width 61 height 318
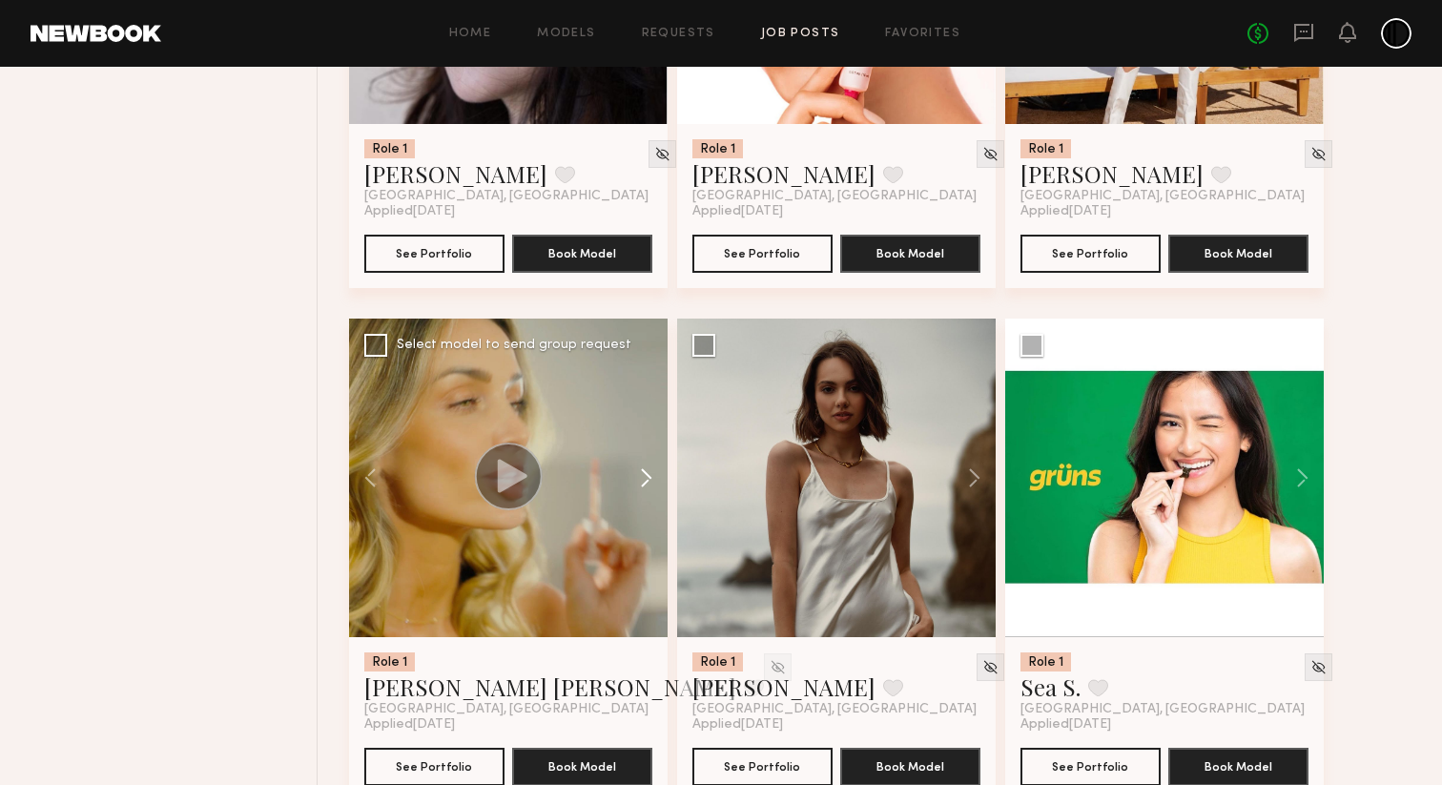
click at [642, 514] on button at bounding box center [636, 477] width 61 height 318
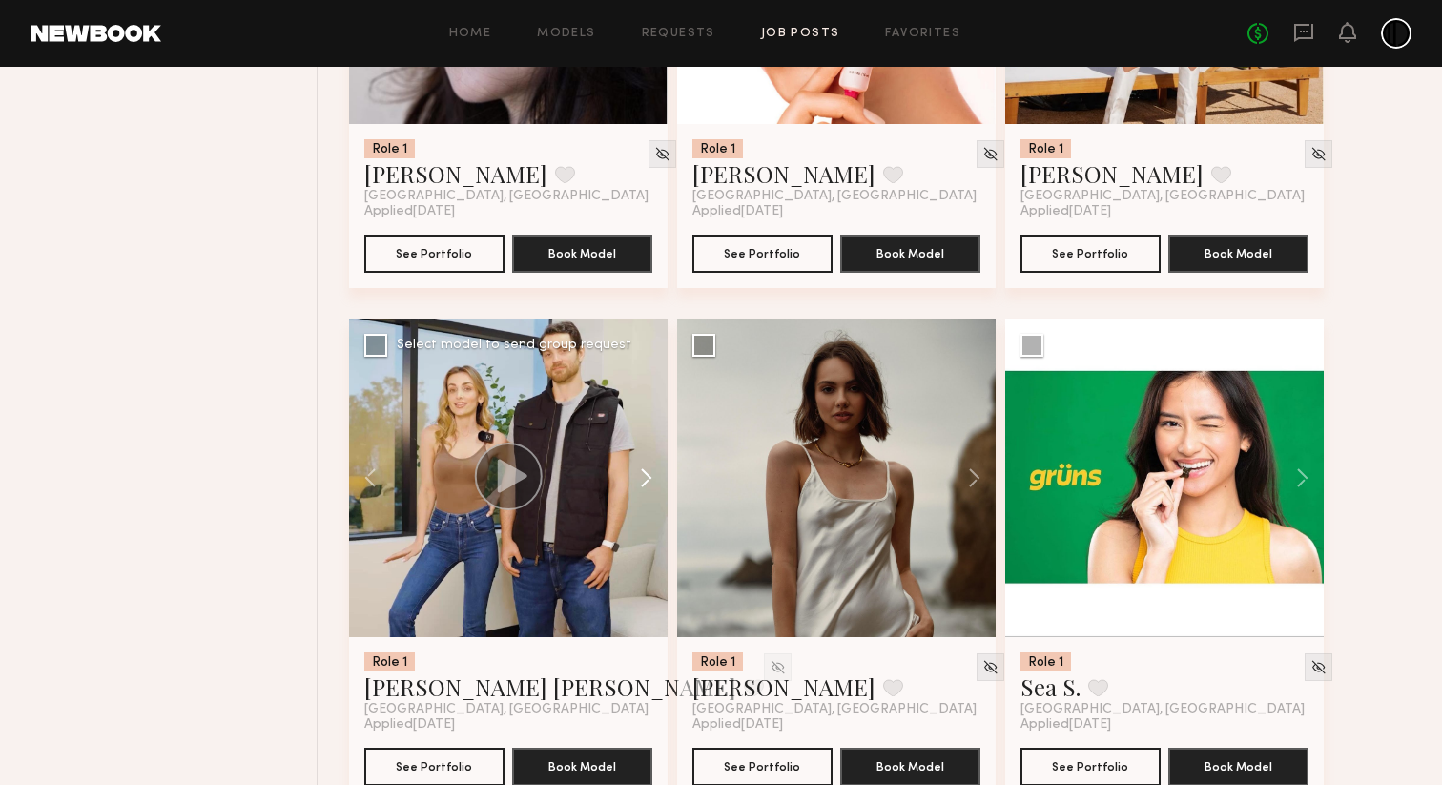
click at [642, 514] on button at bounding box center [636, 477] width 61 height 318
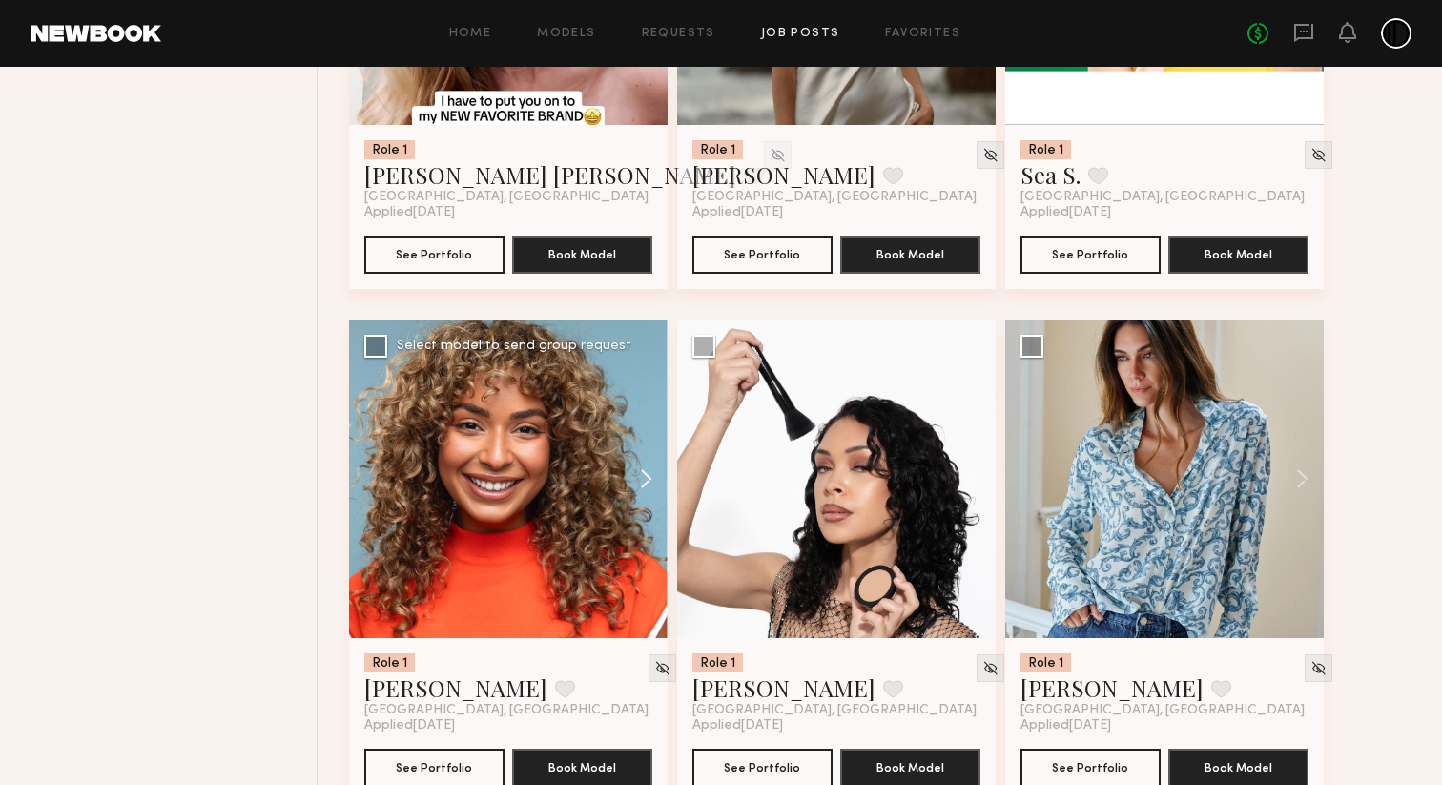
scroll to position [11810, 0]
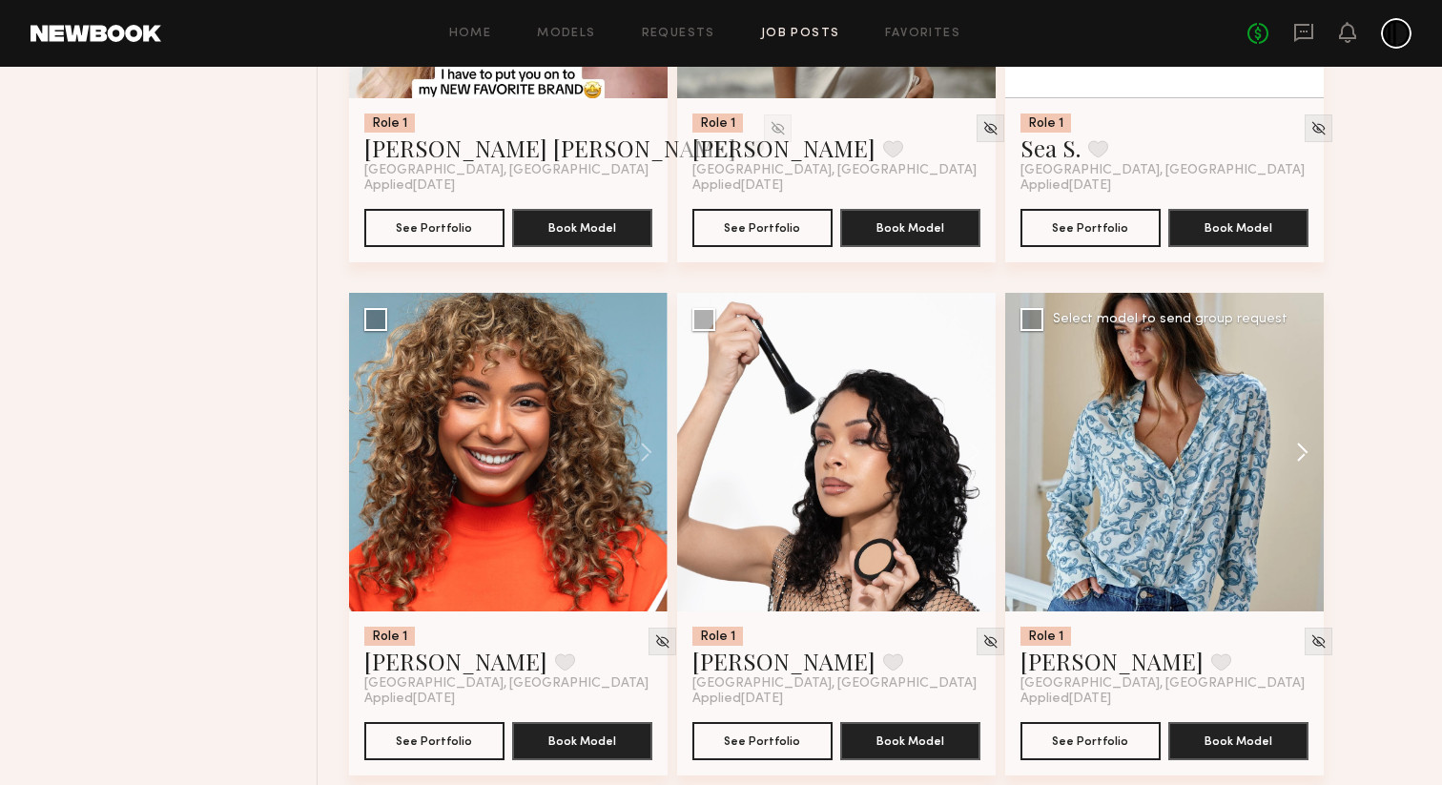
click at [1305, 500] on button at bounding box center [1293, 452] width 61 height 318
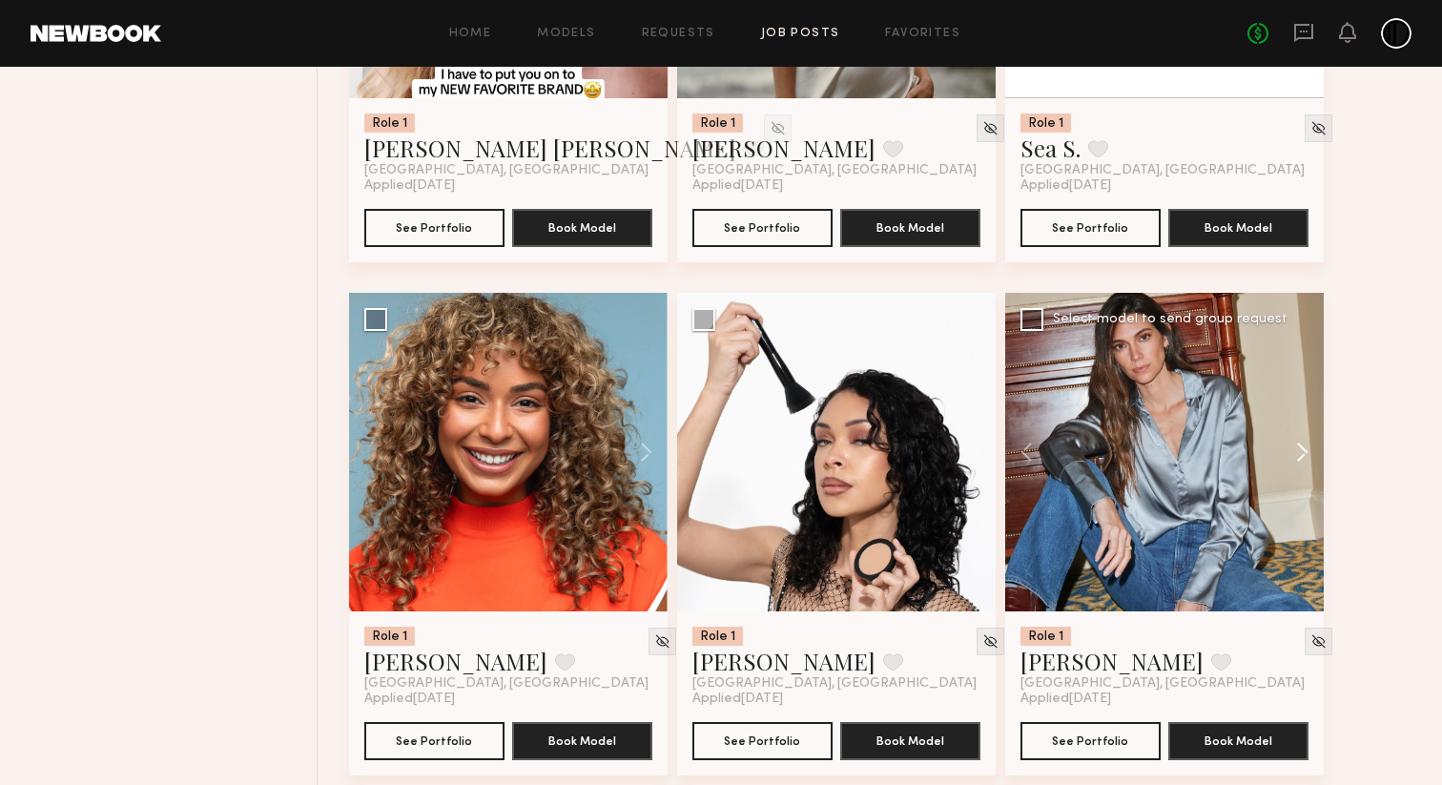
click at [1305, 500] on button at bounding box center [1293, 452] width 61 height 318
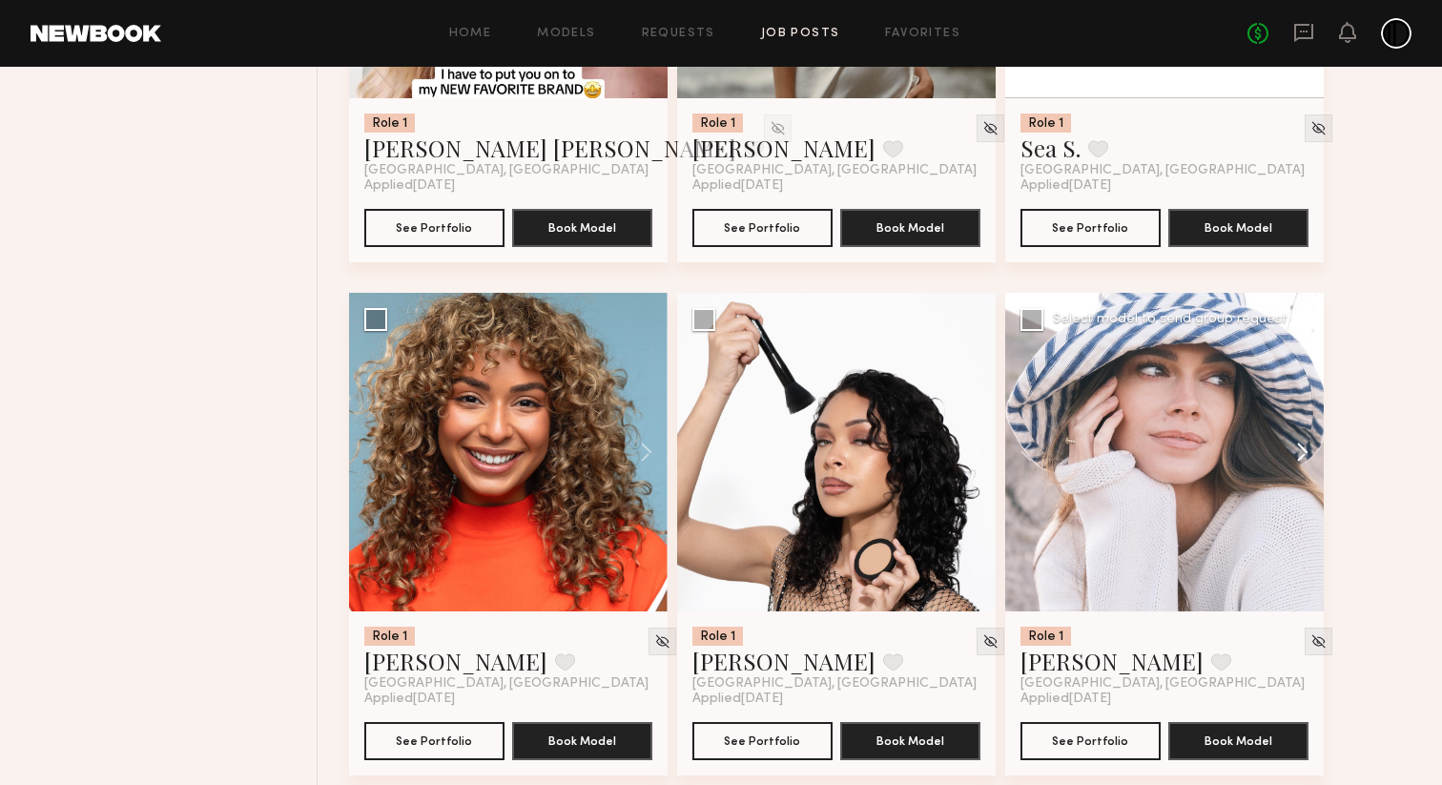
click at [1305, 500] on button at bounding box center [1293, 452] width 61 height 318
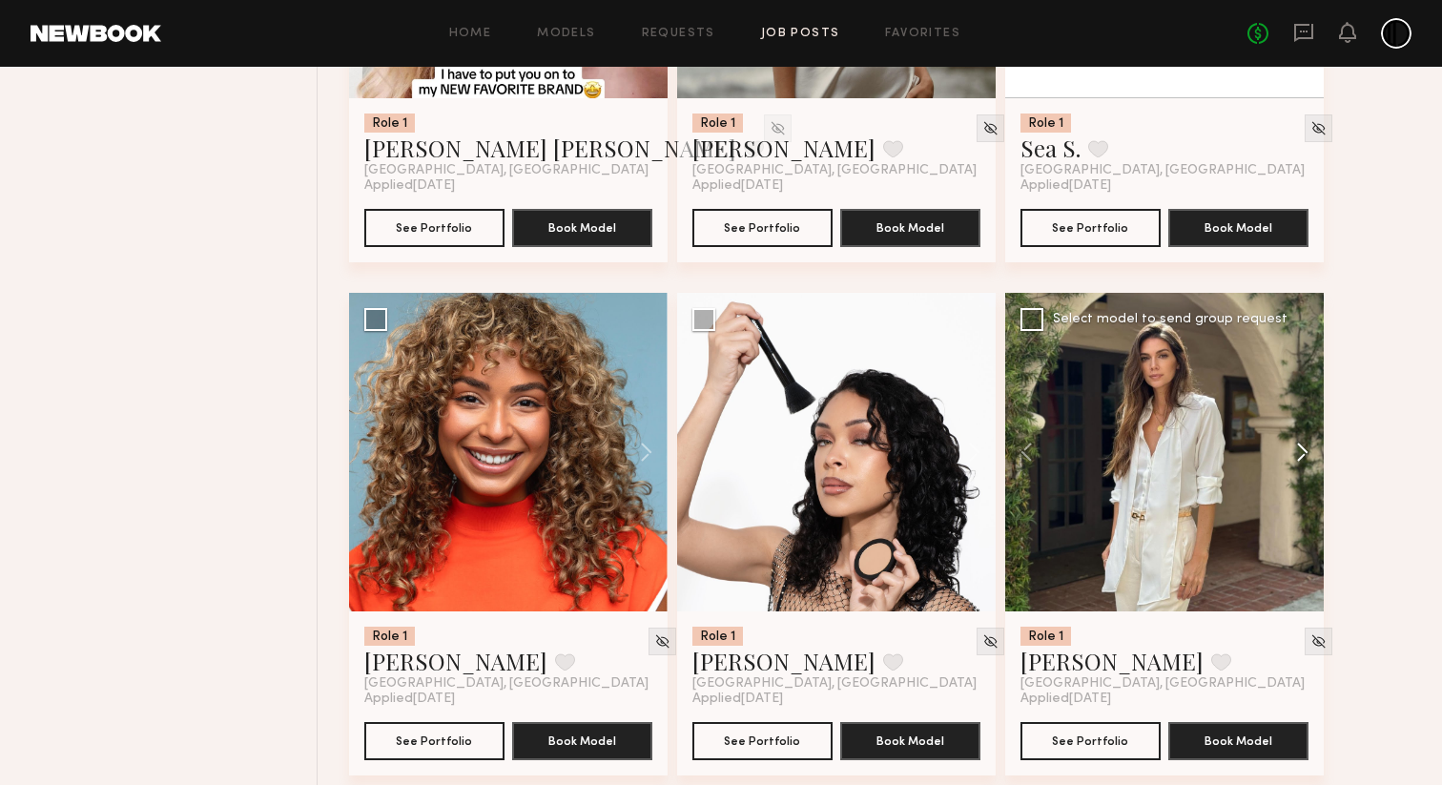
click at [1305, 500] on button at bounding box center [1293, 452] width 61 height 318
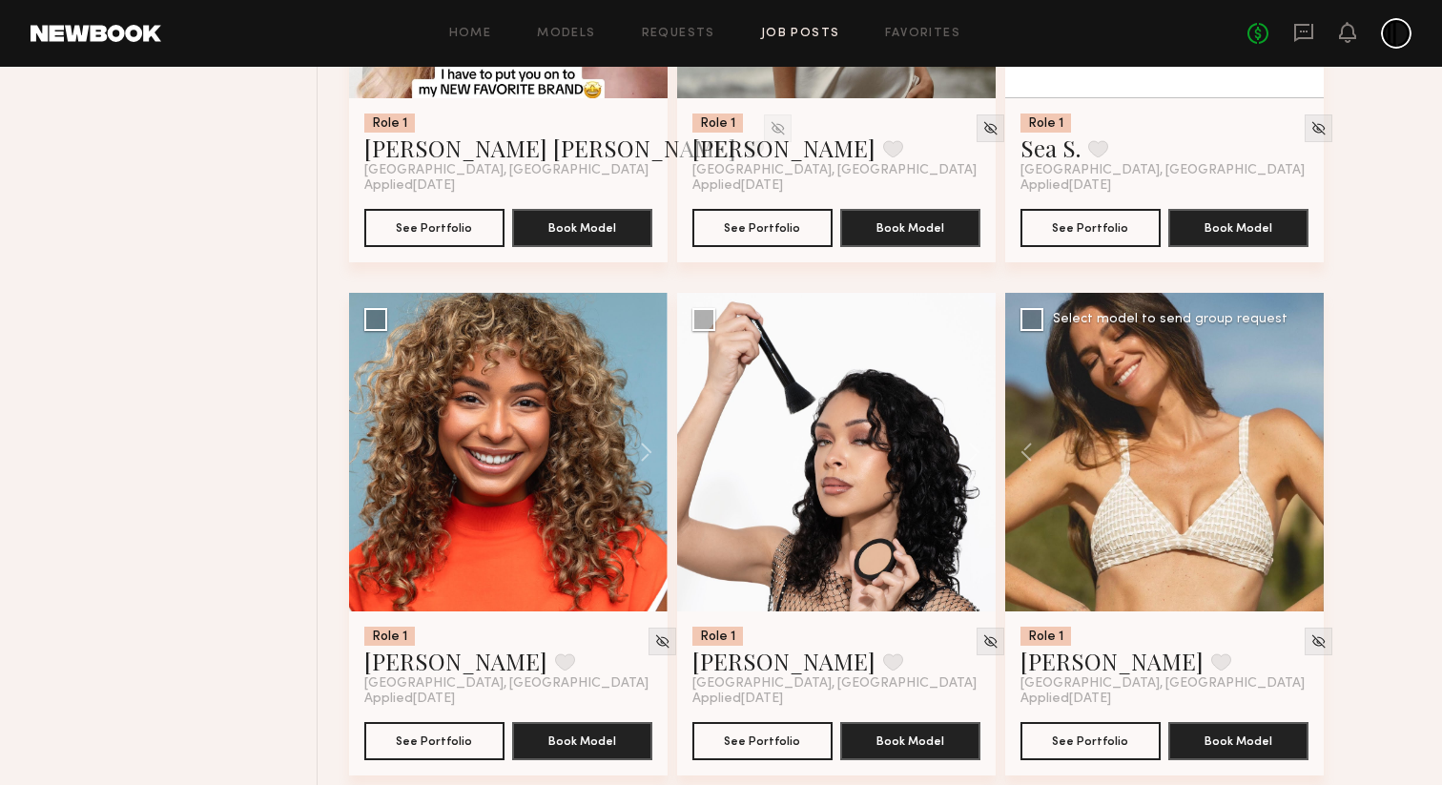
click at [1305, 500] on div at bounding box center [1164, 452] width 318 height 318
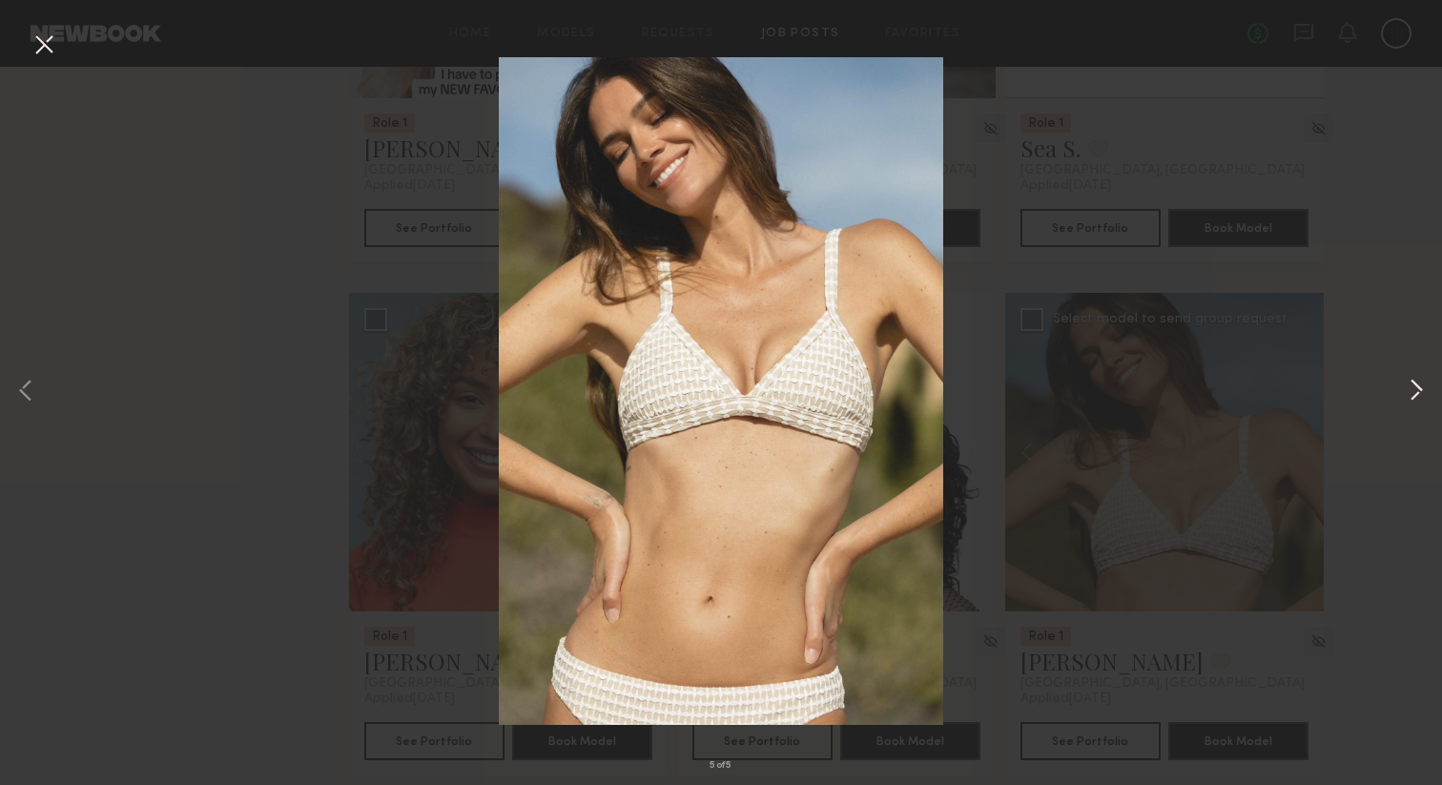
click at [1413, 381] on button at bounding box center [1416, 391] width 23 height 627
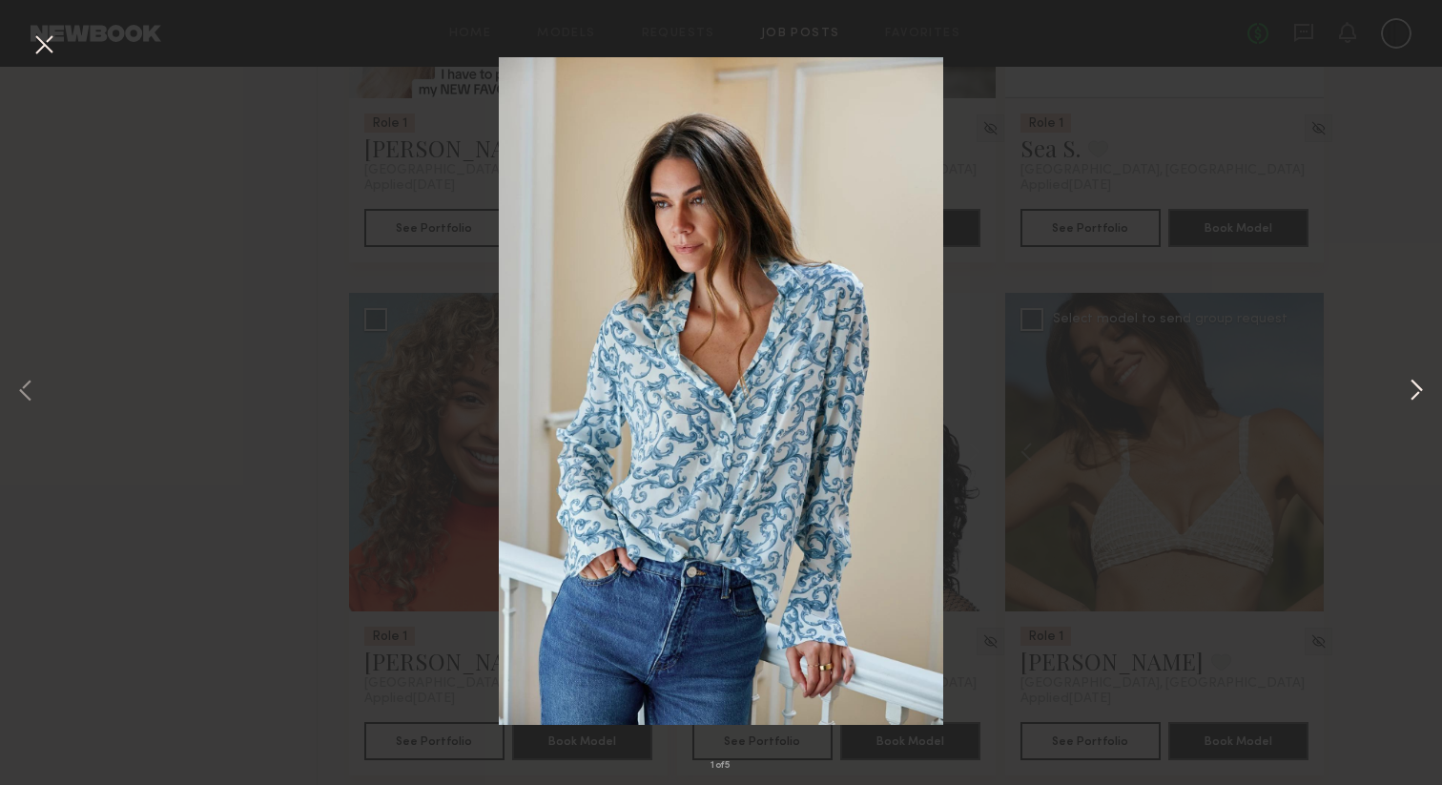
click at [1415, 384] on button at bounding box center [1416, 391] width 23 height 627
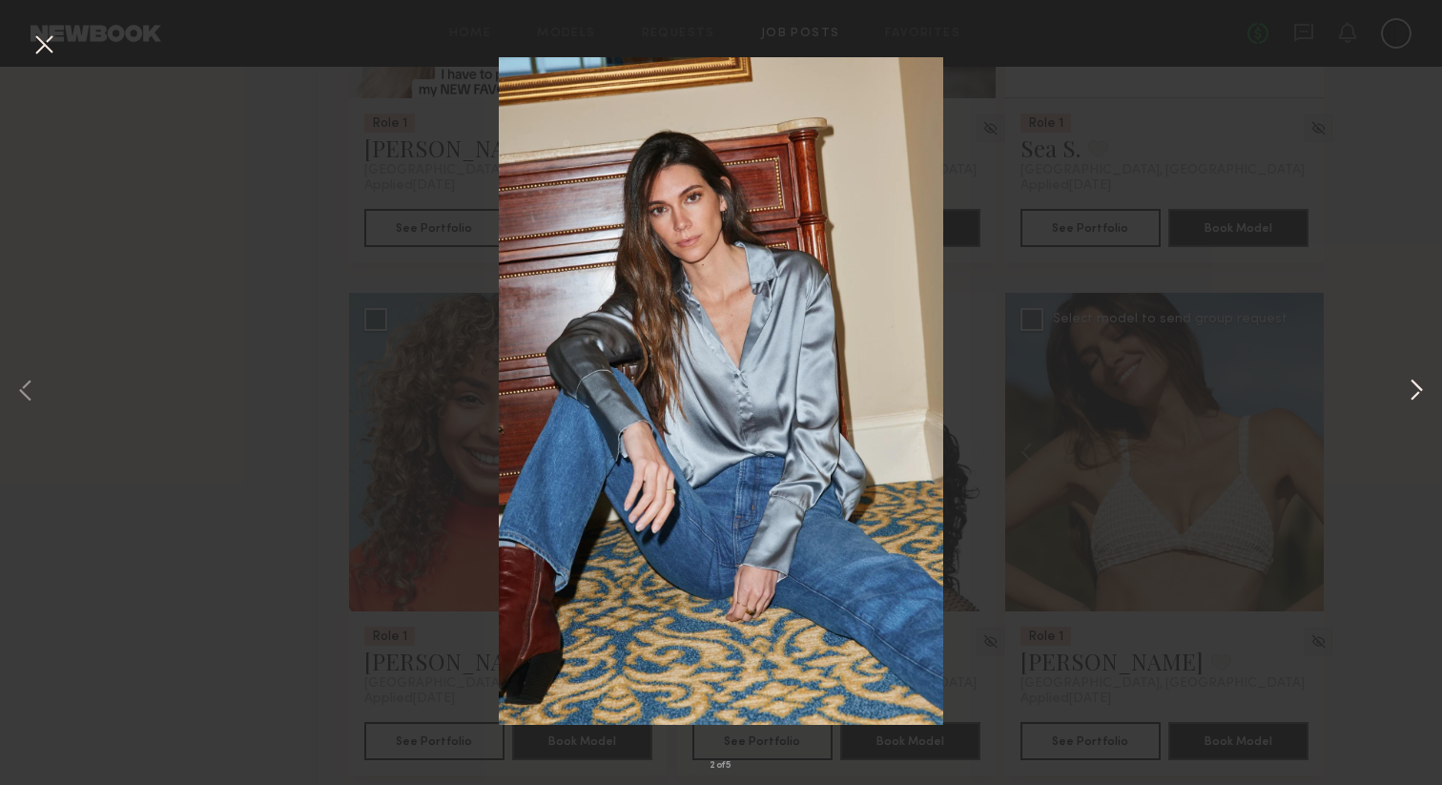
click at [1415, 384] on button at bounding box center [1416, 391] width 23 height 627
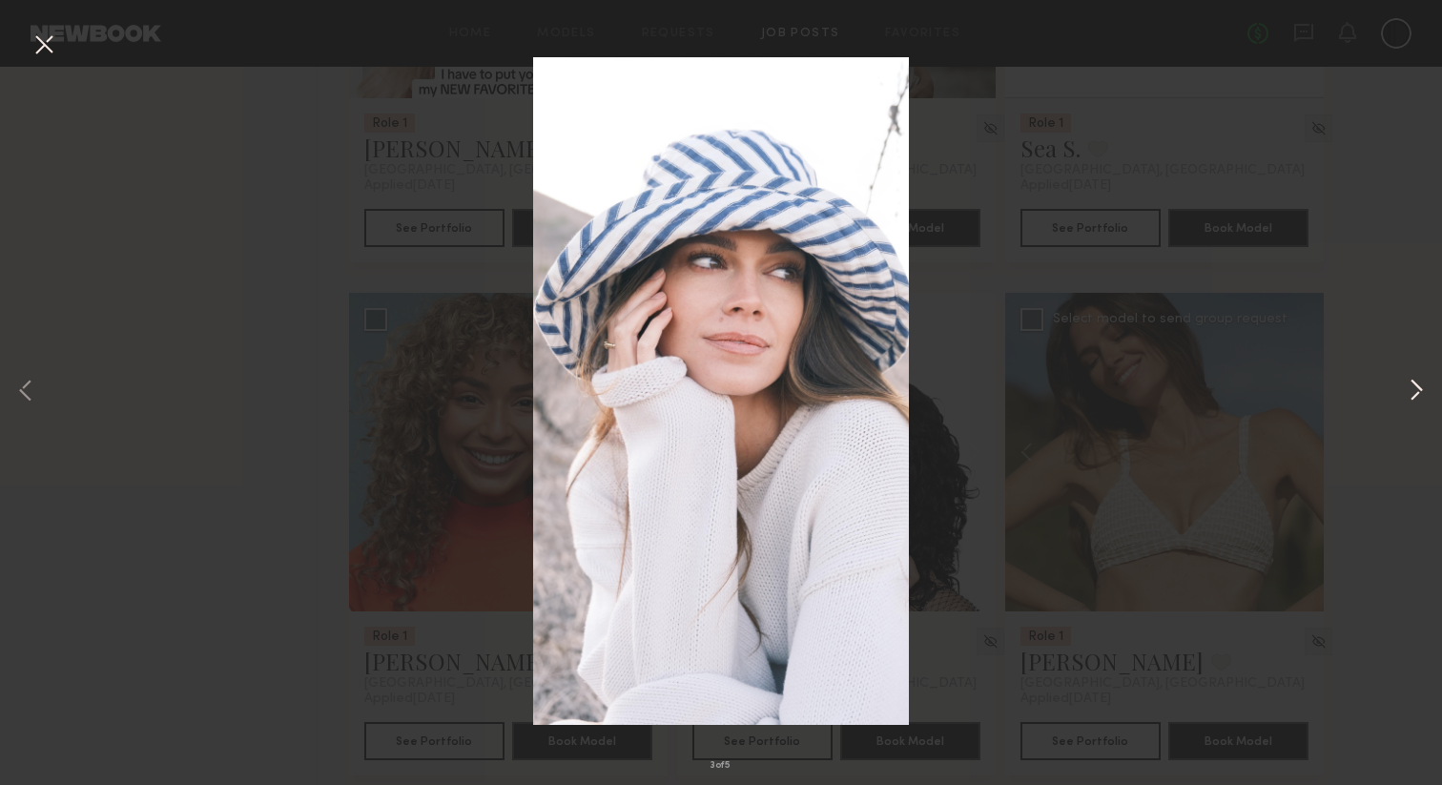
click at [1415, 384] on button at bounding box center [1416, 391] width 23 height 627
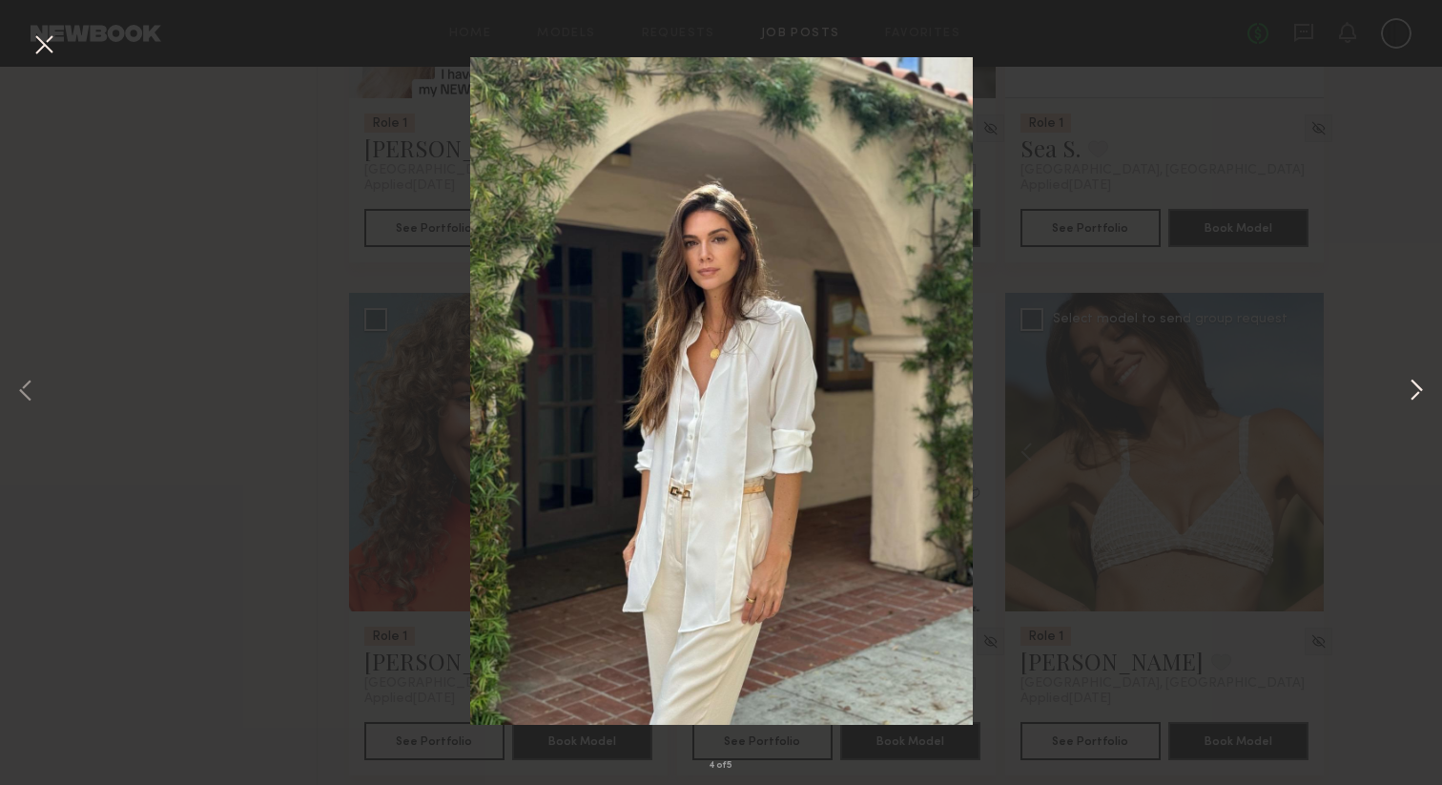
click at [1415, 384] on button at bounding box center [1416, 391] width 23 height 627
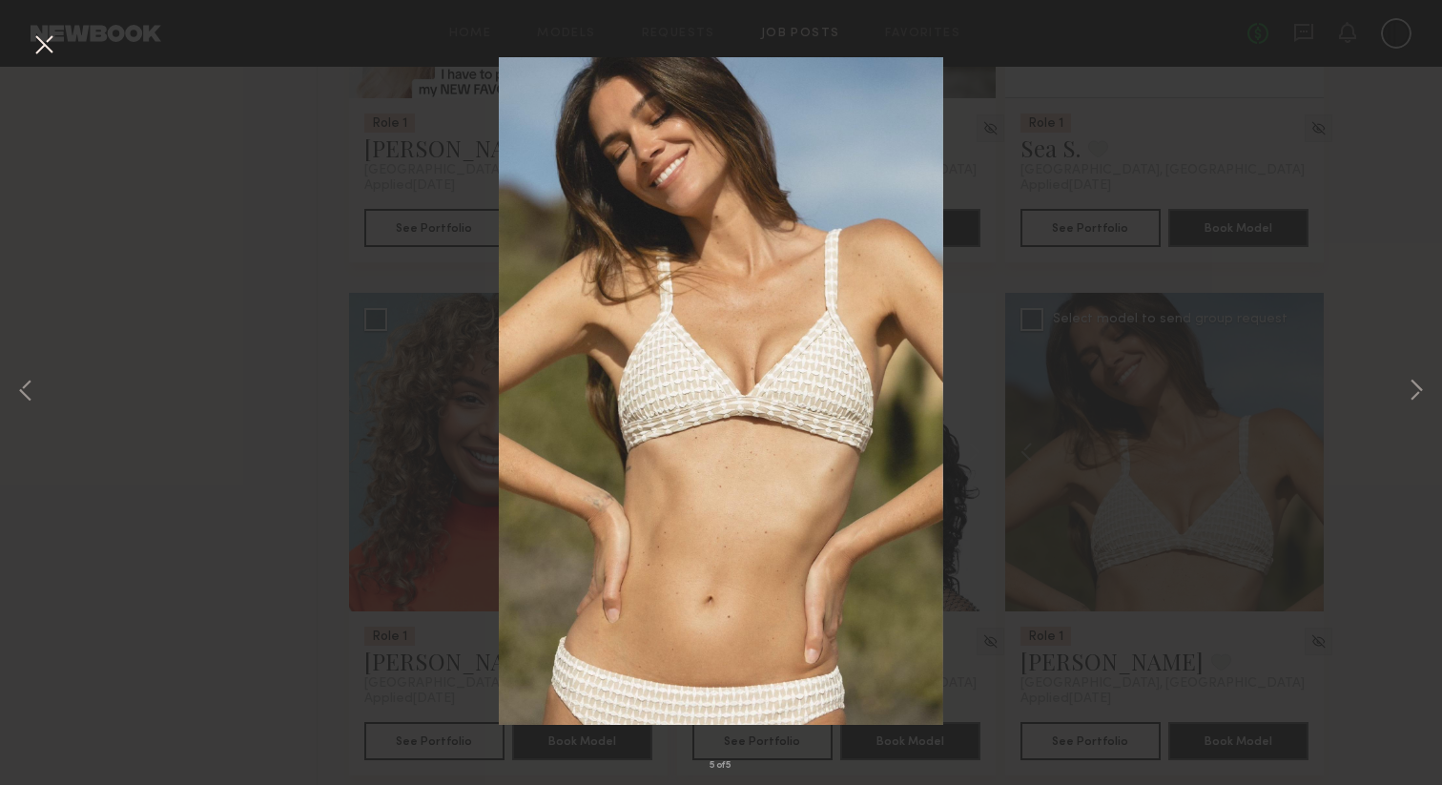
click at [1339, 352] on div "5 of 5" at bounding box center [721, 392] width 1442 height 785
click at [1147, 496] on div "5 of 5" at bounding box center [721, 392] width 1442 height 785
click at [292, 183] on div "5 of 5" at bounding box center [721, 392] width 1442 height 785
click at [48, 49] on button at bounding box center [44, 46] width 31 height 34
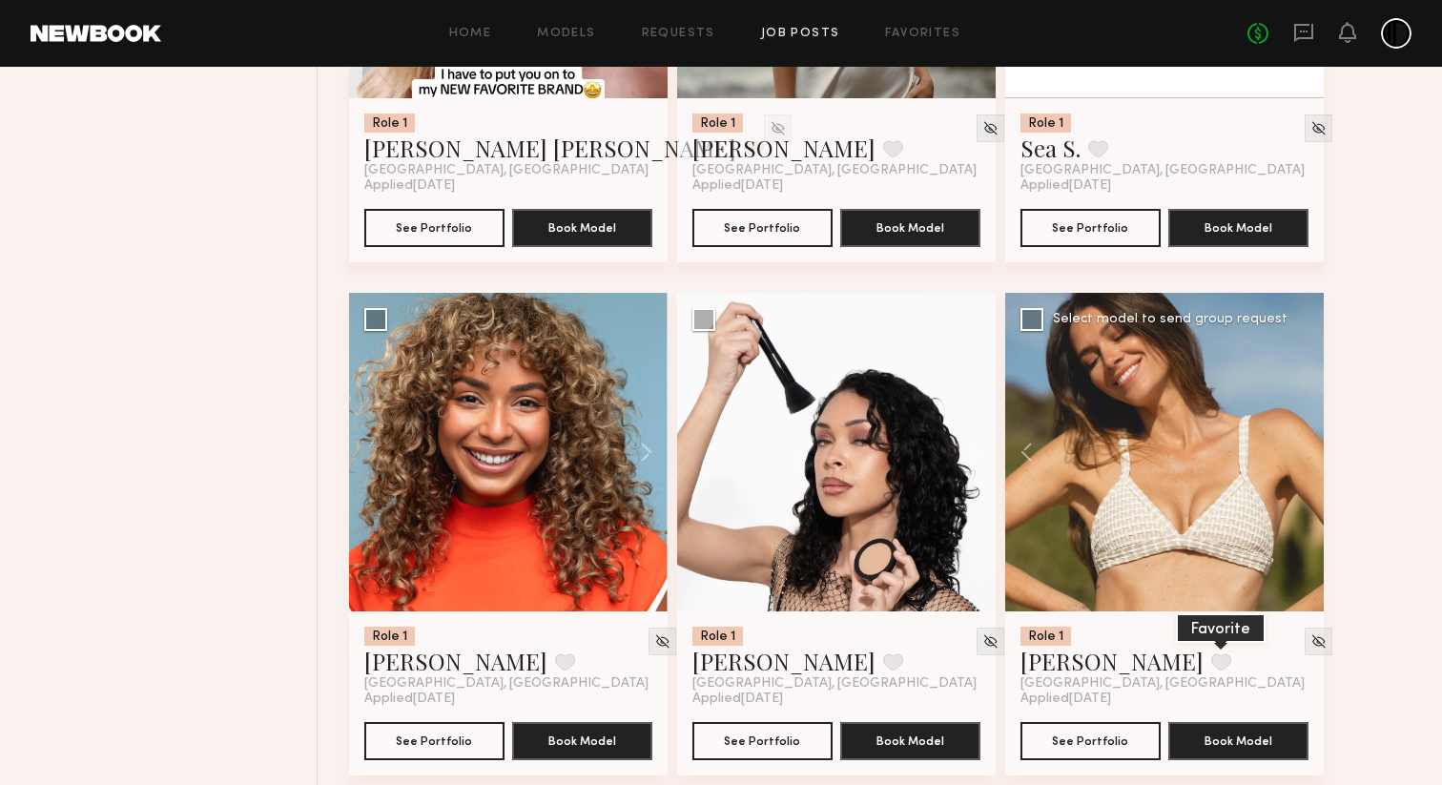
click at [1211, 670] on button at bounding box center [1221, 661] width 20 height 17
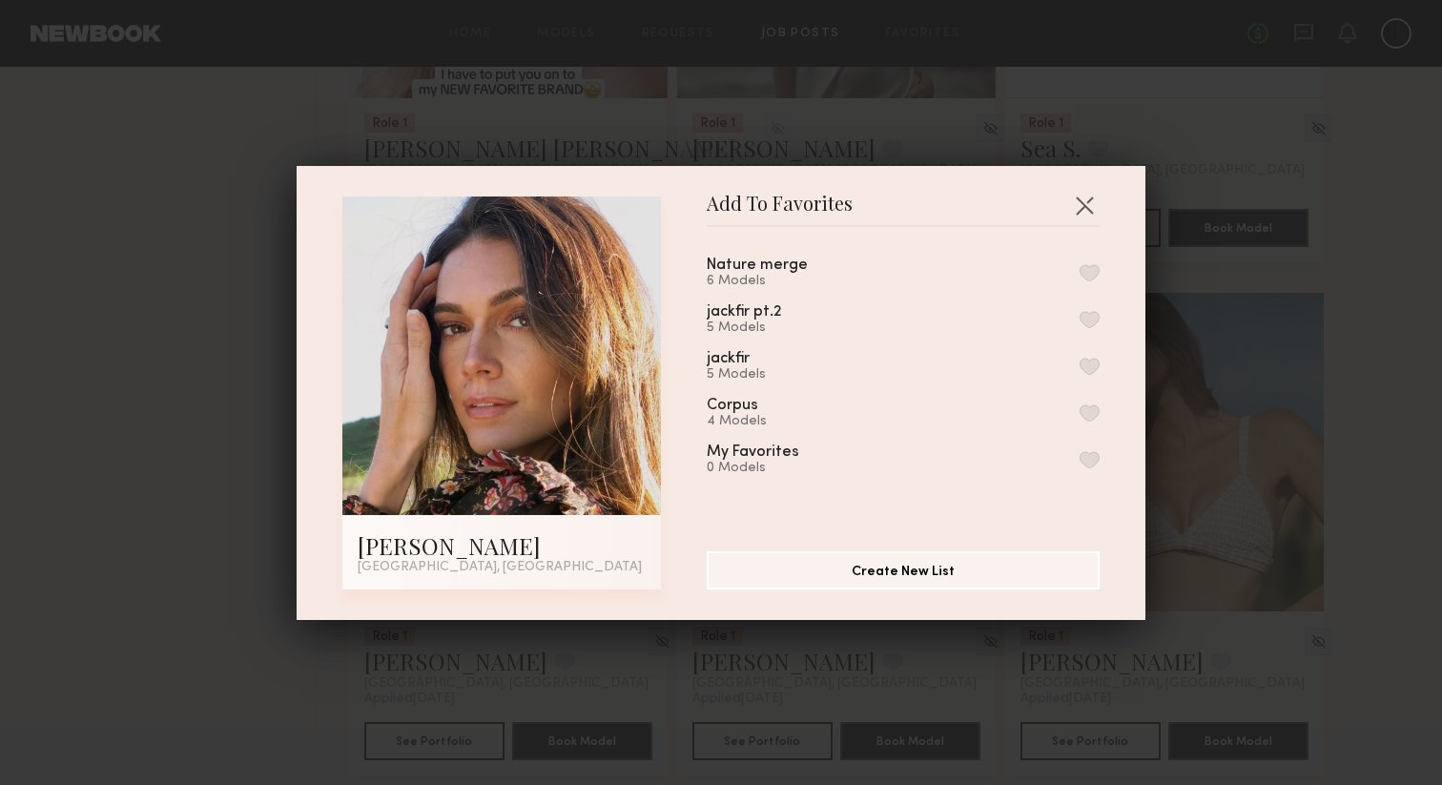
click at [1089, 268] on button "button" at bounding box center [1089, 272] width 20 height 17
click at [1079, 198] on button "button" at bounding box center [1084, 205] width 31 height 31
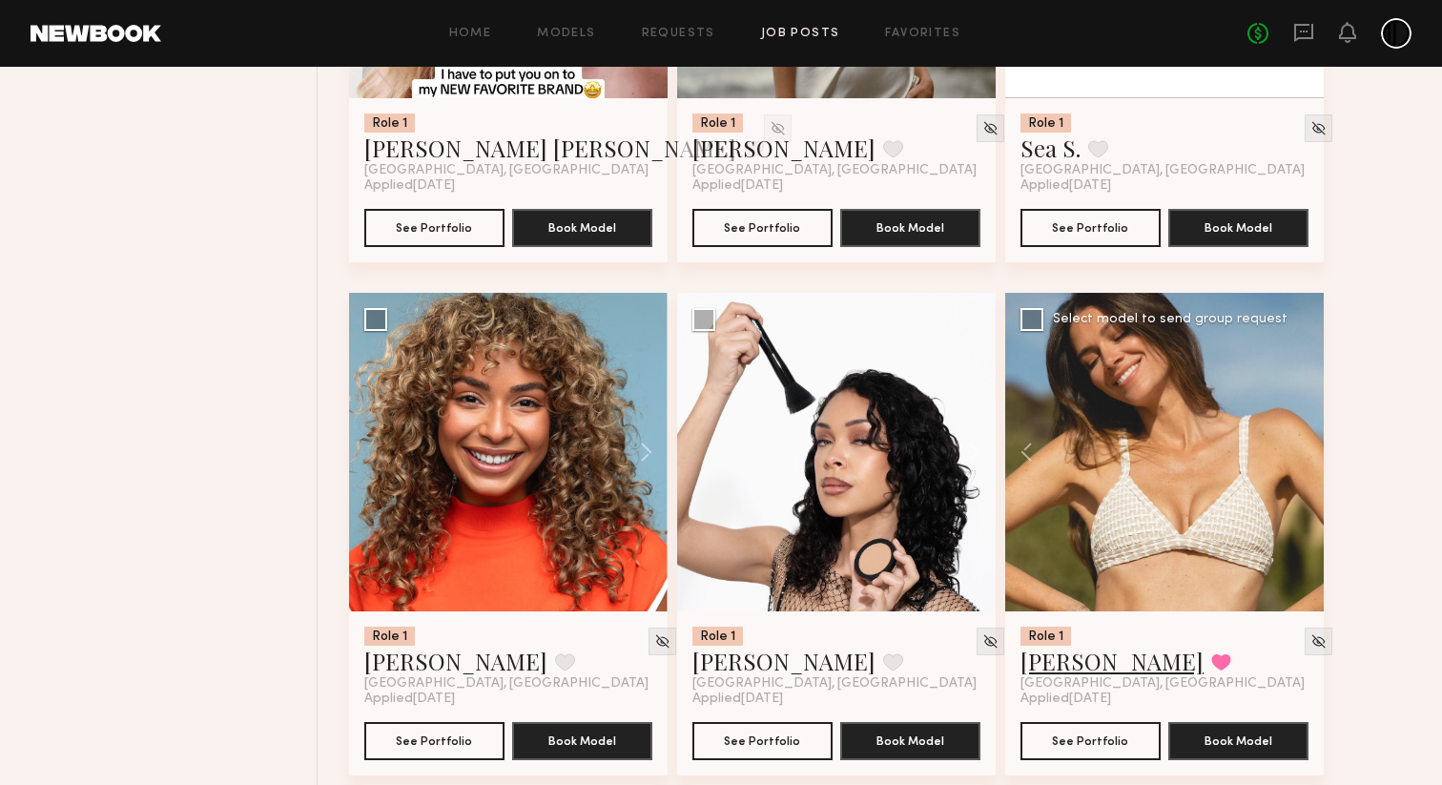
click at [1088, 676] on link "Carrie A." at bounding box center [1111, 661] width 183 height 31
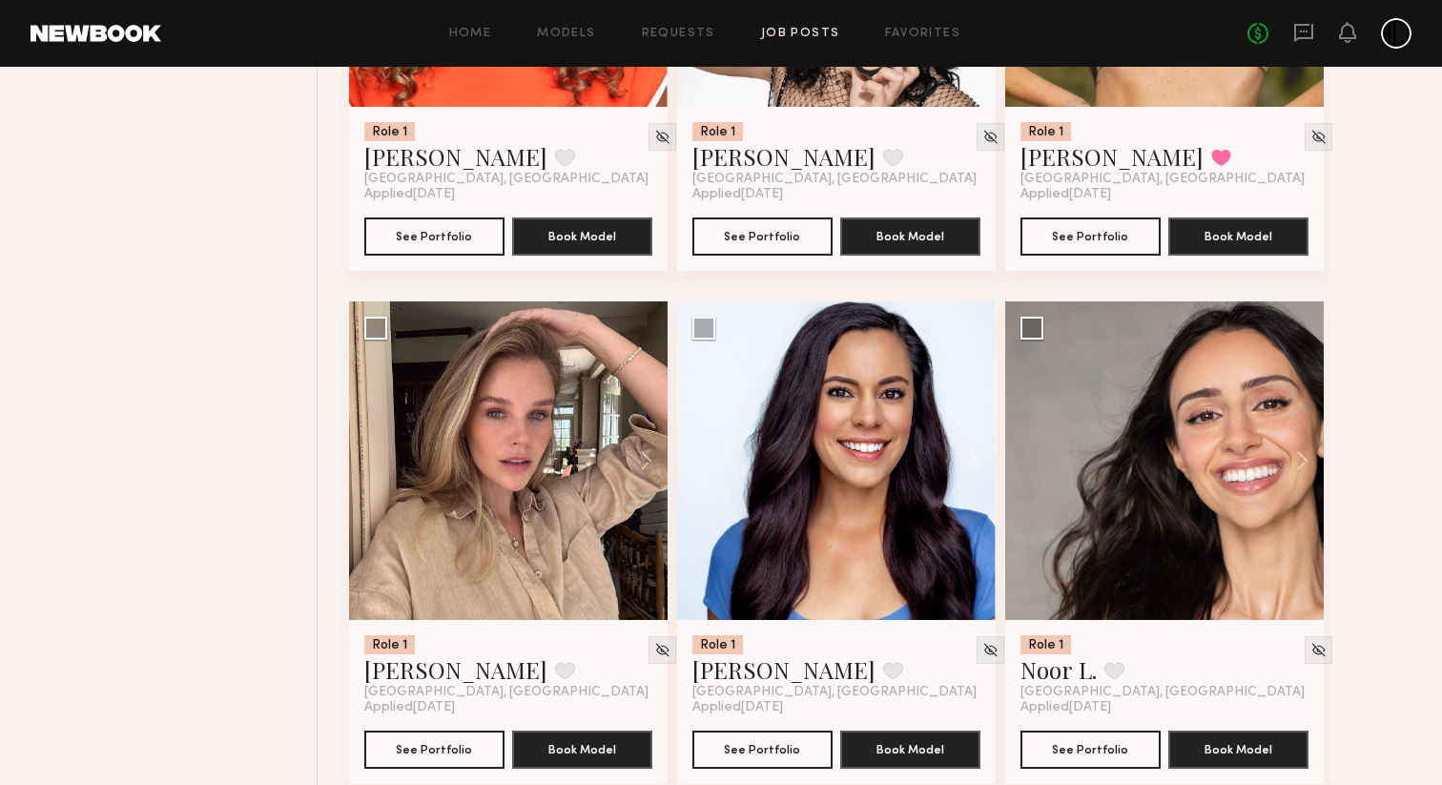
scroll to position [12317, 0]
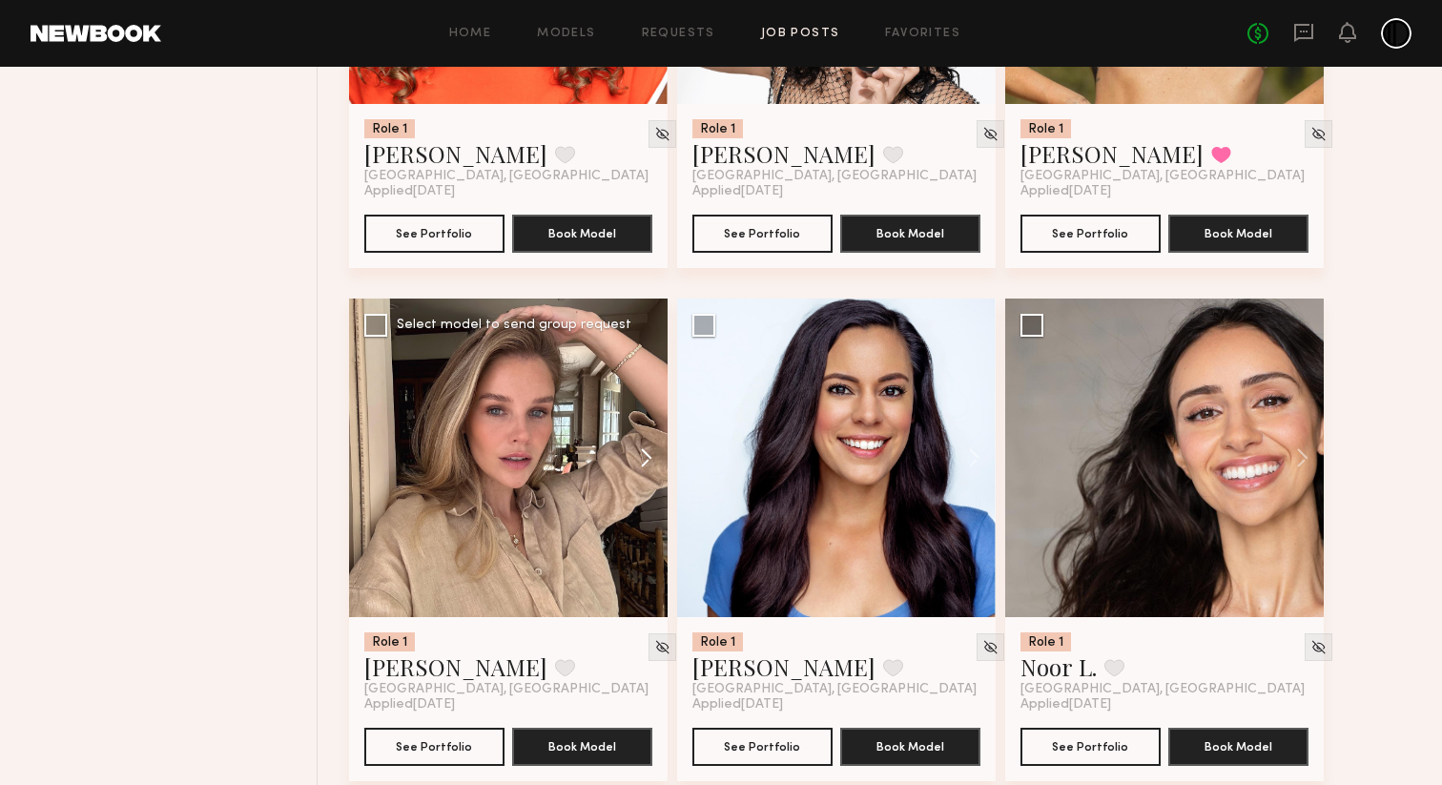
click at [647, 513] on button at bounding box center [636, 457] width 61 height 318
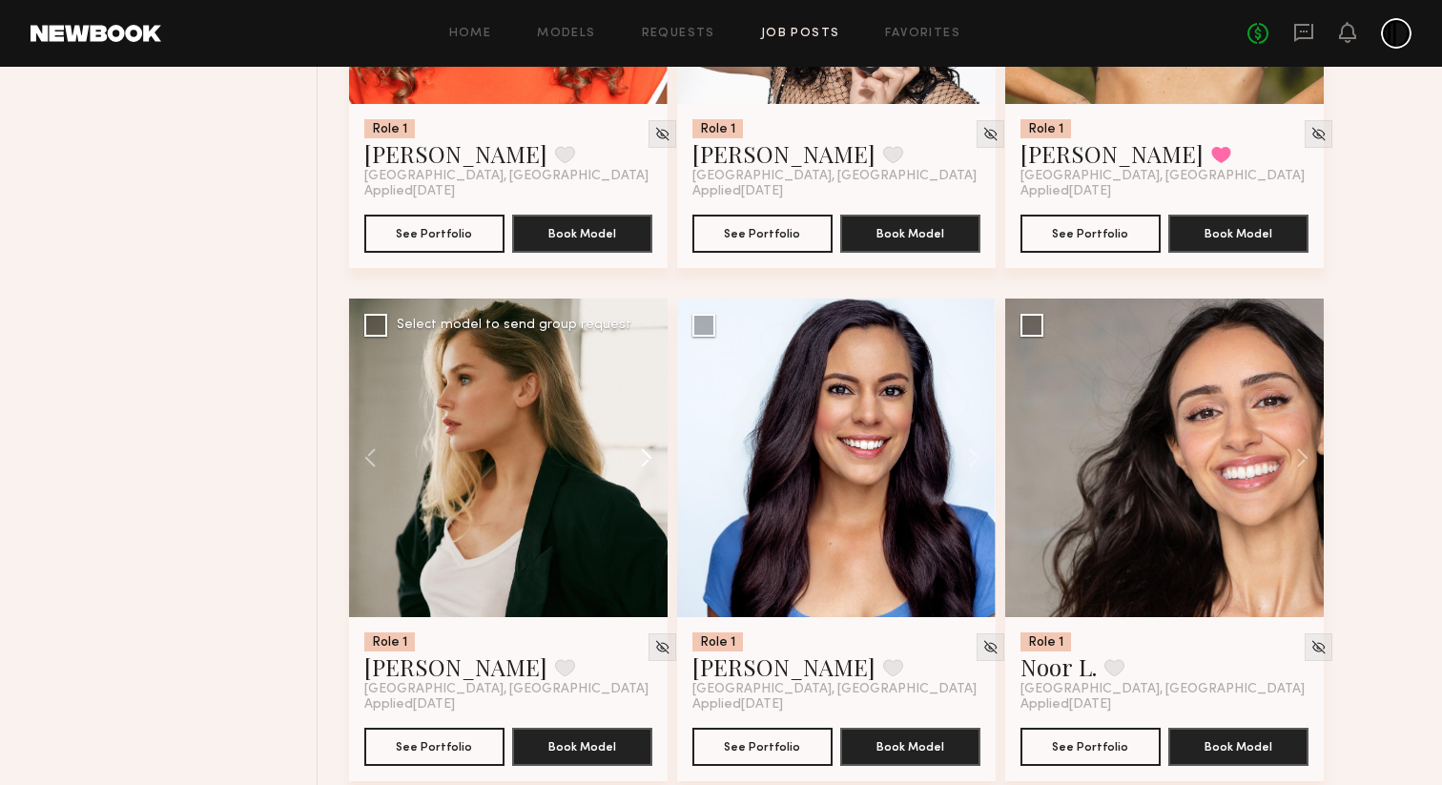
click at [647, 513] on button at bounding box center [636, 457] width 61 height 318
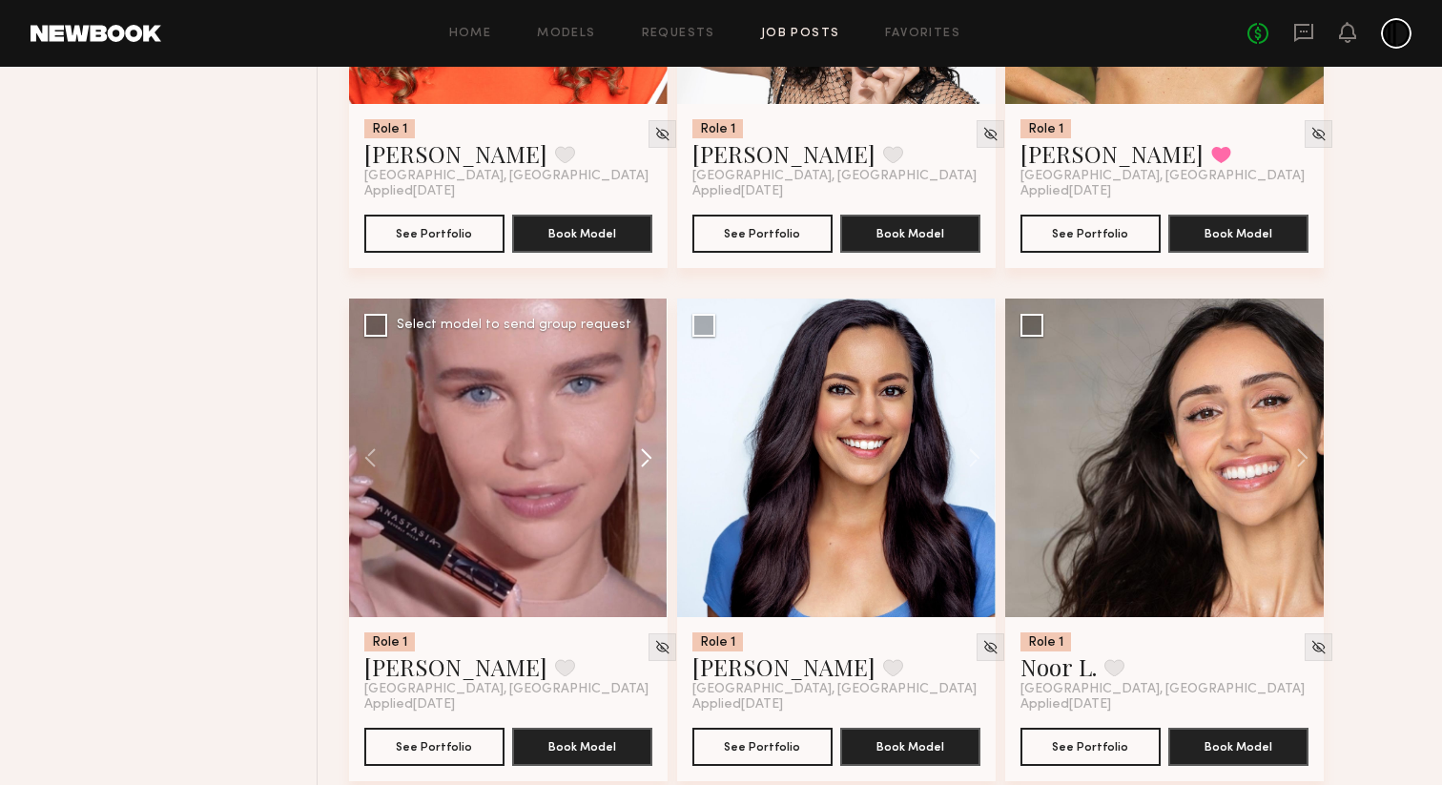
click at [647, 513] on button at bounding box center [636, 457] width 61 height 318
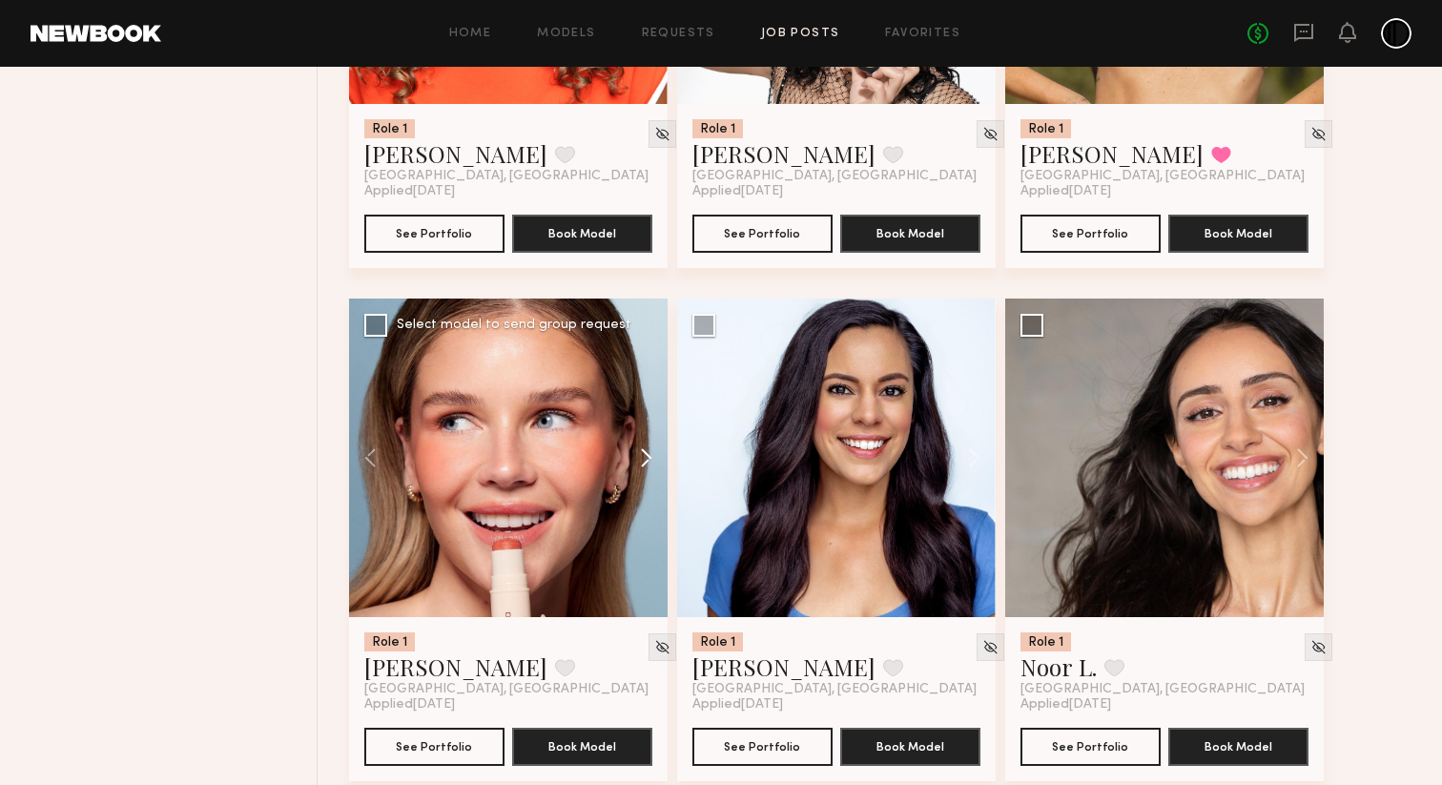
click at [647, 513] on button at bounding box center [636, 457] width 61 height 318
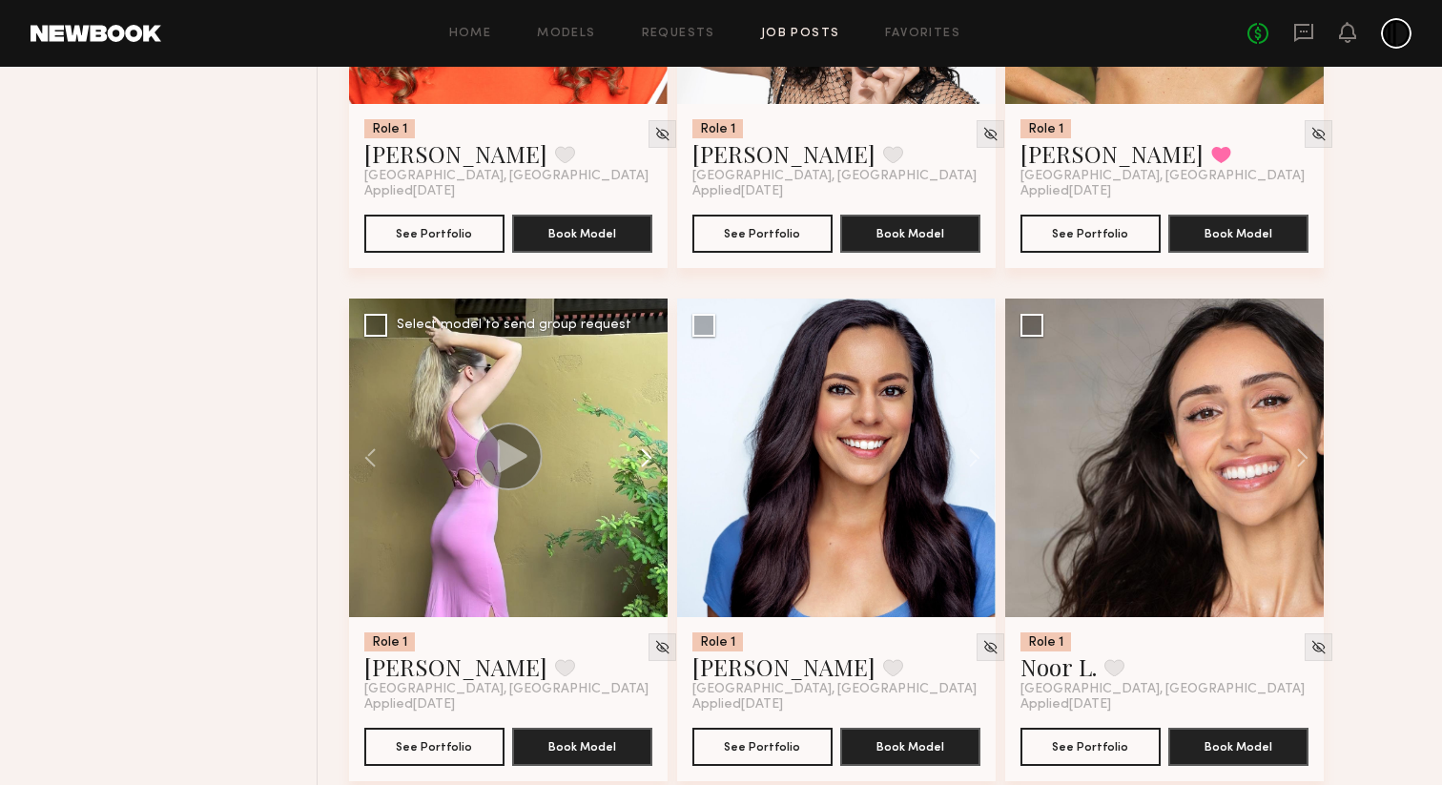
click at [647, 513] on button at bounding box center [636, 457] width 61 height 318
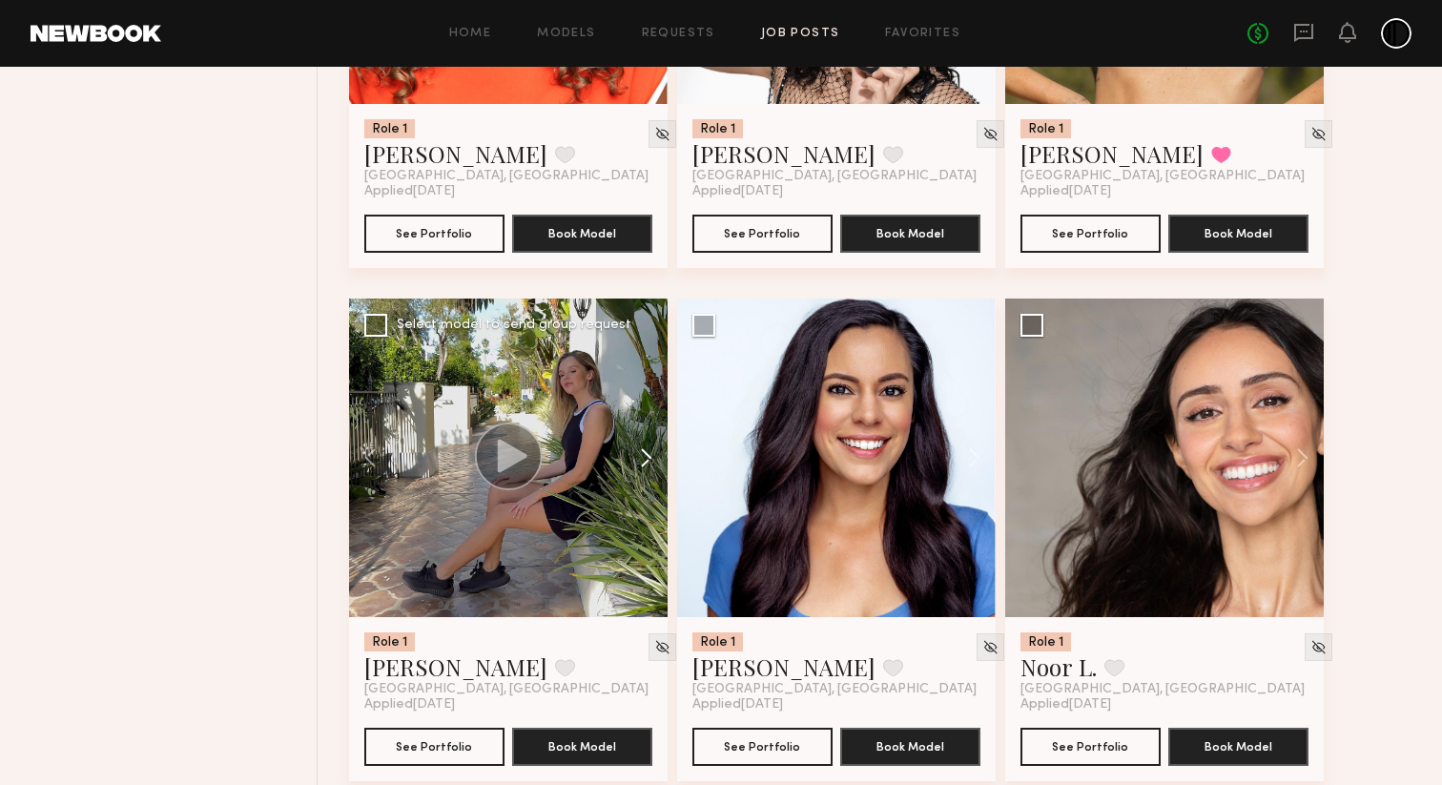
click at [647, 513] on button at bounding box center [636, 457] width 61 height 318
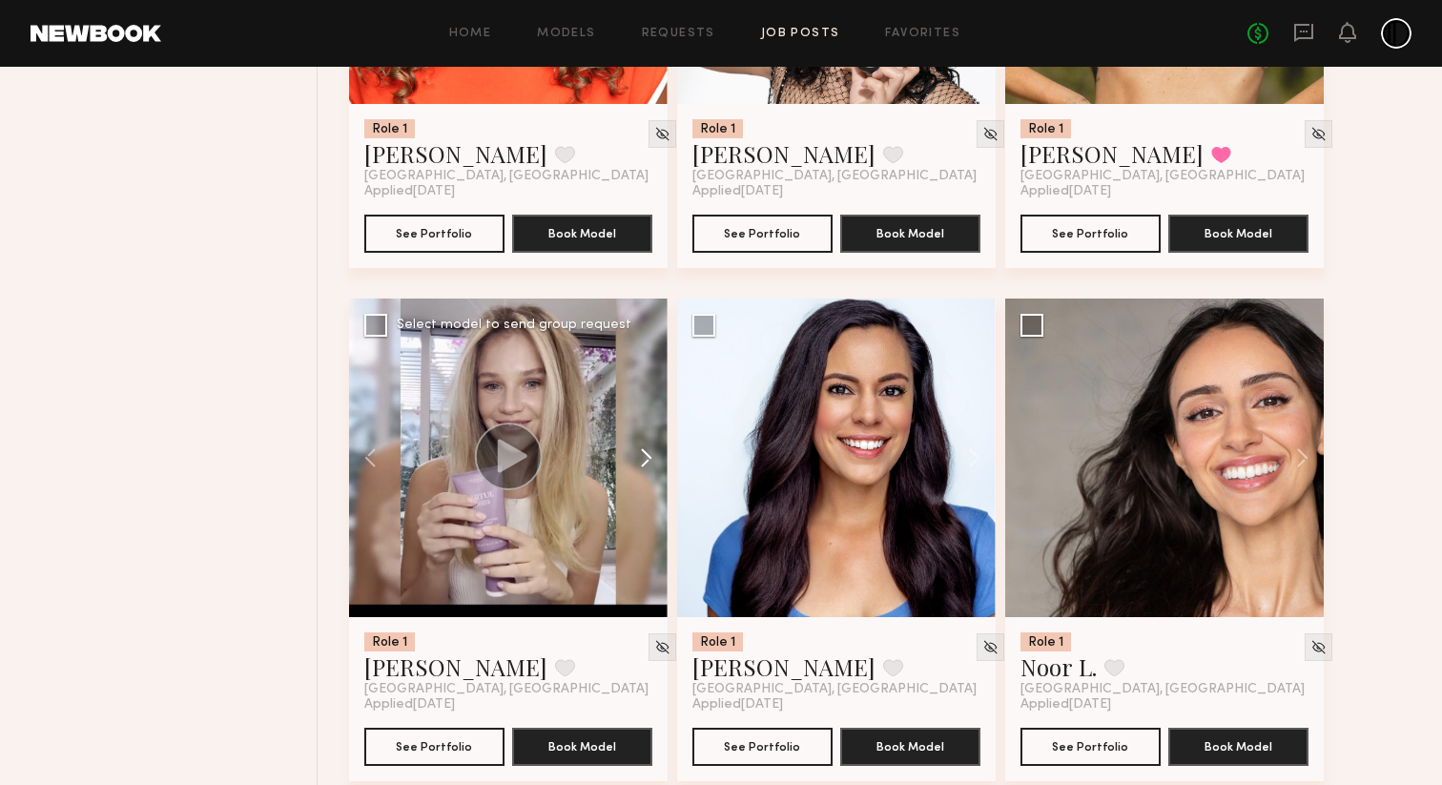
click at [647, 513] on button at bounding box center [636, 457] width 61 height 318
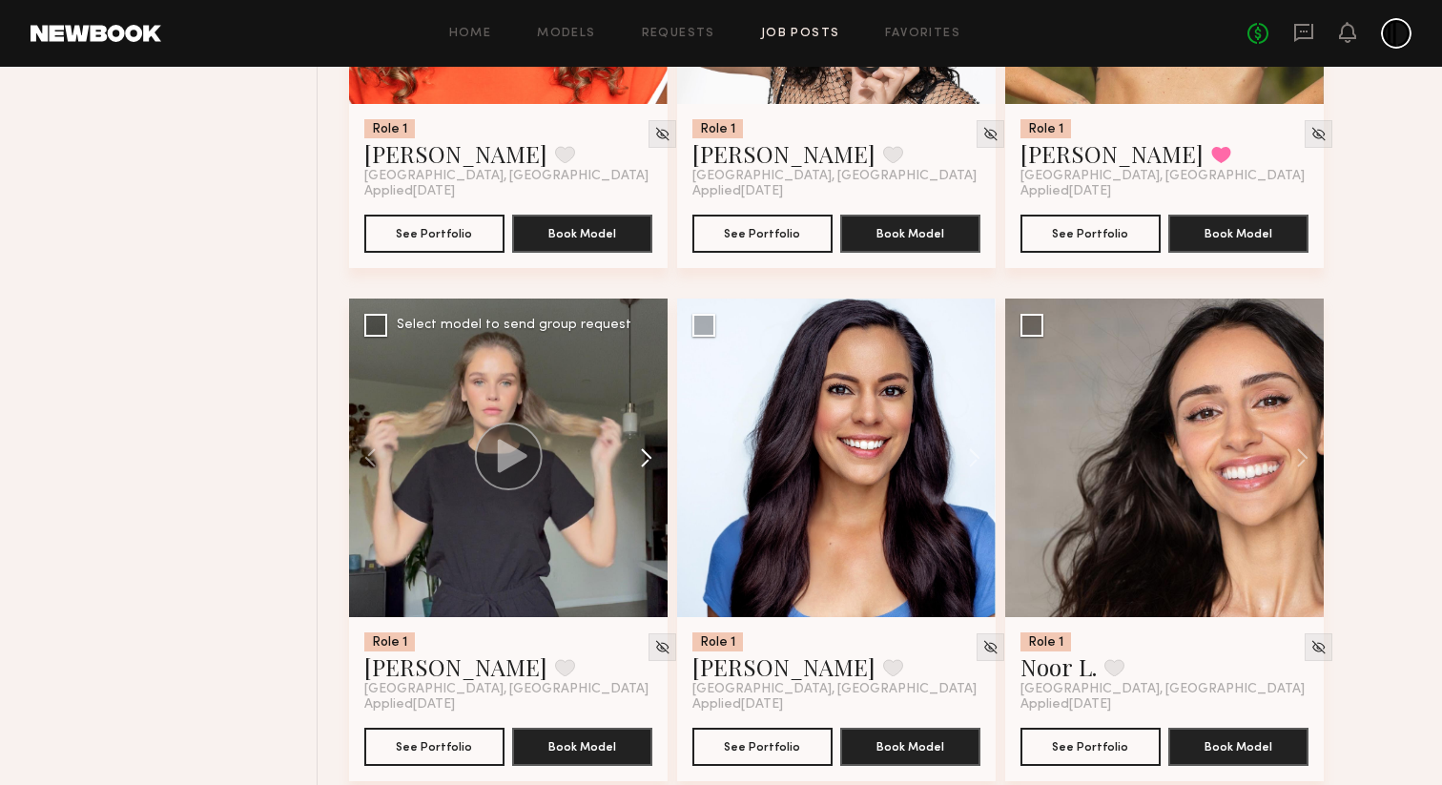
click at [647, 513] on button at bounding box center [636, 457] width 61 height 318
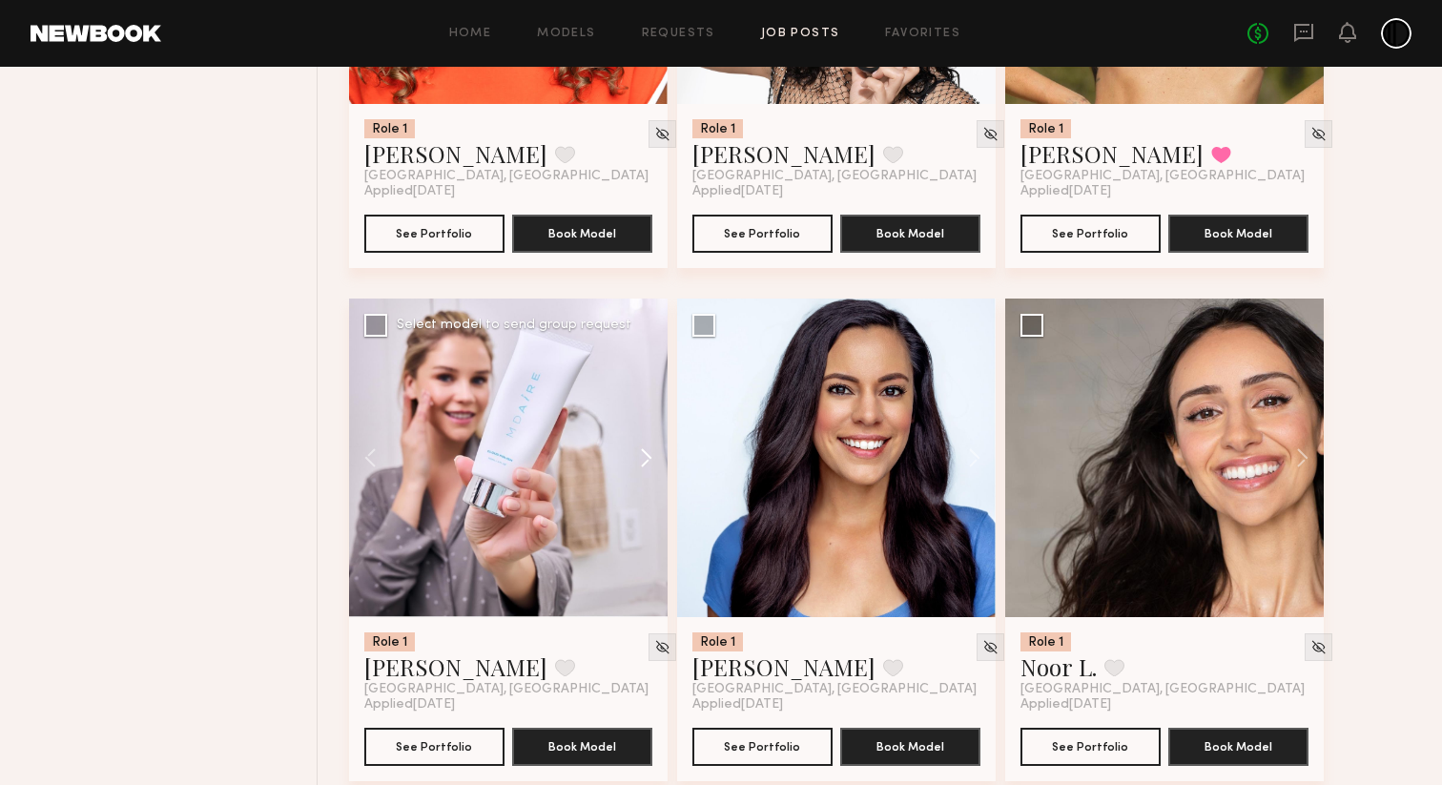
click at [647, 513] on button at bounding box center [636, 457] width 61 height 318
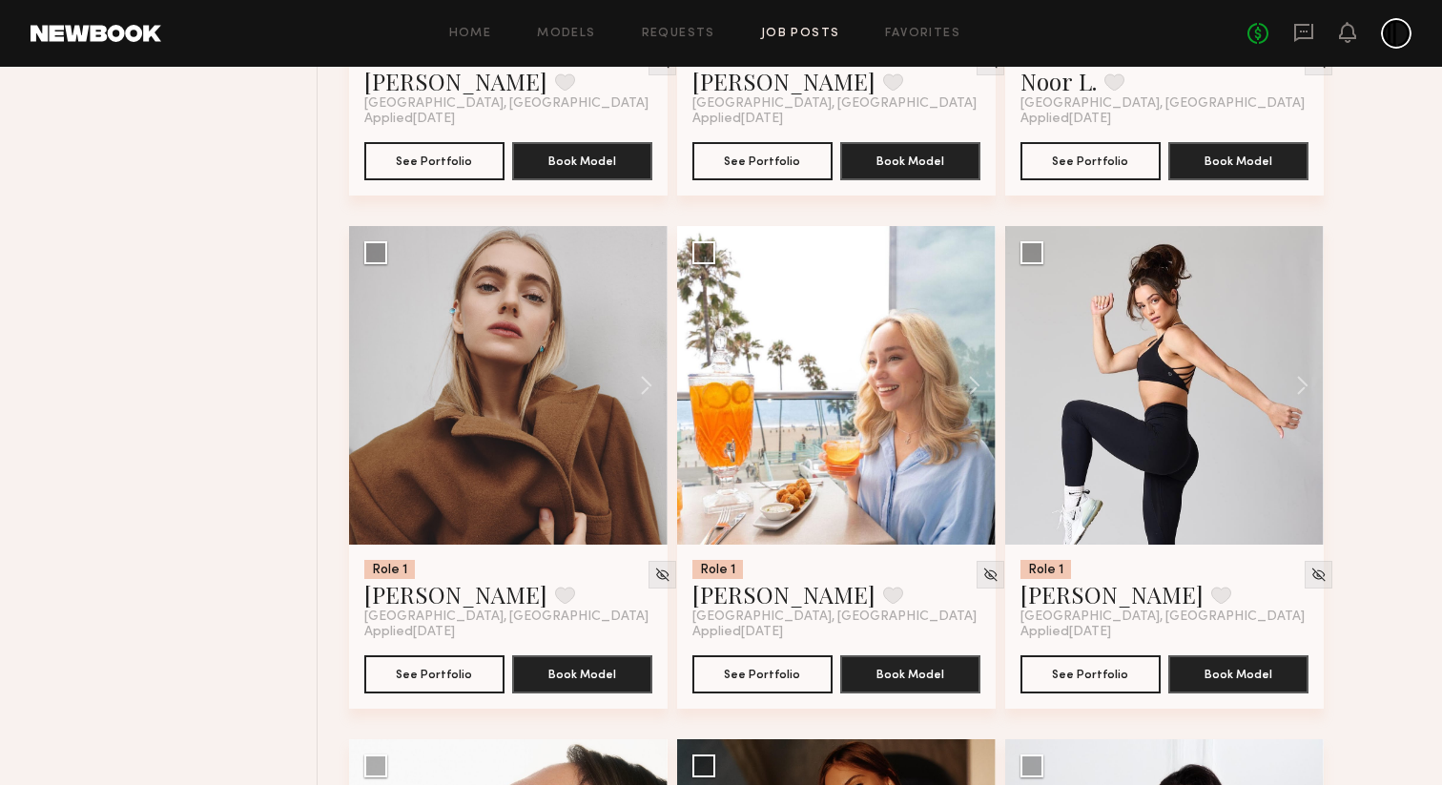
scroll to position [12911, 0]
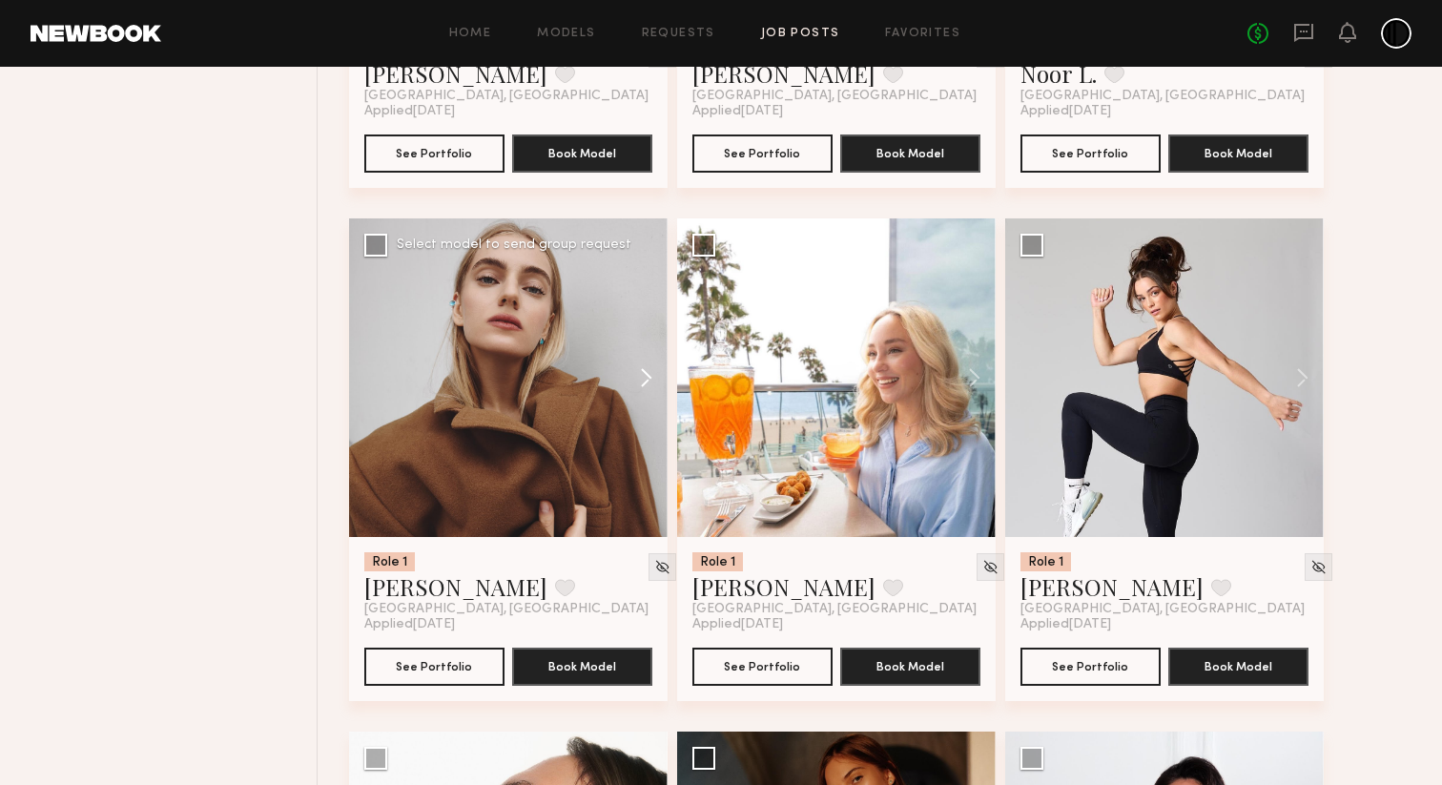
click at [647, 444] on button at bounding box center [636, 377] width 61 height 318
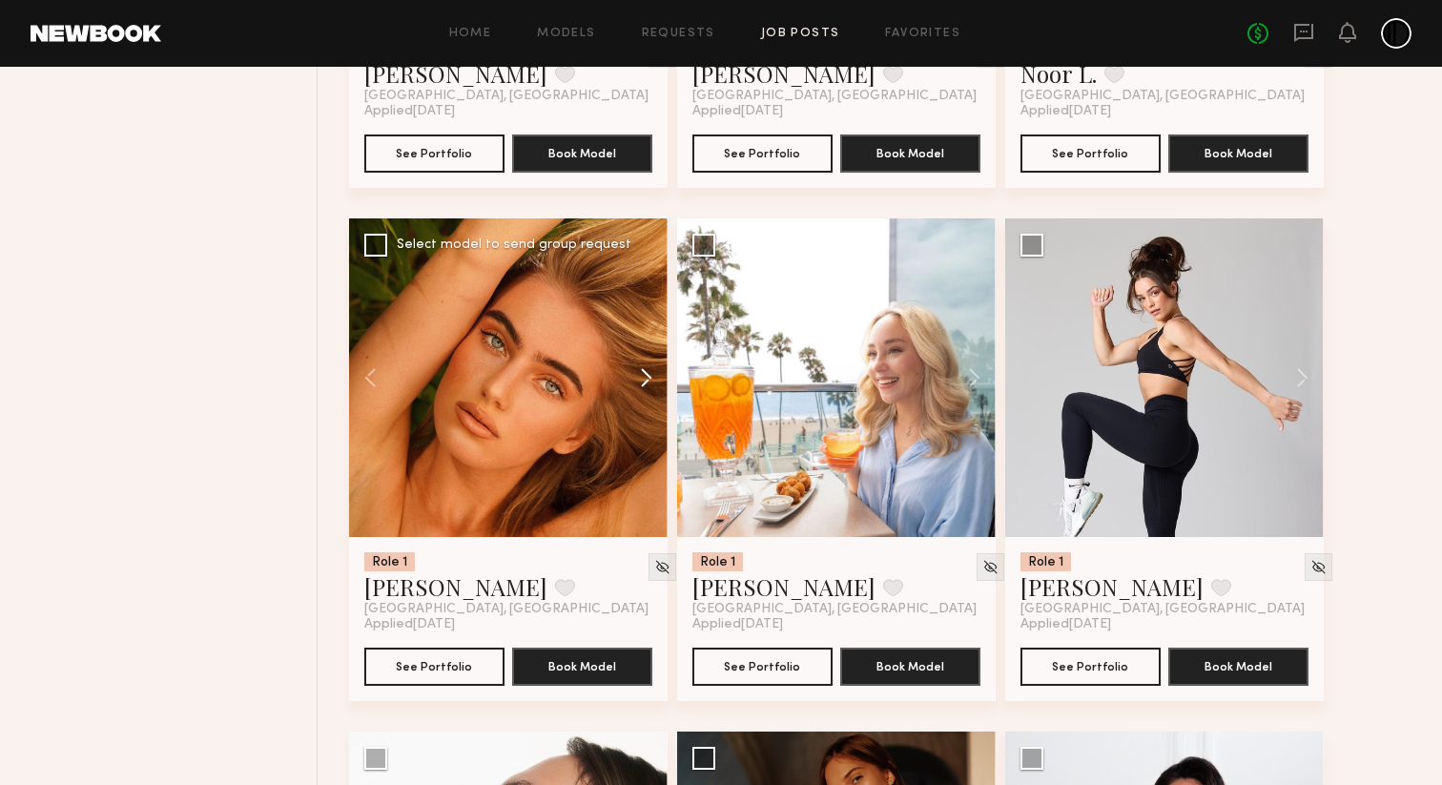
click at [647, 444] on button at bounding box center [636, 377] width 61 height 318
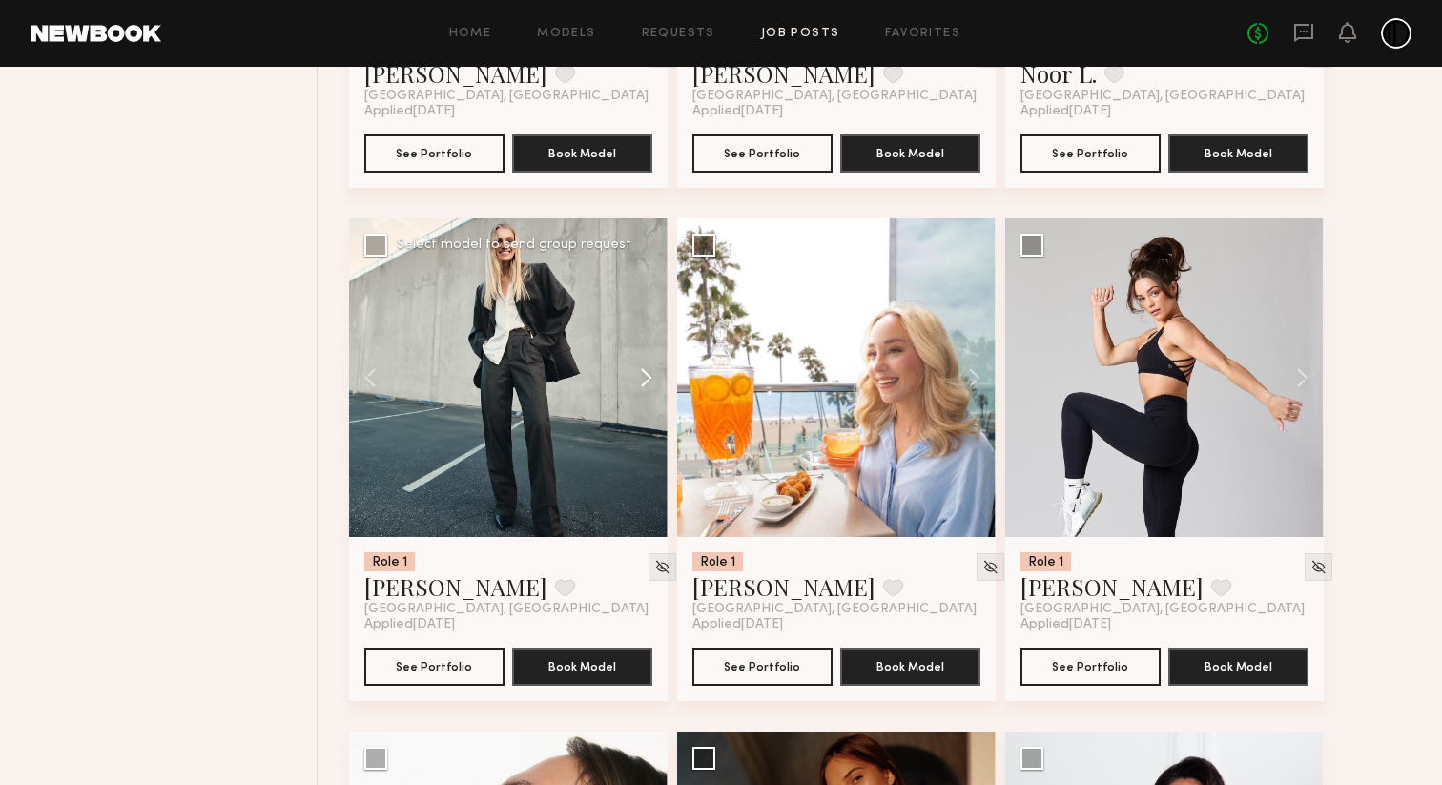
click at [647, 444] on button at bounding box center [636, 377] width 61 height 318
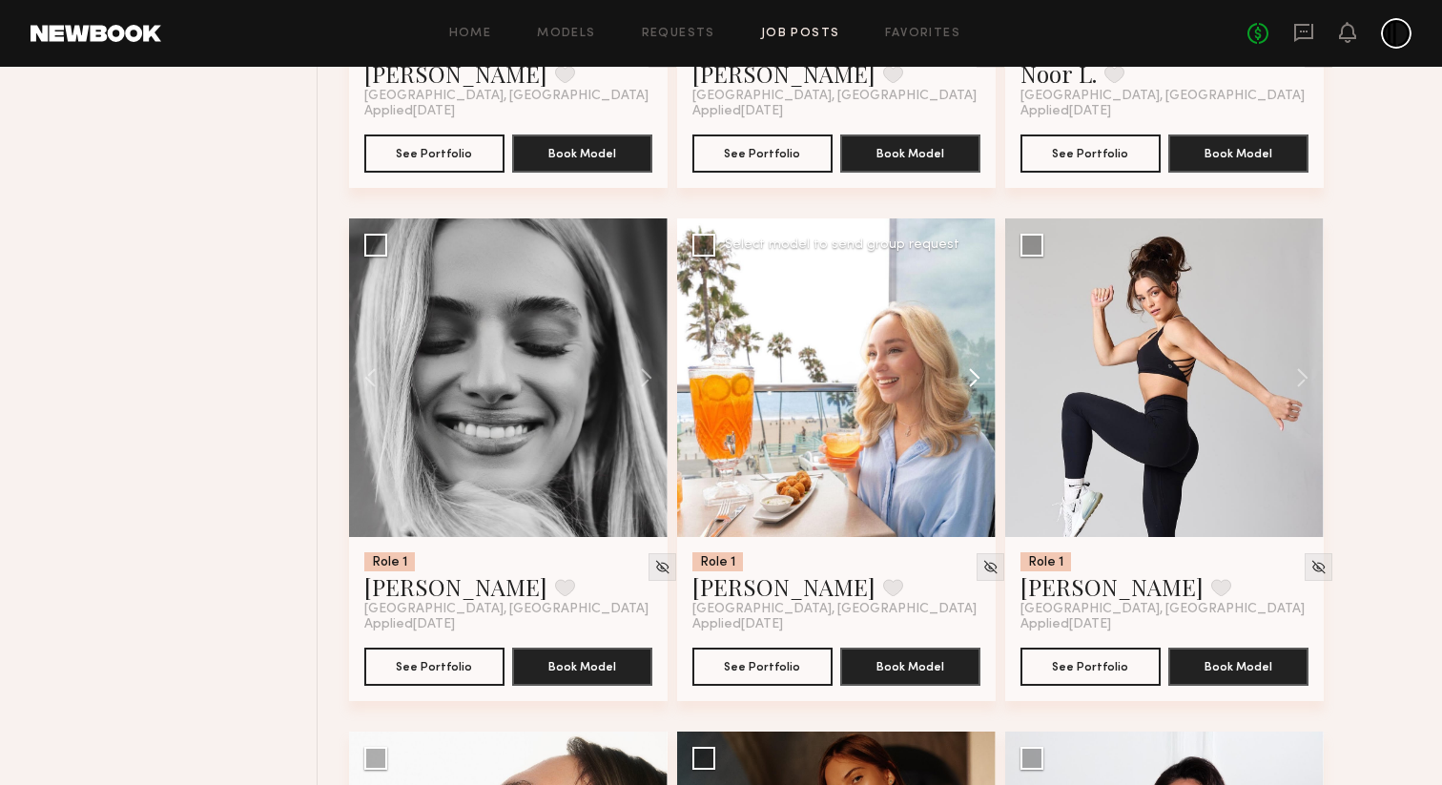
click at [975, 435] on button at bounding box center [965, 377] width 61 height 318
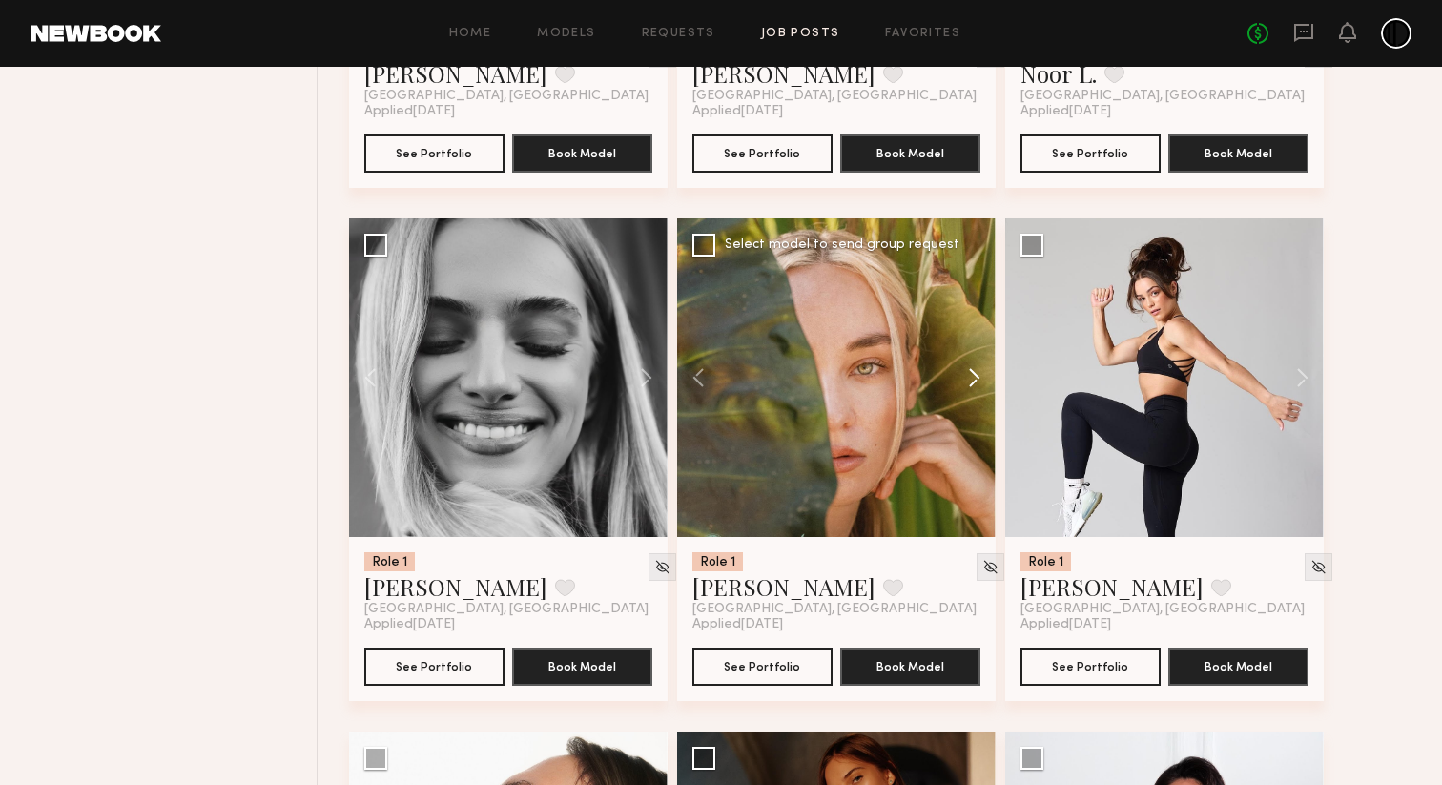
click at [975, 435] on button at bounding box center [965, 377] width 61 height 318
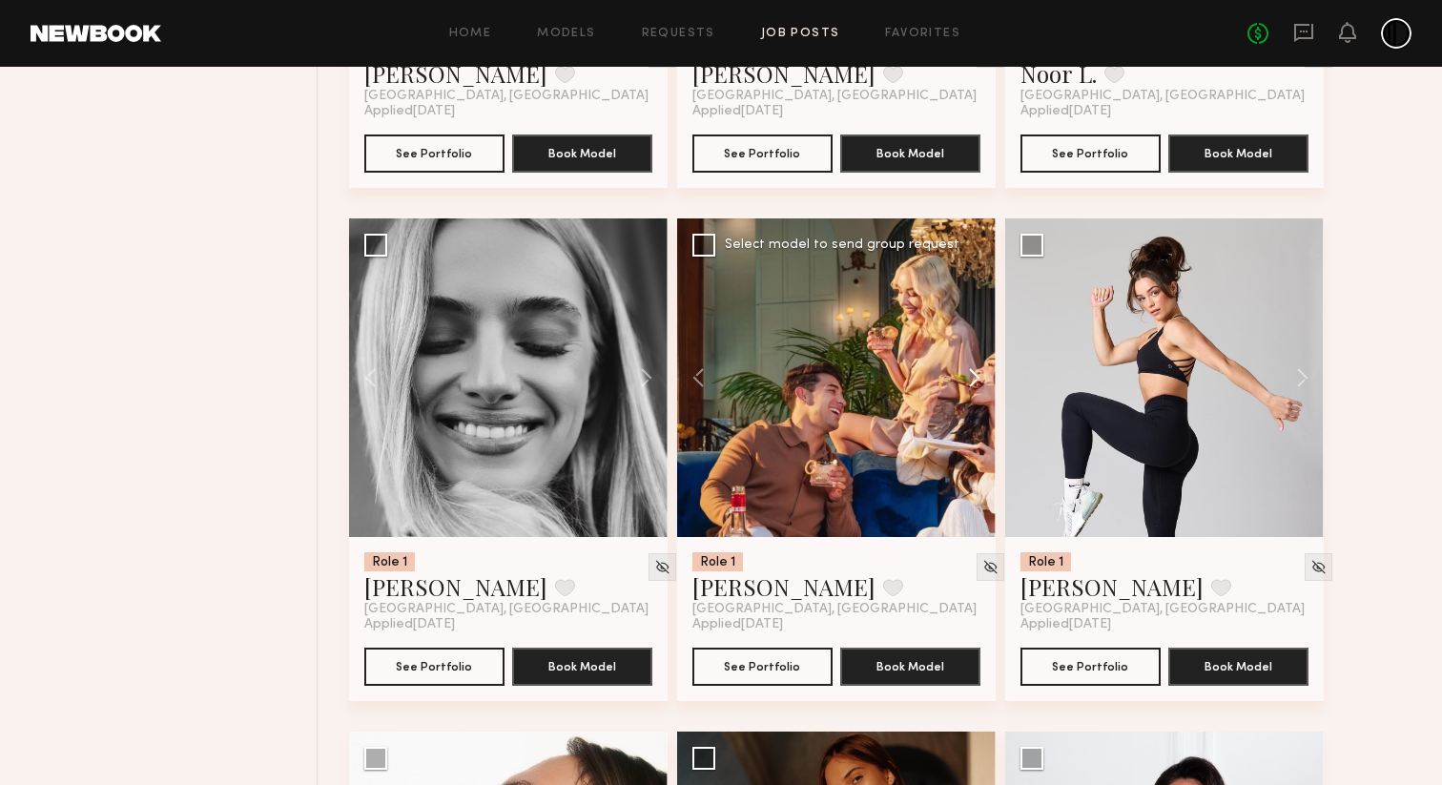
click at [975, 435] on button at bounding box center [965, 377] width 61 height 318
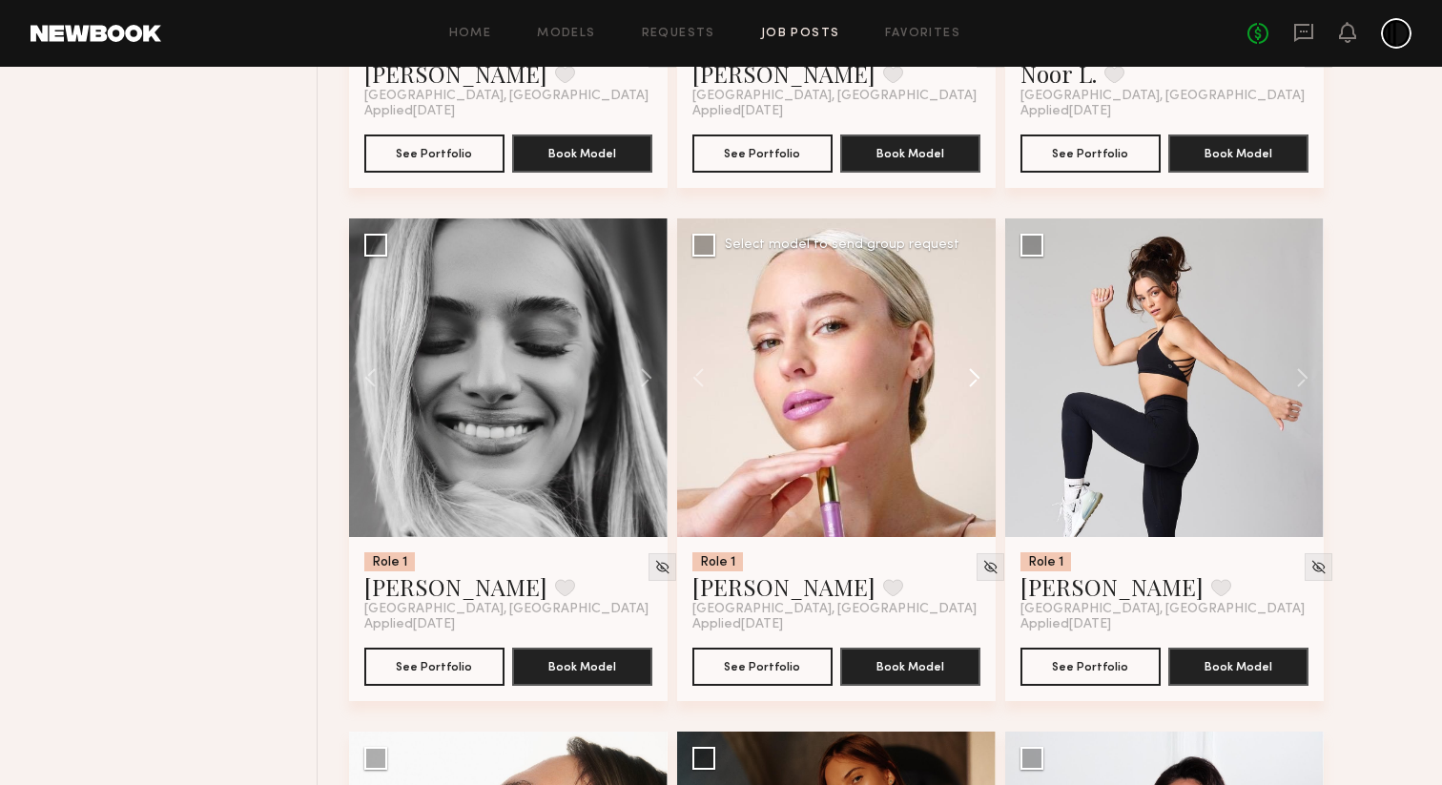
click at [975, 435] on button at bounding box center [965, 377] width 61 height 318
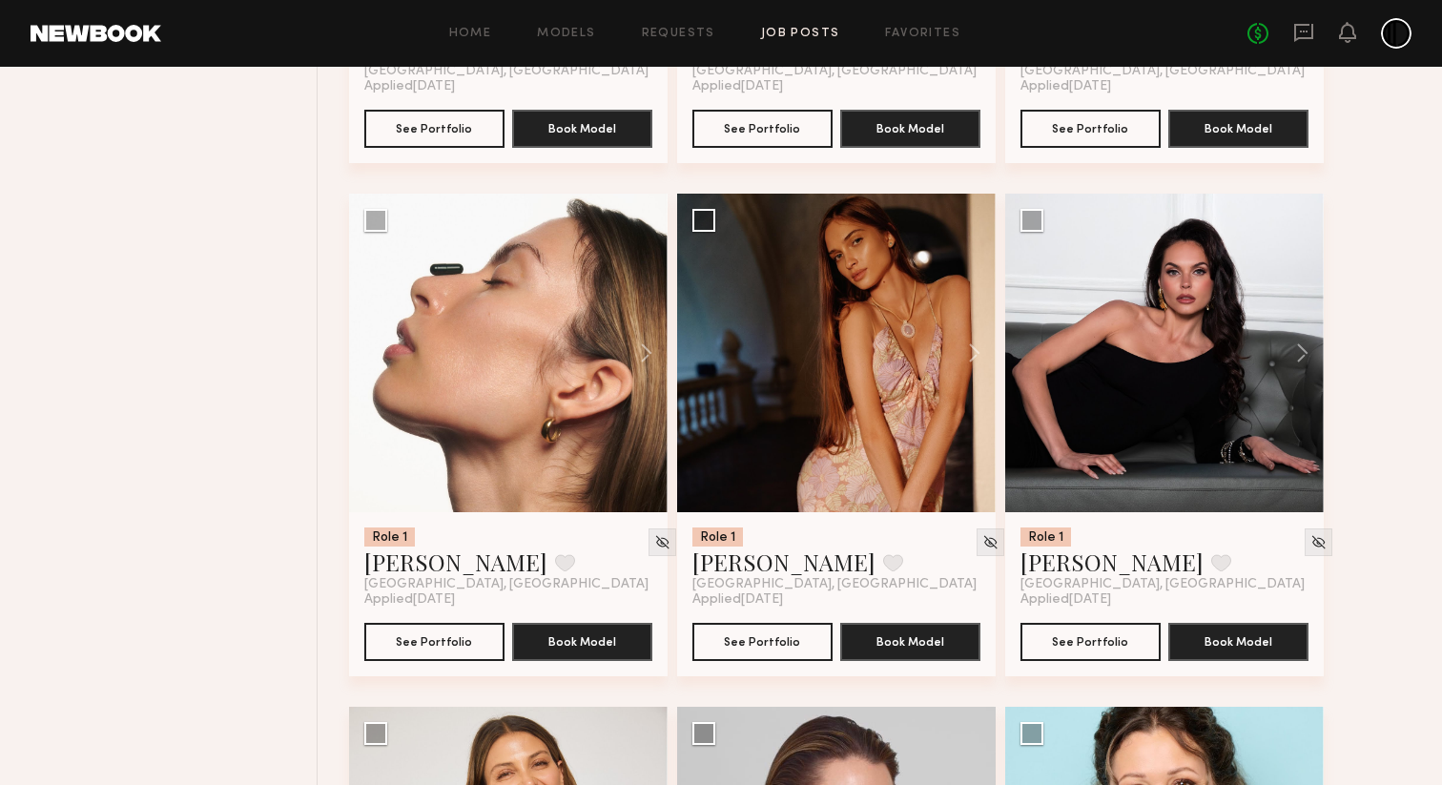
scroll to position [13455, 0]
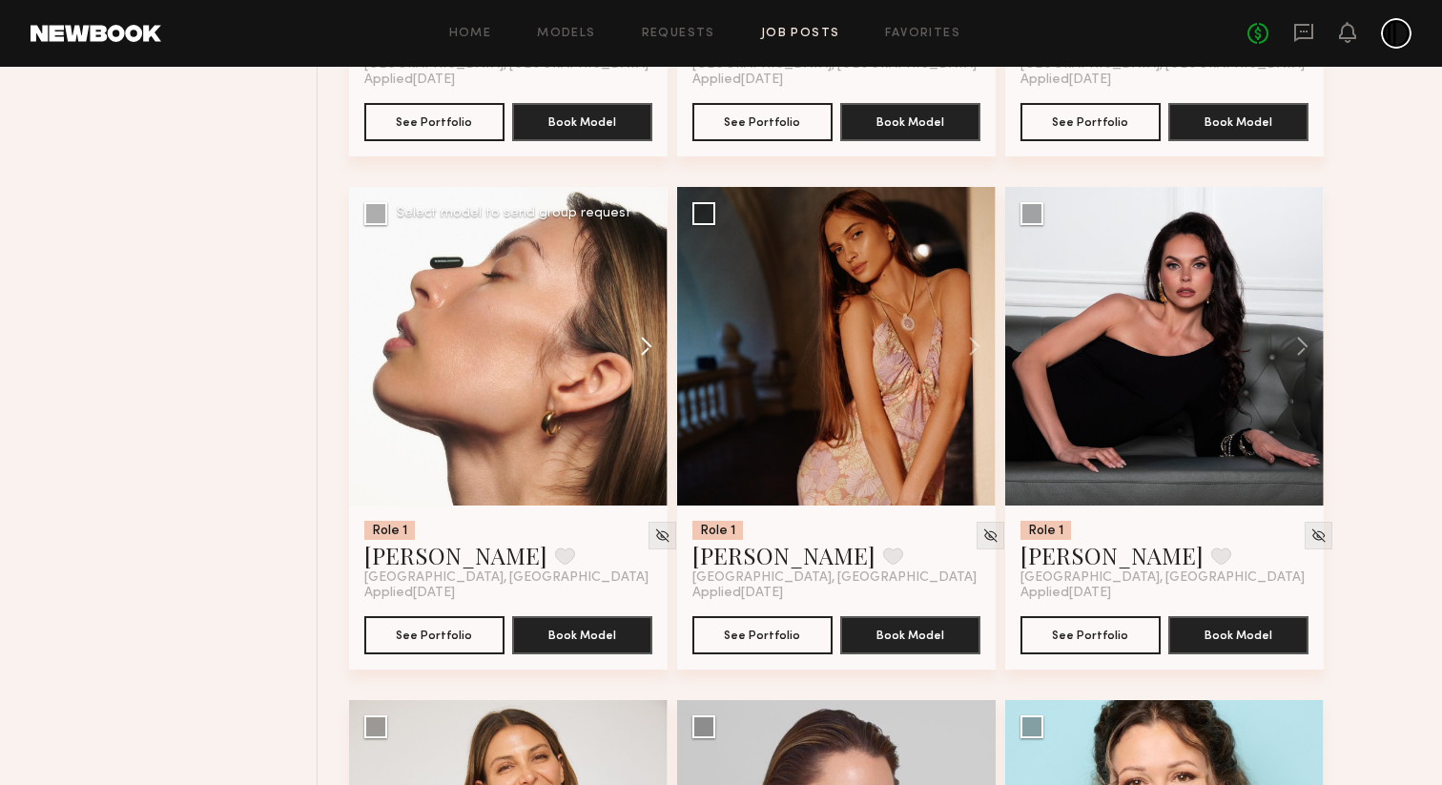
click at [644, 409] on button at bounding box center [636, 346] width 61 height 318
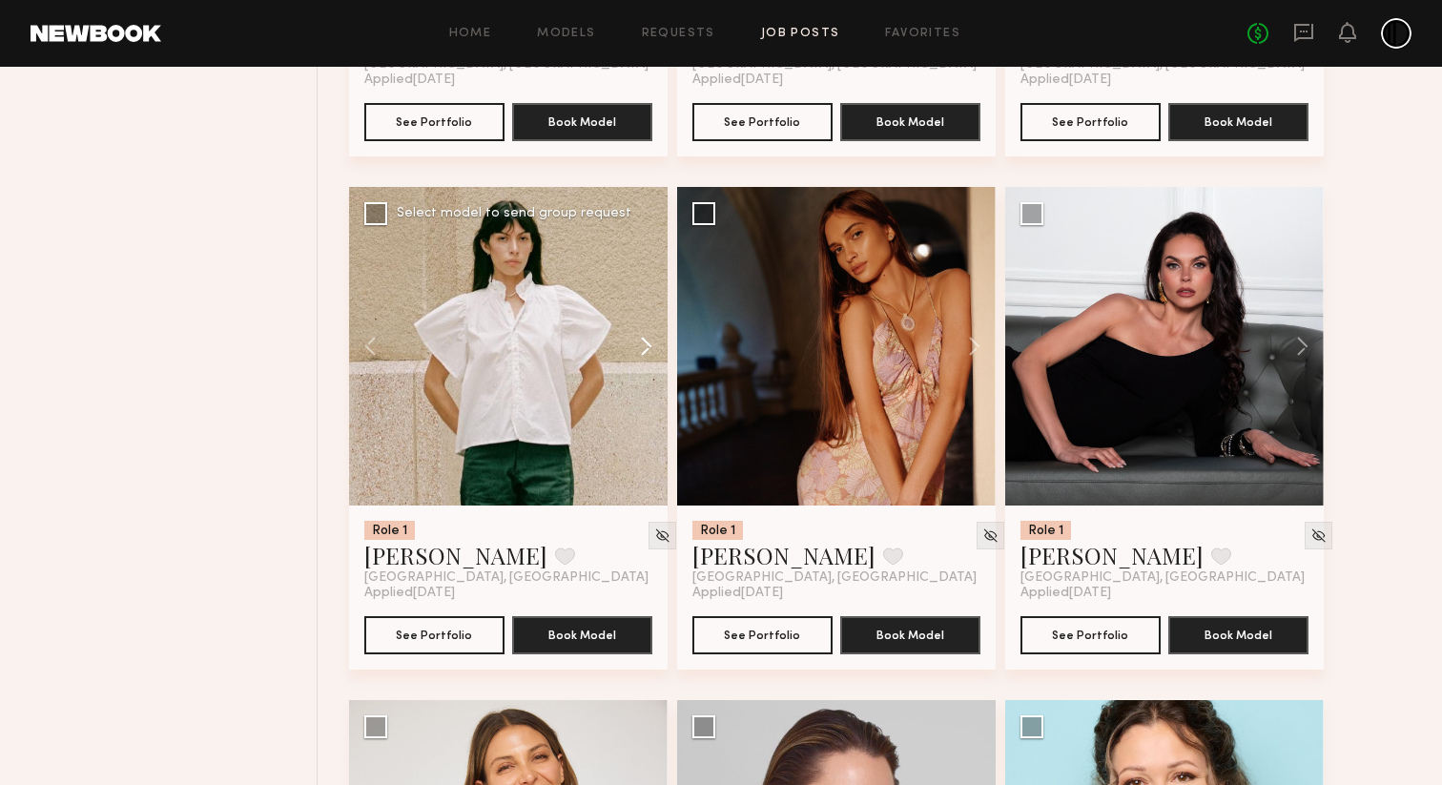
click at [644, 409] on button at bounding box center [636, 346] width 61 height 318
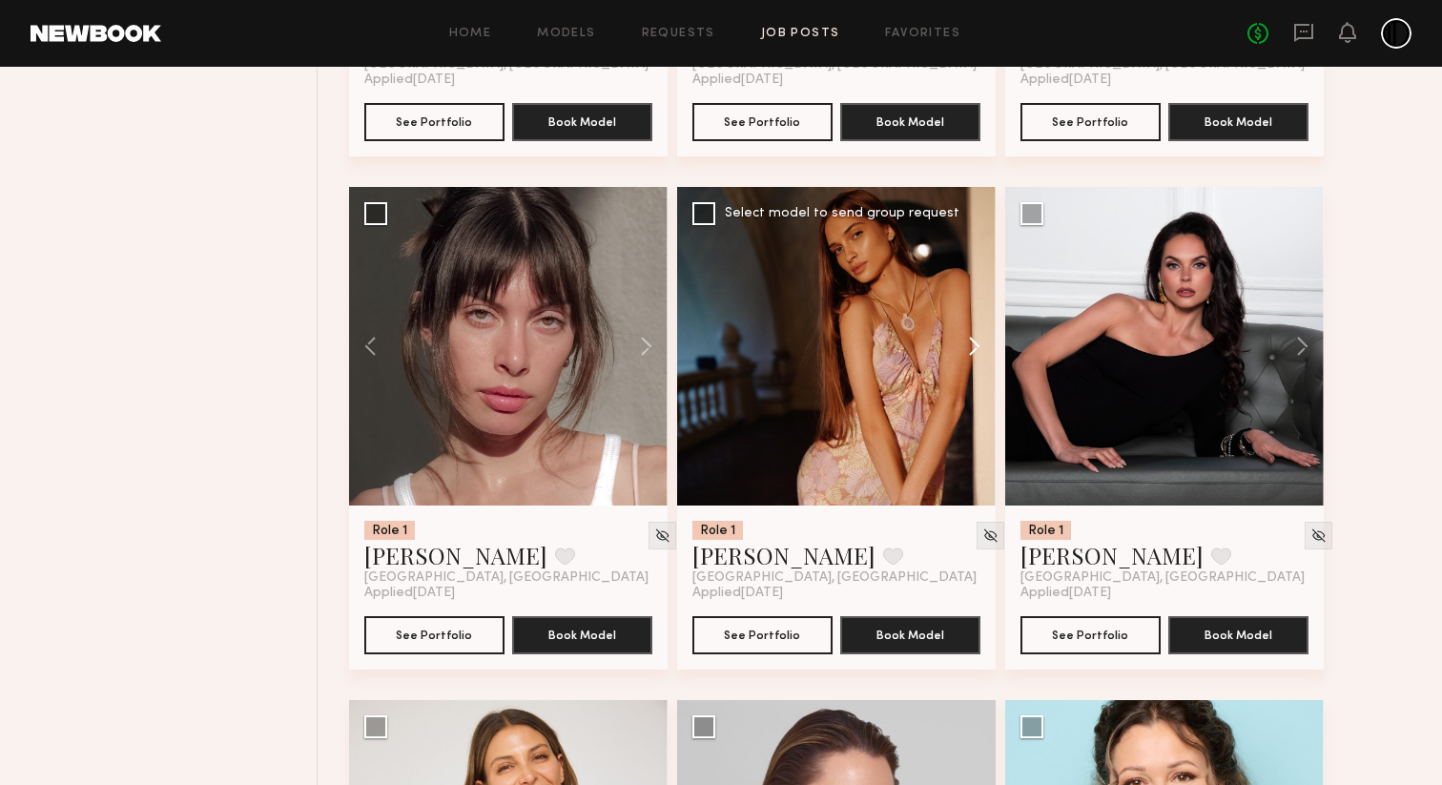
click at [971, 401] on button at bounding box center [965, 346] width 61 height 318
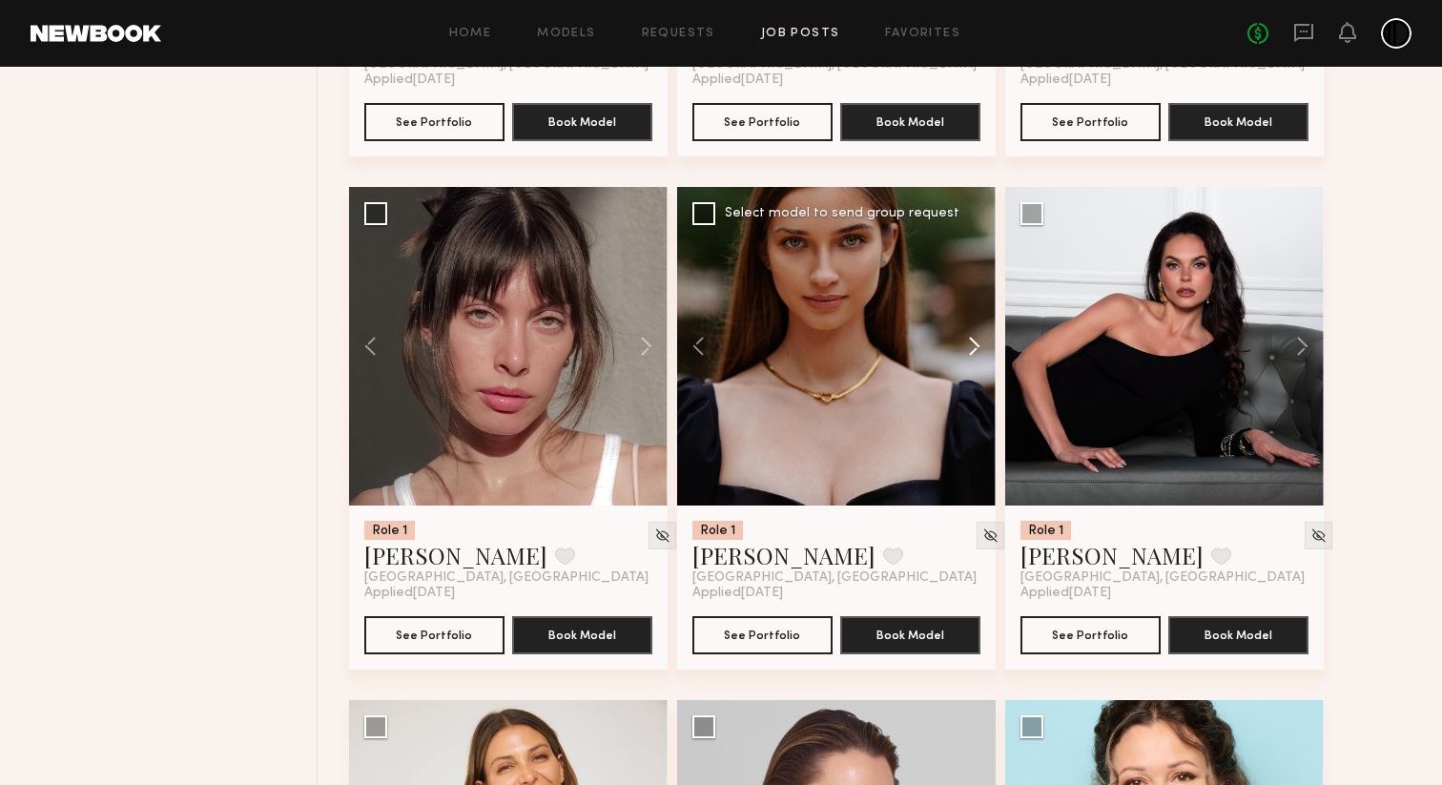
click at [971, 401] on button at bounding box center [965, 346] width 61 height 318
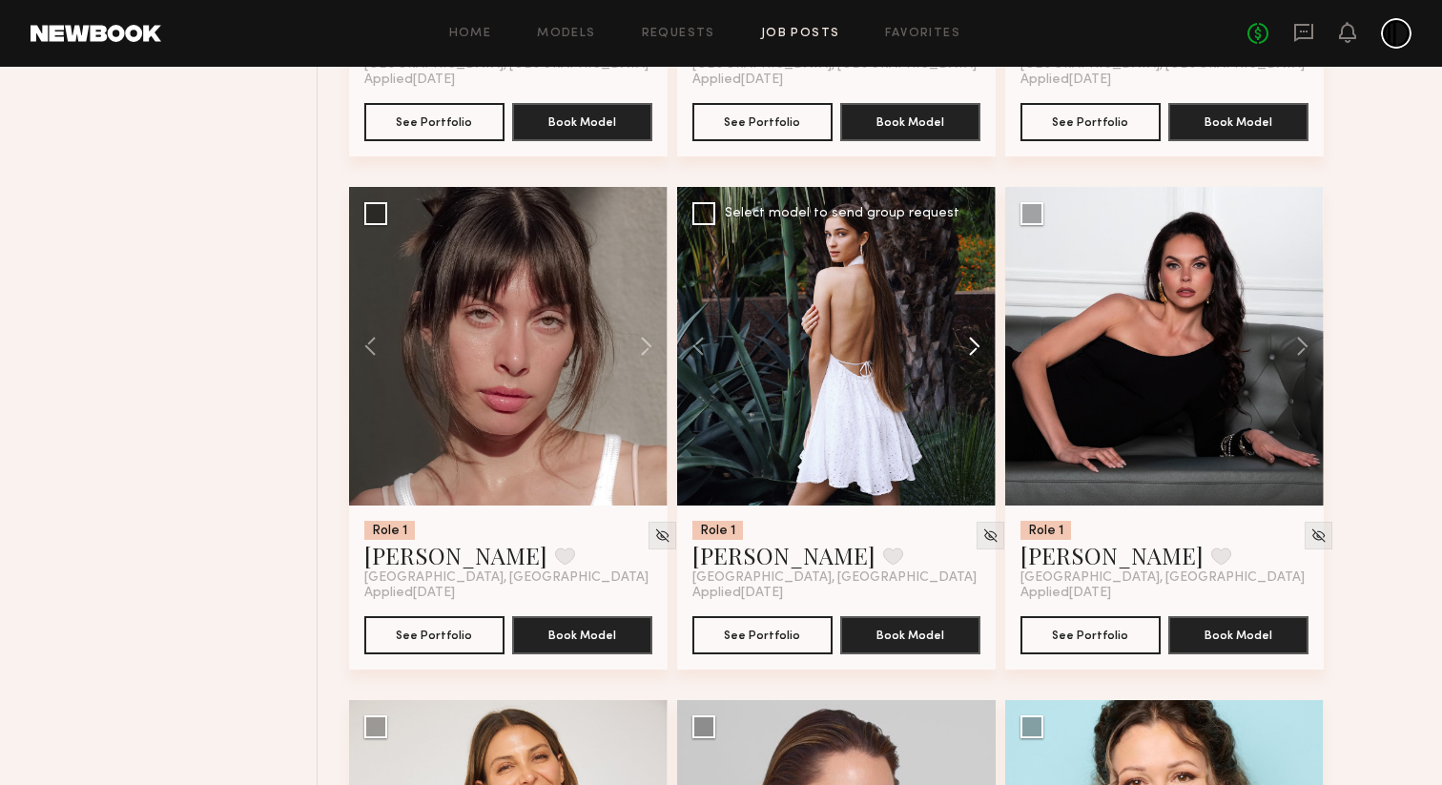
click at [971, 401] on button at bounding box center [965, 346] width 61 height 318
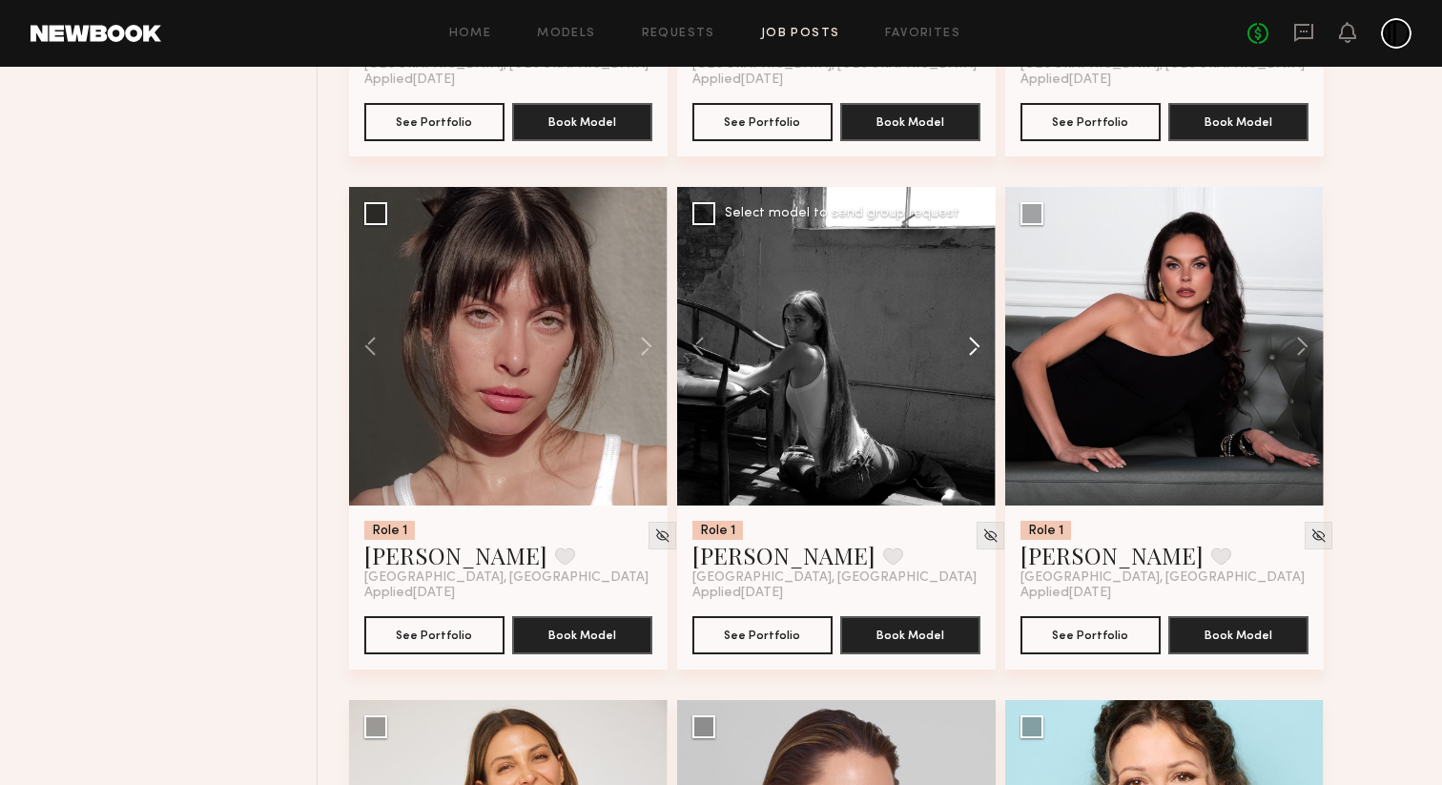
click at [971, 401] on button at bounding box center [965, 346] width 61 height 318
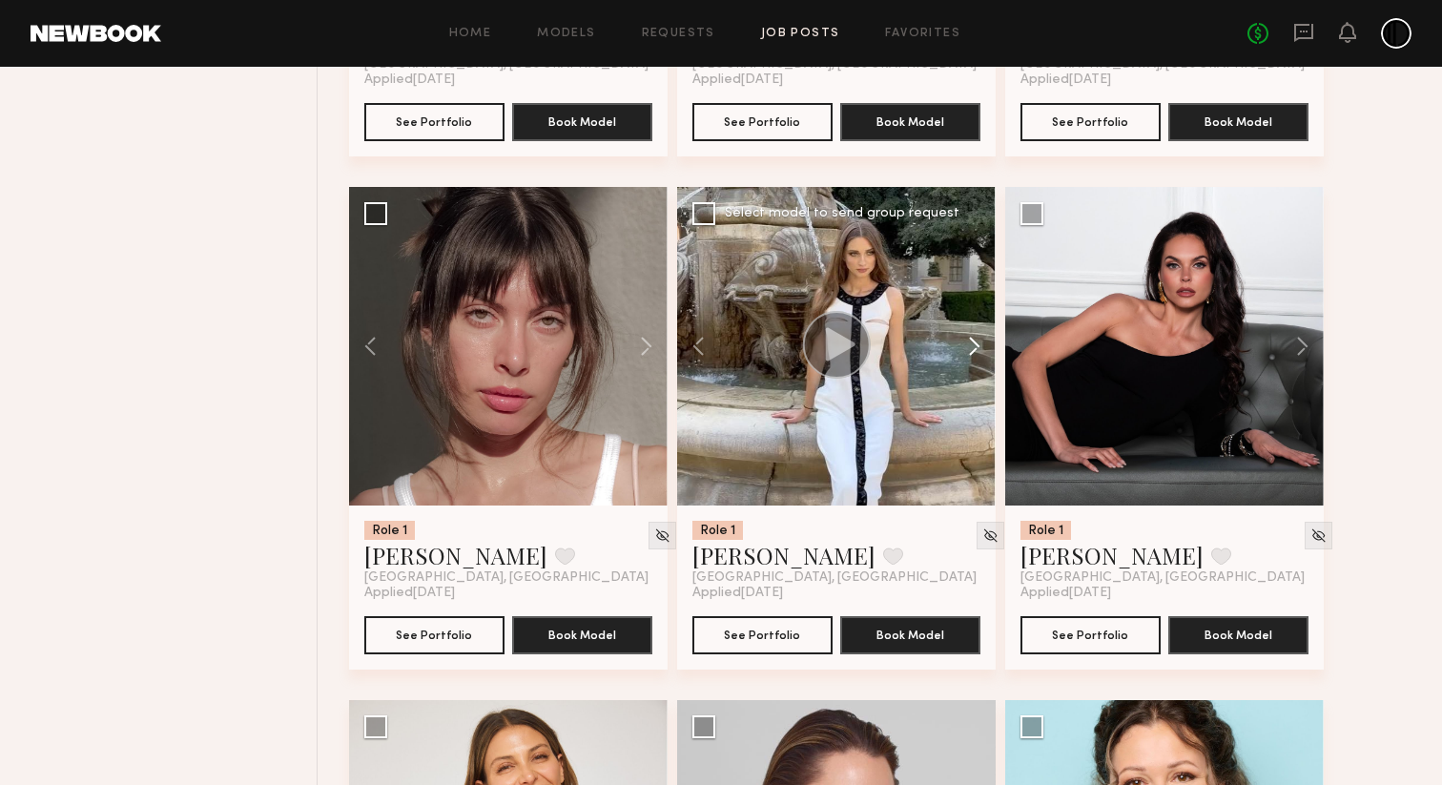
click at [971, 401] on button at bounding box center [965, 346] width 61 height 318
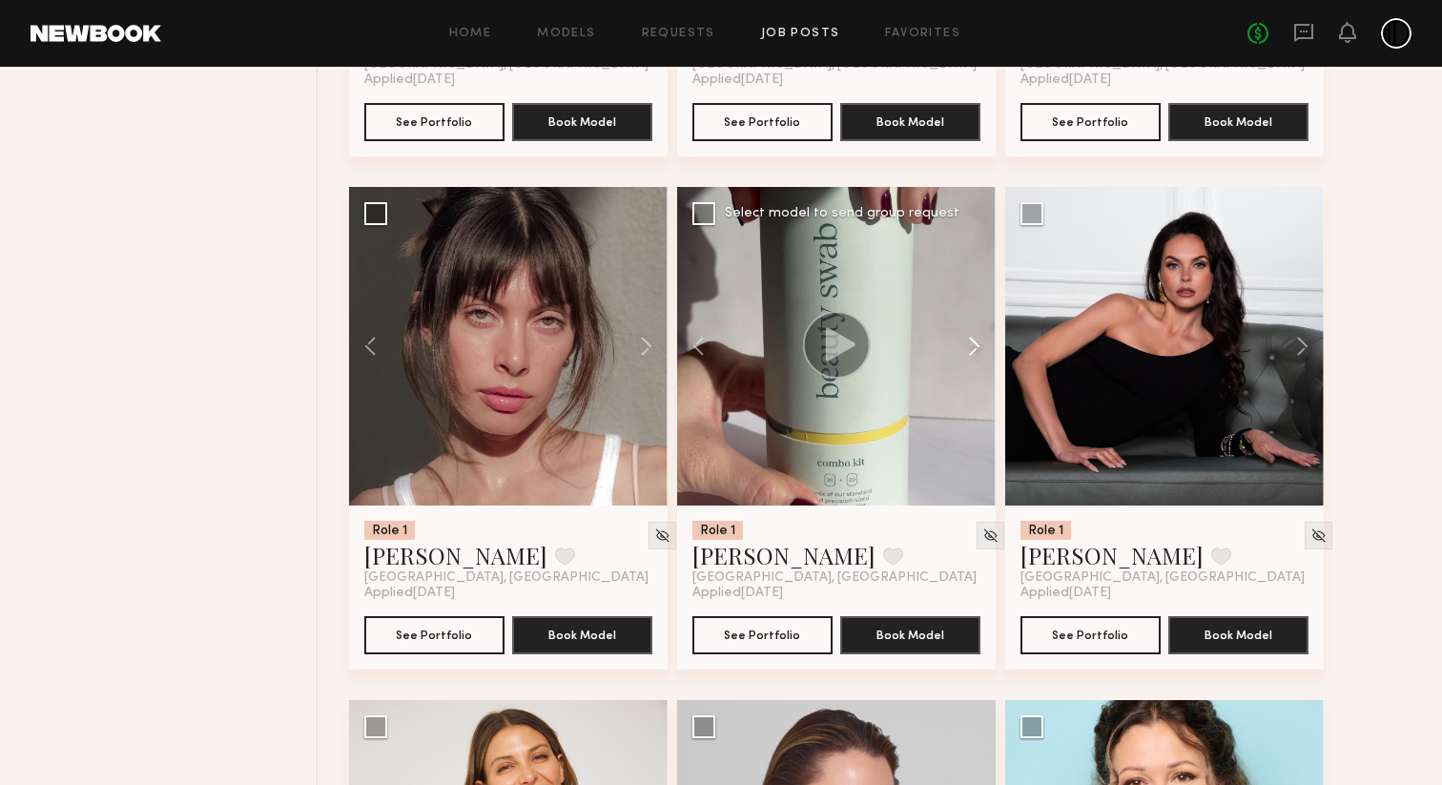
click at [971, 401] on button at bounding box center [965, 346] width 61 height 318
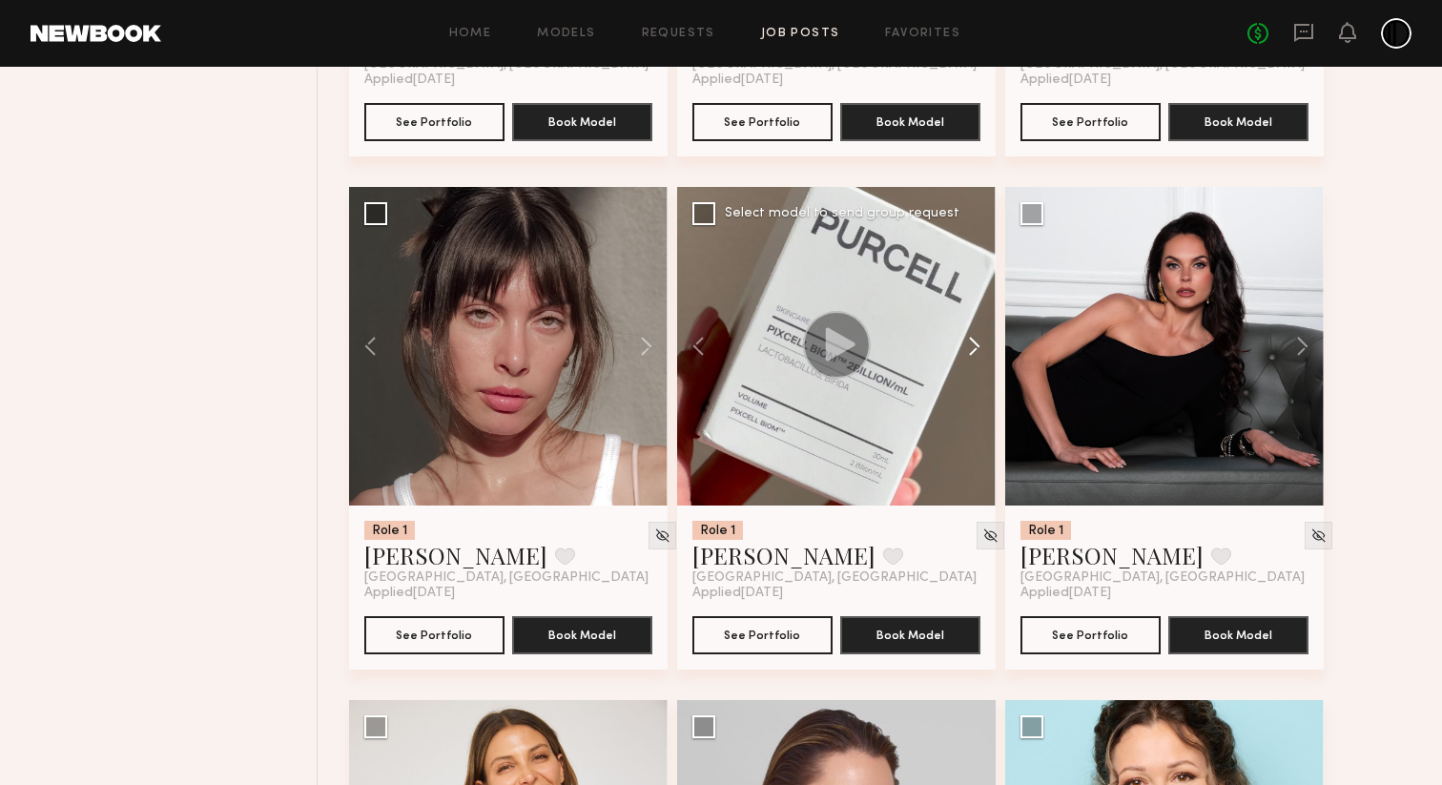
click at [971, 401] on button at bounding box center [965, 346] width 61 height 318
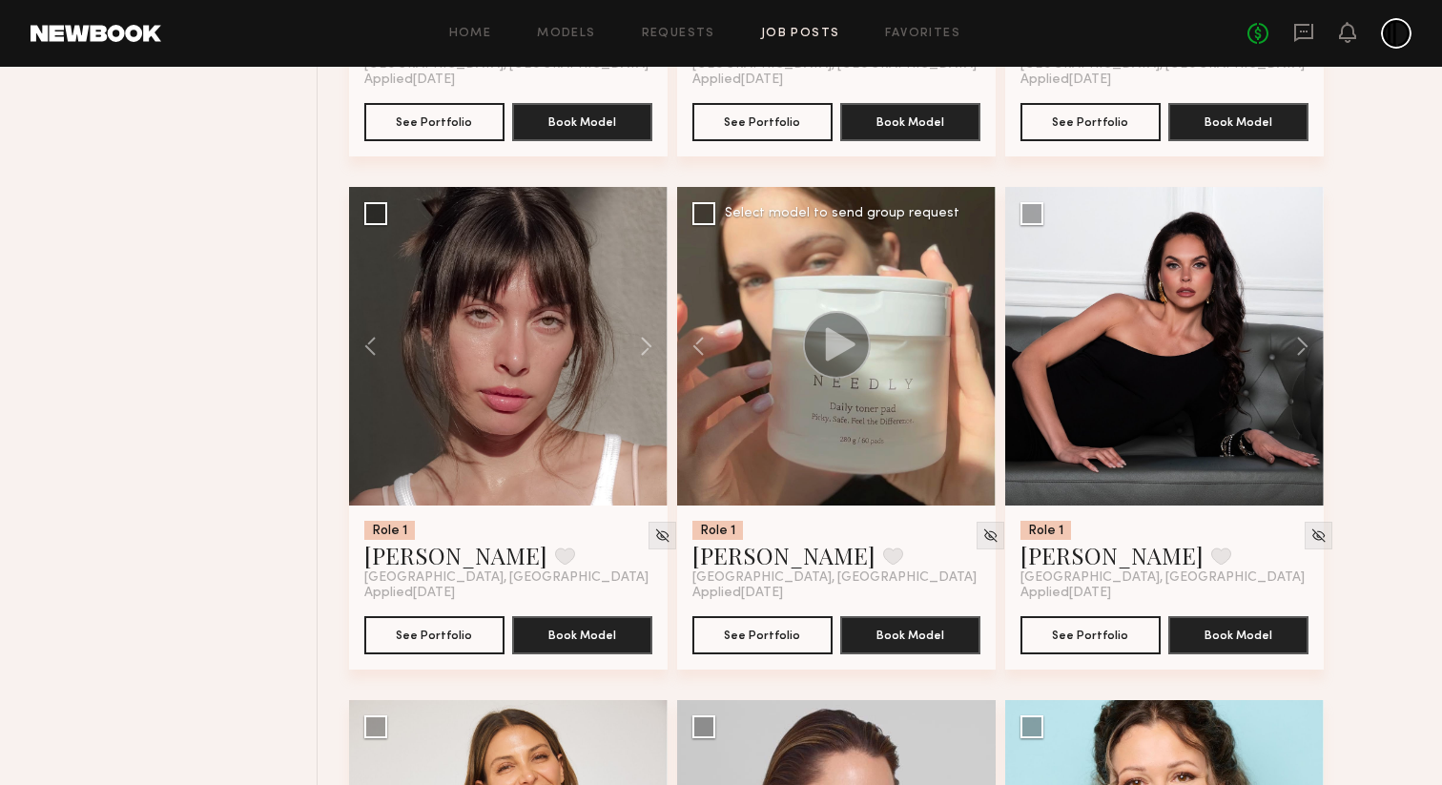
click at [971, 401] on div at bounding box center [836, 346] width 318 height 318
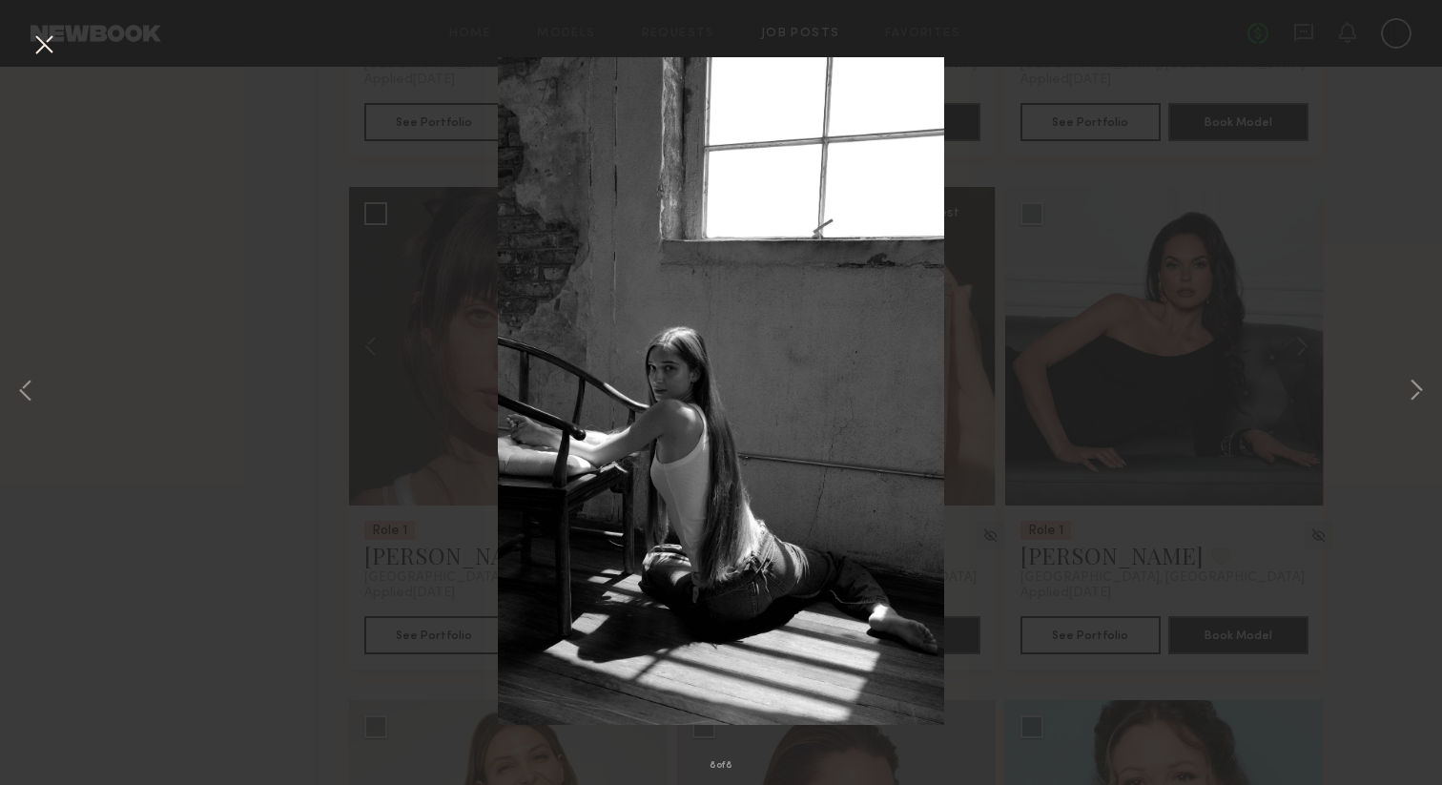
click at [342, 374] on div "8 of 8" at bounding box center [721, 392] width 1442 height 785
click at [43, 34] on button at bounding box center [44, 46] width 31 height 34
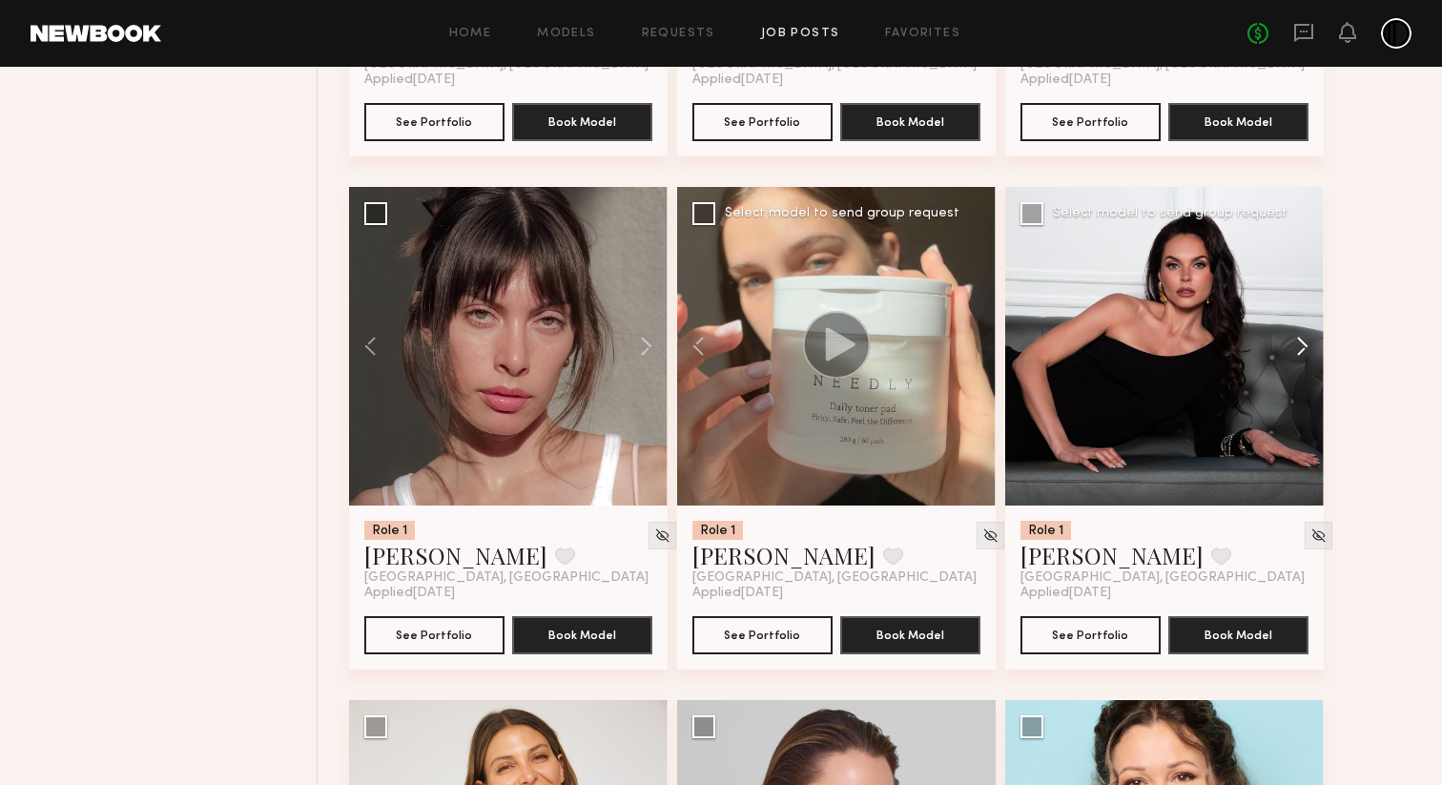
click at [1304, 404] on button at bounding box center [1293, 346] width 61 height 318
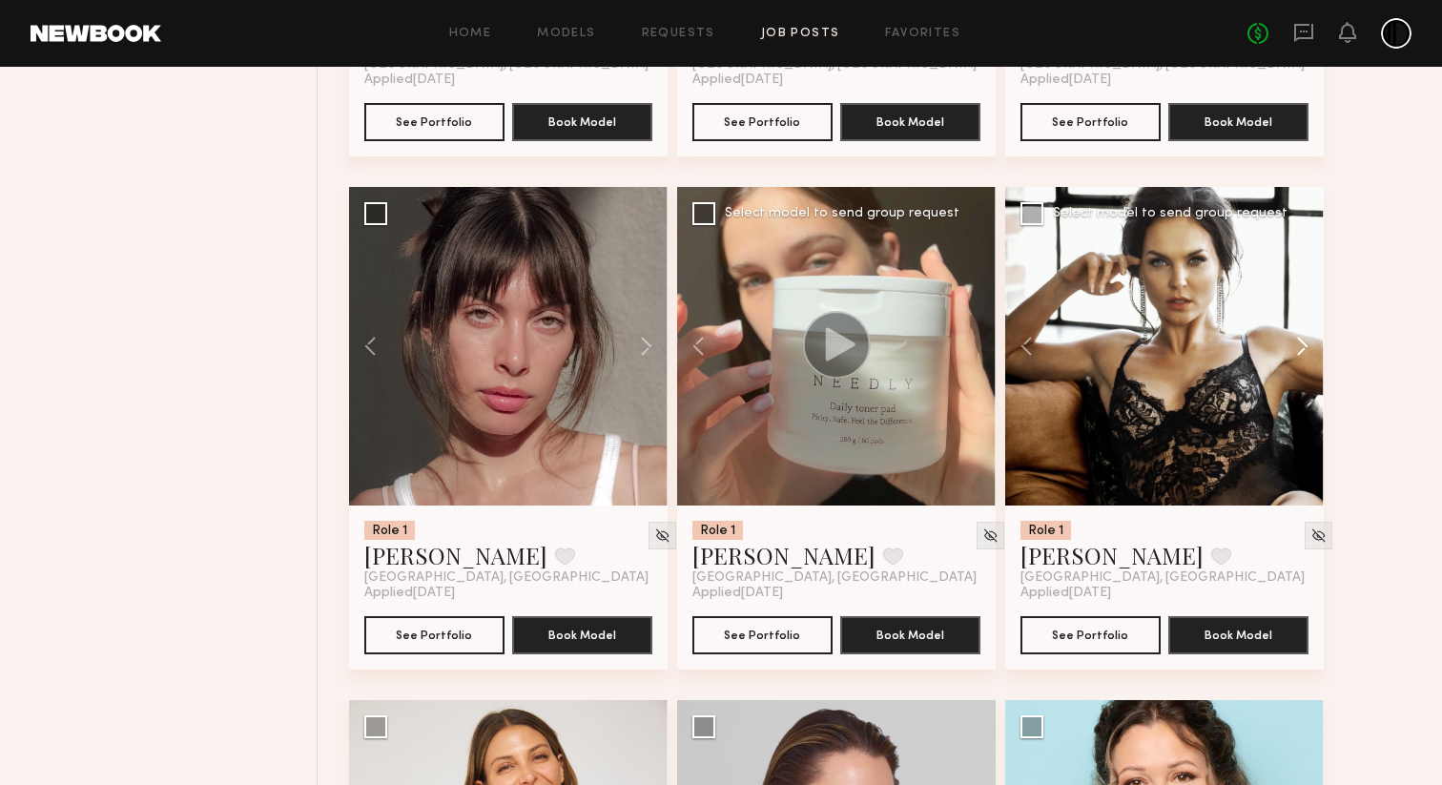
click at [1304, 404] on button at bounding box center [1293, 346] width 61 height 318
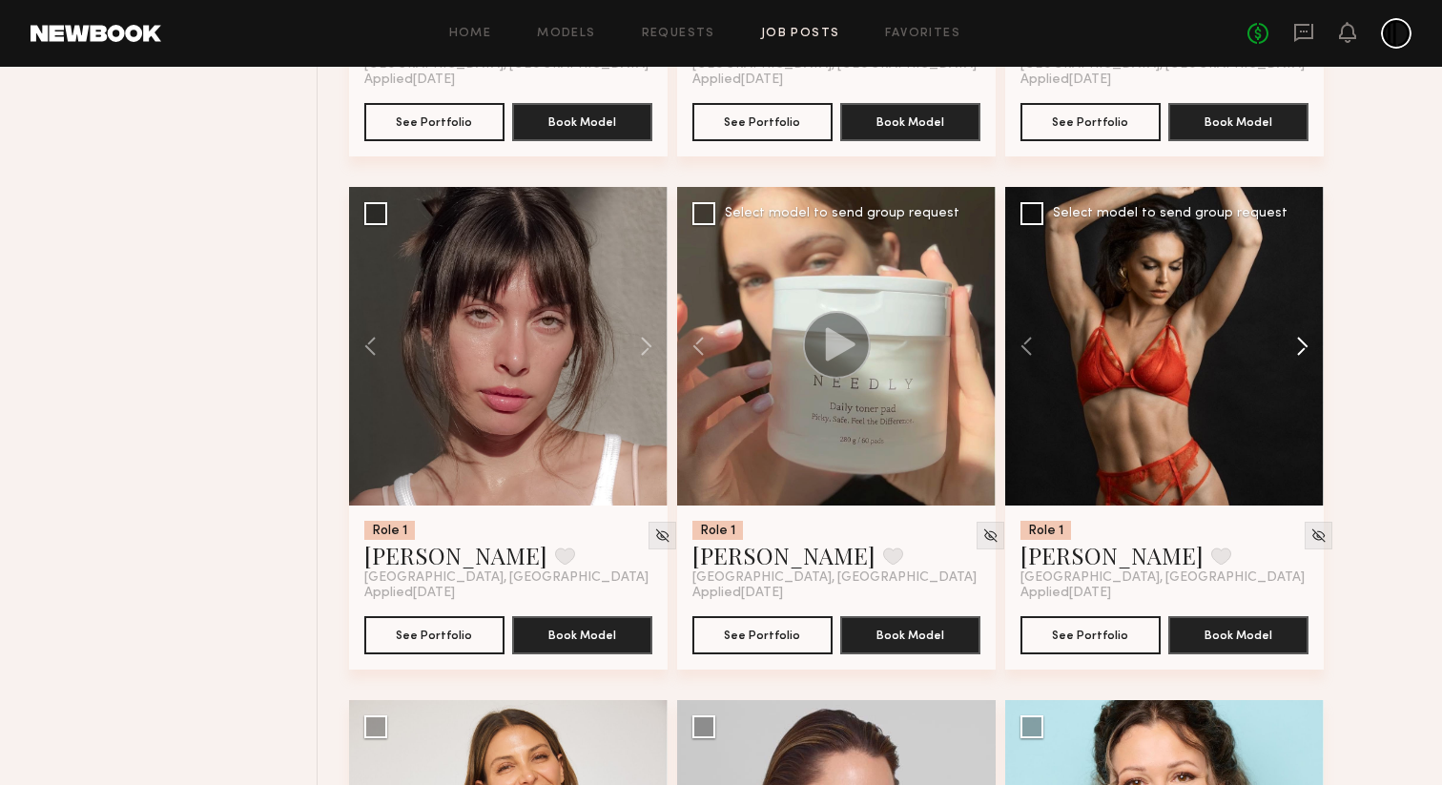
click at [1304, 404] on button at bounding box center [1293, 346] width 61 height 318
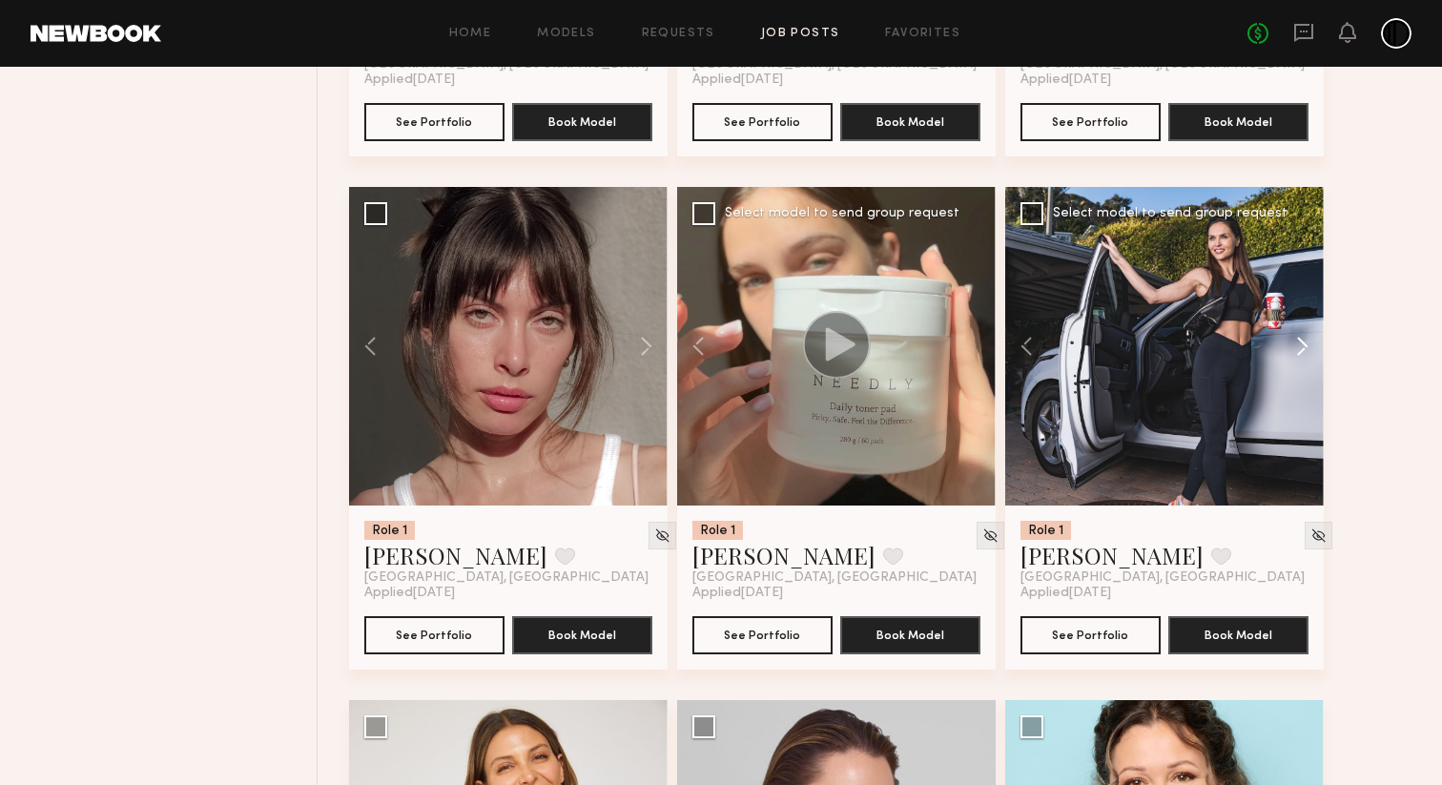
click at [1304, 404] on button at bounding box center [1293, 346] width 61 height 318
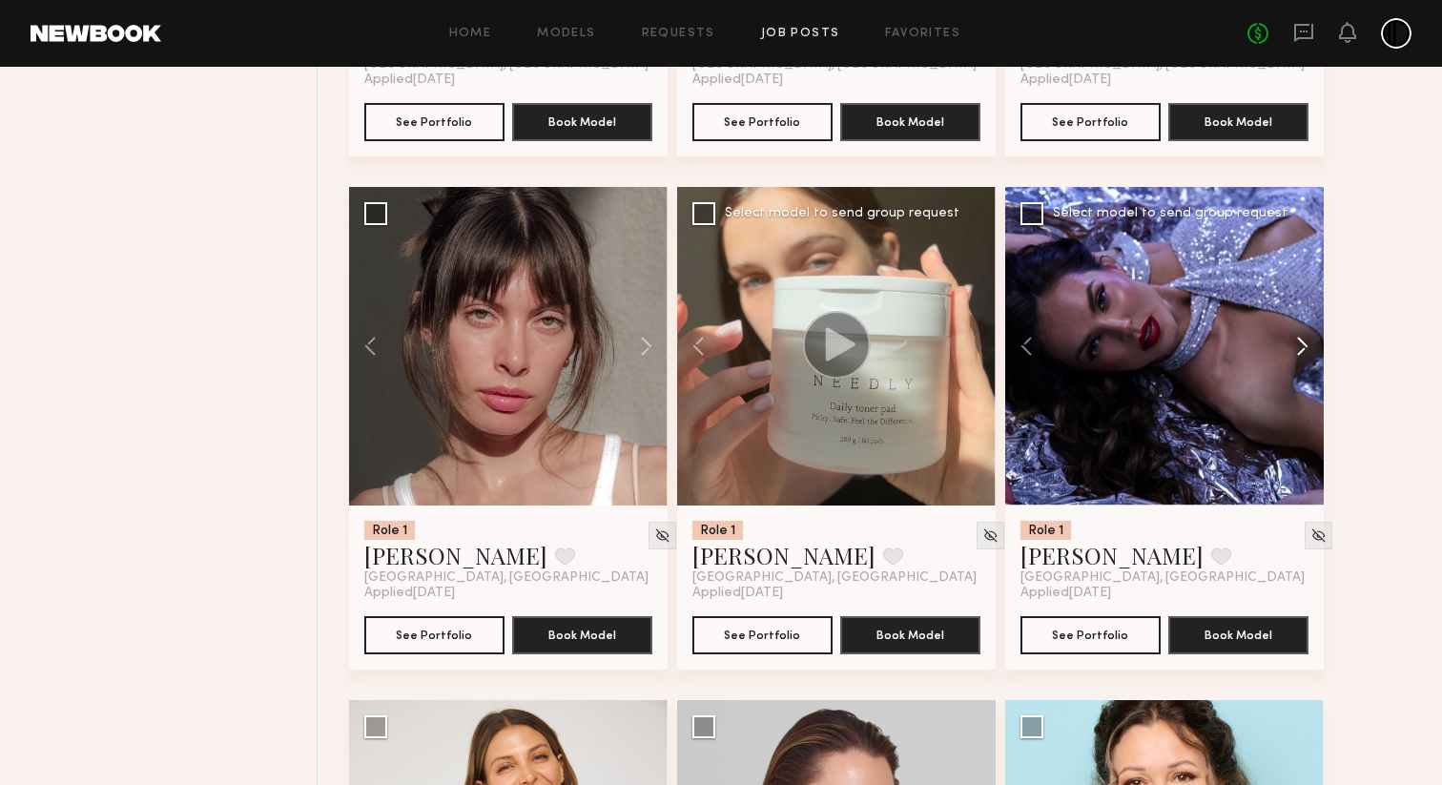
click at [1304, 404] on button at bounding box center [1293, 346] width 61 height 318
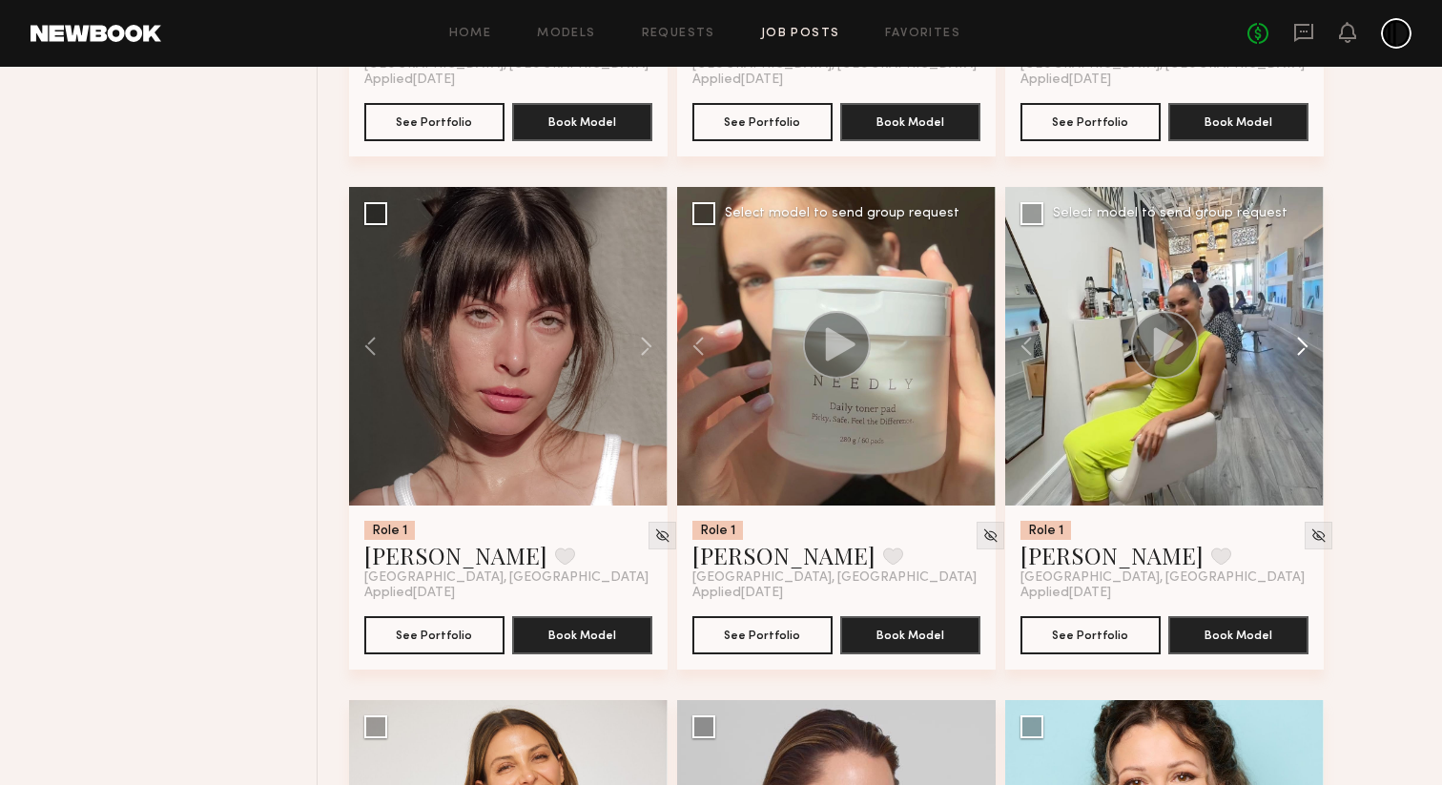
click at [1304, 404] on button at bounding box center [1293, 346] width 61 height 318
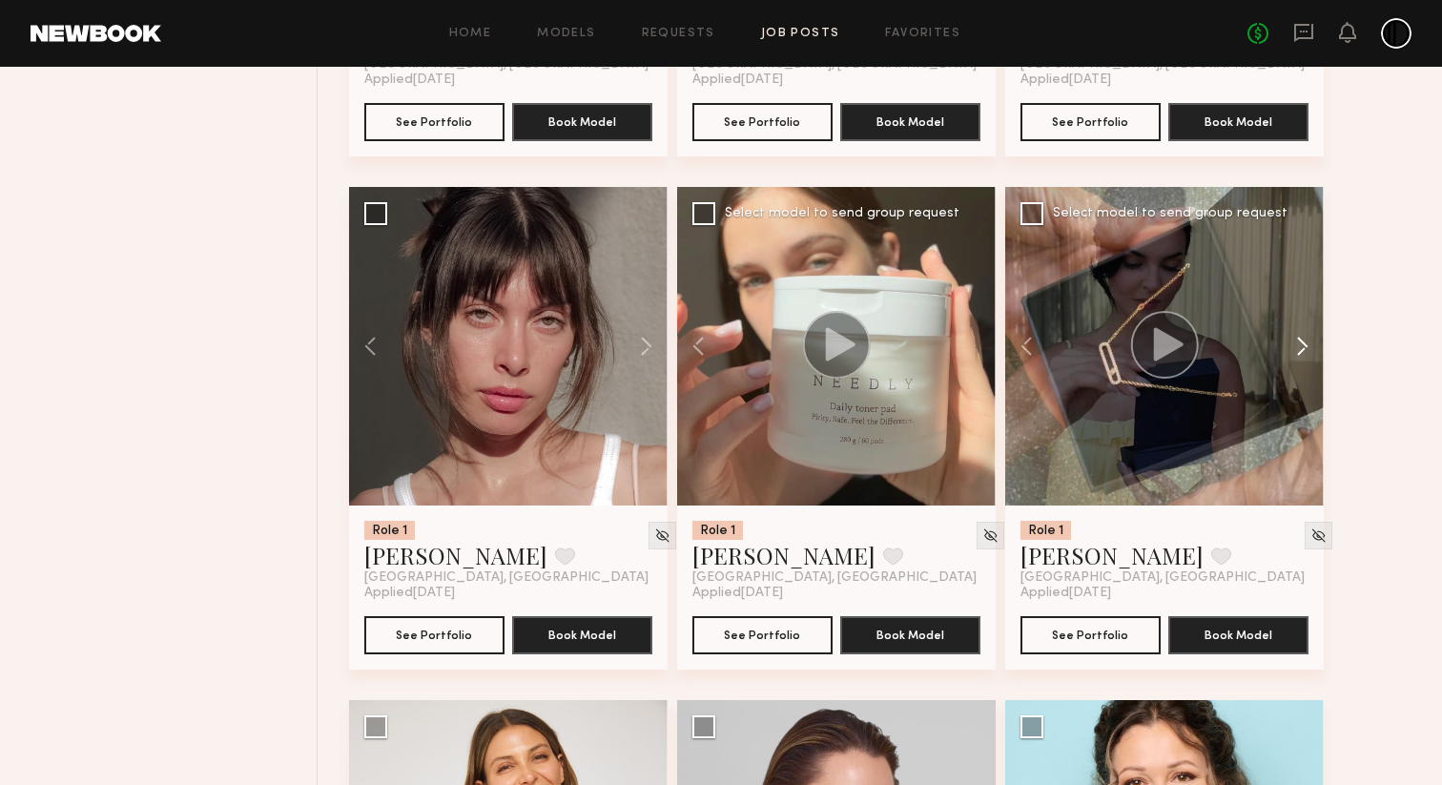
click at [1304, 404] on button at bounding box center [1293, 346] width 61 height 318
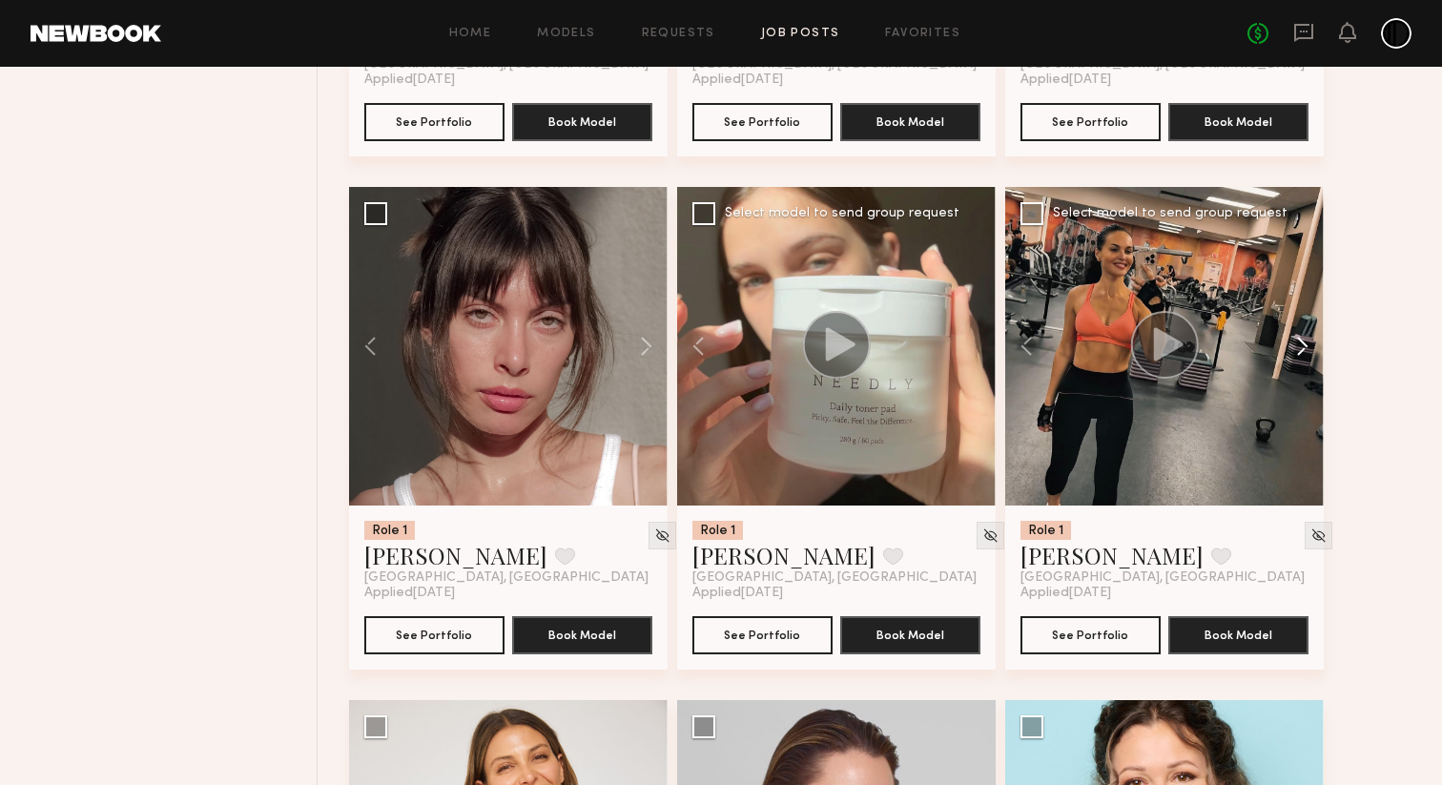
click at [1304, 404] on button at bounding box center [1293, 346] width 61 height 318
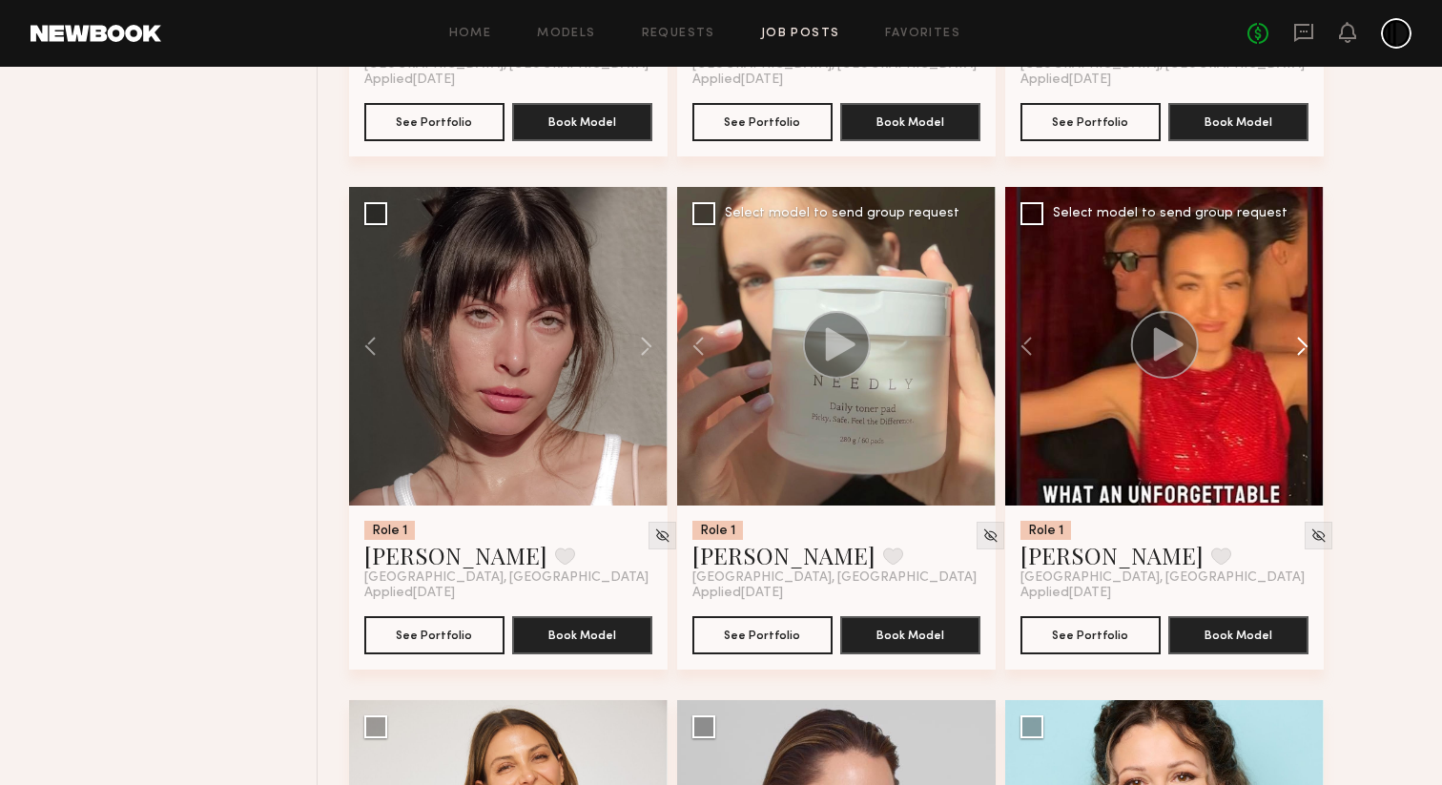
click at [1304, 404] on button at bounding box center [1293, 346] width 61 height 318
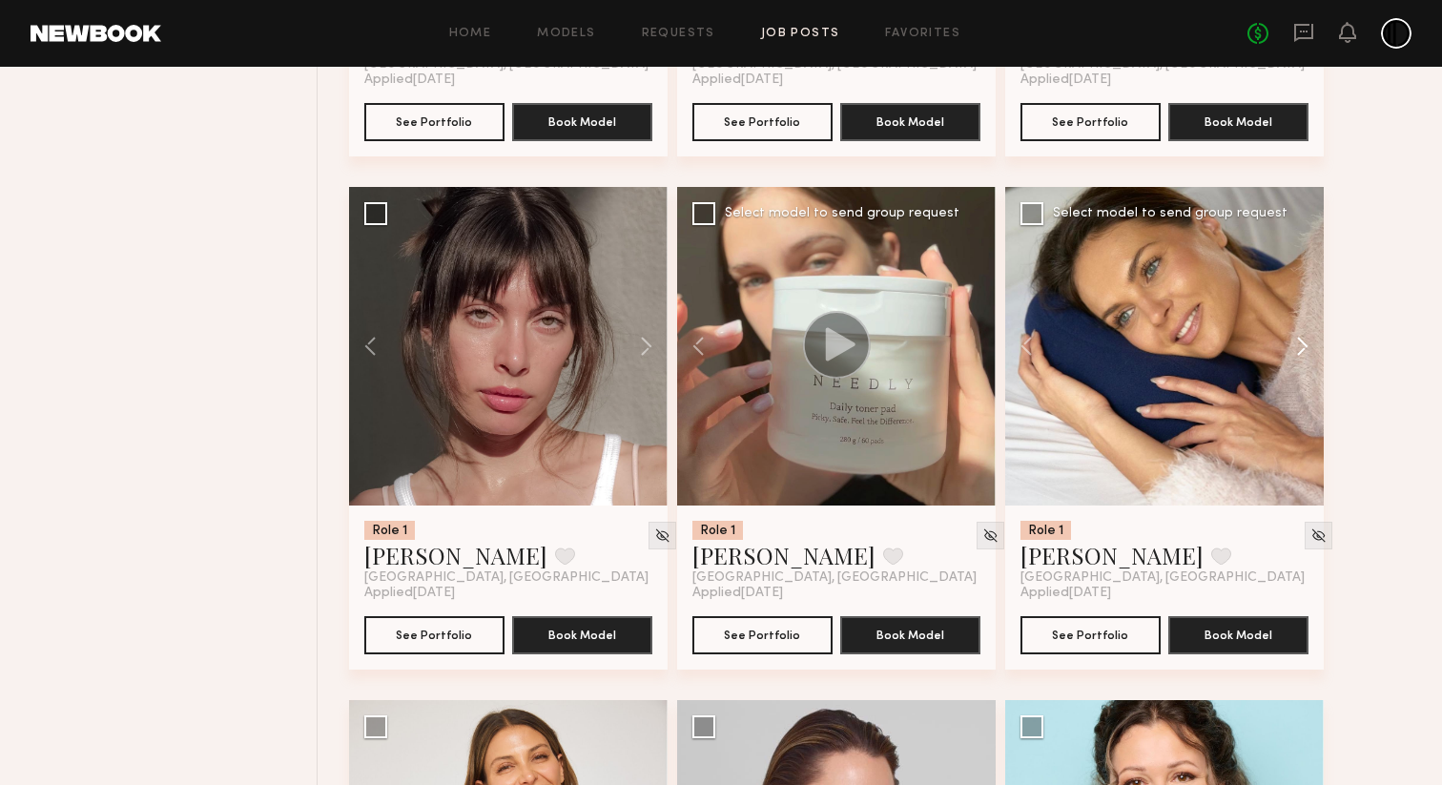
click at [1304, 404] on button at bounding box center [1293, 346] width 61 height 318
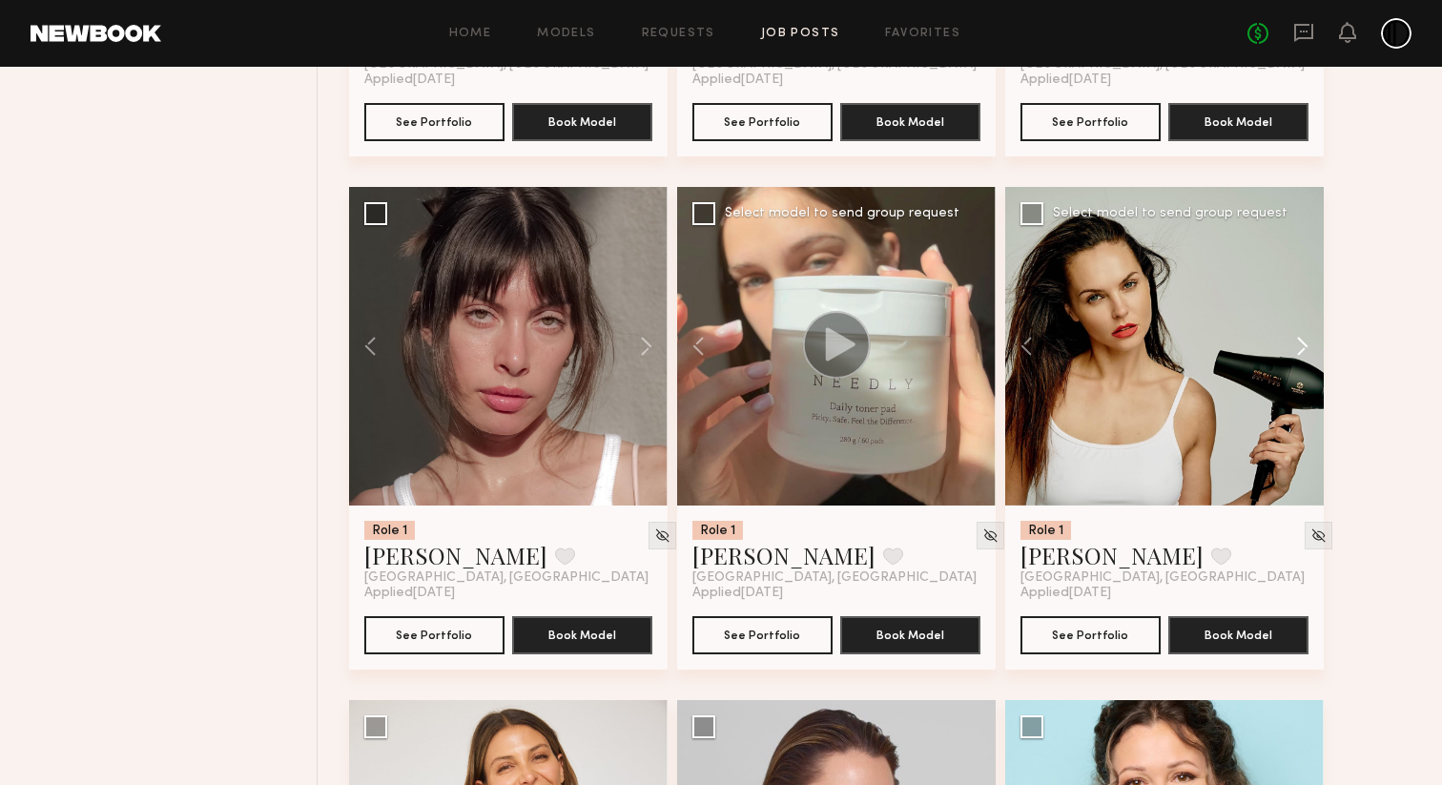
click at [1304, 404] on button at bounding box center [1293, 346] width 61 height 318
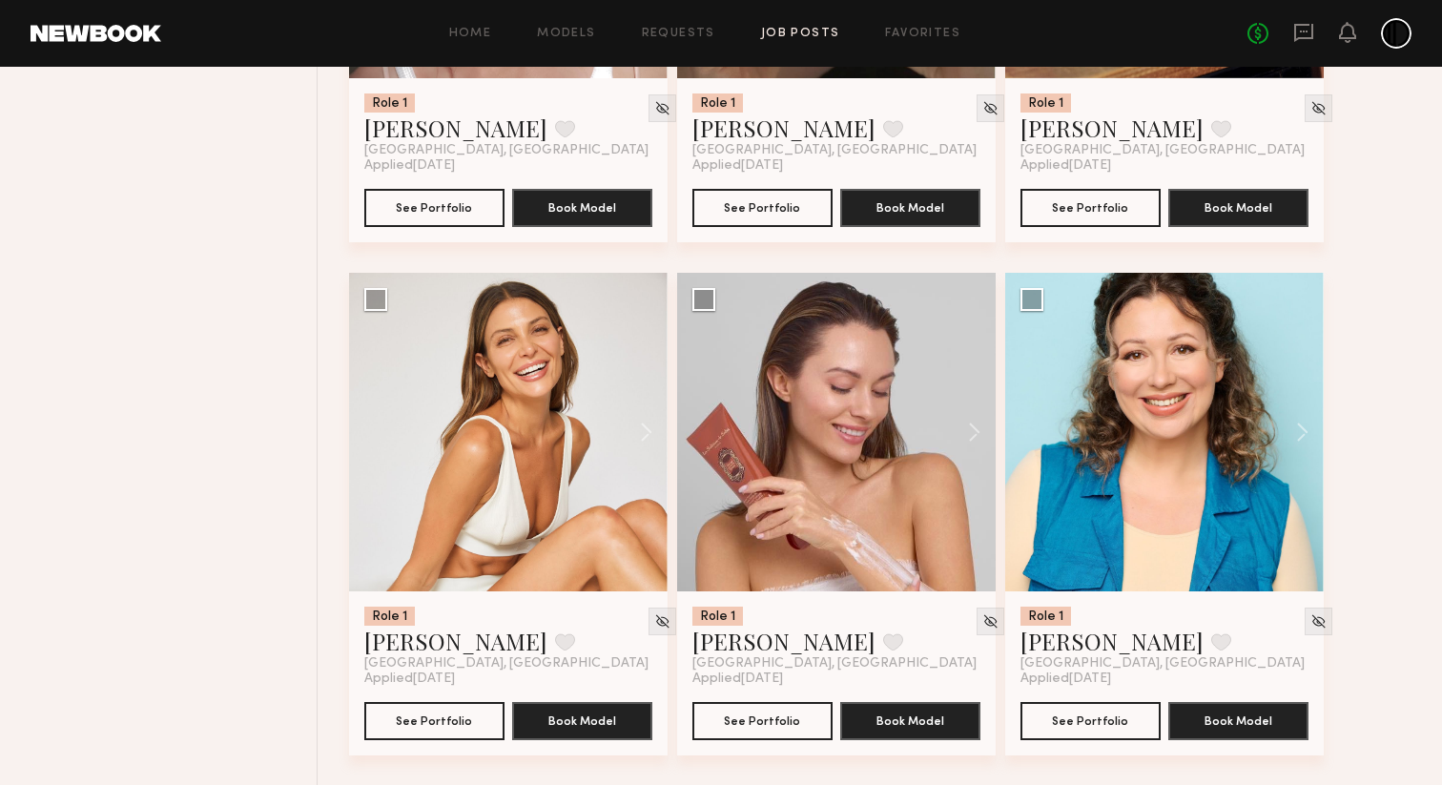
scroll to position [13894, 0]
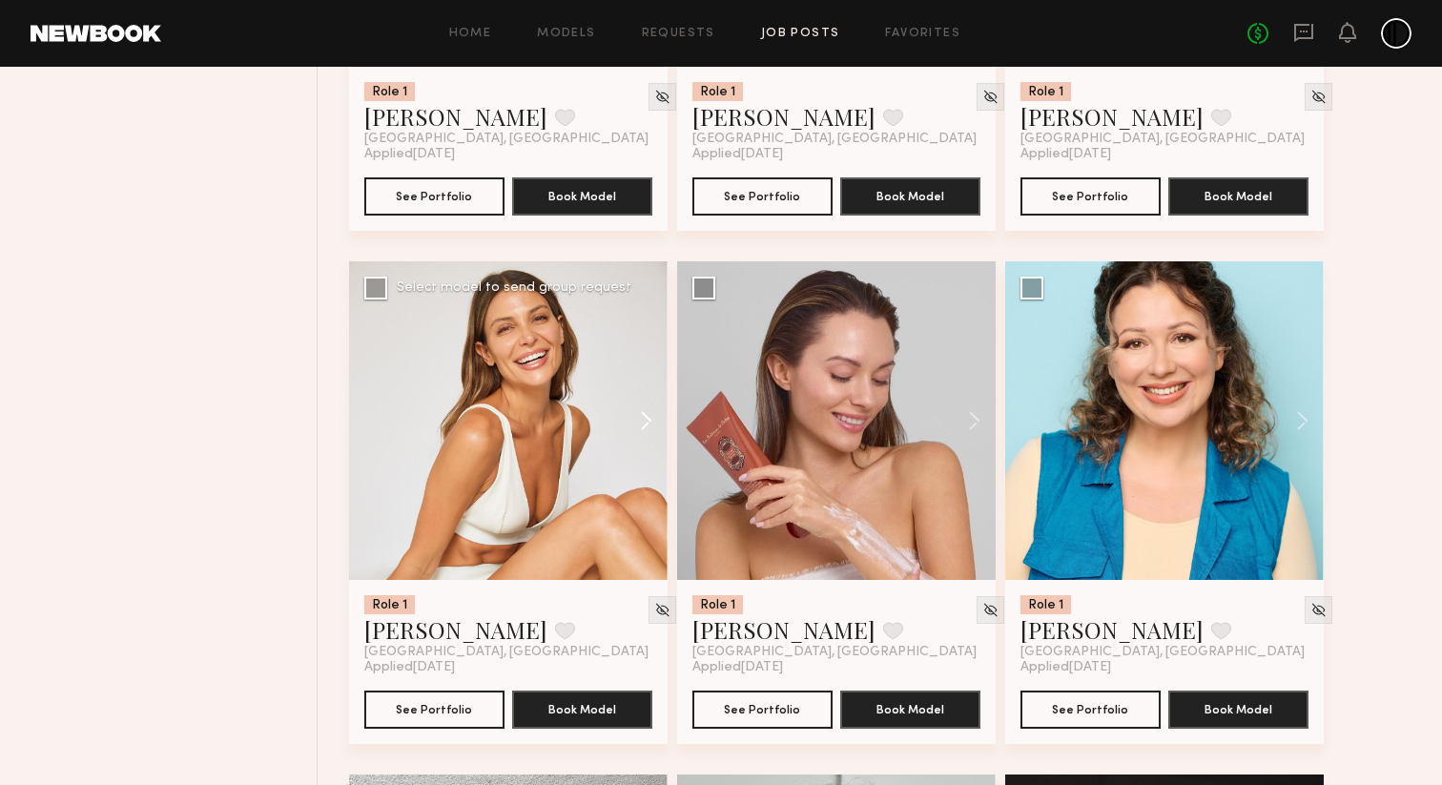
click at [646, 479] on button at bounding box center [636, 420] width 61 height 318
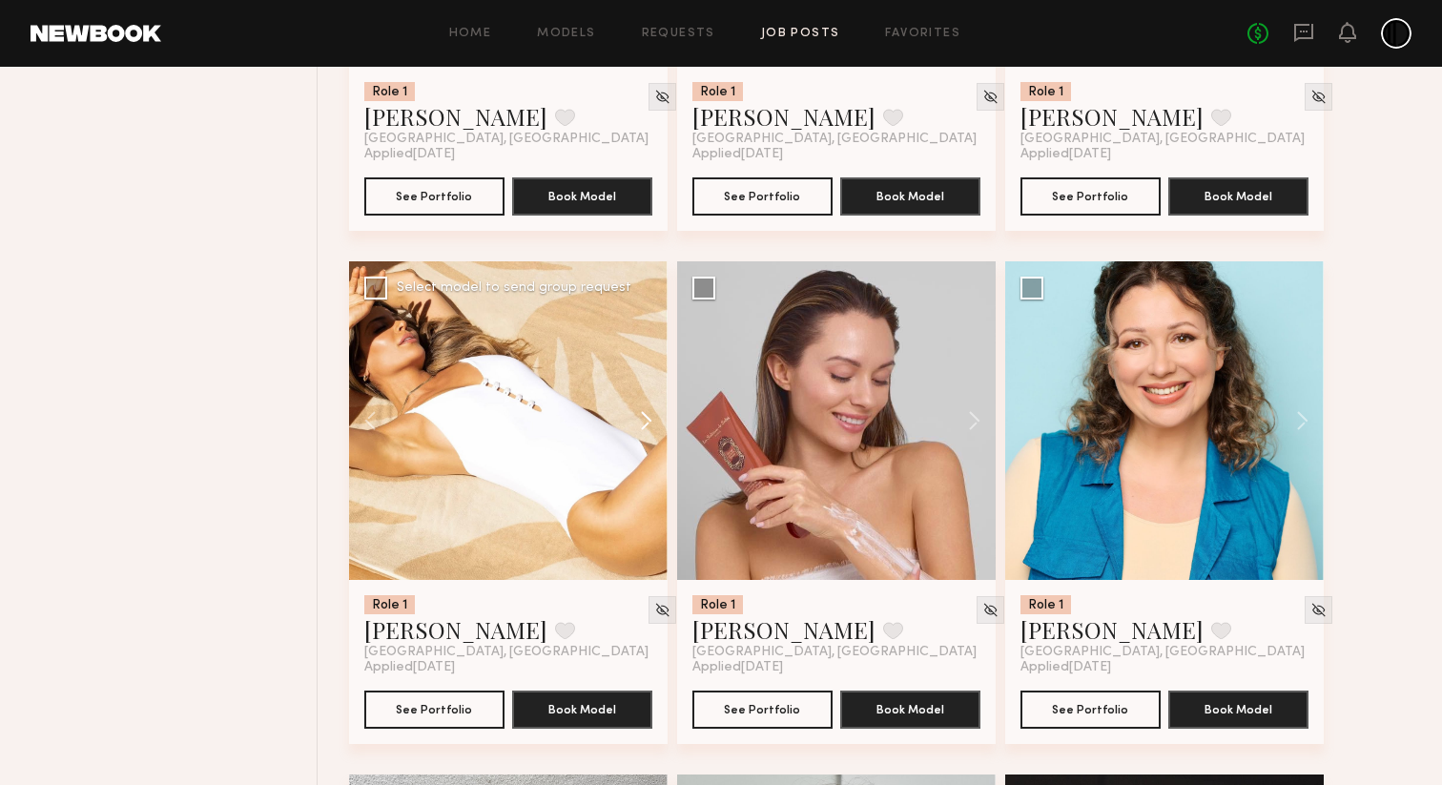
click at [646, 479] on button at bounding box center [636, 420] width 61 height 318
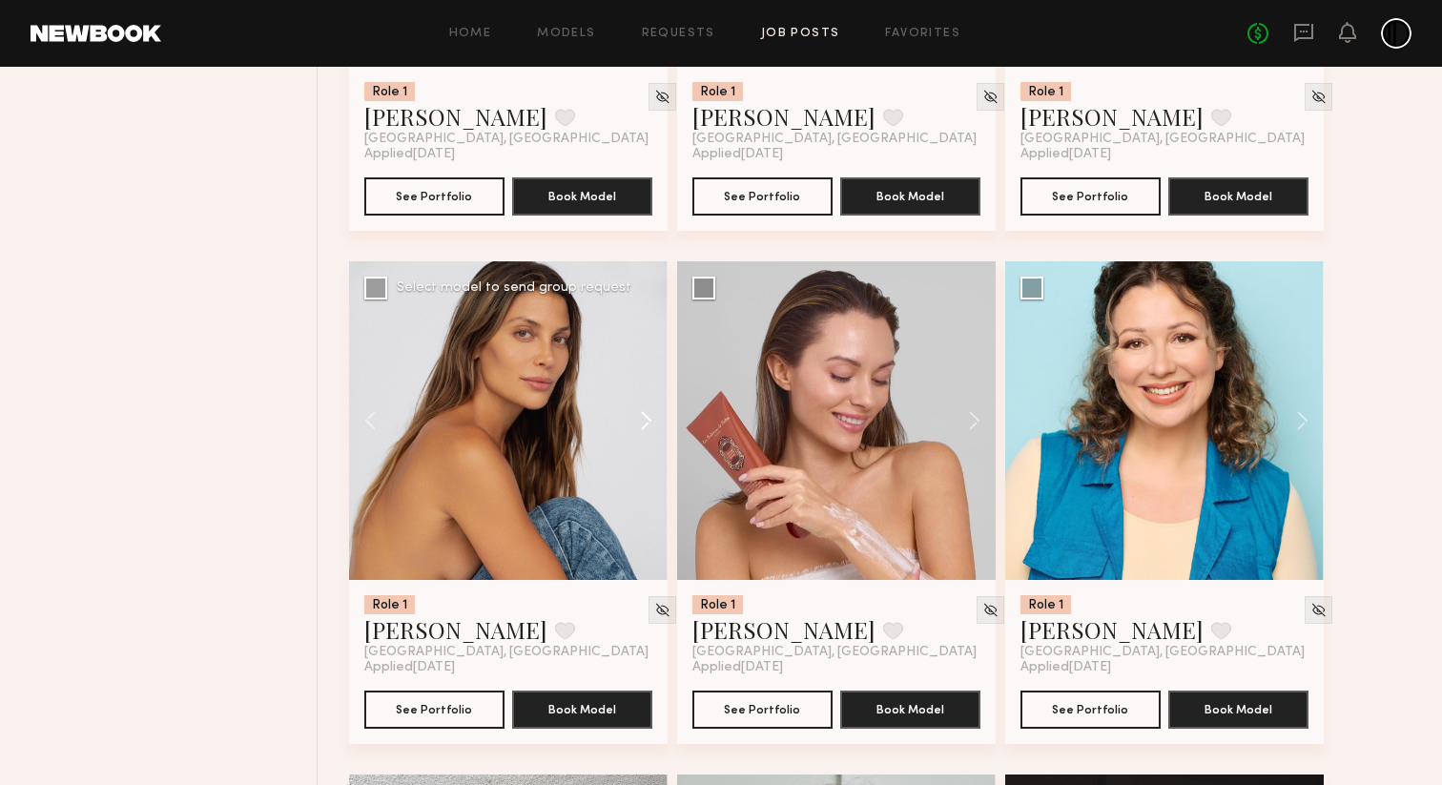
click at [646, 479] on button at bounding box center [636, 420] width 61 height 318
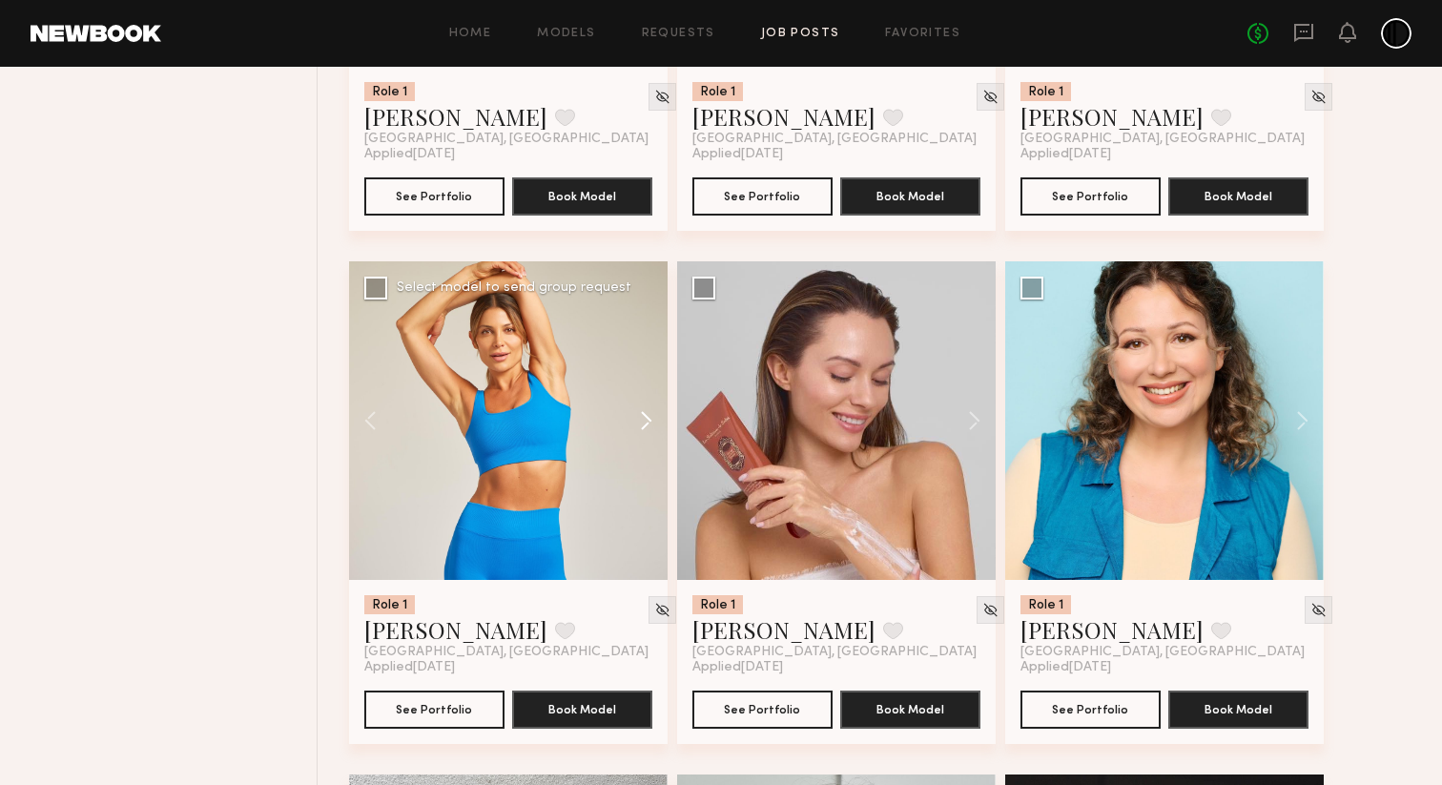
click at [646, 479] on button at bounding box center [636, 420] width 61 height 318
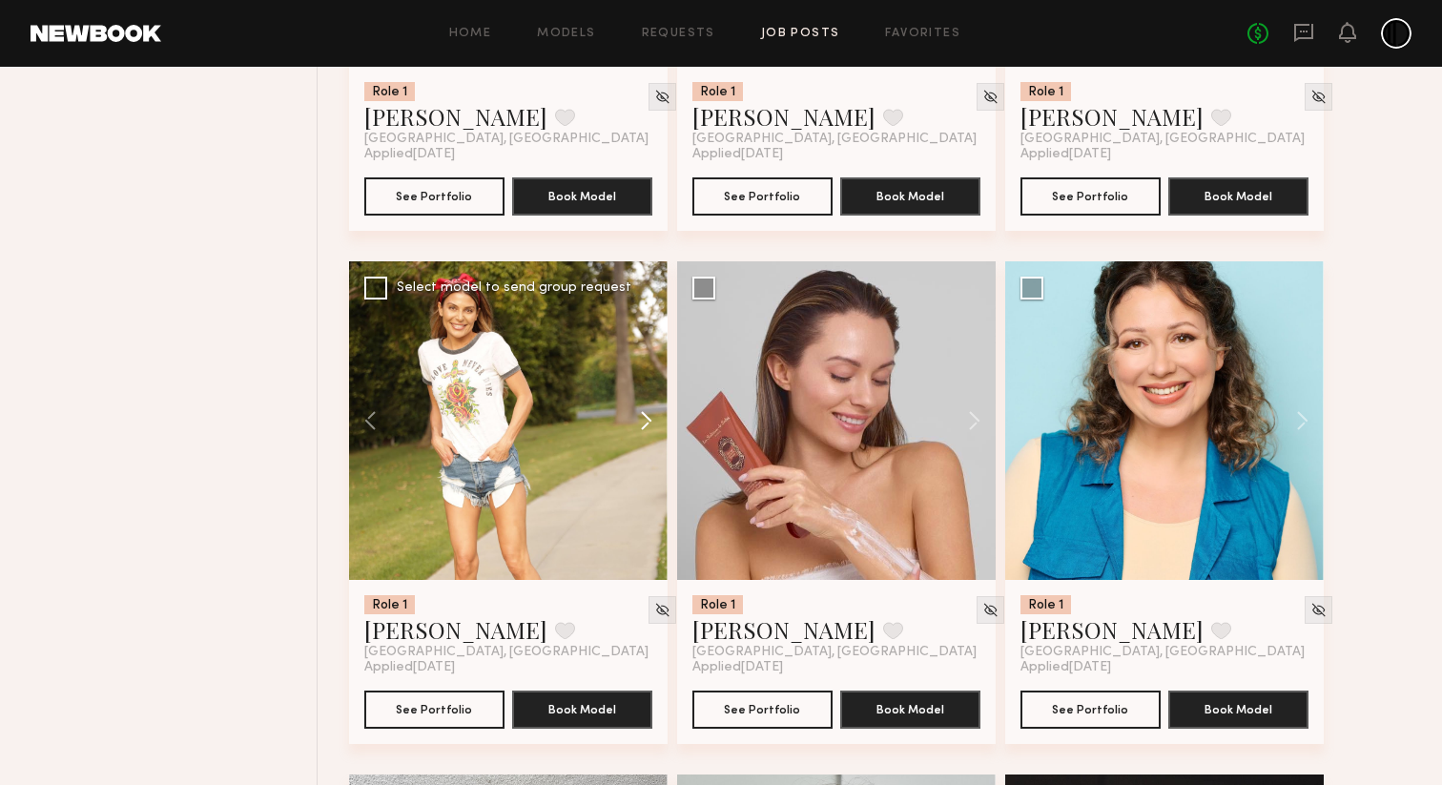
click at [646, 479] on button at bounding box center [636, 420] width 61 height 318
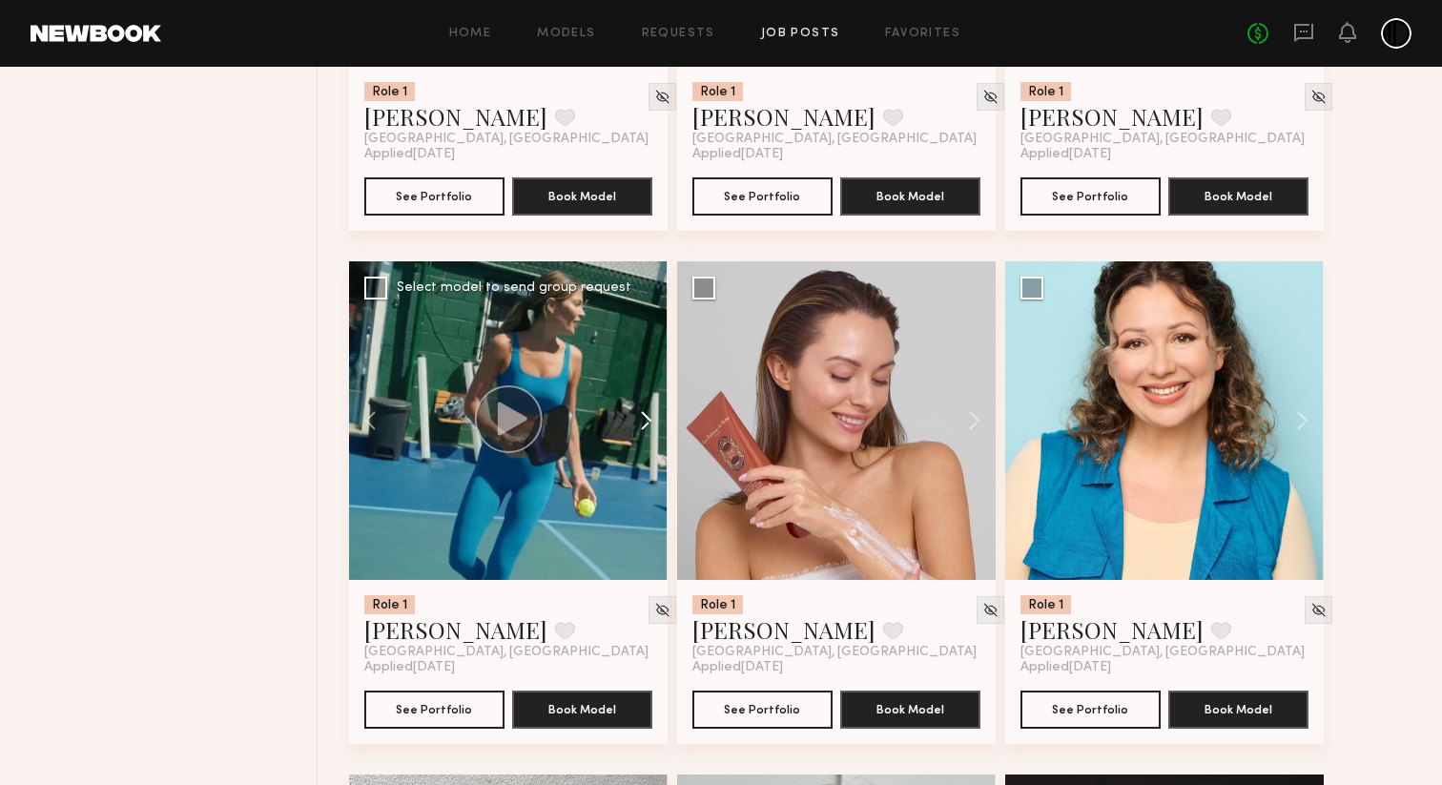
click at [646, 479] on button at bounding box center [636, 420] width 61 height 318
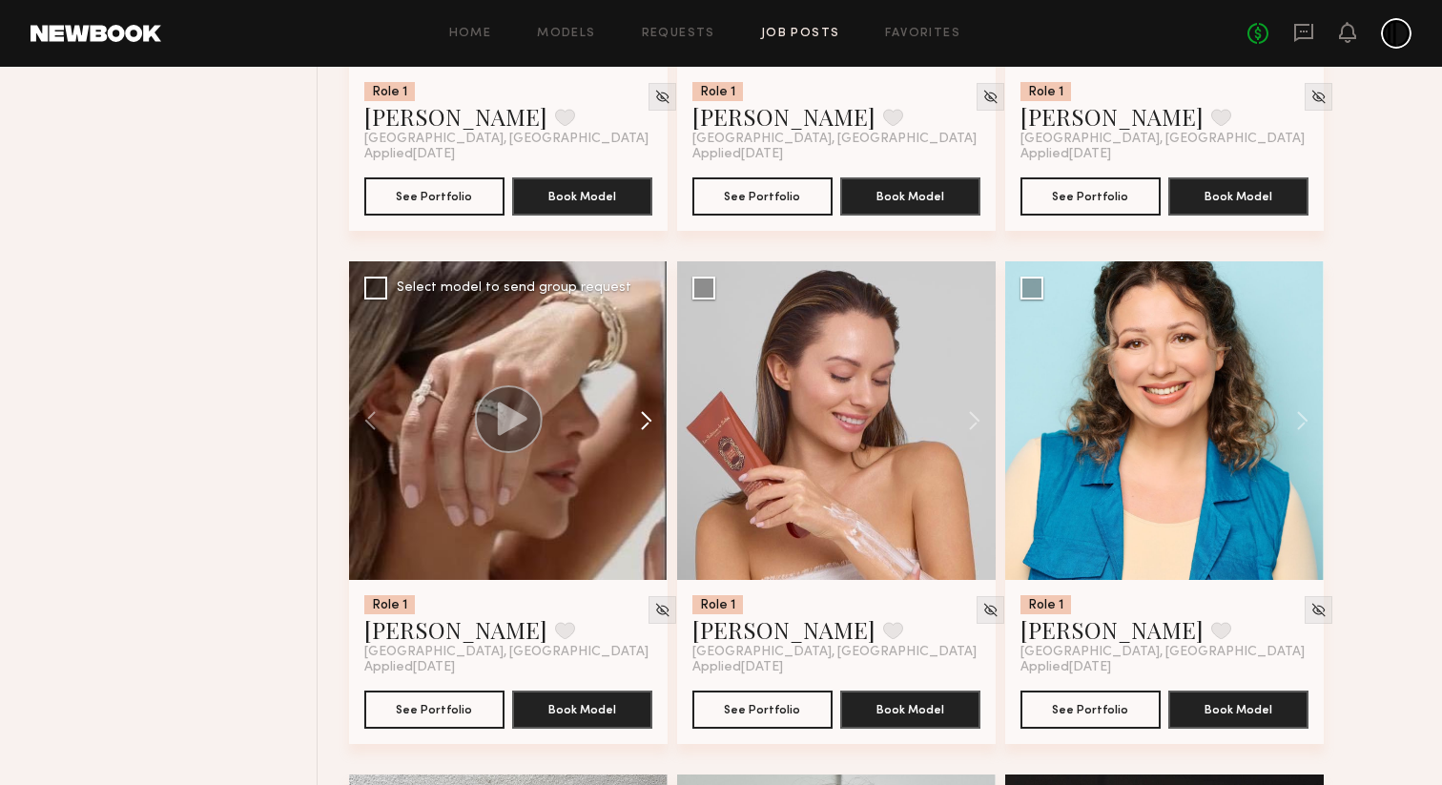
click at [646, 479] on button at bounding box center [636, 420] width 61 height 318
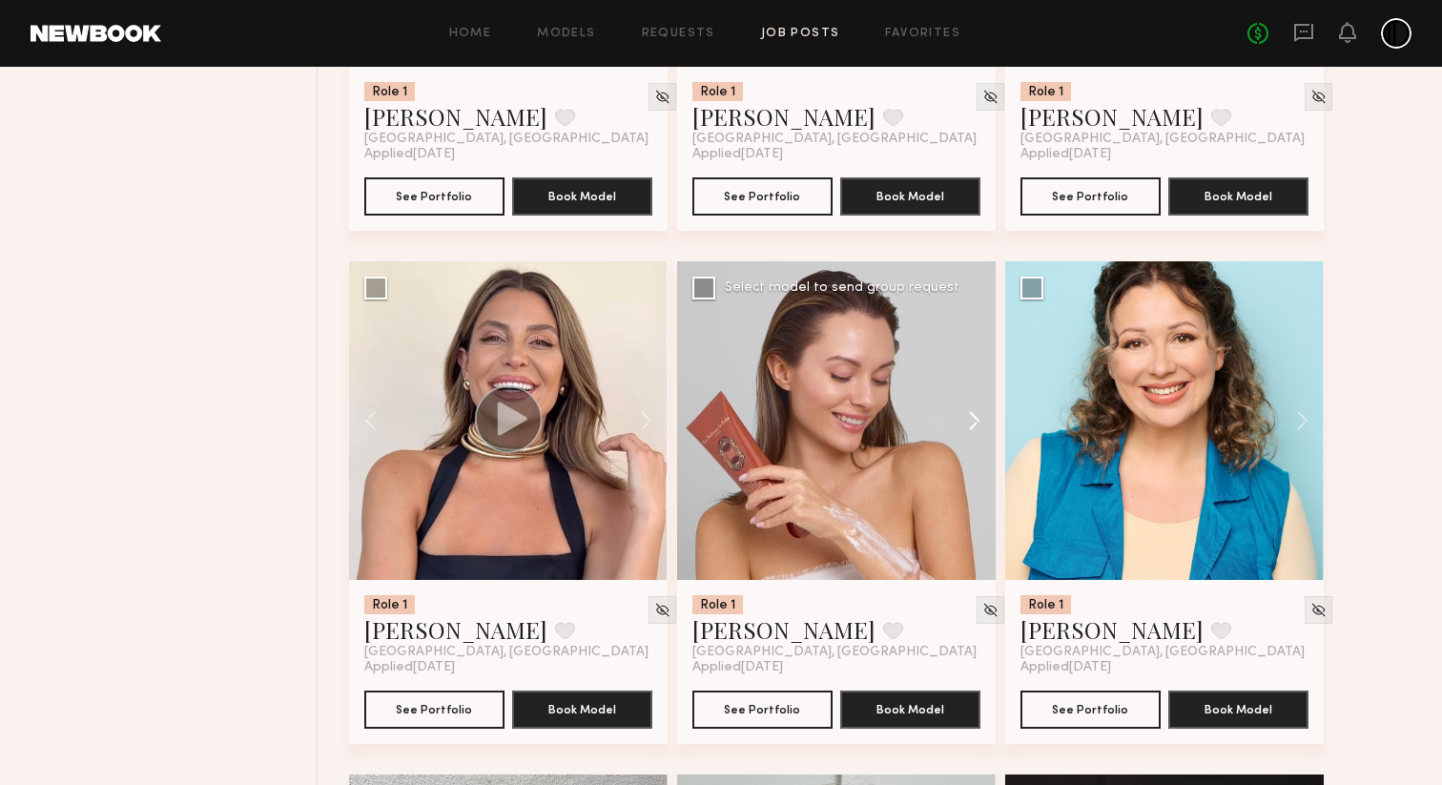
click at [974, 481] on button at bounding box center [965, 420] width 61 height 318
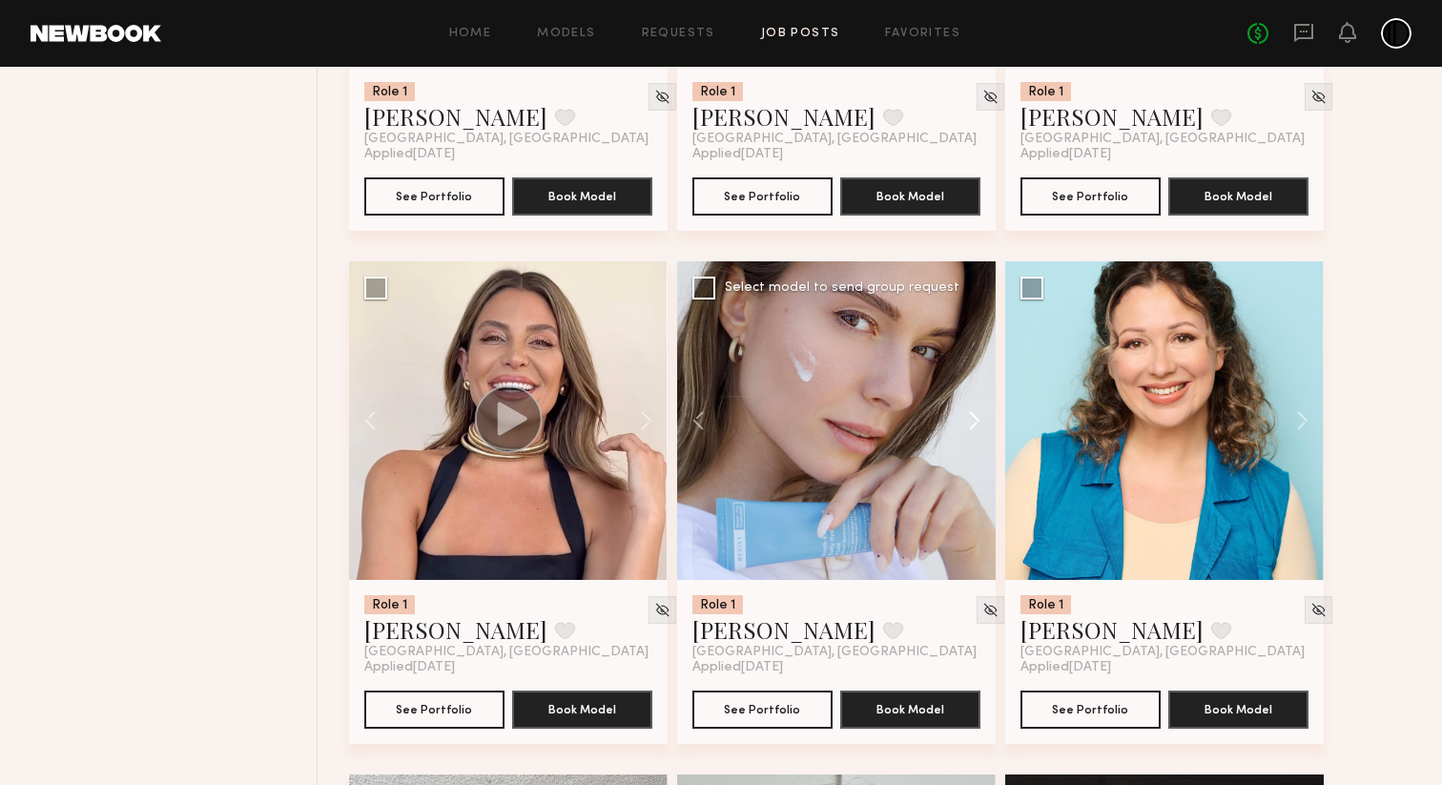
click at [974, 481] on button at bounding box center [965, 420] width 61 height 318
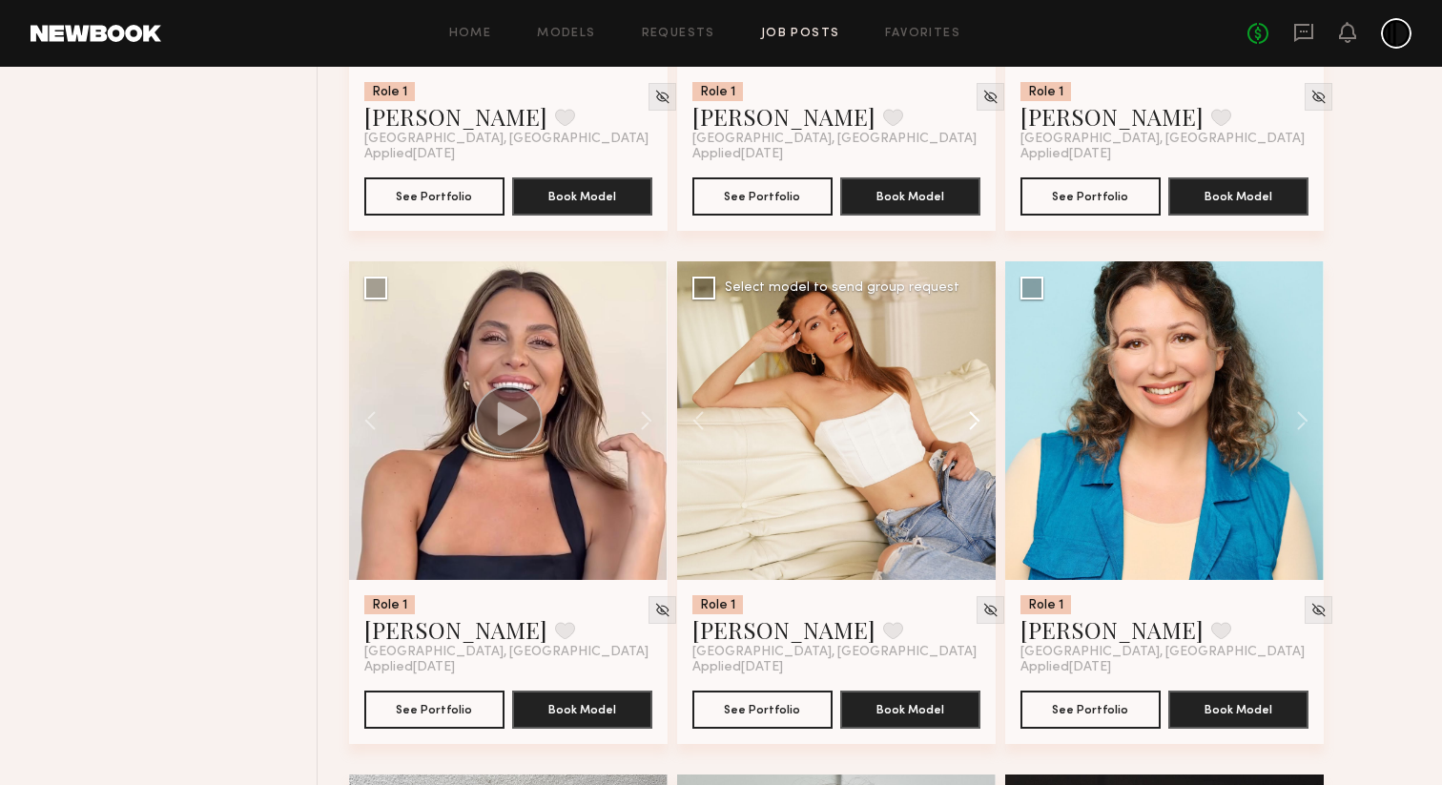
click at [974, 481] on button at bounding box center [965, 420] width 61 height 318
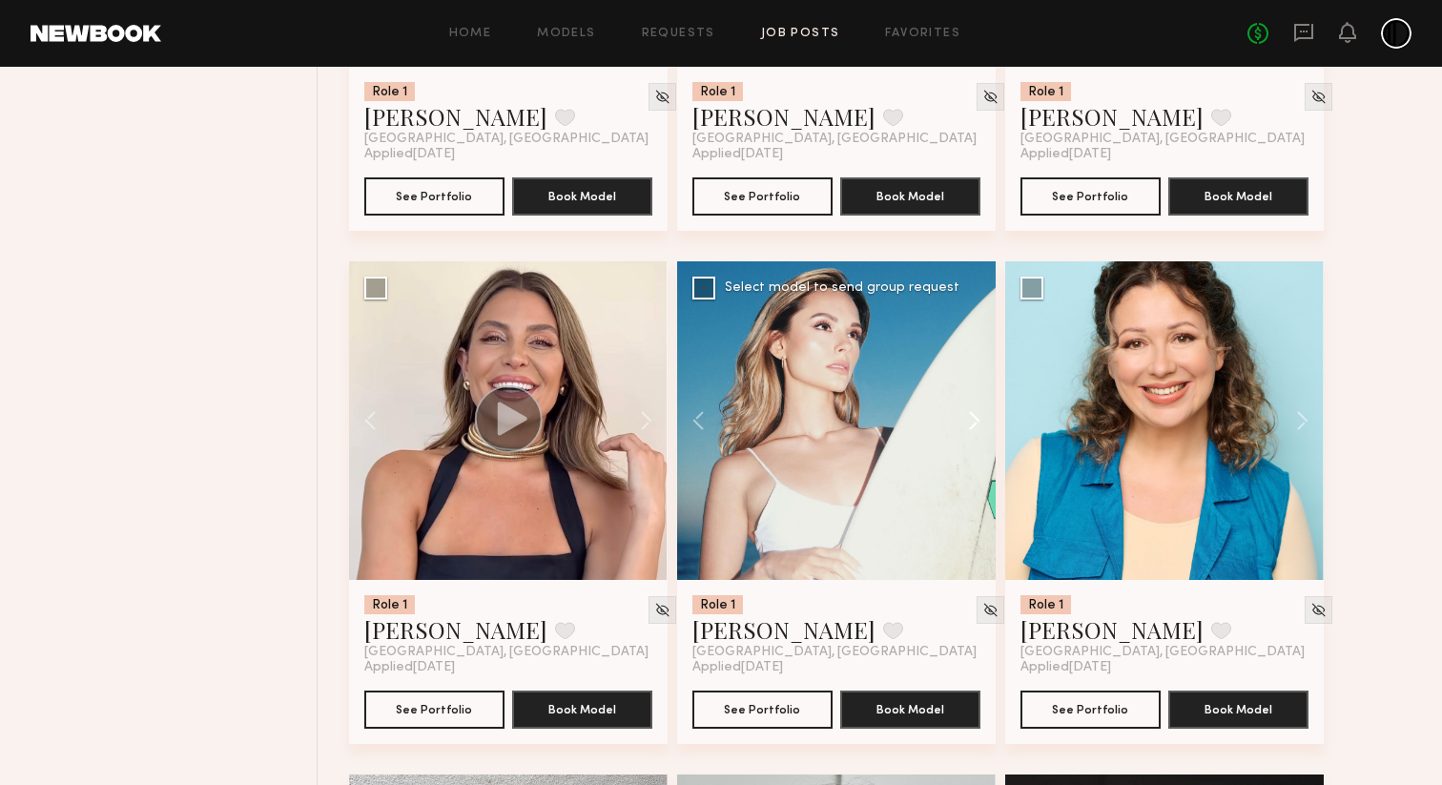
click at [974, 481] on button at bounding box center [965, 420] width 61 height 318
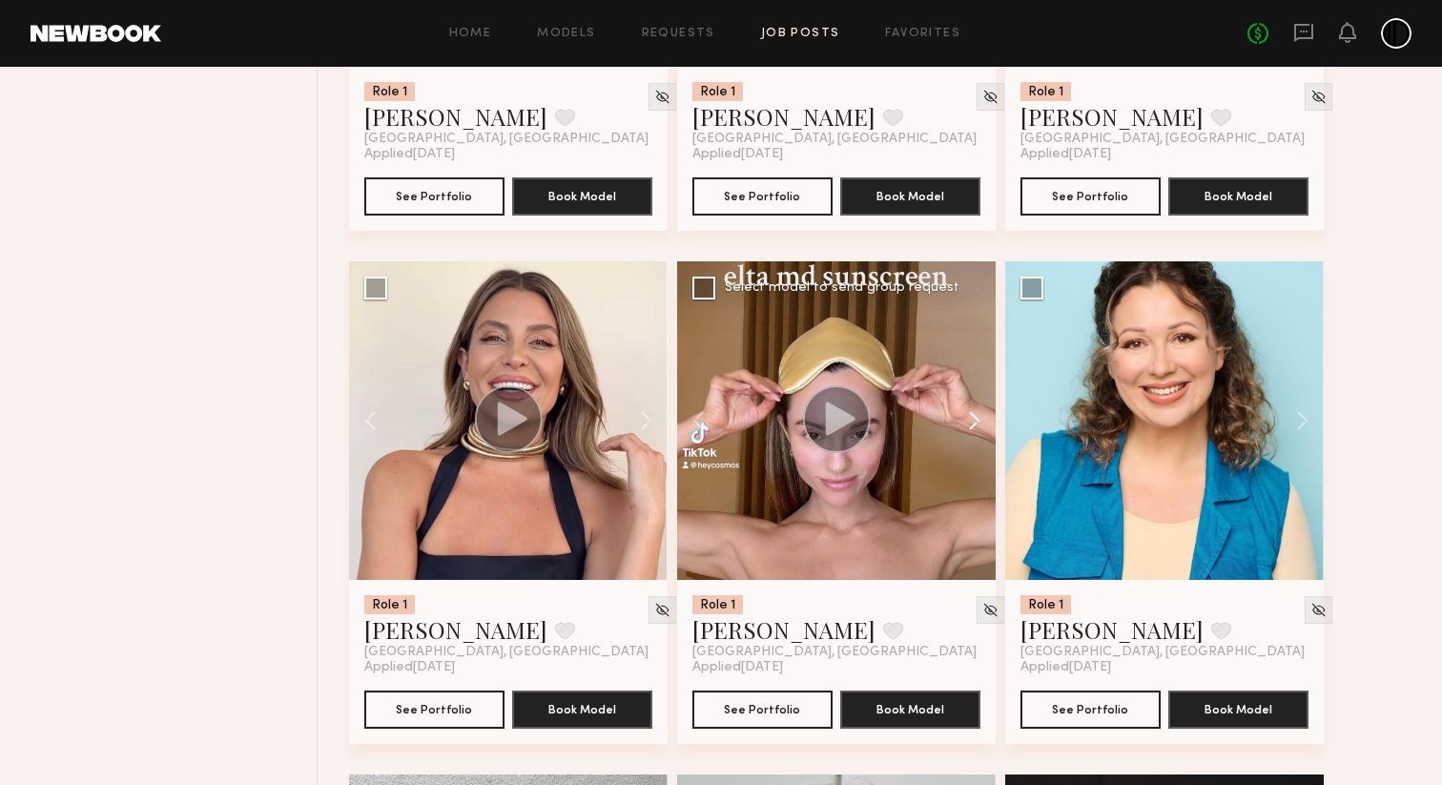
click at [974, 481] on button at bounding box center [965, 420] width 61 height 318
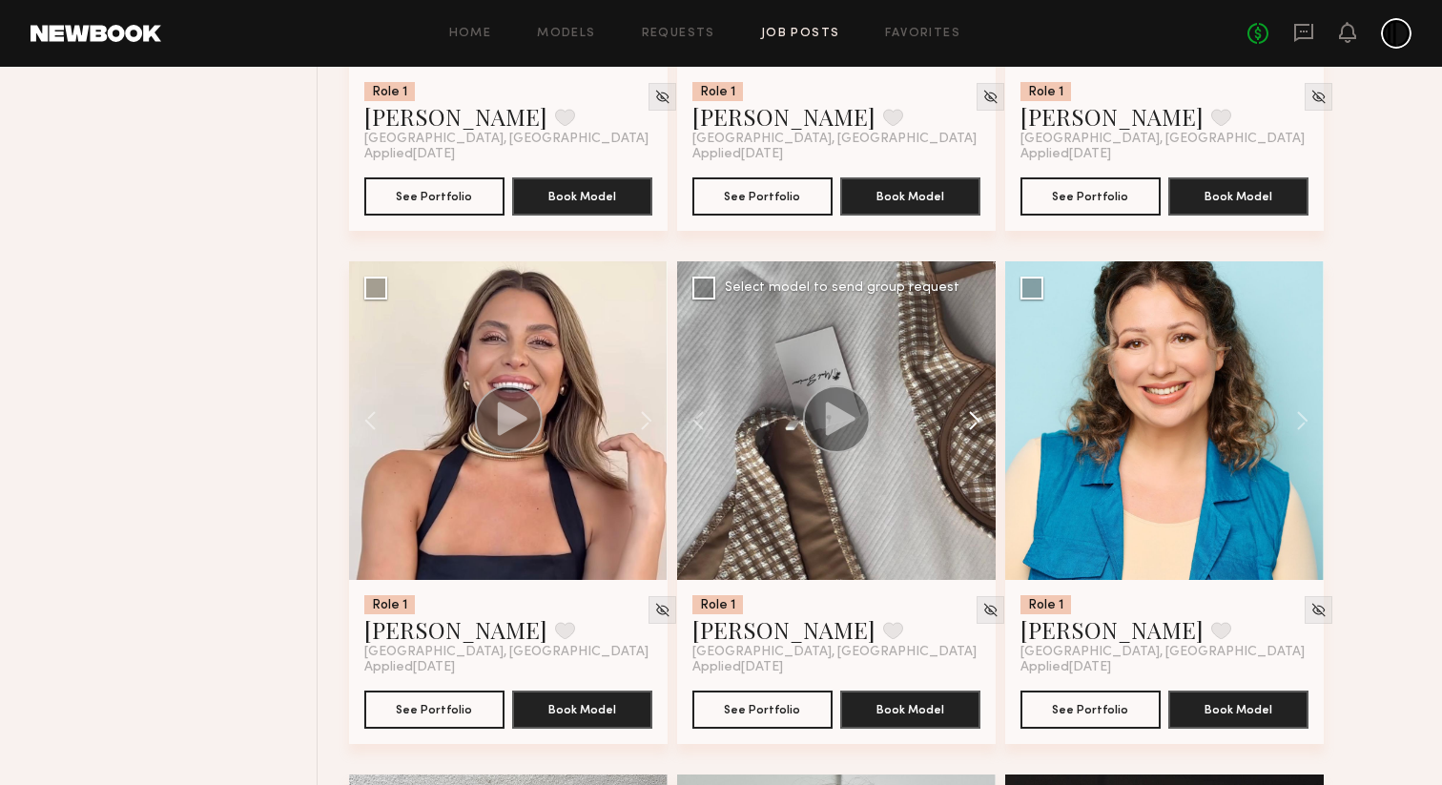
click at [974, 481] on button at bounding box center [965, 420] width 61 height 318
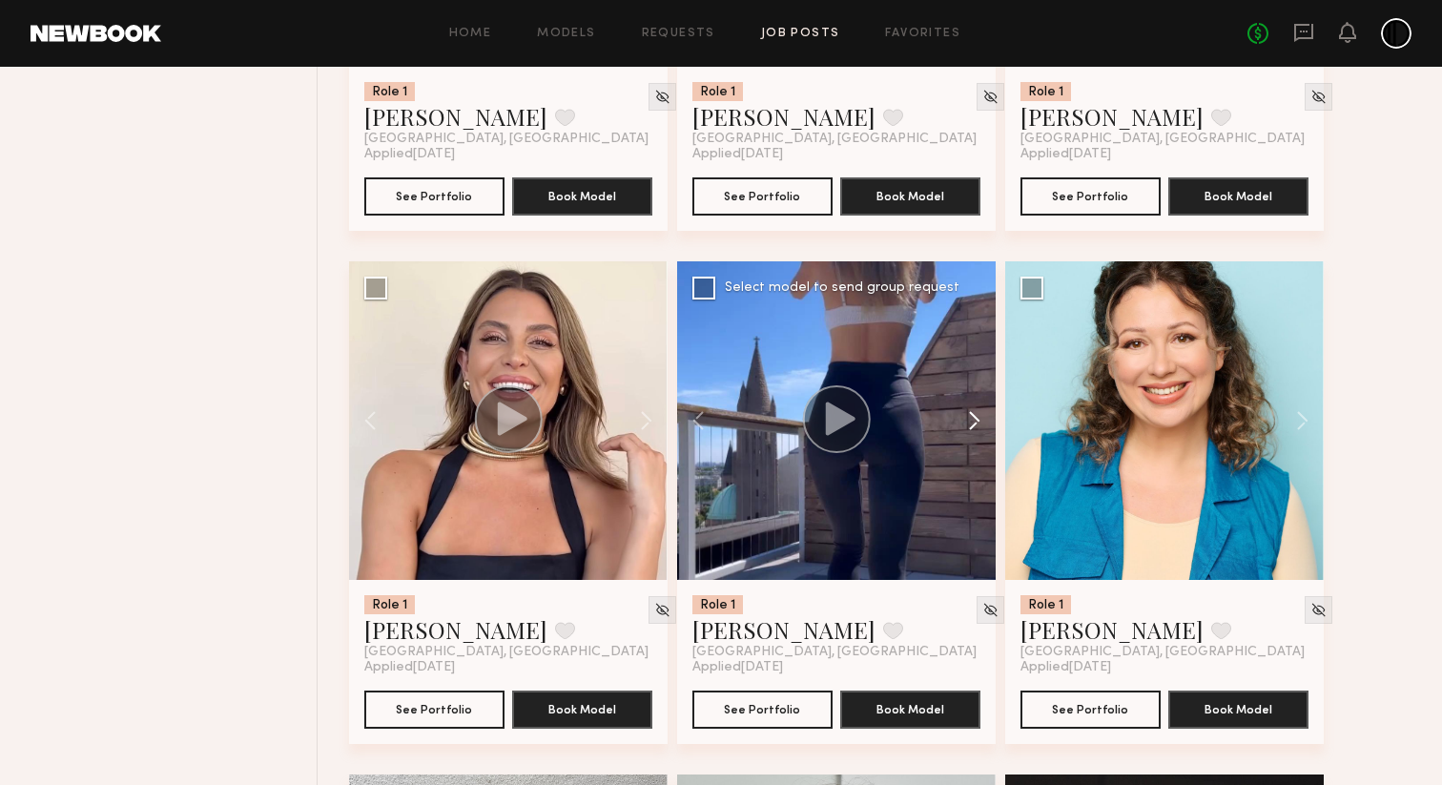
click at [974, 481] on button at bounding box center [965, 420] width 61 height 318
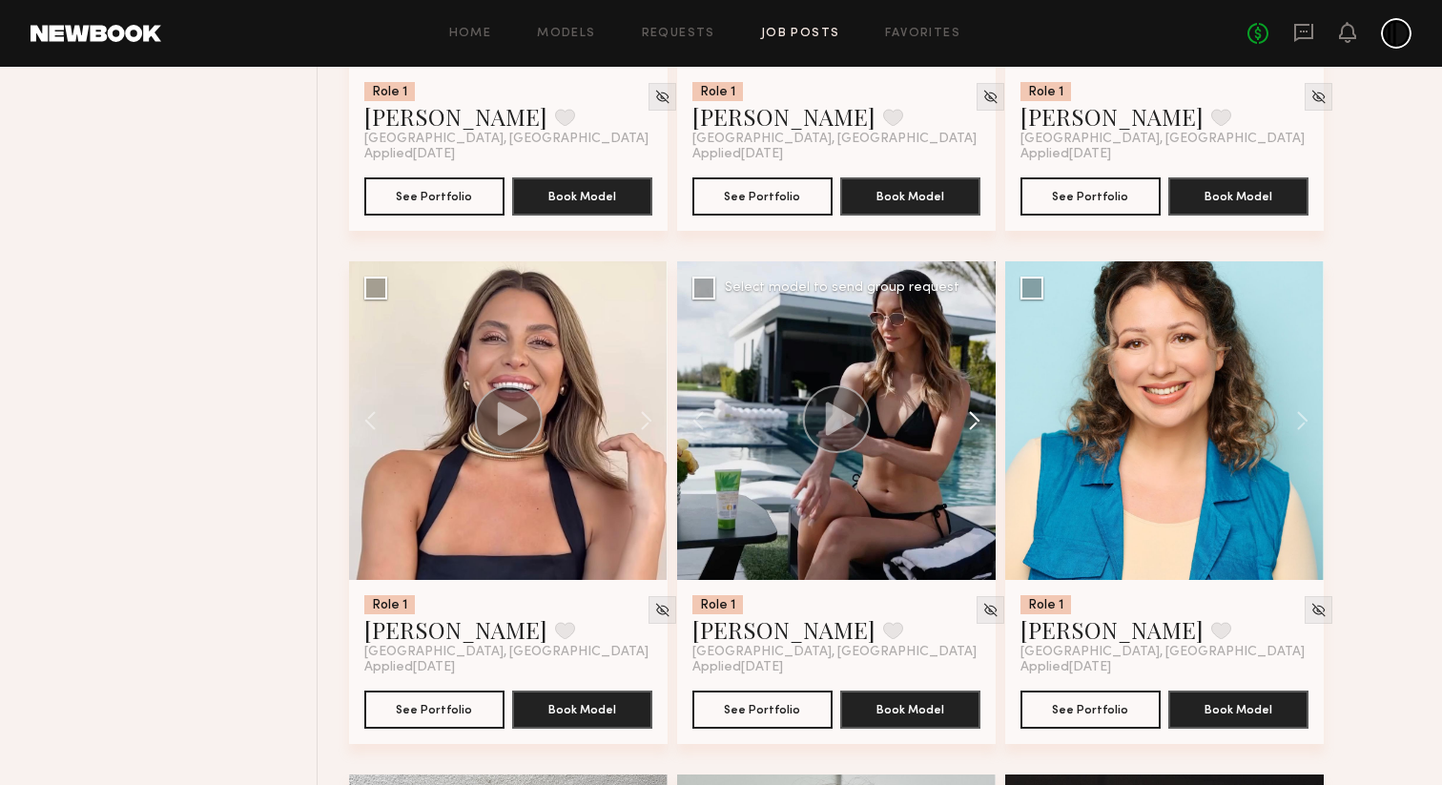
click at [974, 481] on button at bounding box center [965, 420] width 61 height 318
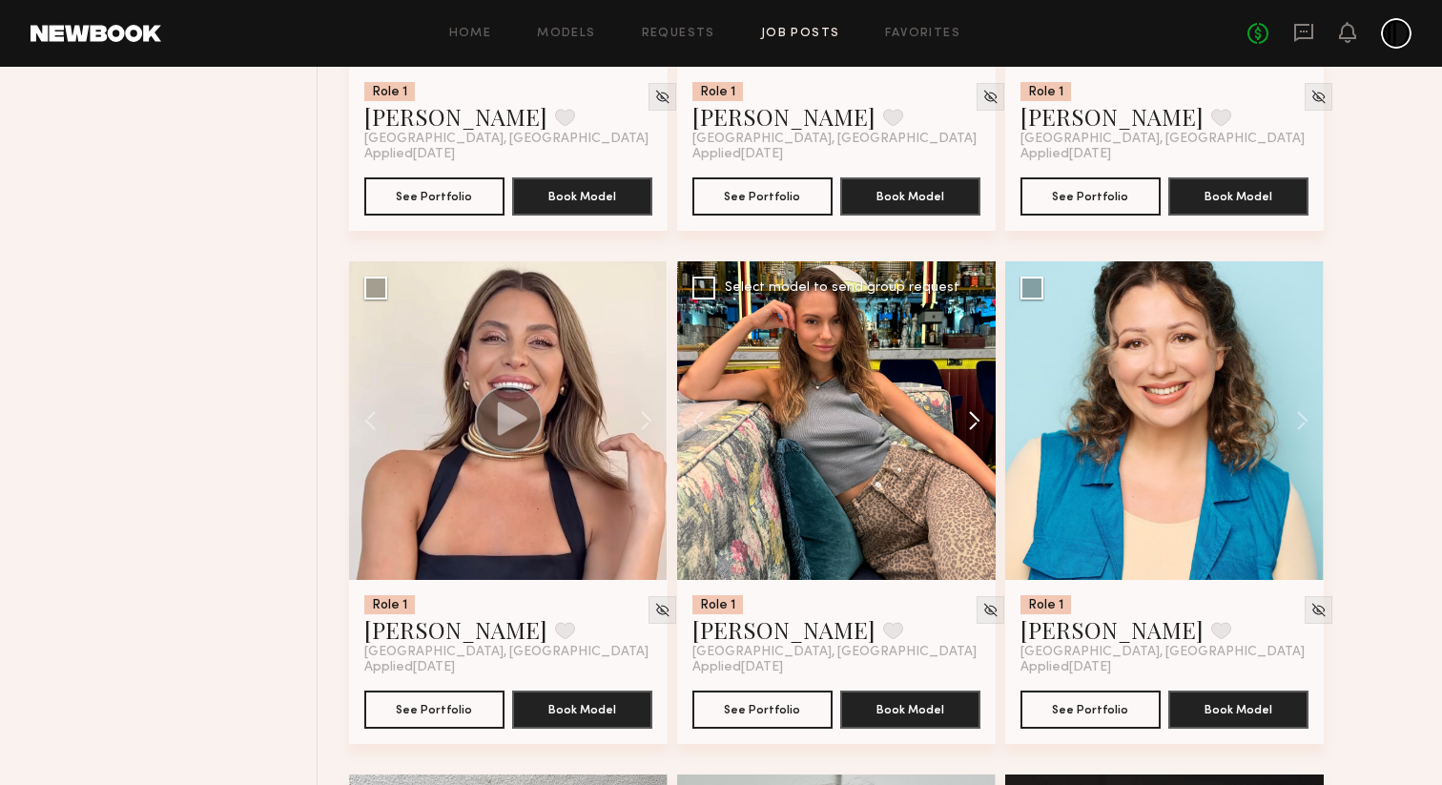
click at [974, 481] on button at bounding box center [965, 420] width 61 height 318
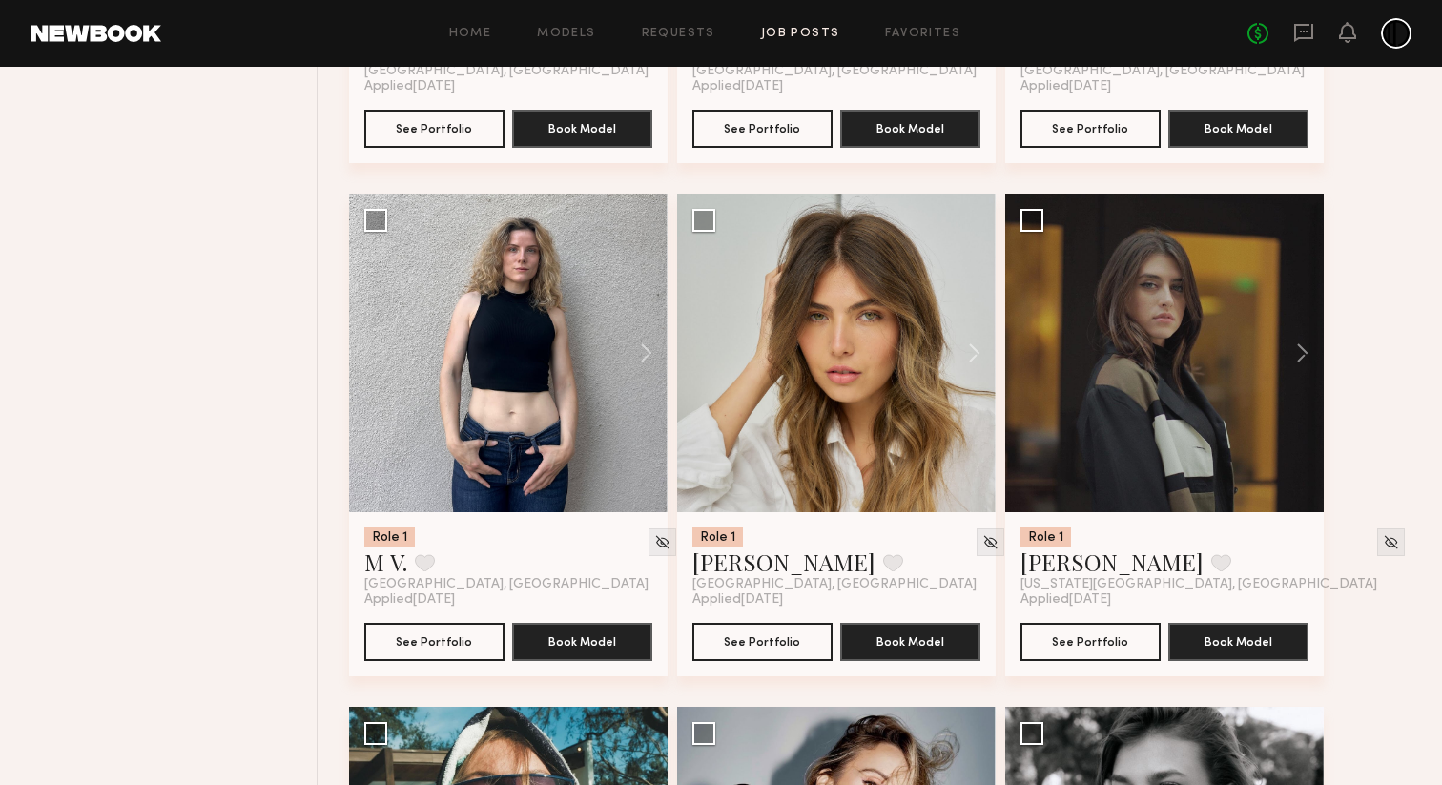
scroll to position [14472, 0]
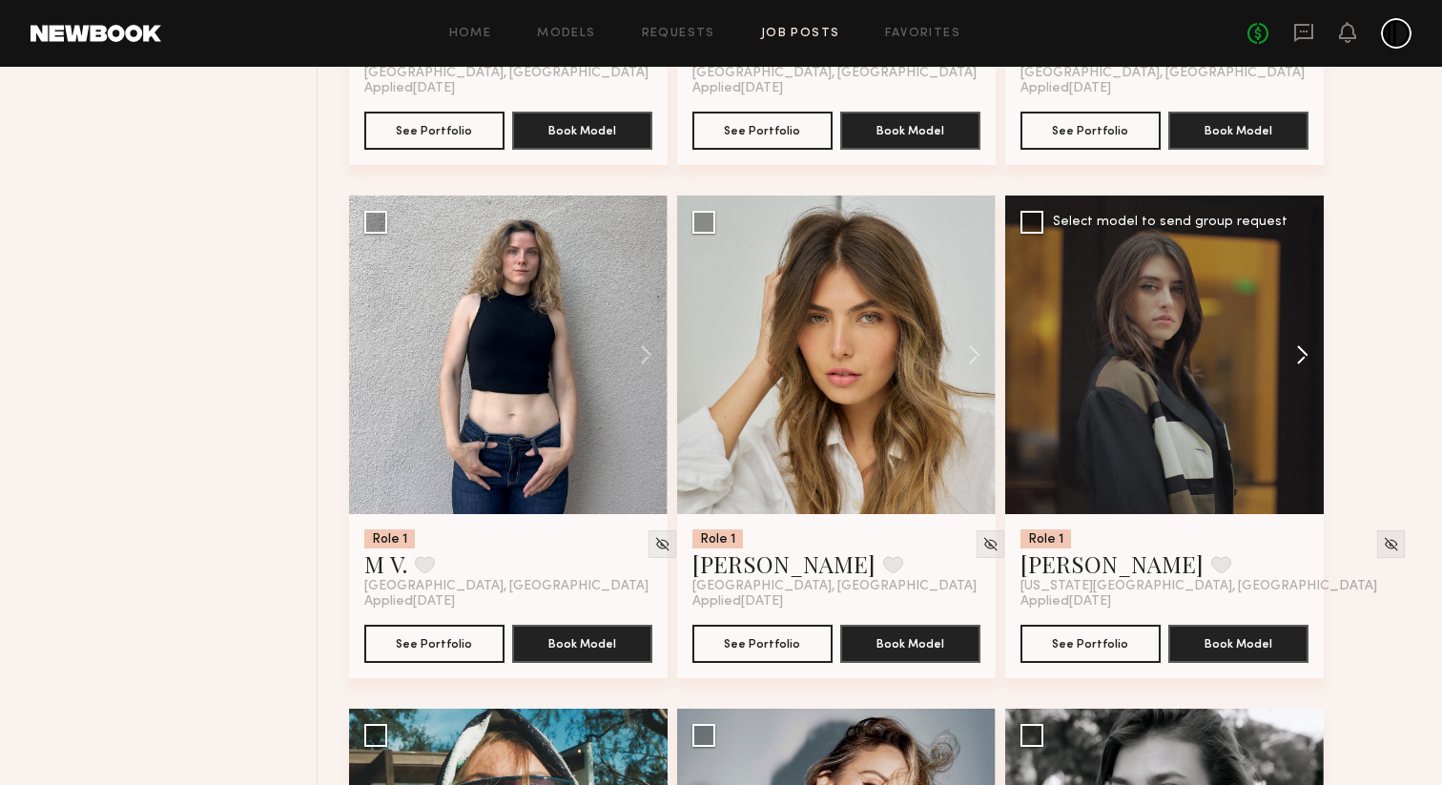
click at [1302, 421] on button at bounding box center [1293, 354] width 61 height 318
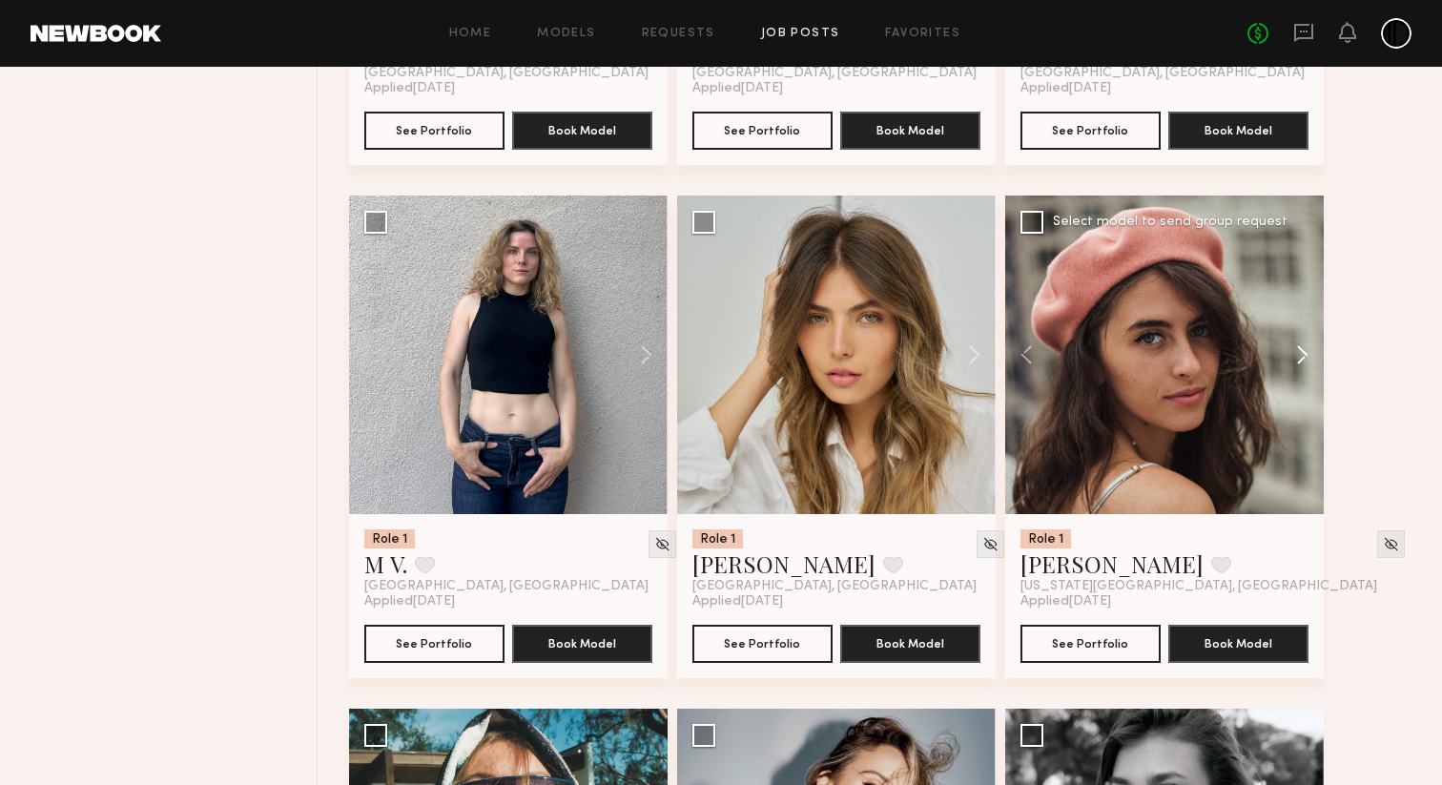
click at [1302, 421] on button at bounding box center [1293, 354] width 61 height 318
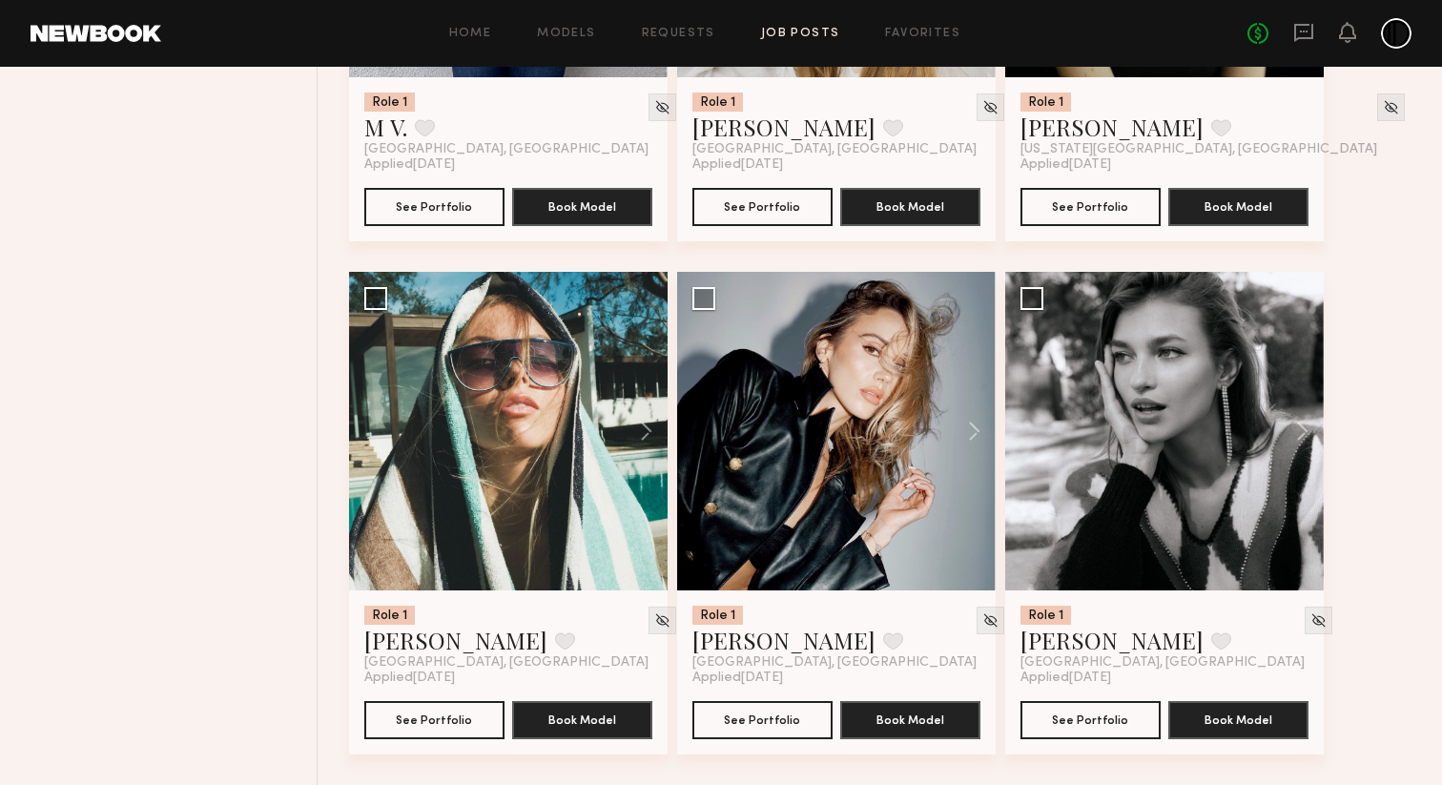
scroll to position [14981, 0]
click at [648, 433] on button at bounding box center [636, 431] width 61 height 318
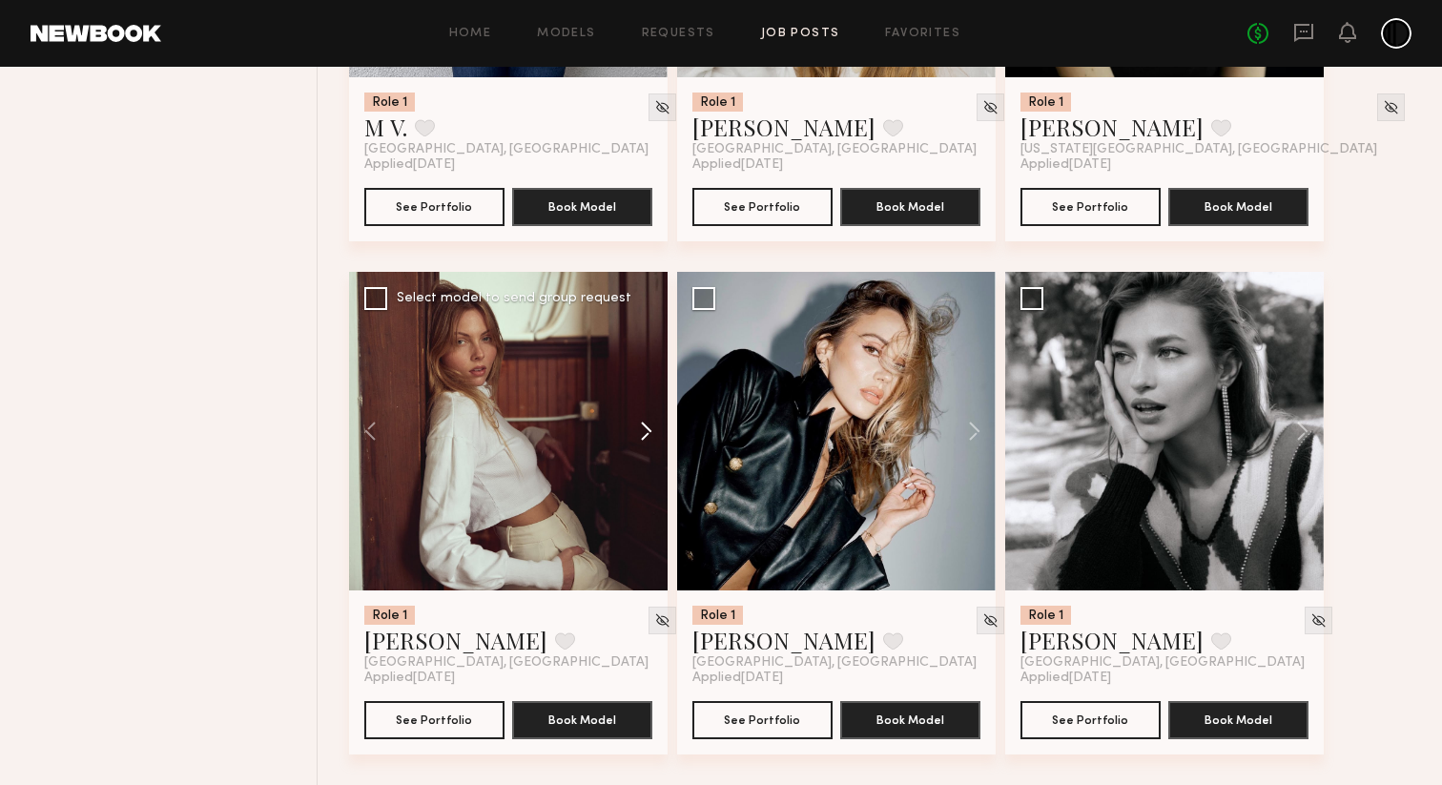
click at [648, 433] on button at bounding box center [636, 431] width 61 height 318
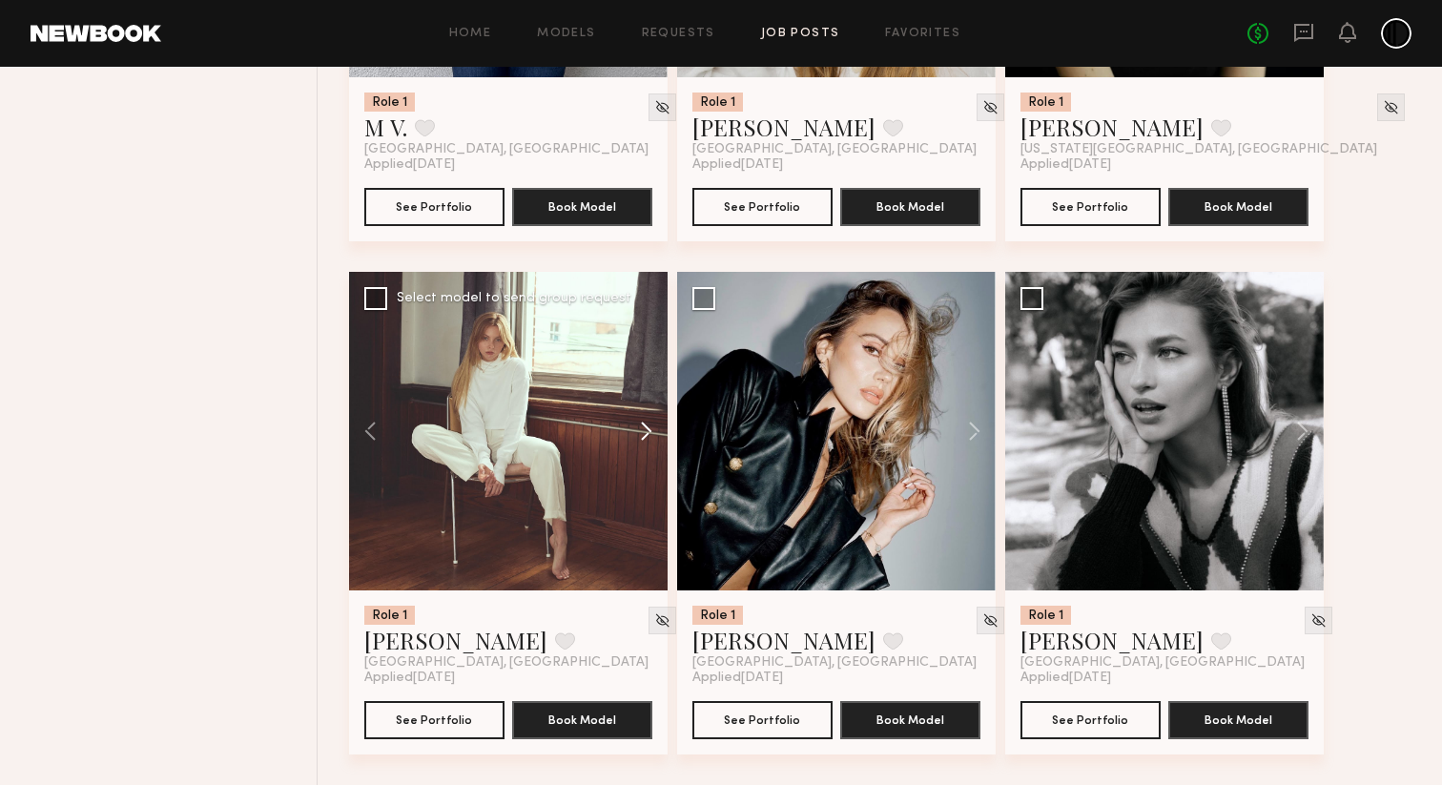
click at [648, 433] on button at bounding box center [636, 431] width 61 height 318
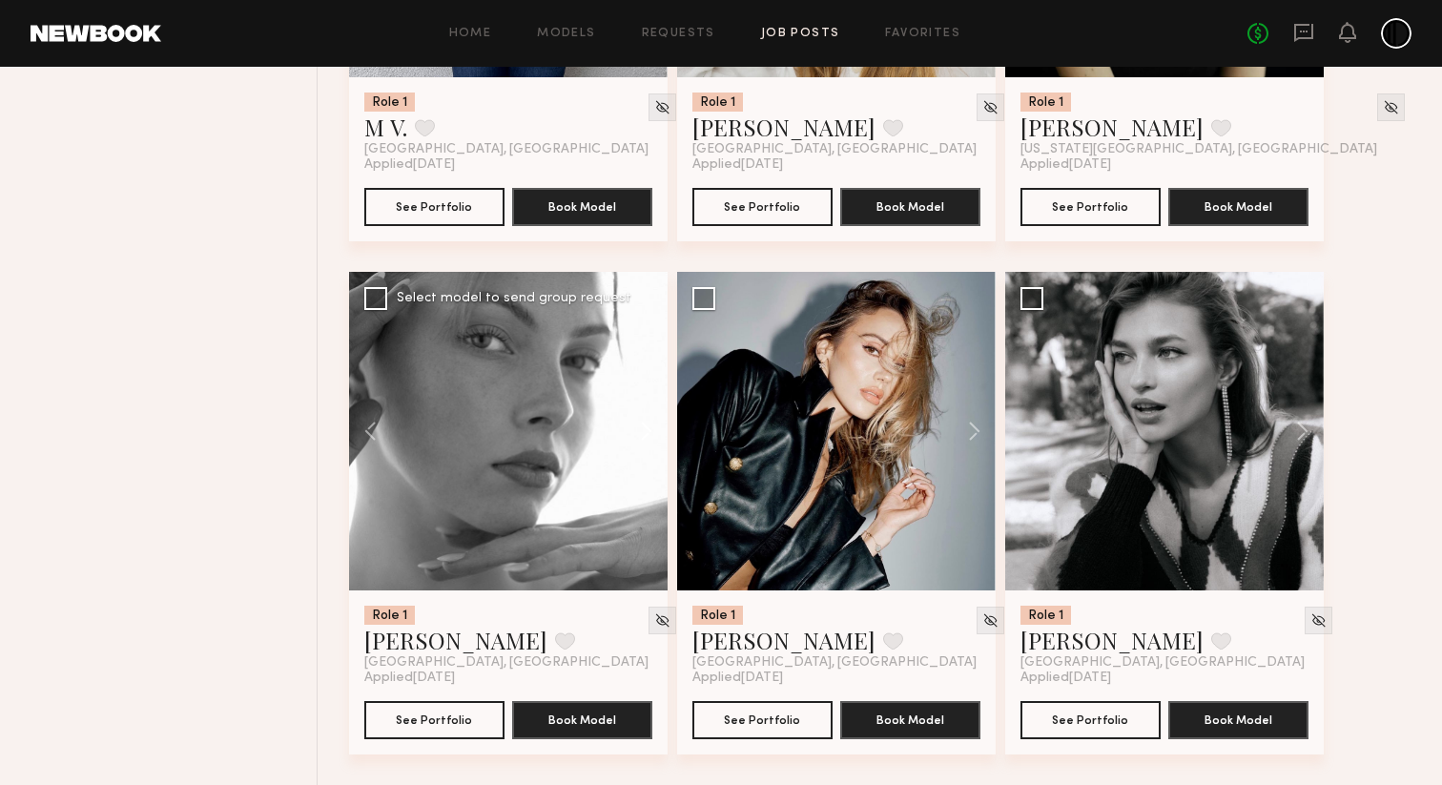
click at [648, 433] on button at bounding box center [636, 431] width 61 height 318
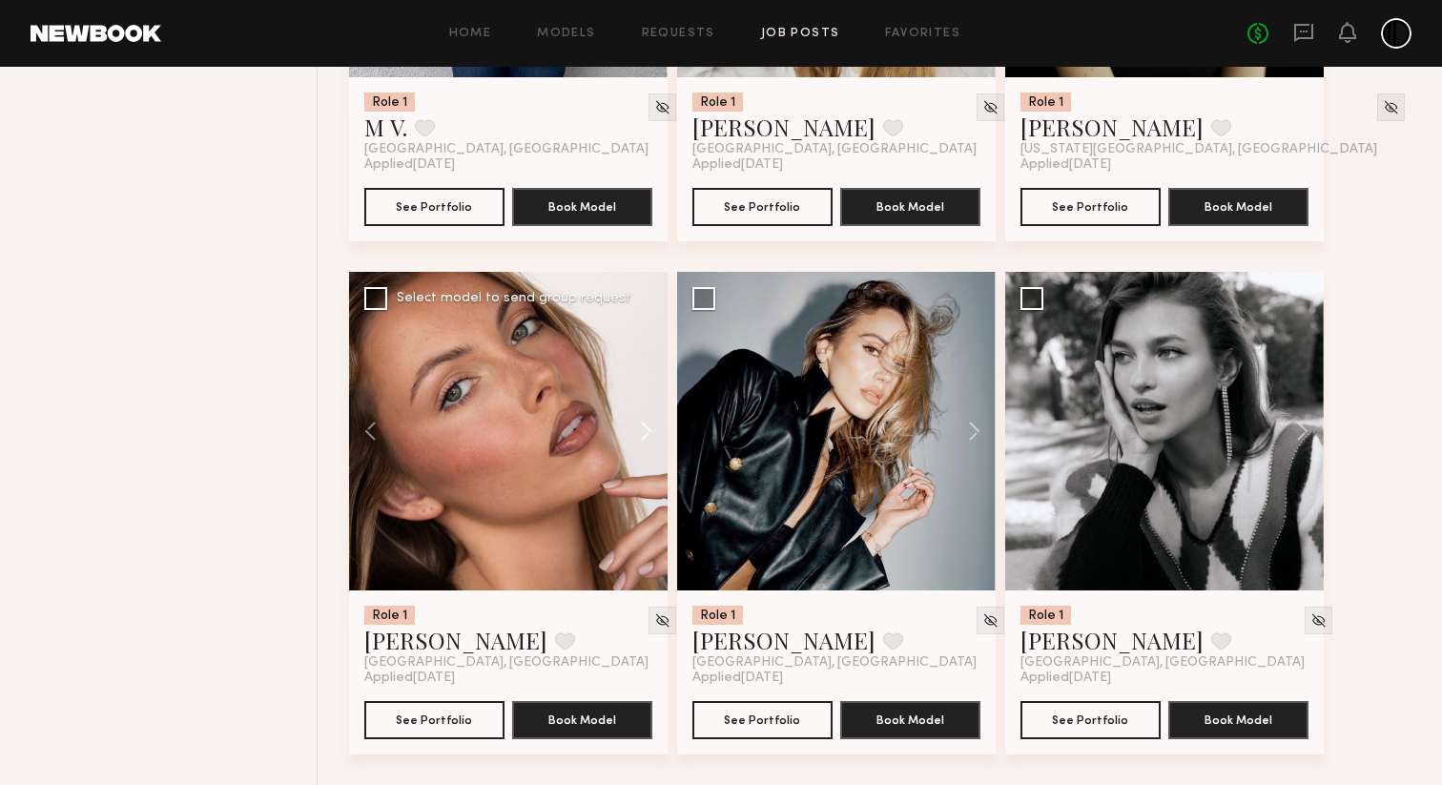
click at [648, 433] on button at bounding box center [636, 431] width 61 height 318
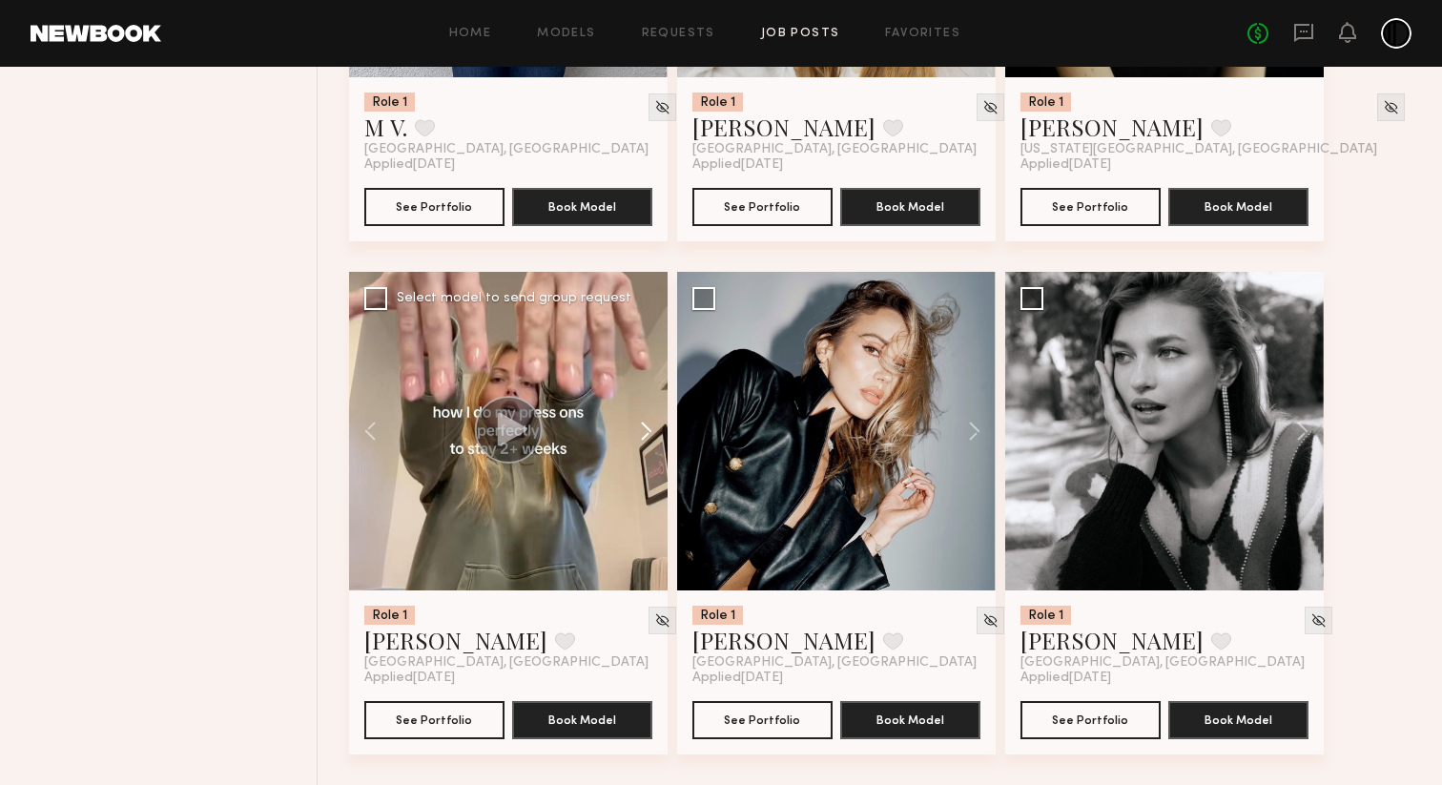
click at [648, 433] on button at bounding box center [636, 431] width 61 height 318
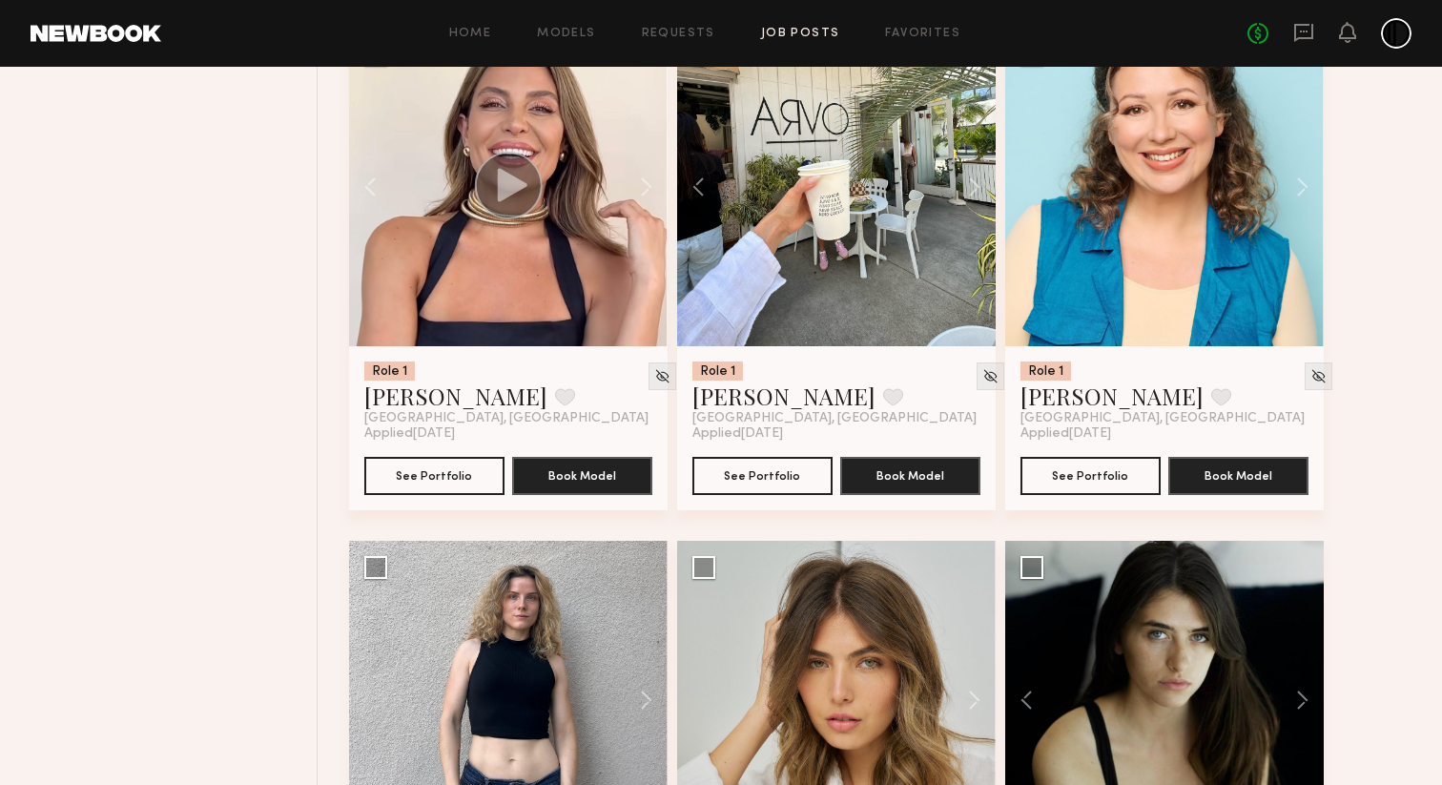
scroll to position [14101, 0]
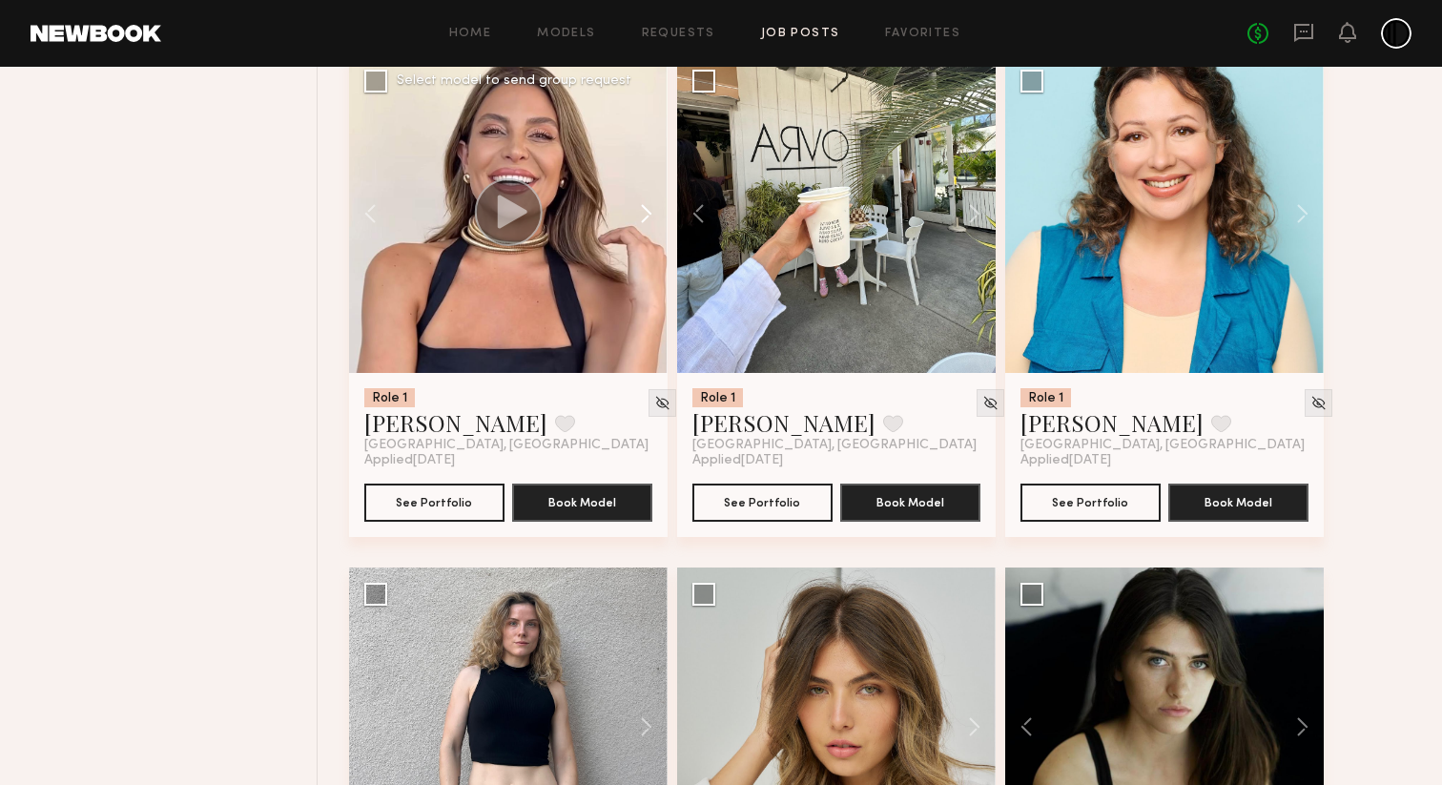
click at [650, 275] on button at bounding box center [636, 213] width 61 height 318
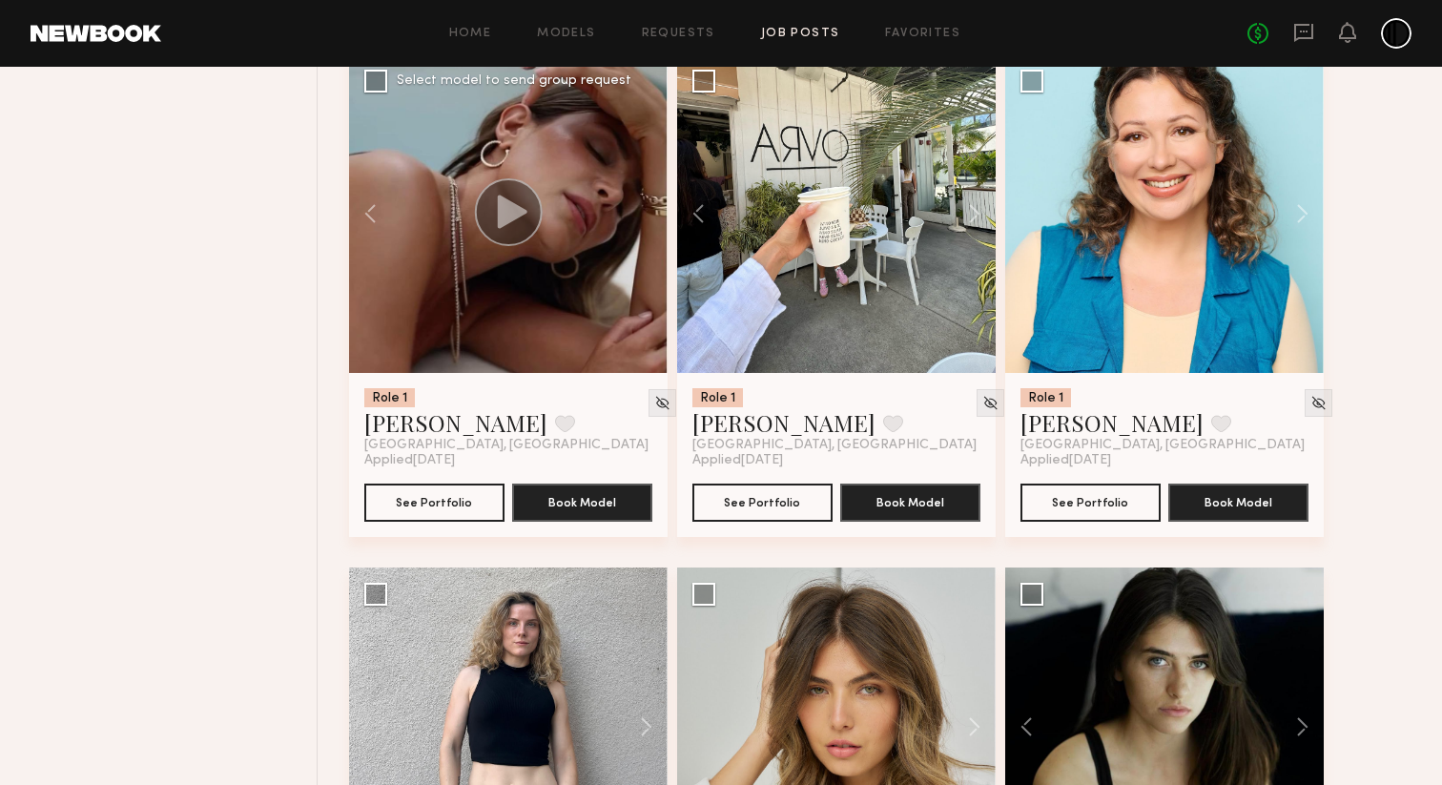
click at [650, 275] on div at bounding box center [508, 213] width 318 height 318
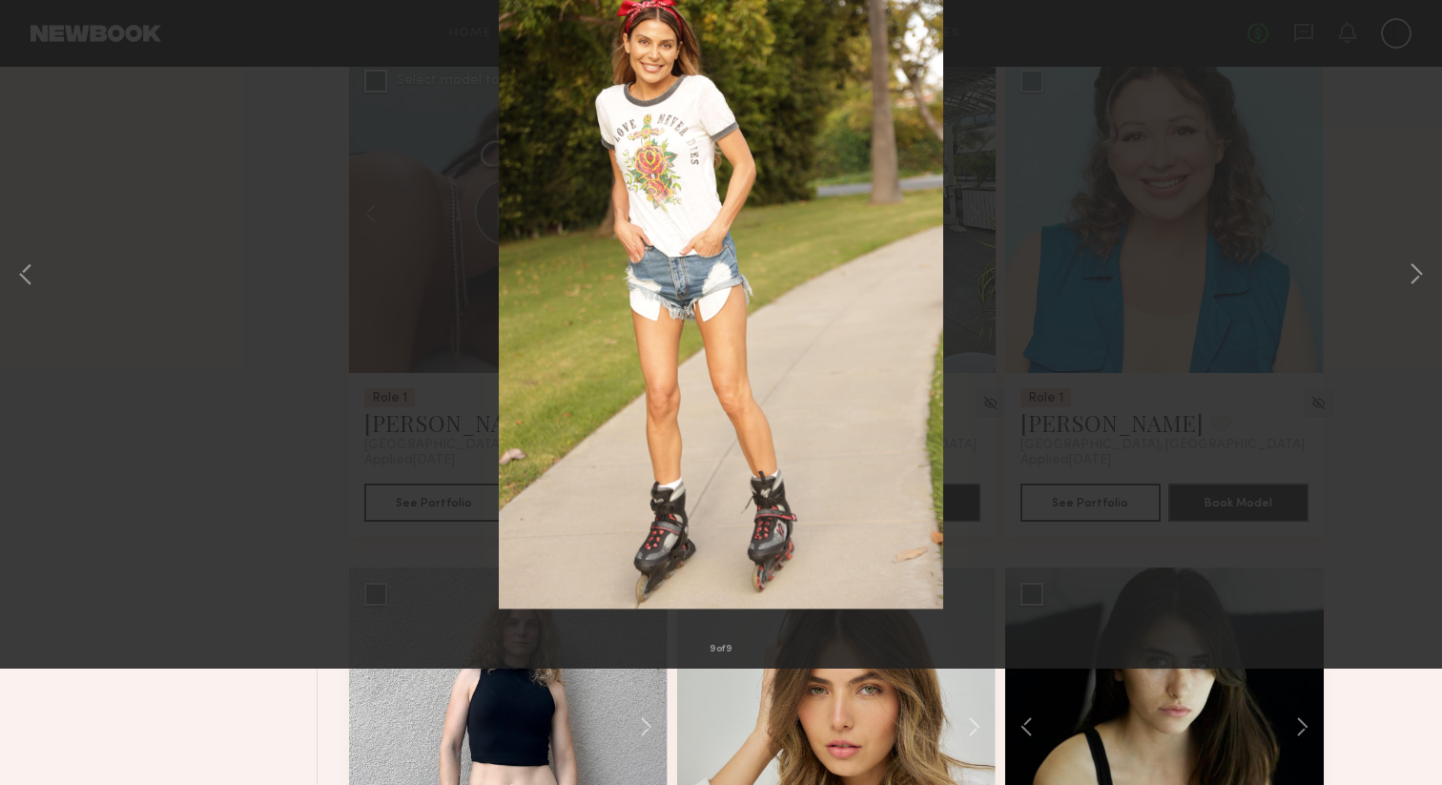
click at [230, 476] on div "9 of 9" at bounding box center [721, 392] width 1442 height 785
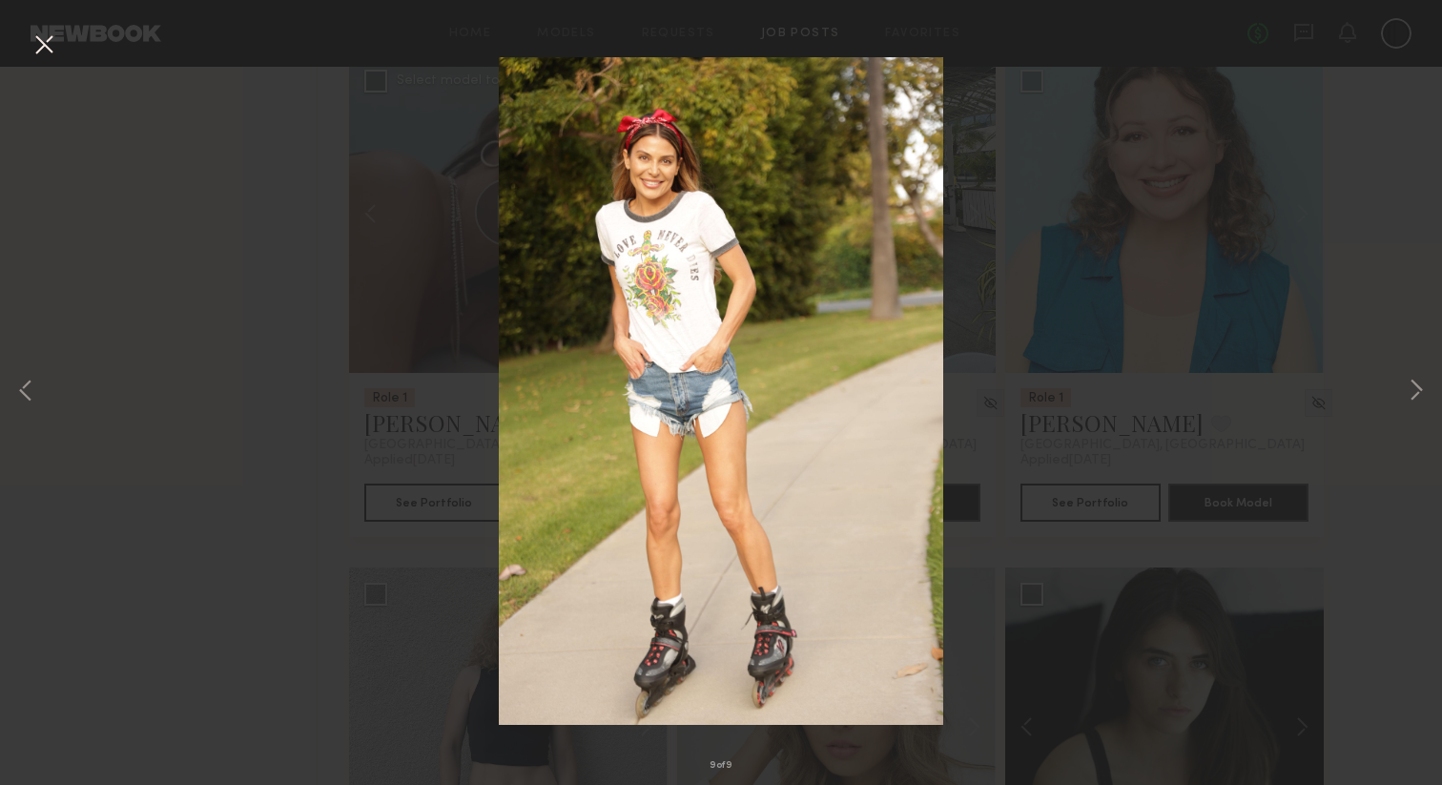
click at [50, 52] on button at bounding box center [44, 46] width 31 height 34
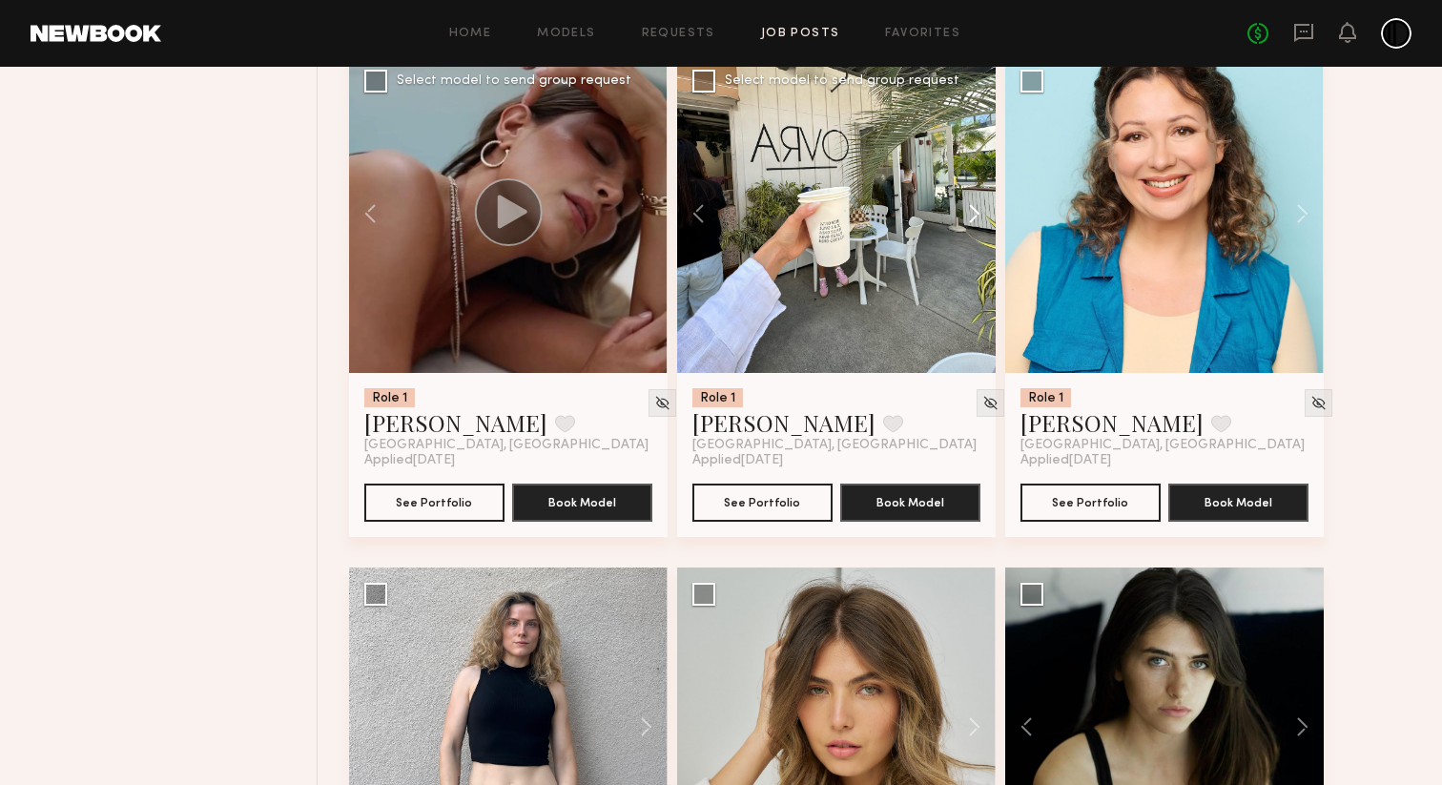
click at [967, 275] on button at bounding box center [965, 213] width 61 height 318
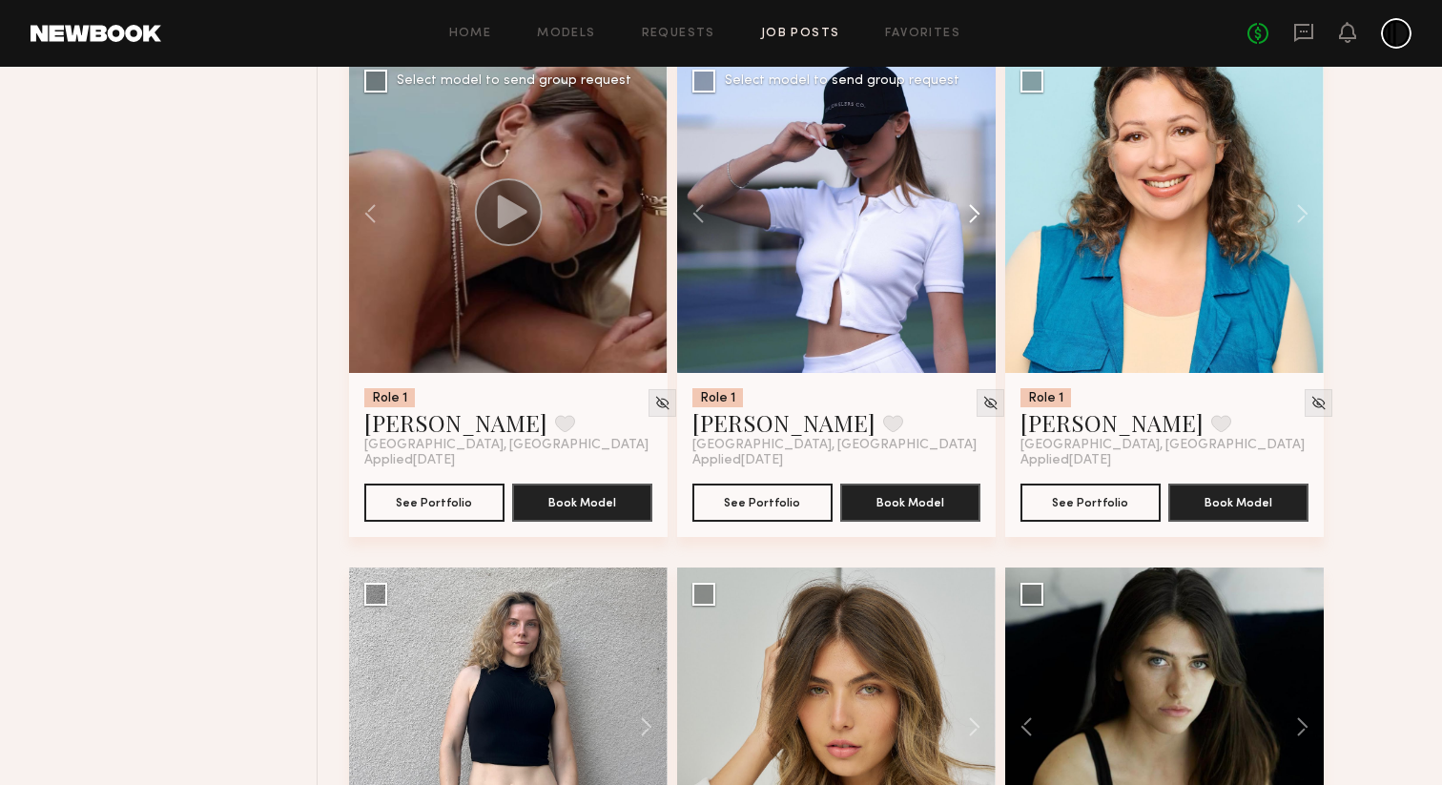
click at [967, 275] on button at bounding box center [965, 213] width 61 height 318
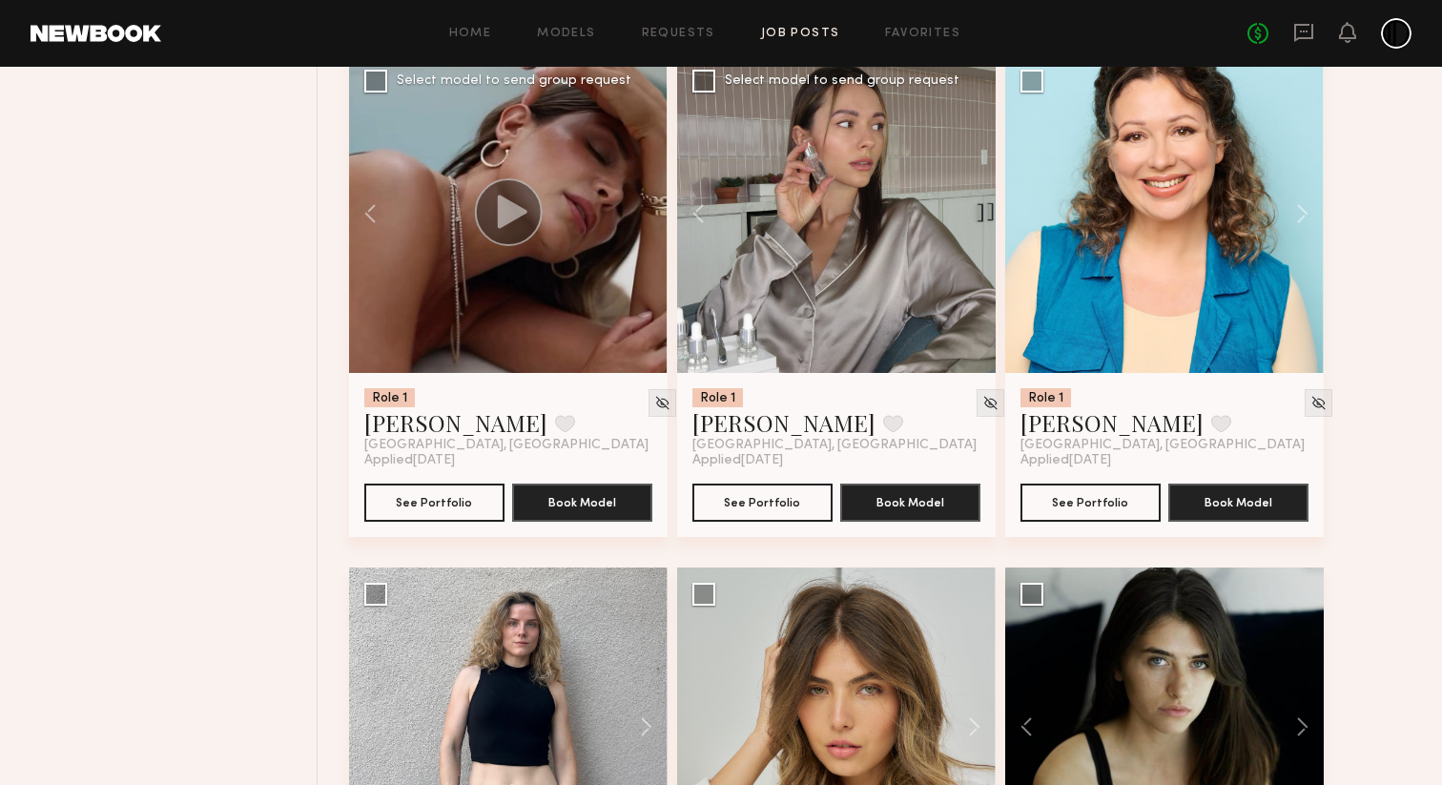
click at [967, 275] on div at bounding box center [836, 213] width 318 height 318
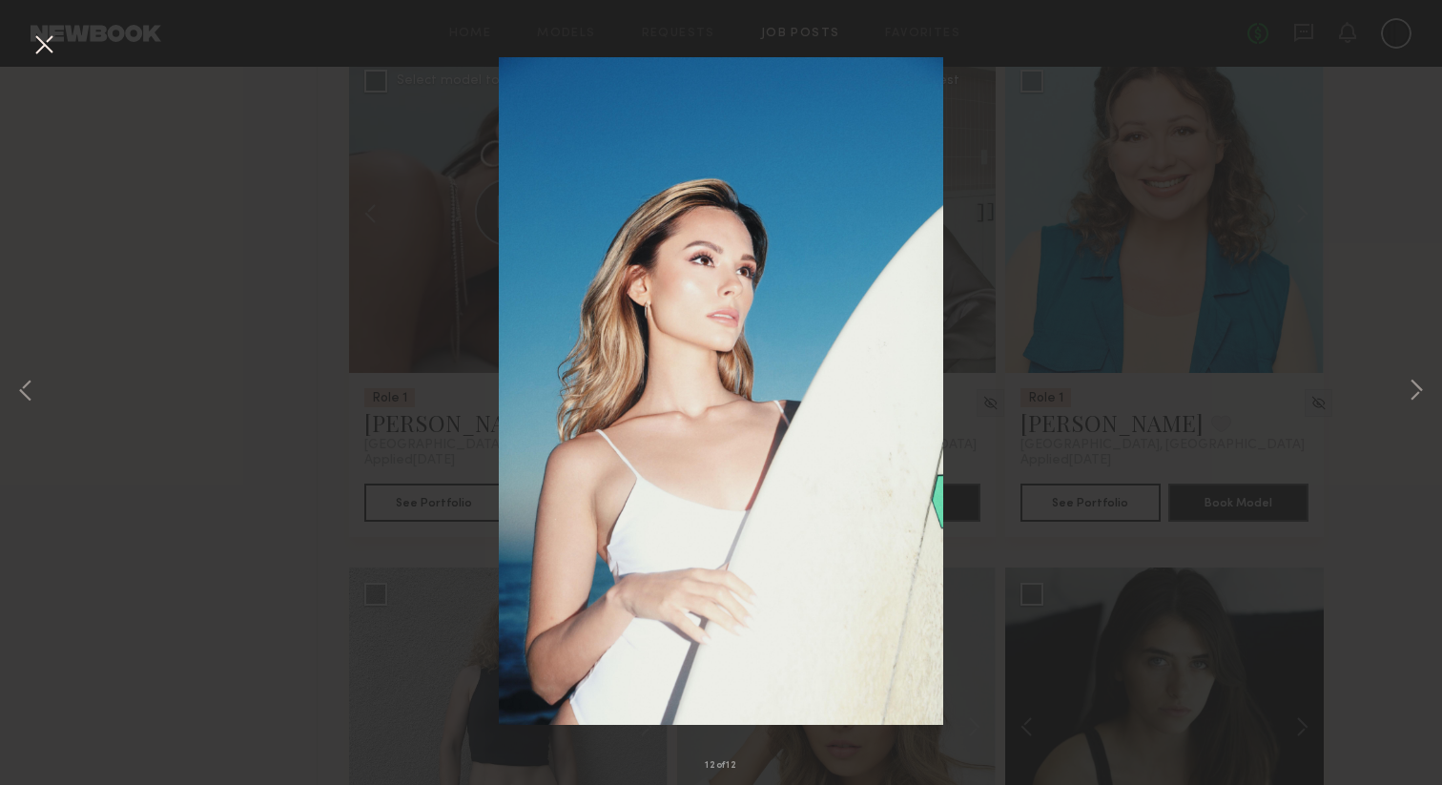
click at [43, 45] on button at bounding box center [44, 46] width 31 height 34
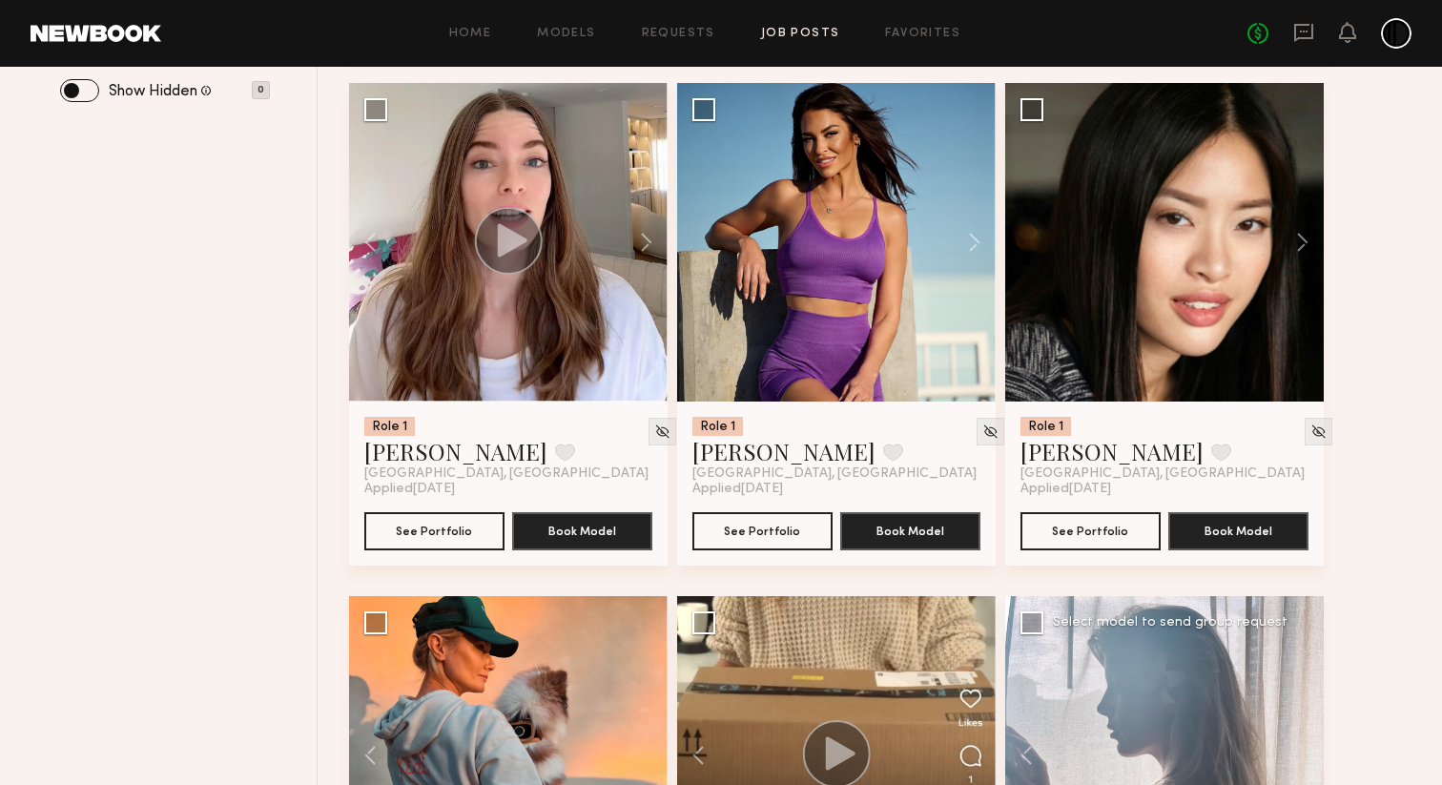
scroll to position [0, 0]
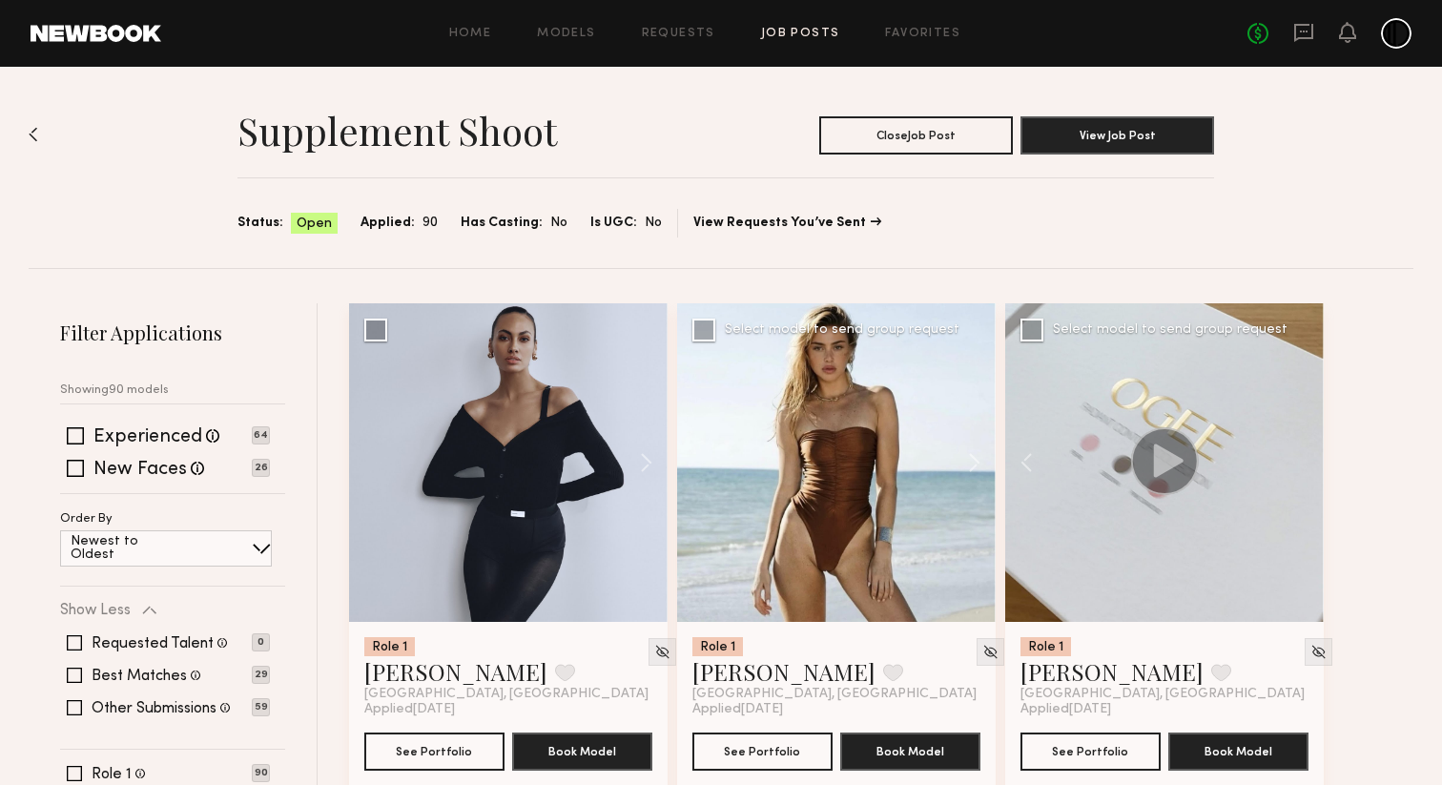
click at [832, 481] on div at bounding box center [836, 462] width 318 height 318
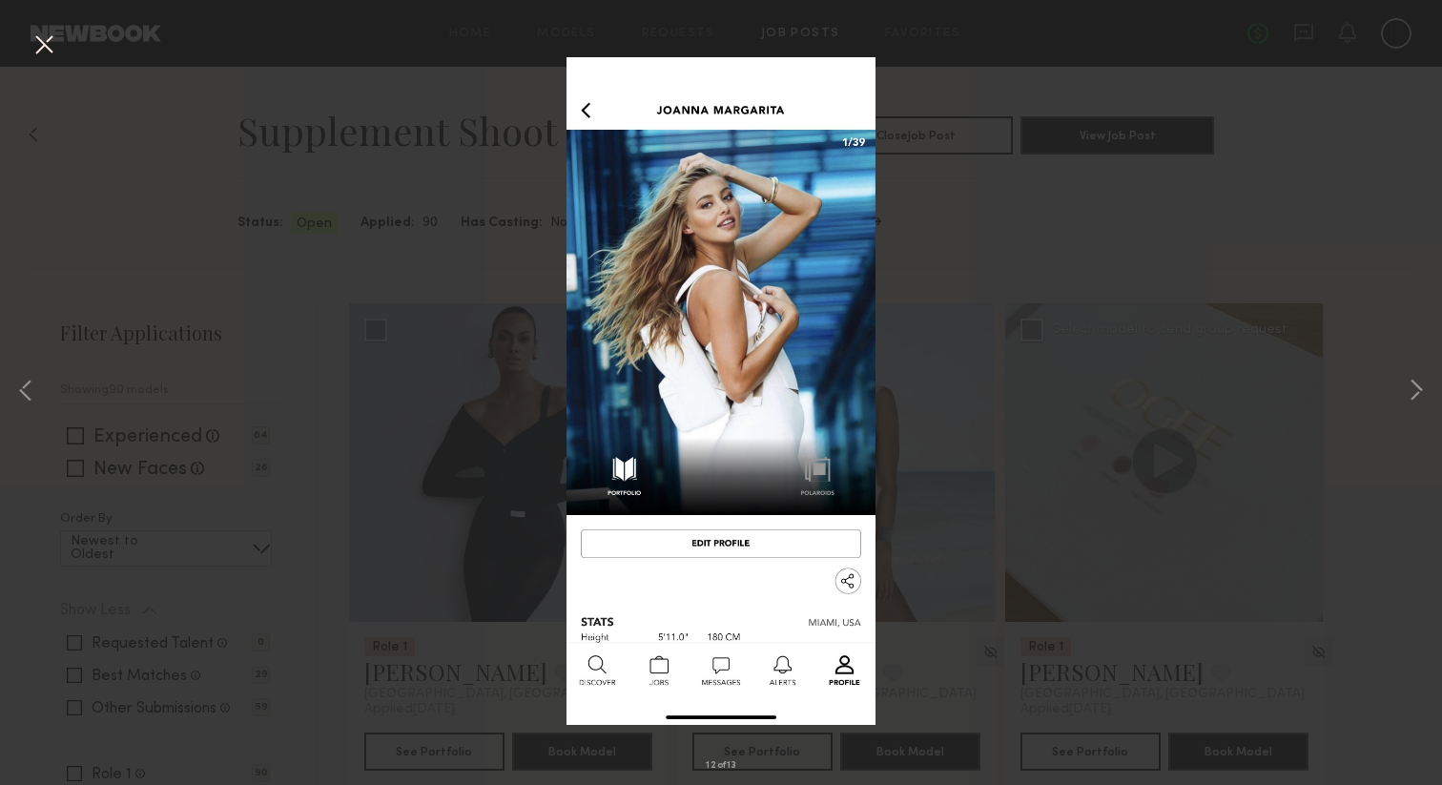
click at [592, 380] on img at bounding box center [720, 391] width 309 height 668
click at [1410, 395] on button at bounding box center [1416, 391] width 23 height 627
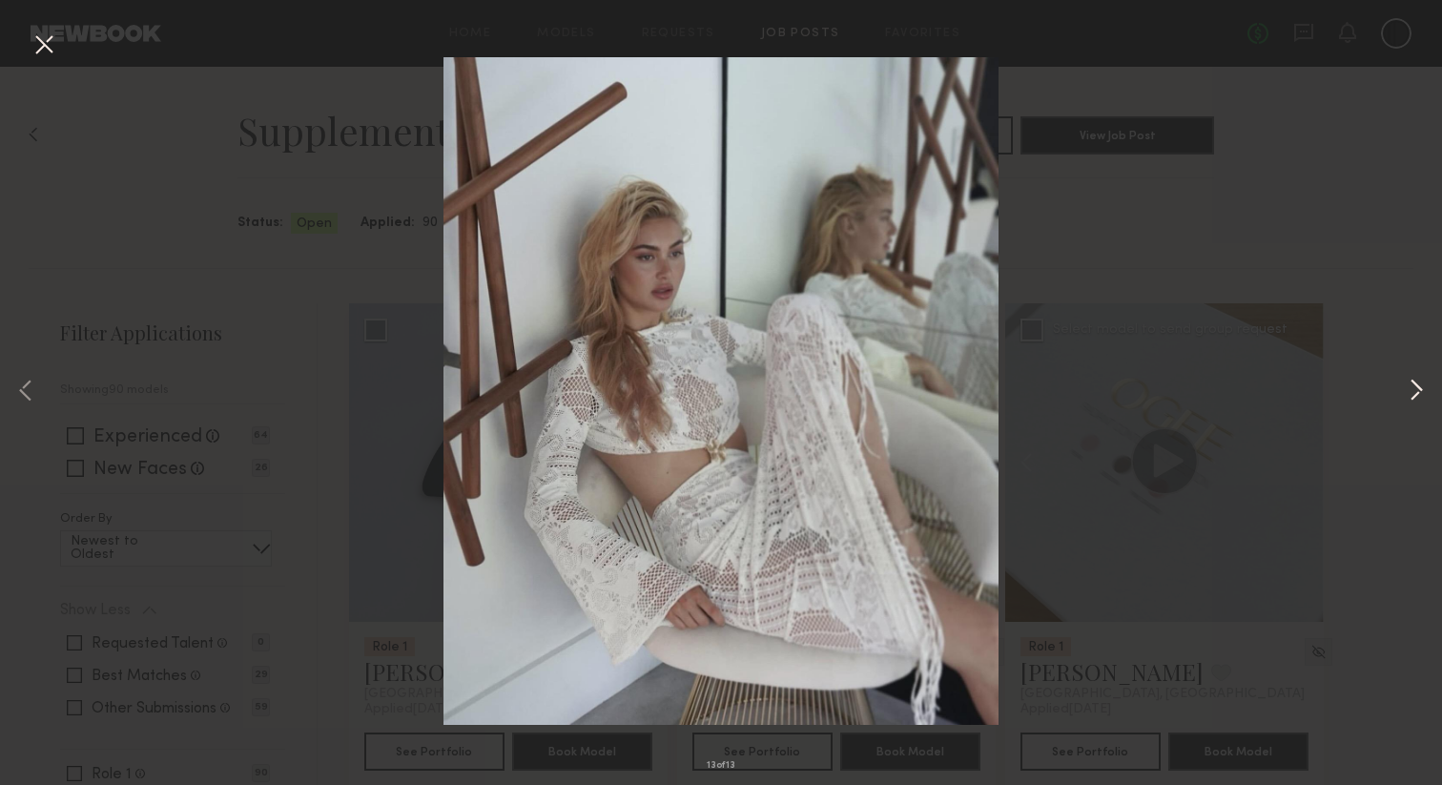
click at [1410, 395] on button at bounding box center [1416, 391] width 23 height 627
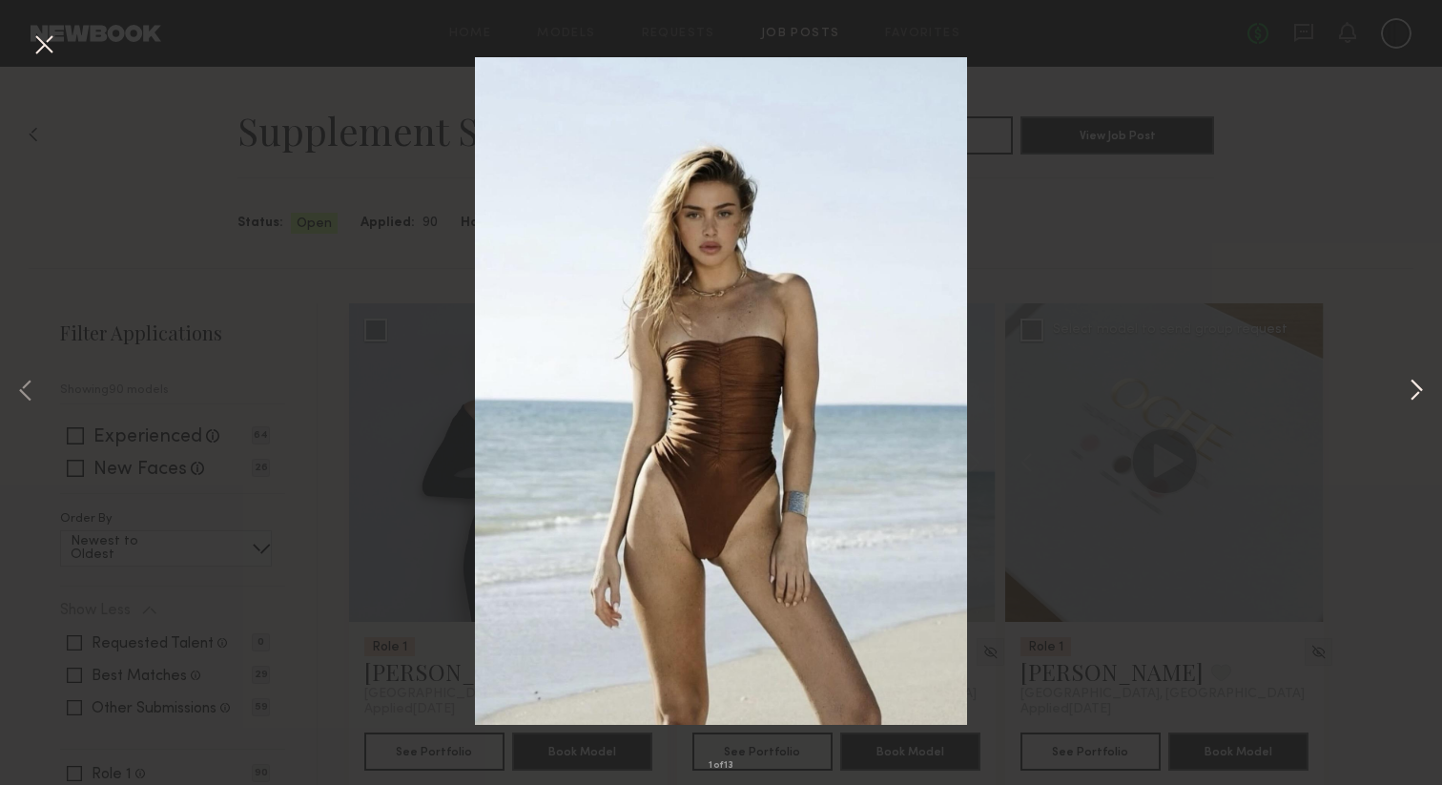
click at [1410, 395] on button at bounding box center [1416, 391] width 23 height 627
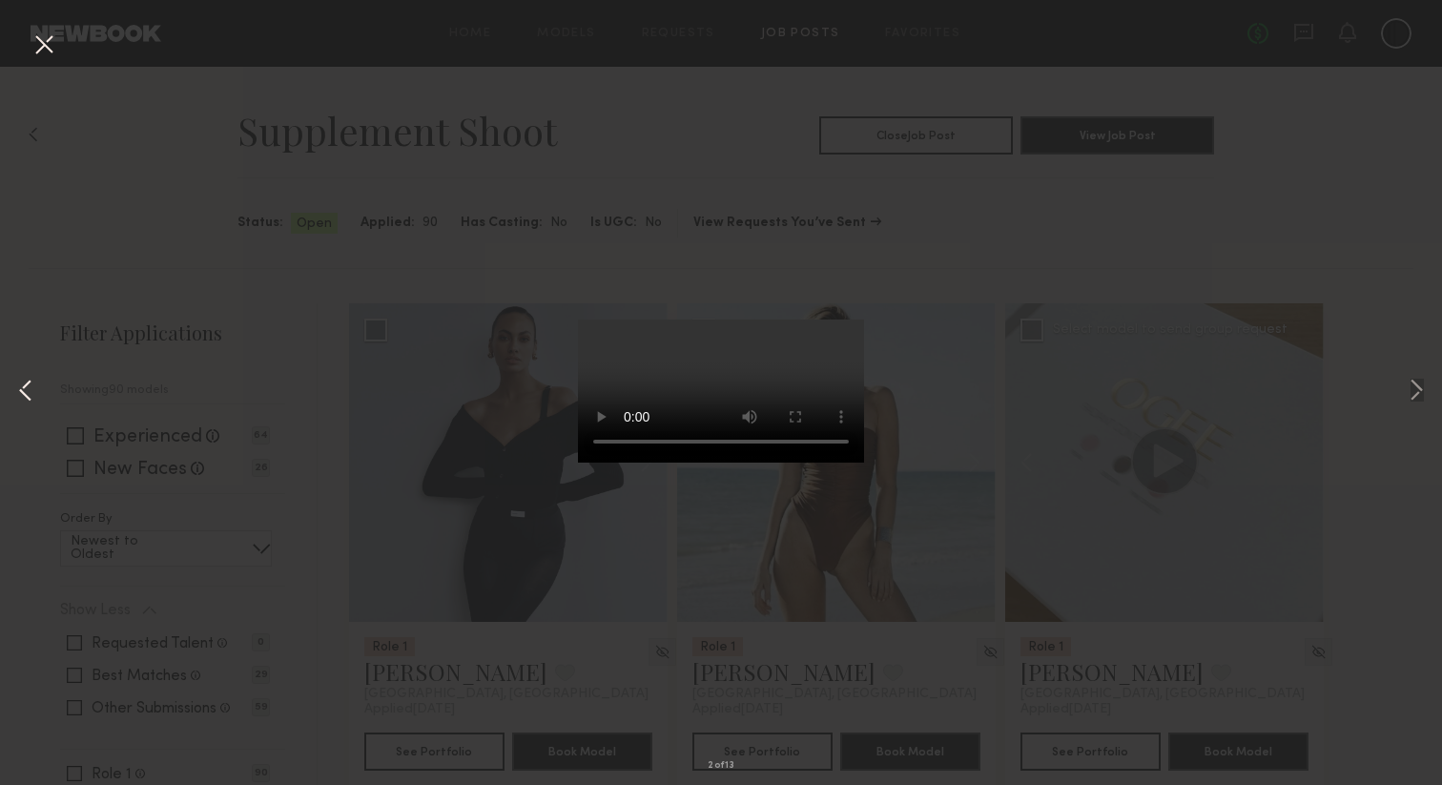
click at [24, 383] on button at bounding box center [25, 391] width 23 height 627
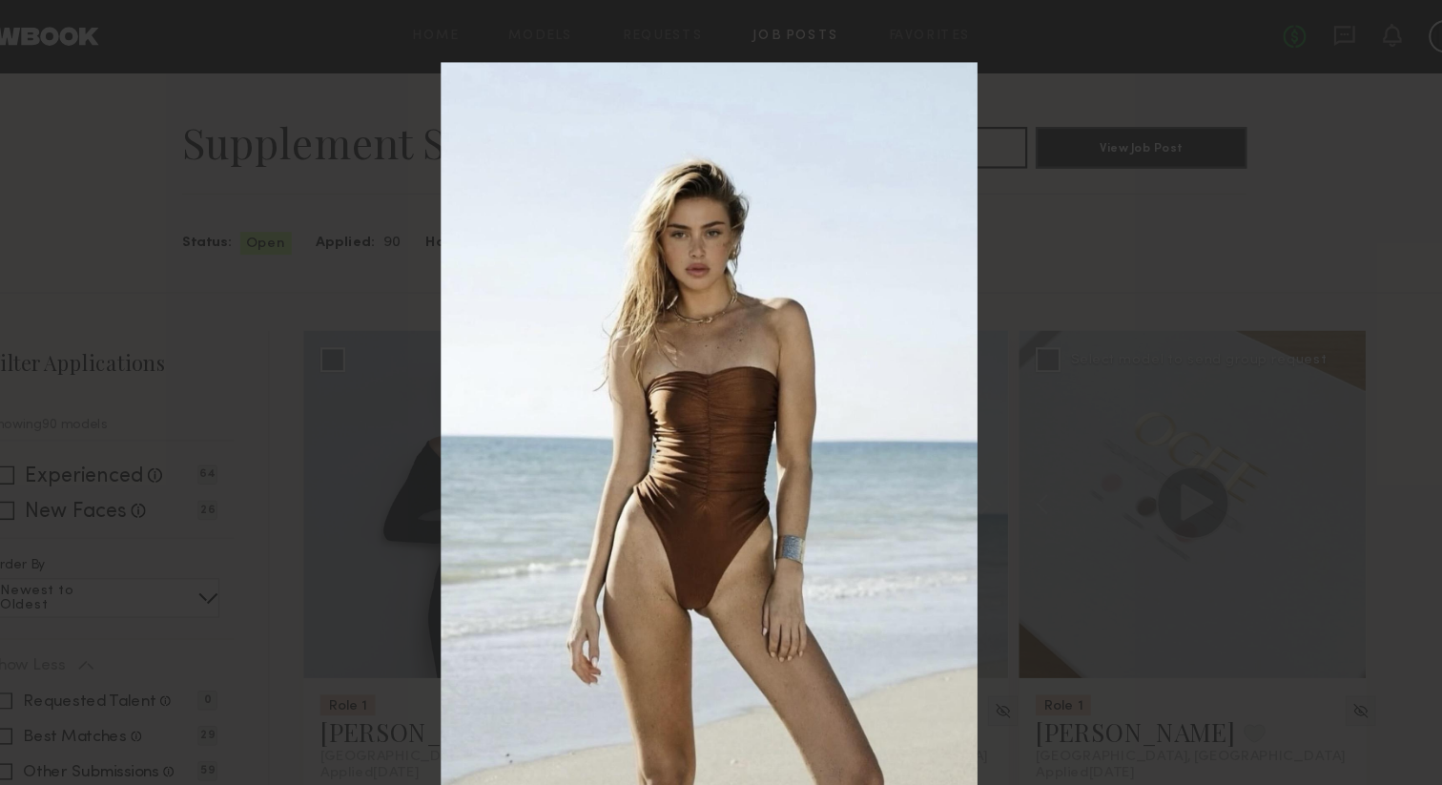
click at [1123, 286] on div "1 of 13" at bounding box center [721, 392] width 1442 height 785
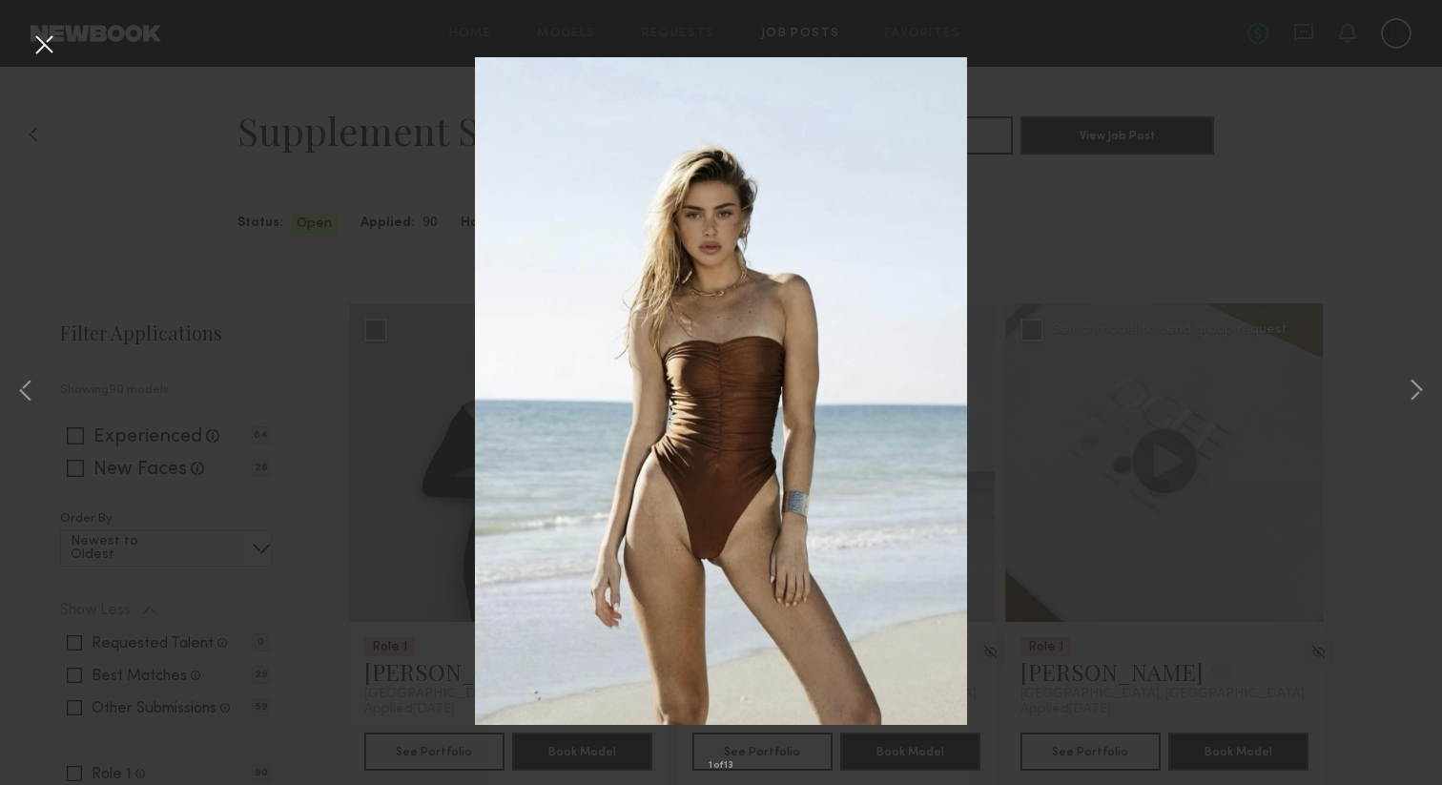
click at [48, 46] on button at bounding box center [44, 46] width 31 height 34
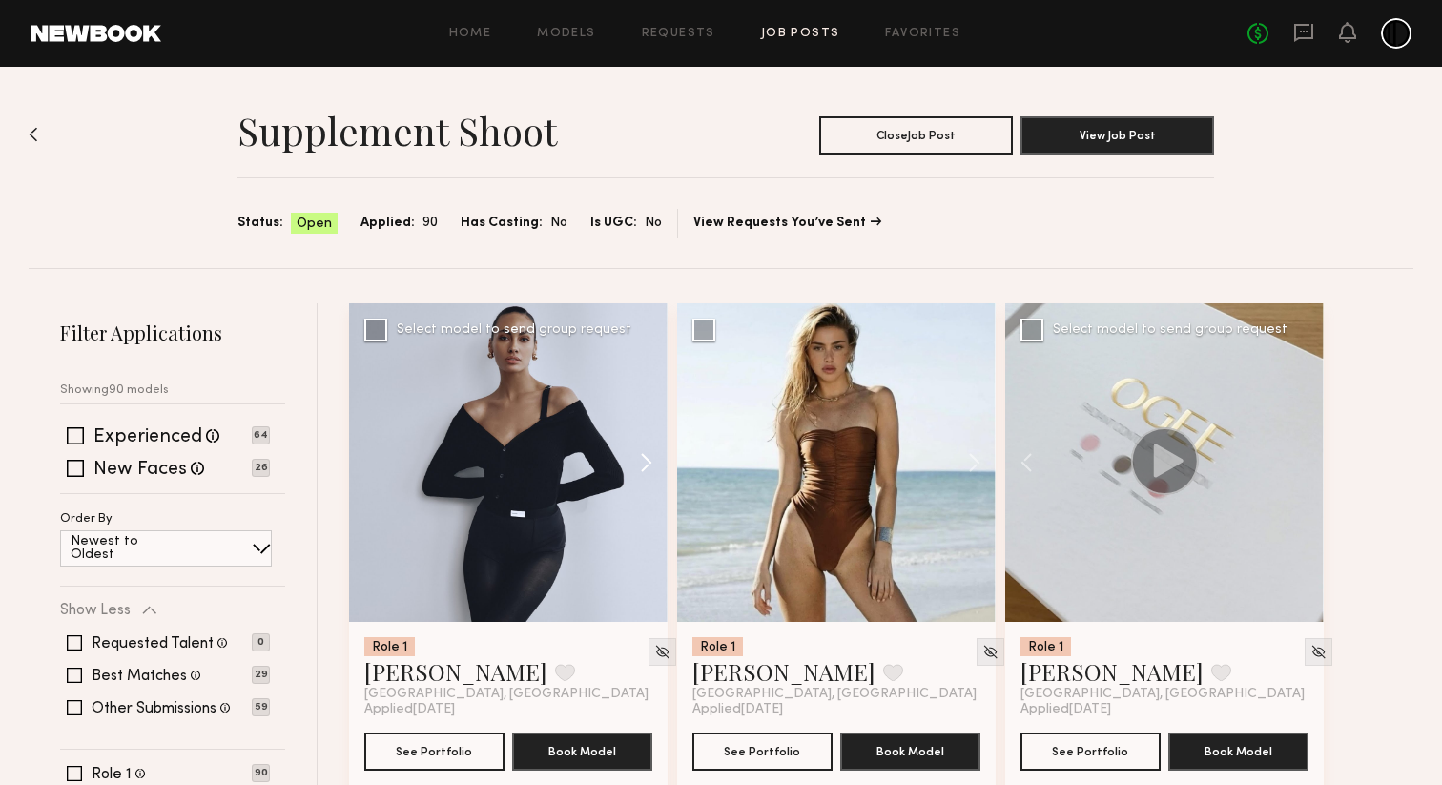
click at [643, 464] on button at bounding box center [636, 462] width 61 height 318
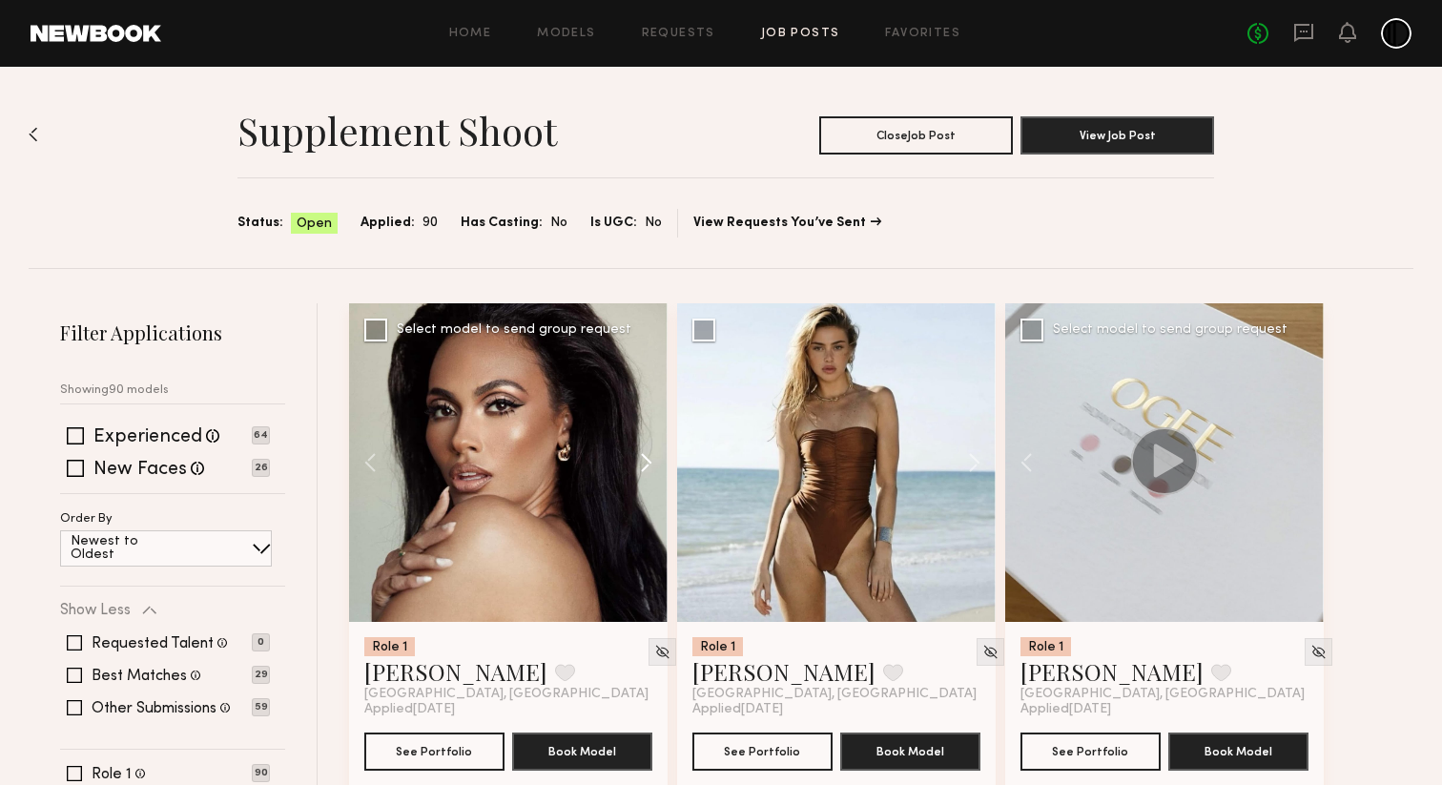
click at [643, 464] on button at bounding box center [636, 462] width 61 height 318
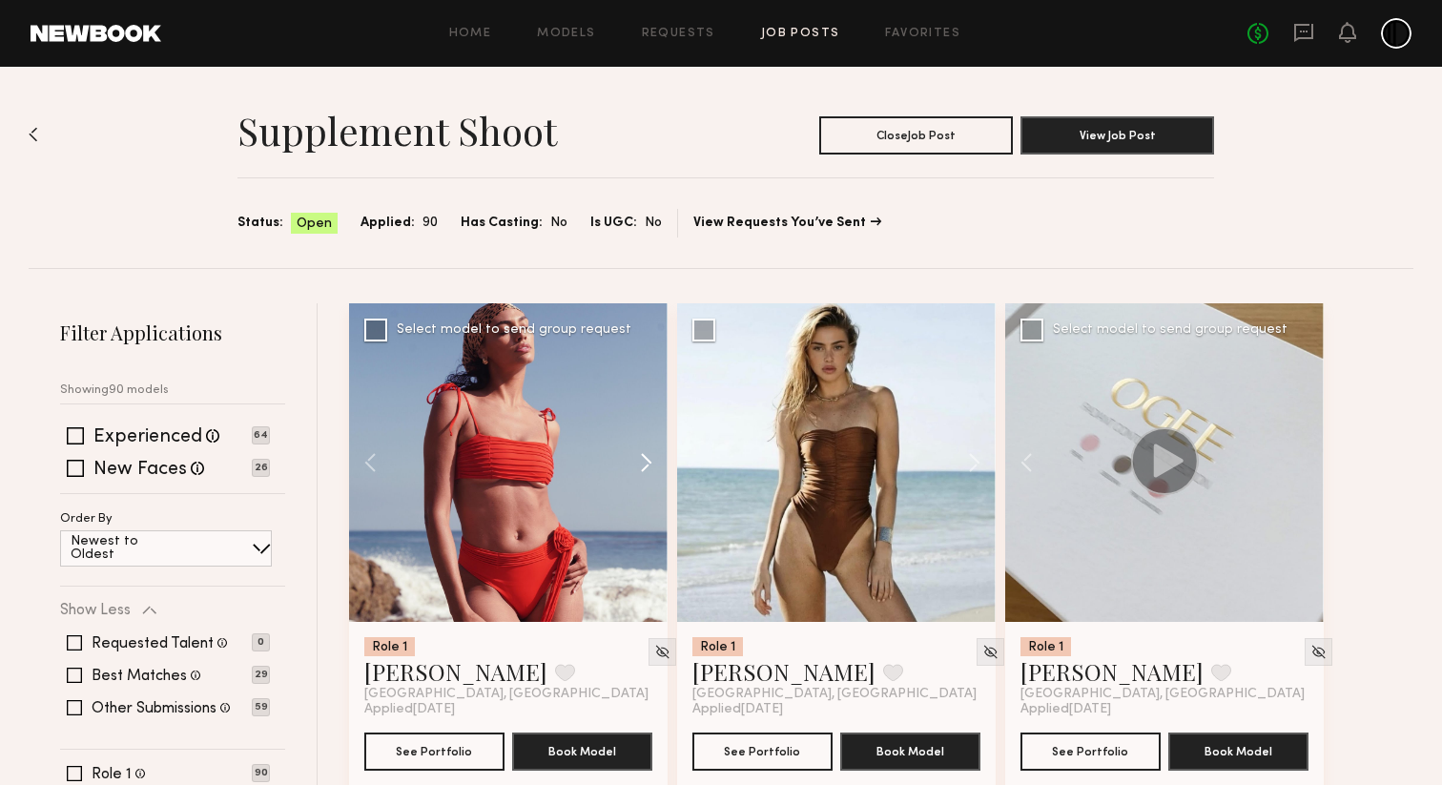
click at [643, 464] on button at bounding box center [636, 462] width 61 height 318
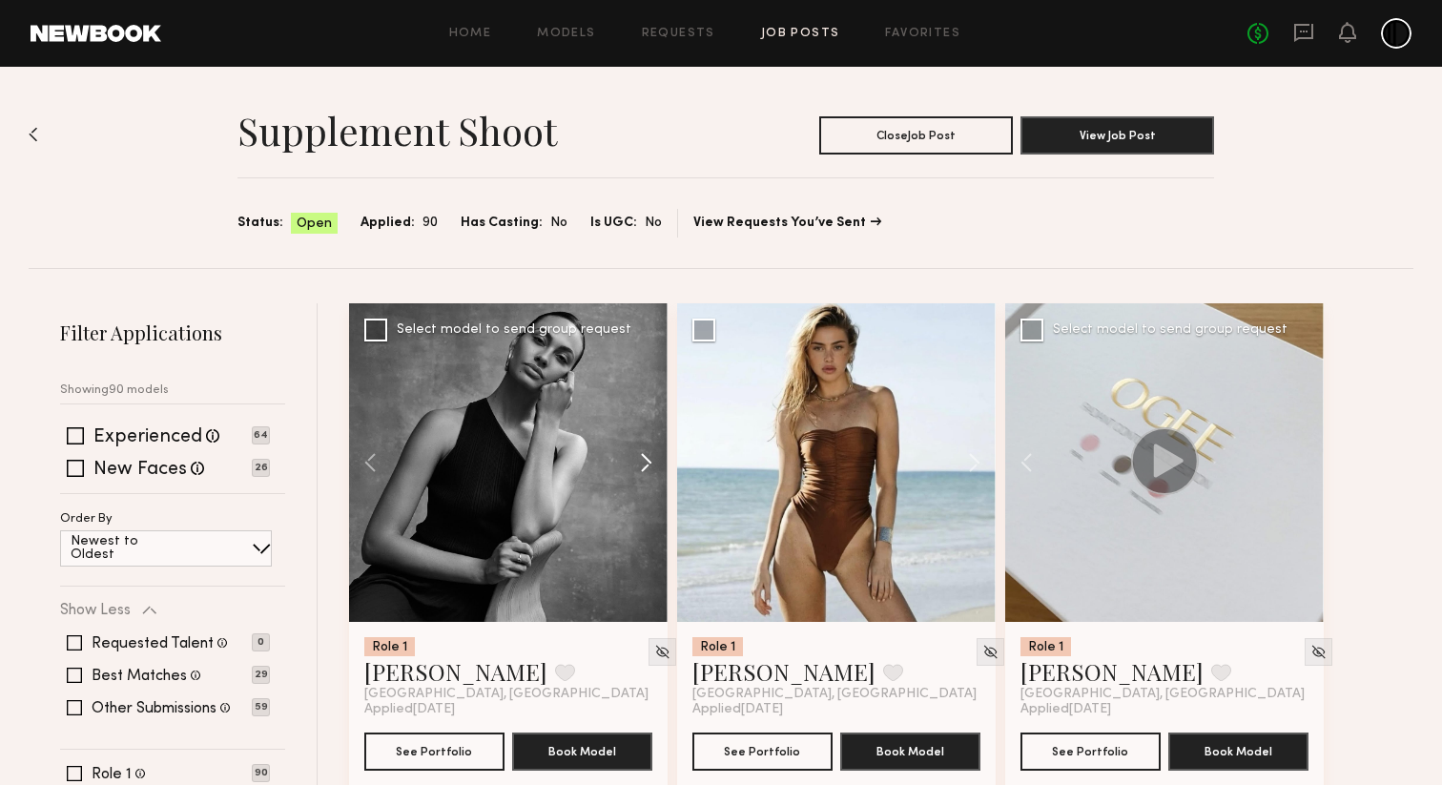
click at [643, 464] on button at bounding box center [636, 462] width 61 height 318
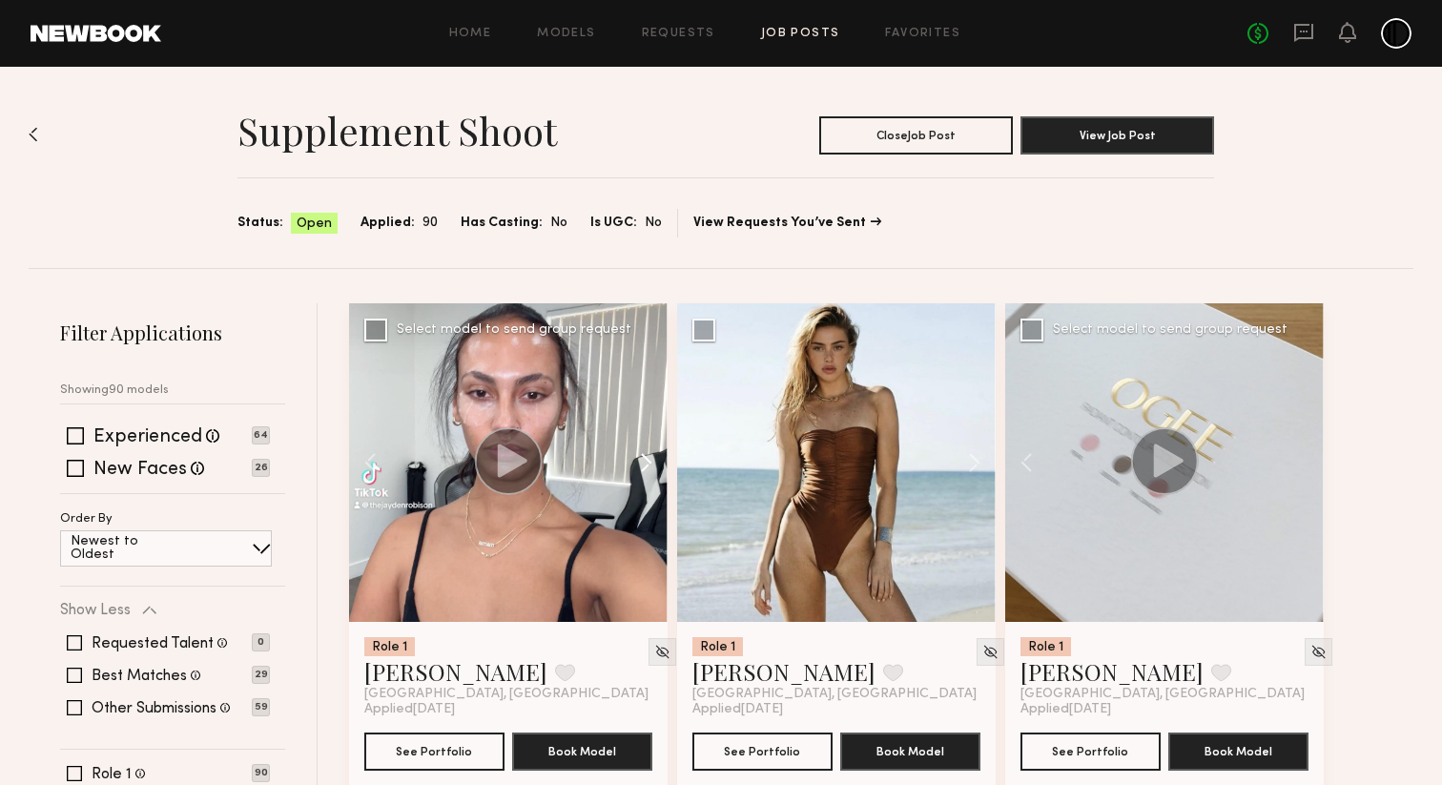
click at [643, 464] on button at bounding box center [636, 462] width 61 height 318
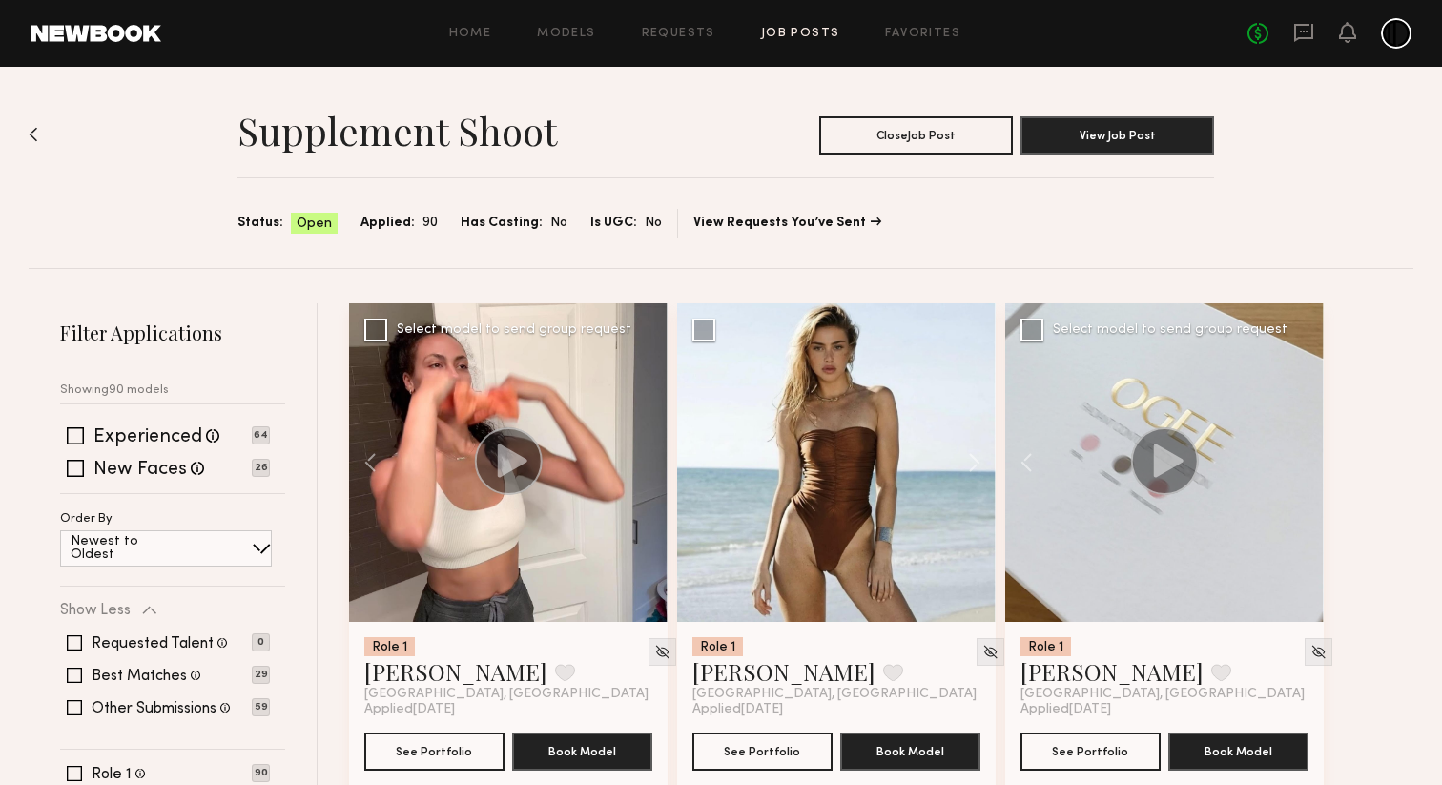
click at [643, 464] on div at bounding box center [508, 462] width 318 height 318
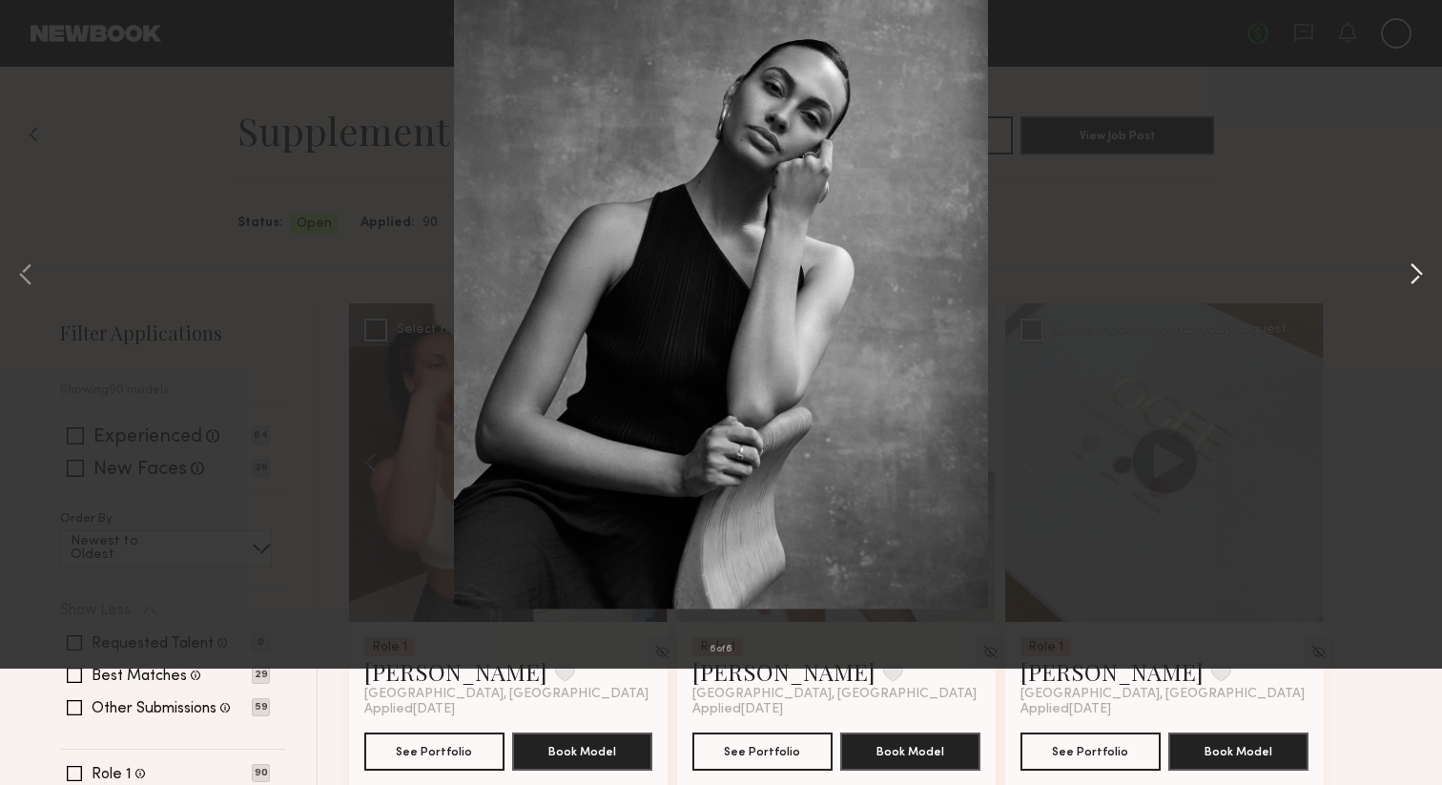
click at [1415, 391] on button at bounding box center [1416, 391] width 23 height 627
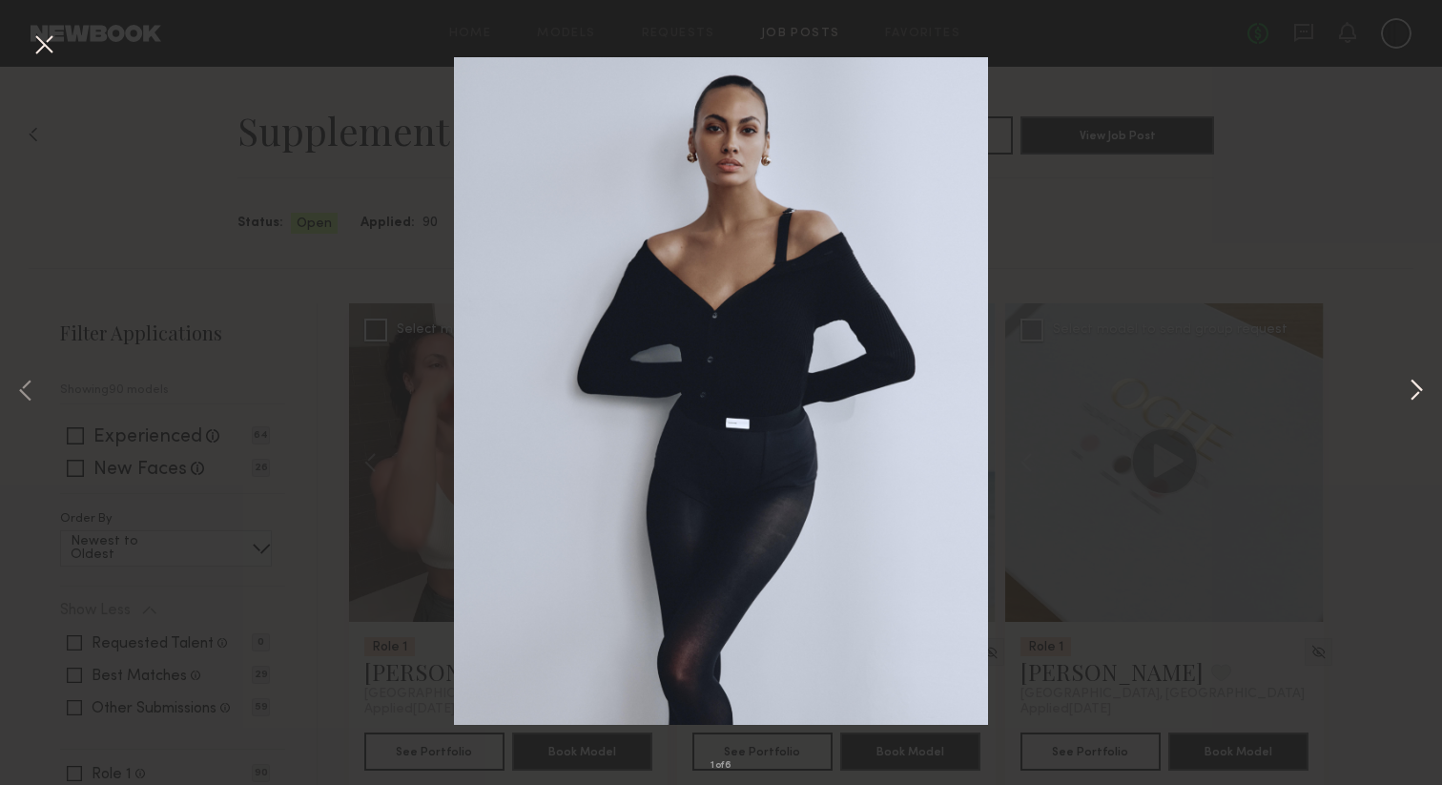
click at [1415, 391] on button at bounding box center [1416, 391] width 23 height 627
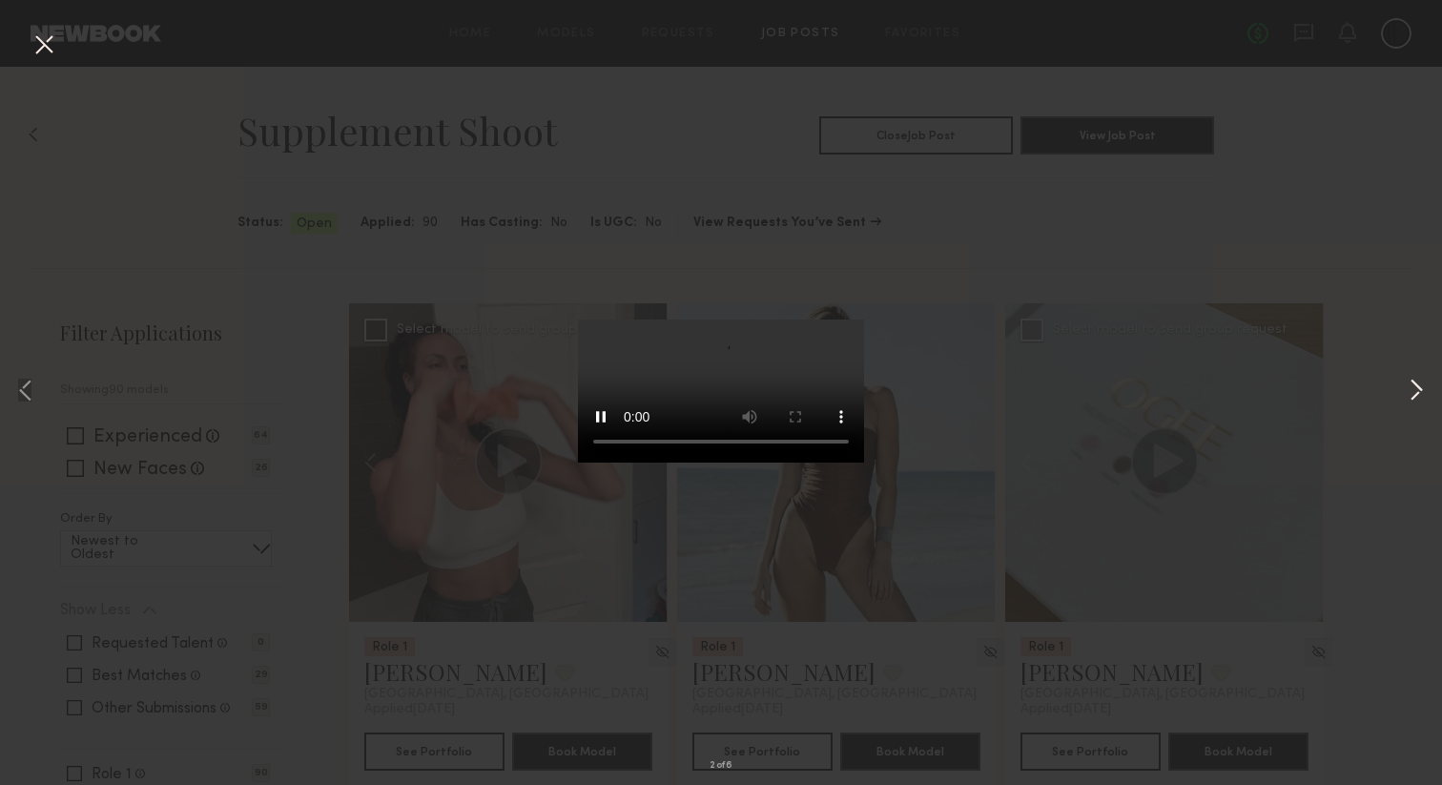
click at [1415, 391] on button at bounding box center [1416, 391] width 23 height 627
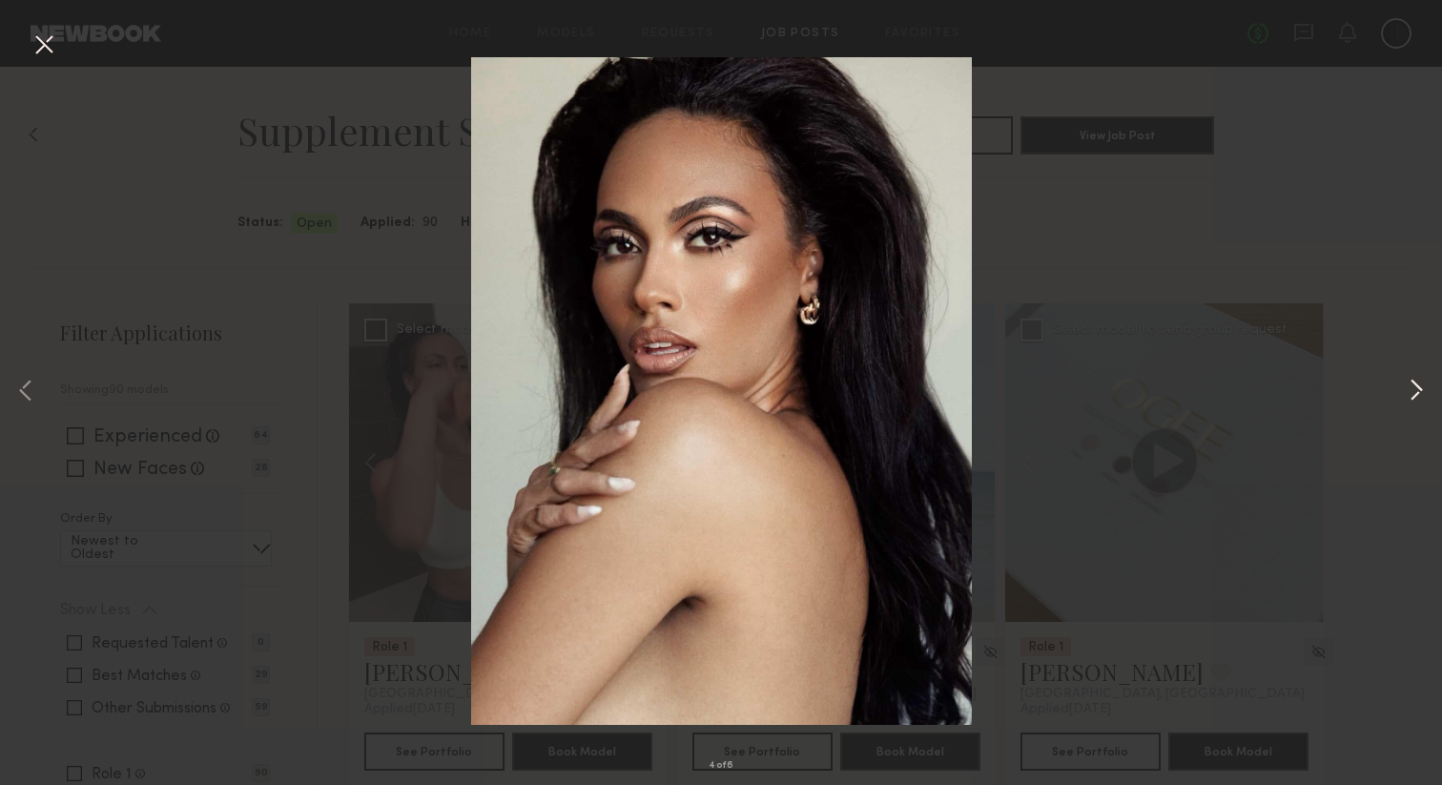
click at [1415, 391] on button at bounding box center [1416, 391] width 23 height 627
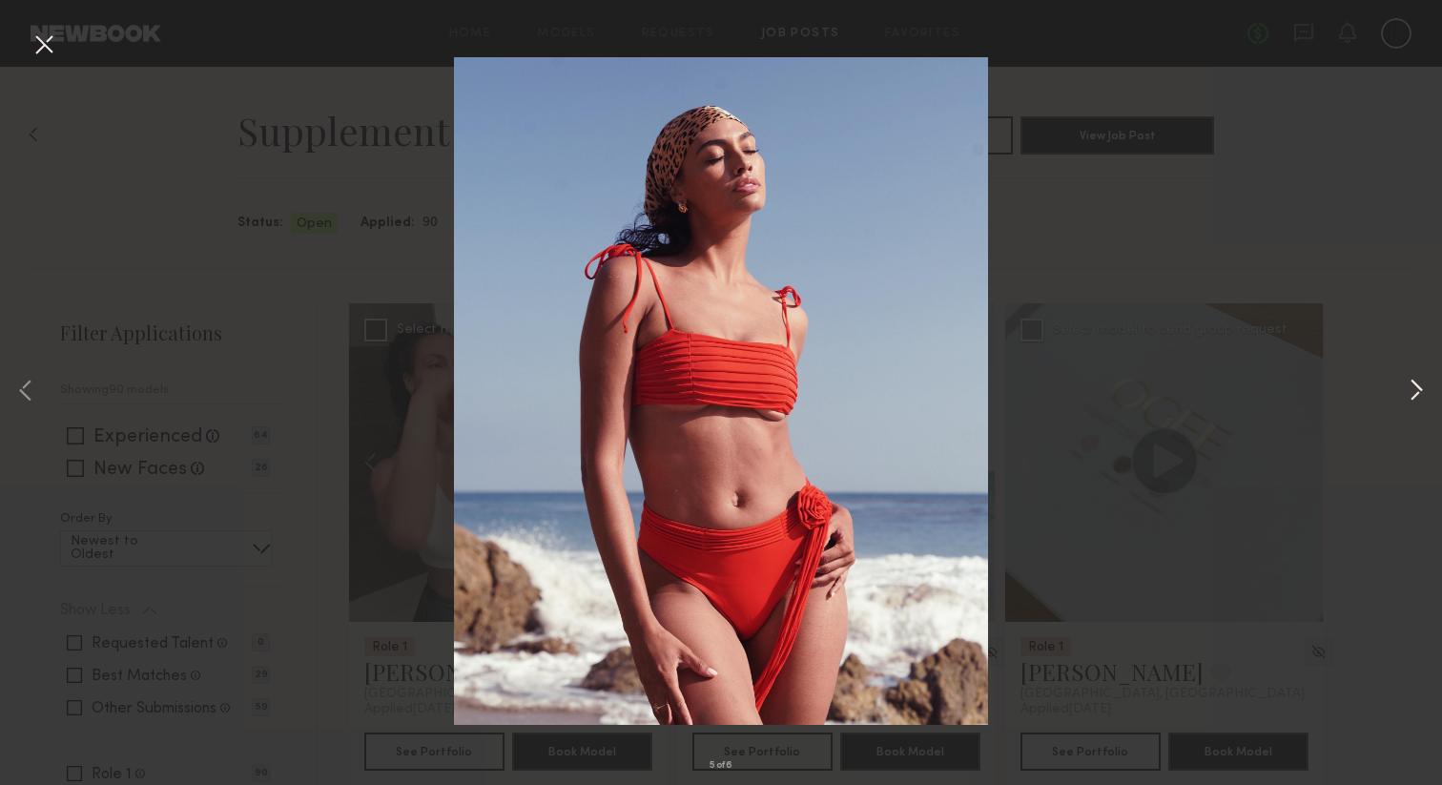
click at [1415, 391] on button at bounding box center [1416, 391] width 23 height 627
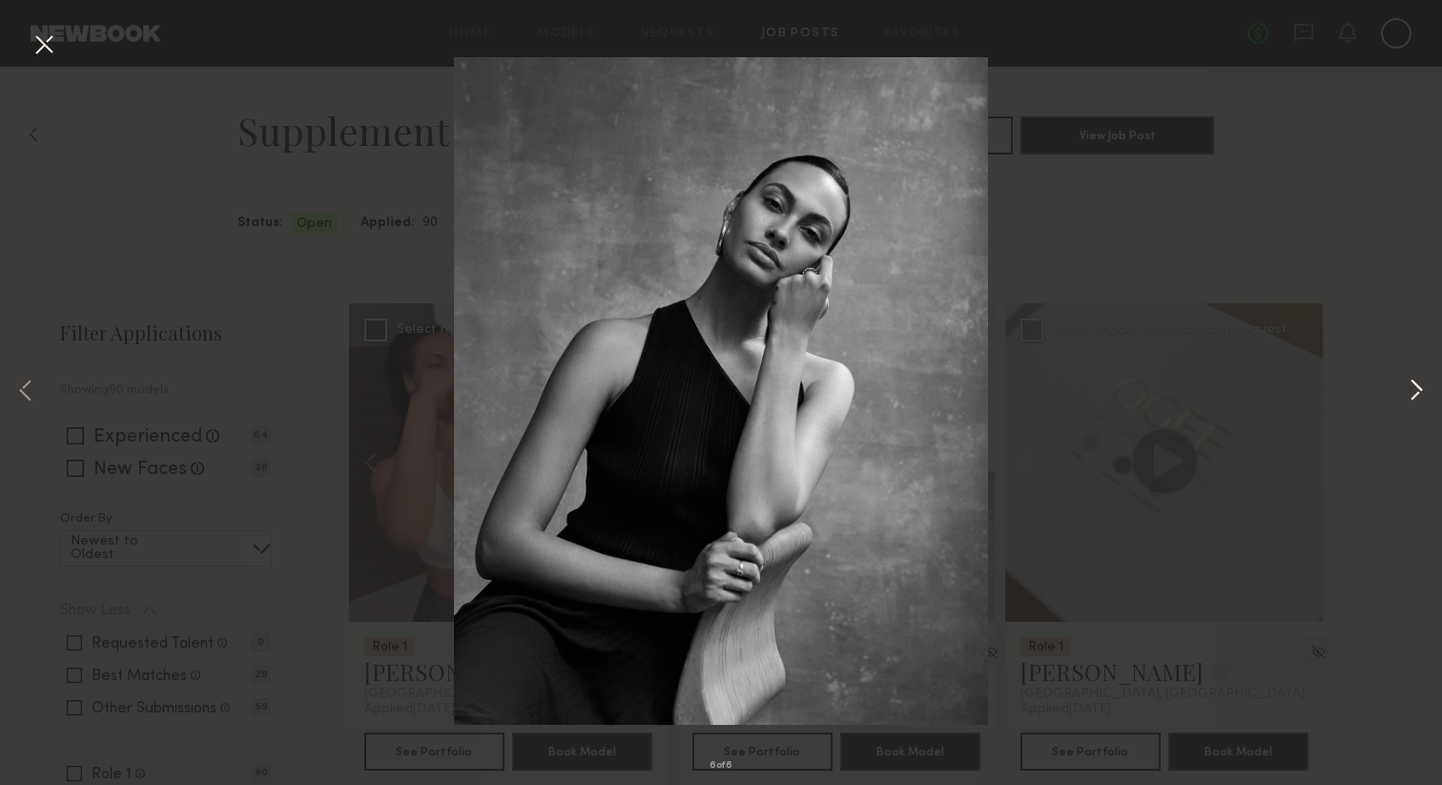
click at [1415, 391] on button at bounding box center [1416, 391] width 23 height 627
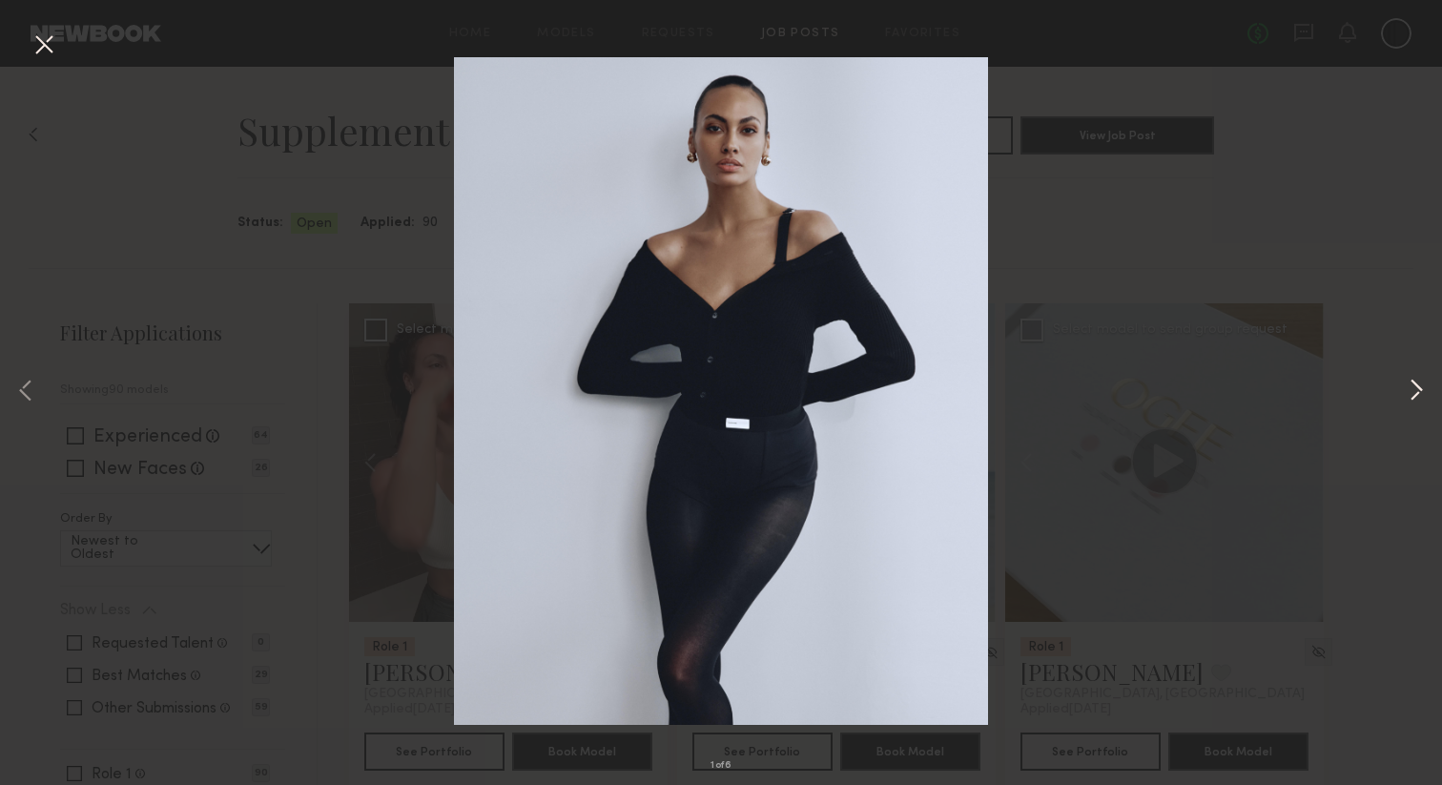
click at [1415, 391] on button at bounding box center [1416, 391] width 23 height 627
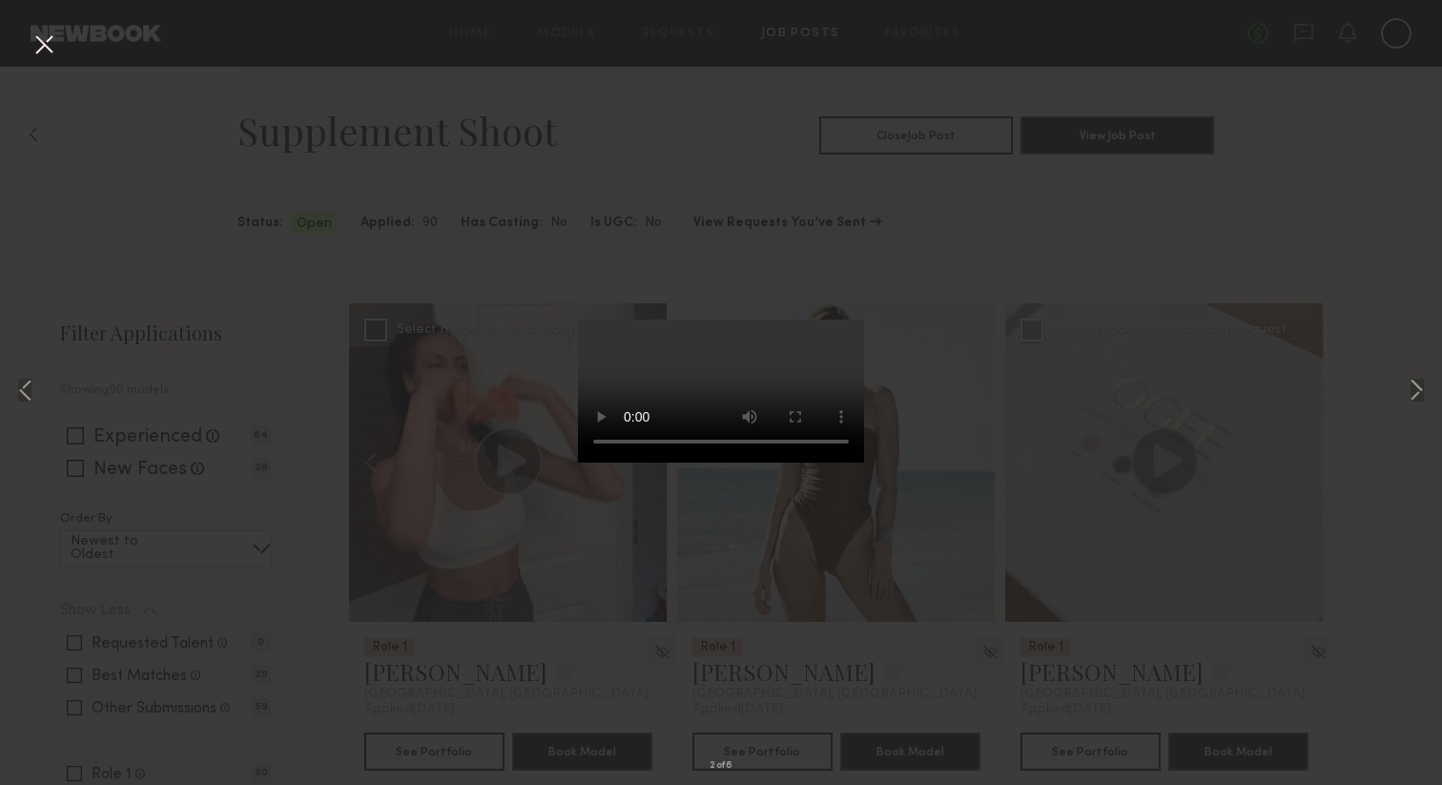
click at [967, 326] on div "2 of 6" at bounding box center [721, 392] width 1442 height 785
click at [39, 45] on button at bounding box center [44, 46] width 31 height 34
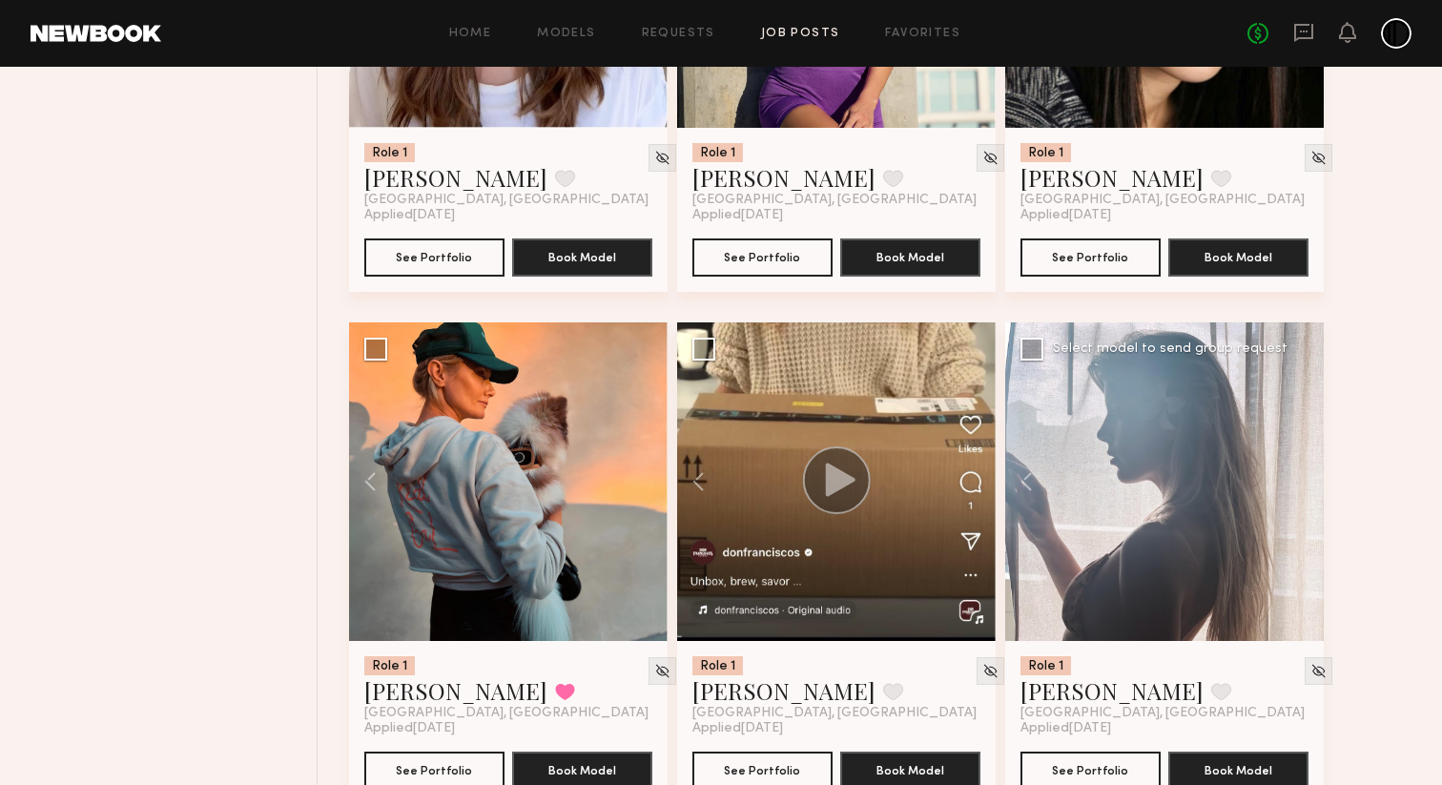
scroll to position [1006, 0]
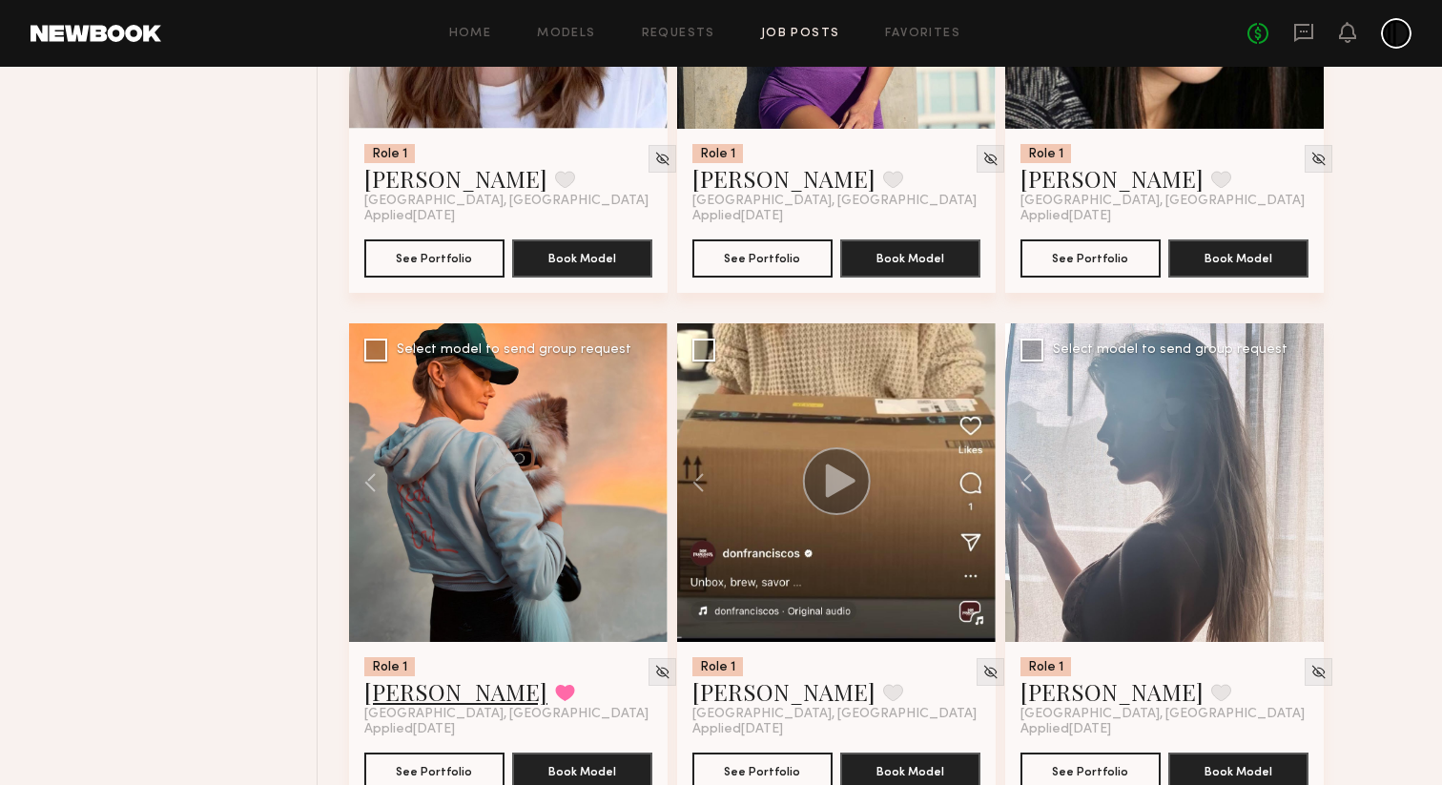
click at [425, 694] on link "[PERSON_NAME]" at bounding box center [455, 691] width 183 height 31
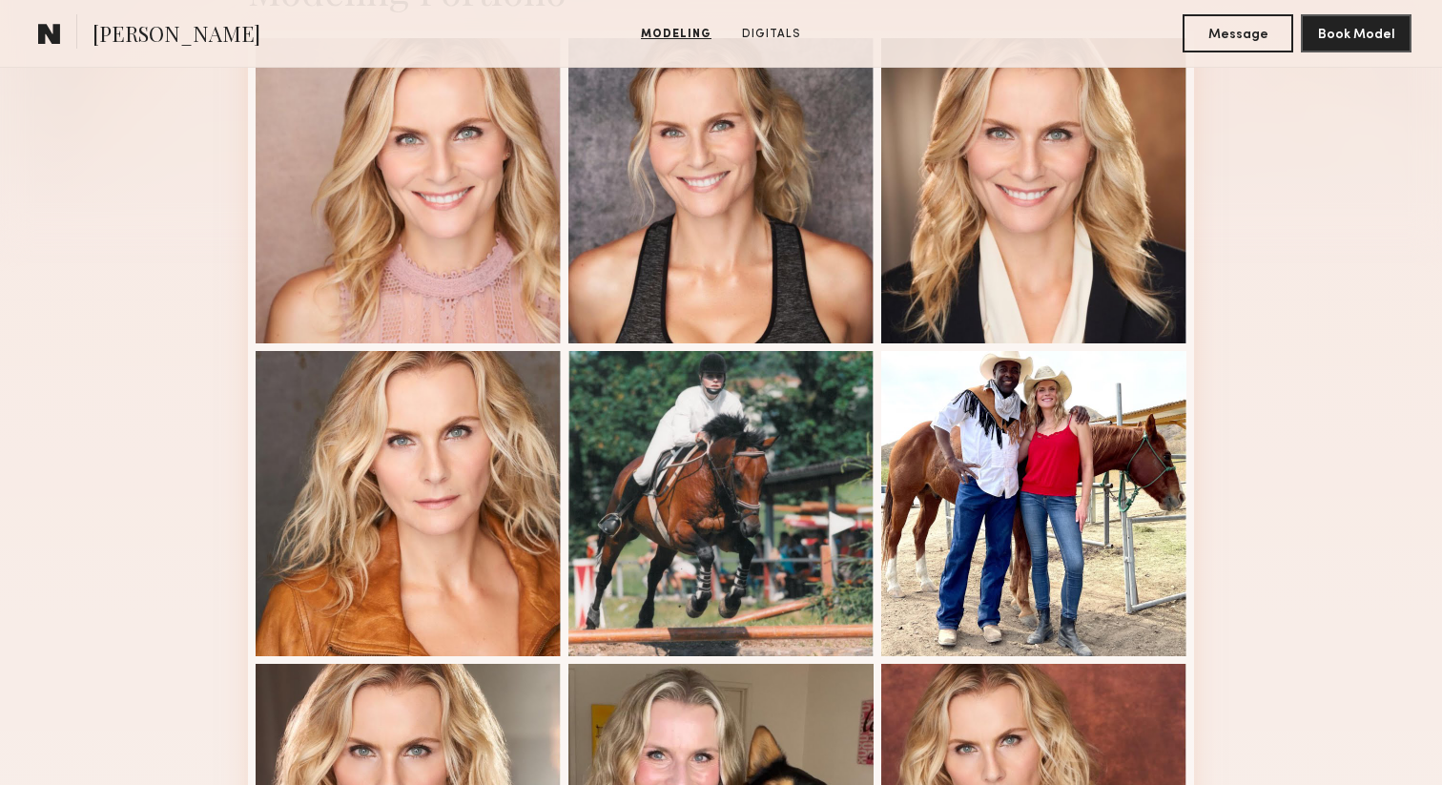
scroll to position [183, 0]
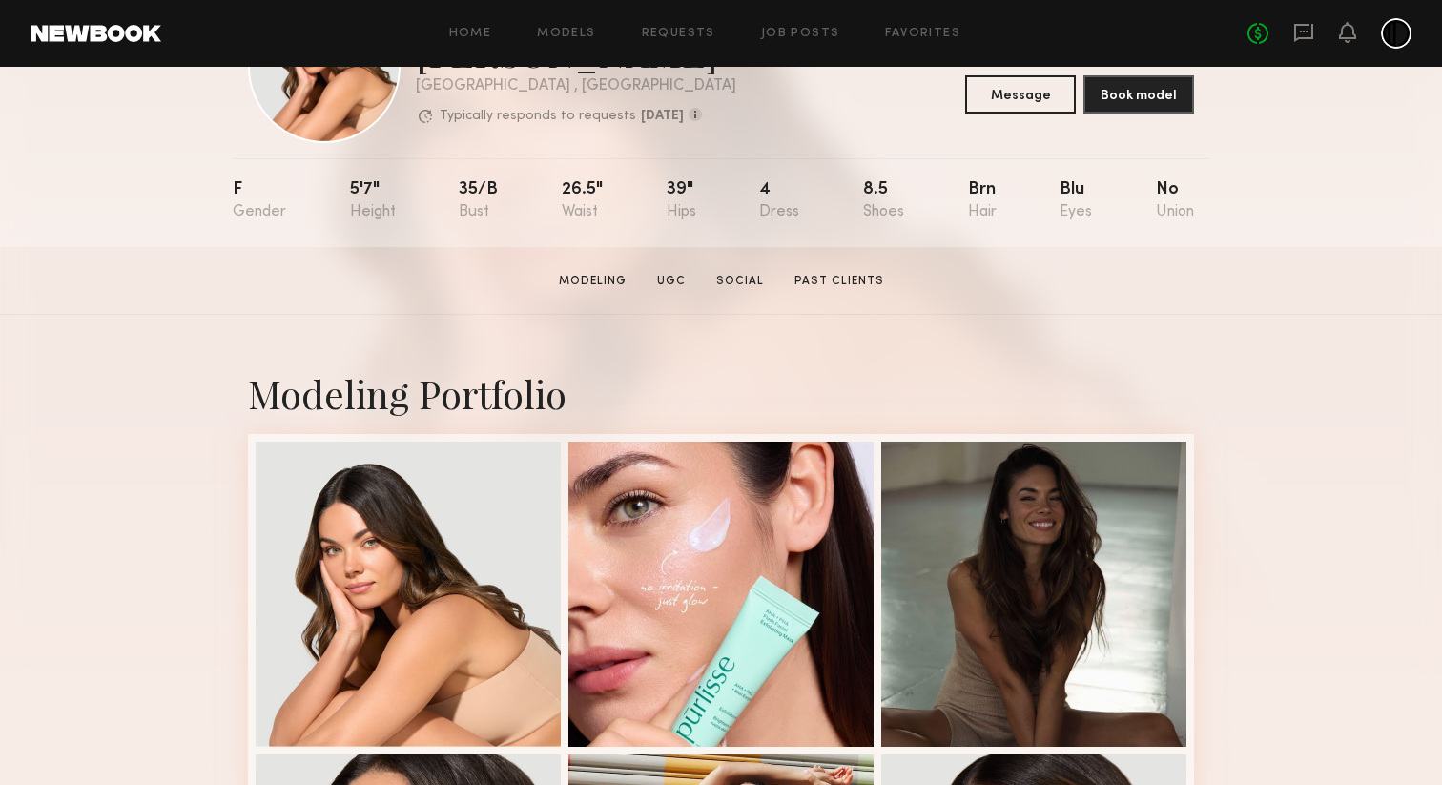
scroll to position [462, 0]
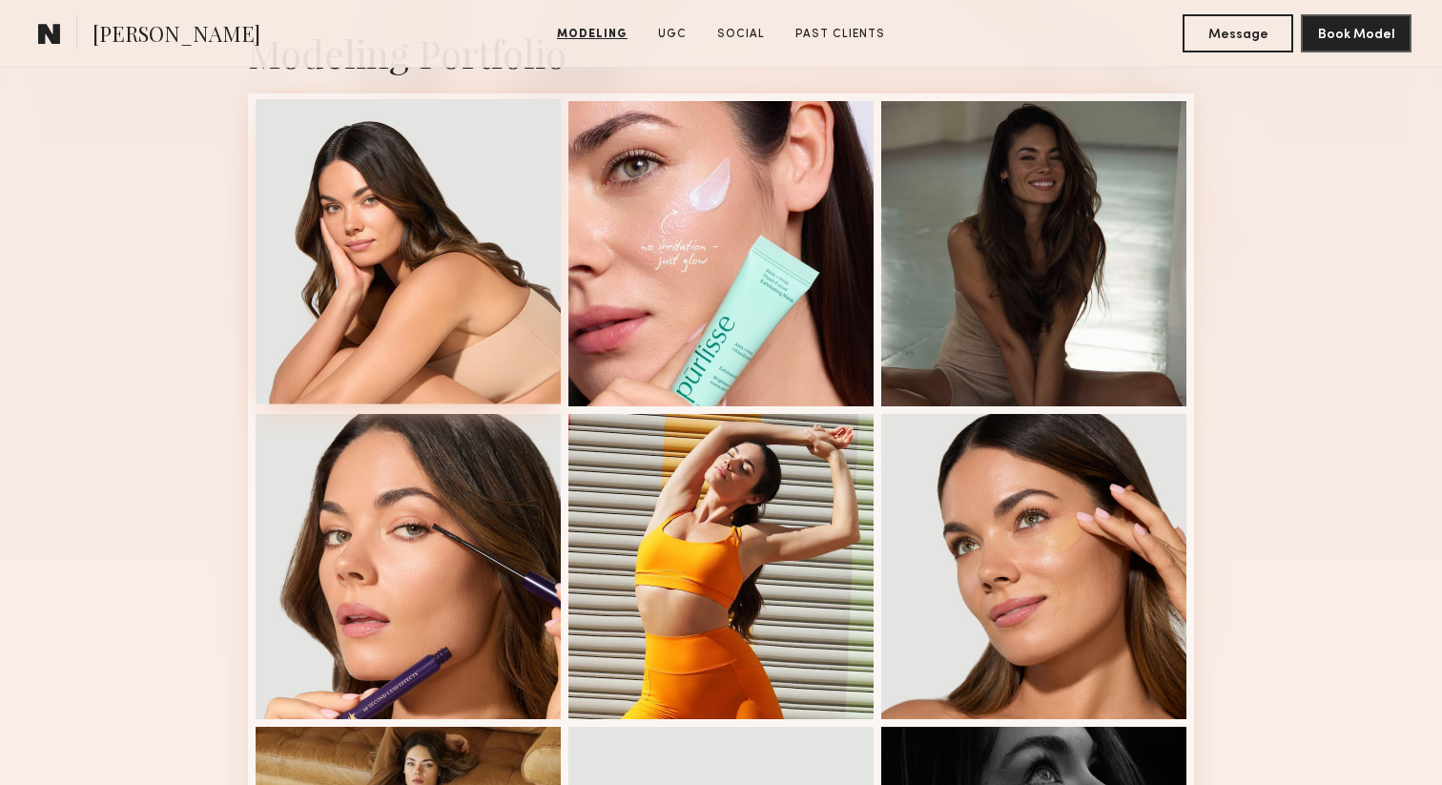
click at [471, 305] on div at bounding box center [408, 251] width 305 height 305
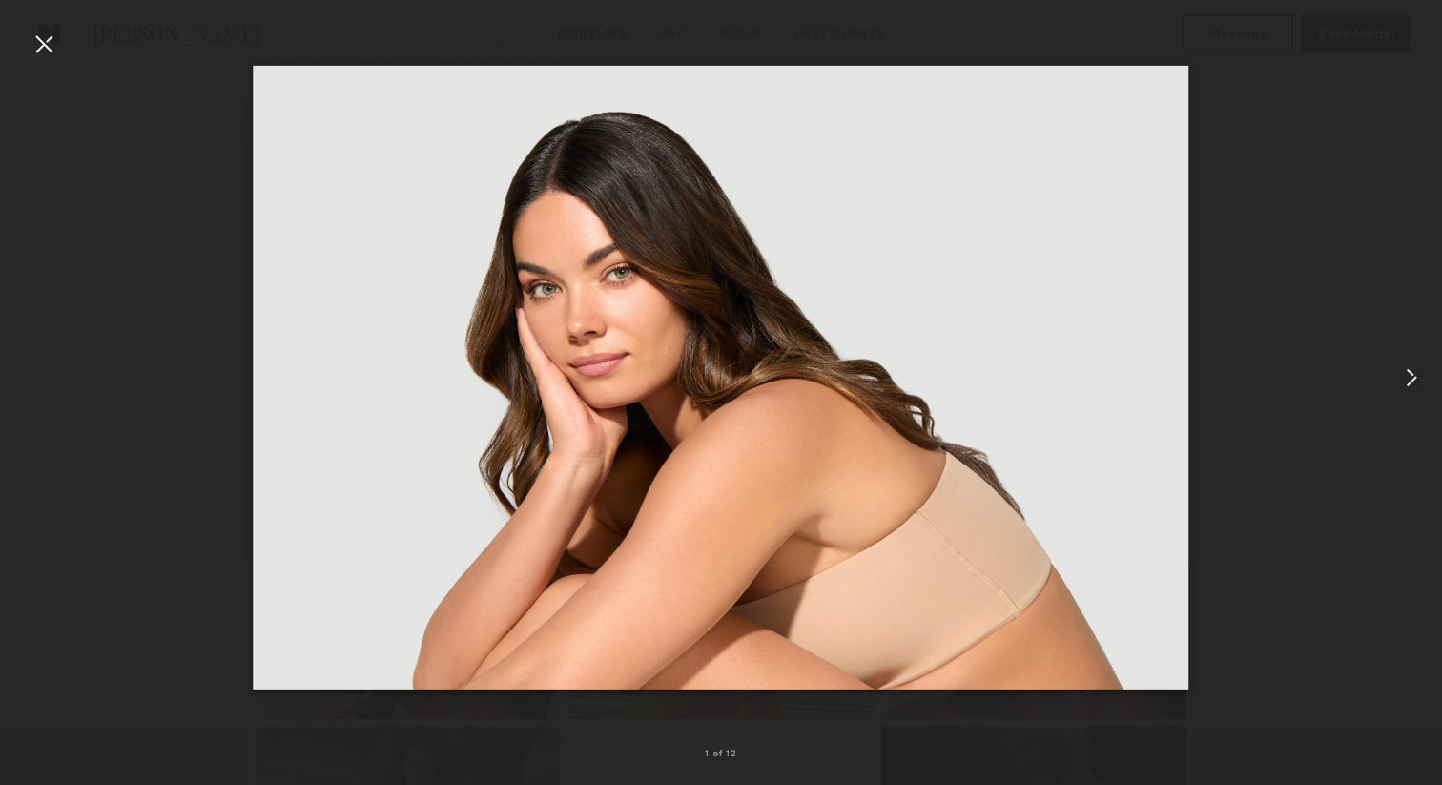
click at [1408, 373] on common-icon at bounding box center [1411, 377] width 31 height 31
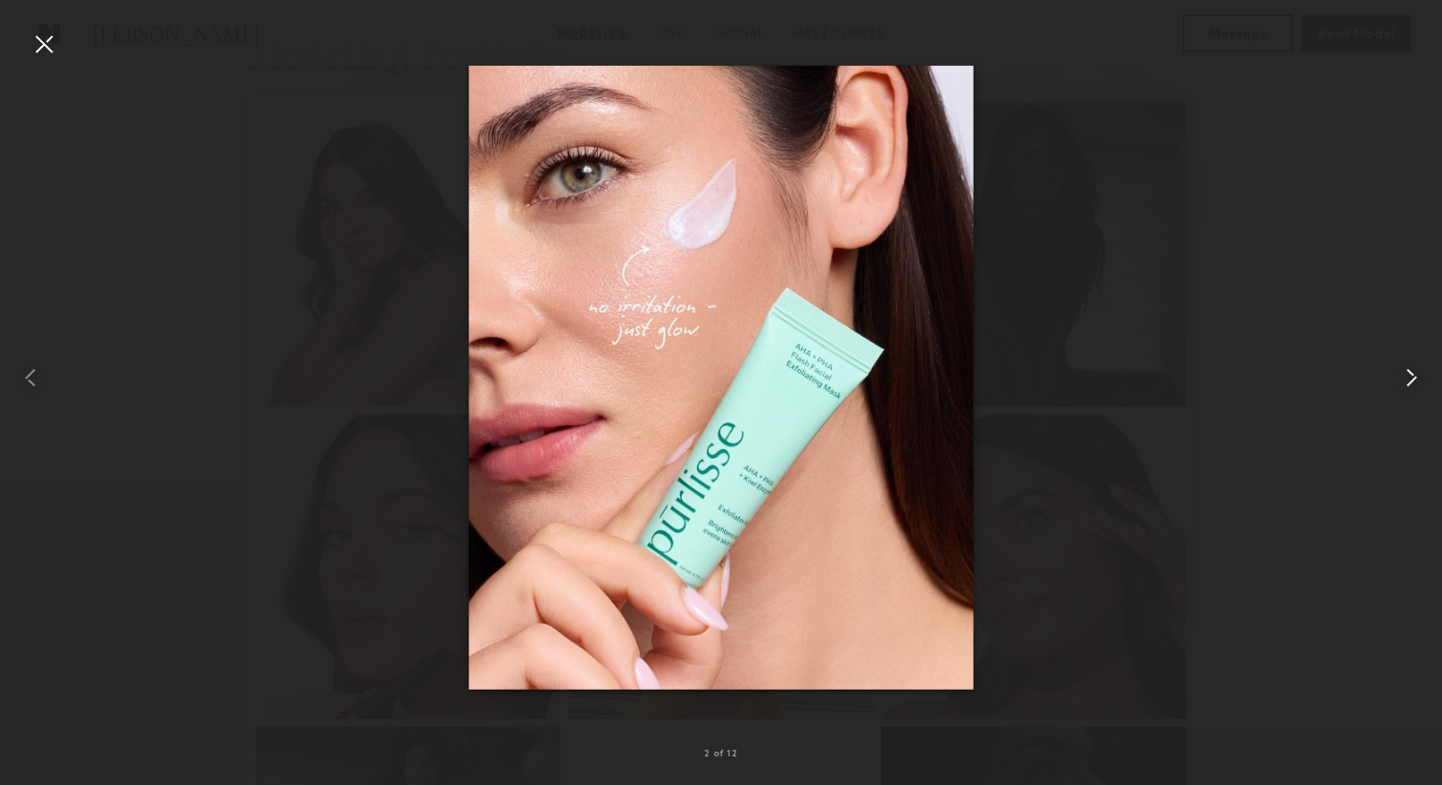
click at [1408, 373] on common-icon at bounding box center [1411, 377] width 31 height 31
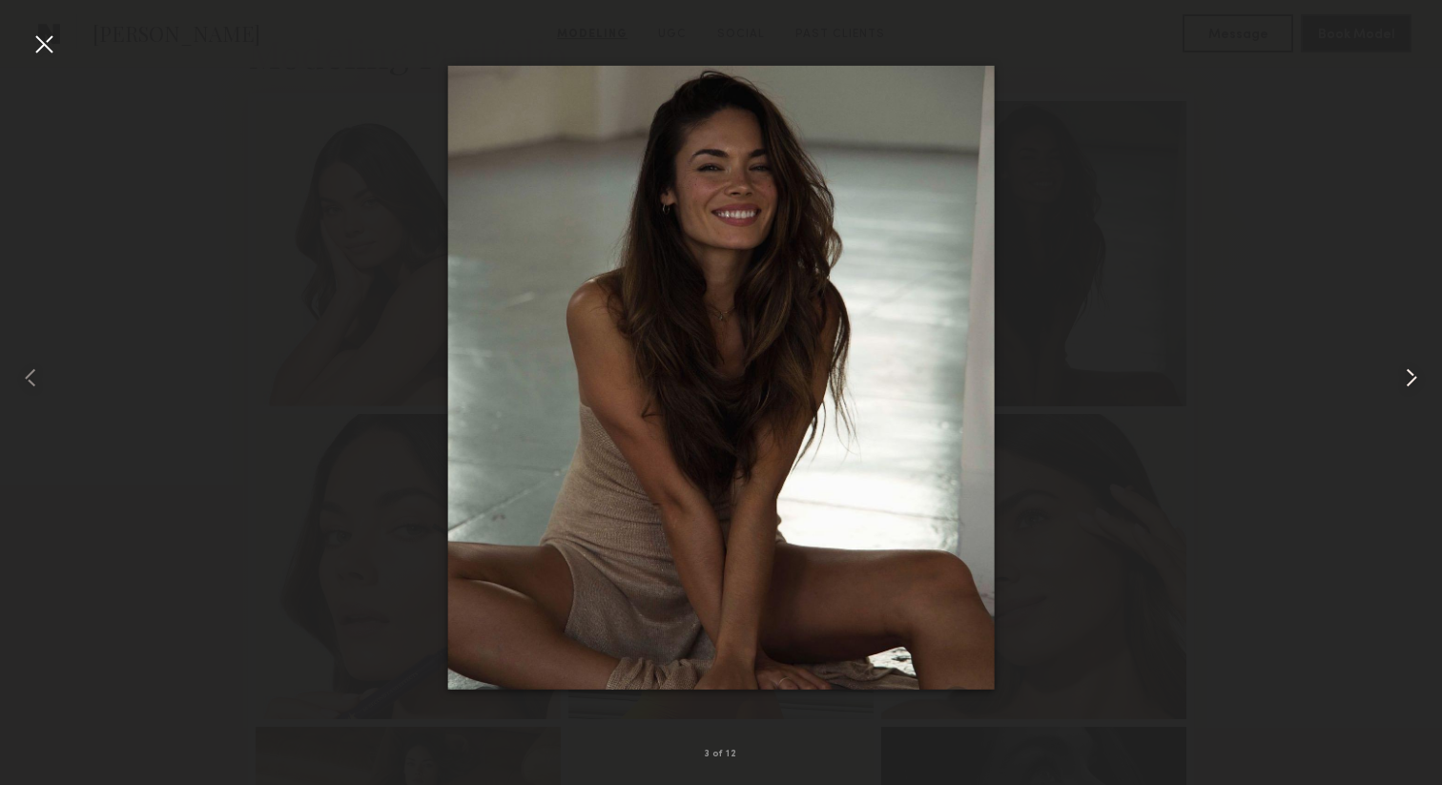
click at [1408, 373] on common-icon at bounding box center [1411, 377] width 31 height 31
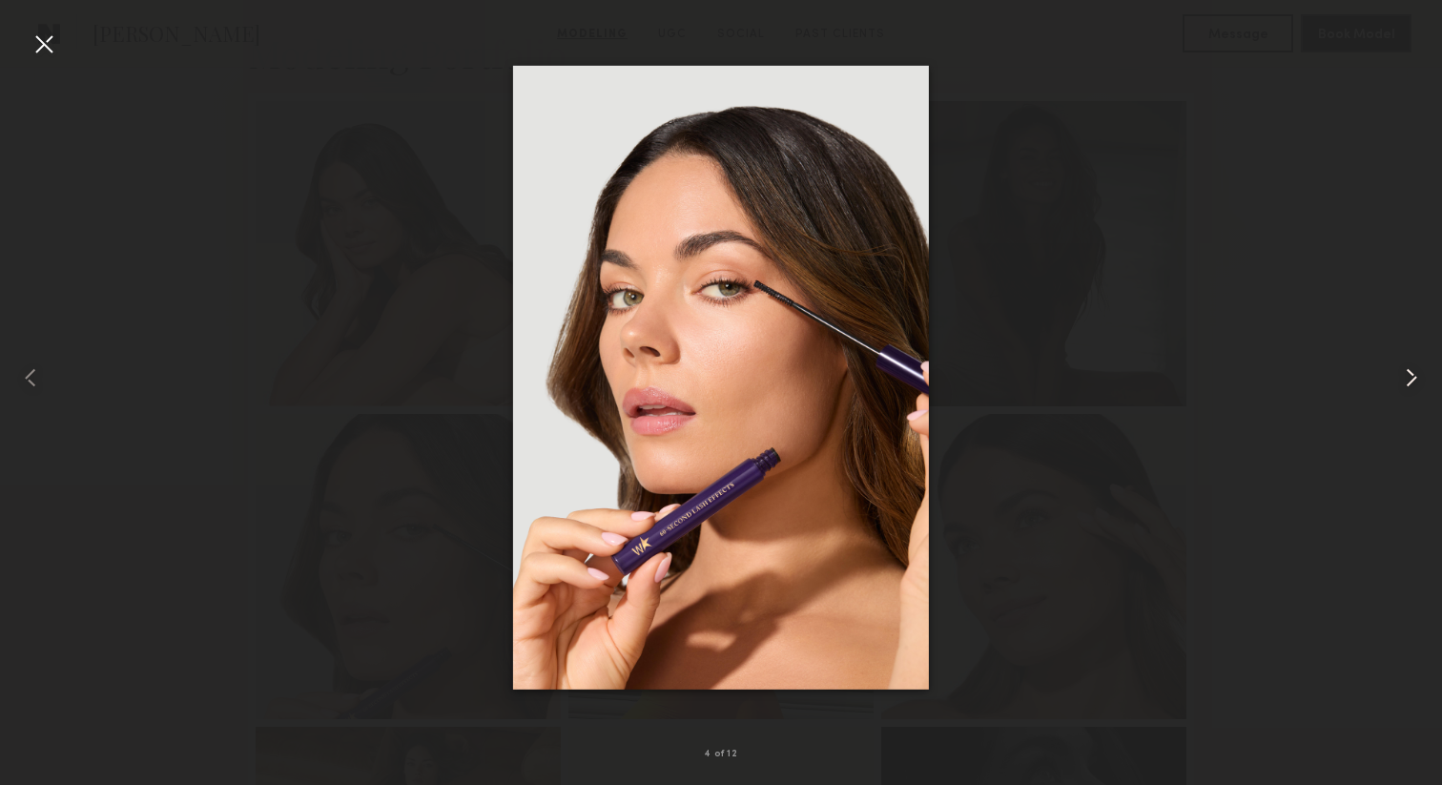
click at [1408, 373] on common-icon at bounding box center [1411, 377] width 31 height 31
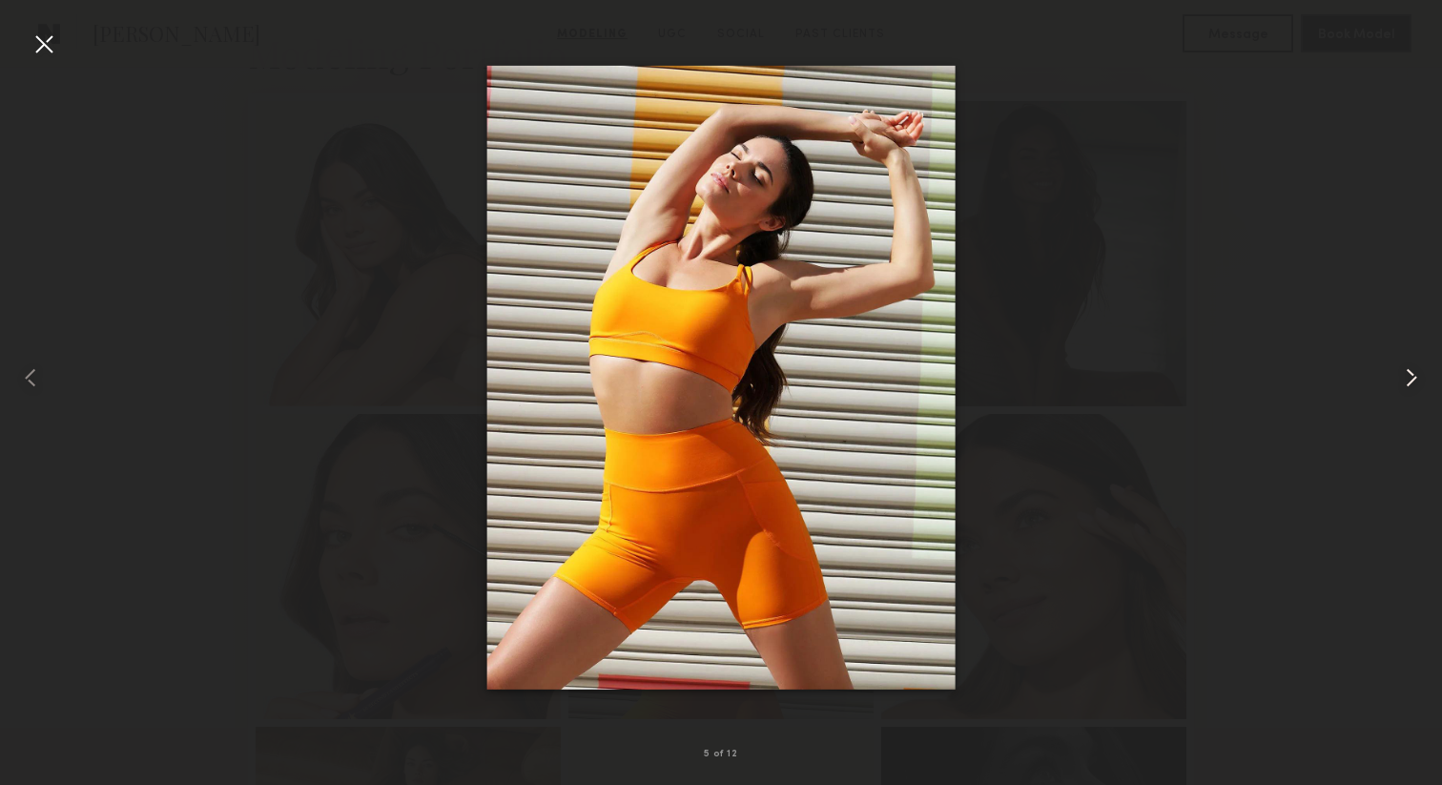
click at [1408, 373] on common-icon at bounding box center [1411, 377] width 31 height 31
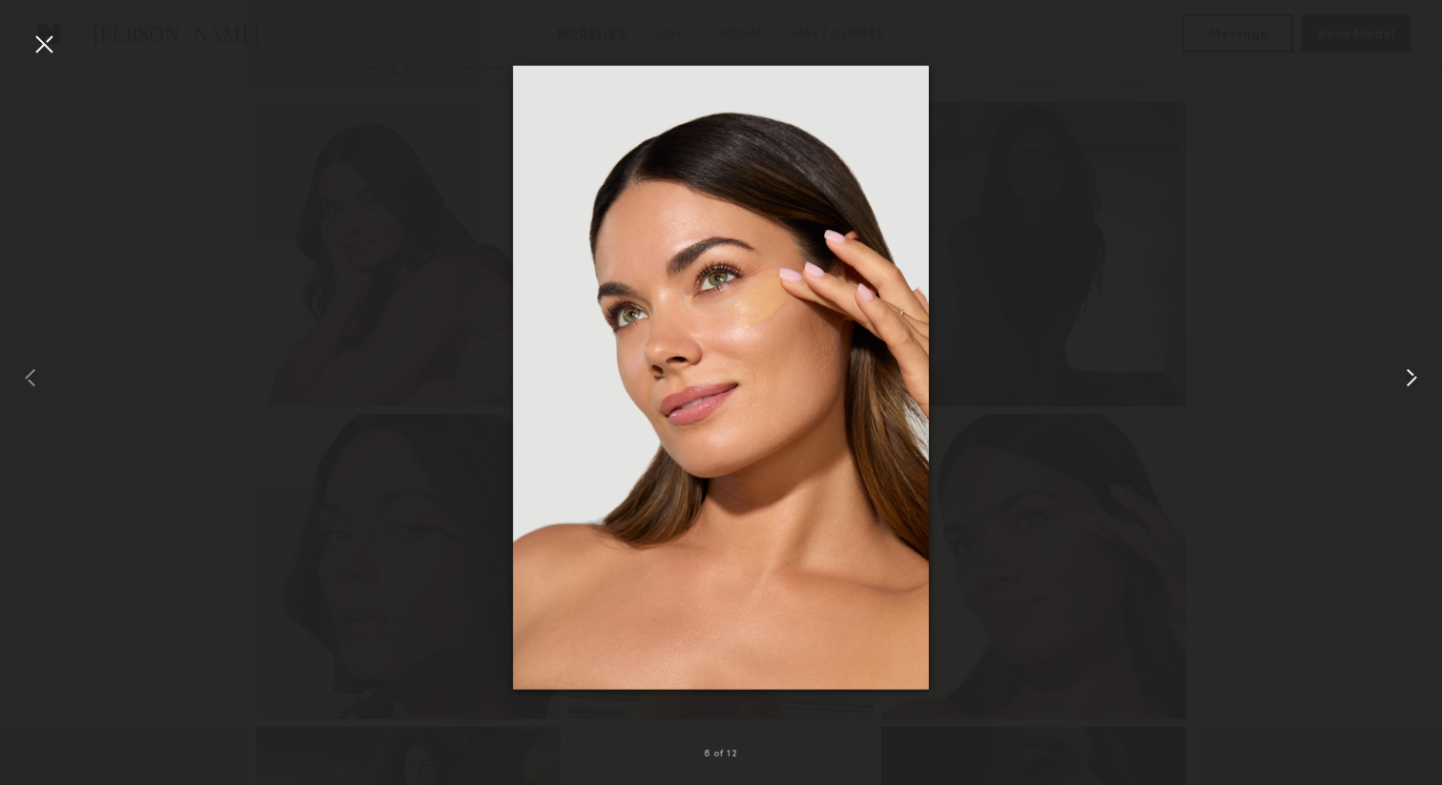
click at [1408, 373] on common-icon at bounding box center [1411, 377] width 31 height 31
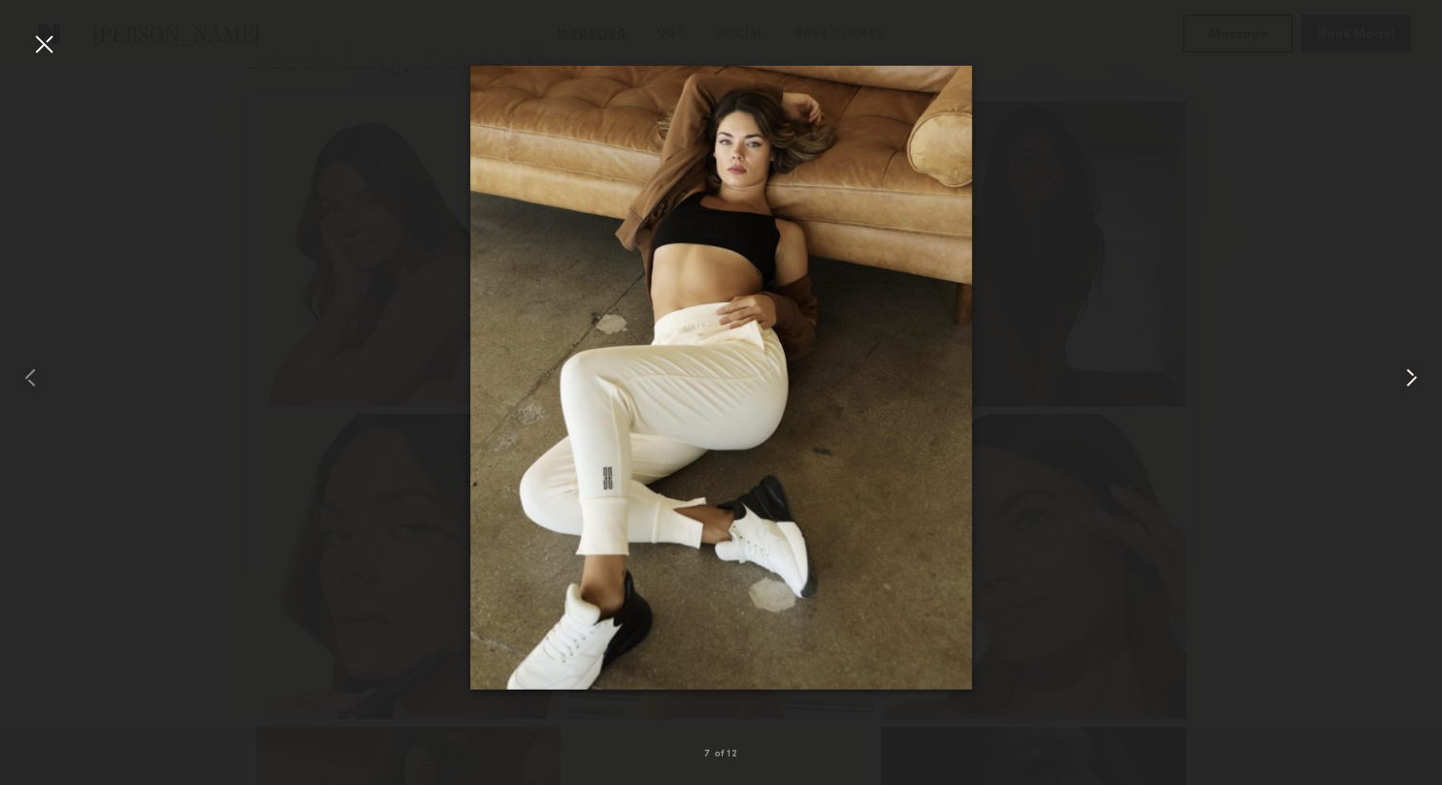
click at [1408, 373] on common-icon at bounding box center [1411, 377] width 31 height 31
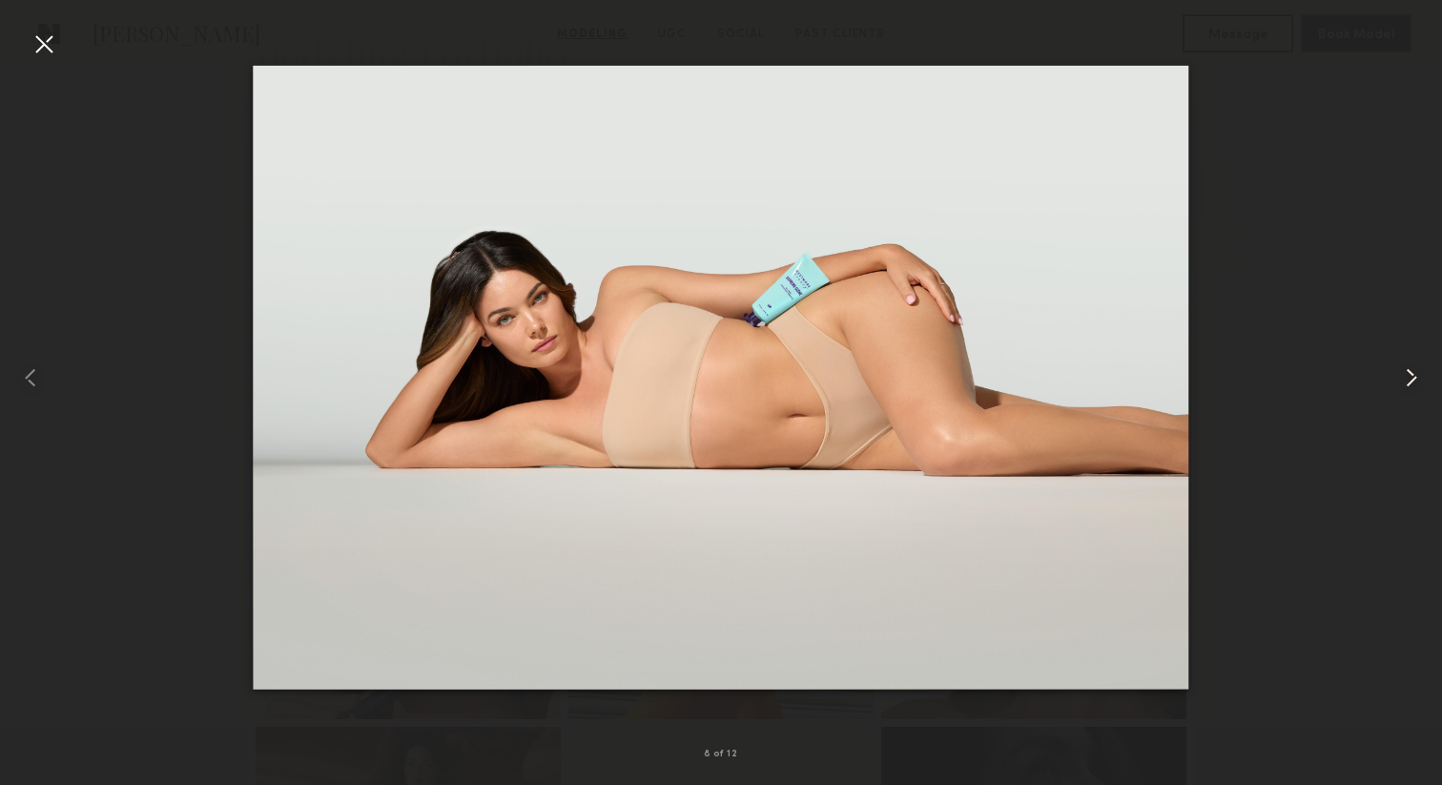
click at [1408, 373] on common-icon at bounding box center [1411, 377] width 31 height 31
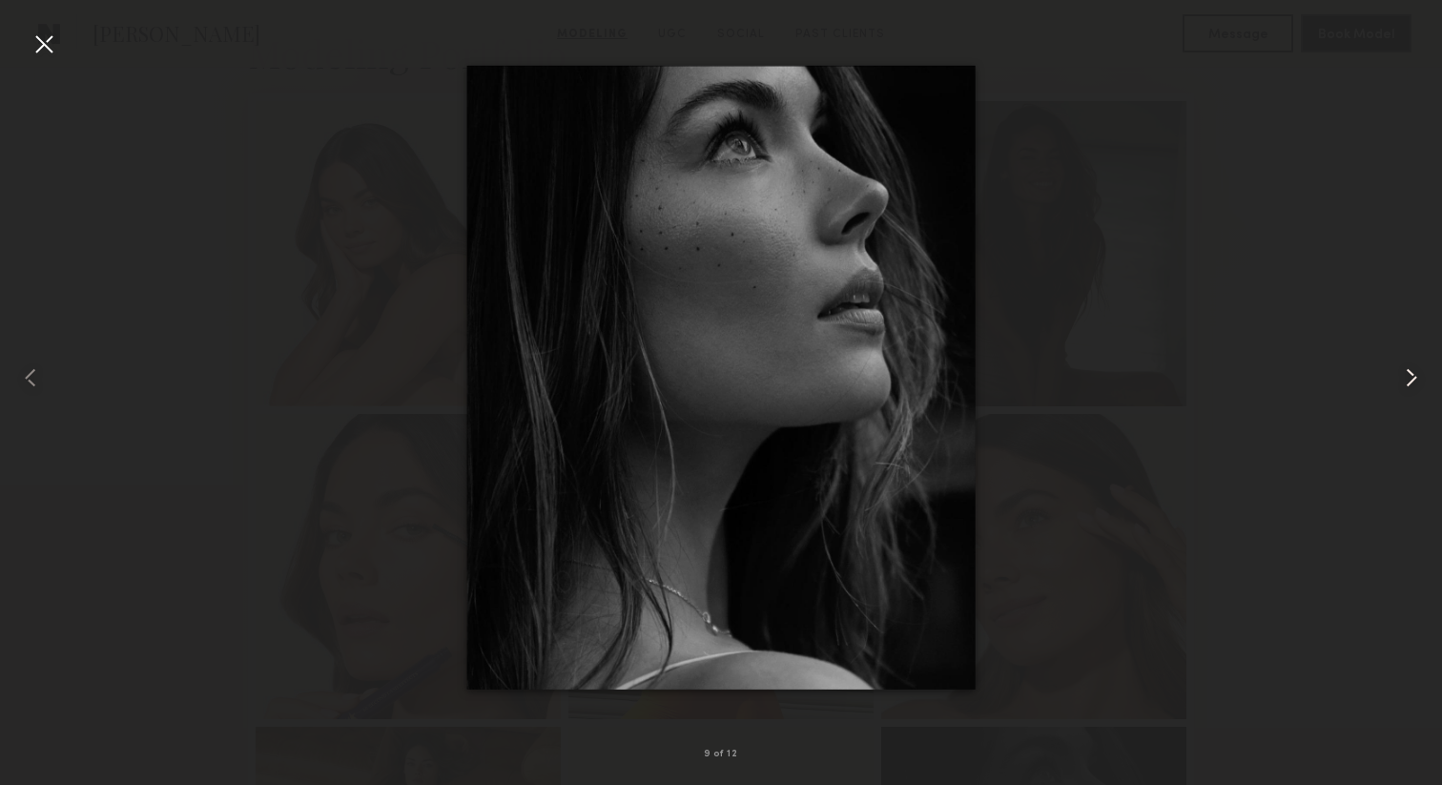
click at [1408, 373] on common-icon at bounding box center [1411, 377] width 31 height 31
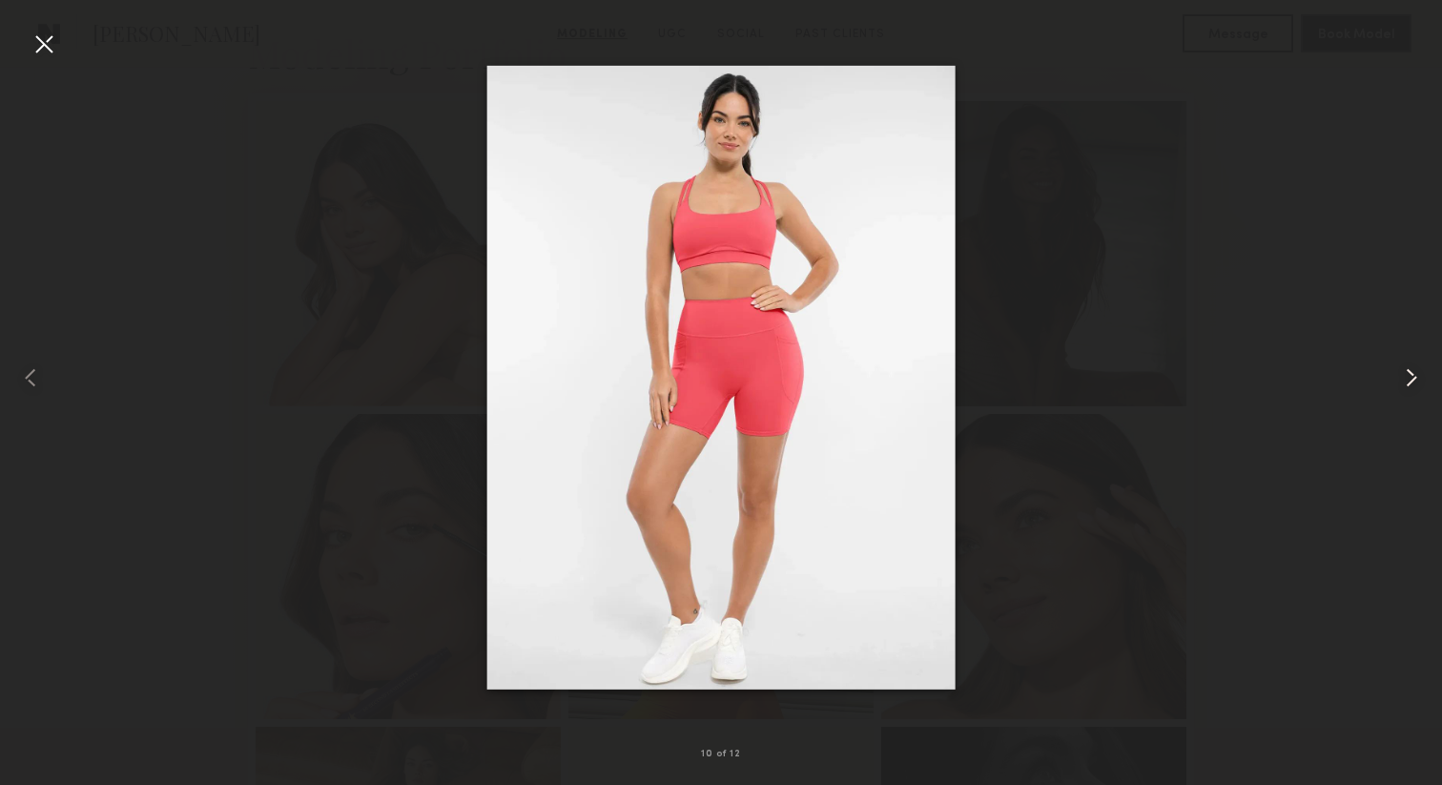
click at [1408, 373] on common-icon at bounding box center [1411, 377] width 31 height 31
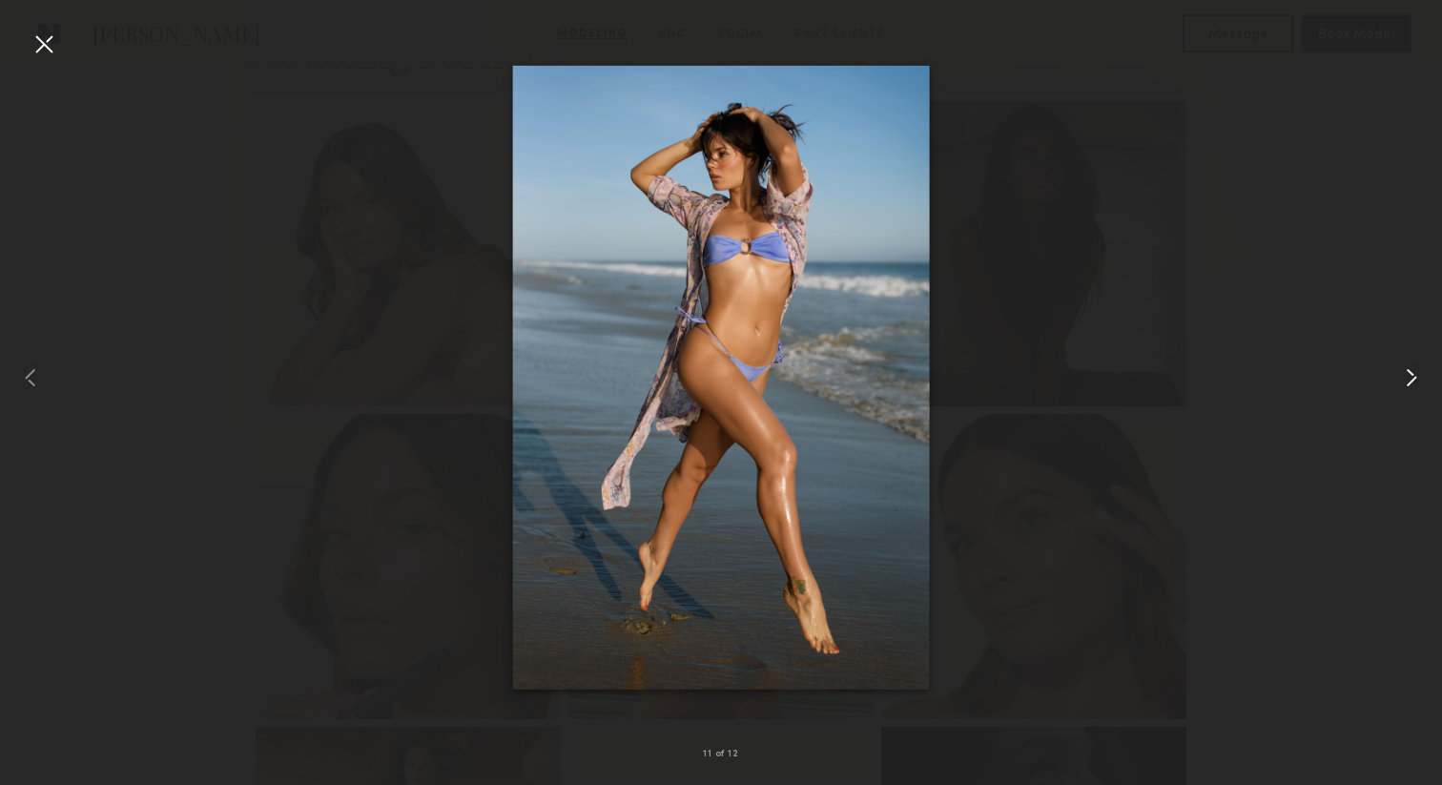
click at [1408, 373] on common-icon at bounding box center [1411, 377] width 31 height 31
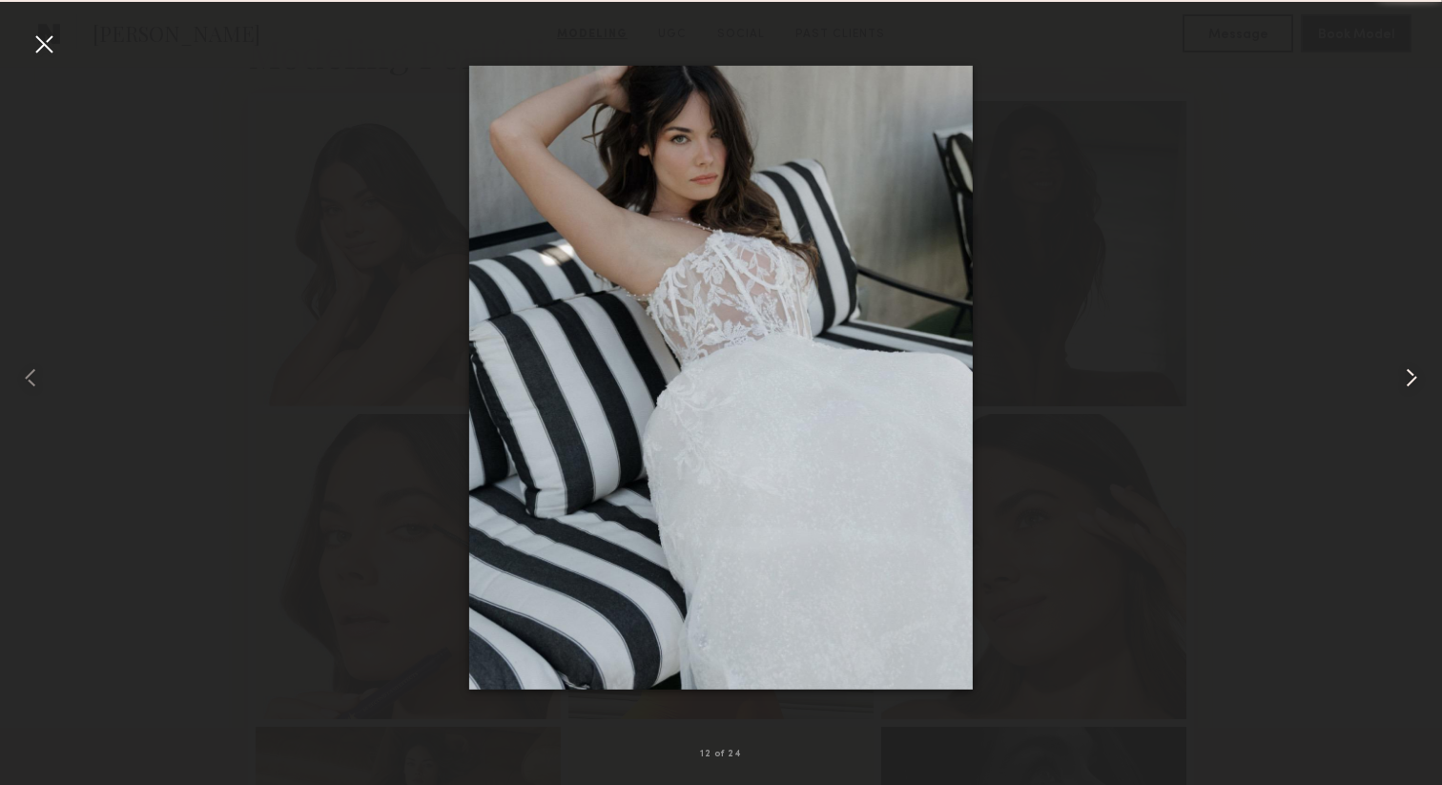
click at [1408, 373] on common-icon at bounding box center [1411, 377] width 31 height 31
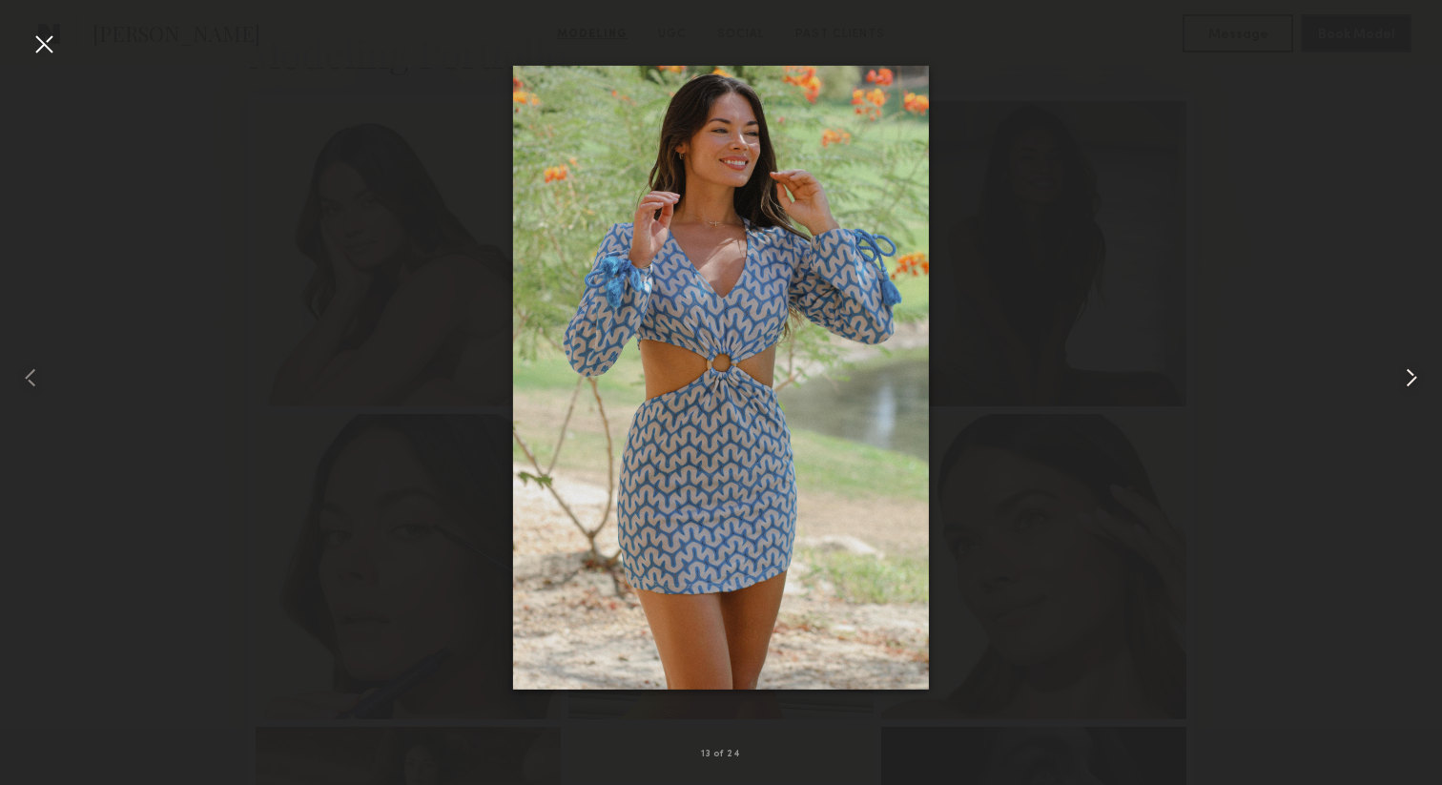
click at [1408, 373] on common-icon at bounding box center [1411, 377] width 31 height 31
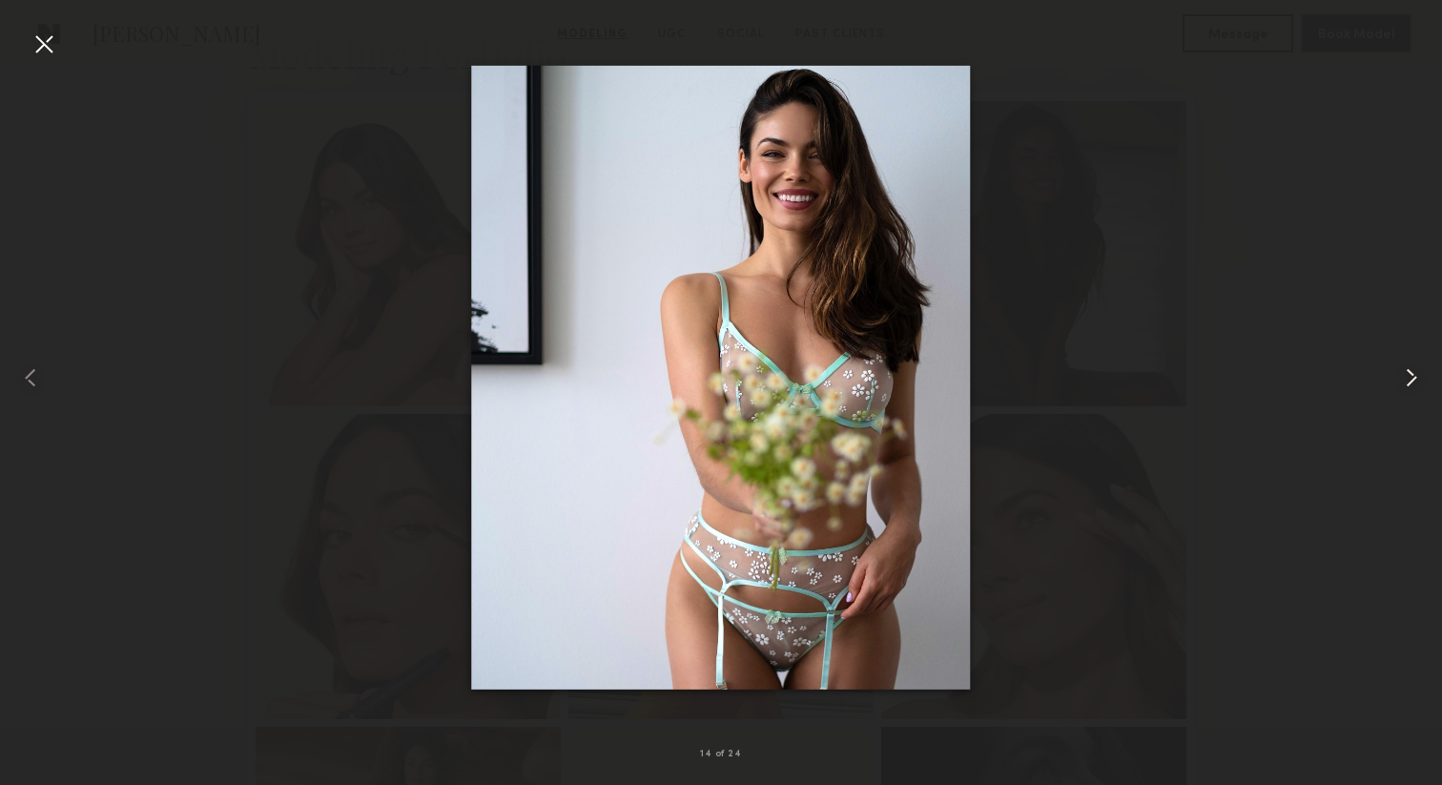
click at [1408, 373] on common-icon at bounding box center [1411, 377] width 31 height 31
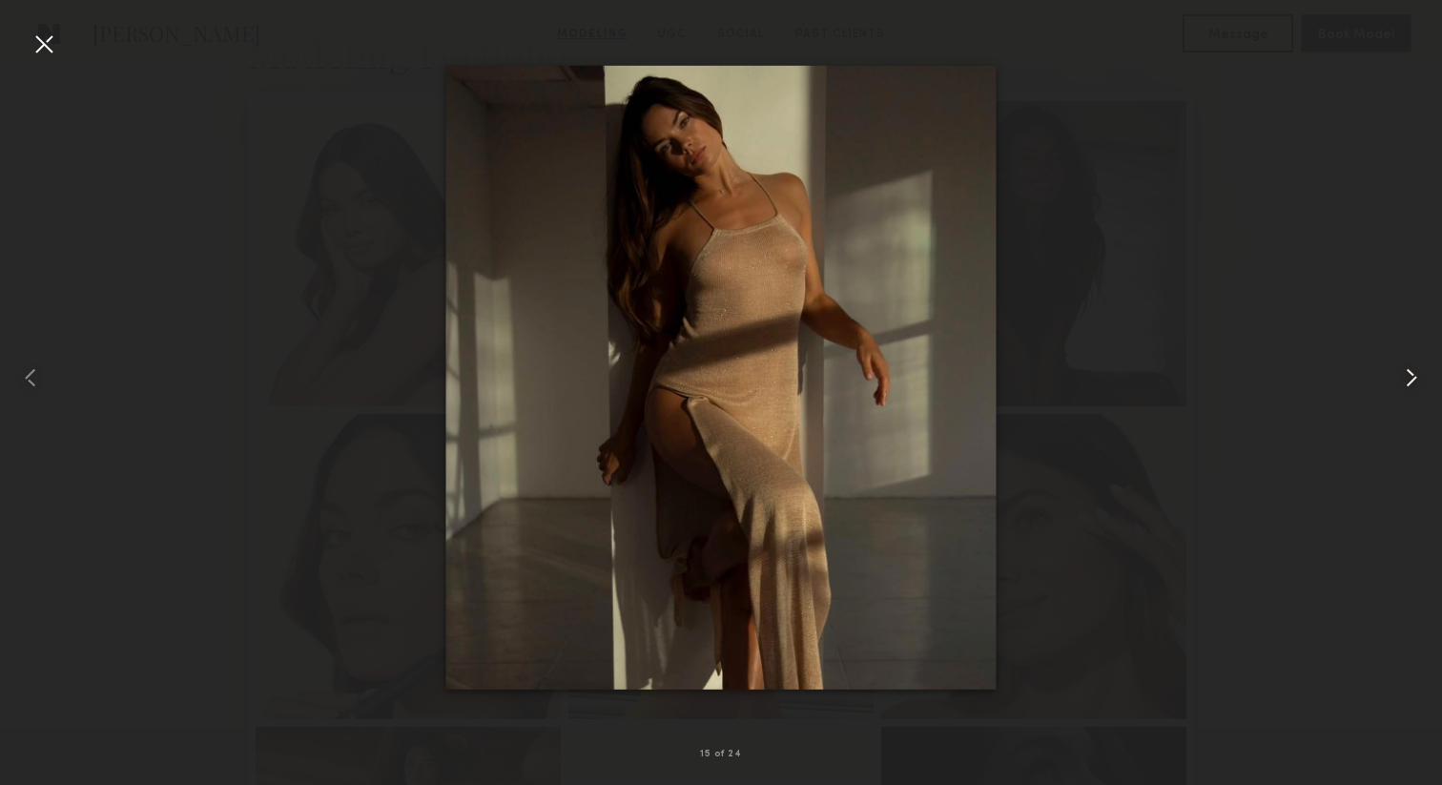
click at [1408, 373] on common-icon at bounding box center [1411, 377] width 31 height 31
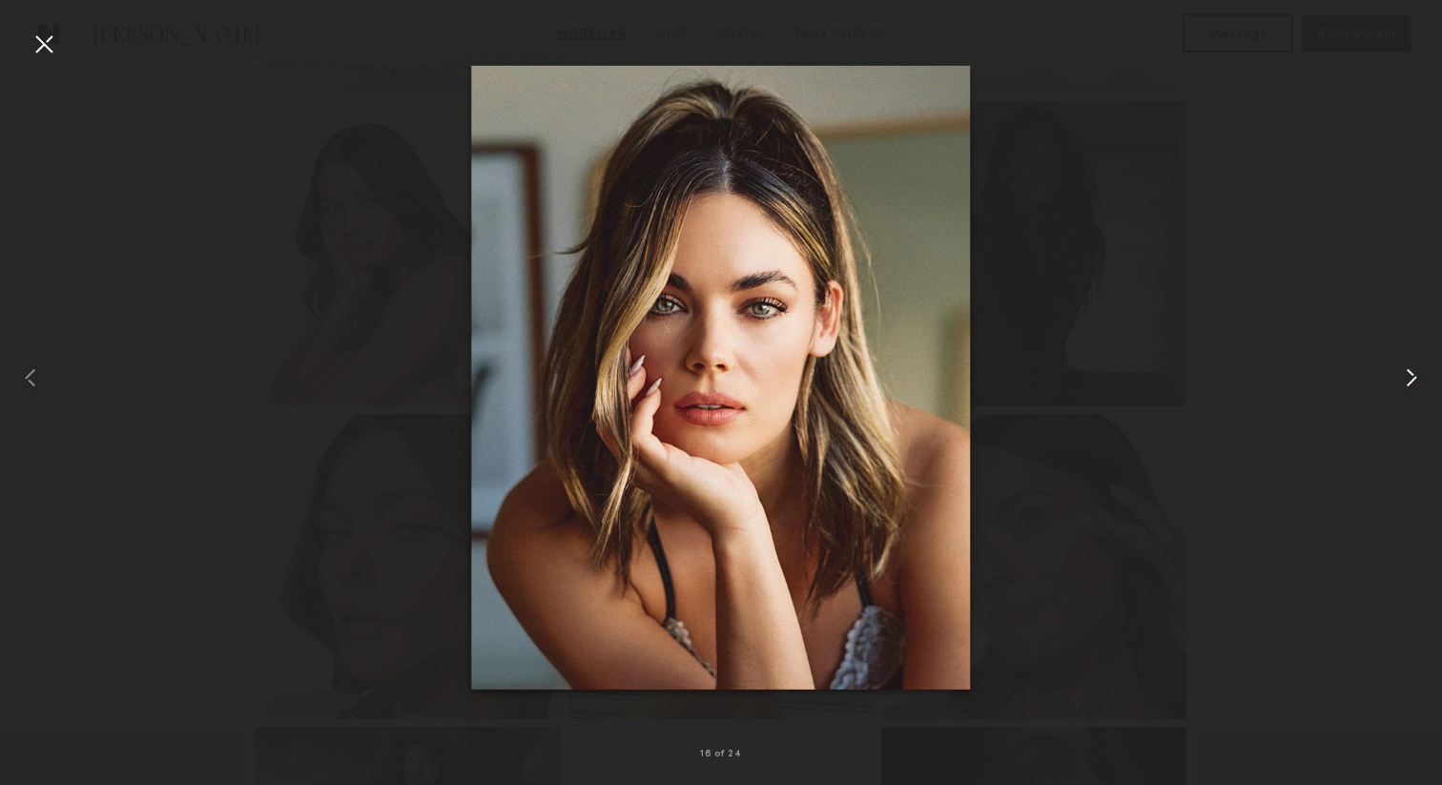
click at [1408, 373] on common-icon at bounding box center [1411, 377] width 31 height 31
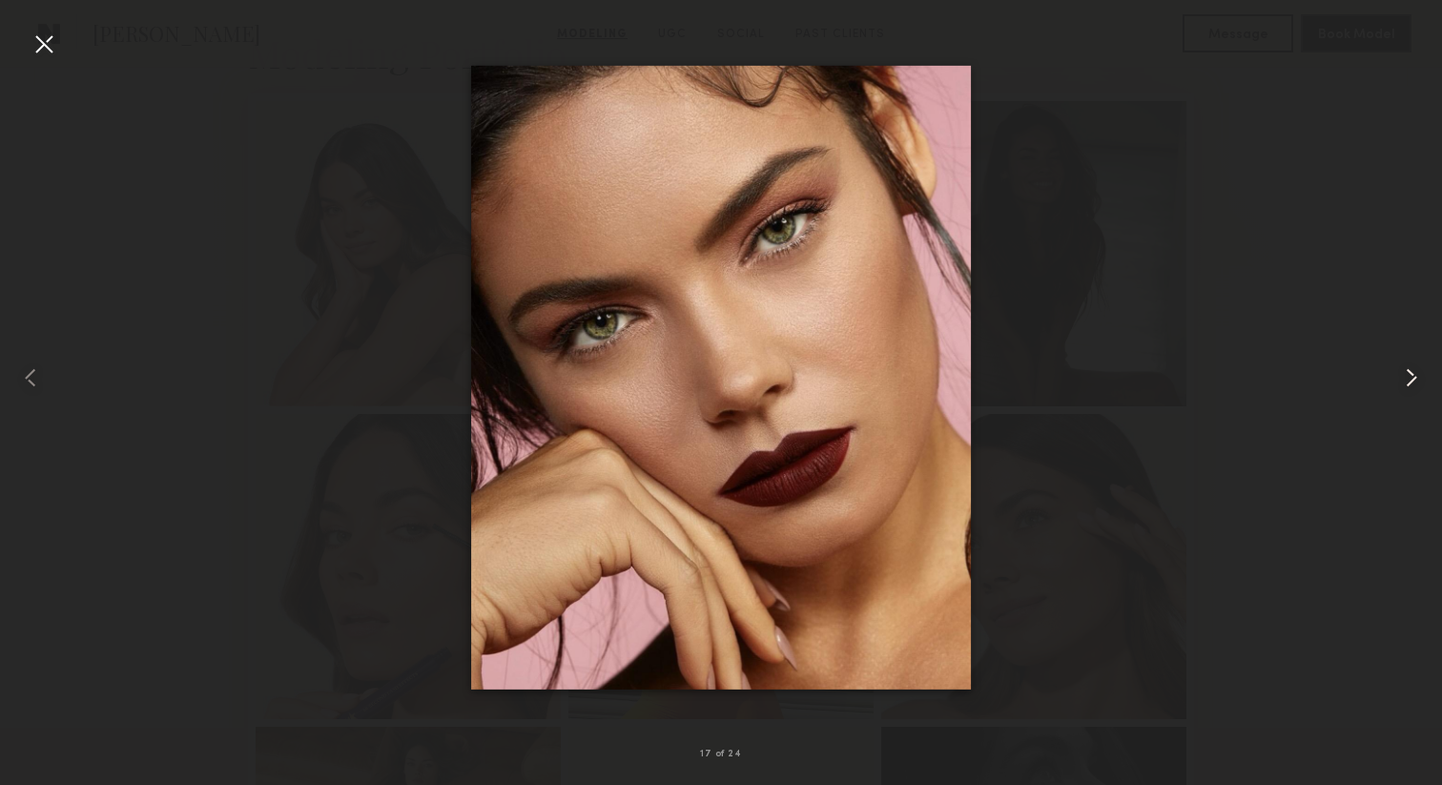
click at [1408, 373] on common-icon at bounding box center [1411, 377] width 31 height 31
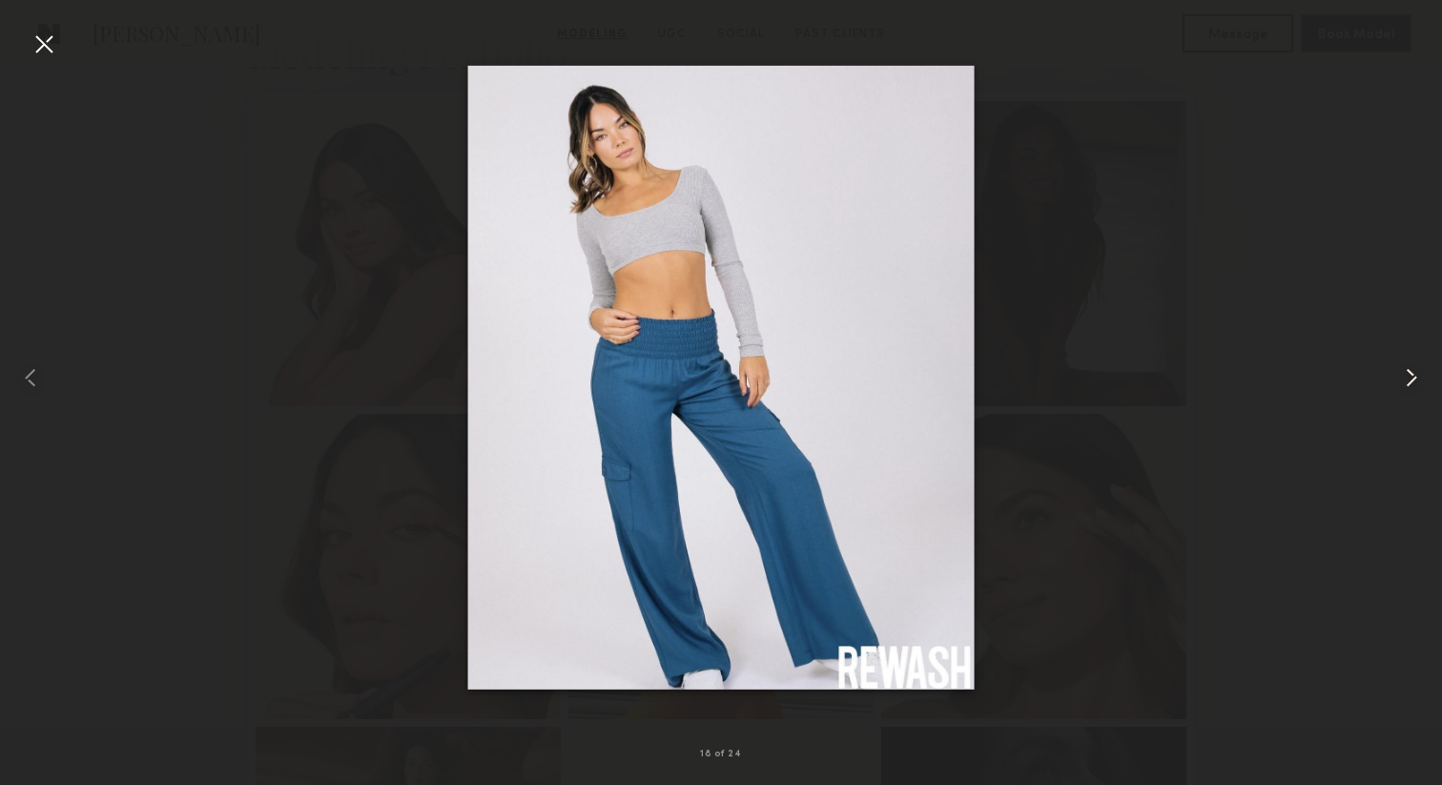
click at [1408, 373] on common-icon at bounding box center [1411, 377] width 31 height 31
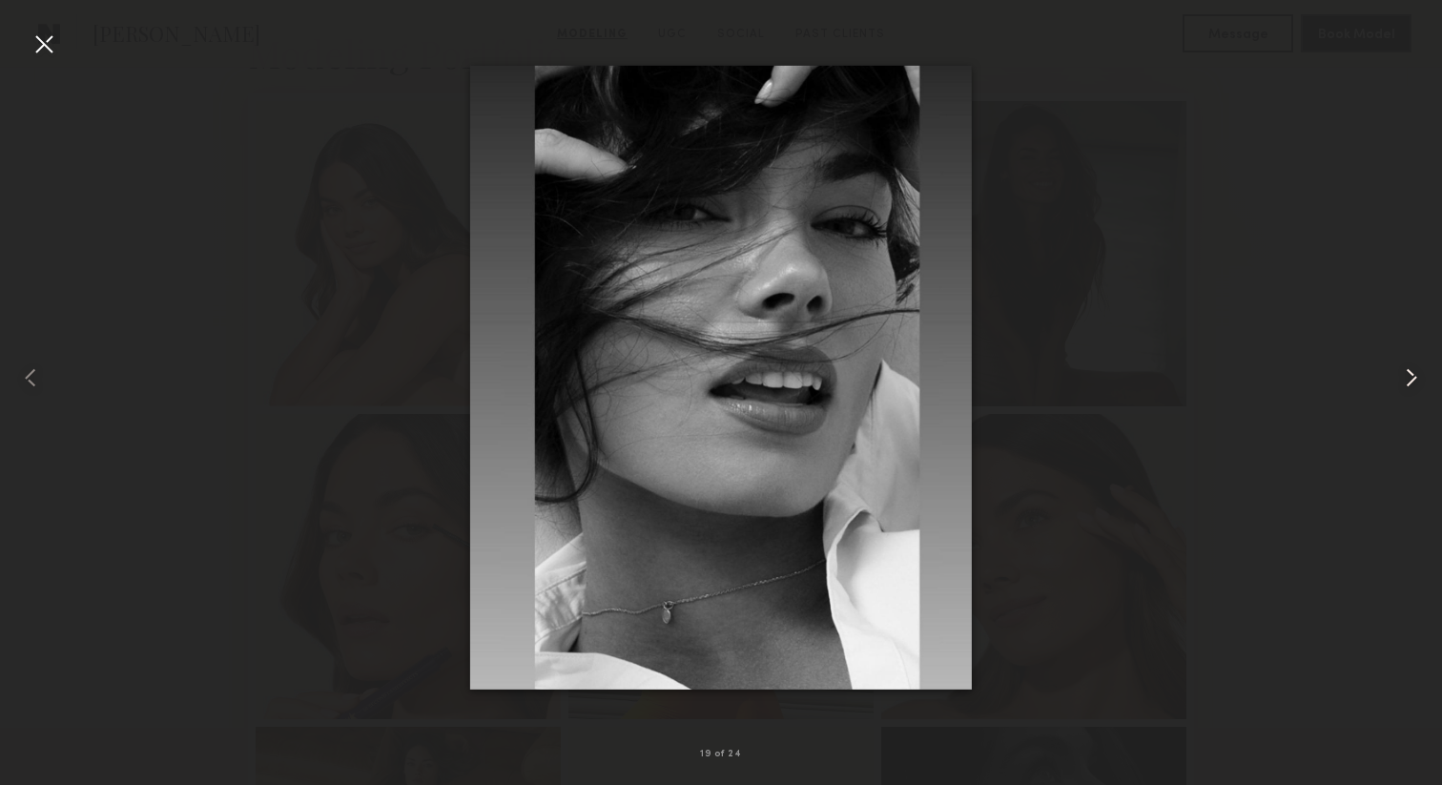
click at [1408, 373] on common-icon at bounding box center [1411, 377] width 31 height 31
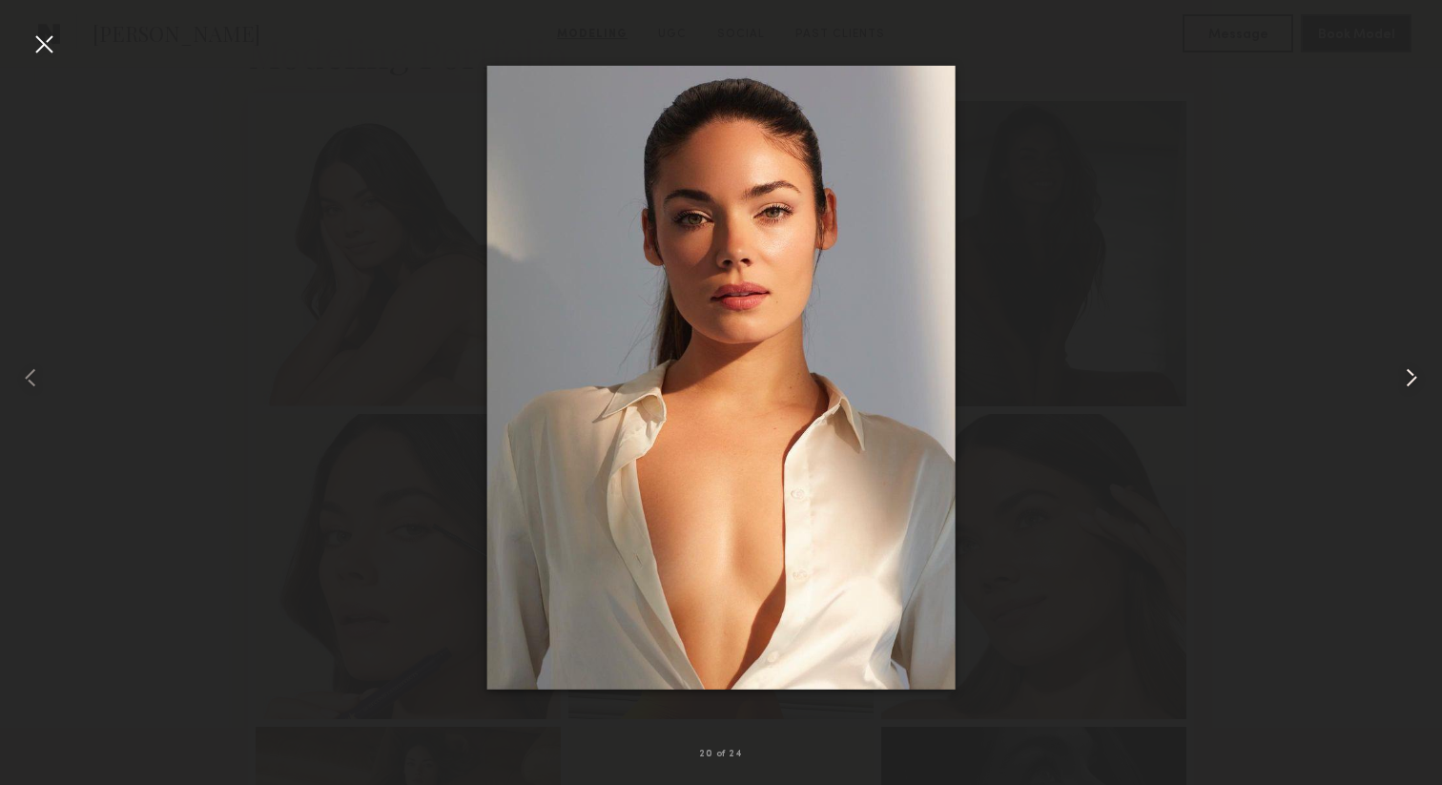
click at [1408, 373] on common-icon at bounding box center [1411, 377] width 31 height 31
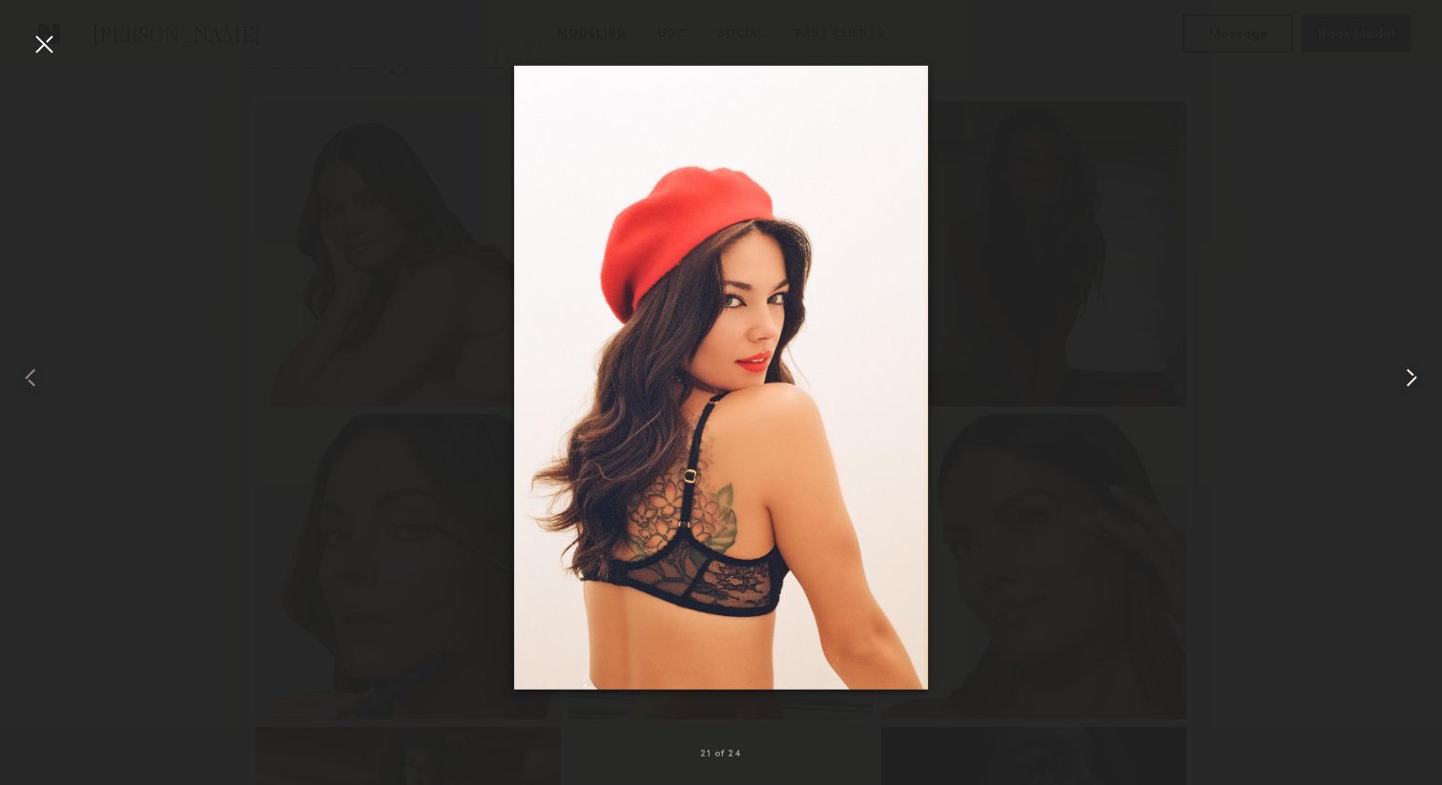
click at [1408, 373] on common-icon at bounding box center [1411, 377] width 31 height 31
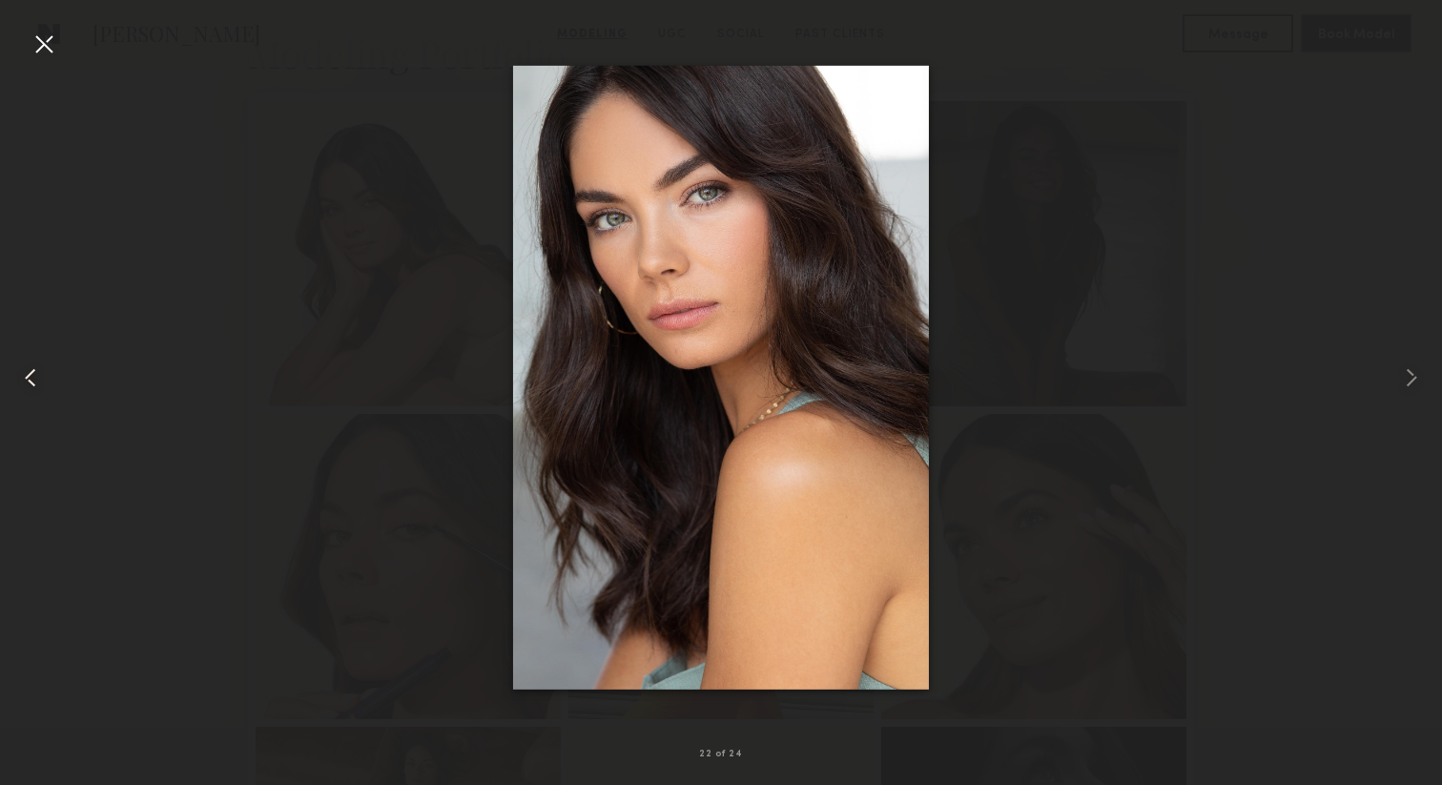
click at [35, 379] on common-icon at bounding box center [30, 377] width 31 height 31
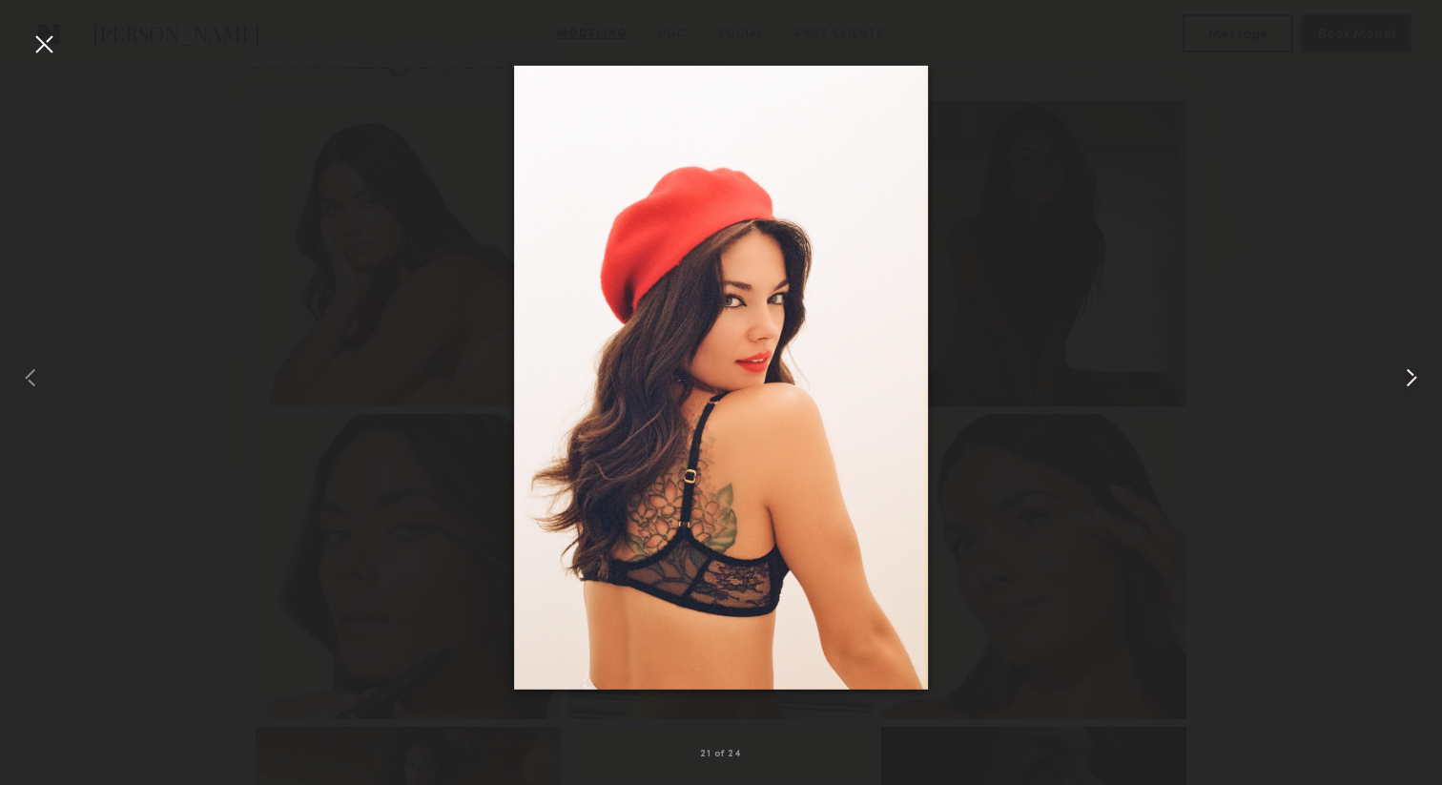
click at [1413, 369] on common-icon at bounding box center [1411, 377] width 31 height 31
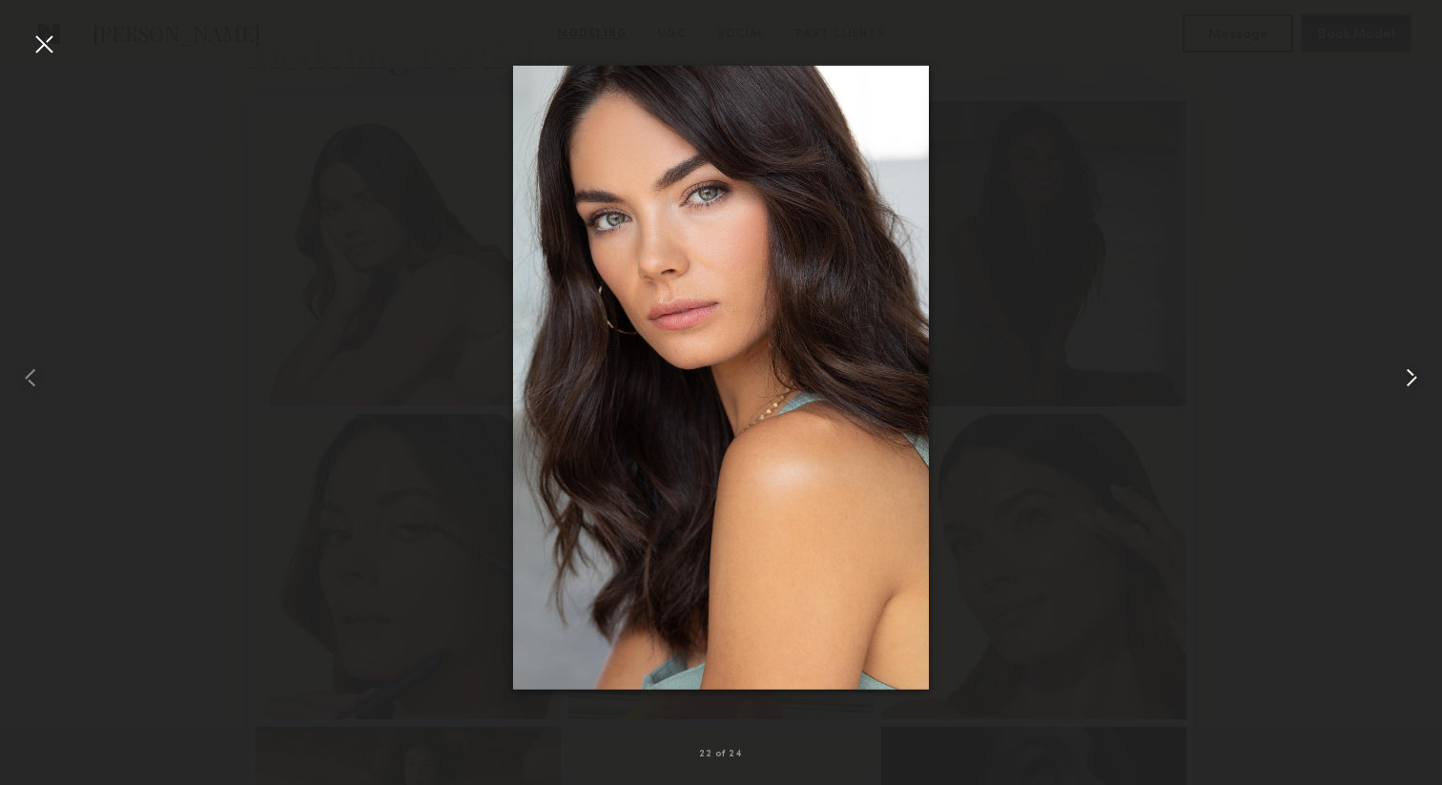
click at [1413, 369] on common-icon at bounding box center [1411, 377] width 31 height 31
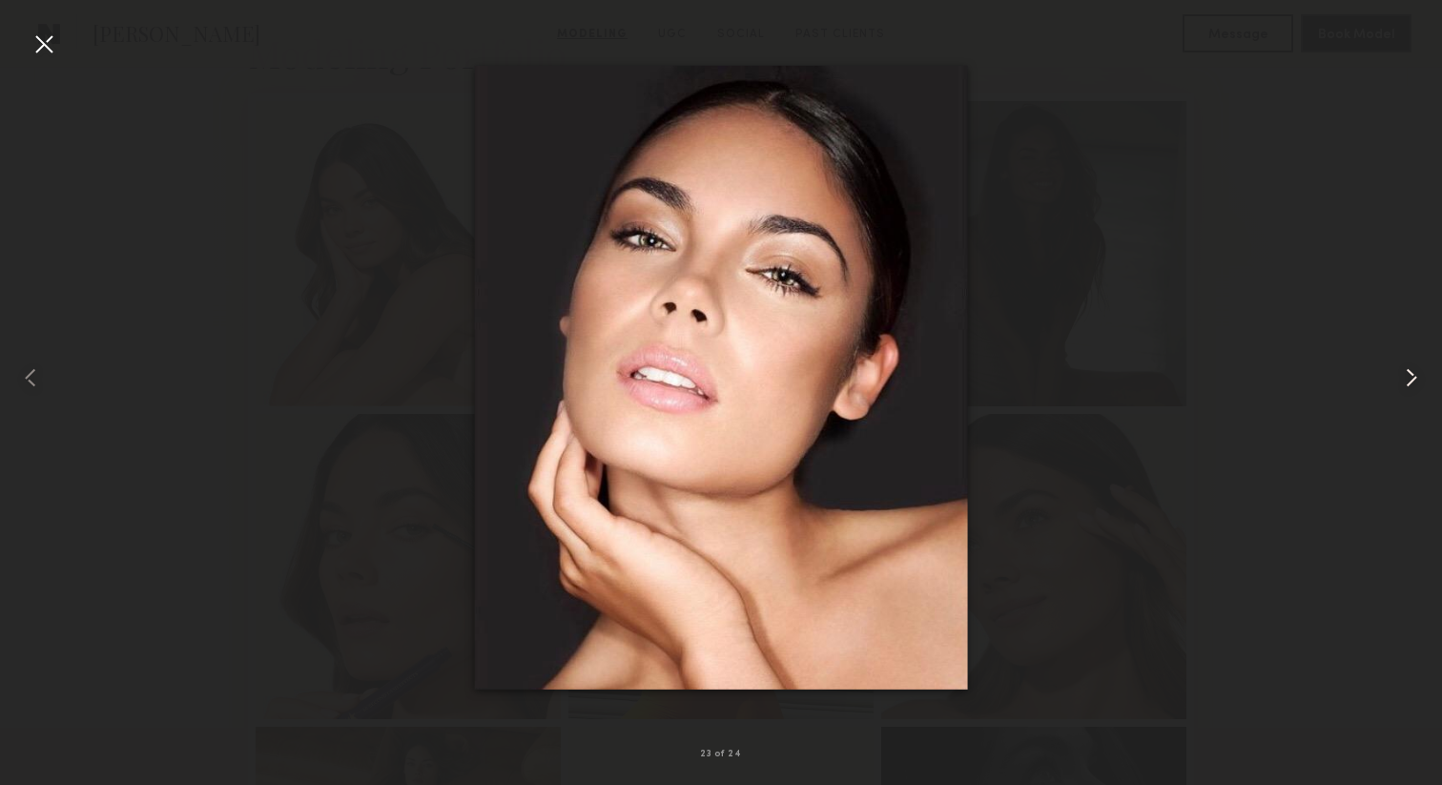
click at [1413, 369] on common-icon at bounding box center [1411, 377] width 31 height 31
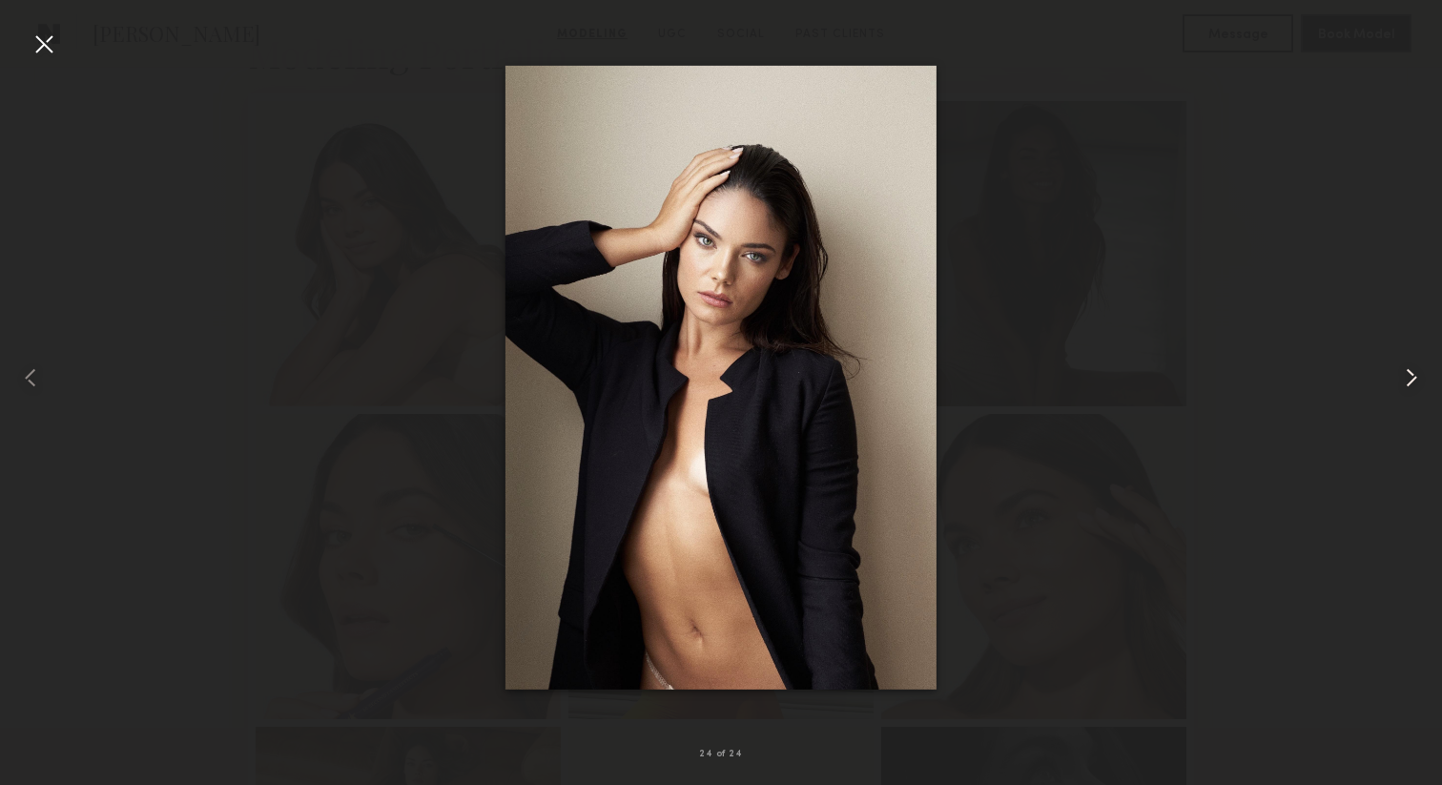
click at [1413, 369] on common-icon at bounding box center [1411, 377] width 31 height 31
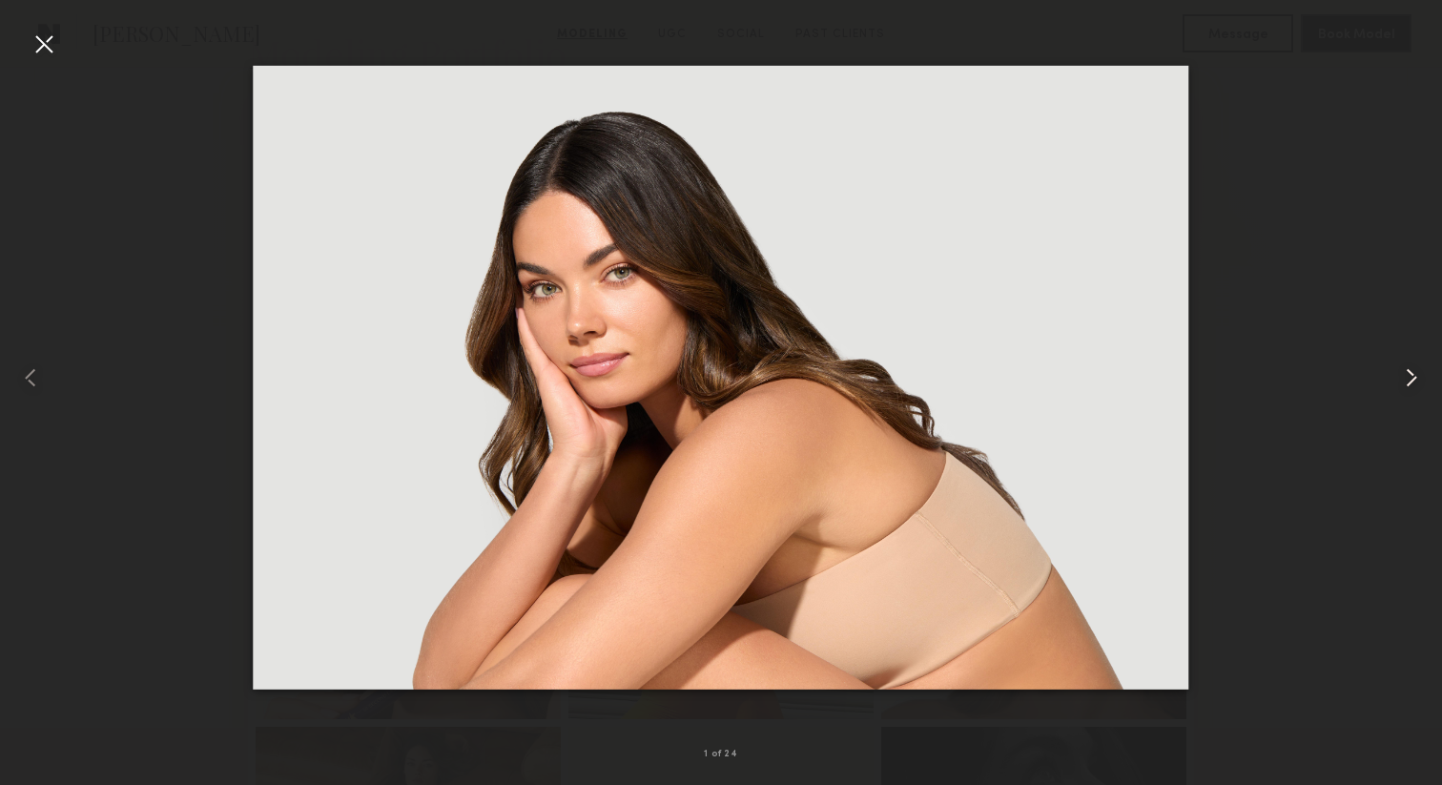
click at [1413, 369] on common-icon at bounding box center [1411, 377] width 31 height 31
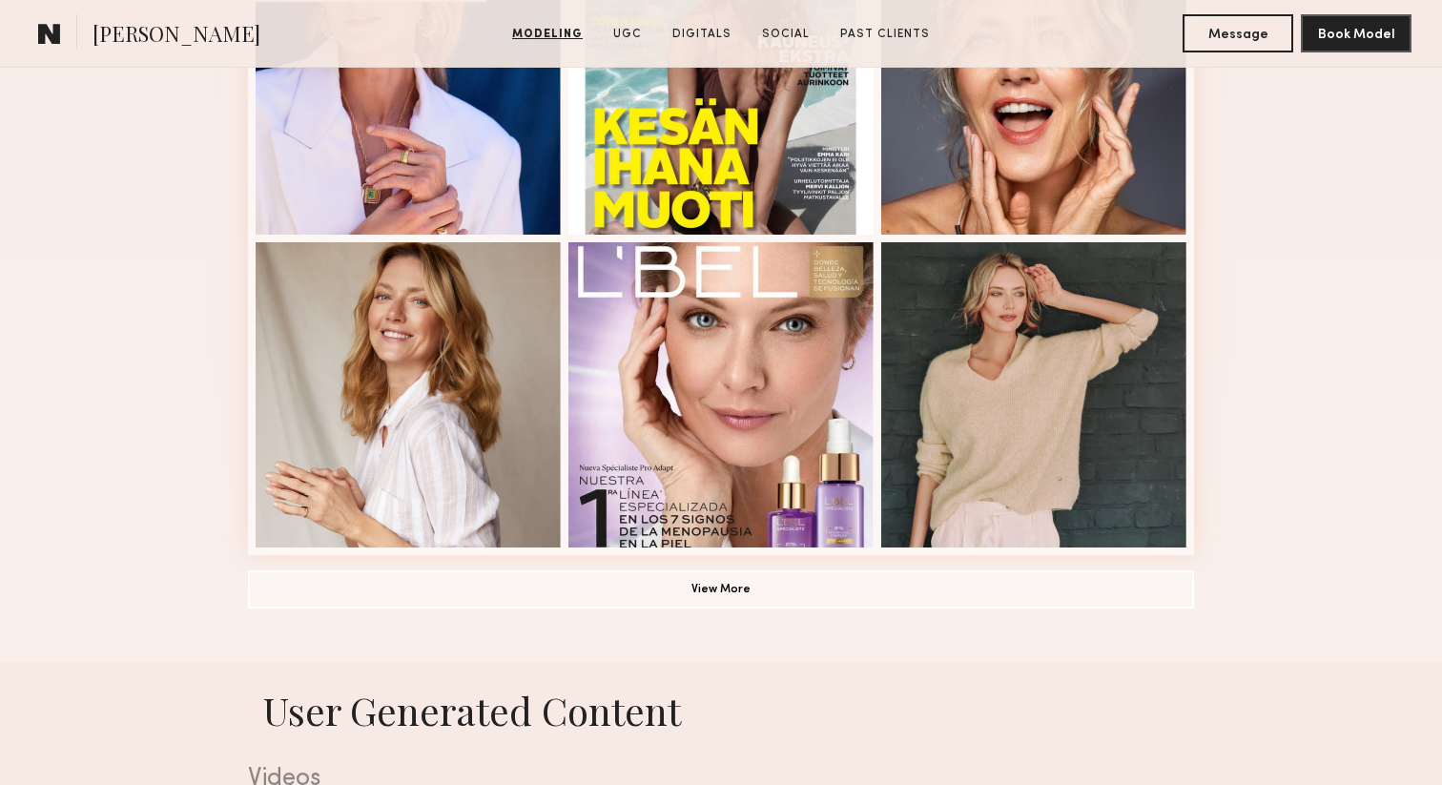
scroll to position [1261, 0]
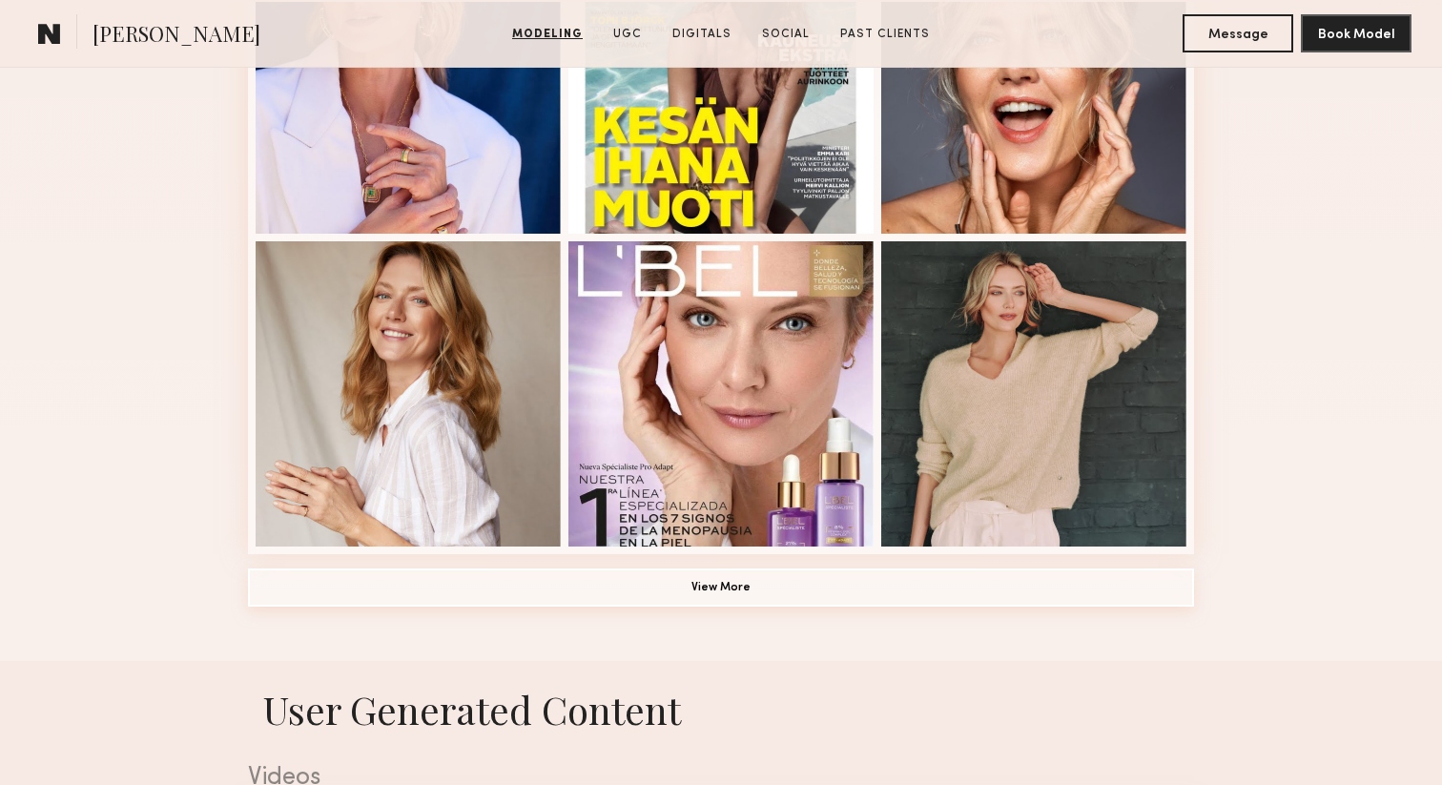
click at [706, 586] on button "View More" at bounding box center [721, 587] width 946 height 38
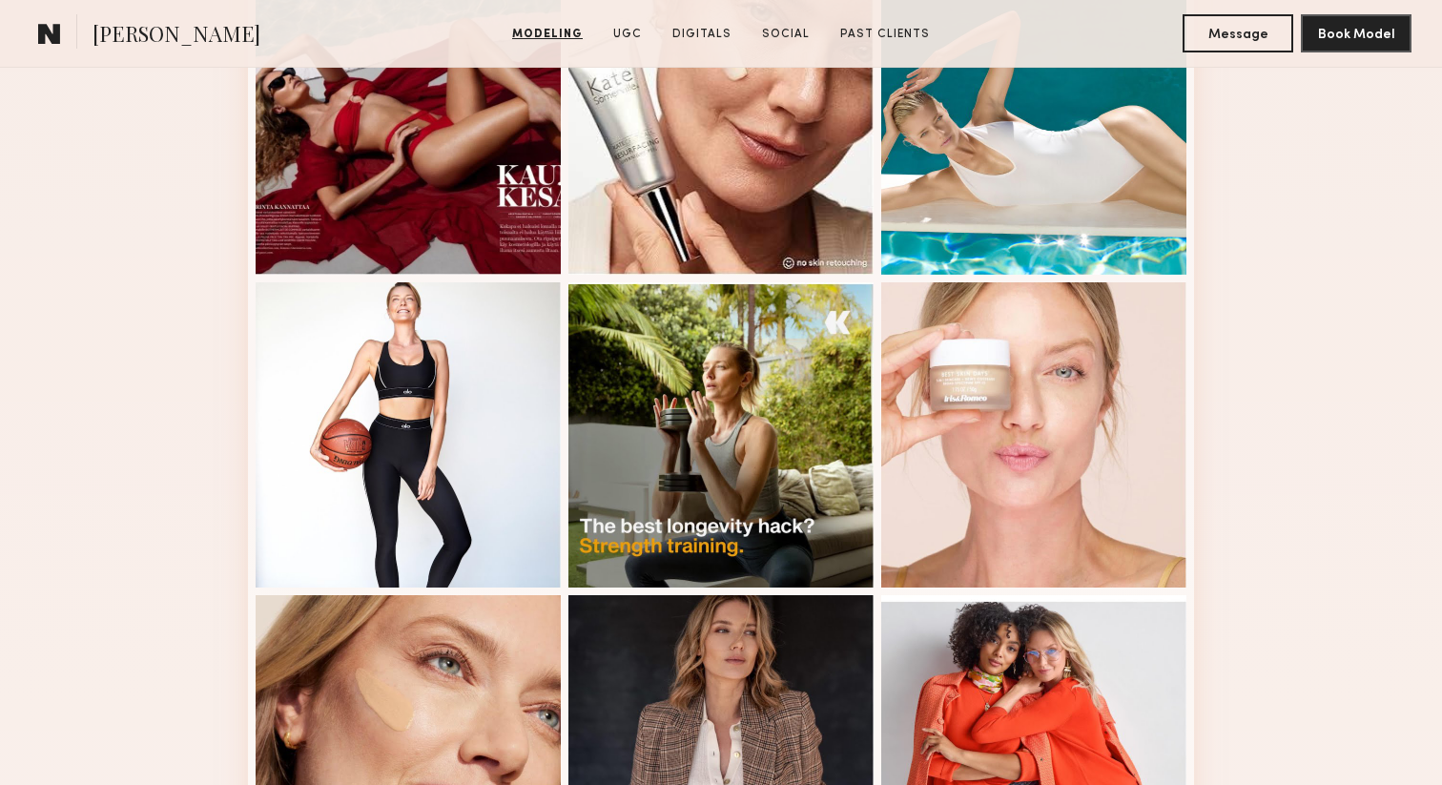
scroll to position [1844, 0]
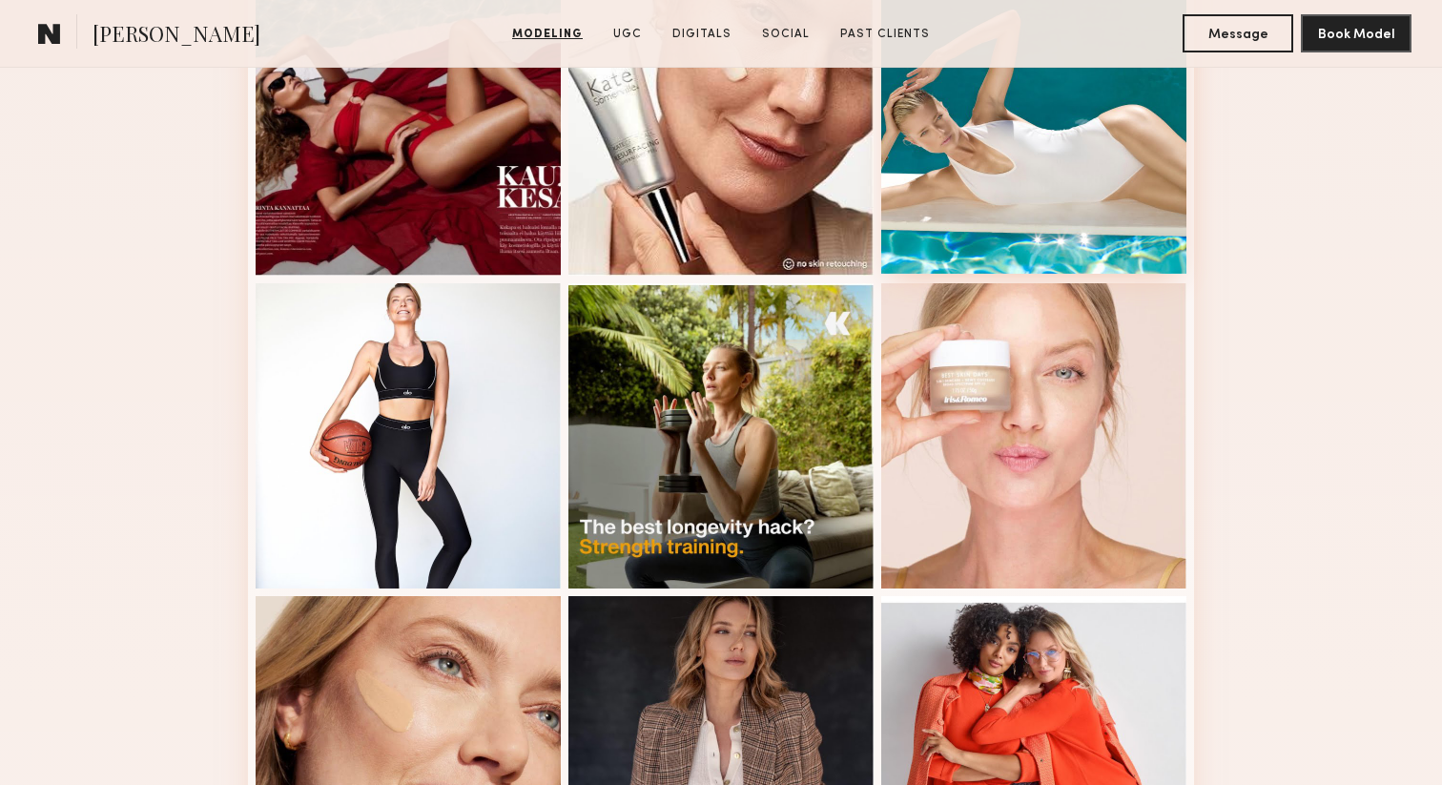
click at [1012, 170] on div at bounding box center [1033, 121] width 305 height 305
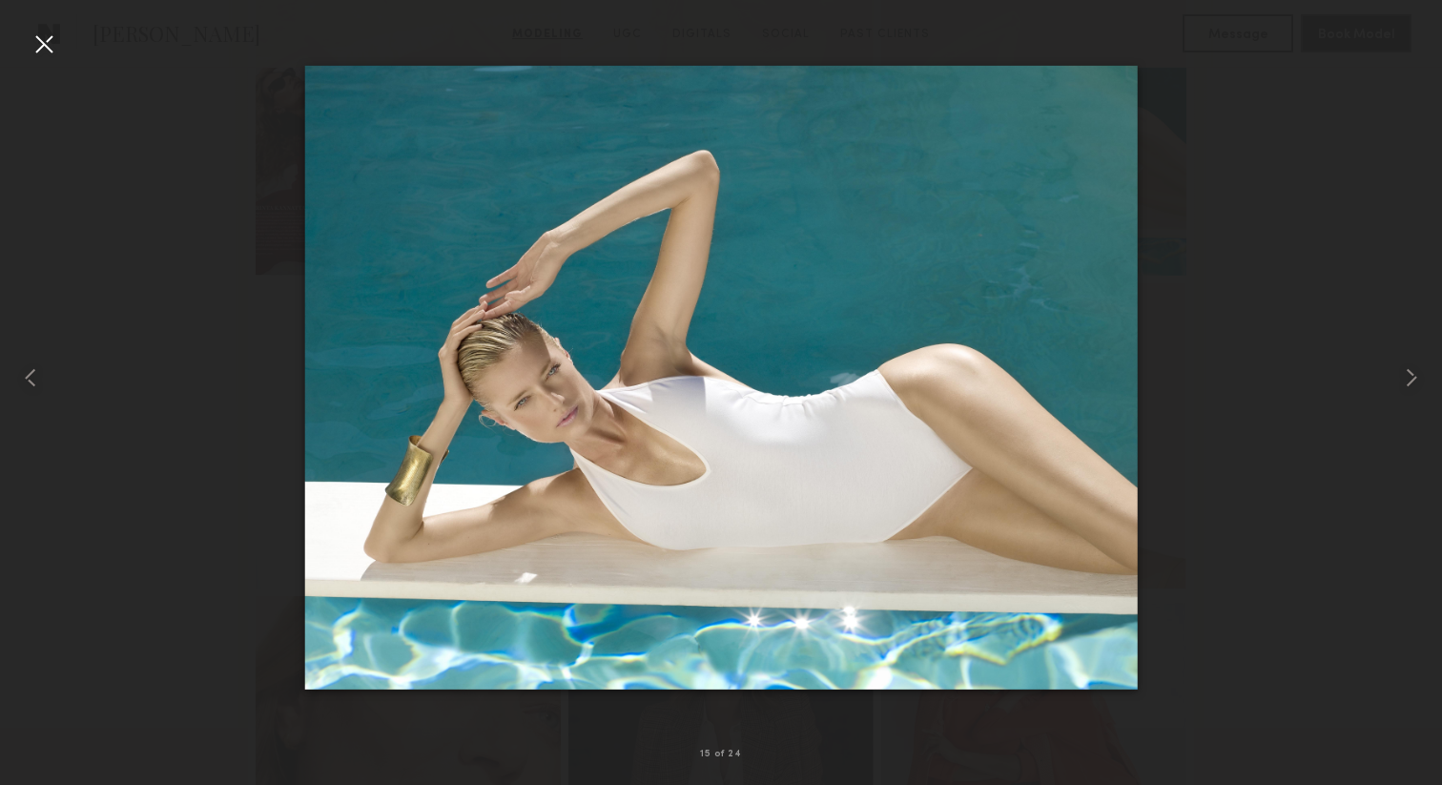
click at [53, 53] on div at bounding box center [44, 44] width 31 height 31
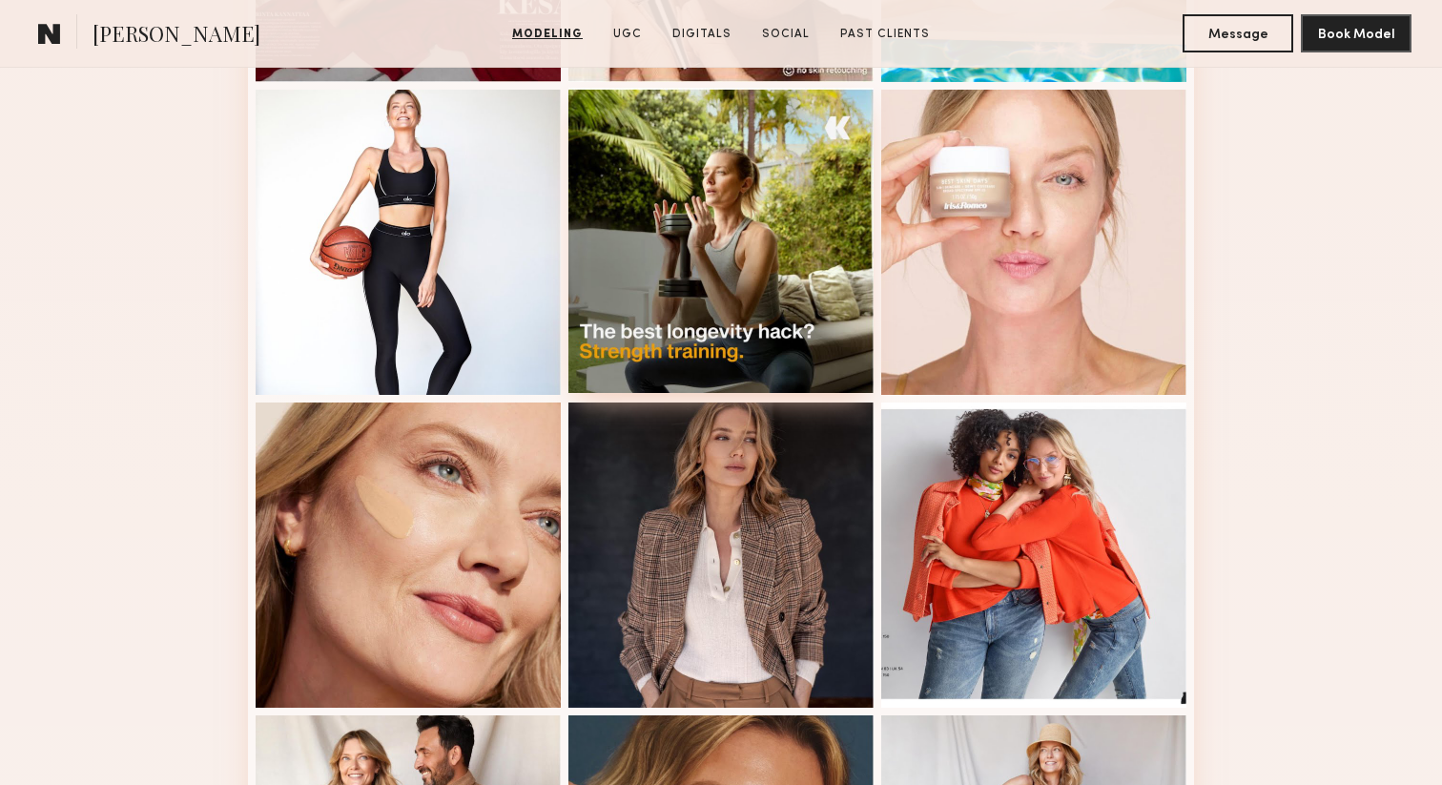
scroll to position [2043, 0]
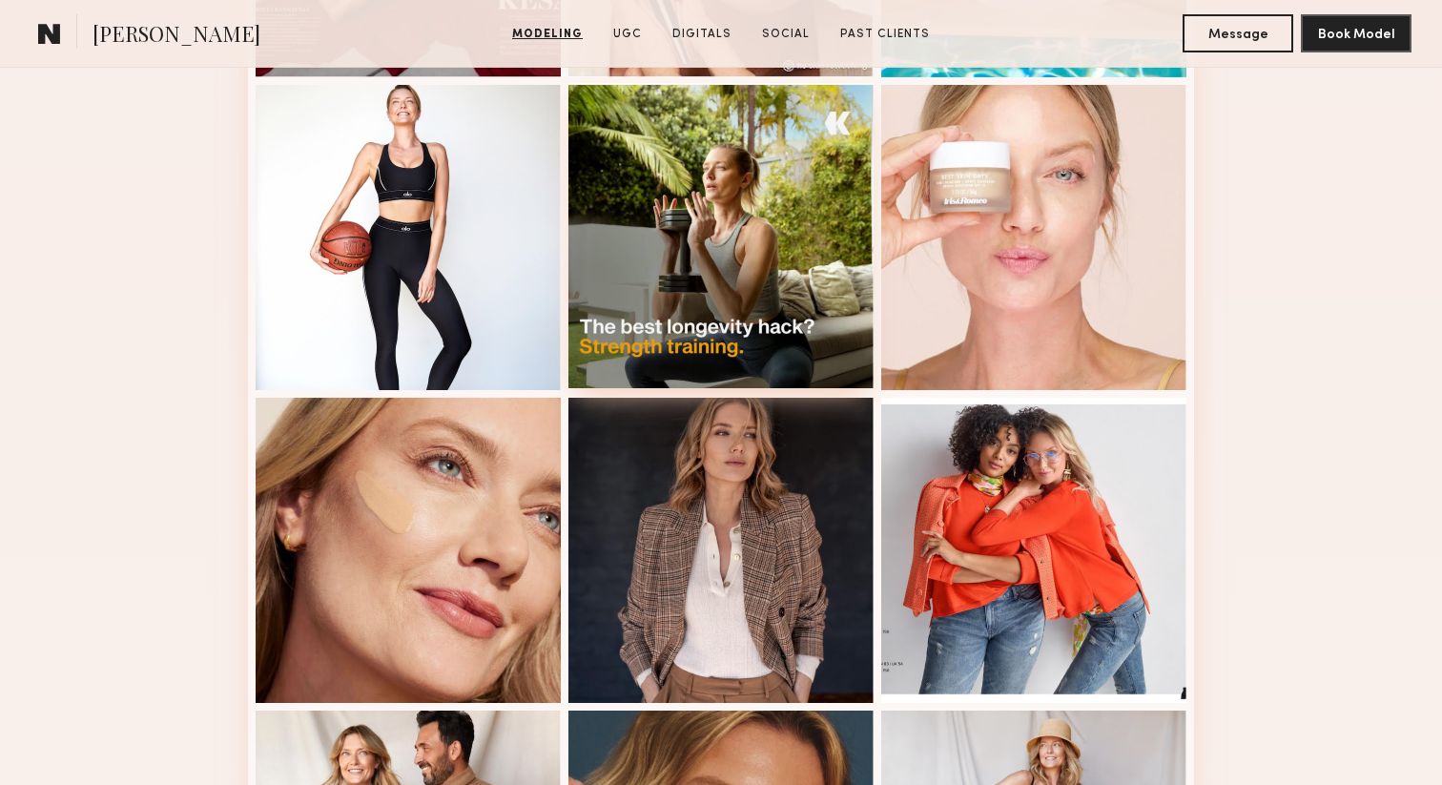
click at [774, 264] on div at bounding box center [720, 235] width 305 height 305
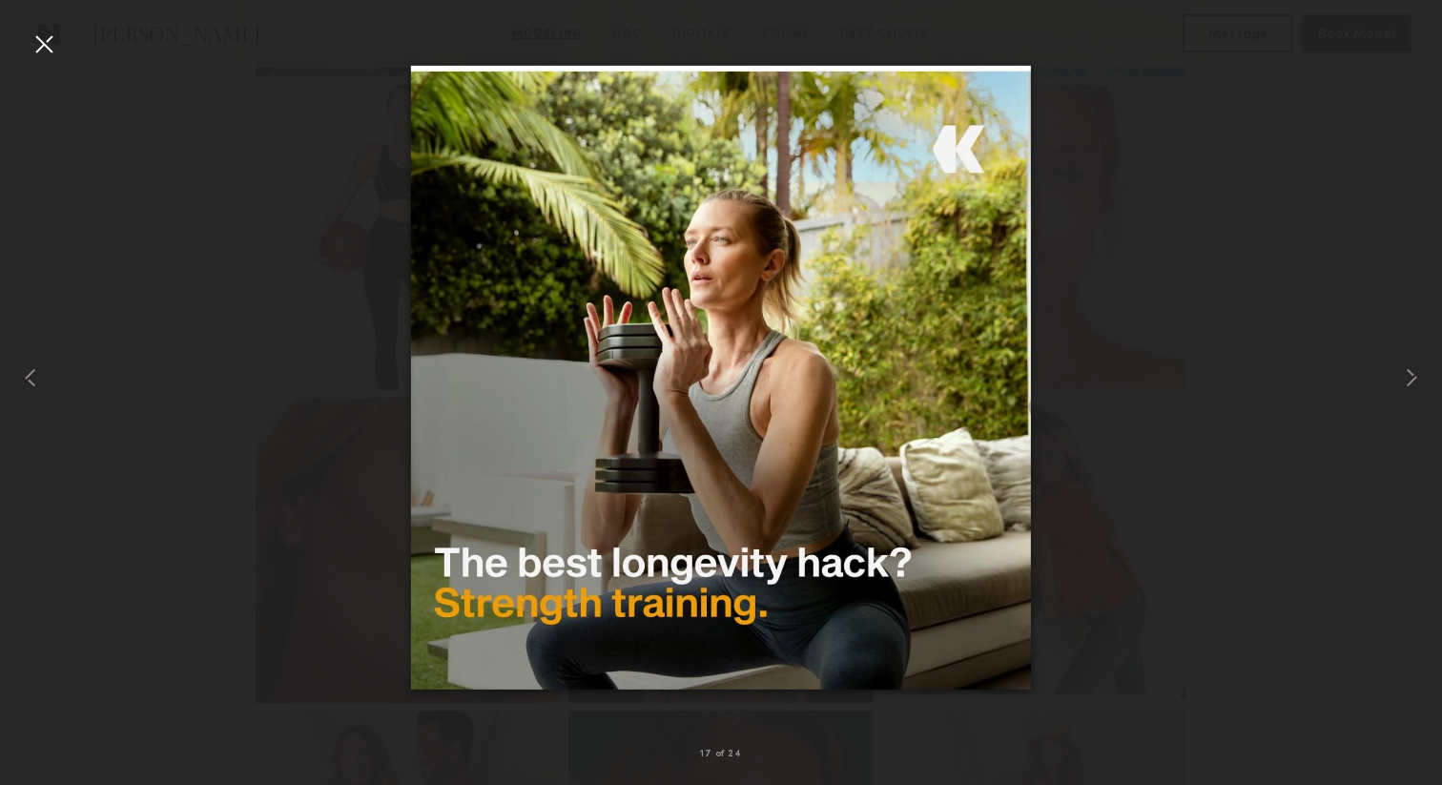
click at [42, 44] on div at bounding box center [44, 44] width 31 height 31
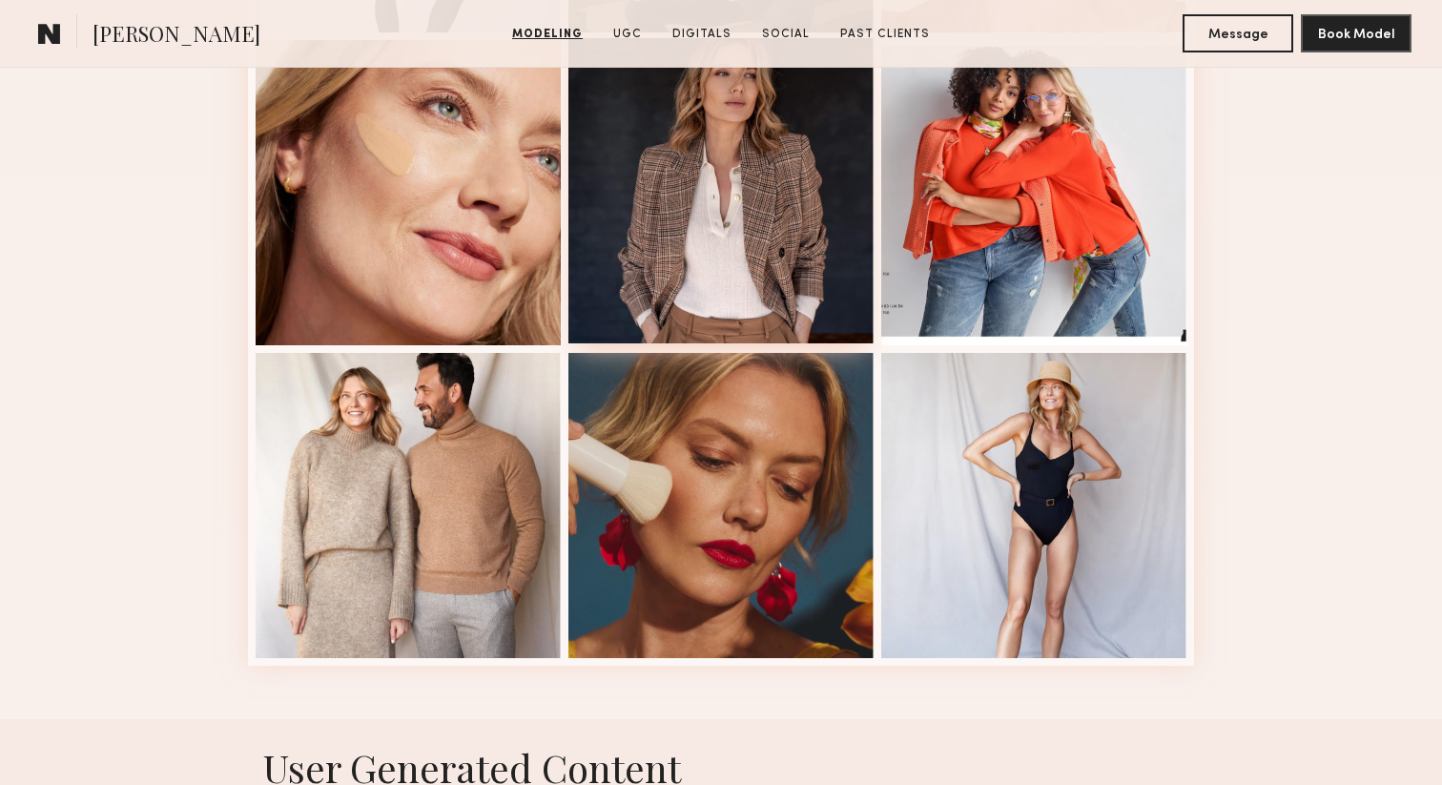
scroll to position [2441, 0]
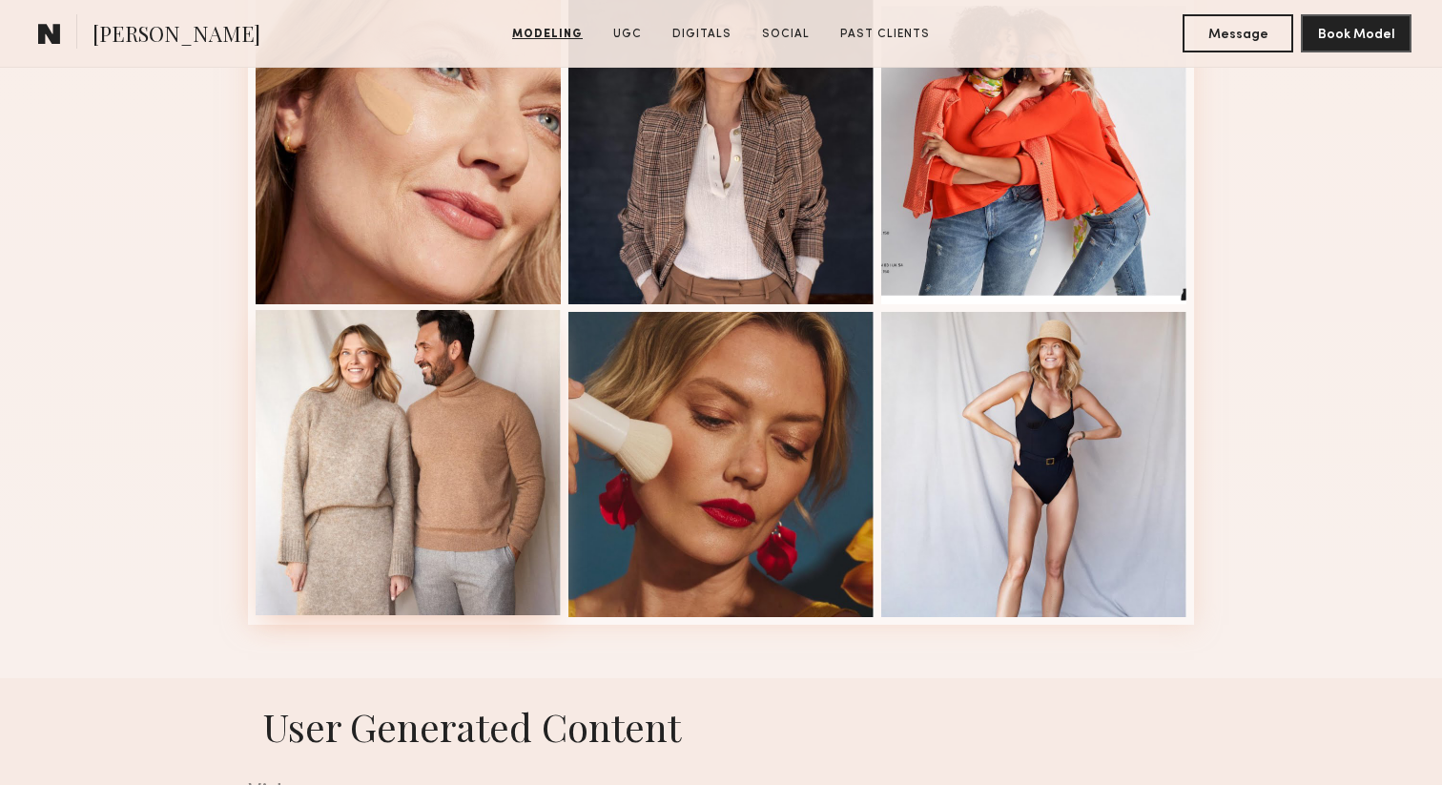
click at [474, 396] on div at bounding box center [408, 462] width 305 height 305
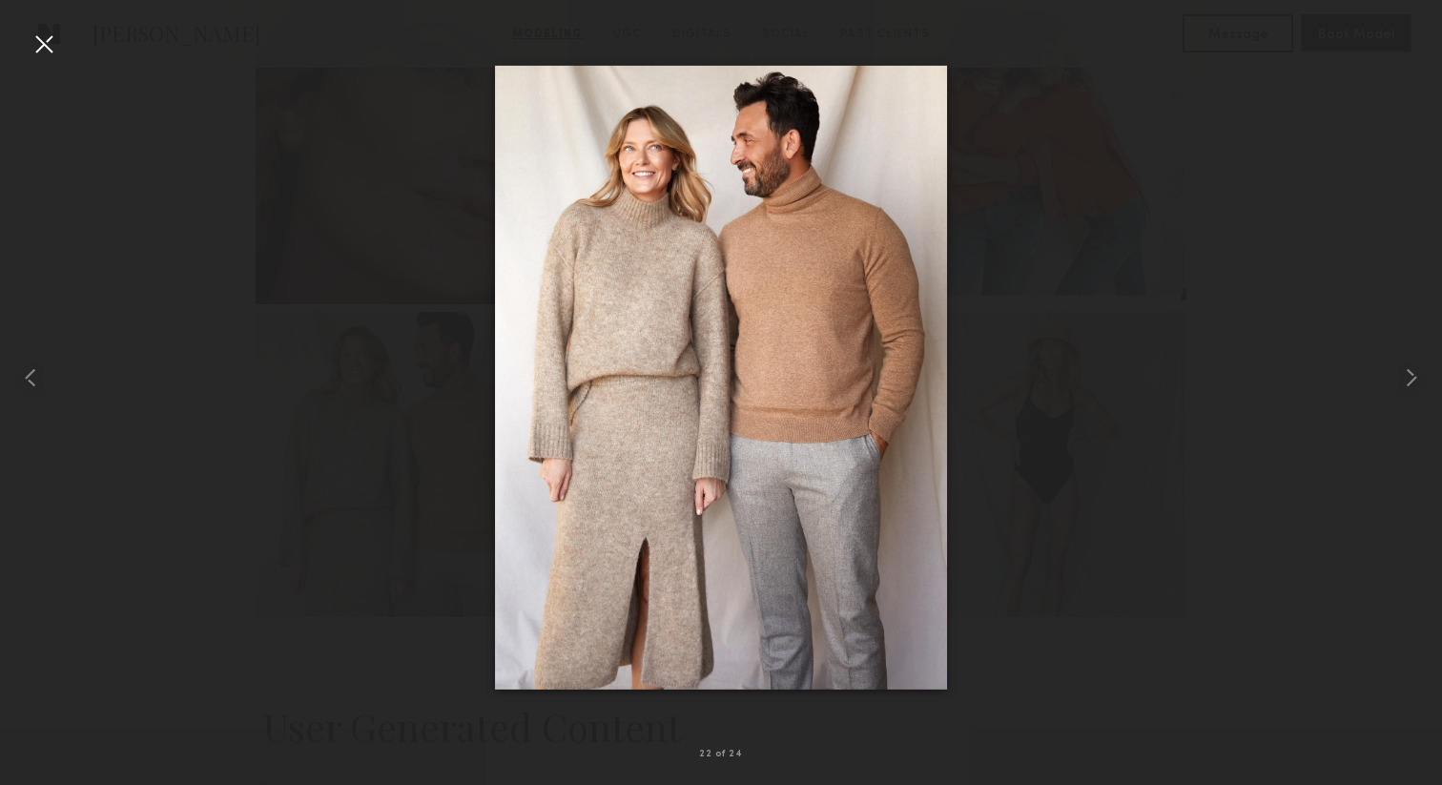
click at [49, 46] on div at bounding box center [44, 44] width 31 height 31
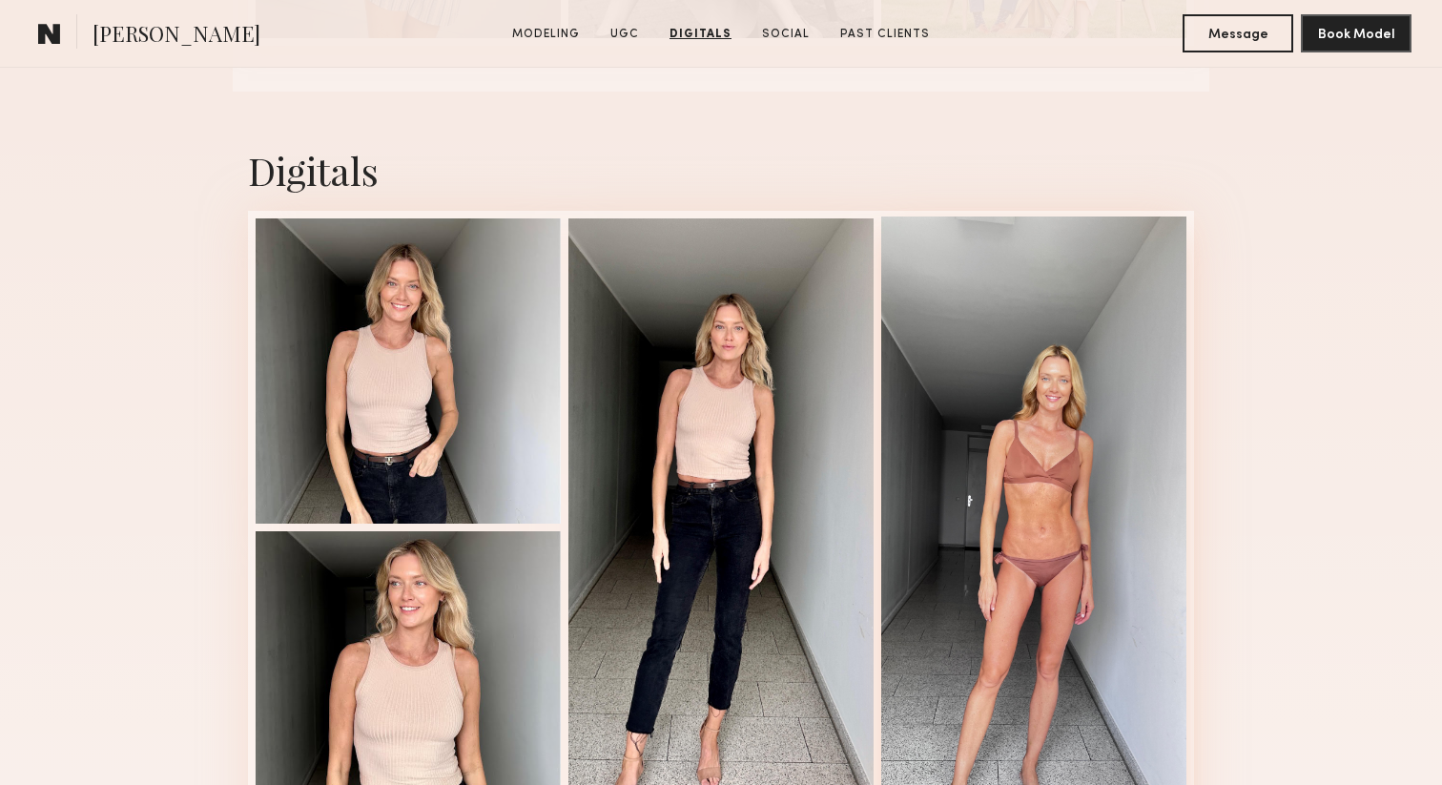
scroll to position [6042, 0]
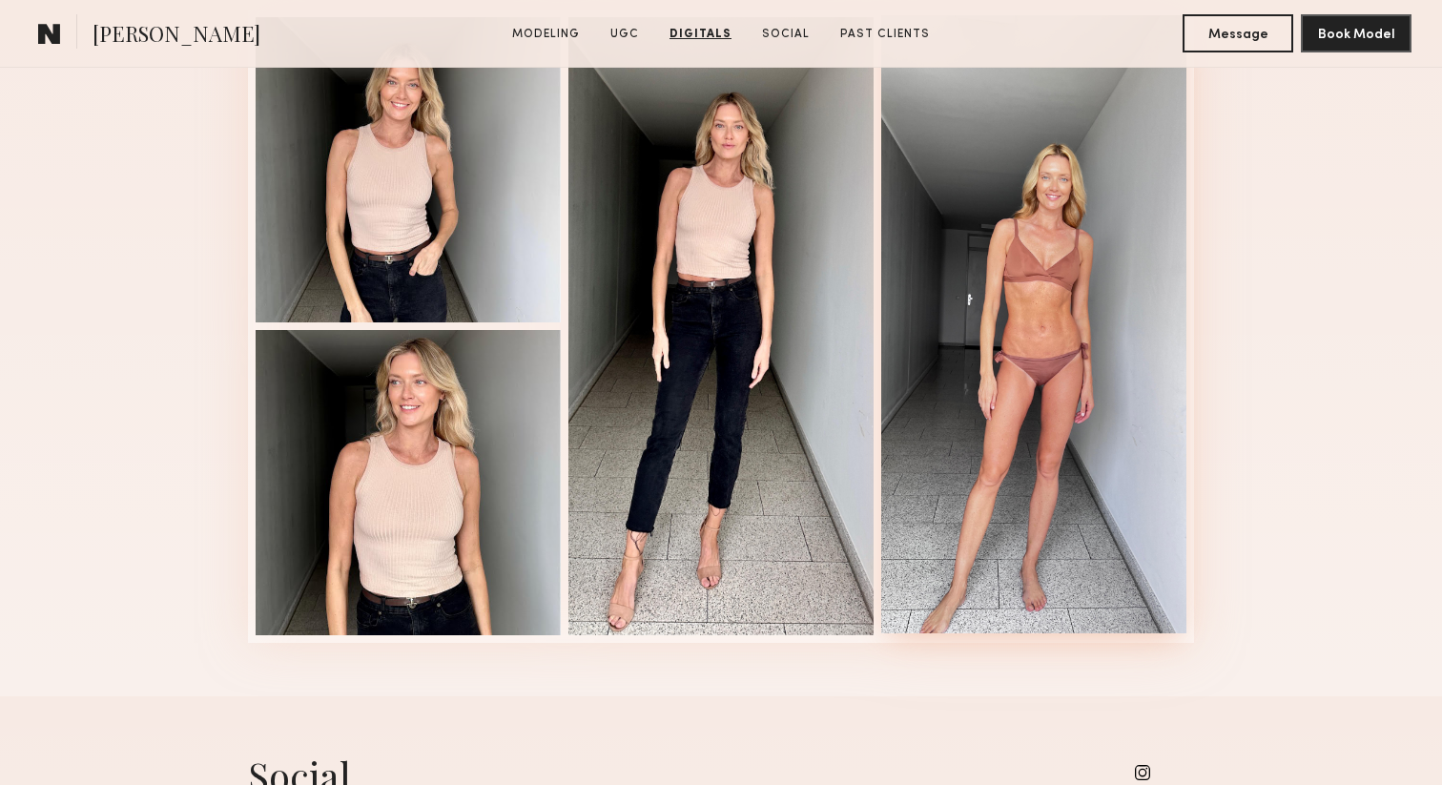
click at [1081, 320] on div at bounding box center [1033, 324] width 305 height 618
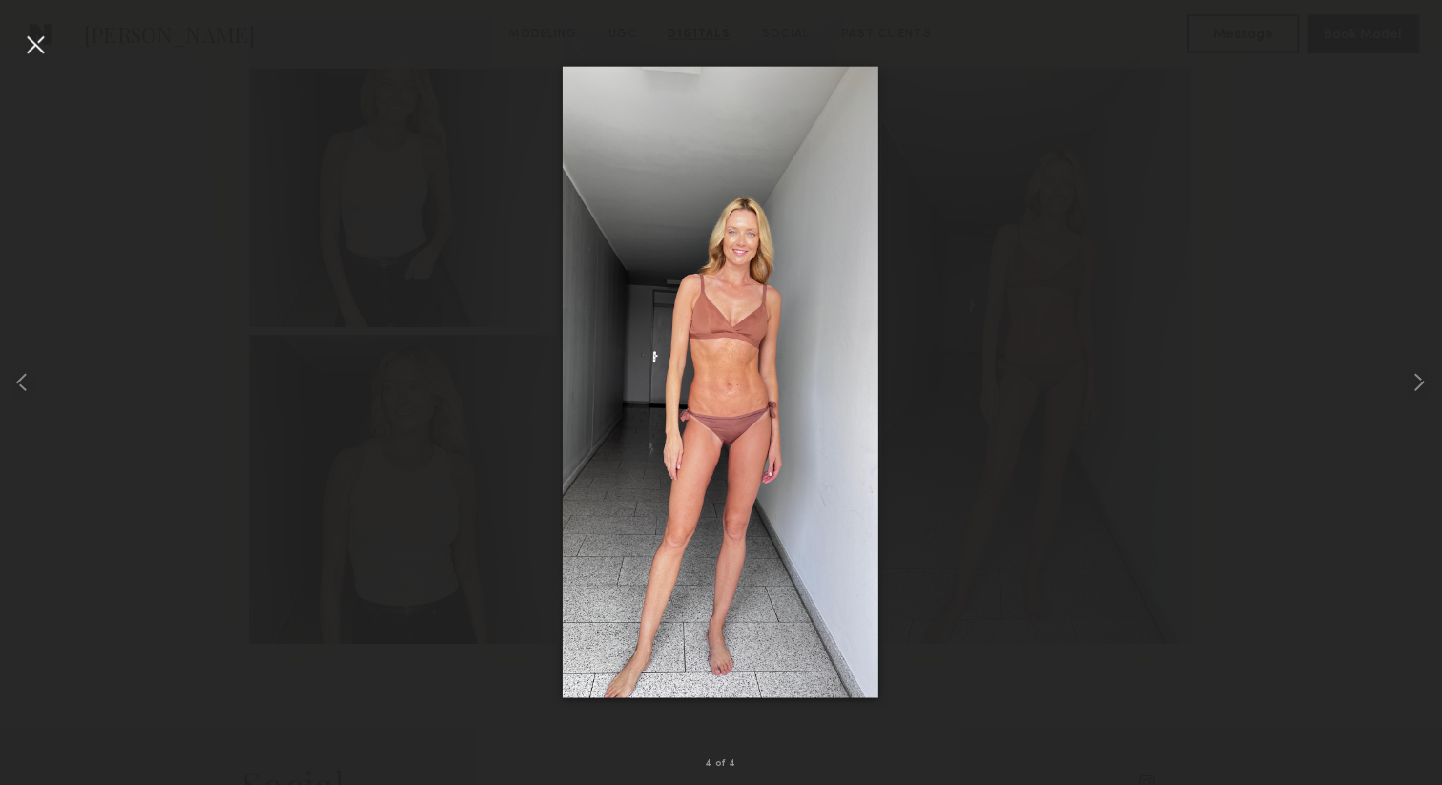
scroll to position [6036, 0]
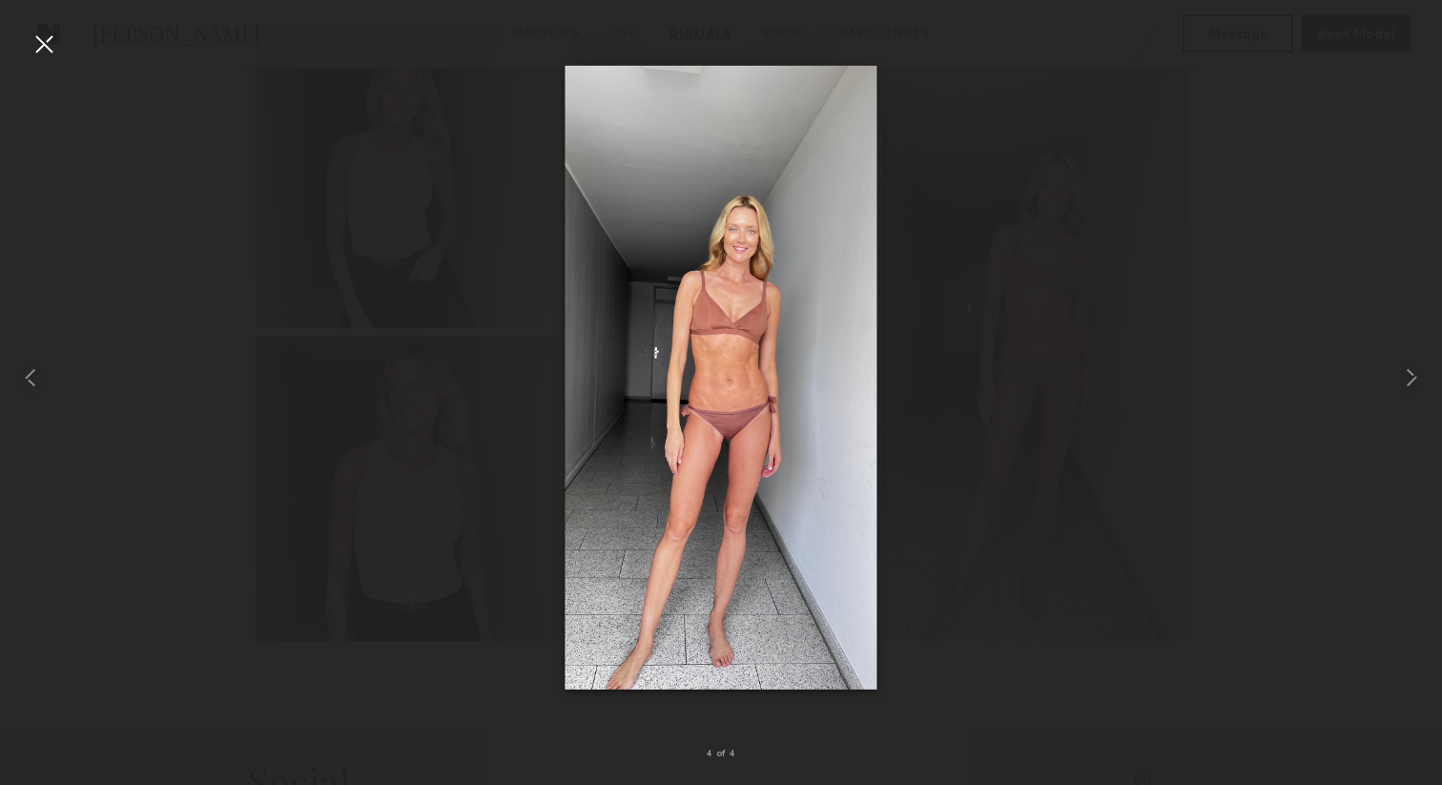
click at [48, 41] on div at bounding box center [44, 44] width 31 height 31
